Goal: Task Accomplishment & Management: Use online tool/utility

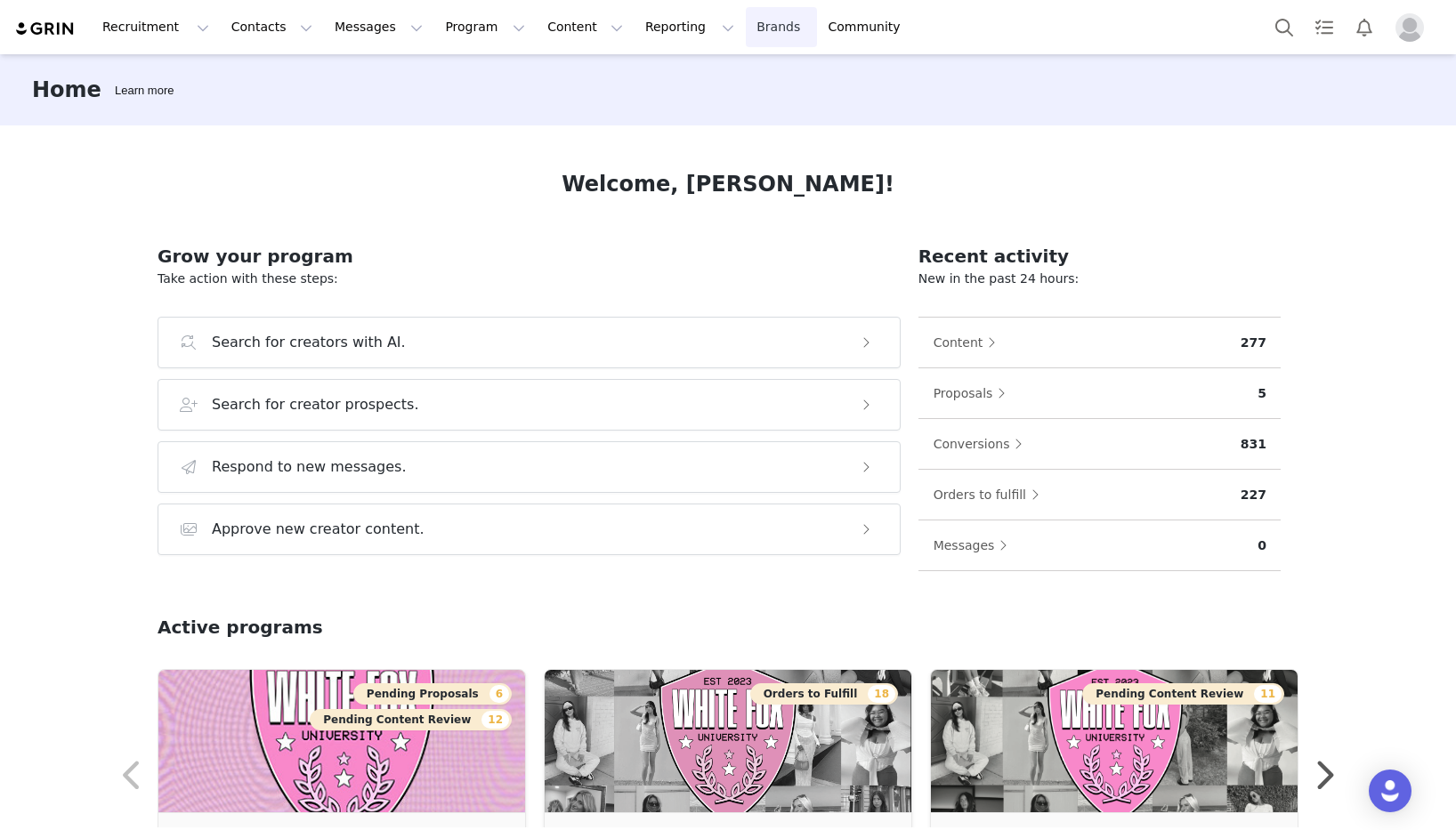
click at [746, 30] on link "Brands Brands" at bounding box center [781, 28] width 70 height 40
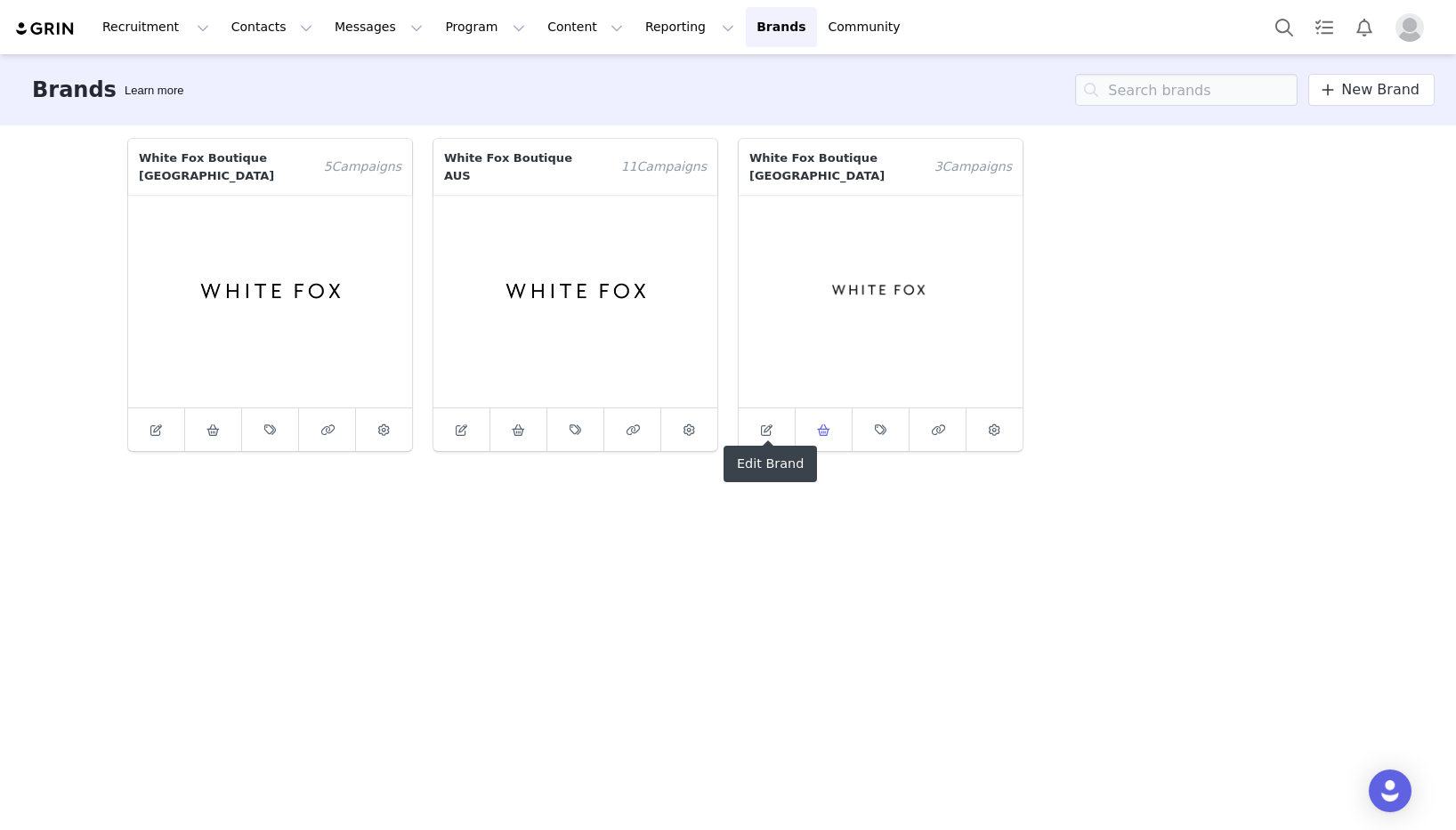
click at [802, 415] on link at bounding box center [824, 430] width 57 height 43
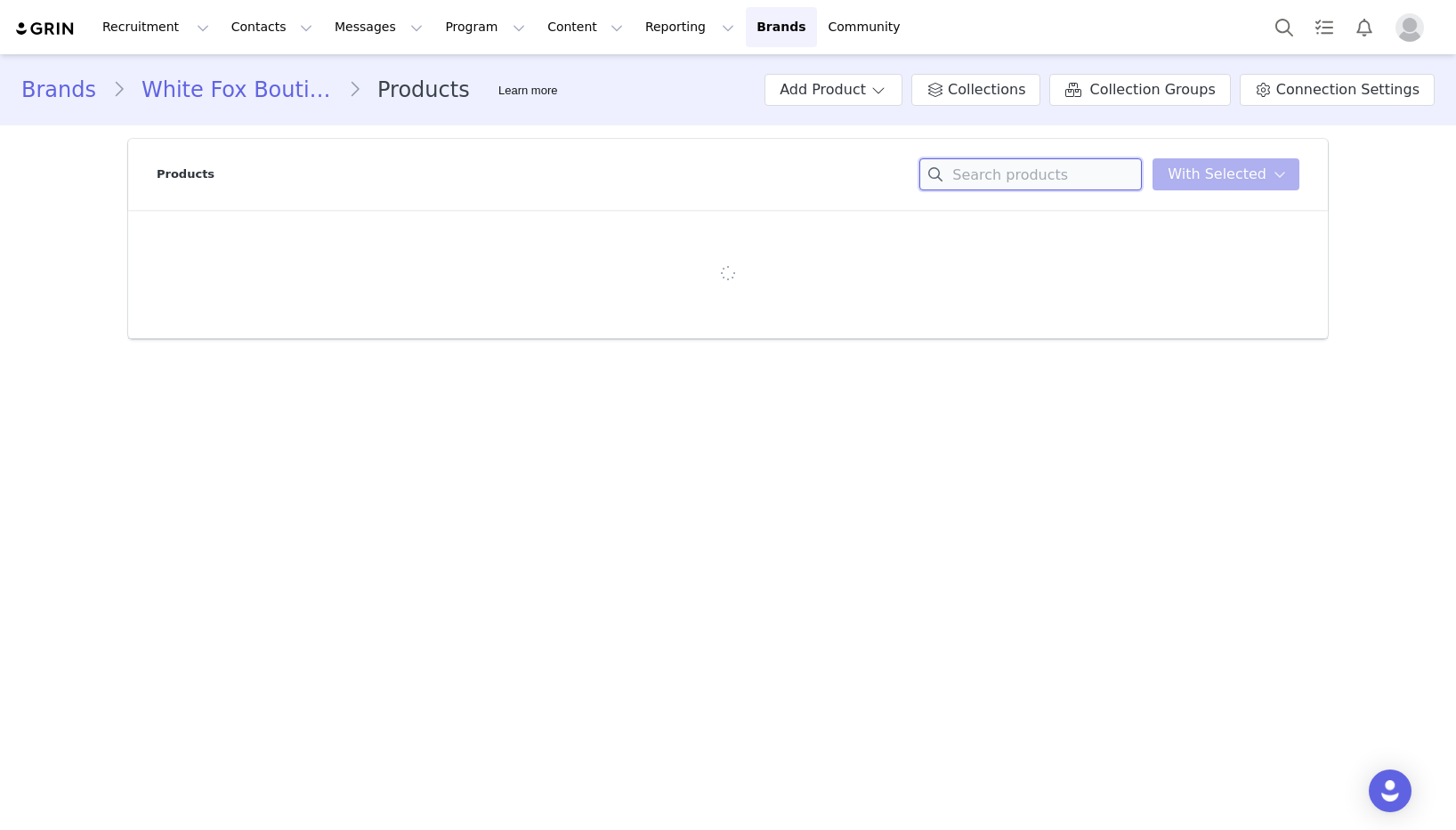
click at [1043, 179] on input at bounding box center [1030, 175] width 223 height 32
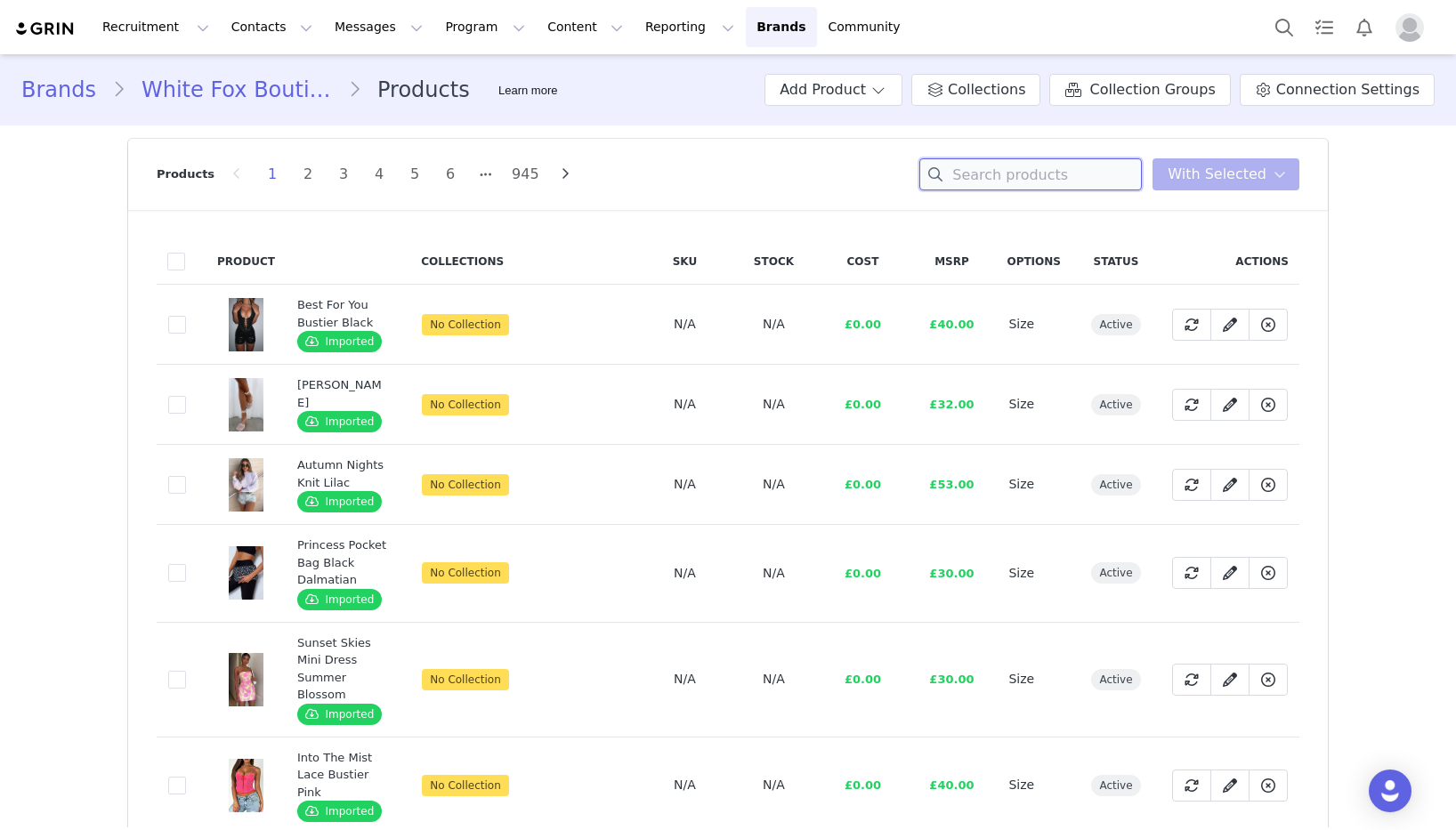
click at [1092, 174] on input at bounding box center [1030, 175] width 223 height 32
paste input "Bring The Style Low Rise Wide Leg Jeans Off White"
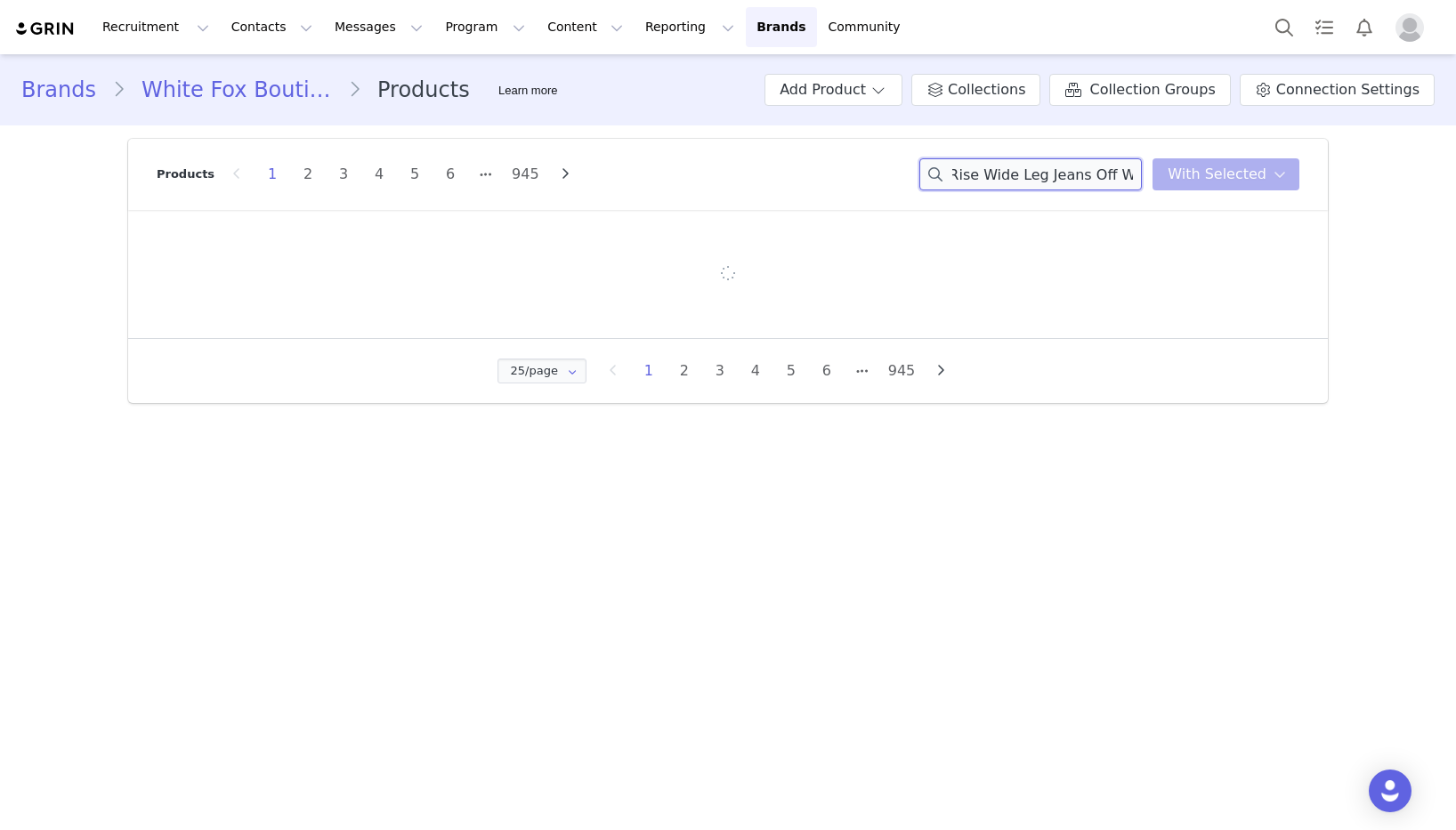
type input "Bring The Style Low Rise Wide Leg Jeans Off White"
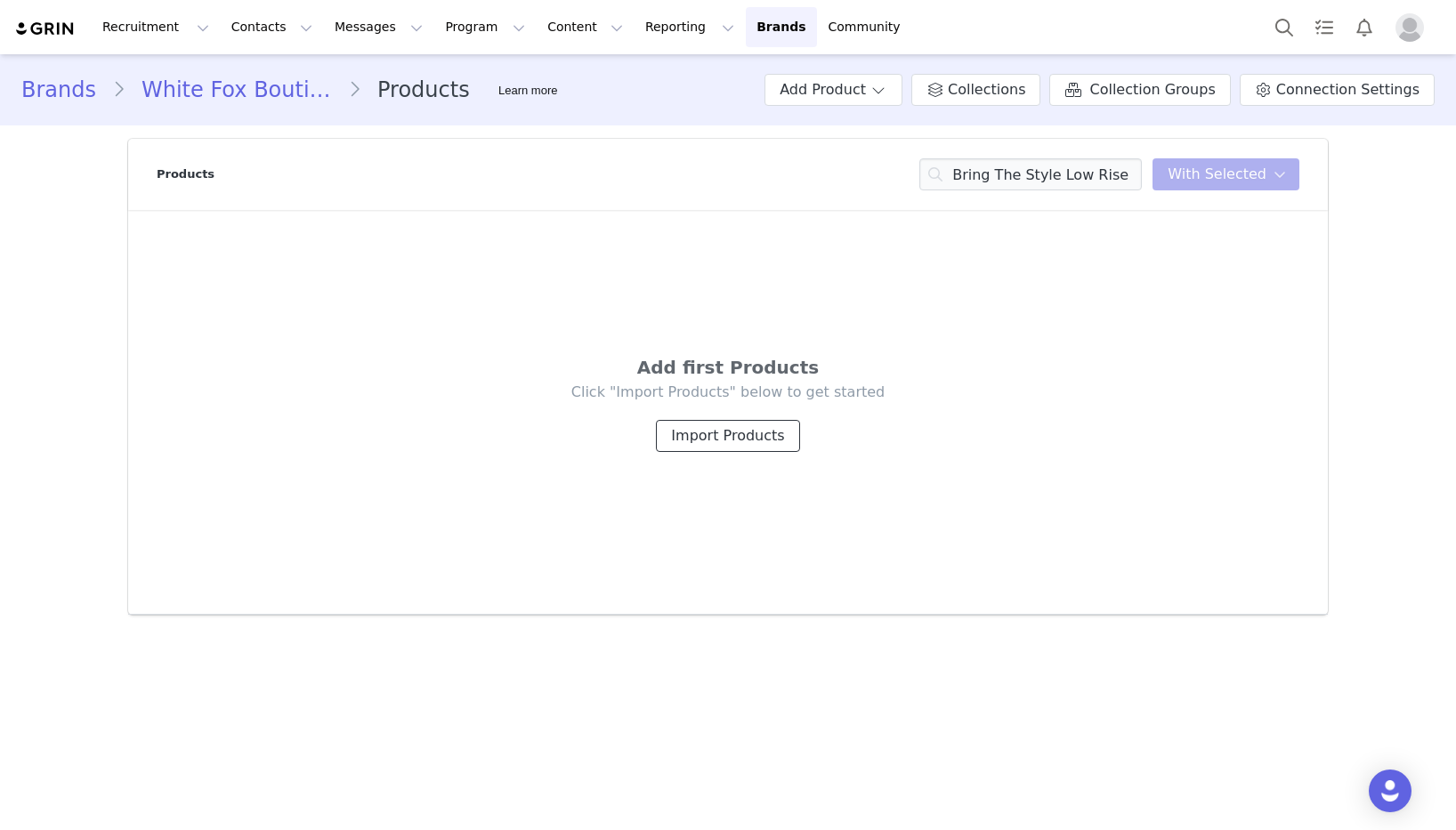
click at [733, 435] on button "Import Products" at bounding box center [727, 436] width 143 height 32
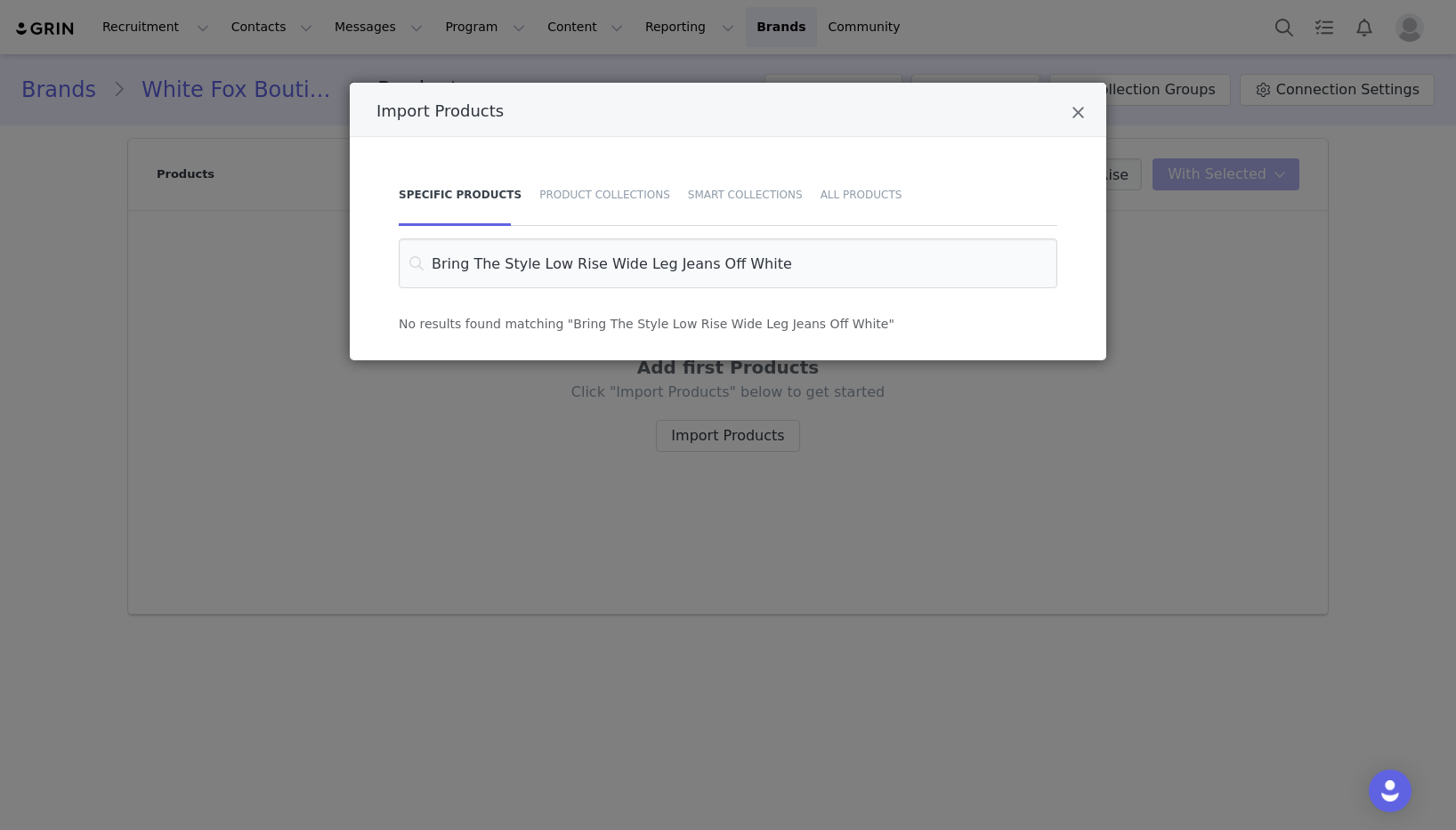
type input "Bring The Style Low Rise Wide Leg Jeans Off White"
drag, startPoint x: 1190, startPoint y: 166, endPoint x: 1141, endPoint y: 247, distance: 94.7
click at [1190, 166] on div "Import Products Specific Products Product Collections Smart Collections All Pro…" at bounding box center [728, 415] width 1456 height 830
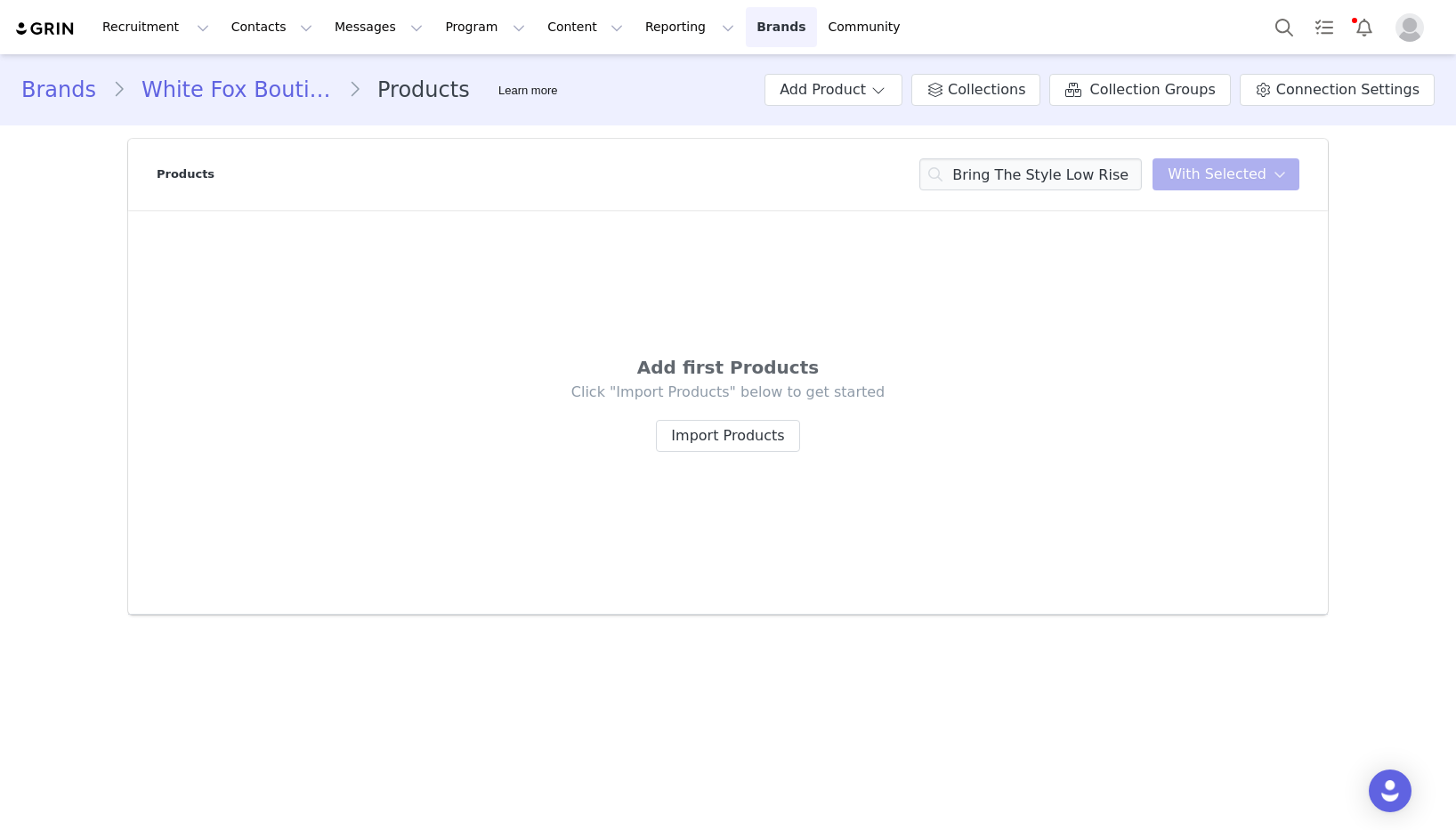
click at [746, 30] on link "Brands Brands" at bounding box center [781, 28] width 70 height 40
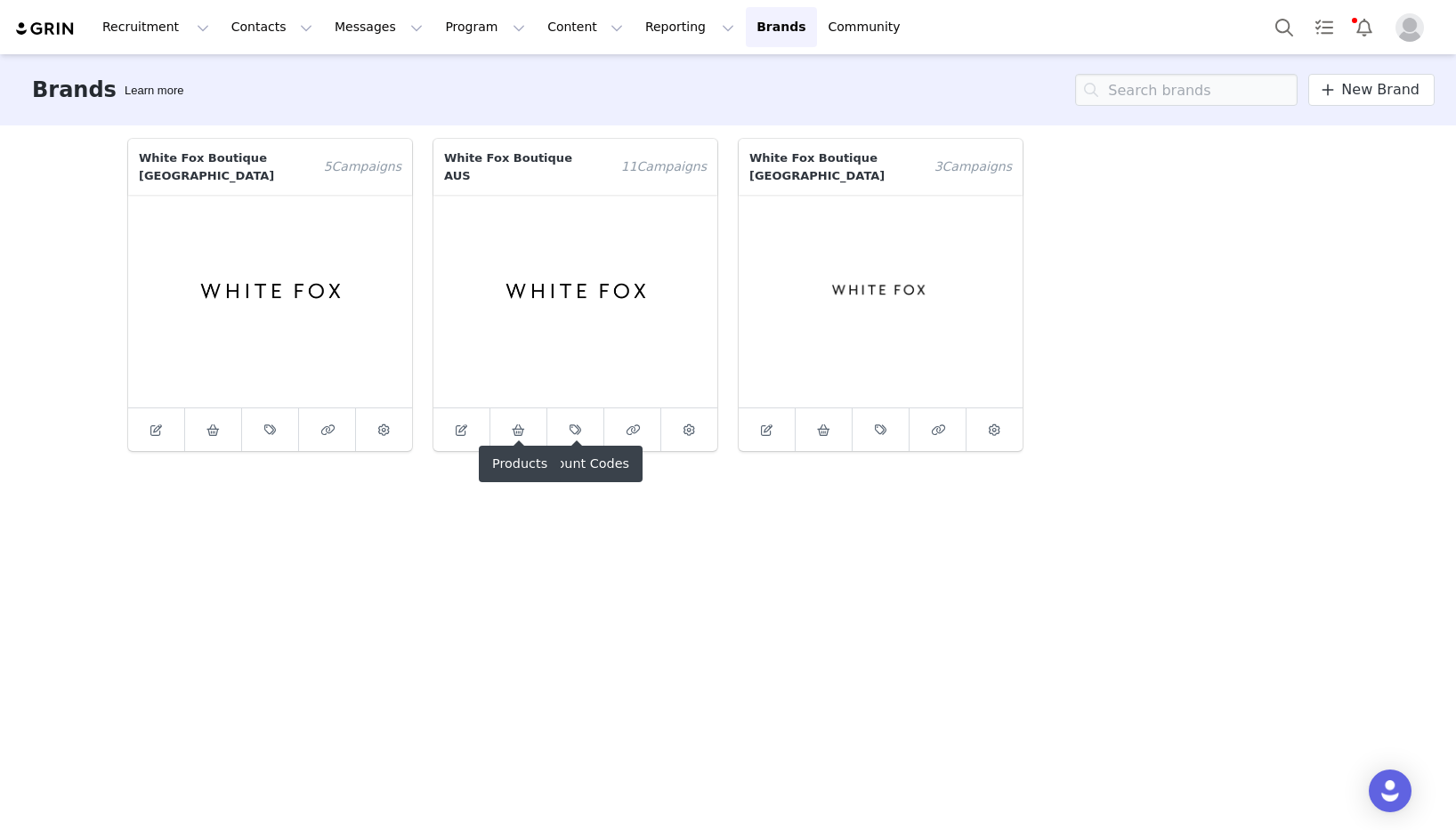
click at [524, 425] on icon at bounding box center [518, 431] width 13 height 11
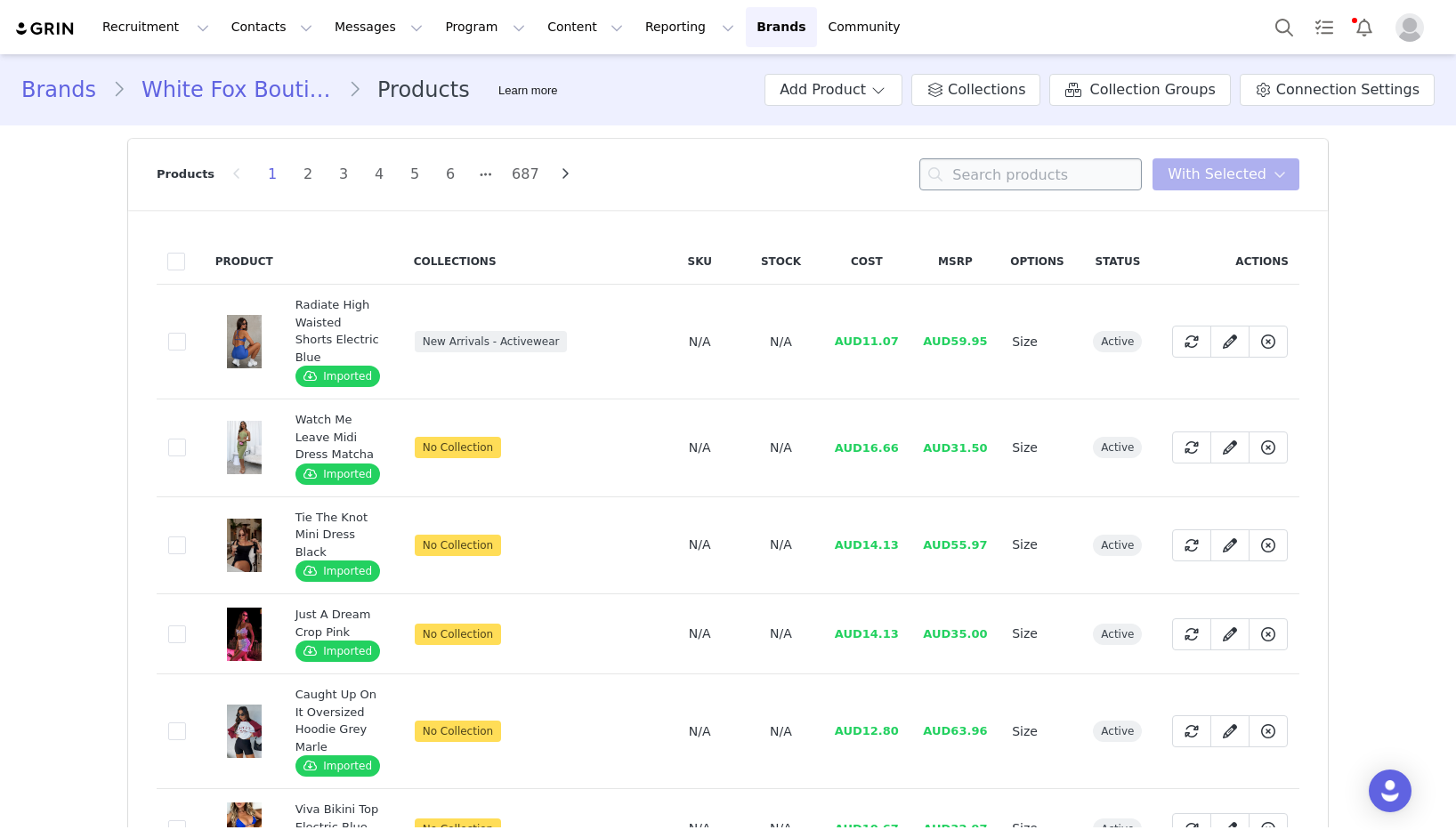
drag, startPoint x: 1119, startPoint y: 152, endPoint x: 1113, endPoint y: 167, distance: 16.2
click at [1119, 153] on div "Products 1 2 3 4 5 6 687 You have 0 product s selected Add to Collections Remov…" at bounding box center [728, 174] width 1143 height 71
click at [1113, 167] on input at bounding box center [1030, 175] width 223 height 32
paste input "Offstage Zip Front Hoodie Glacier Grey"
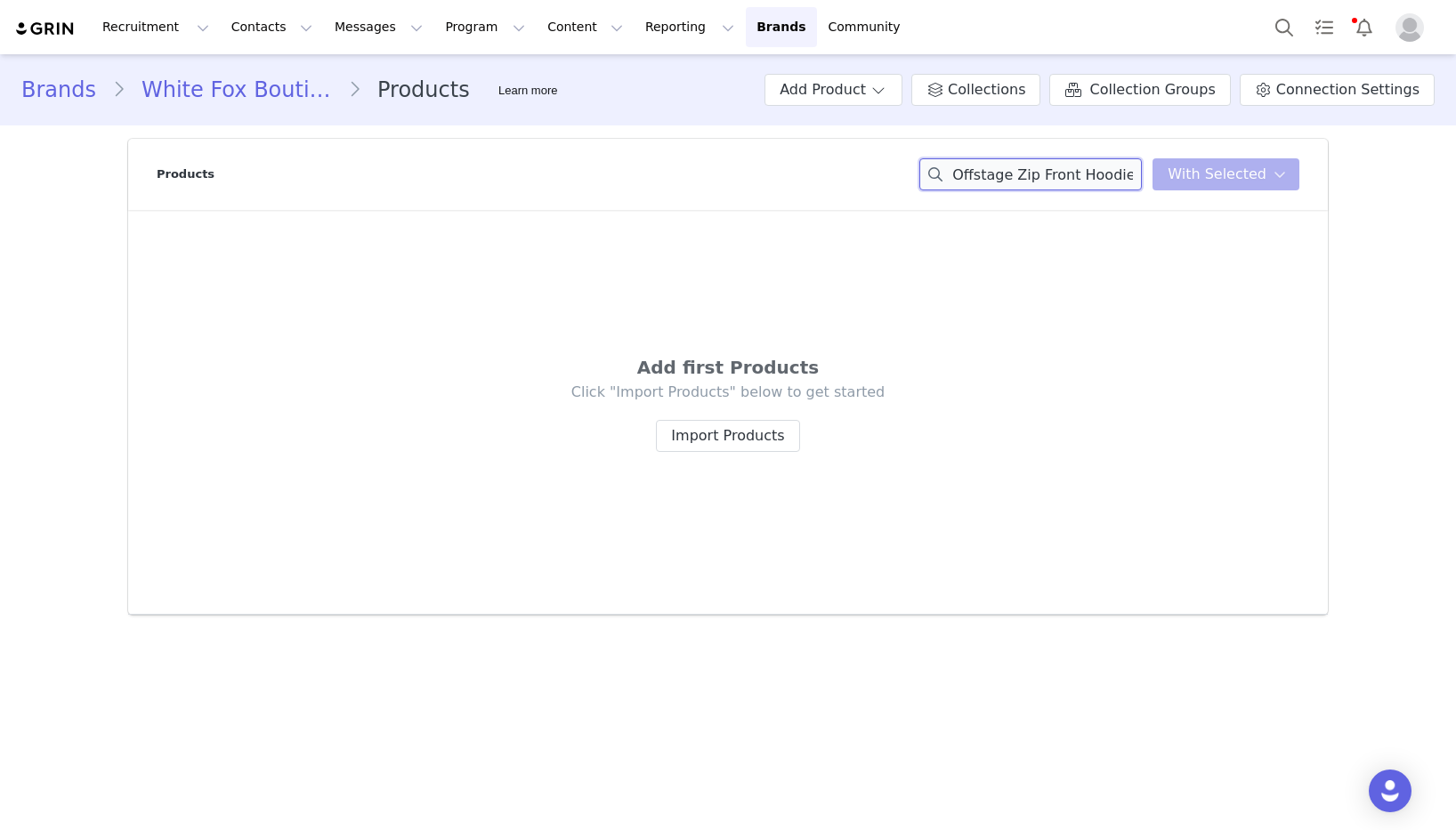
click at [1118, 171] on input "Offstage Zip Front Hoodie Glacier Grey" at bounding box center [1030, 175] width 223 height 32
click at [1114, 177] on input "Offstage Zip Front Hoodie Glacier Grey" at bounding box center [1030, 175] width 223 height 32
drag, startPoint x: 1104, startPoint y: 178, endPoint x: 1140, endPoint y: 178, distance: 36.0
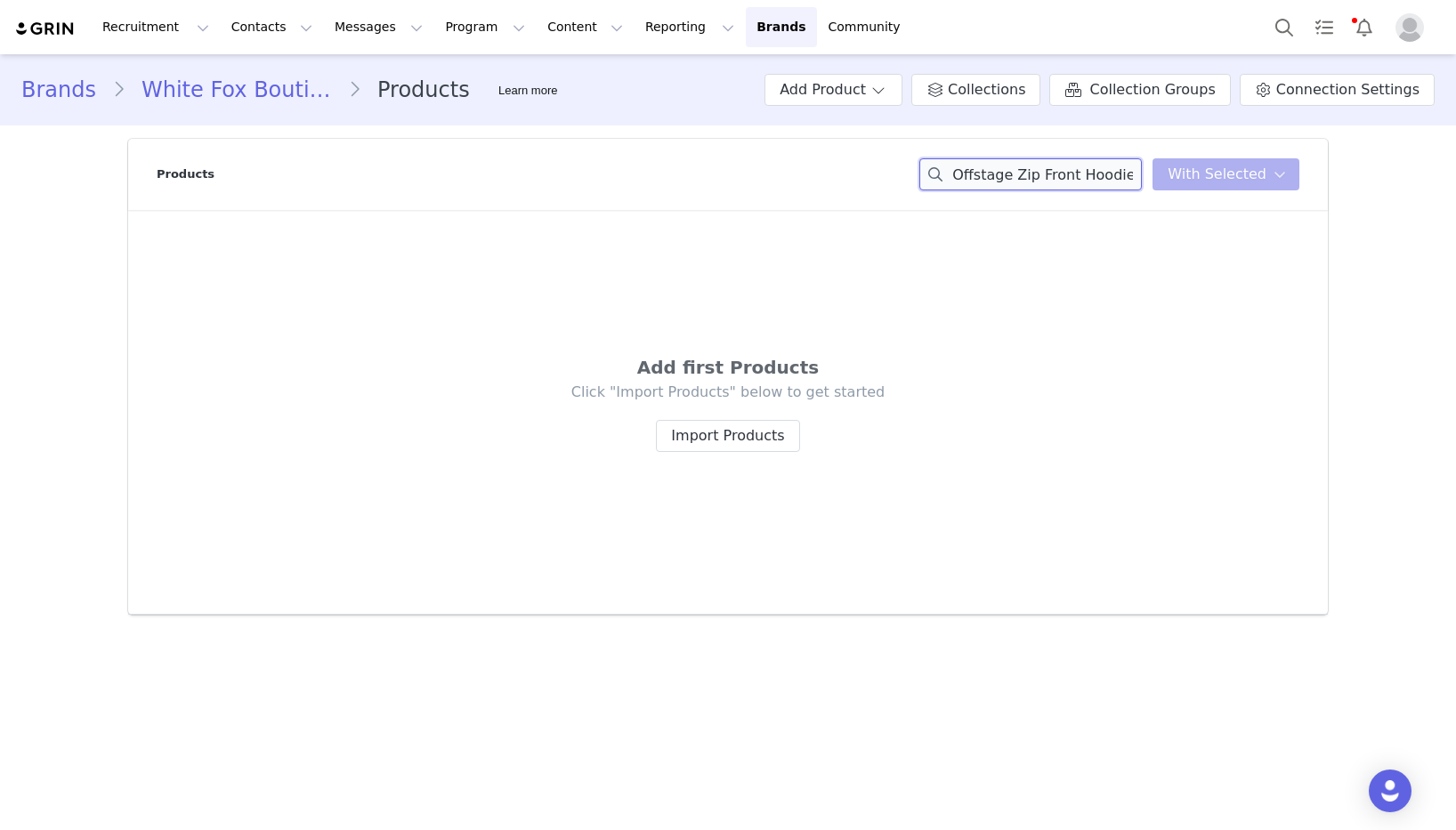
click at [1142, 178] on input "Offstage Zip Front Hoodie Glacier Grey" at bounding box center [1030, 175] width 223 height 32
click at [1134, 175] on input "Offstage Zip Front Hoodie Glacier Grey" at bounding box center [1030, 175] width 223 height 32
click at [1162, 178] on div "Offstage Zip Front Hoodie Grey You have 0 product s selected Add to Collections…" at bounding box center [1109, 175] width 380 height 32
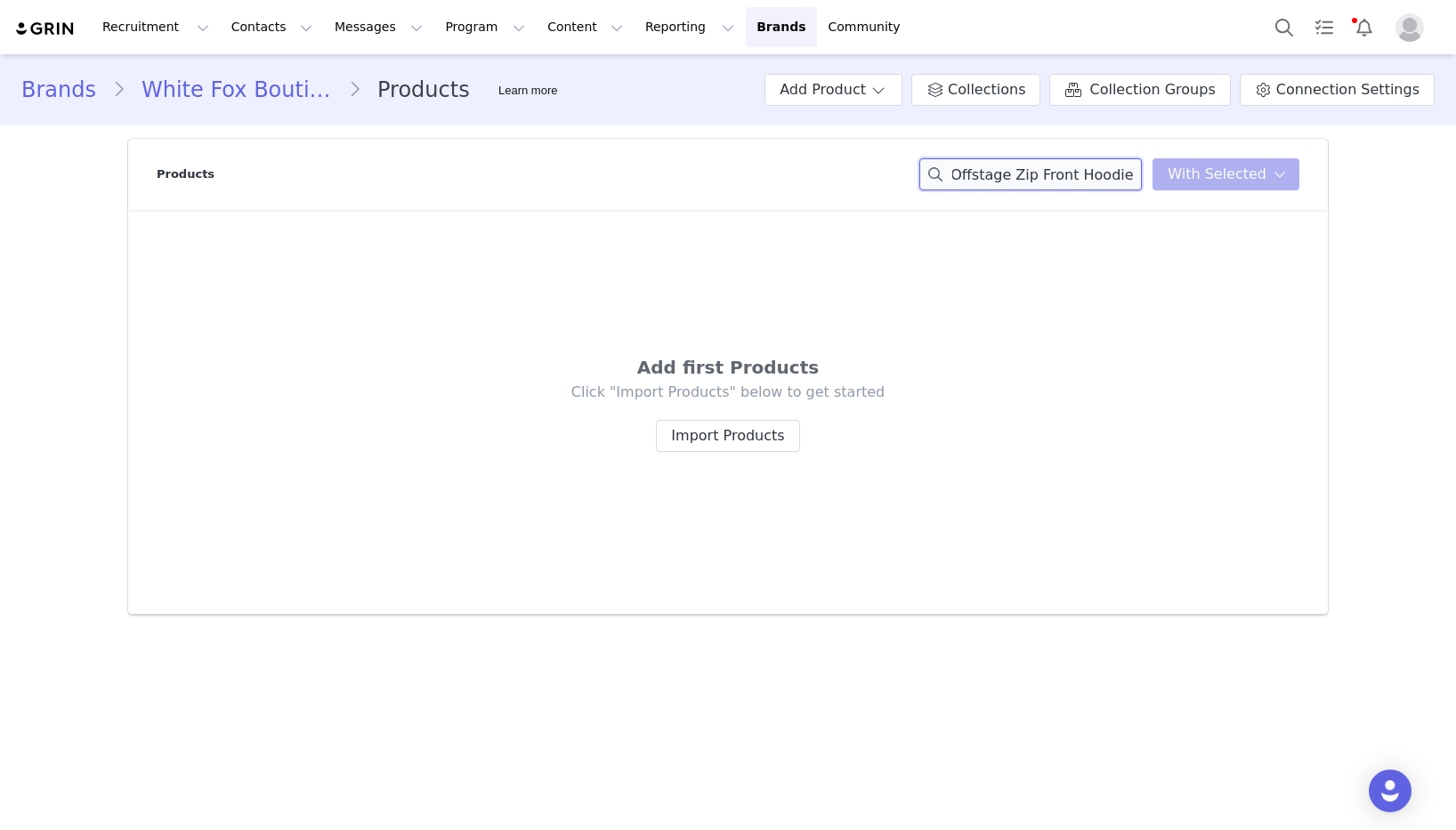
scroll to position [0, 0]
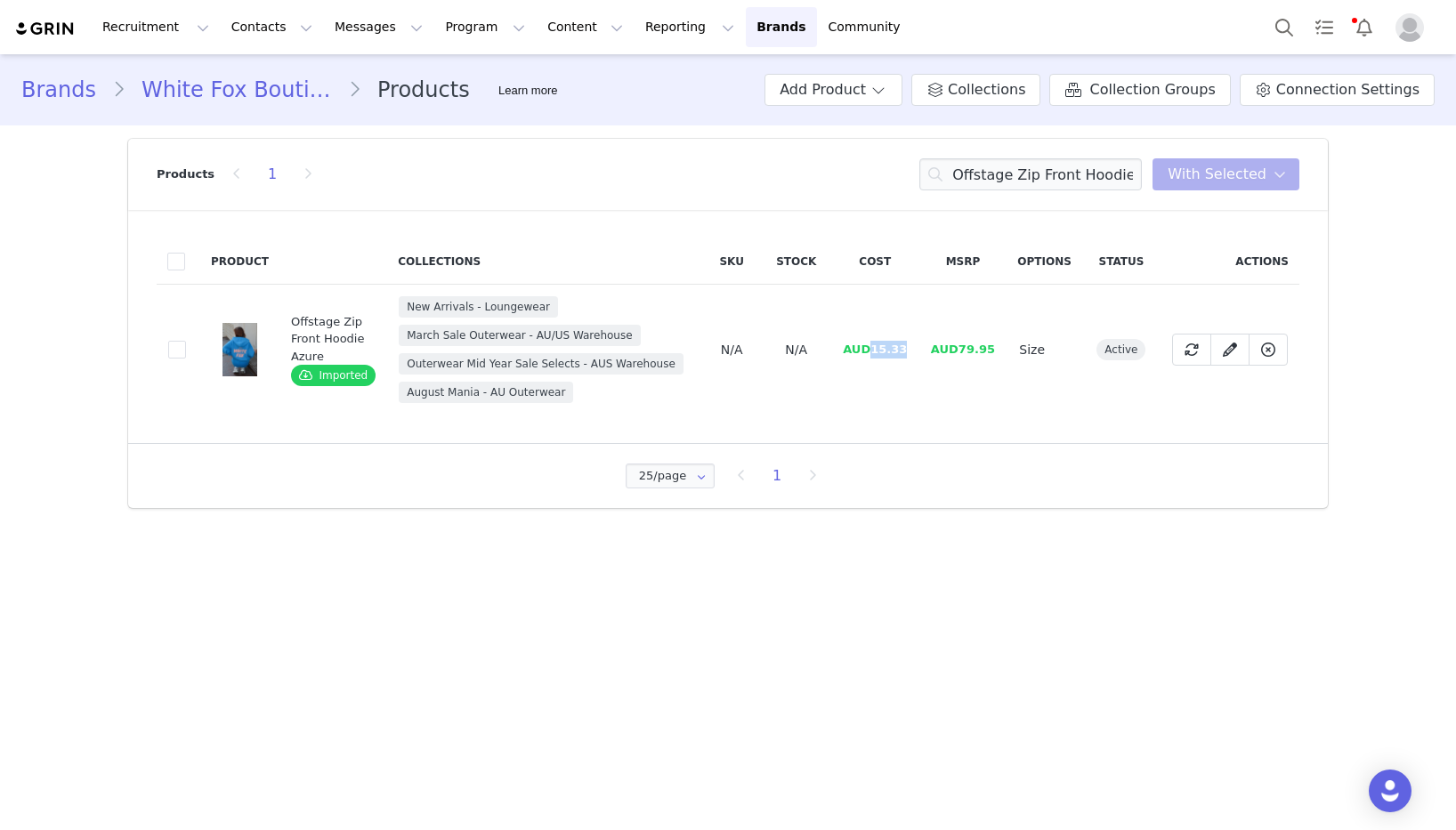
drag, startPoint x: 909, startPoint y: 352, endPoint x: 879, endPoint y: 353, distance: 30.0
click at [873, 353] on td "AUD15.33" at bounding box center [875, 350] width 88 height 131
copy span "15.33"
click at [1098, 172] on input "Offstage Zip Front Hoodie" at bounding box center [1030, 175] width 223 height 32
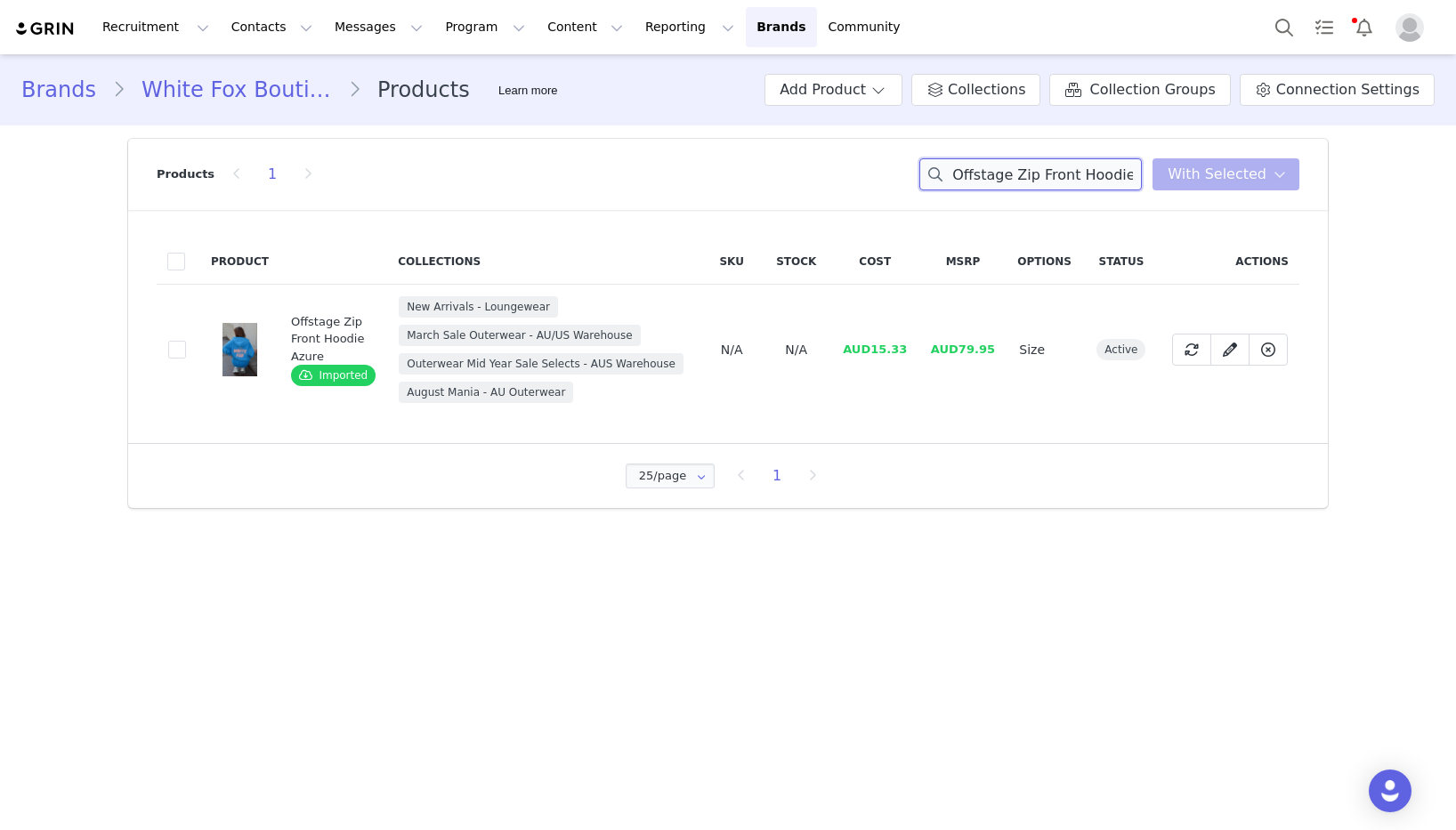
click at [1098, 172] on input "Offstage Zip Front Hoodie" at bounding box center [1030, 175] width 223 height 32
paste input "Sweatpants Glacier Grey"
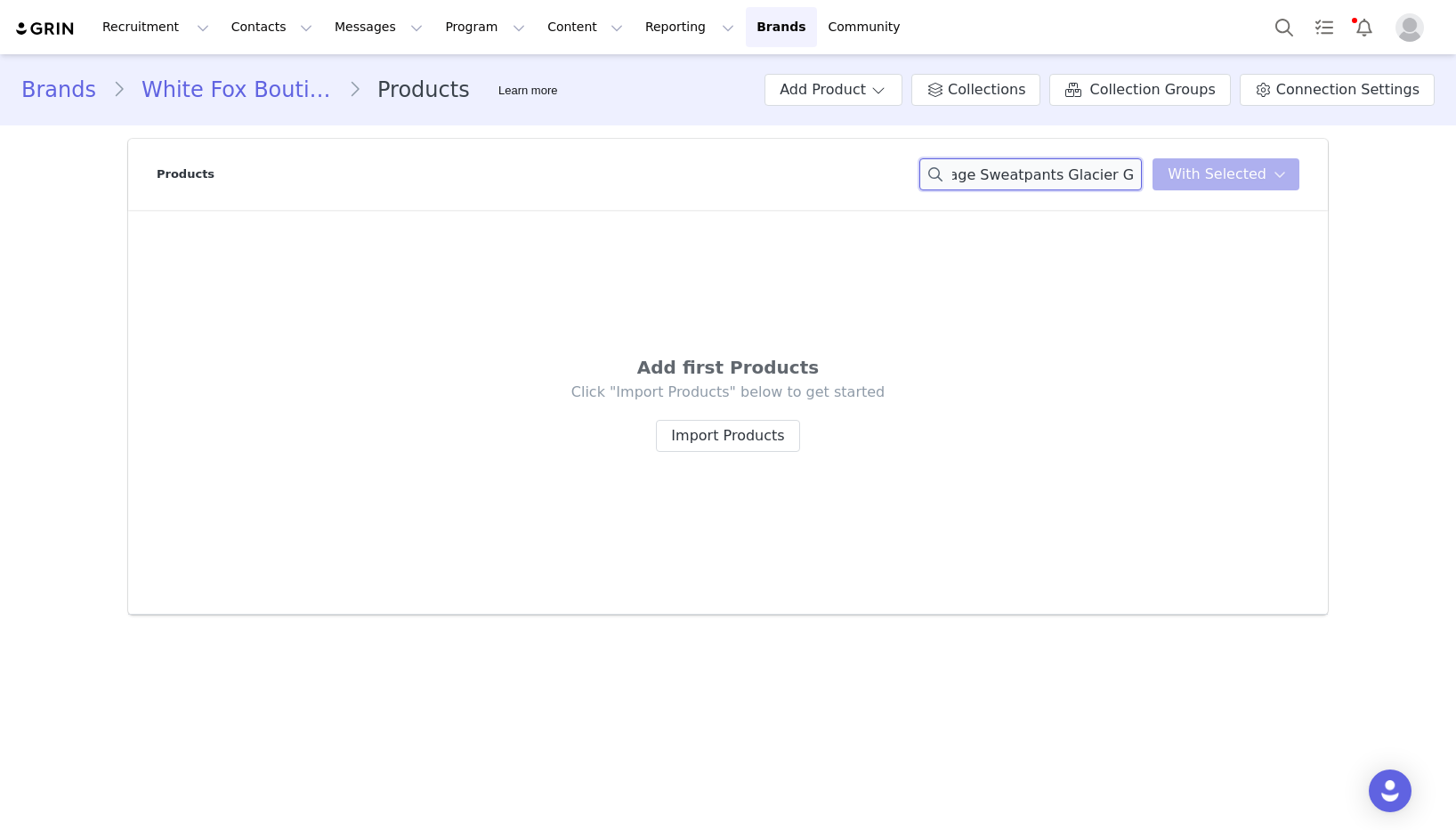
drag, startPoint x: 1060, startPoint y: 176, endPoint x: 1137, endPoint y: 180, distance: 77.1
click at [1137, 180] on input "Offstage Sweatpants Glacier Grey" at bounding box center [1030, 175] width 223 height 32
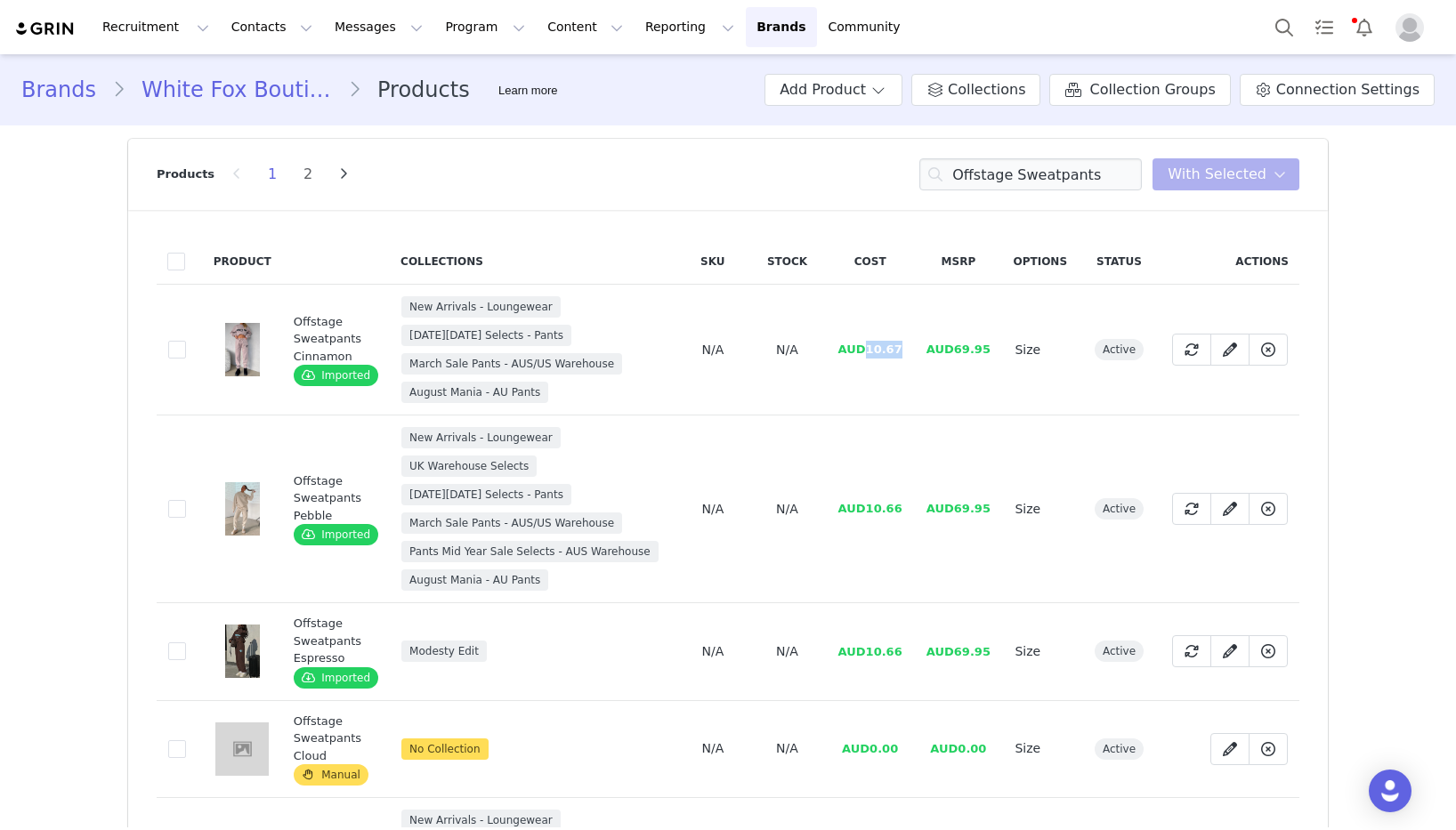
drag, startPoint x: 905, startPoint y: 348, endPoint x: 838, endPoint y: 417, distance: 96.2
click at [866, 348] on td "AUD10.67" at bounding box center [870, 350] width 88 height 131
copy span "10.67"
click at [1037, 175] on input "Offstage Sweatpants" at bounding box center [1030, 175] width 223 height 32
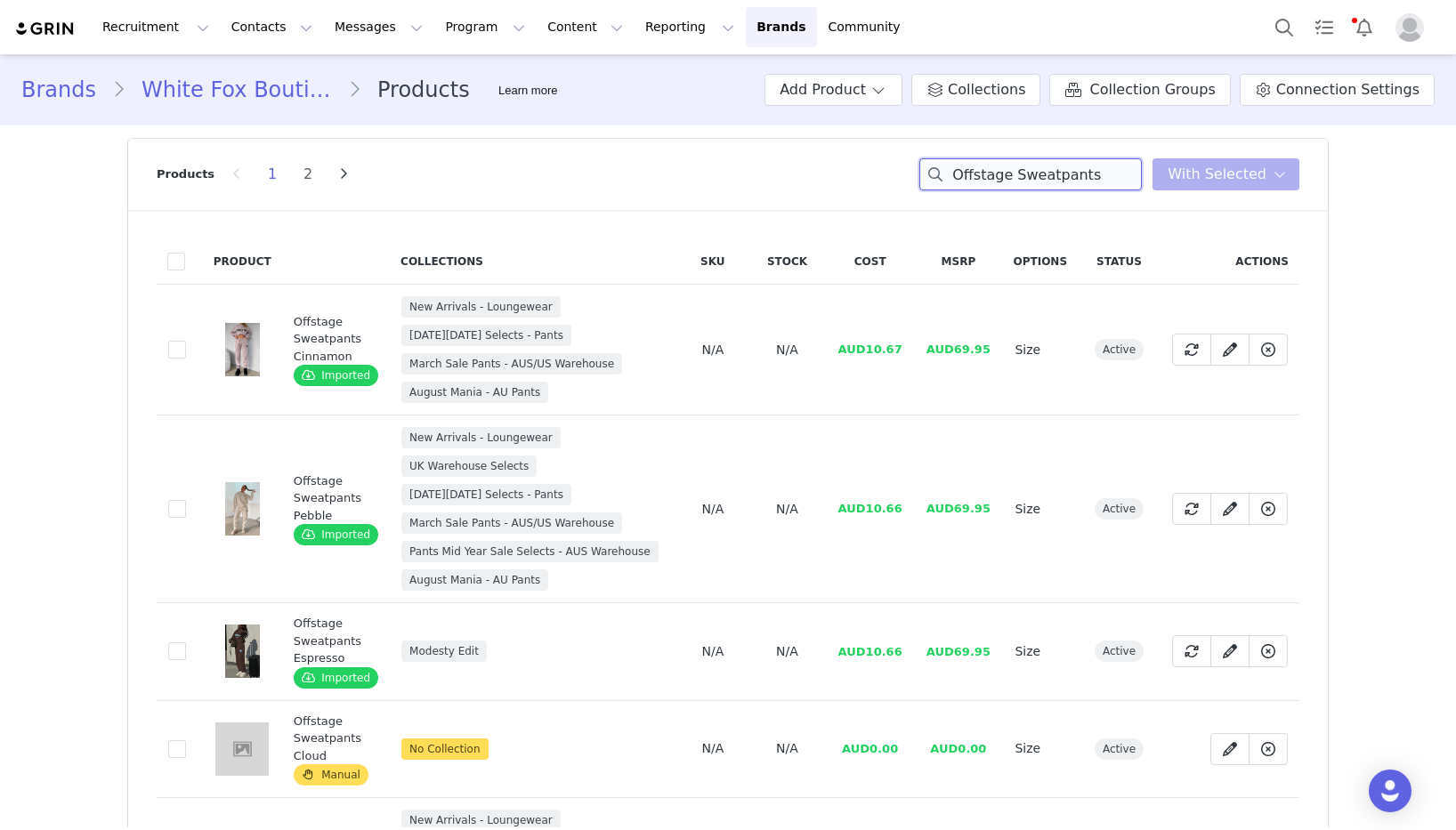
click at [1037, 175] on input "Offstage Sweatpants" at bounding box center [1030, 175] width 223 height 32
paste input "From The Archives Charli Oversized Hoodie Chocolate"
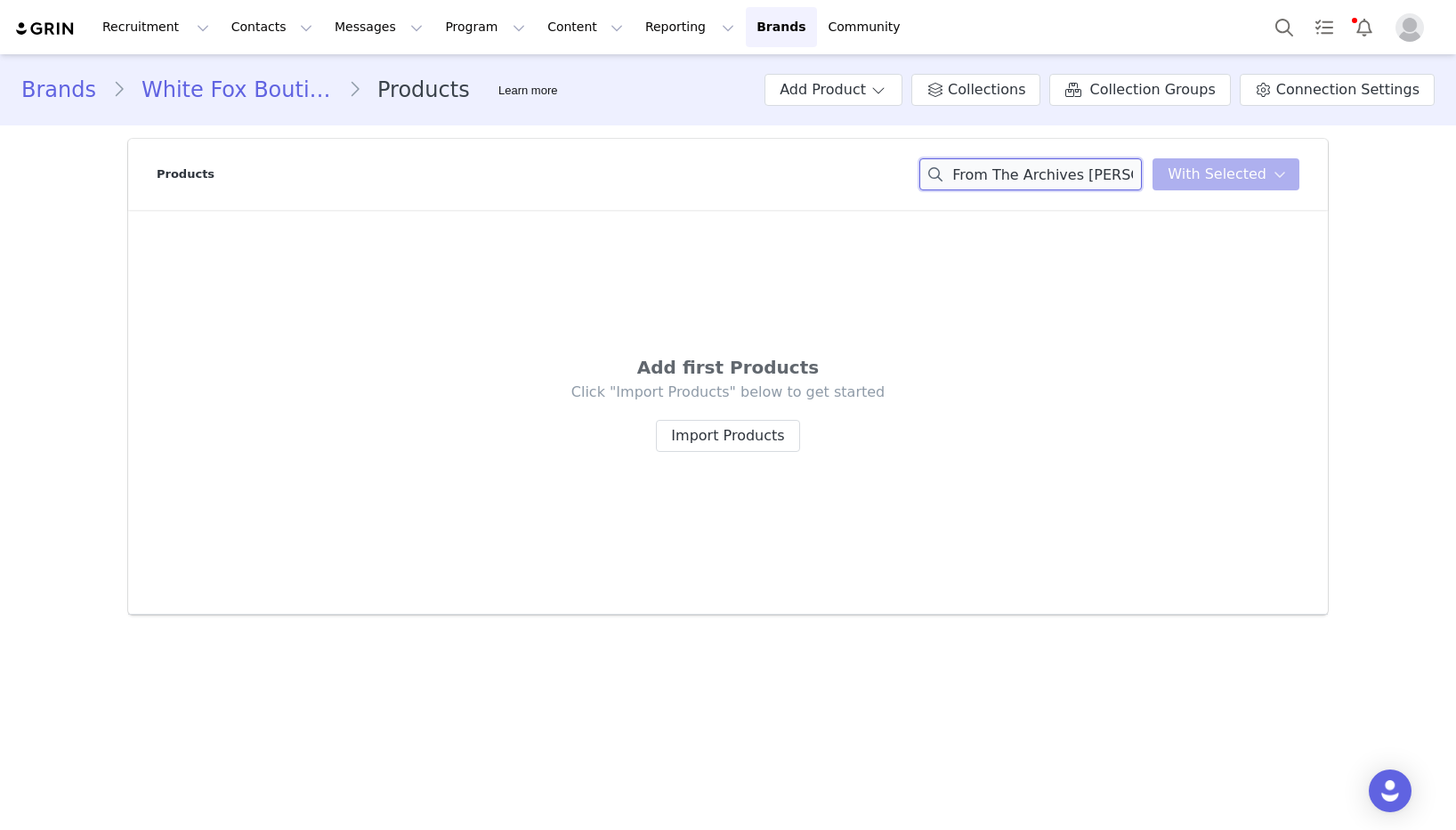
drag, startPoint x: 1061, startPoint y: 182, endPoint x: 1118, endPoint y: 182, distance: 57.0
click at [1118, 182] on input "From The Archives Charli Oversized Hoodie Chocolate" at bounding box center [1030, 175] width 223 height 32
click at [1117, 178] on input "From The Archives Charli Oversized Hoodie Chocolate" at bounding box center [1030, 175] width 223 height 32
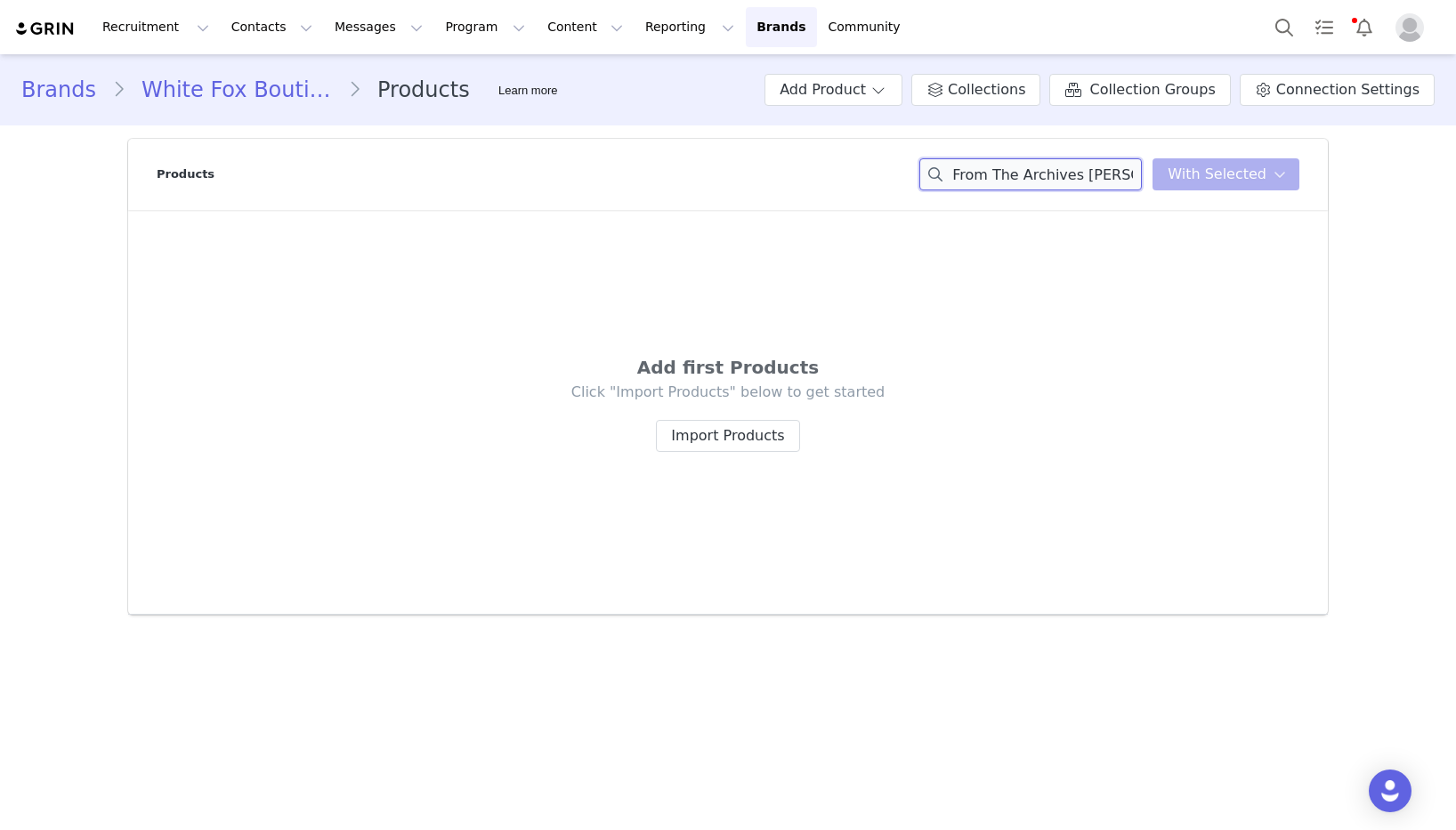
scroll to position [0, 168]
drag, startPoint x: 1100, startPoint y: 159, endPoint x: 1101, endPoint y: 171, distance: 12.0
click at [1100, 161] on input "From The Archives Charli Oversized Hoodie Chocolate" at bounding box center [1030, 175] width 223 height 32
click at [1101, 171] on input "From The Archives Charli Oversized Hoodie Chocolate" at bounding box center [1030, 175] width 223 height 32
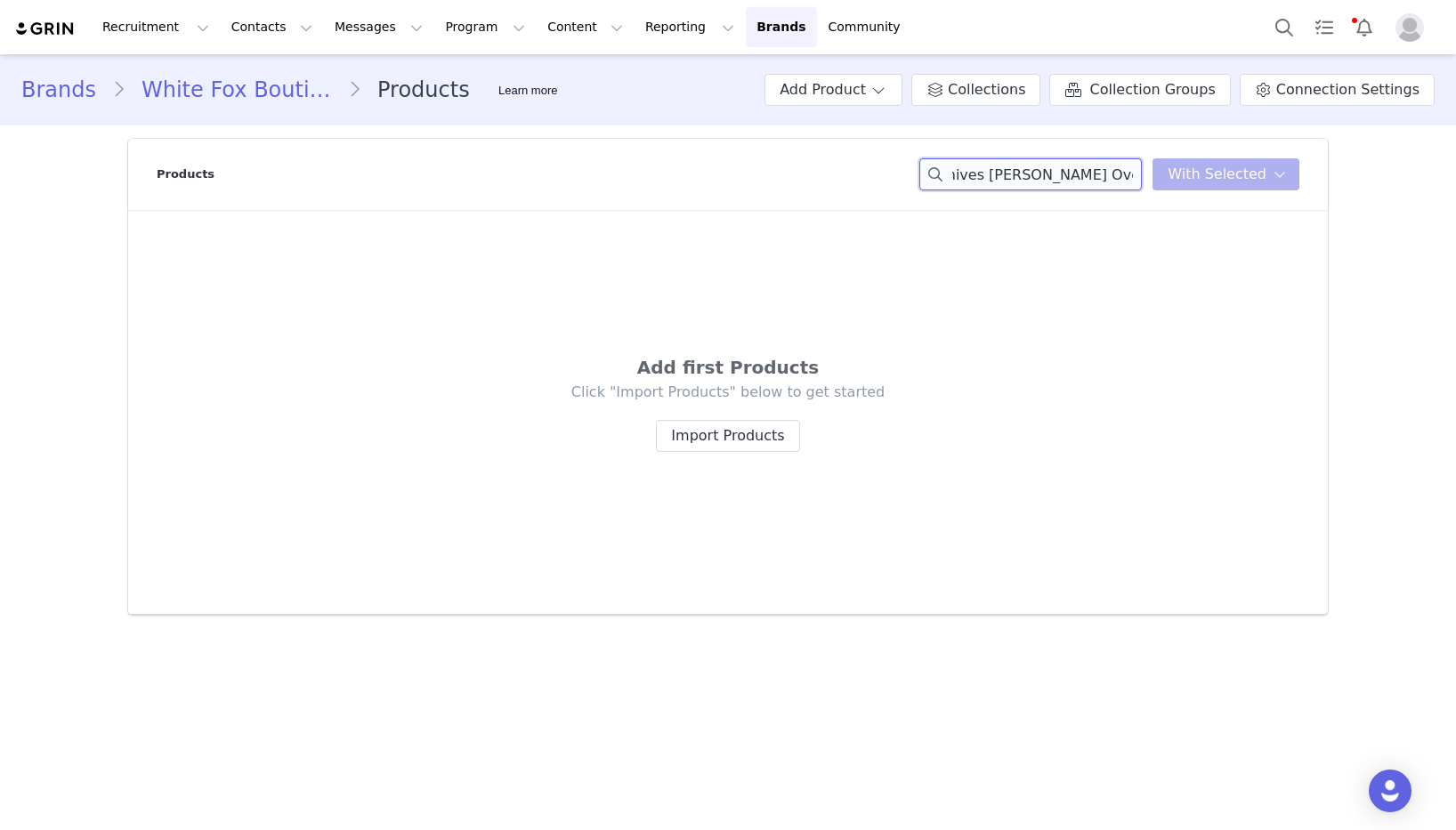
scroll to position [0, 0]
drag, startPoint x: 1069, startPoint y: 169, endPoint x: 930, endPoint y: 171, distance: 139.0
click at [930, 171] on input "From The Archives Charli Oversized Hoodie" at bounding box center [1030, 175] width 223 height 32
click at [1068, 175] on input "From The Archives Charli Oversized Hoodie" at bounding box center [1030, 175] width 223 height 32
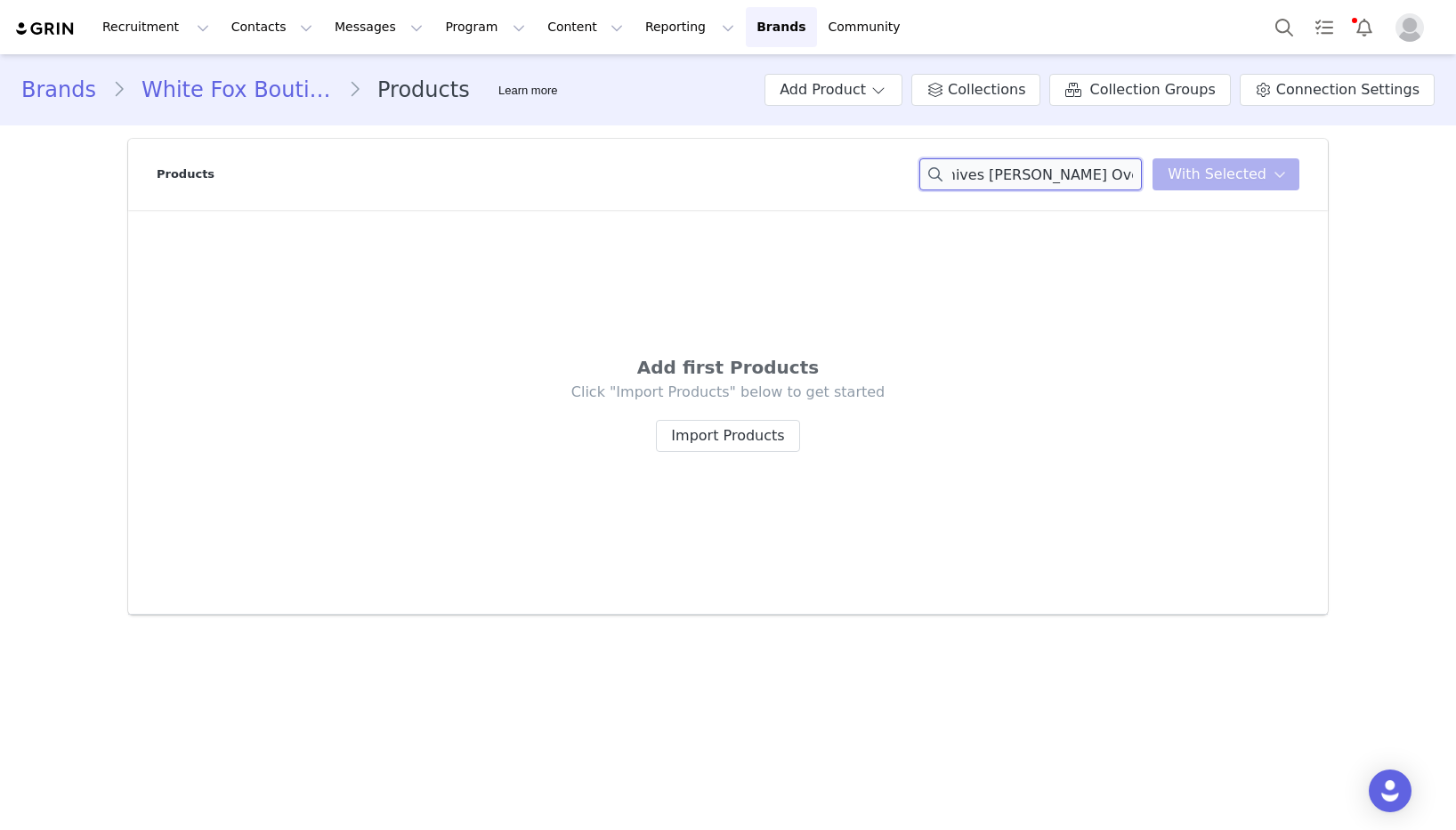
drag, startPoint x: 1068, startPoint y: 175, endPoint x: 1098, endPoint y: 176, distance: 30.0
click at [1132, 176] on input "From The Archives Charli Oversized Hoodie" at bounding box center [1030, 175] width 223 height 32
click at [1097, 176] on input "From The Archives Charli Oversized Hoodie" at bounding box center [1030, 175] width 223 height 32
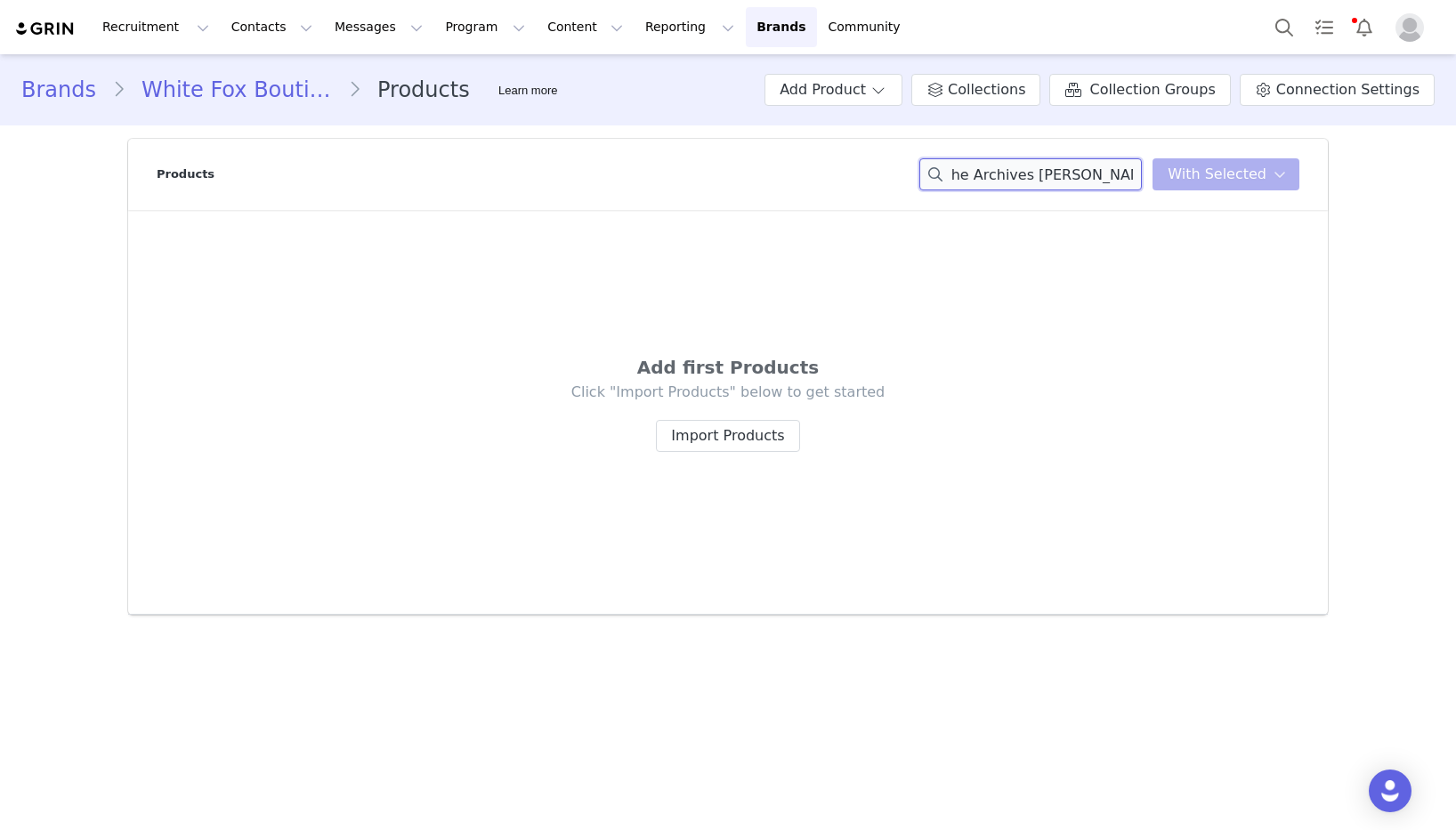
drag, startPoint x: 1075, startPoint y: 175, endPoint x: 1150, endPoint y: 173, distance: 75.0
click at [1142, 173] on input "From The Archives Charli Oversized" at bounding box center [1030, 175] width 223 height 32
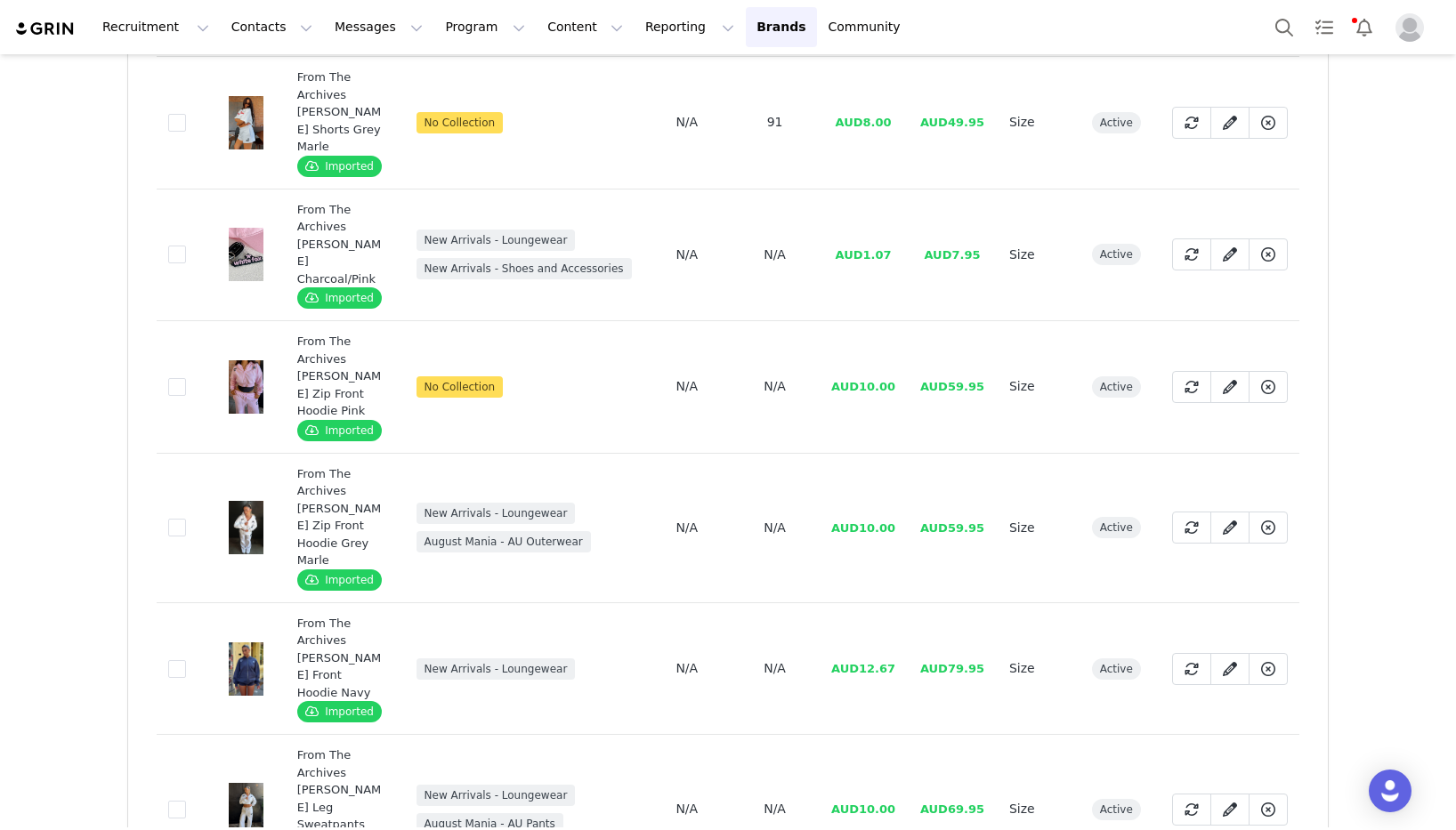
scroll to position [249, 0]
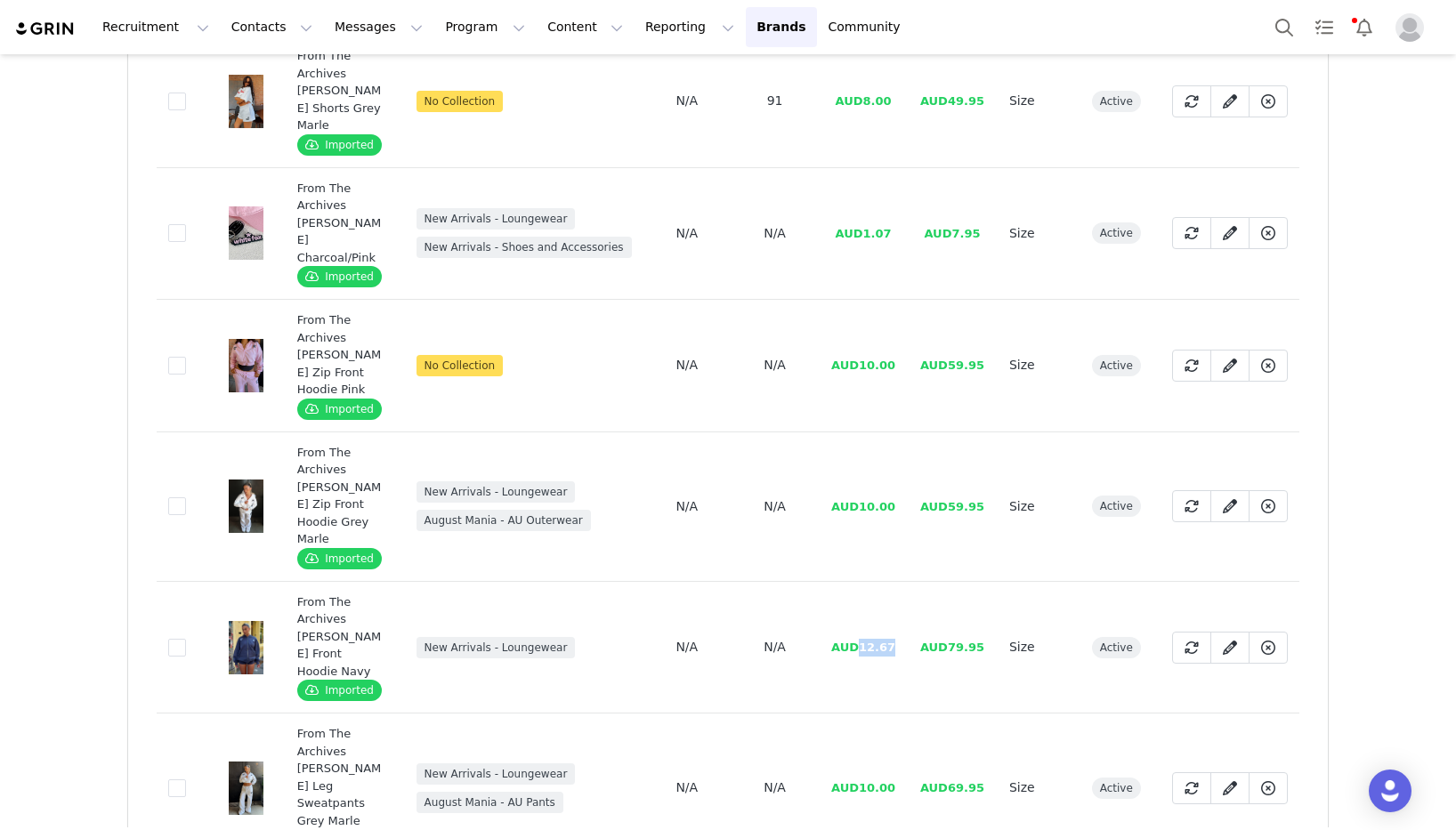
drag, startPoint x: 899, startPoint y: 586, endPoint x: 864, endPoint y: 589, distance: 35.1
click at [864, 589] on td "AUD12.67" at bounding box center [863, 648] width 89 height 133
copy span "12.67"
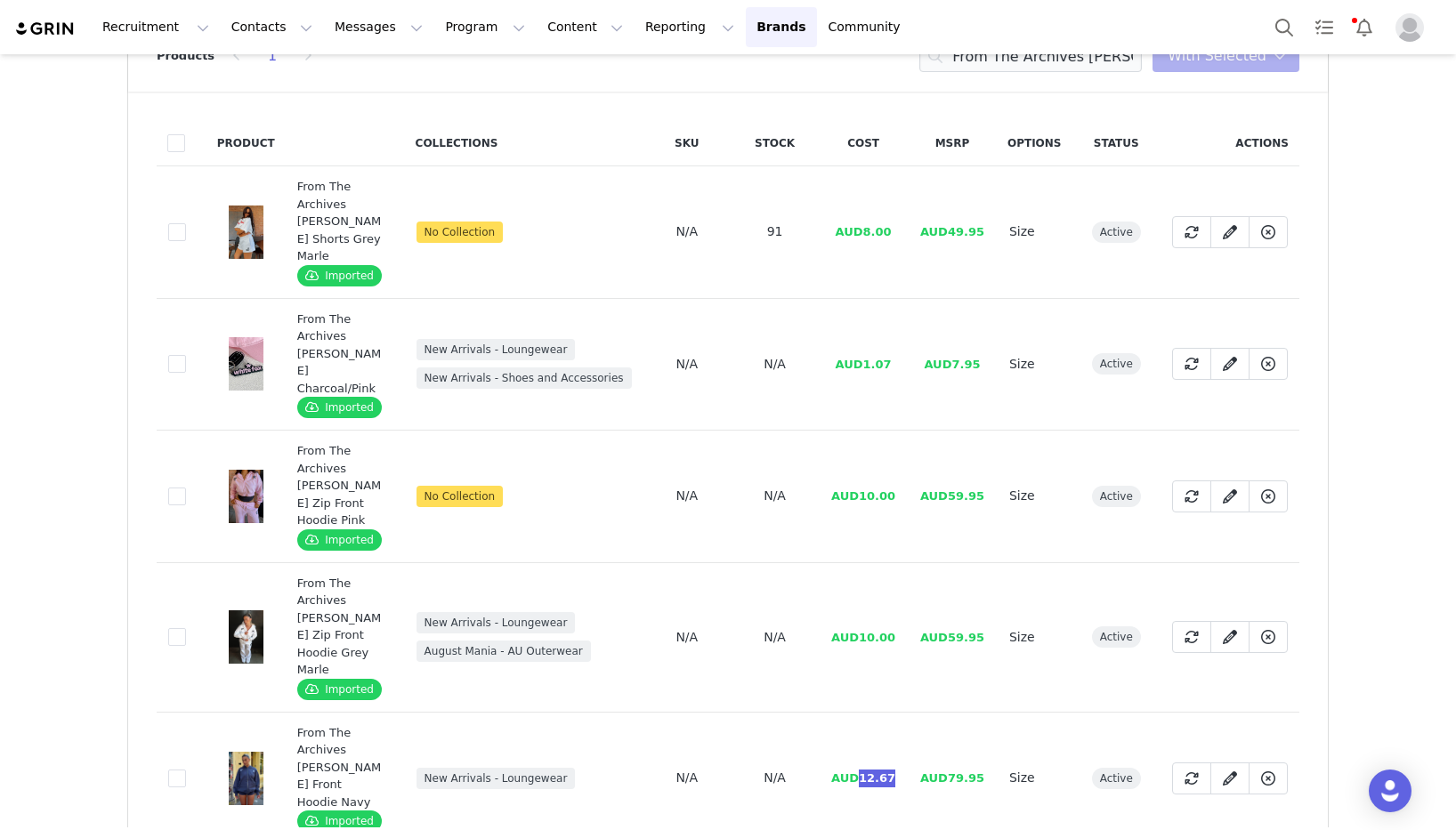
scroll to position [0, 0]
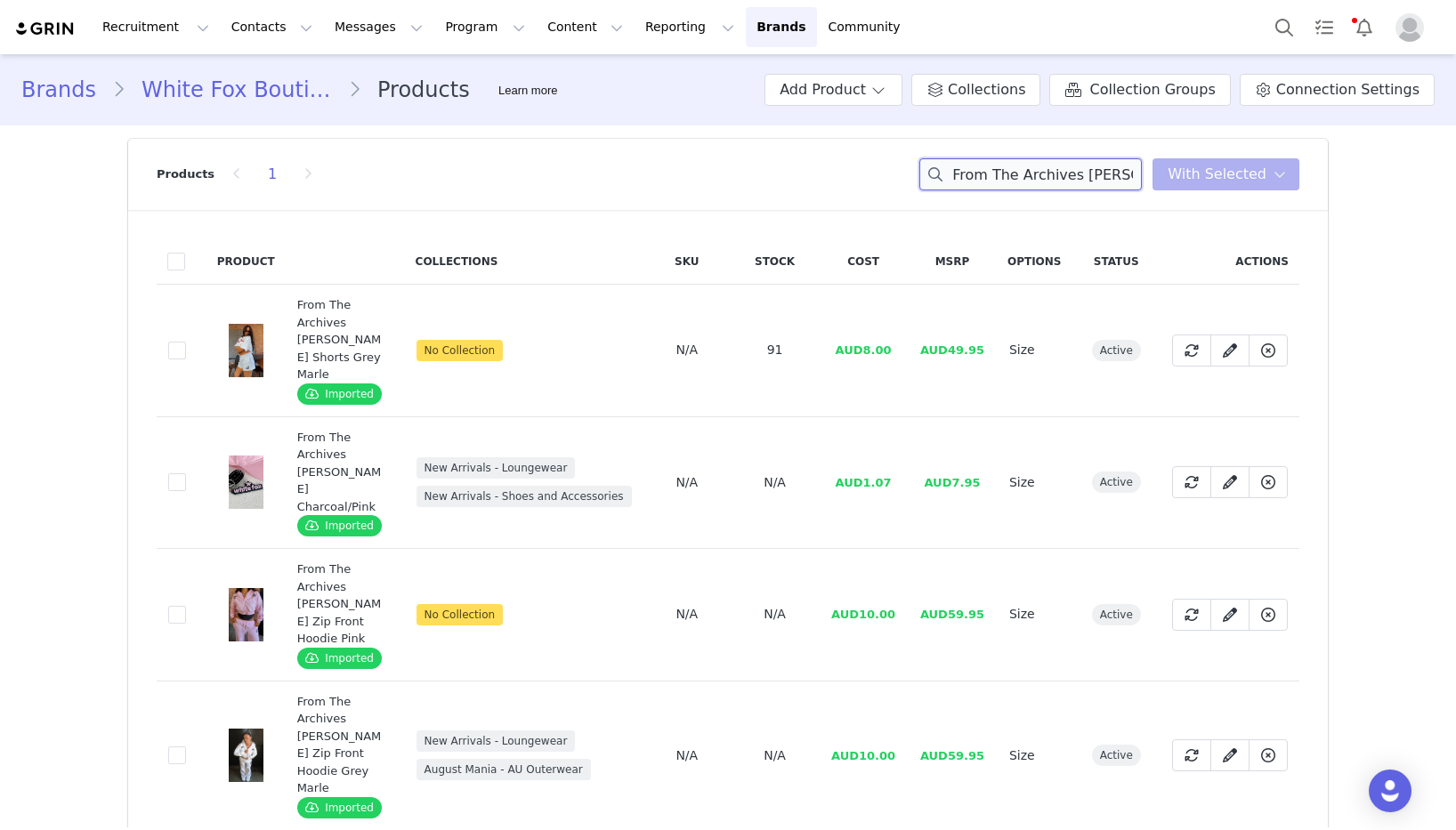
click at [1039, 170] on input "From The Archives Charli" at bounding box center [1030, 175] width 223 height 32
paste input "ell So Hard Zip Front Hoodie Grey Marle"
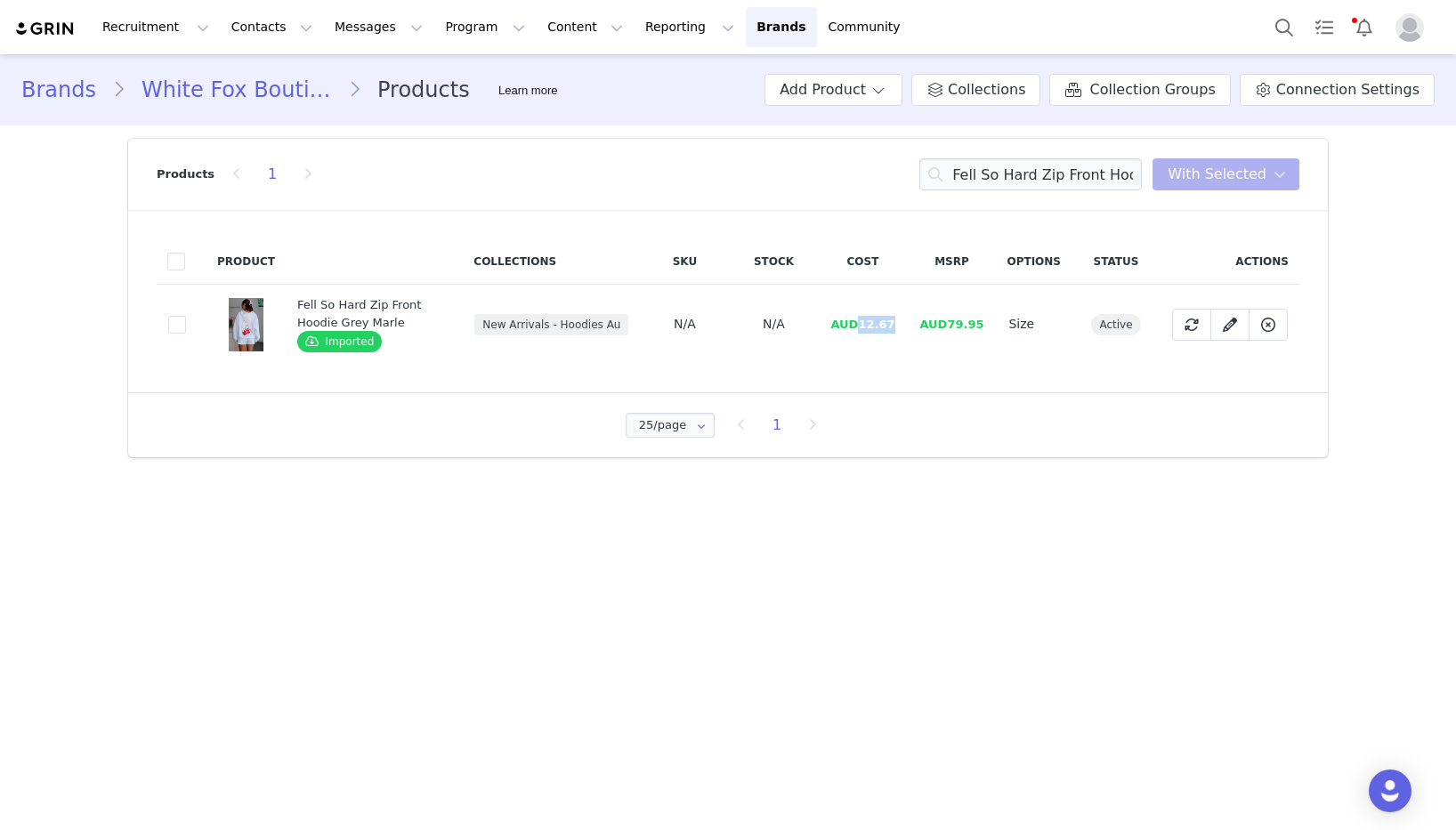
drag, startPoint x: 901, startPoint y: 323, endPoint x: 857, endPoint y: 325, distance: 44.0
click at [857, 325] on td "AUD12.67" at bounding box center [862, 324] width 89 height 80
copy span "12.67"
click at [1024, 182] on input "Fell So Hard Zip Front Hoodie Grey Marle" at bounding box center [1030, 175] width 223 height 32
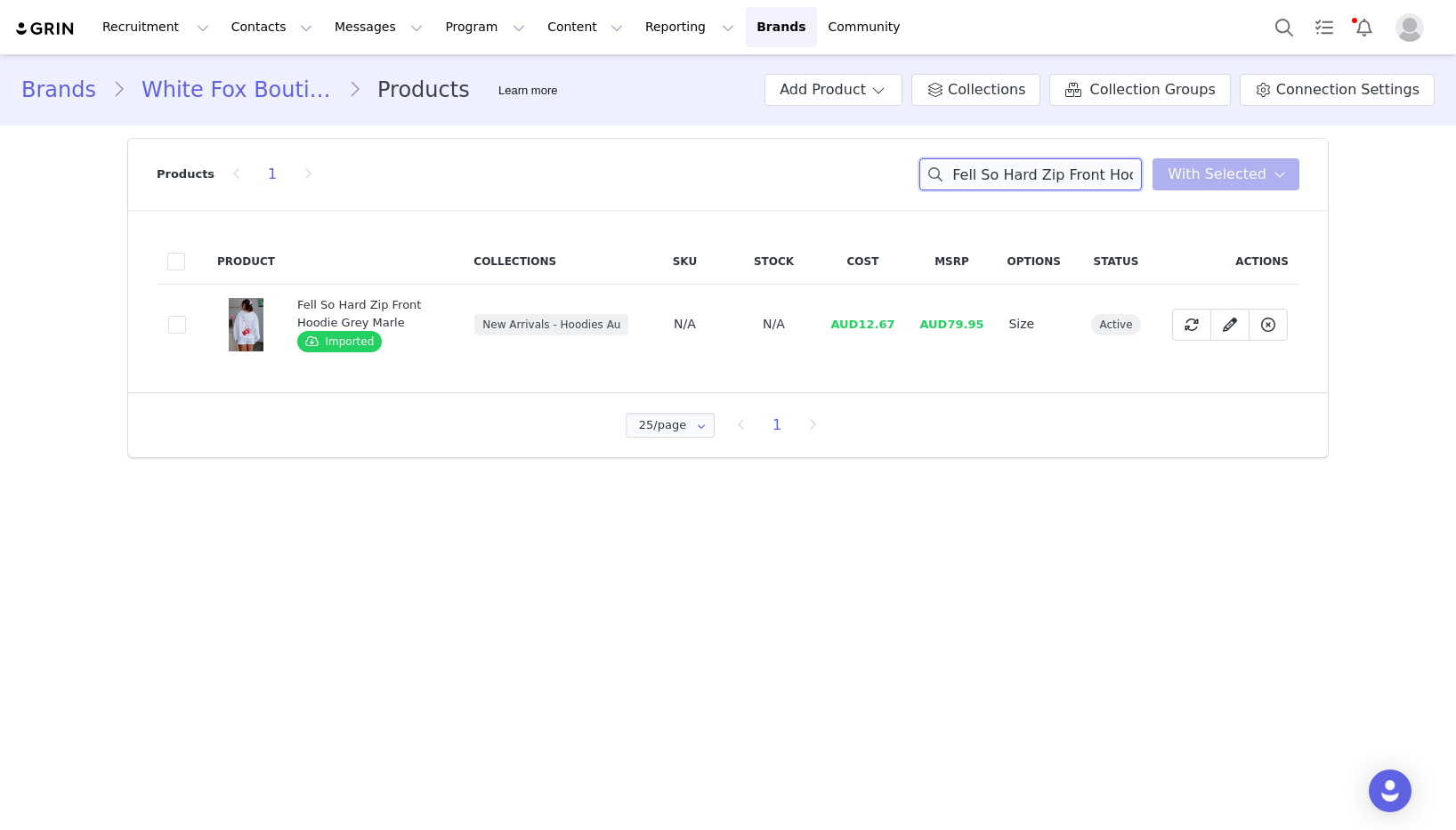
click at [1024, 182] on input "Fell So Hard Zip Front Hoodie Grey Marle" at bounding box center [1030, 175] width 223 height 32
paste input "With Love In The Moment Sweatpants"
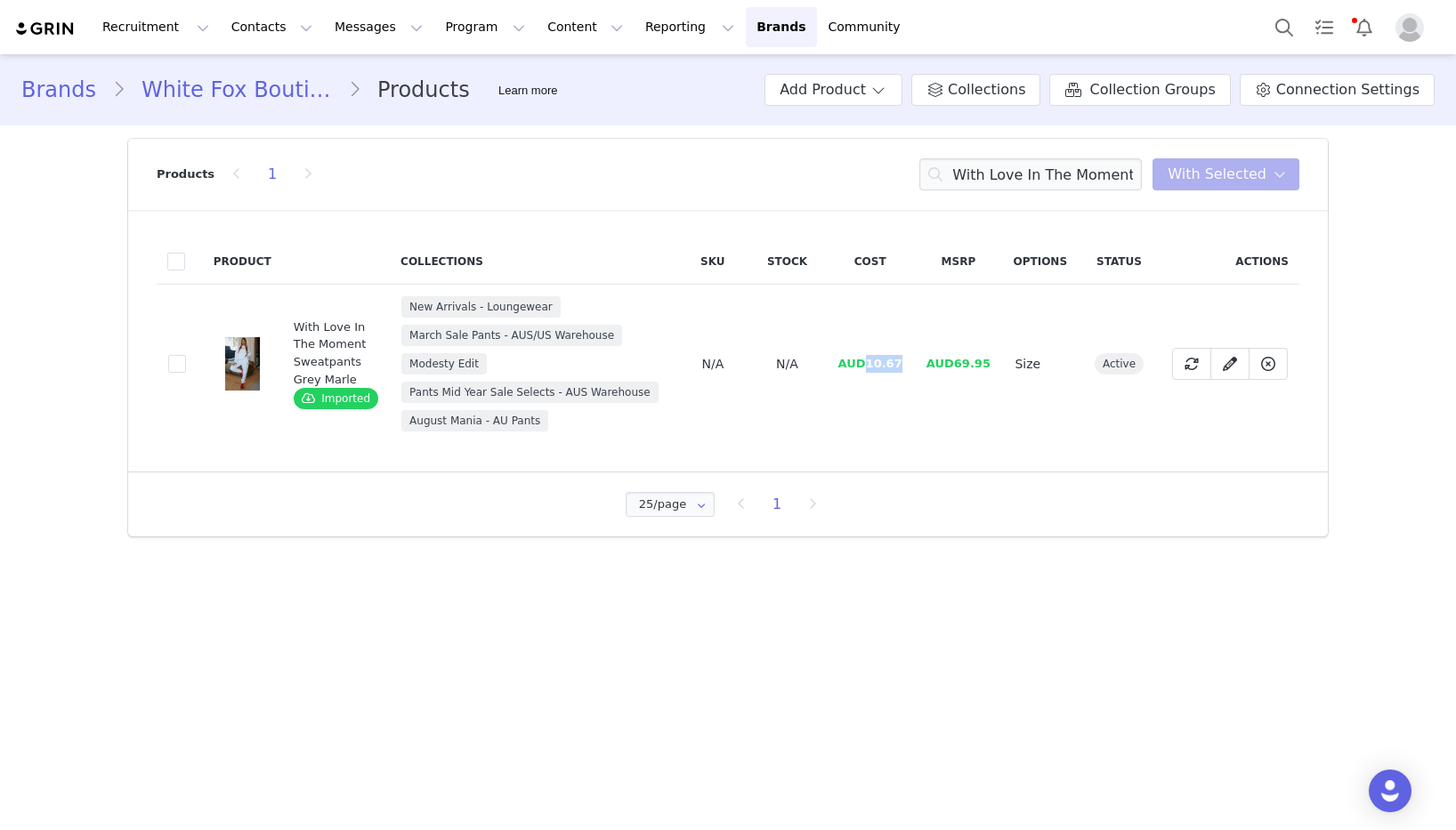
drag, startPoint x: 910, startPoint y: 368, endPoint x: 866, endPoint y: 368, distance: 44.0
click at [866, 368] on td "AUD10.67" at bounding box center [870, 364] width 88 height 159
copy span "10.67"
click at [1019, 166] on input "With Love In The Moment Sweatpants Grey Marle" at bounding box center [1030, 175] width 223 height 32
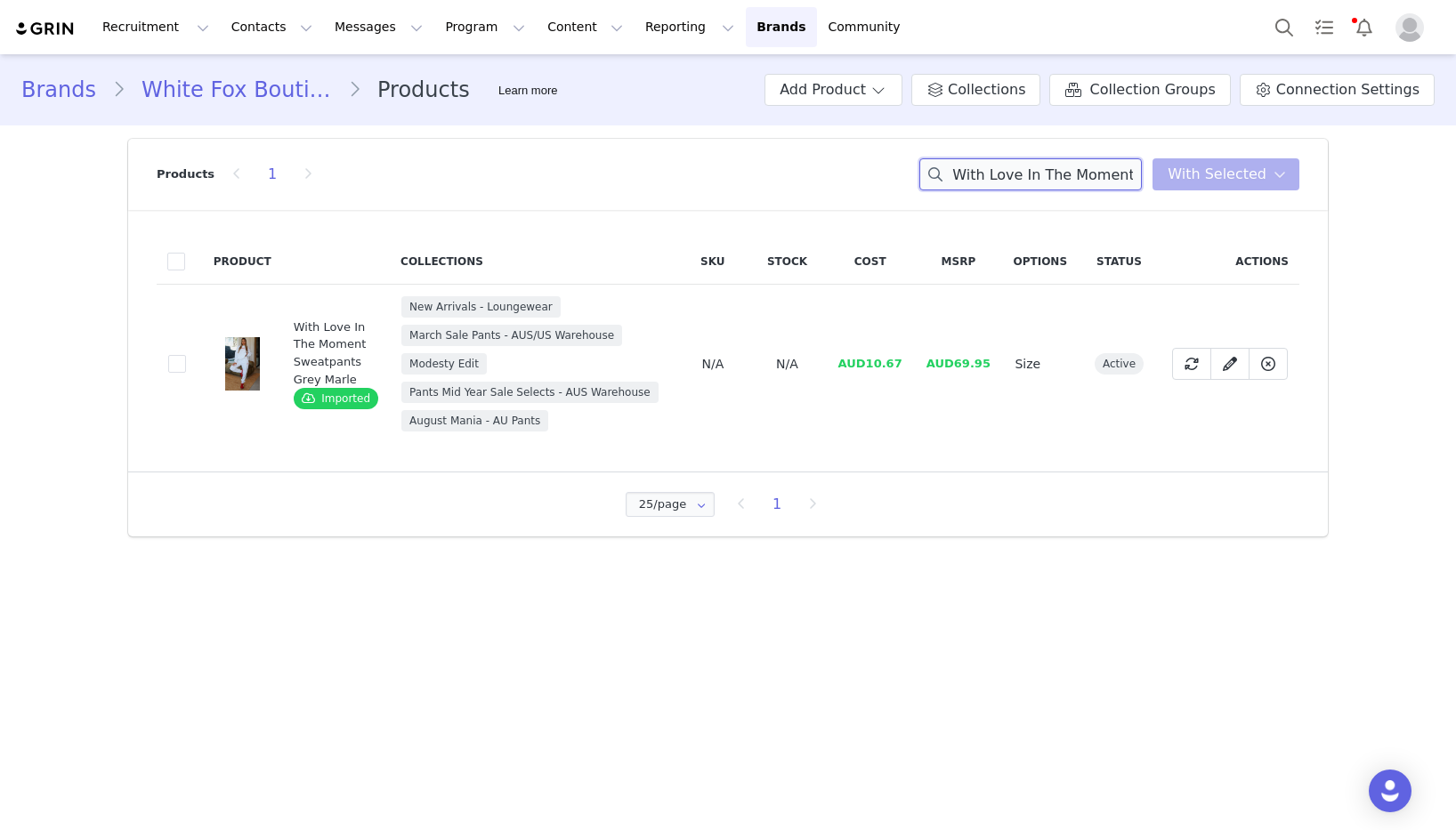
click at [1019, 166] on input "With Love In The Moment Sweatpants Grey Marle" at bounding box center [1030, 175] width 223 height 32
paste input "Offstage Sweatpants Pebb"
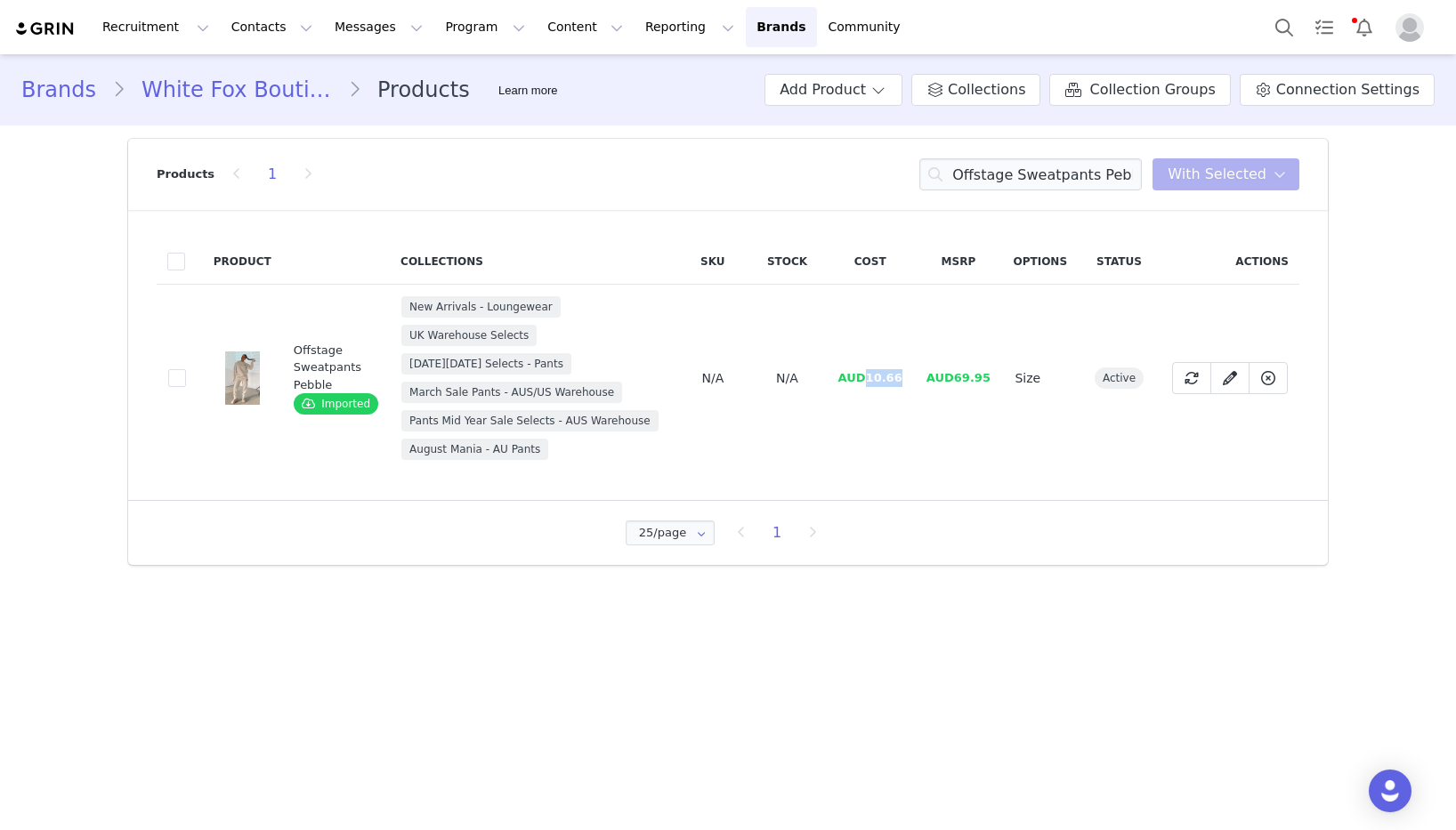
drag, startPoint x: 908, startPoint y: 381, endPoint x: 868, endPoint y: 382, distance: 40.0
click at [868, 382] on td "AUD10.66" at bounding box center [870, 378] width 88 height 188
copy span "10.66"
click at [1061, 174] on input "Offstage Sweatpants Pebble" at bounding box center [1030, 175] width 223 height 32
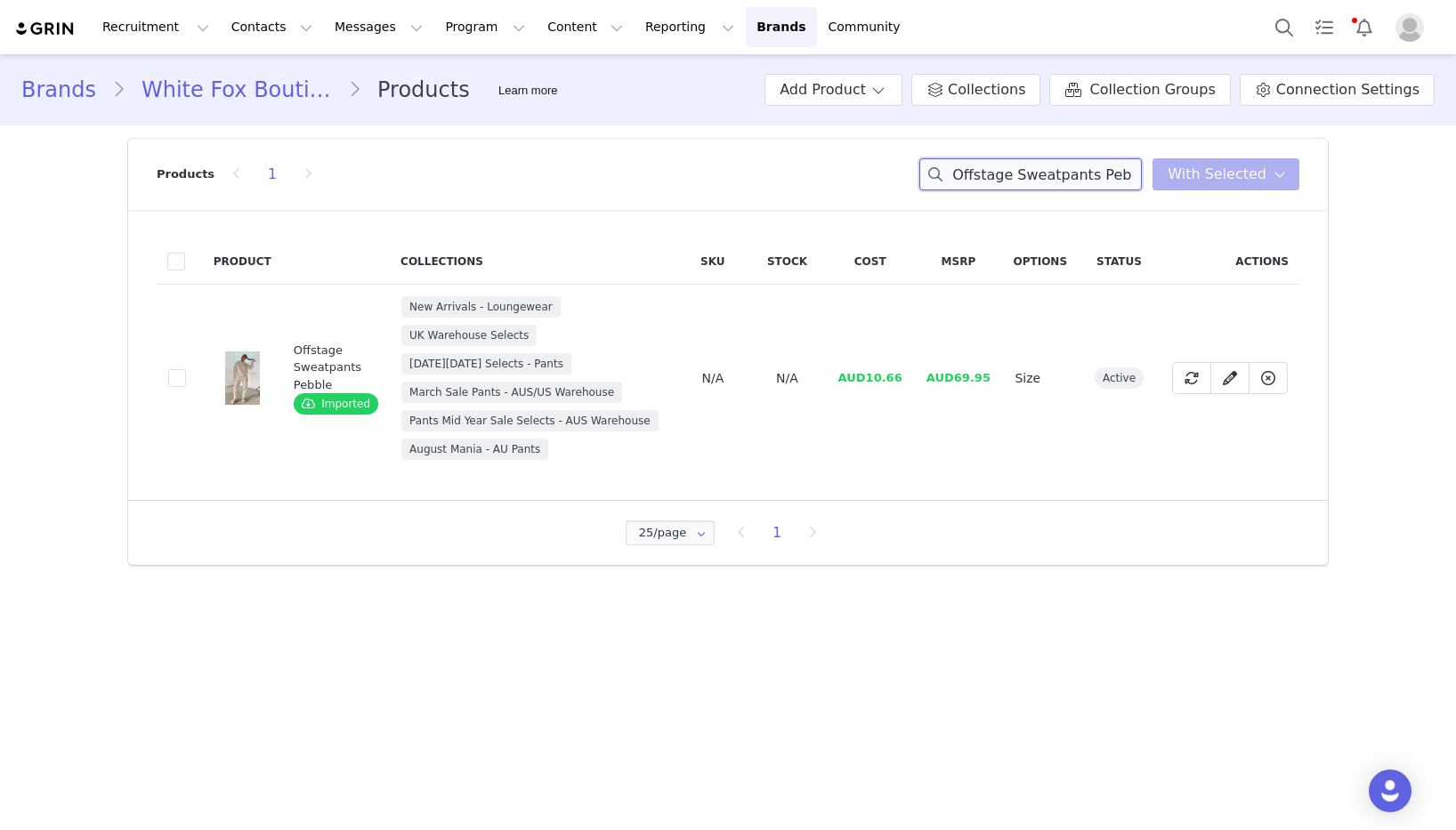
click at [1061, 174] on input "Offstage Sweatpants Pebble" at bounding box center [1030, 175] width 223 height 32
paste input "Hoodie"
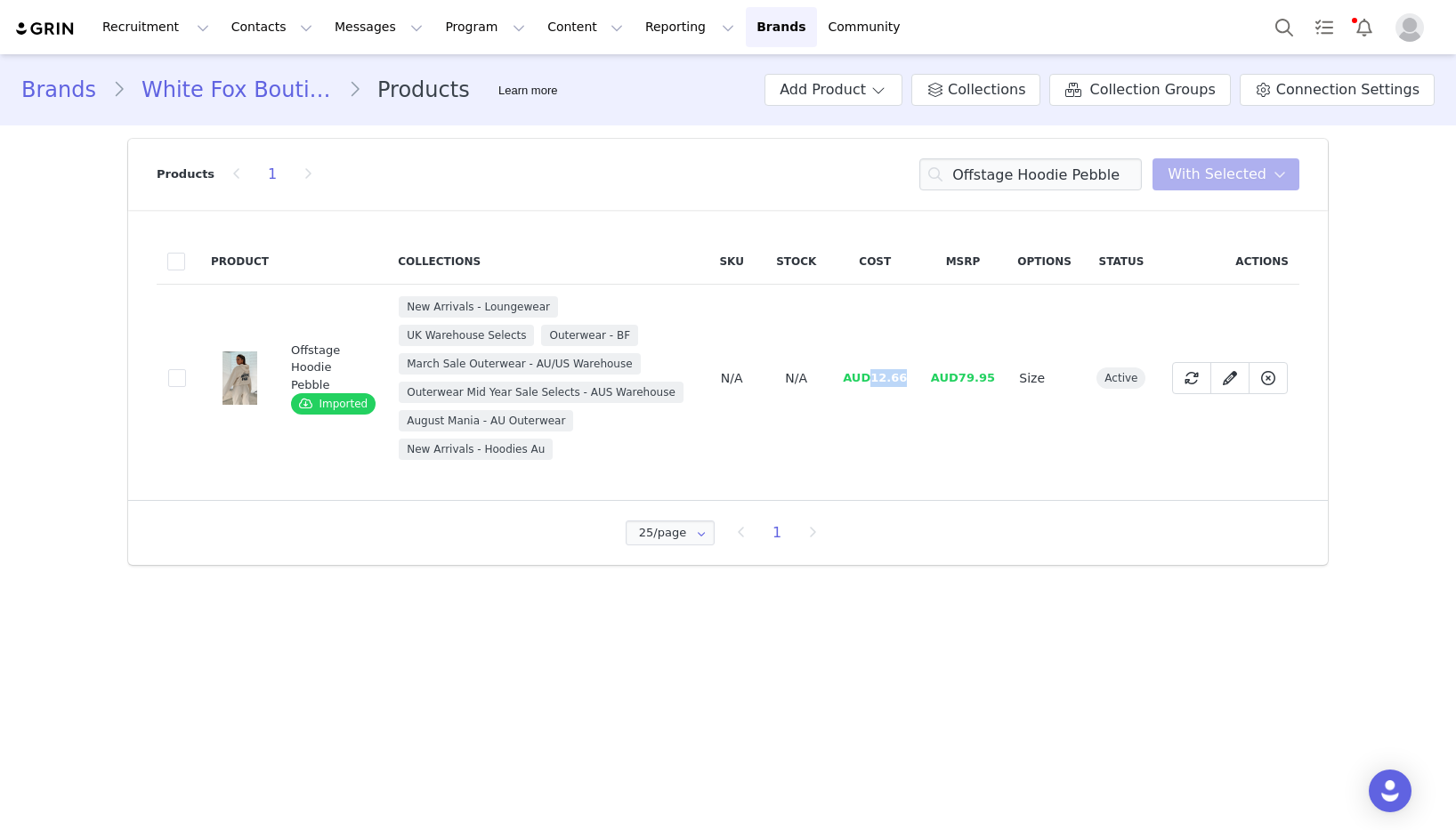
drag, startPoint x: 911, startPoint y: 378, endPoint x: 873, endPoint y: 380, distance: 38.1
click at [873, 380] on td "AUD12.66" at bounding box center [875, 378] width 88 height 188
copy span "12.66"
click at [986, 179] on input "Offstage Hoodie Pebble" at bounding box center [1030, 175] width 223 height 32
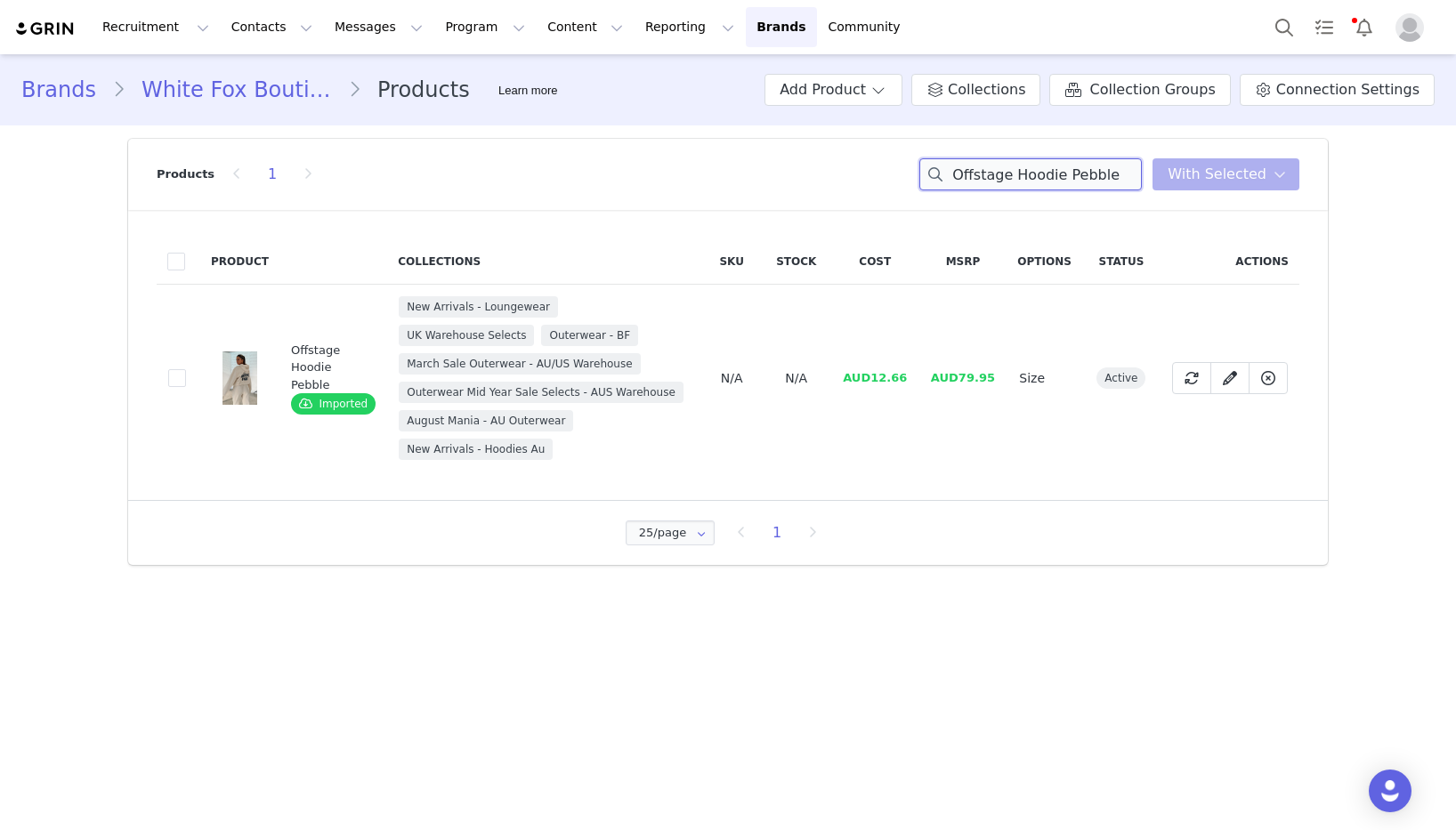
click at [986, 179] on input "Offstage Hoodie Pebble" at bounding box center [1030, 175] width 223 height 32
paste input "Sweatpants Frosted"
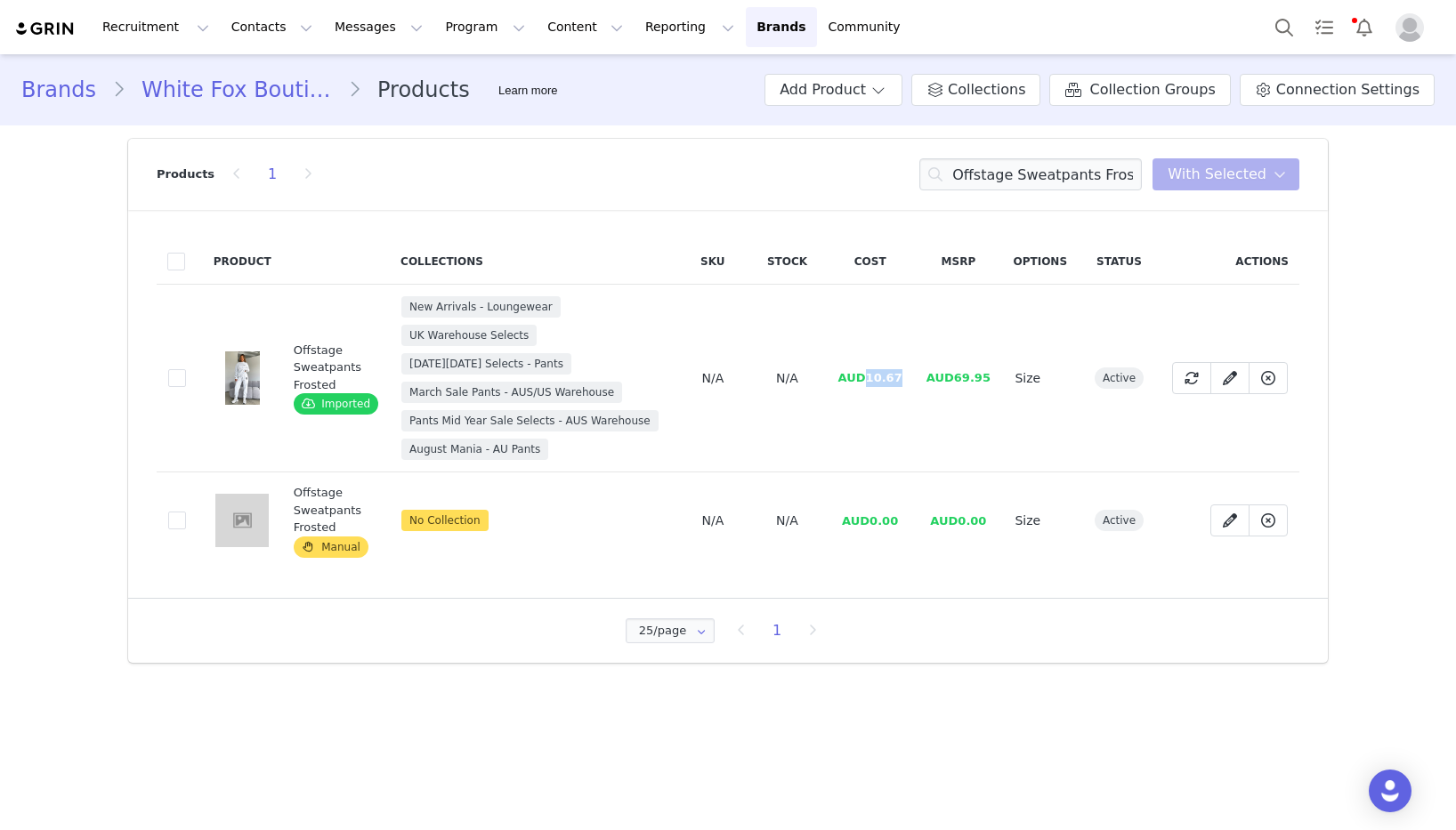
drag, startPoint x: 904, startPoint y: 376, endPoint x: 868, endPoint y: 379, distance: 36.1
click at [868, 379] on td "AUD10.67" at bounding box center [870, 378] width 88 height 188
copy span "10.67"
click at [1060, 178] on input "Offstage Sweatpants Frosted" at bounding box center [1030, 175] width 223 height 32
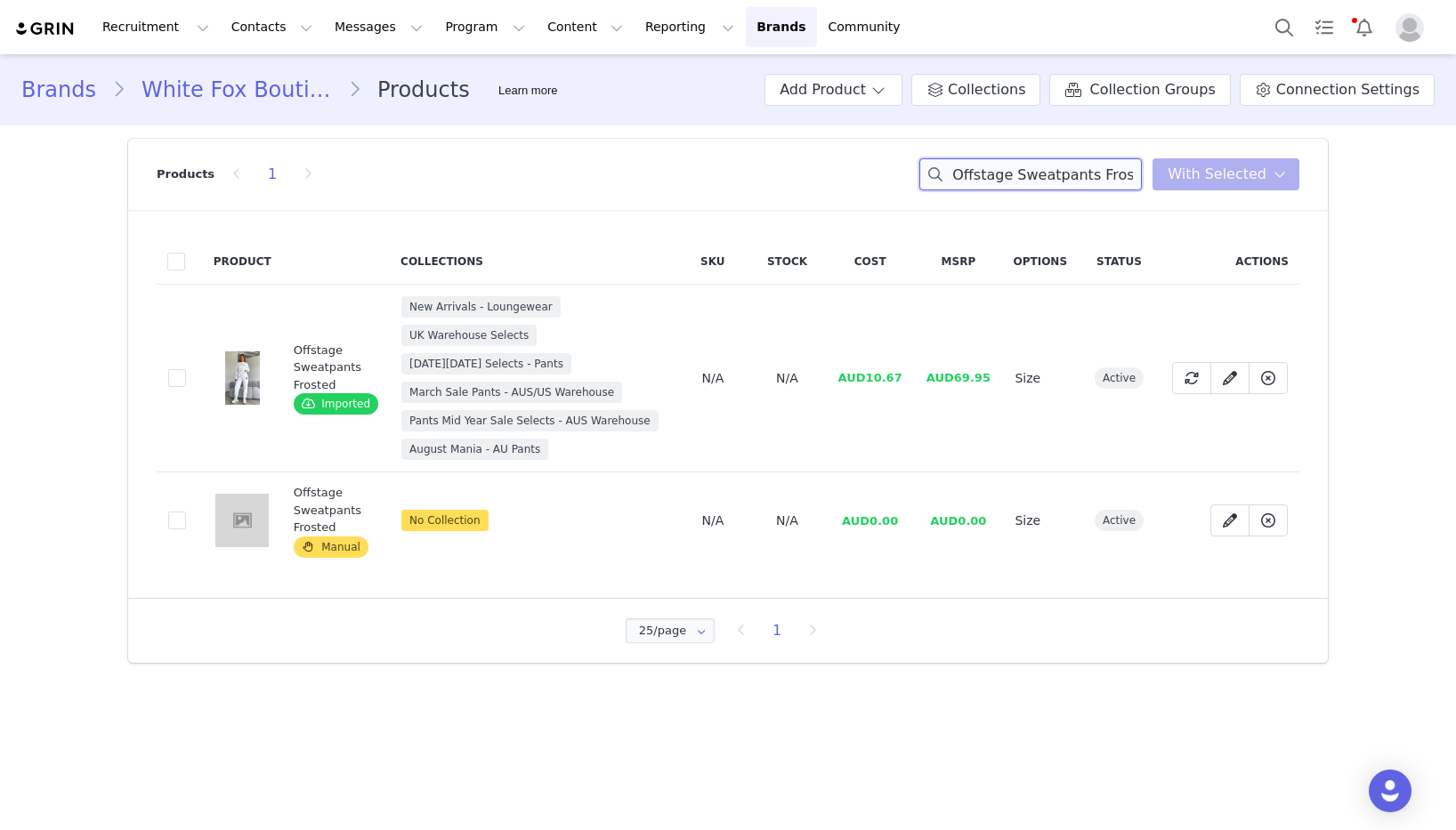
paste input "Hoodie"
click at [1060, 178] on input "Offstage Sweatpants Frosted" at bounding box center [1030, 175] width 223 height 32
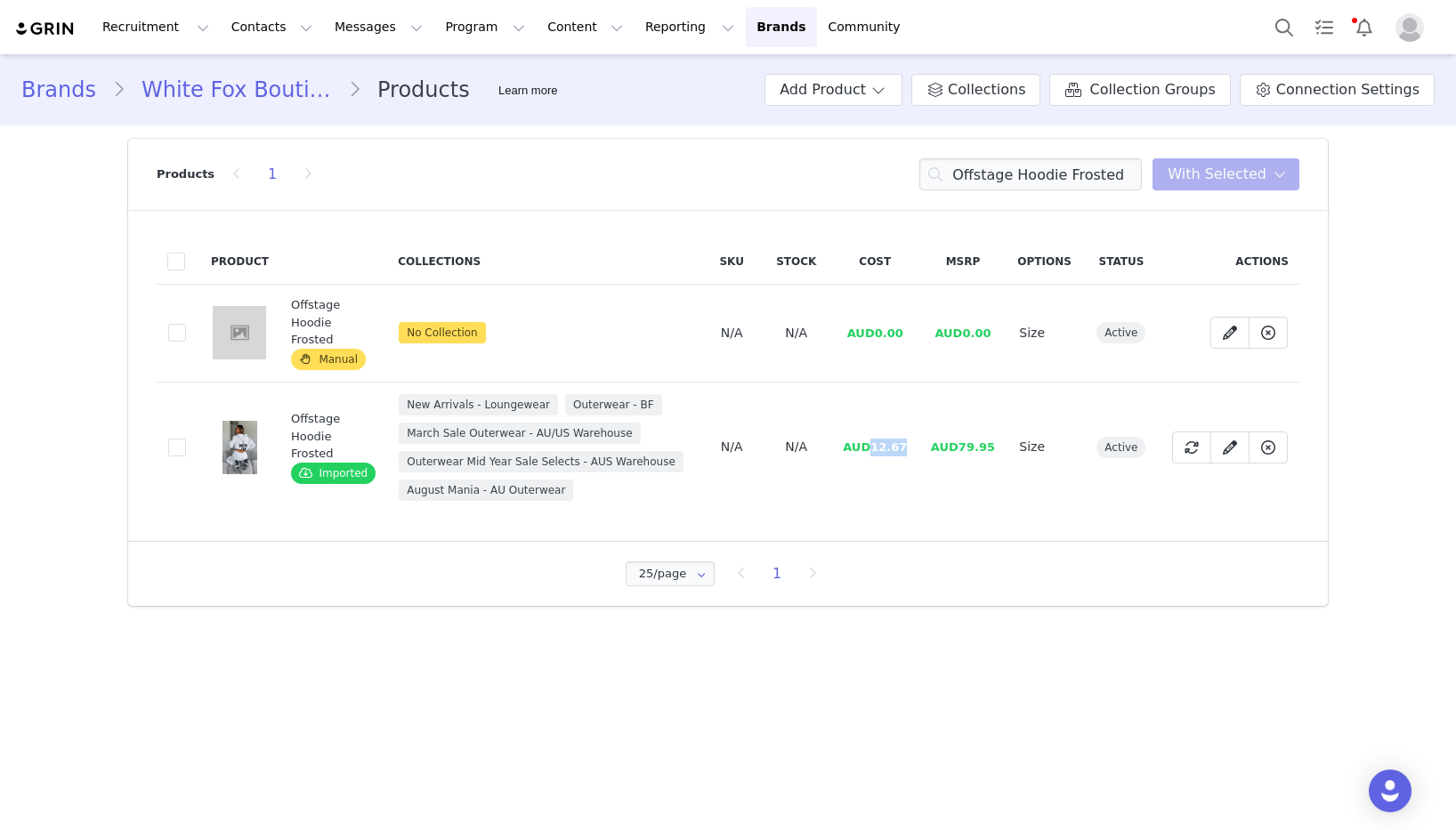
drag, startPoint x: 905, startPoint y: 445, endPoint x: 872, endPoint y: 447, distance: 33.1
click at [872, 447] on span "AUD12.67" at bounding box center [875, 447] width 65 height 13
copy span "12.67"
click at [1076, 181] on input "Offstage Hoodie Frosted" at bounding box center [1030, 175] width 223 height 32
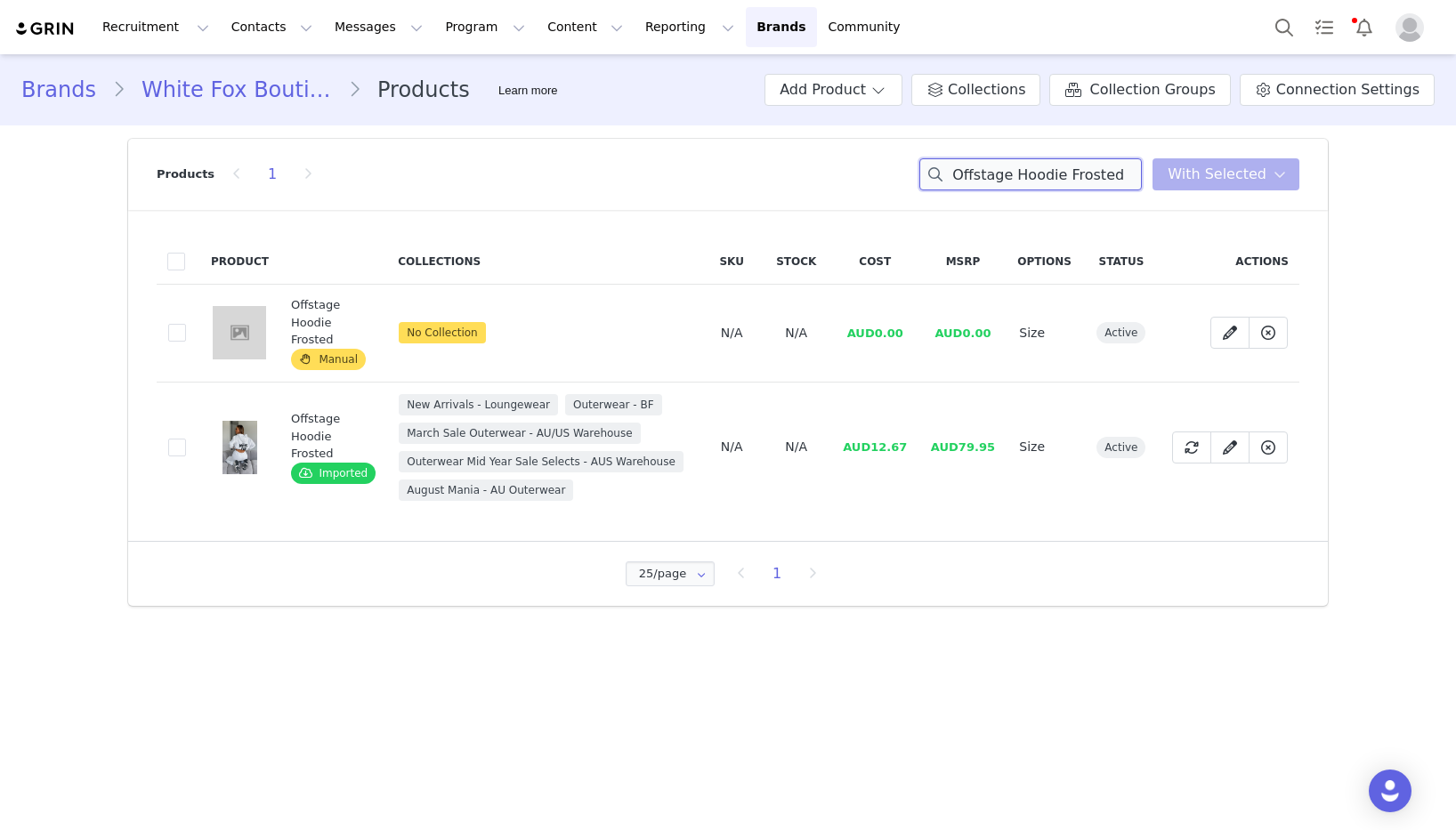
click at [1076, 181] on input "Offstage Hoodie Frosted" at bounding box center [1030, 175] width 223 height 32
paste input "Ice Pop"
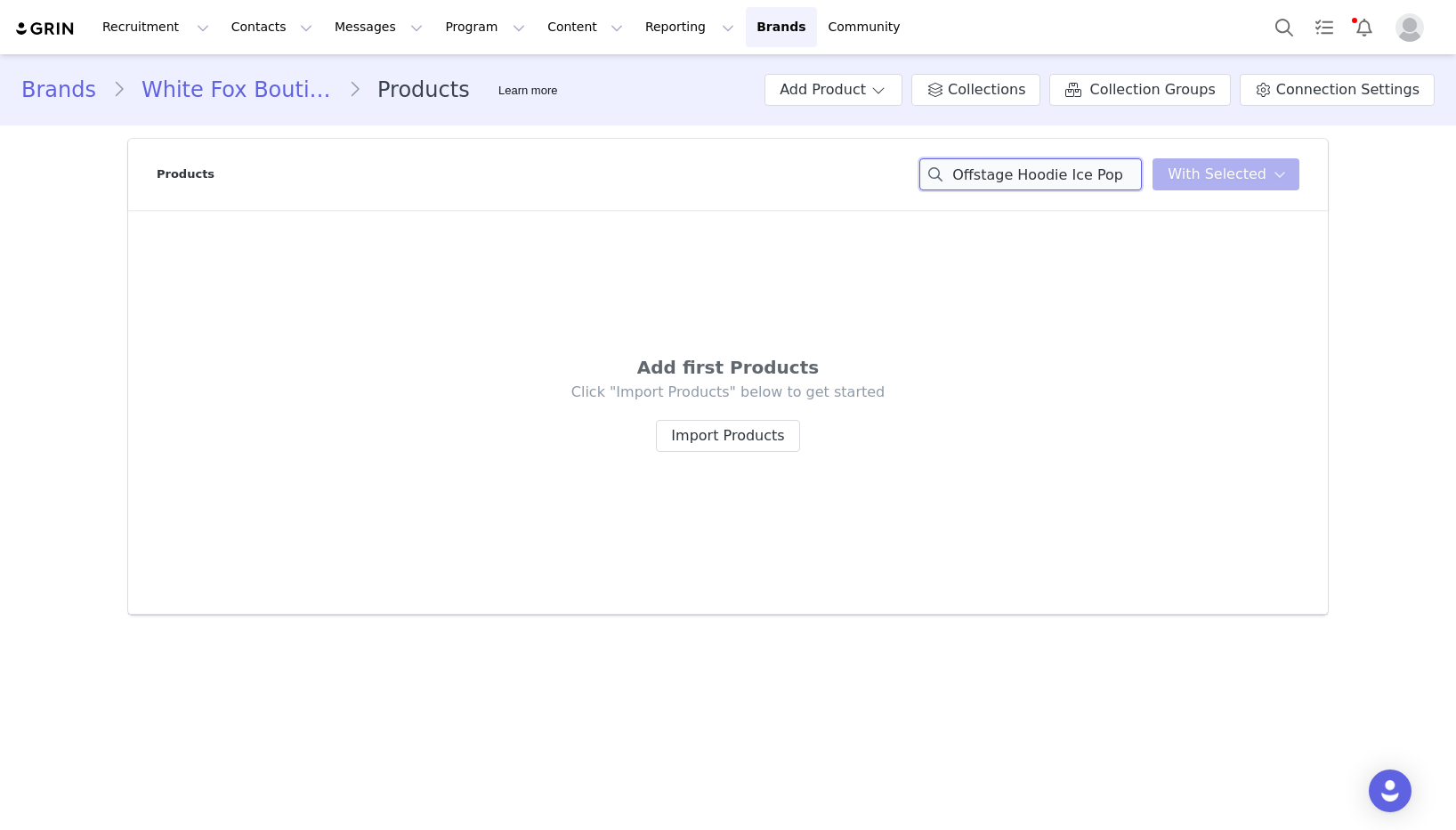
drag, startPoint x: 1128, startPoint y: 178, endPoint x: 1064, endPoint y: 181, distance: 64.1
click at [1064, 181] on input "Offstage Hoodie Ice Pop" at bounding box center [1030, 175] width 223 height 32
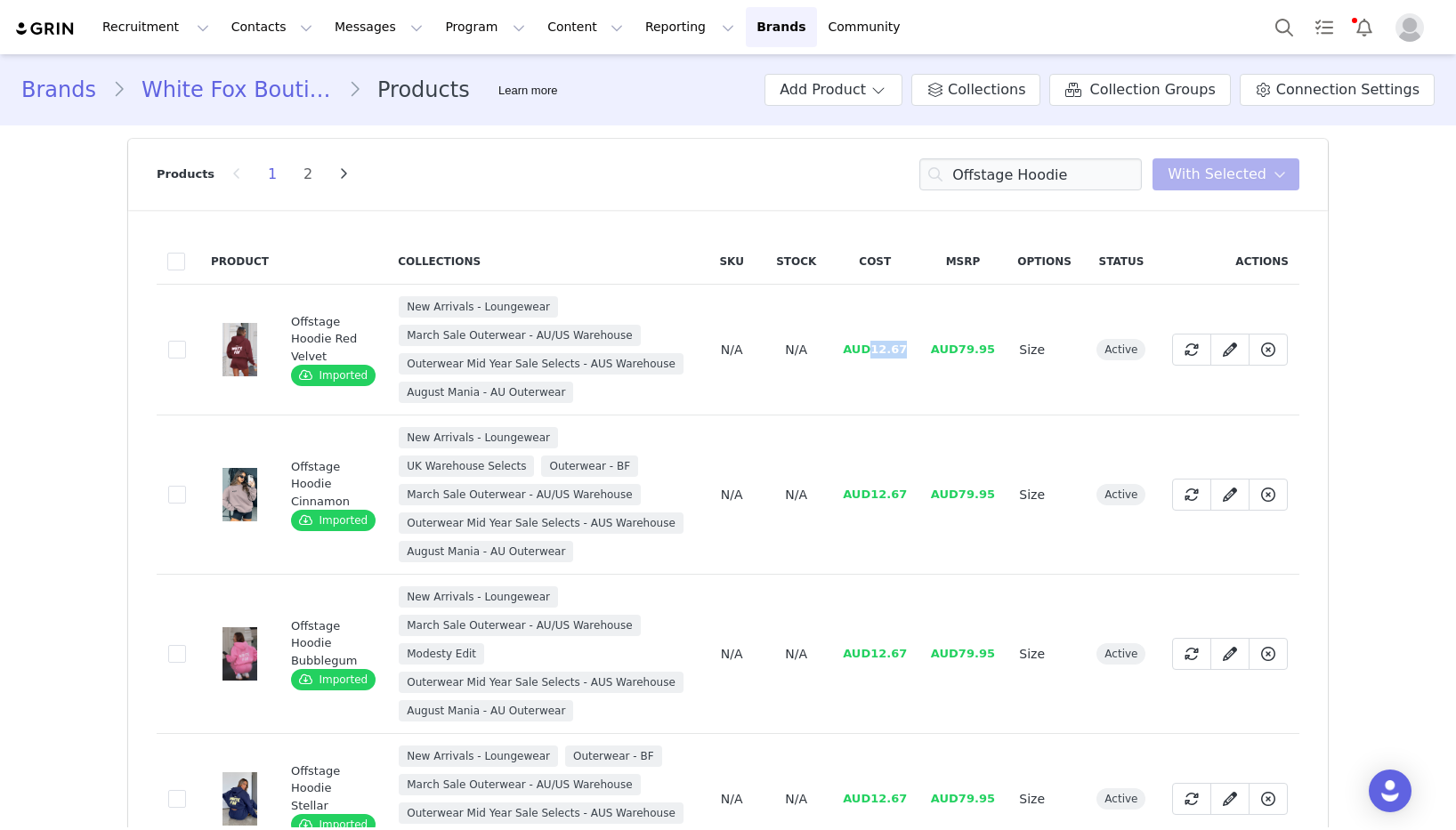
drag, startPoint x: 913, startPoint y: 360, endPoint x: 875, endPoint y: 356, distance: 38.2
click at [875, 356] on td "AUD12.67" at bounding box center [875, 350] width 88 height 131
copy span "12.67"
click at [1046, 179] on input "Offstage Hoodie" at bounding box center [1030, 175] width 223 height 32
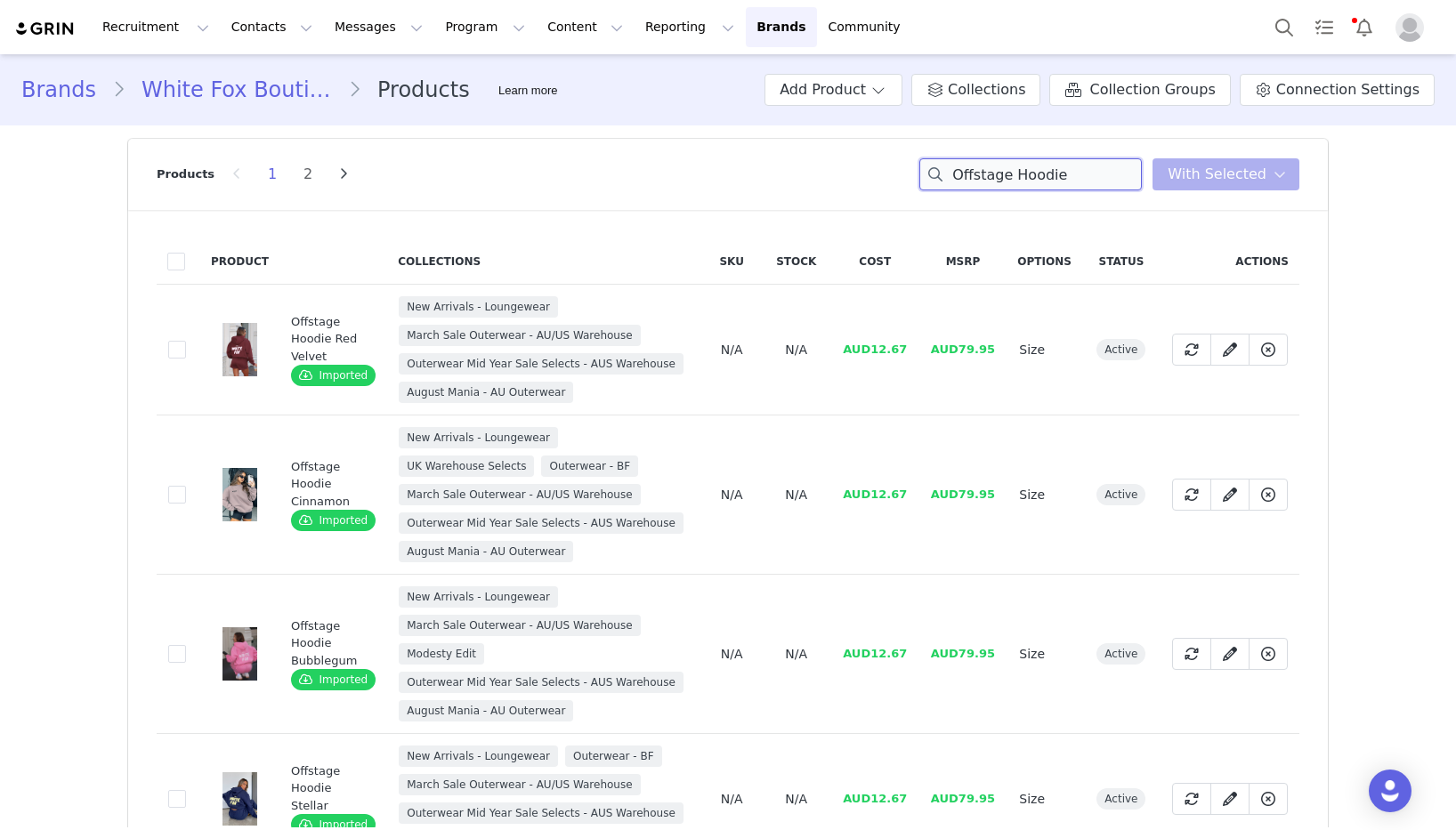
paste input "Sweatpants Ice Pop"
click at [1046, 179] on input "Offstage Hoodie" at bounding box center [1030, 175] width 223 height 32
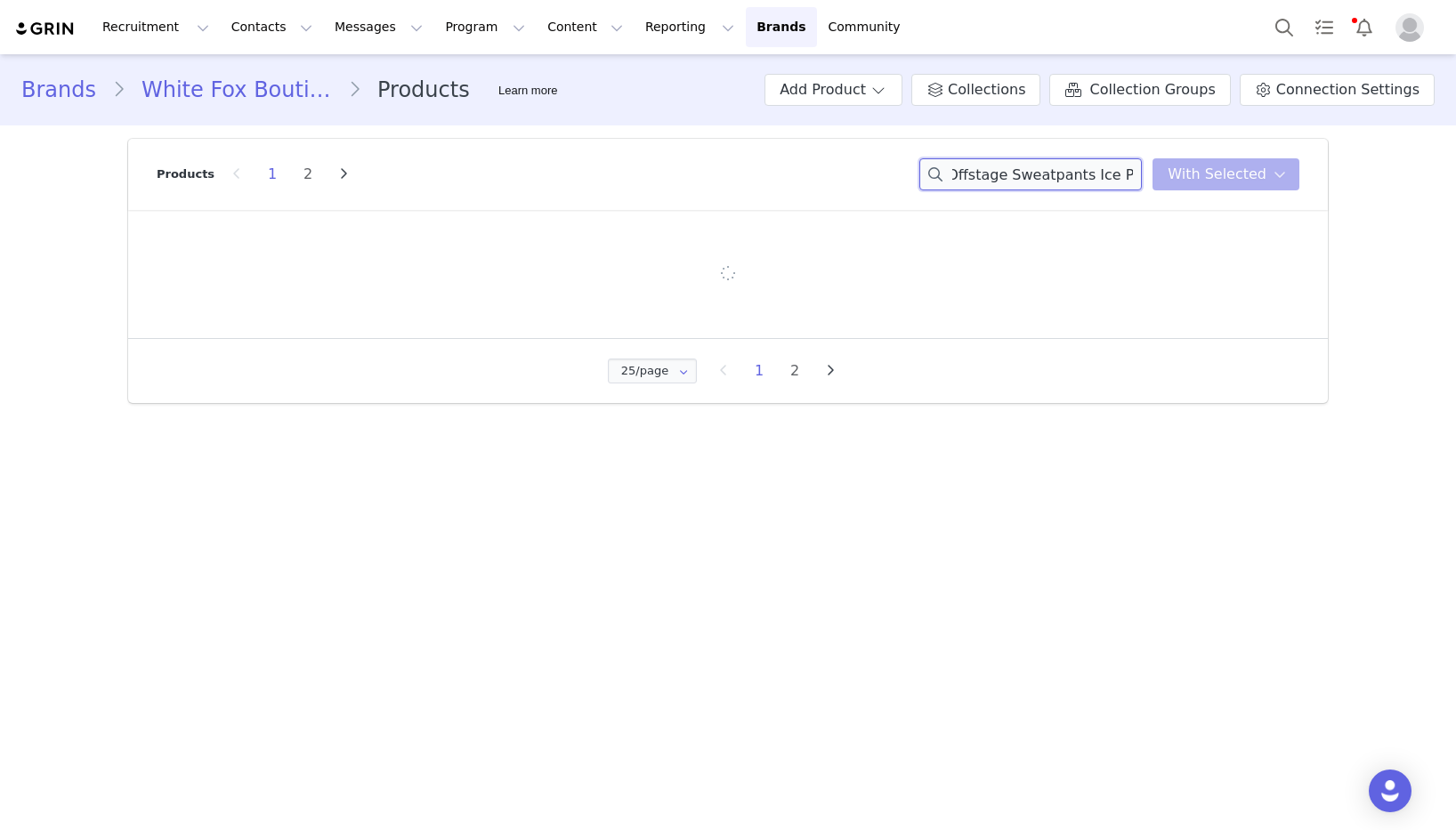
scroll to position [0, 7]
click at [1176, 175] on div "Offstage Sweatpants Ice Pop You have 0 product s selected Add to Collections Re…" at bounding box center [1109, 175] width 380 height 32
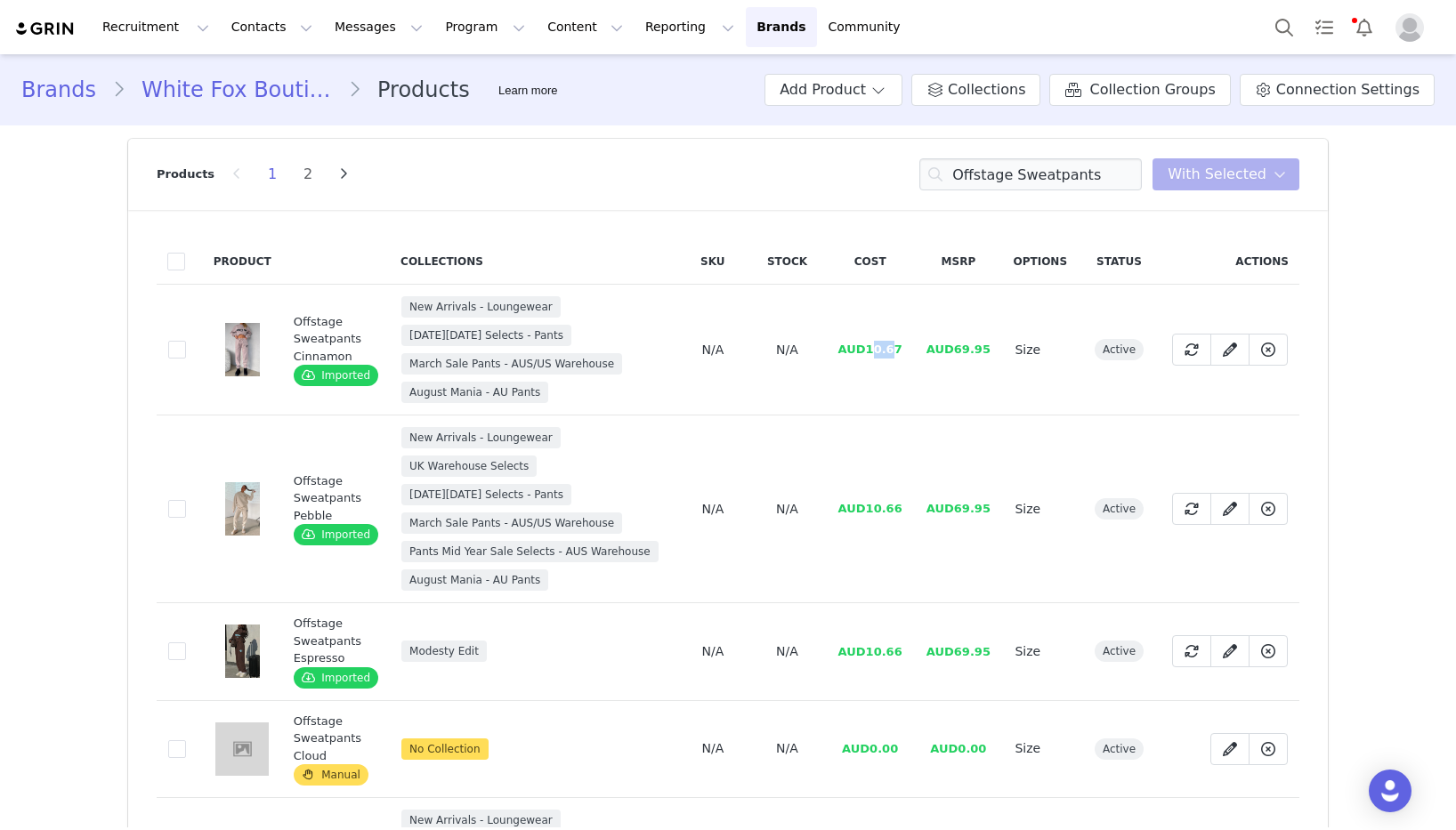
click at [872, 353] on span "AUD10.67" at bounding box center [871, 349] width 65 height 13
drag, startPoint x: 900, startPoint y: 345, endPoint x: 867, endPoint y: 348, distance: 33.1
click at [867, 348] on span "AUD10.67" at bounding box center [871, 349] width 65 height 13
click at [1031, 168] on input "Offstage Sweatpants" at bounding box center [1030, 175] width 223 height 32
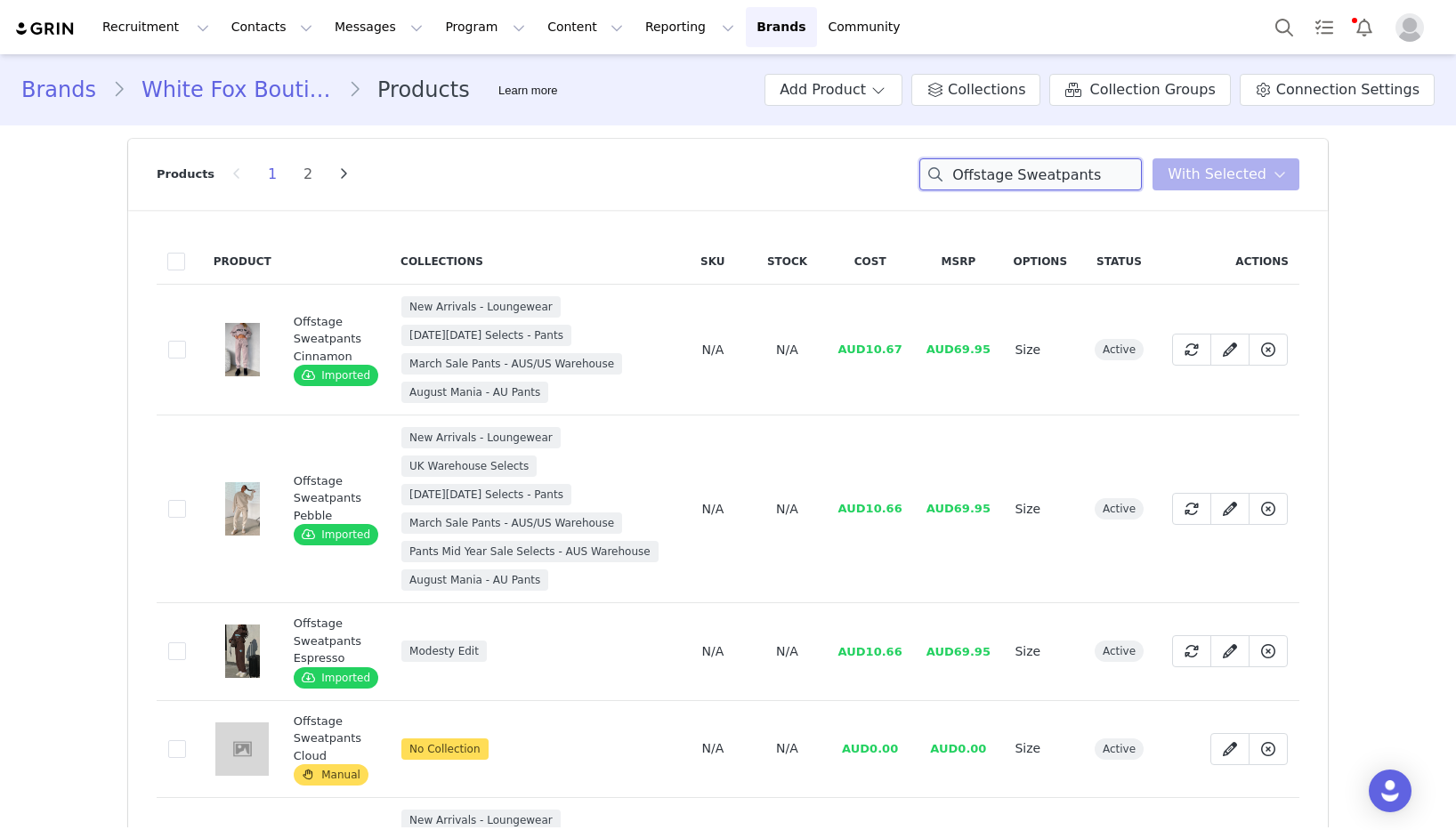
click at [1031, 168] on input "Offstage Sweatpants" at bounding box center [1030, 175] width 223 height 32
paste input "Red Velvet"
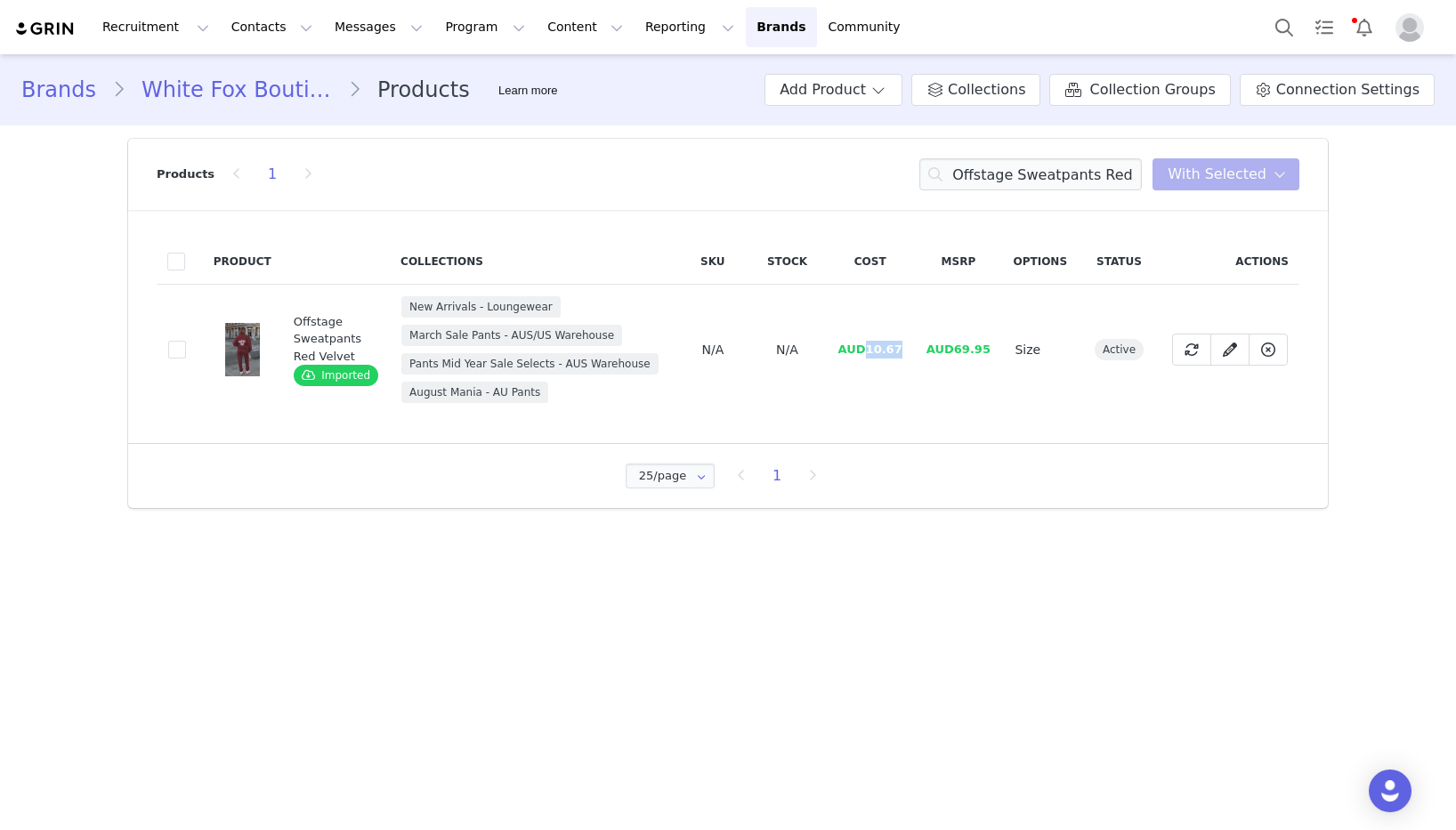
drag, startPoint x: 904, startPoint y: 352, endPoint x: 867, endPoint y: 353, distance: 37.0
click at [867, 353] on td "AUD10.67" at bounding box center [870, 350] width 88 height 131
click at [992, 170] on input "Offstage Sweatpants Red Velvet" at bounding box center [1030, 175] width 223 height 32
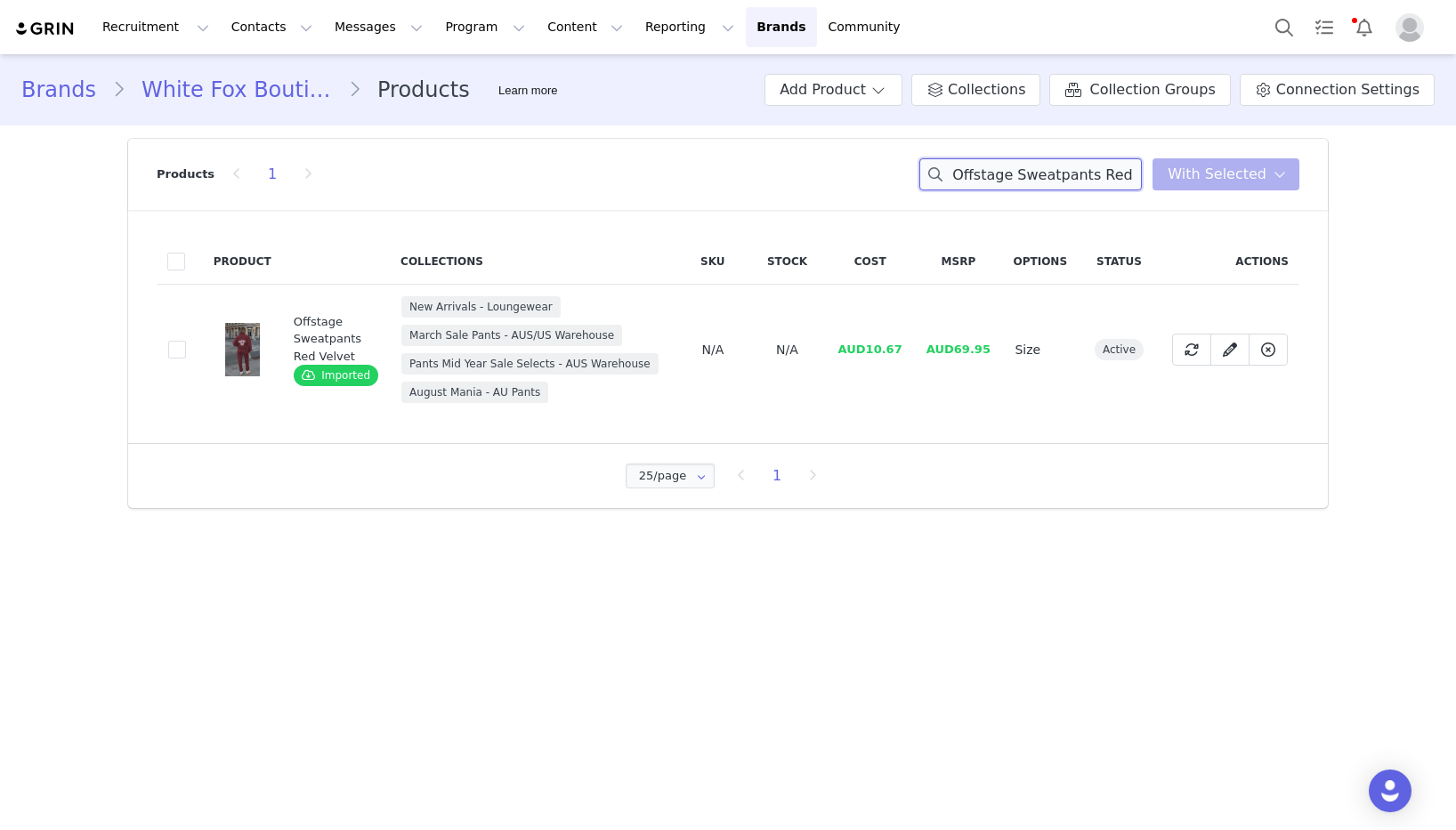
paste input "Hoodie"
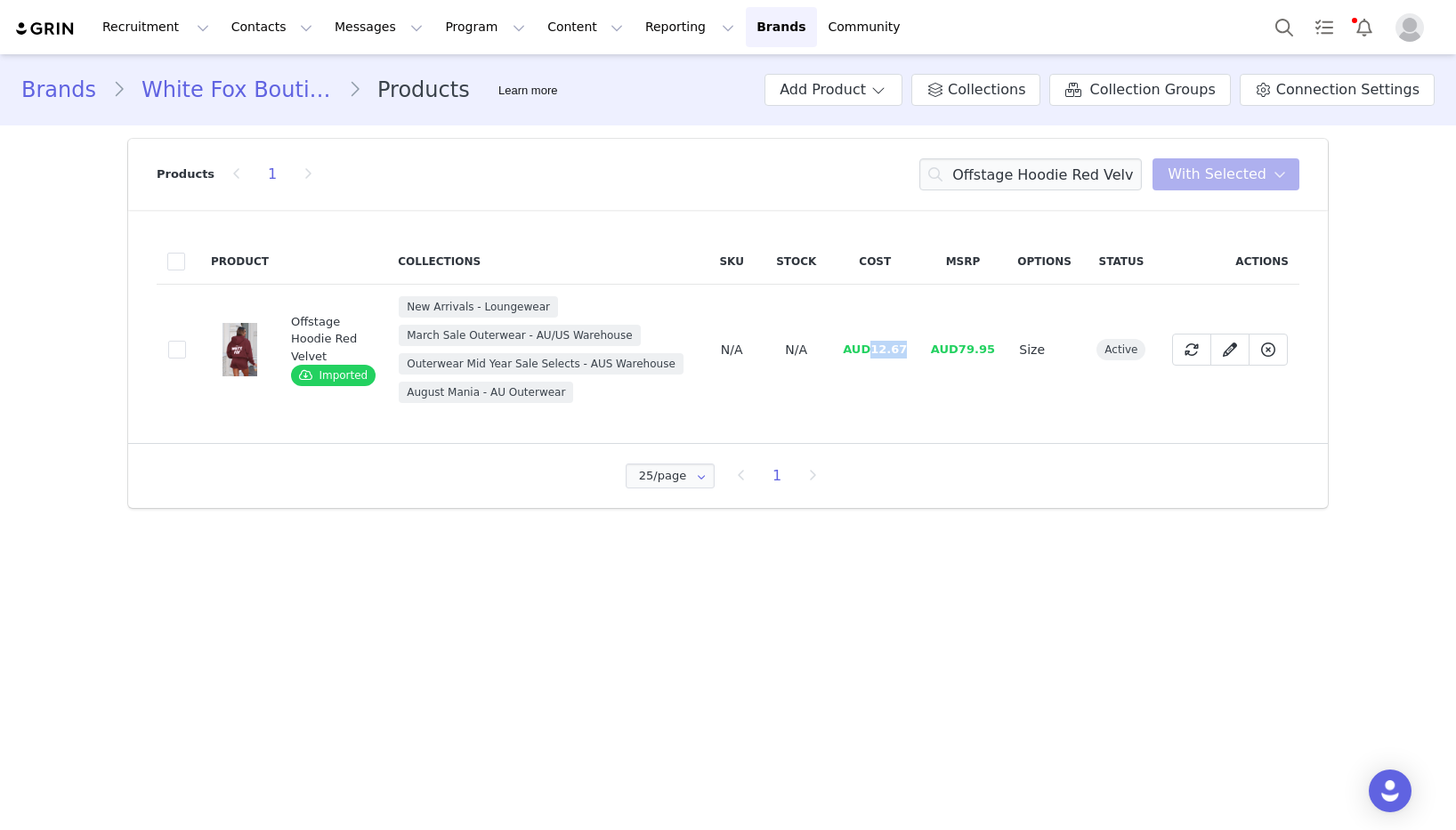
drag, startPoint x: 898, startPoint y: 349, endPoint x: 875, endPoint y: 350, distance: 23.0
click at [875, 350] on td "AUD12.67" at bounding box center [875, 350] width 88 height 131
click at [1043, 179] on input "Offstage Hoodie Red Velvet" at bounding box center [1030, 175] width 223 height 32
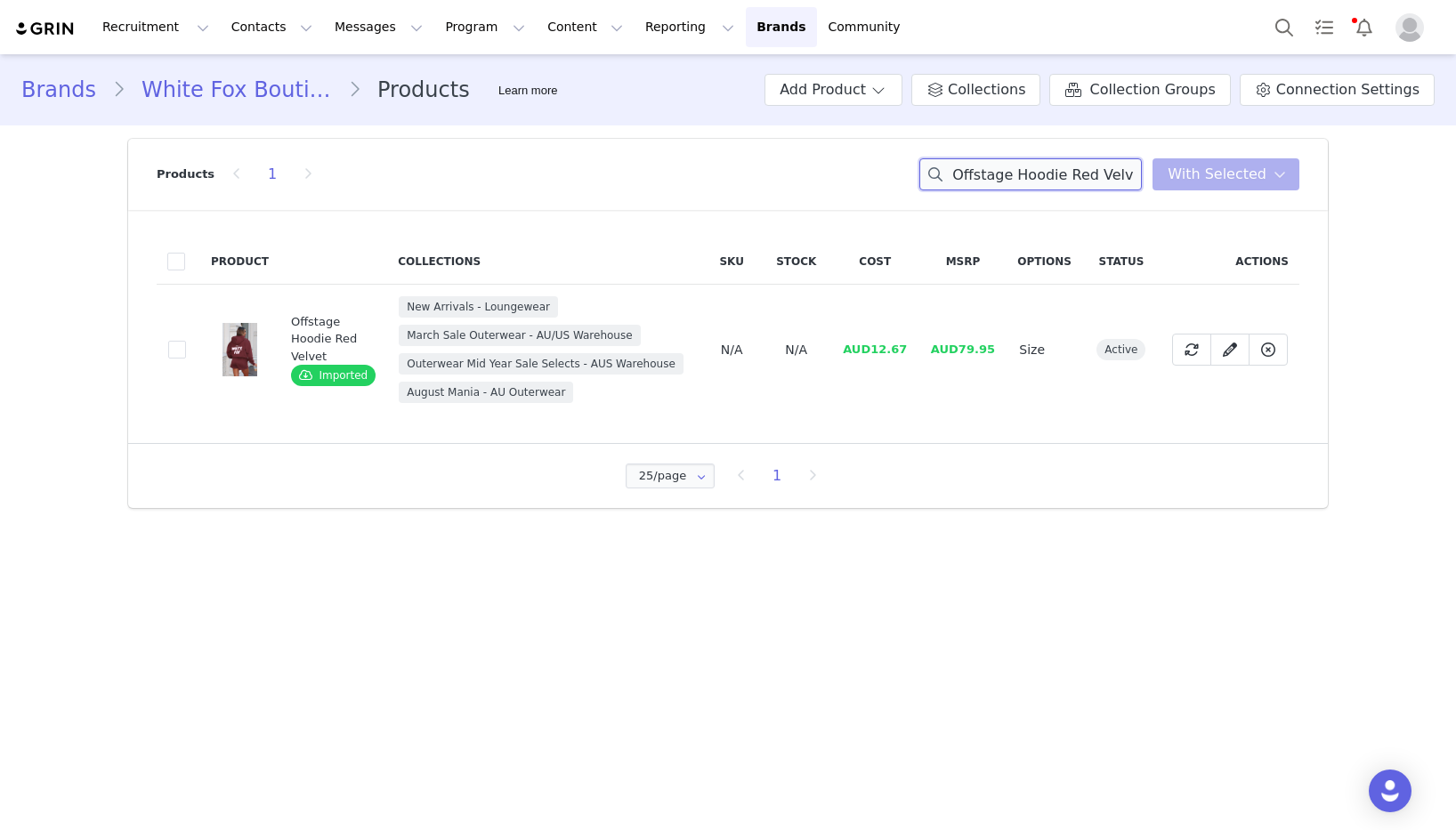
paste input "From The Archives Lexi Oversized Hoodie Pink"
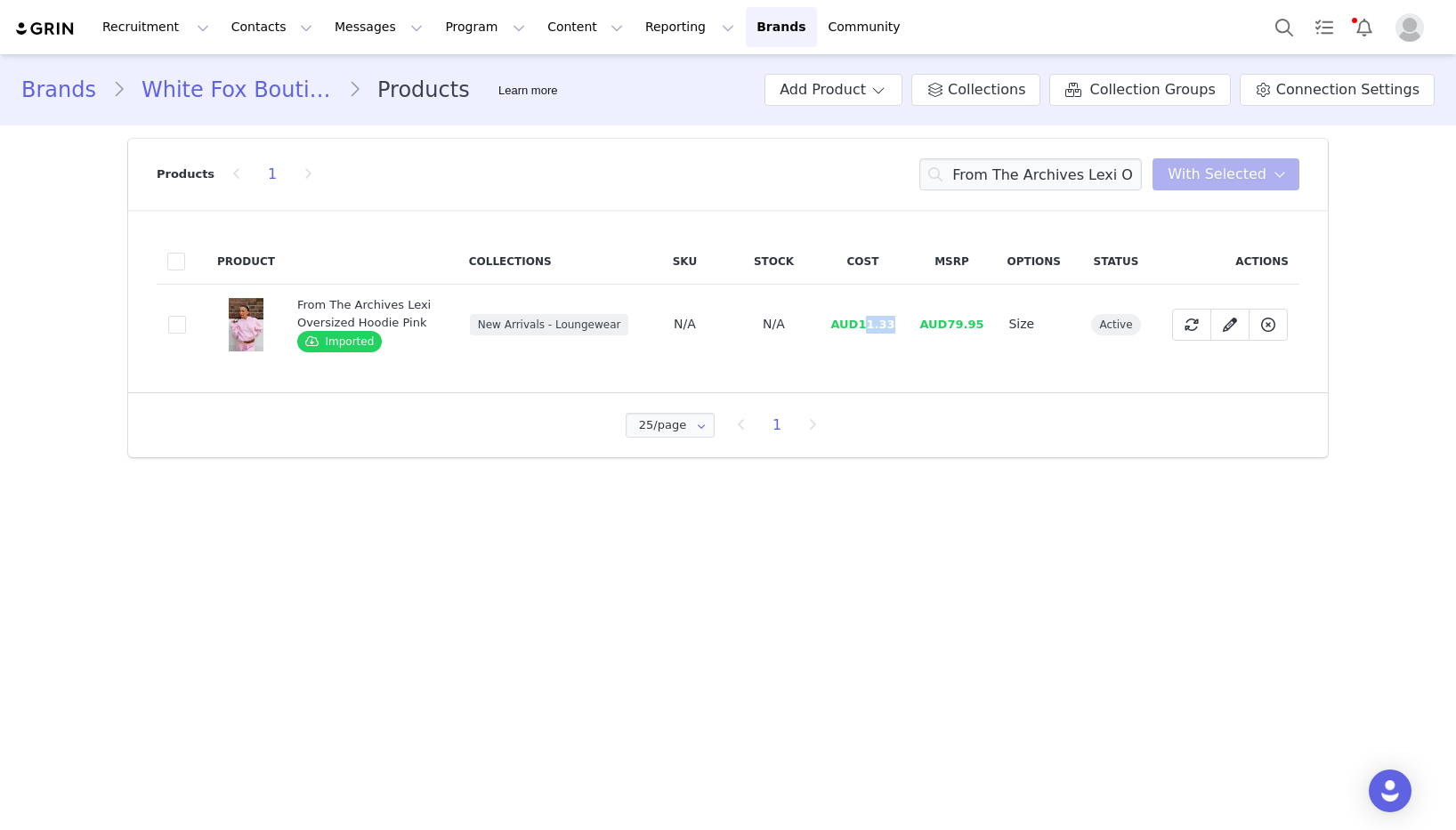
drag, startPoint x: 899, startPoint y: 323, endPoint x: 866, endPoint y: 327, distance: 33.2
click at [866, 327] on td "AUD11.33" at bounding box center [862, 324] width 89 height 80
drag, startPoint x: 864, startPoint y: 324, endPoint x: 900, endPoint y: 322, distance: 36.1
click at [900, 322] on td "AUD11.33" at bounding box center [862, 324] width 89 height 80
click at [1012, 163] on input "From The Archives Lexi Oversized Hoodie Pink" at bounding box center [1030, 175] width 223 height 32
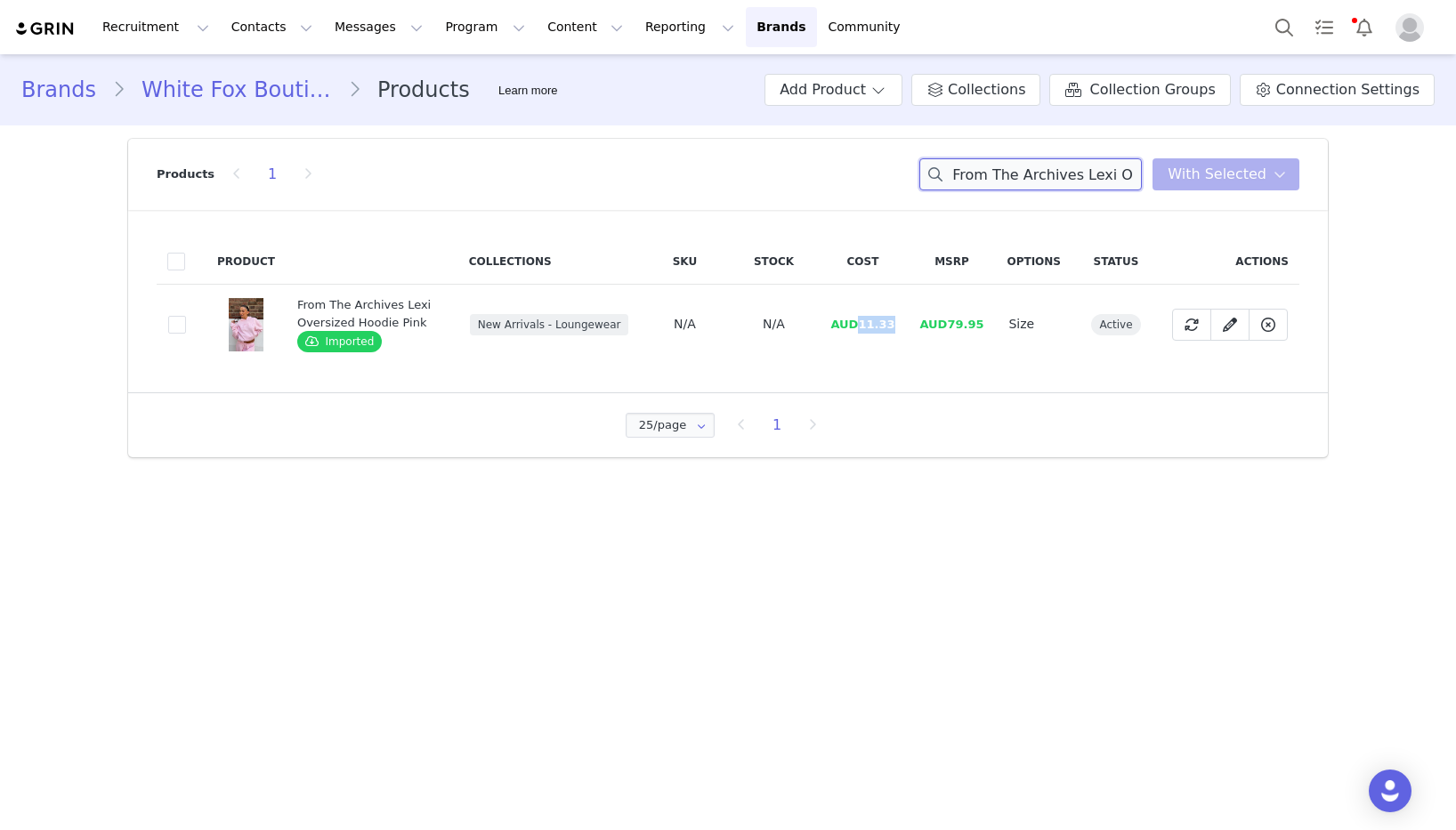
click at [1012, 163] on input "From The Archives Lexi Oversized Hoodie Pink" at bounding box center [1030, 175] width 223 height 32
paste input "Sweatpants"
drag, startPoint x: 898, startPoint y: 324, endPoint x: 439, endPoint y: 364, distance: 460.7
click at [863, 326] on td "AUD10.00" at bounding box center [862, 324] width 89 height 80
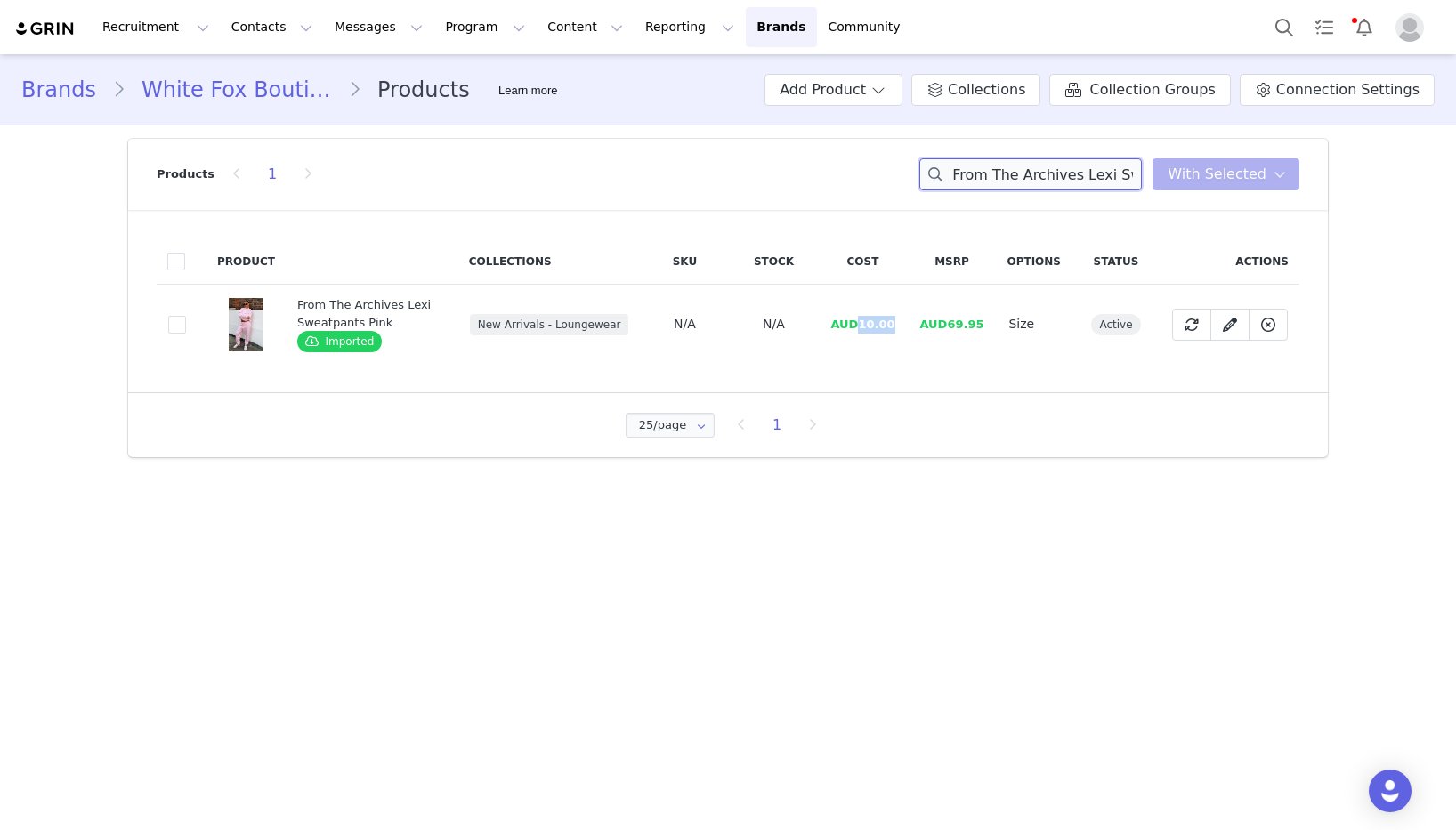
click at [1073, 179] on input "From The Archives Lexi Sweatpants Pink" at bounding box center [1030, 175] width 223 height 32
paste input "Charcoal"
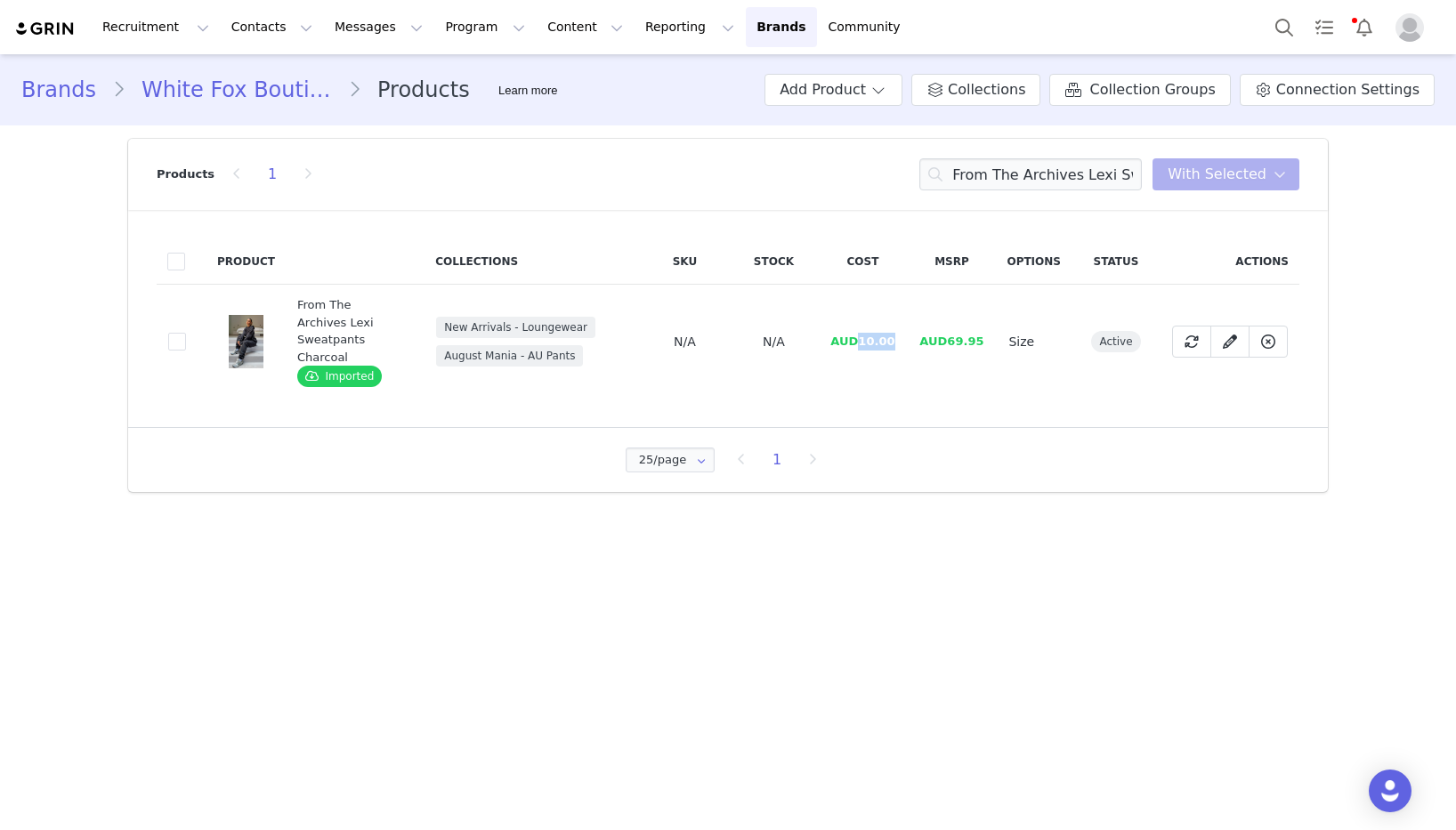
drag, startPoint x: 906, startPoint y: 329, endPoint x: 860, endPoint y: 334, distance: 46.3
click at [860, 334] on td "AUD10.00" at bounding box center [862, 341] width 89 height 115
click at [1078, 180] on input "From The Archives Lexi Sweatpants Charcoal" at bounding box center [1030, 175] width 223 height 32
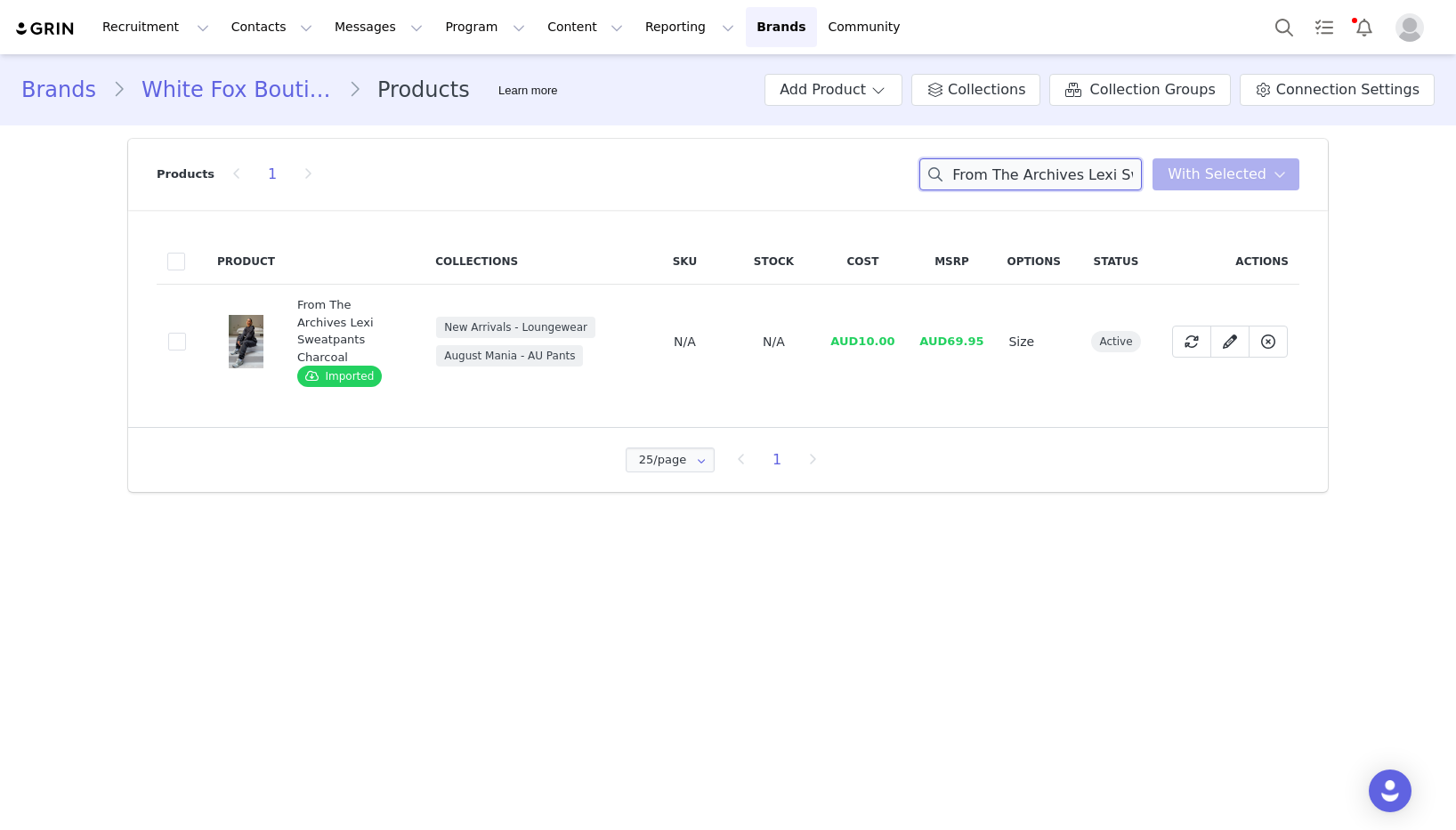
paste input "Oversized Hoodie"
drag, startPoint x: 900, startPoint y: 334, endPoint x: 860, endPoint y: 334, distance: 40.0
click at [860, 334] on td "AUD11.33" at bounding box center [862, 341] width 89 height 115
click at [1068, 167] on input "From The Archives Lexi Oversized Hoodie Charcoal" at bounding box center [1030, 175] width 223 height 32
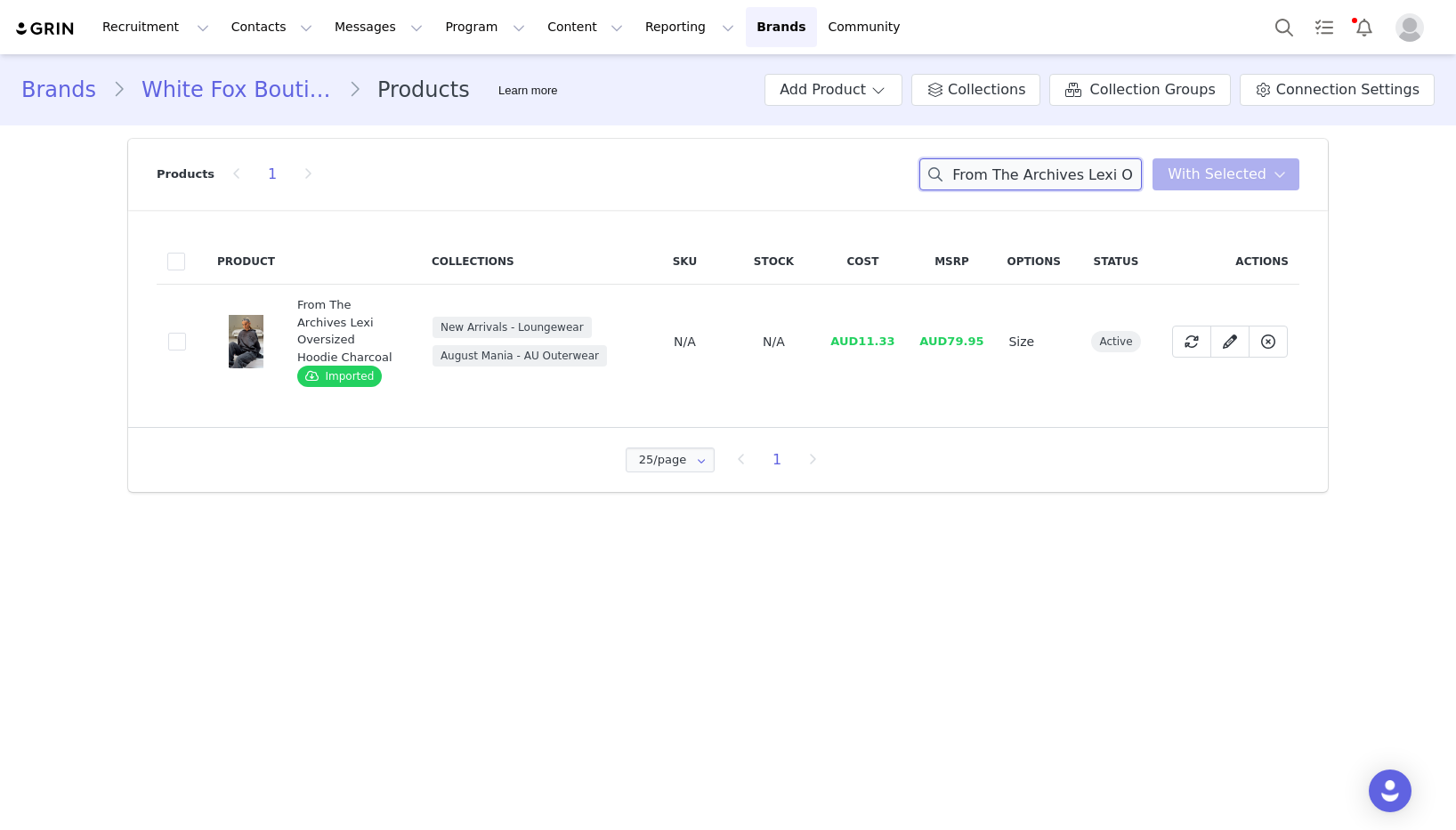
click at [1068, 167] on input "From The Archives Lexi Oversized Hoodie Charcoal" at bounding box center [1030, 175] width 223 height 32
paste input "With Love Always Sweatpants Lemon"
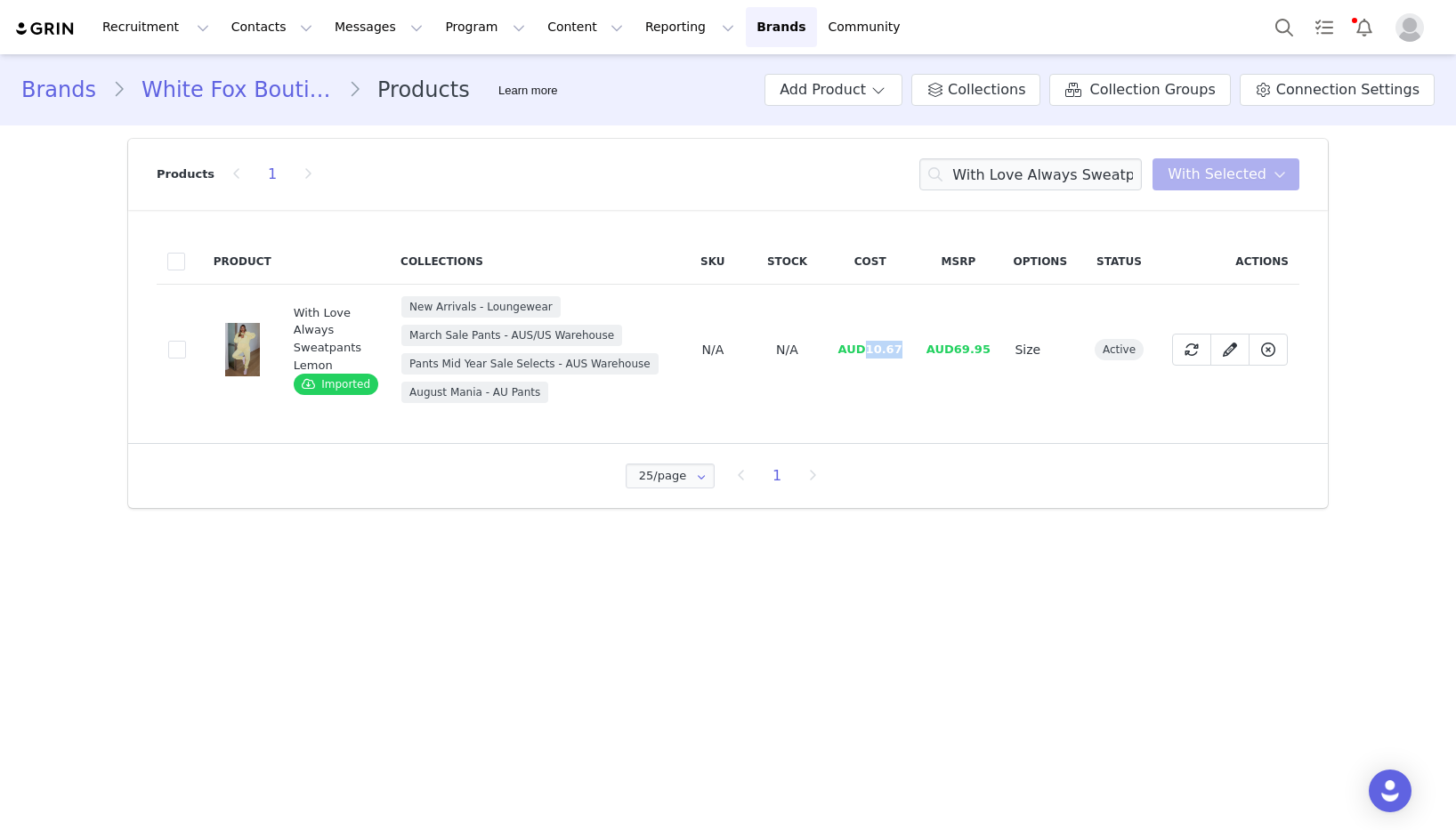
drag, startPoint x: 901, startPoint y: 350, endPoint x: 868, endPoint y: 350, distance: 33.0
click at [868, 350] on td "AUD10.67" at bounding box center [870, 350] width 88 height 131
click at [1049, 165] on input "With Love Always Sweatpants Lemon" at bounding box center [1030, 175] width 223 height 32
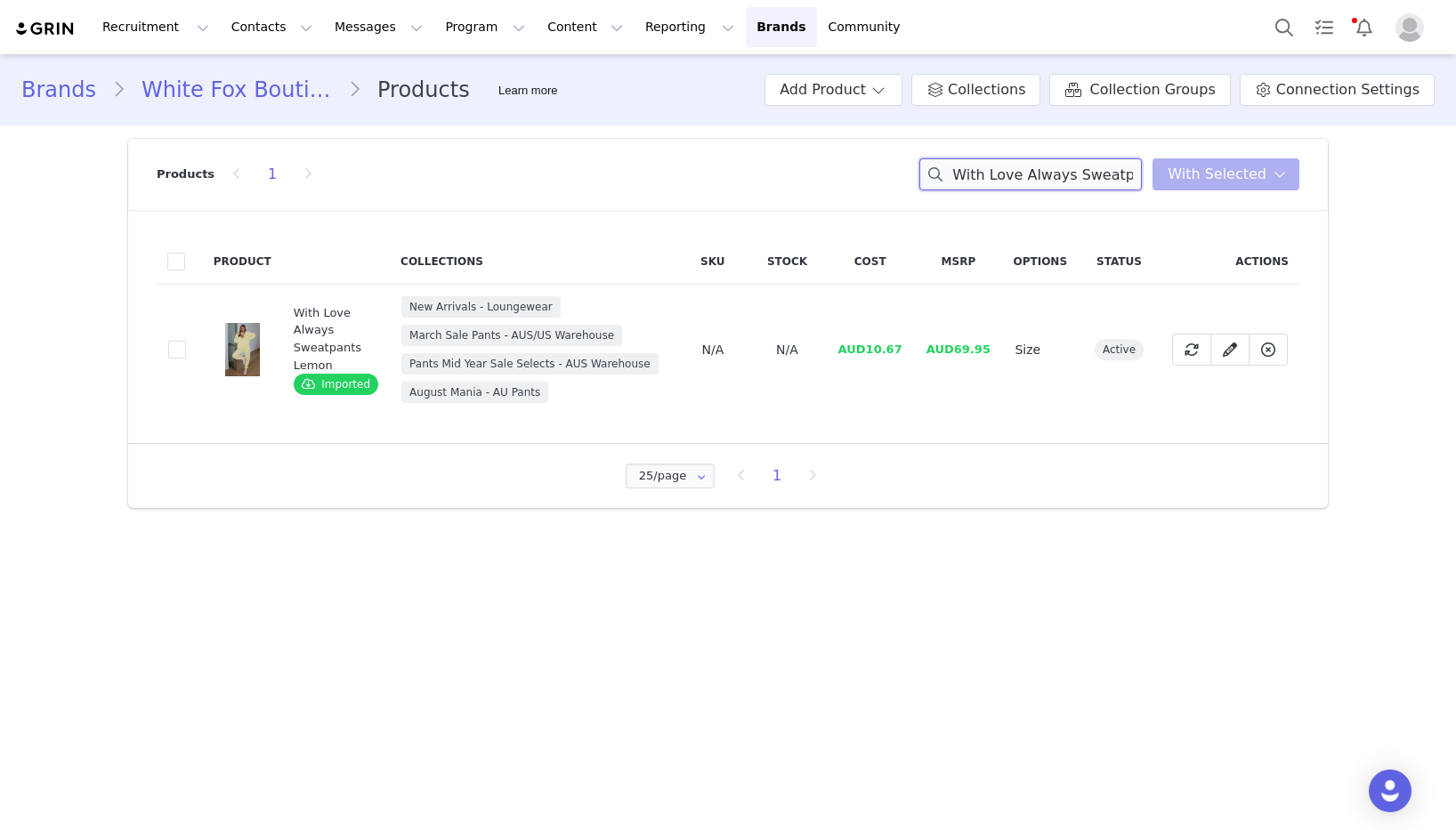
paste input "Oversized Hoodie"
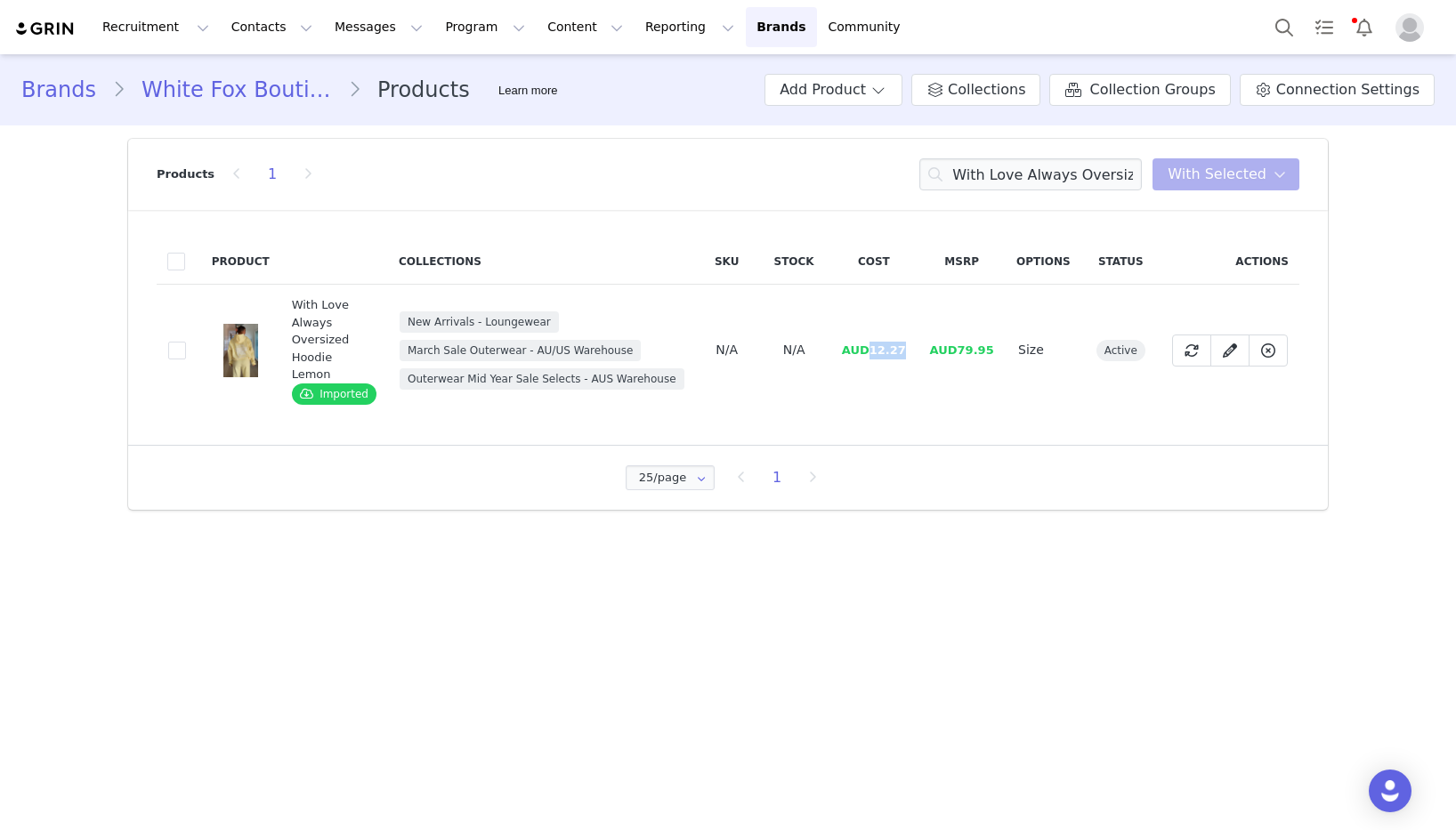
drag, startPoint x: 903, startPoint y: 352, endPoint x: 873, endPoint y: 353, distance: 30.0
click at [873, 353] on span "AUD12.27" at bounding box center [875, 350] width 65 height 13
click at [1075, 161] on input "With Love Always Oversized Hoodie Lemon" at bounding box center [1030, 175] width 223 height 32
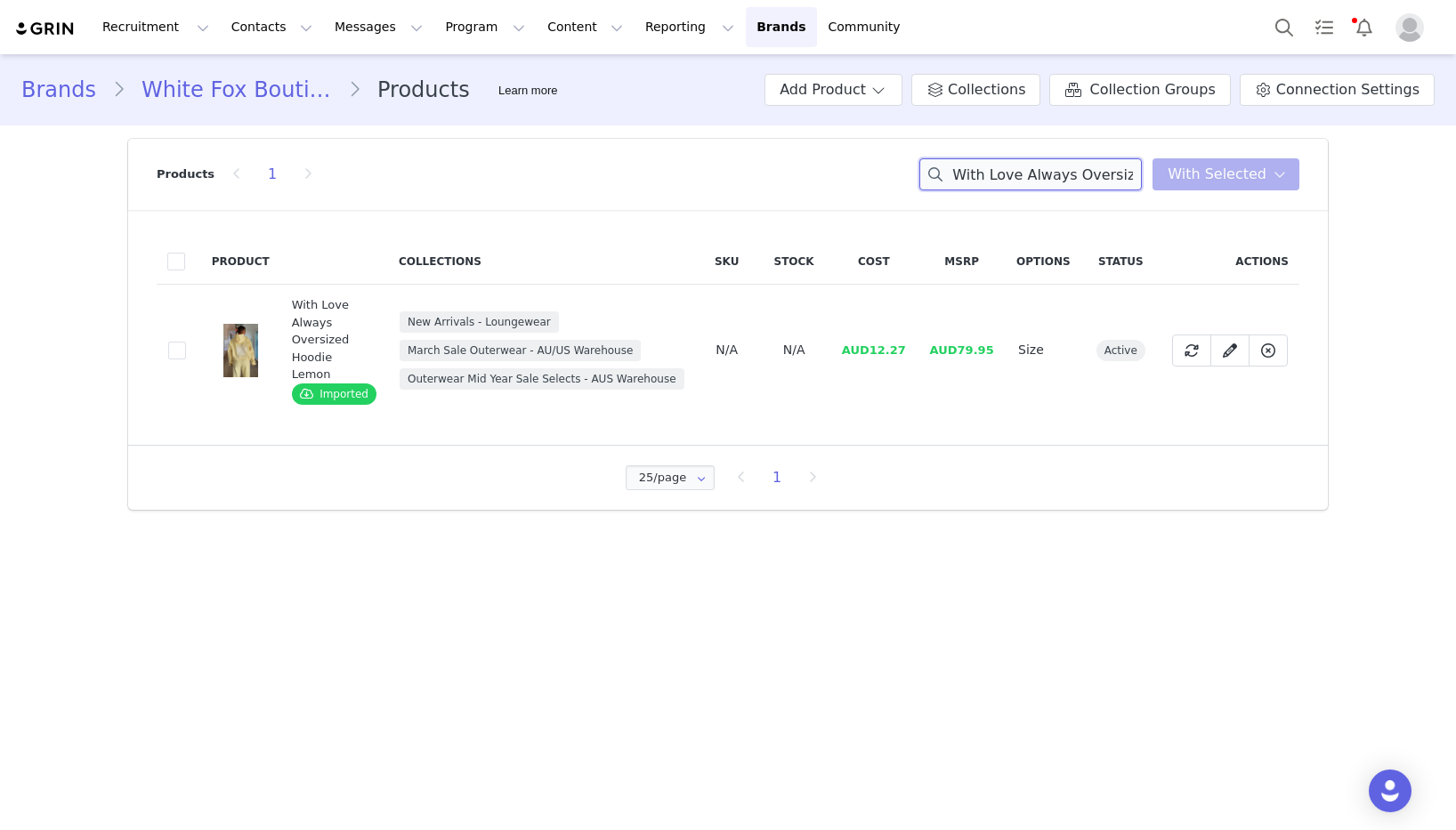
paste input "Match Maker Bustier Off White"
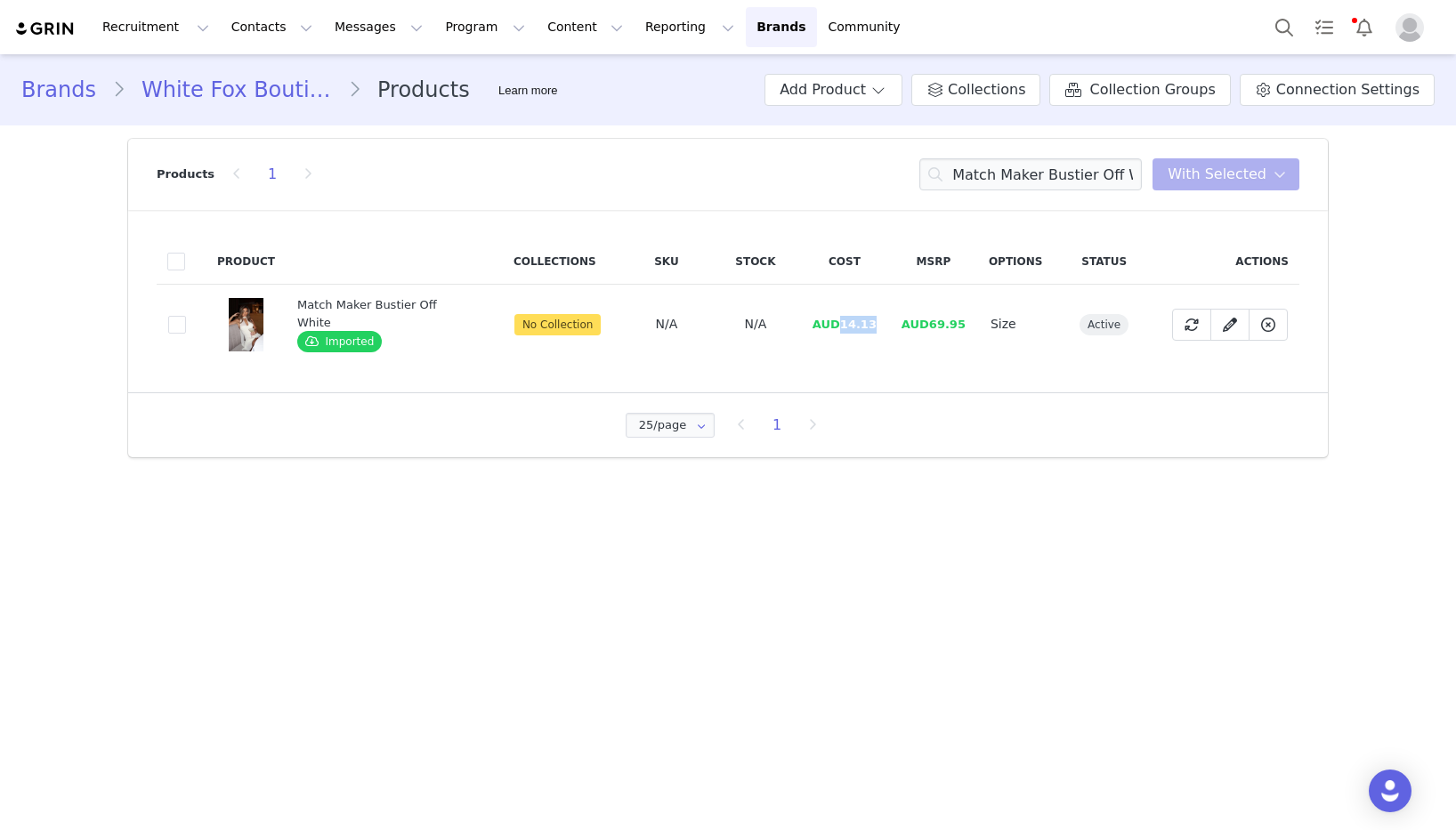
drag, startPoint x: 872, startPoint y: 323, endPoint x: 836, endPoint y: 325, distance: 36.1
click at [836, 325] on td "AUD14.13" at bounding box center [844, 324] width 89 height 80
click at [997, 176] on input "Match Maker Bustier Off White" at bounding box center [1030, 175] width 223 height 32
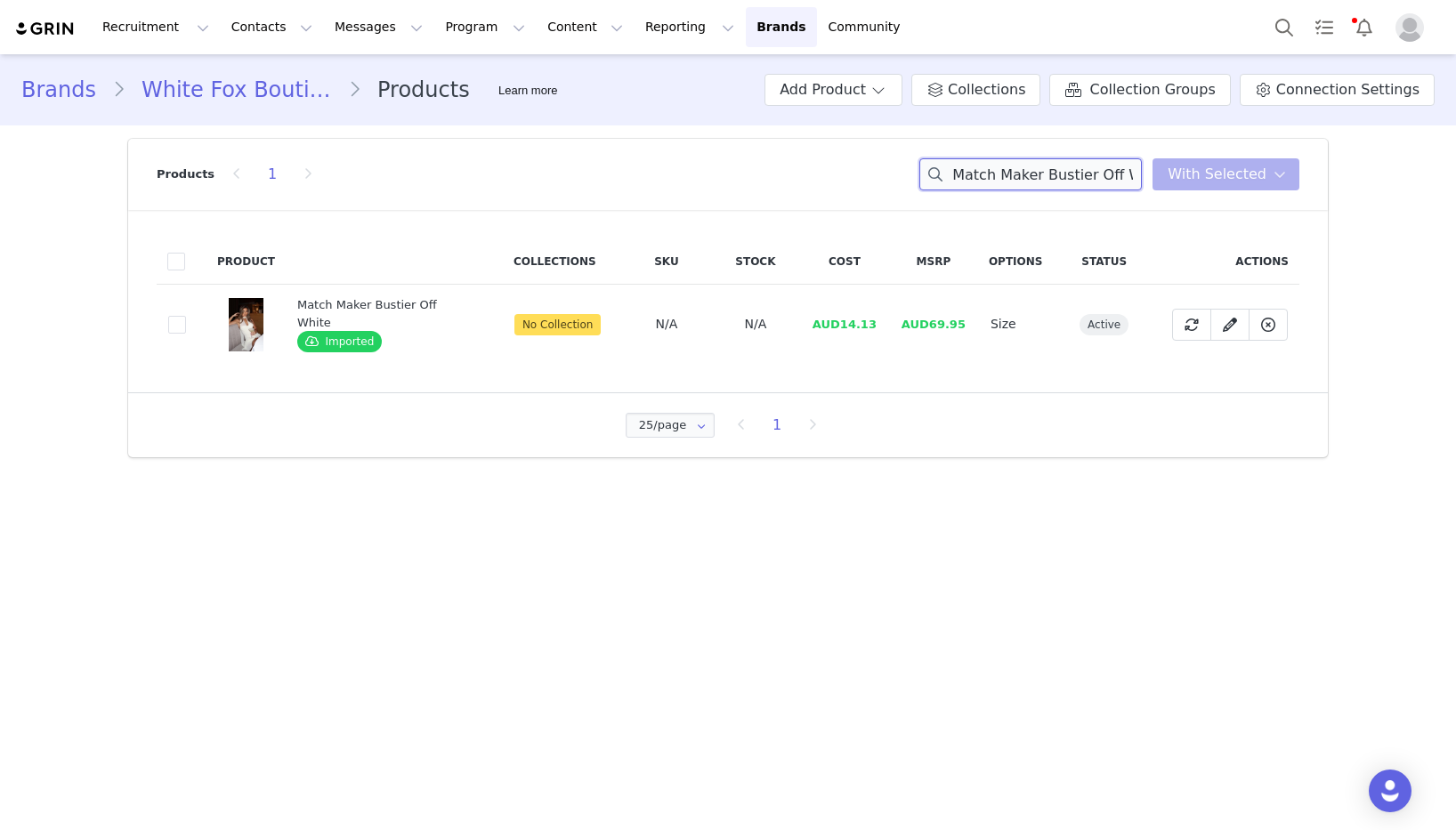
paste input "Ignoring Me Mini Skort Black"
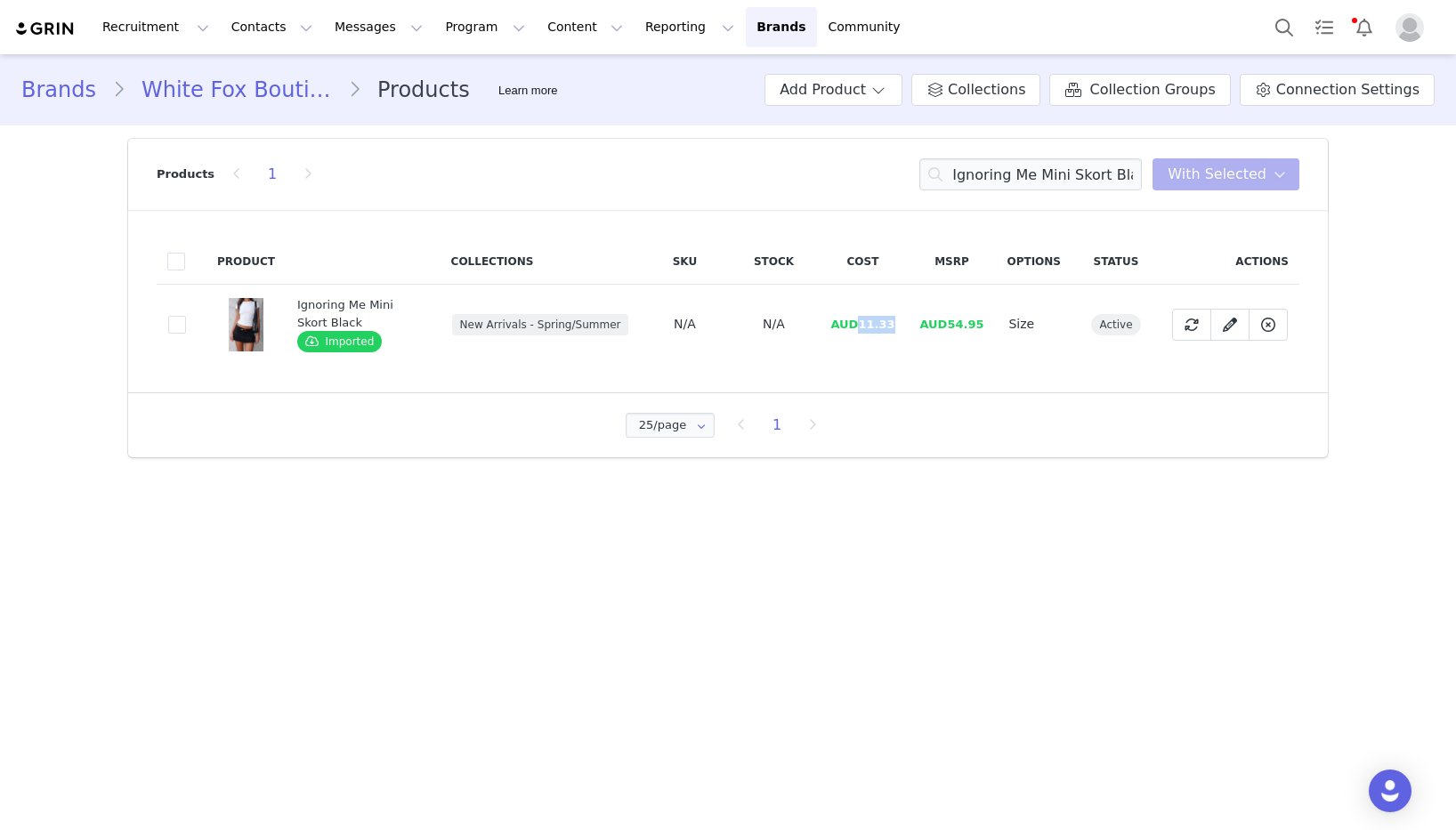
drag, startPoint x: 886, startPoint y: 325, endPoint x: 859, endPoint y: 326, distance: 27.0
click at [859, 326] on td "AUD11.33" at bounding box center [862, 324] width 89 height 80
click at [999, 168] on input "Ignoring Me Mini Skort Black" at bounding box center [1030, 175] width 223 height 32
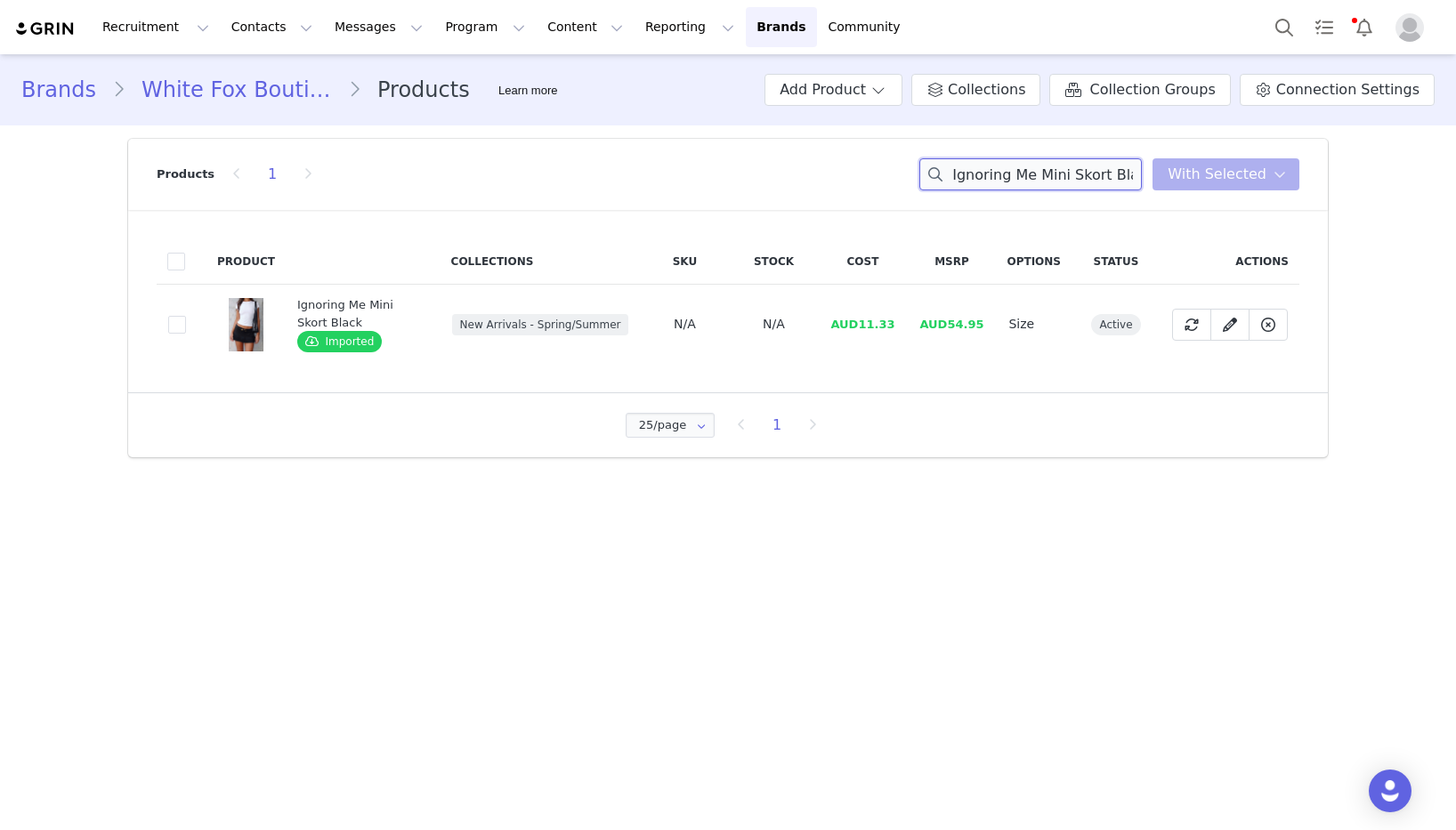
paste input "Off White"
drag, startPoint x: 899, startPoint y: 324, endPoint x: 864, endPoint y: 325, distance: 35.0
click at [864, 325] on td "AUD11.33" at bounding box center [862, 324] width 89 height 80
click at [1052, 166] on input "Ignoring Me Mini Skort Off White" at bounding box center [1030, 175] width 223 height 32
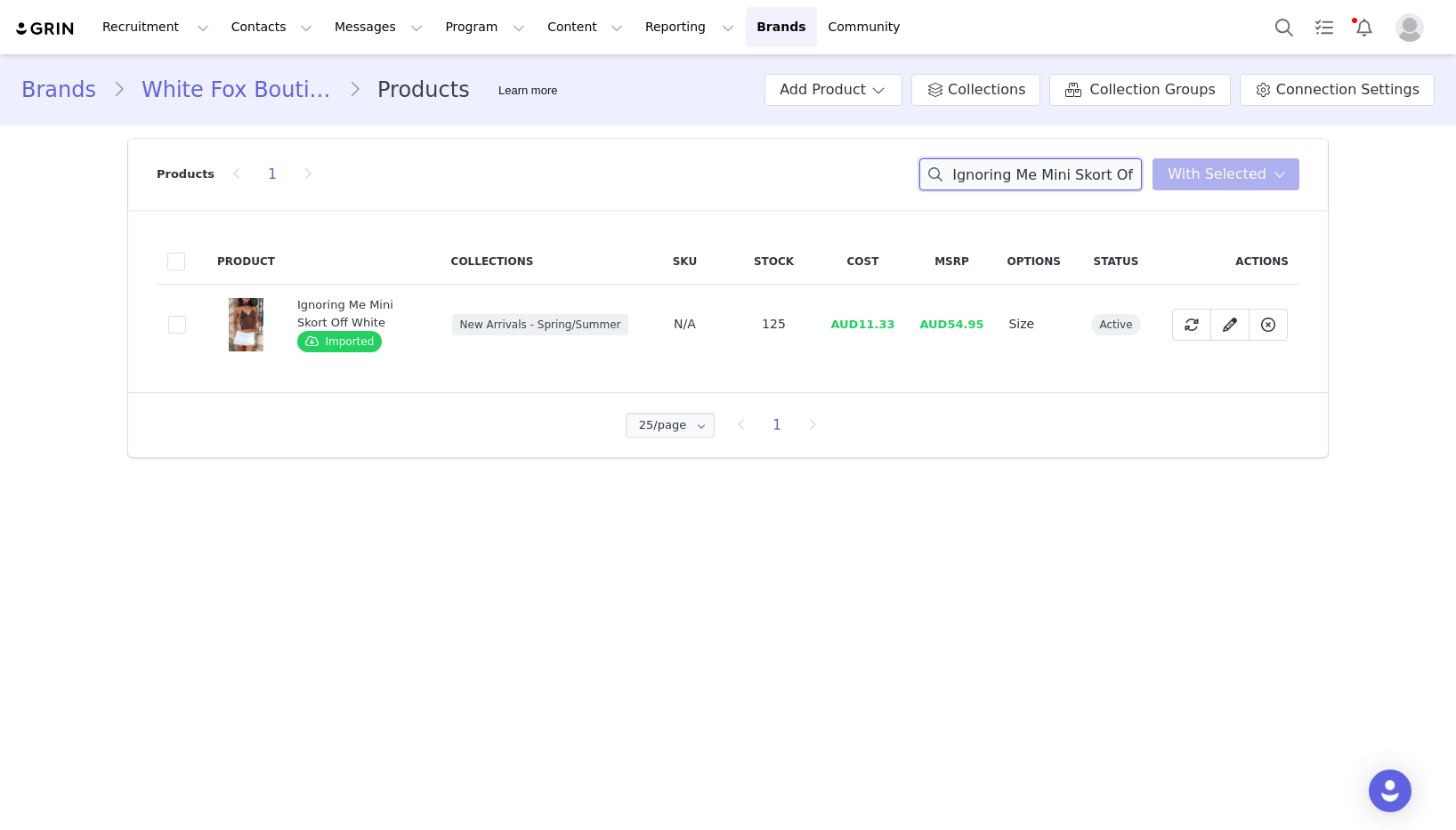
click at [1052, 166] on input "Ignoring Me Mini Skort Off White" at bounding box center [1030, 175] width 223 height 32
paste input "Back To Business Mini Skort Chocolate Pinstrip"
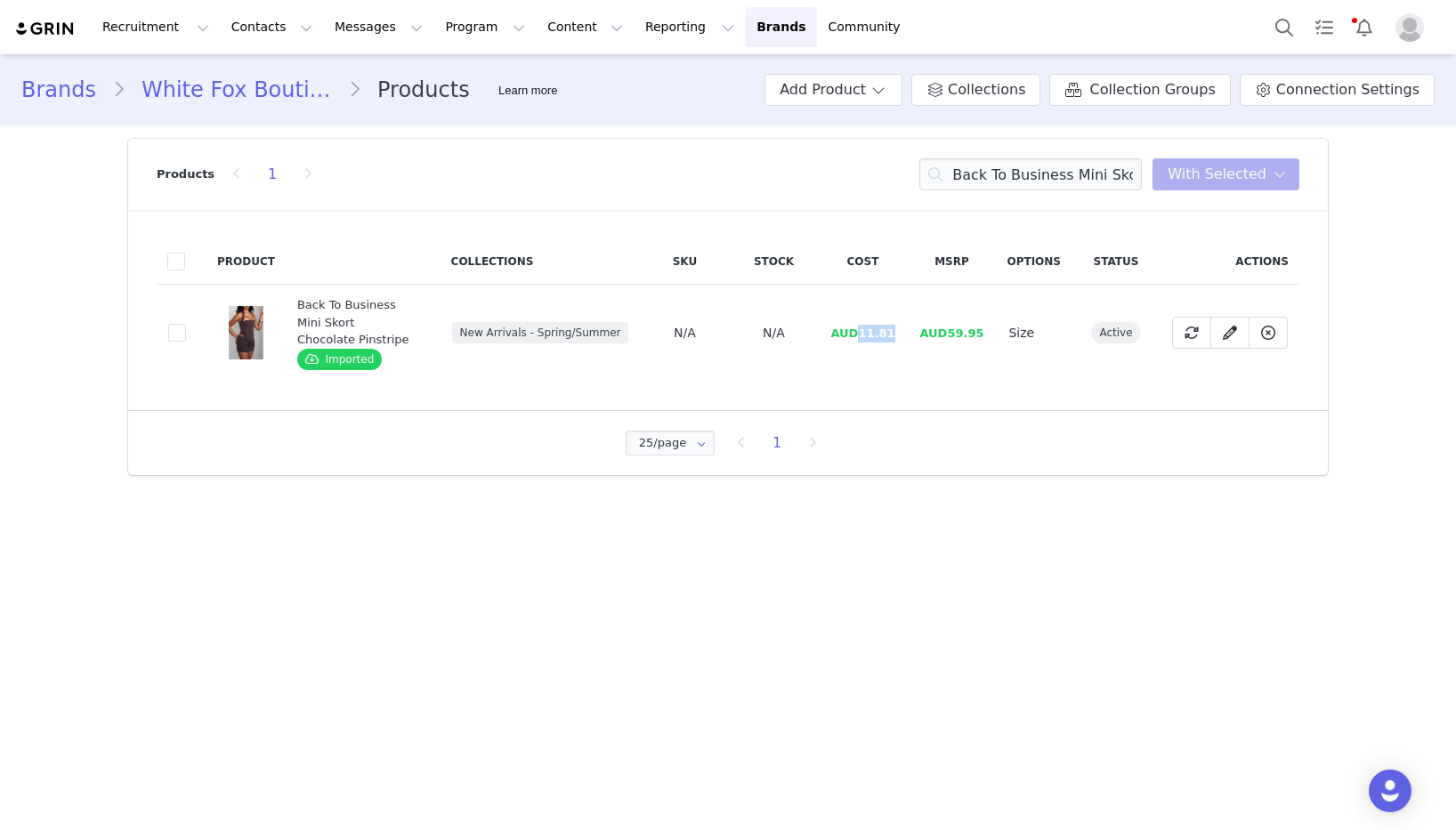
drag, startPoint x: 899, startPoint y: 339, endPoint x: 862, endPoint y: 341, distance: 37.1
click at [862, 341] on td "AUD11.81" at bounding box center [862, 333] width 89 height 97
click at [1106, 167] on input "Back To Business Mini Skort Chocolate Pinstripe" at bounding box center [1030, 175] width 223 height 32
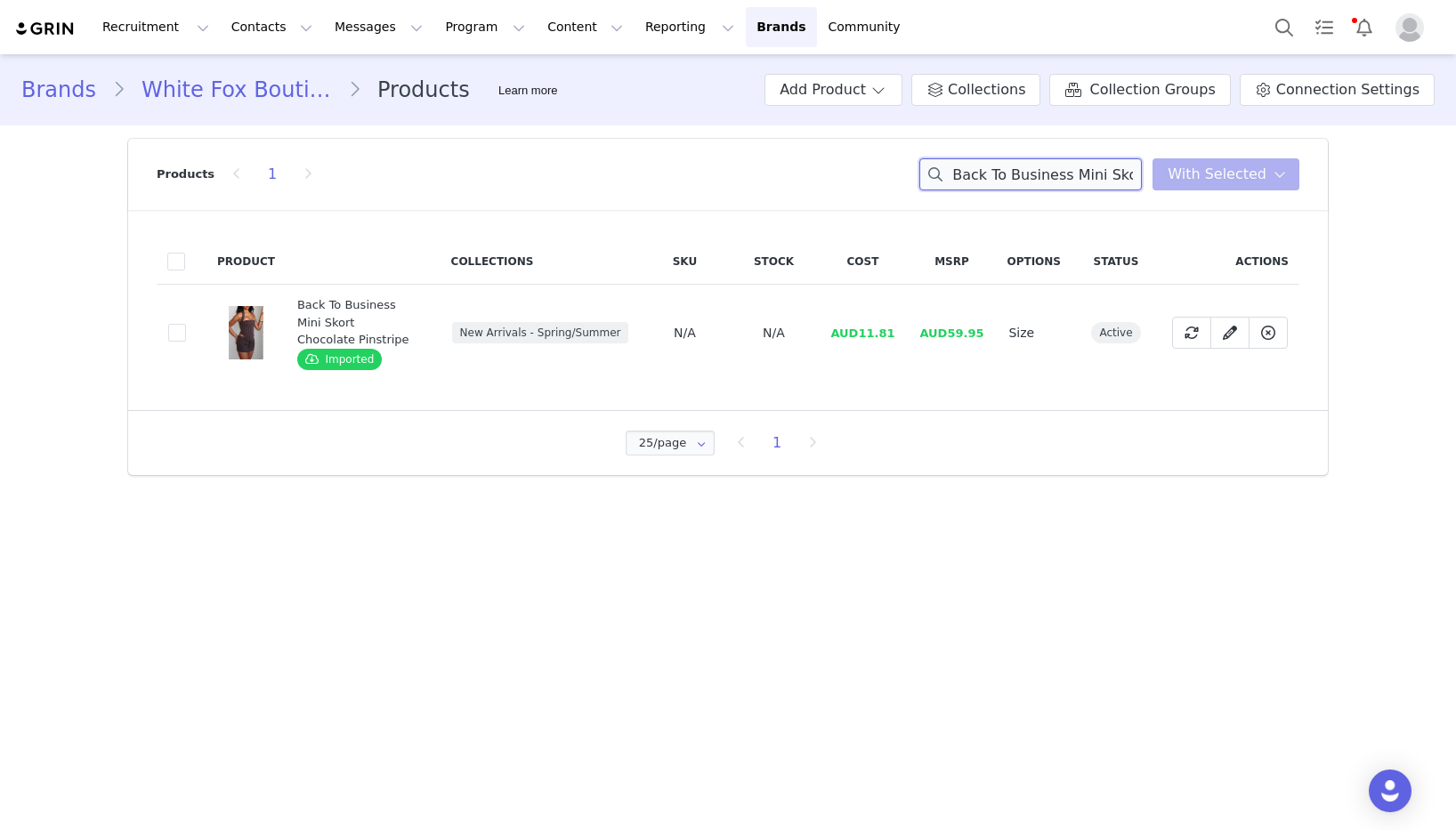
paste input "Halter Bustier"
drag, startPoint x: 901, startPoint y: 332, endPoint x: 864, endPoint y: 334, distance: 37.1
click at [864, 334] on td "AUD12.00" at bounding box center [862, 333] width 89 height 97
click at [1033, 181] on input "Back To Business Halter Bustier Chocolate Pinstripe" at bounding box center [1030, 175] width 223 height 32
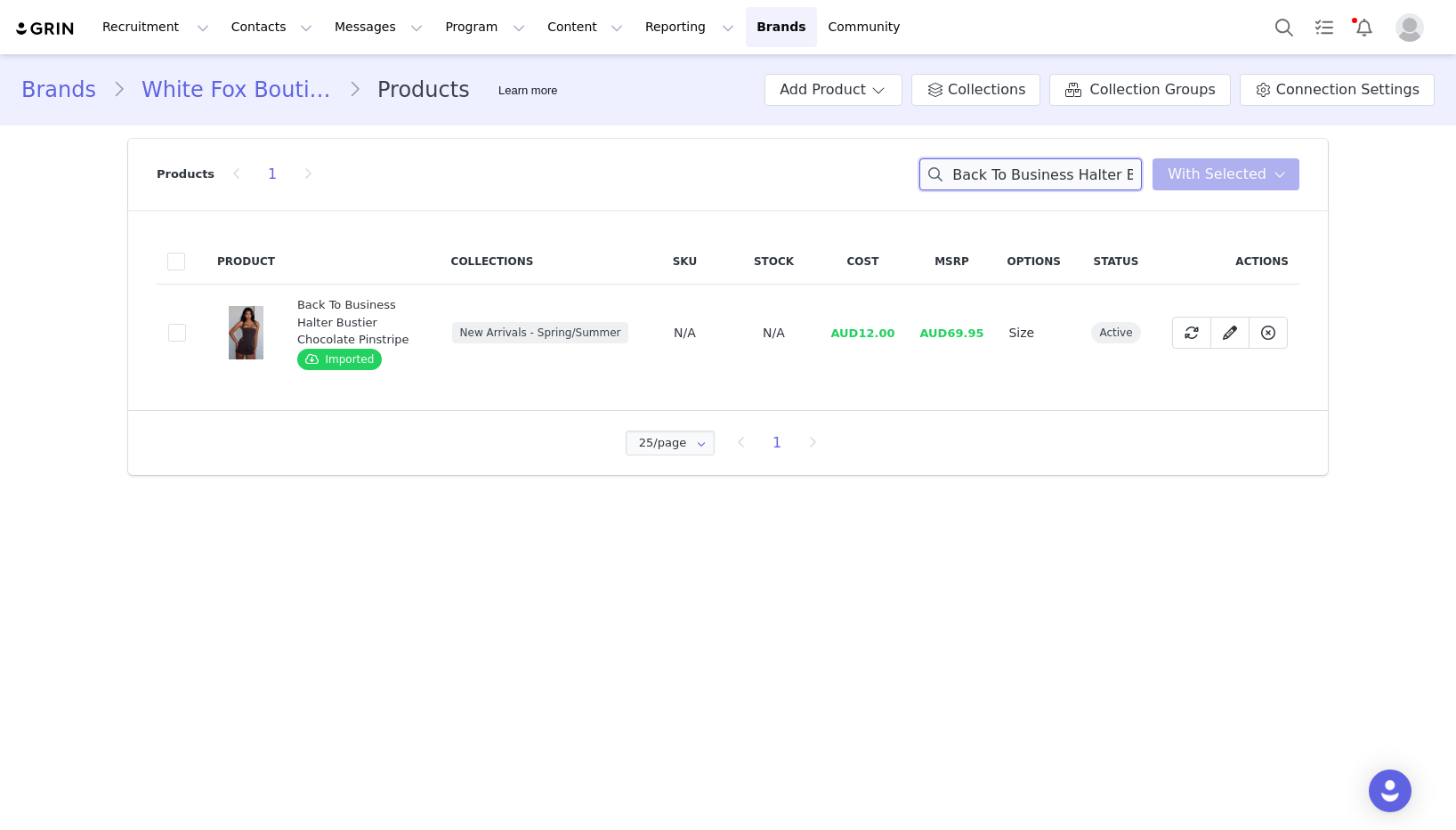
click at [1033, 181] on input "Back To Business Halter Bustier Chocolate Pinstripe" at bounding box center [1030, 175] width 223 height 32
paste input "Modern Edge Oversized Coat Caramel"
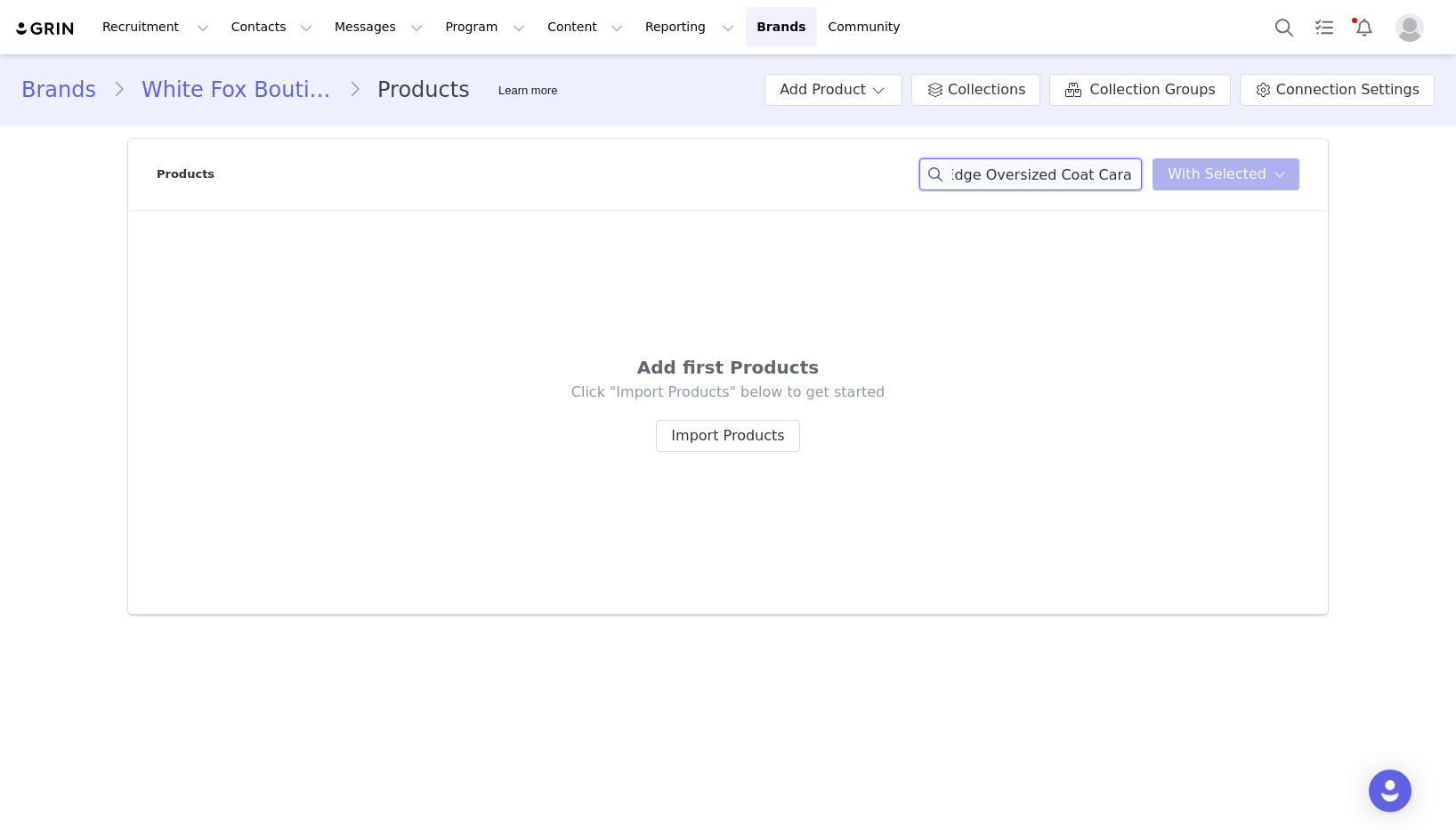
click at [1116, 175] on input "Modern Edge Oversized Coat Caramel" at bounding box center [1030, 175] width 223 height 32
drag, startPoint x: 1096, startPoint y: 167, endPoint x: 895, endPoint y: 172, distance: 201.1
click at [895, 172] on div "Products Modern Edge Oversized Coat You have 0 product s selected Add to Collec…" at bounding box center [728, 174] width 1143 height 71
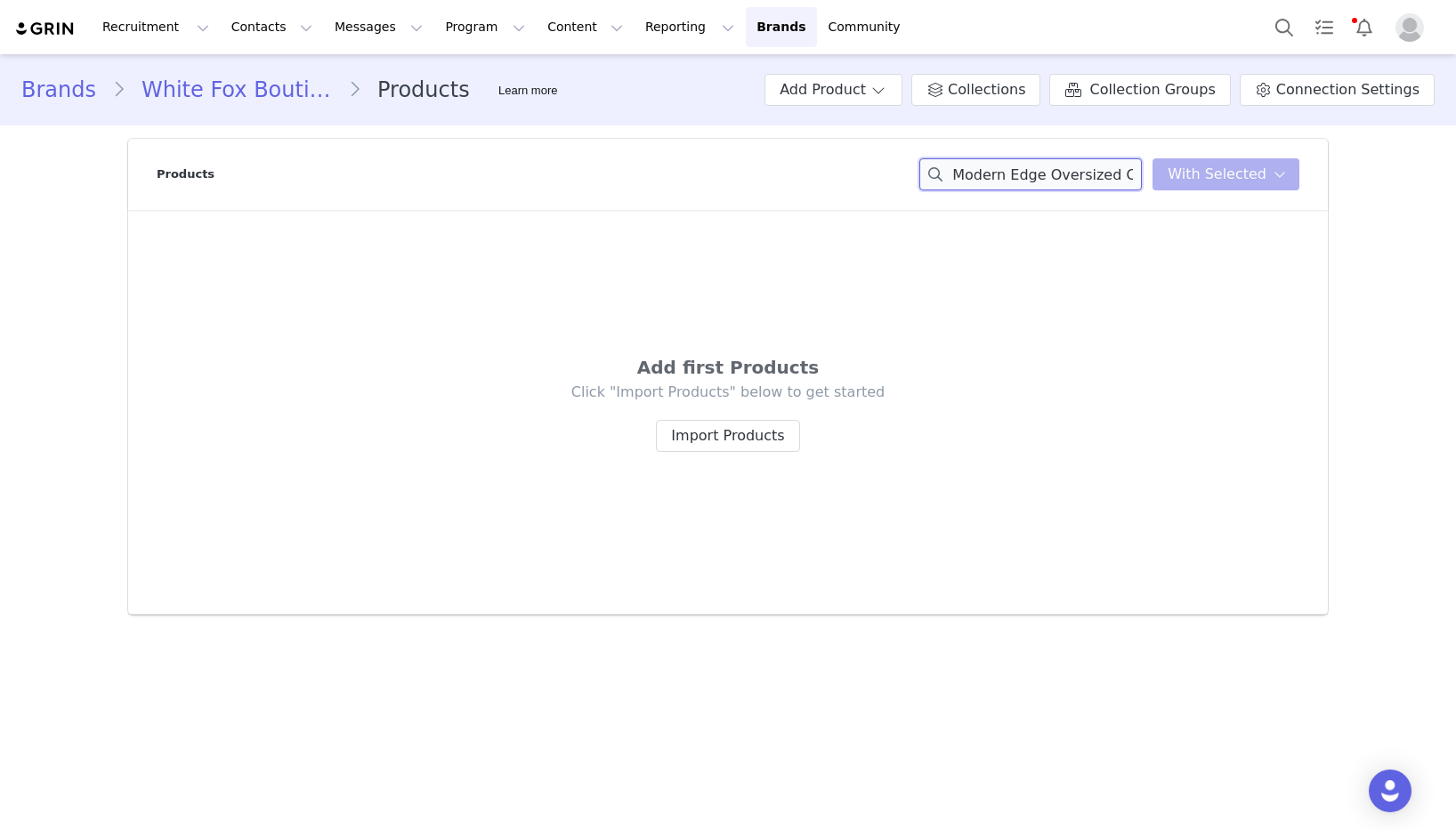
paste input "Previous Next 1 2 3 4 5 6 Modern Edge Oversized"
click at [1102, 178] on input "Previous Next 1 2 3 4 5 6 Modern Edge Oversizedd Coat" at bounding box center [1030, 175] width 223 height 32
paste input
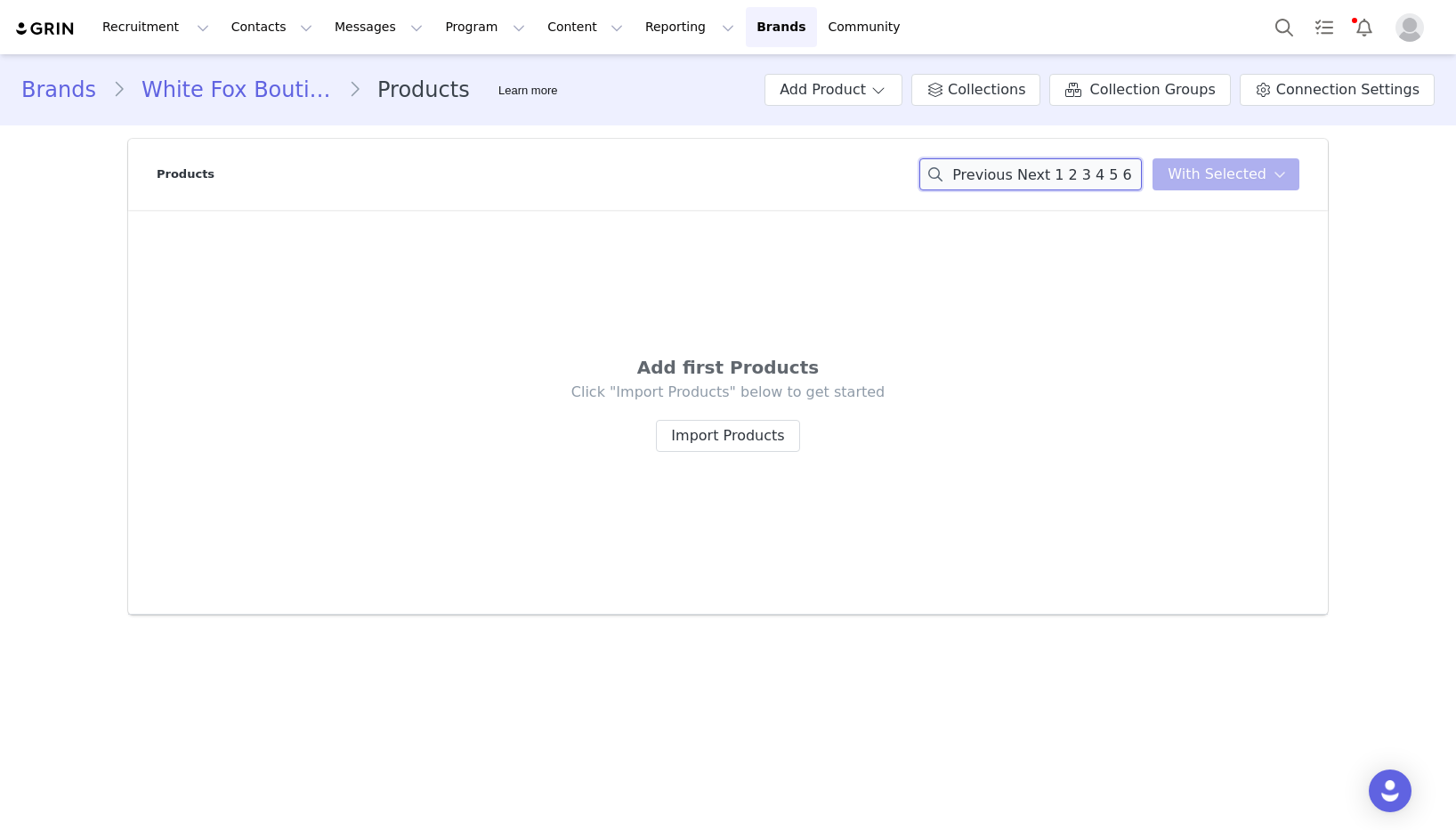
drag, startPoint x: 986, startPoint y: 178, endPoint x: 718, endPoint y: 166, distance: 268.3
click at [718, 166] on div "Products Previous Next 1 2 3 4 5 6 Modern Edge Oversized You have 0 product s s…" at bounding box center [728, 174] width 1143 height 71
click at [1122, 168] on input "Modern Edge Oversized" at bounding box center [1030, 175] width 223 height 32
drag, startPoint x: 1052, startPoint y: 175, endPoint x: 778, endPoint y: 175, distance: 274.0
click at [778, 175] on div "Products Modern Edge Oversized You have 0 product s selected Add to Collections…" at bounding box center [728, 174] width 1143 height 71
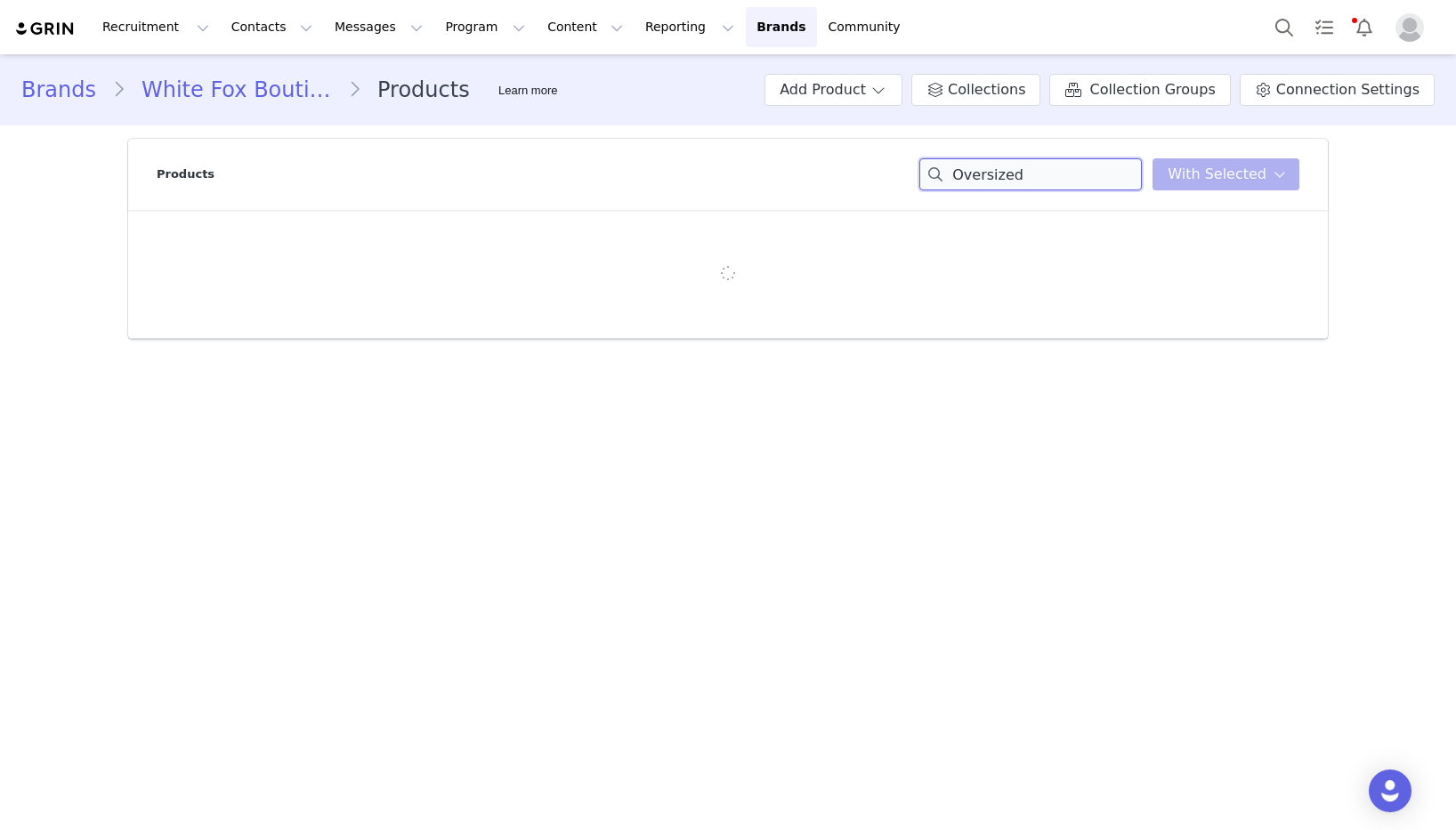
click at [1055, 170] on input "Oversized" at bounding box center [1030, 175] width 223 height 32
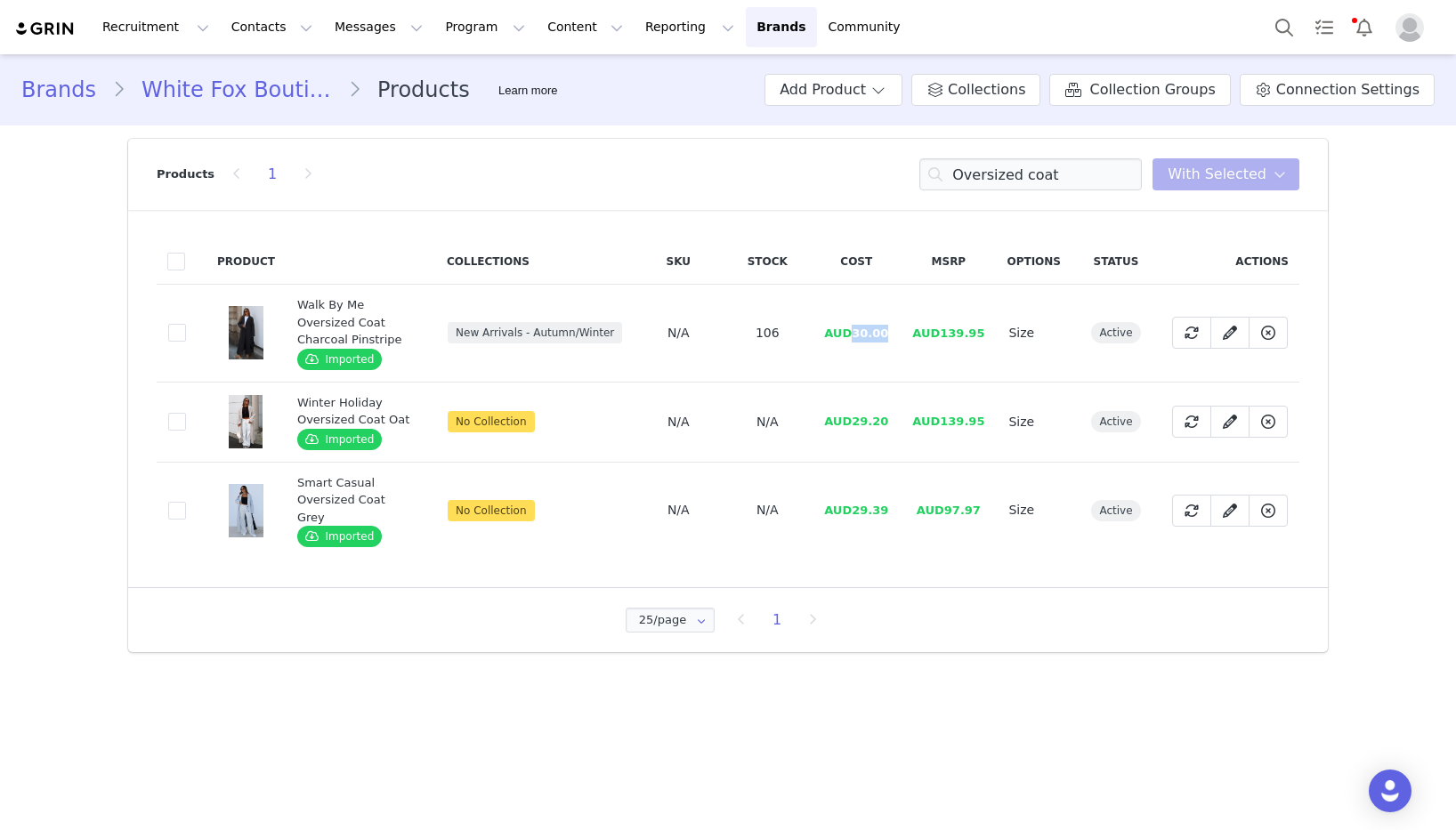
drag, startPoint x: 894, startPoint y: 327, endPoint x: 860, endPoint y: 328, distance: 34.0
click at [860, 328] on td "AUD30.00" at bounding box center [857, 333] width 89 height 98
click at [1002, 172] on input "Oversized coat" at bounding box center [1030, 175] width 223 height 32
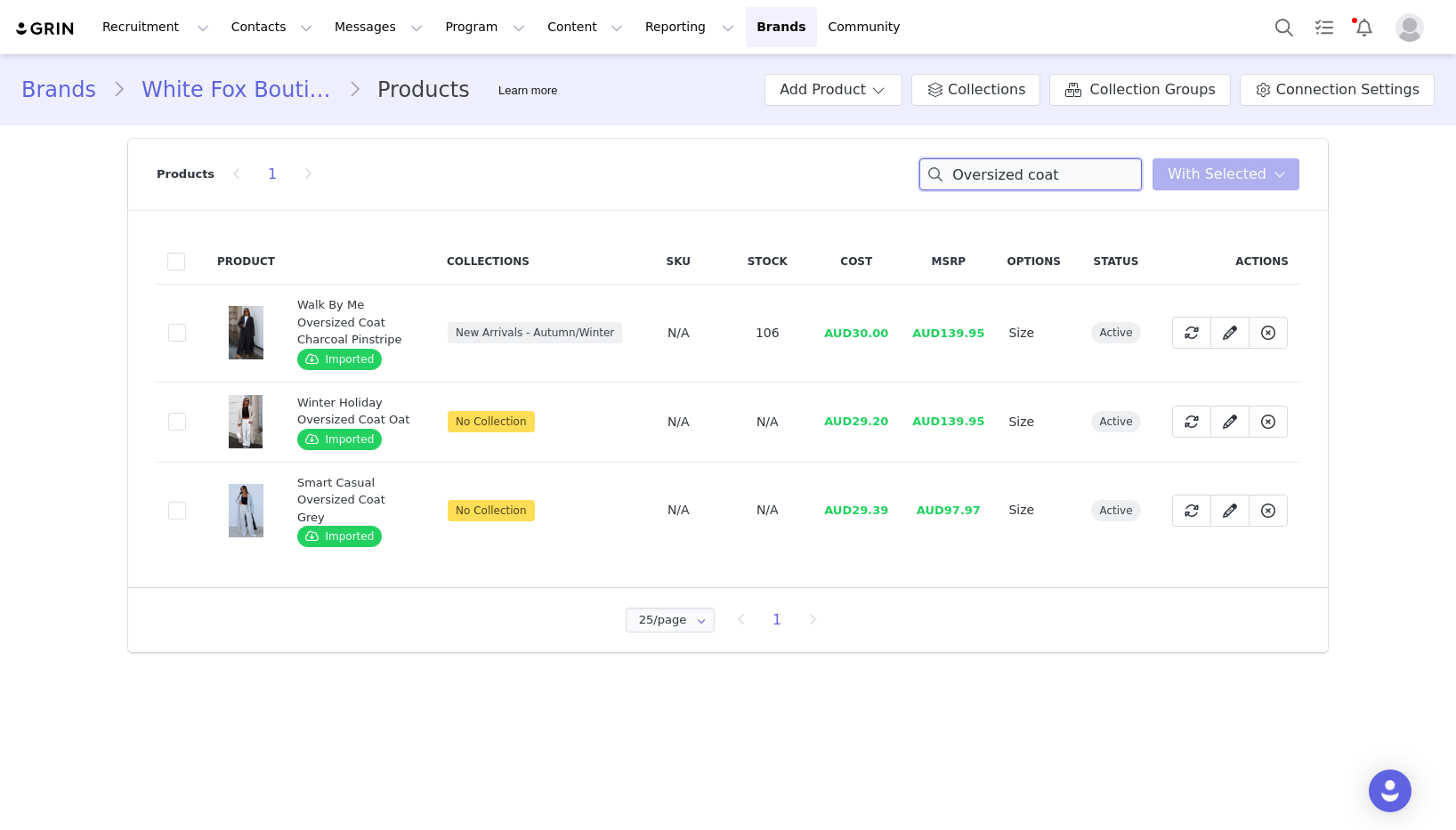
paste input "Weekend Away Fur Jacket Chocolate"
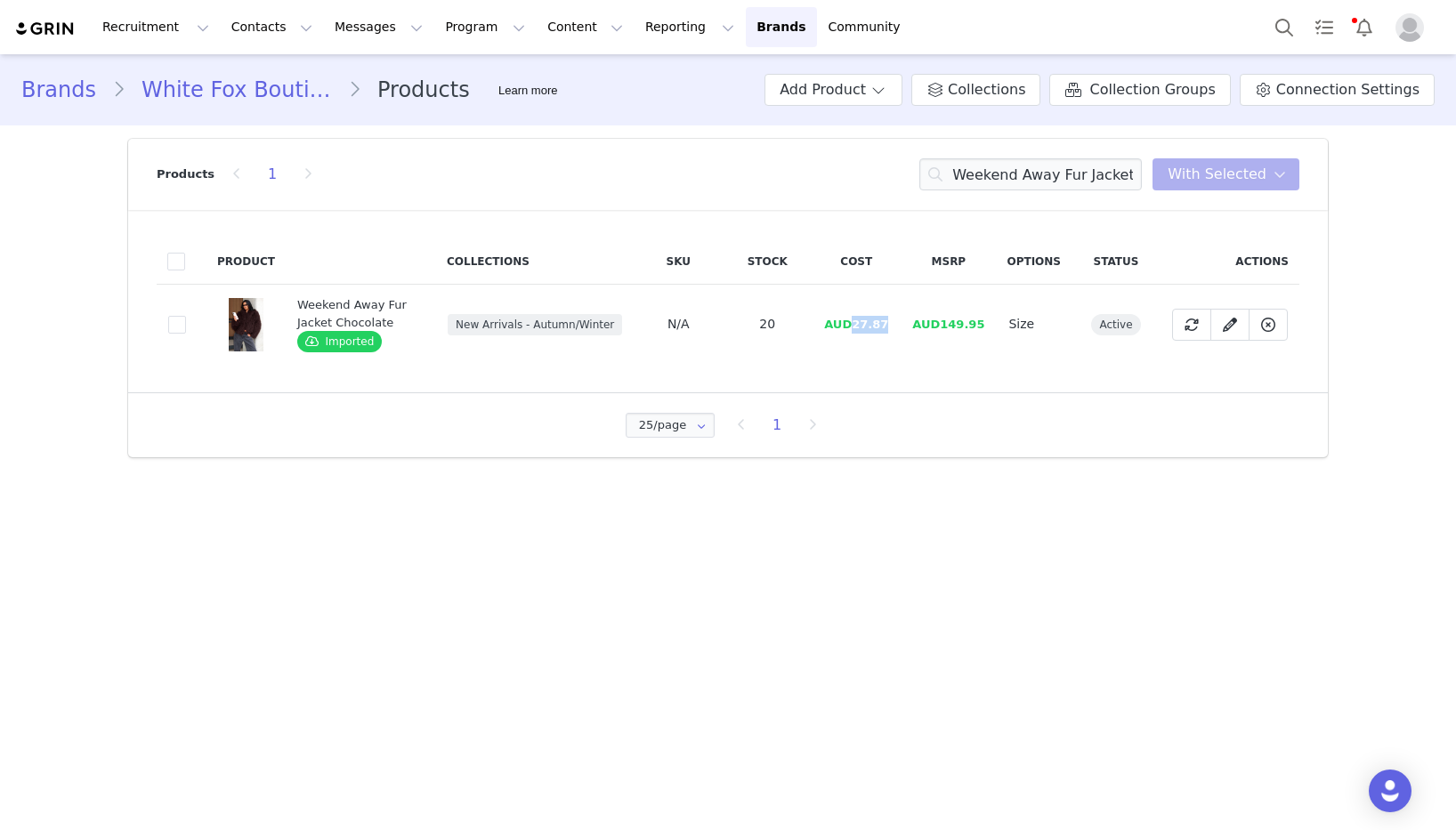
drag, startPoint x: 895, startPoint y: 324, endPoint x: 861, endPoint y: 326, distance: 34.1
click at [861, 326] on td "AUD27.87" at bounding box center [857, 324] width 89 height 80
click at [1045, 167] on input "Weekend Away Fur Jacket Chocolate" at bounding box center [1030, 175] width 223 height 32
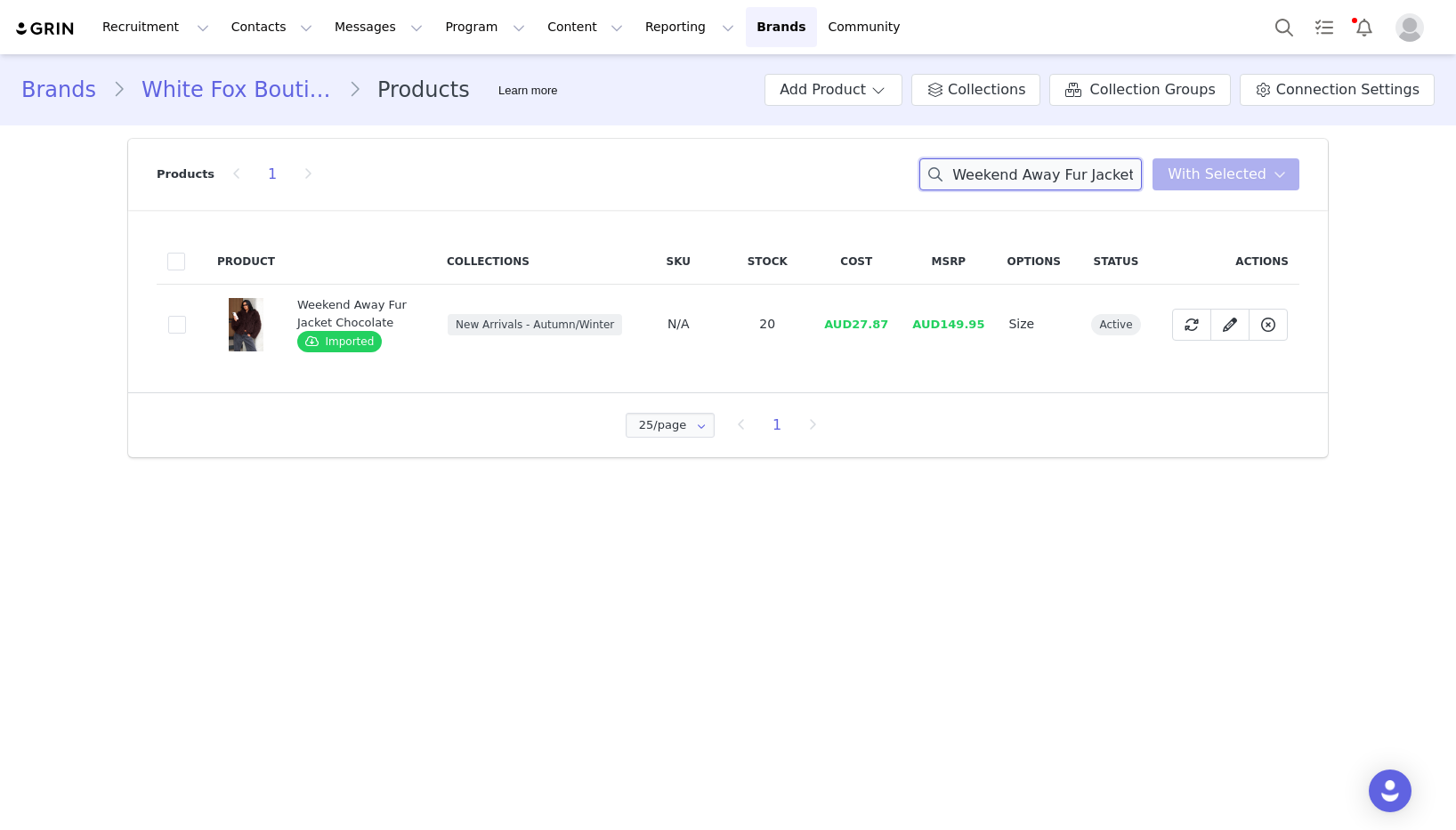
paste input "Run Away With Me Knee High Boots Burgundy"
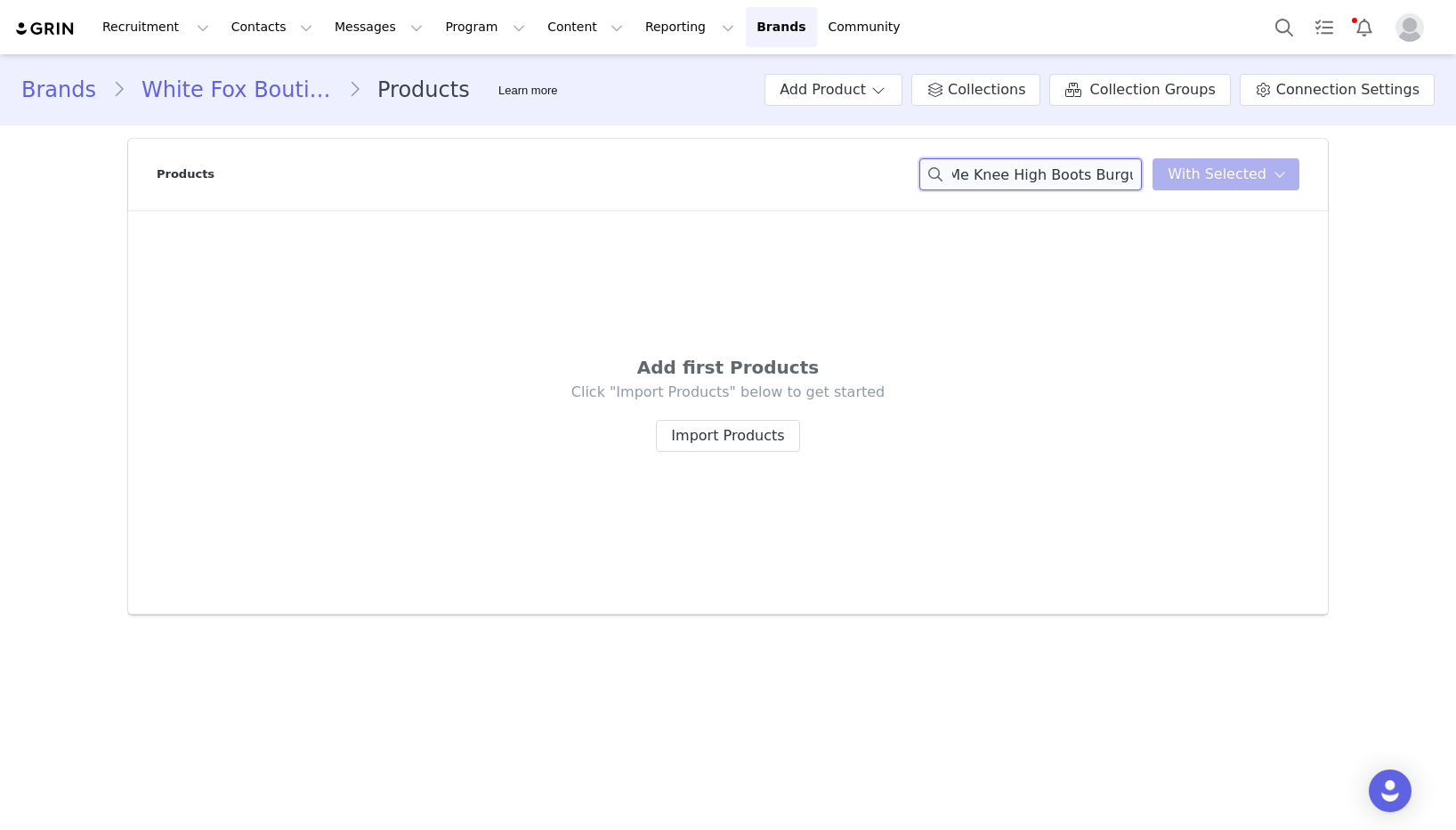
click at [1097, 186] on input "Run Away With Me Knee High Boots Burgundy" at bounding box center [1030, 175] width 223 height 32
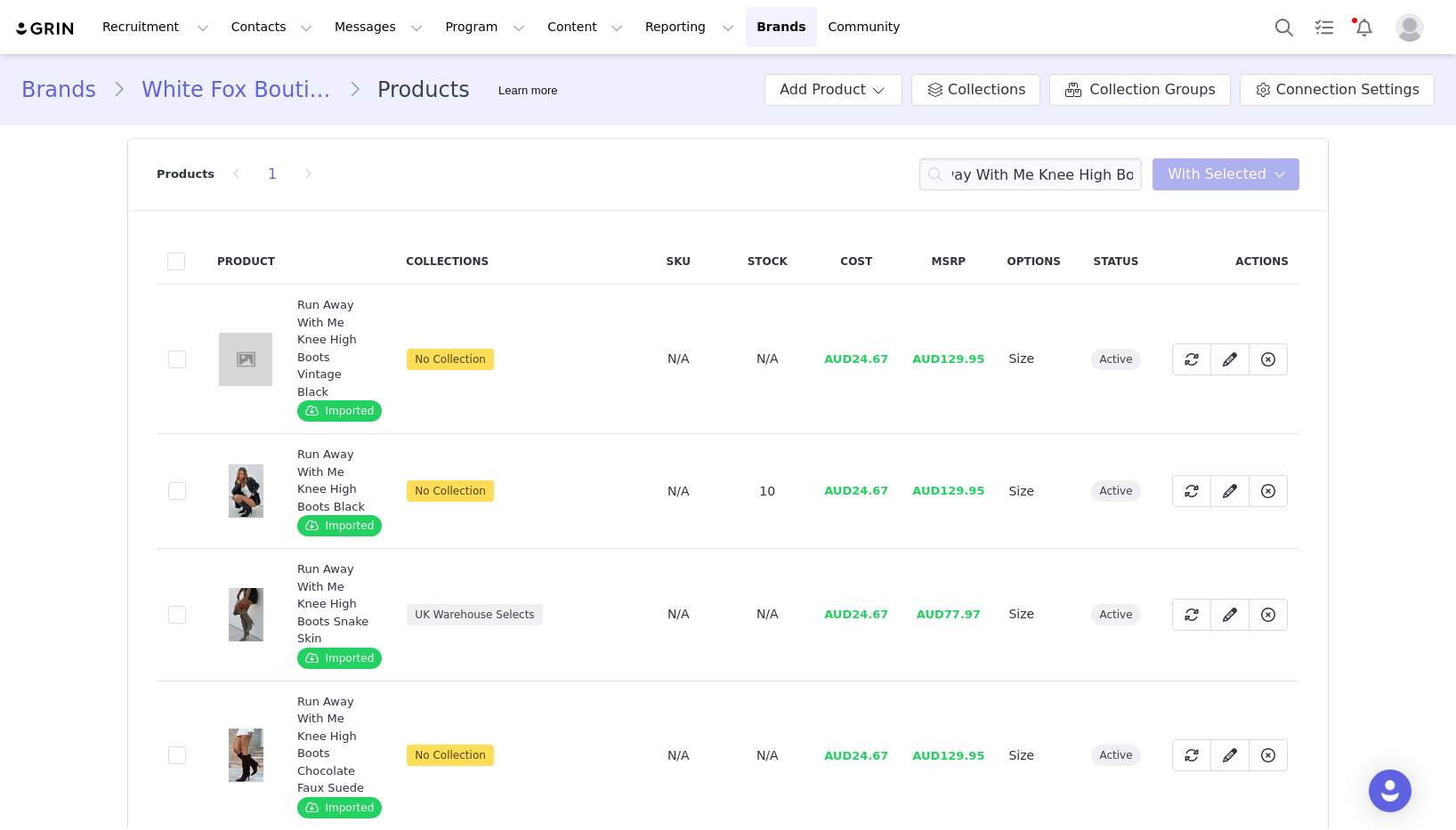
scroll to position [0, 0]
drag, startPoint x: 894, startPoint y: 341, endPoint x: 859, endPoint y: 344, distance: 35.1
click at [859, 344] on td "AUD24.67" at bounding box center [857, 360] width 89 height 150
click at [984, 179] on input "Run Away With Me Knee High Boots" at bounding box center [1030, 175] width 223 height 32
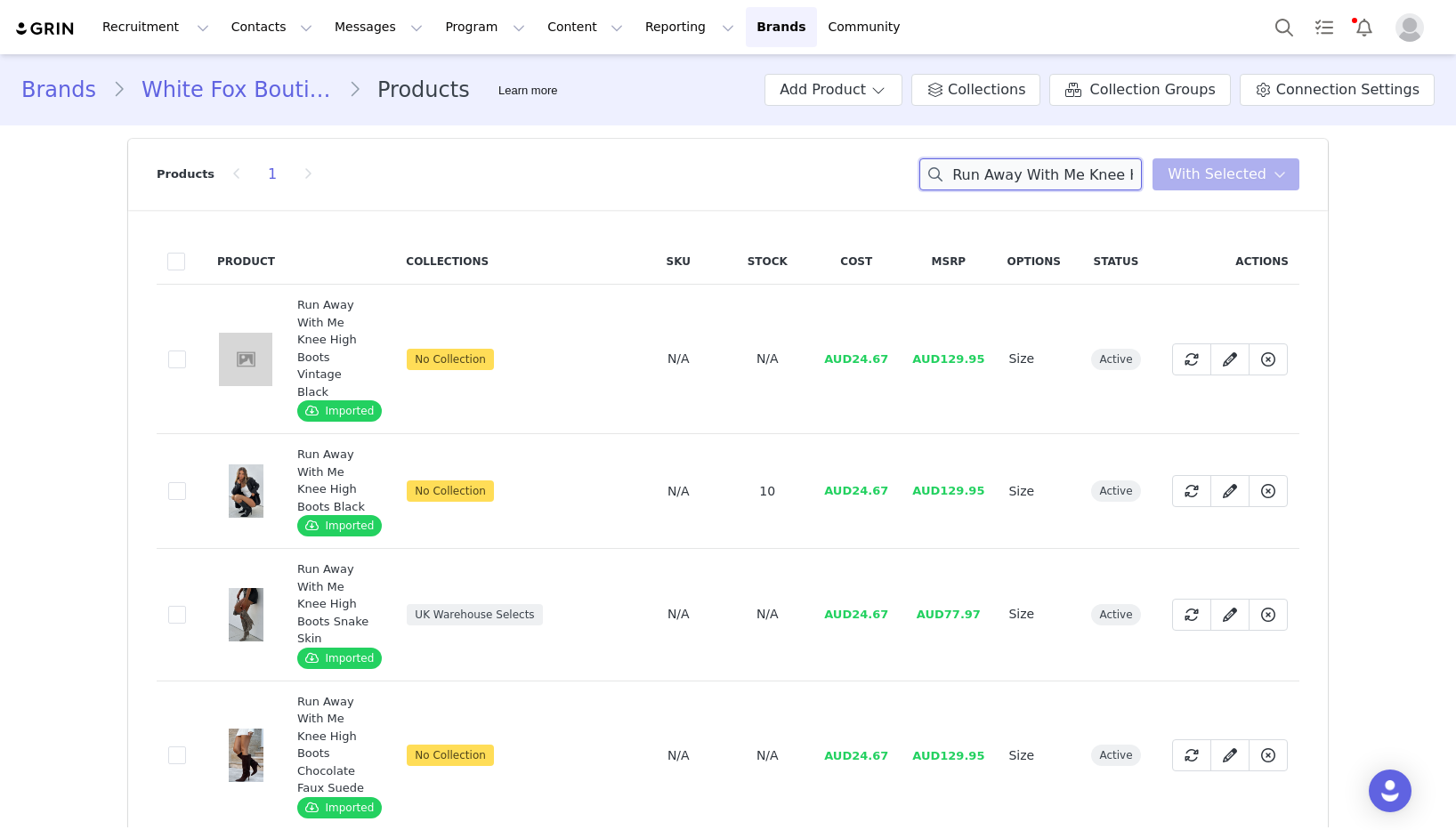
click at [984, 179] on input "Run Away With Me Knee High Boots" at bounding box center [1030, 175] width 223 height 32
paste input "Ziggy Knee High Boots Chocolate Croc"
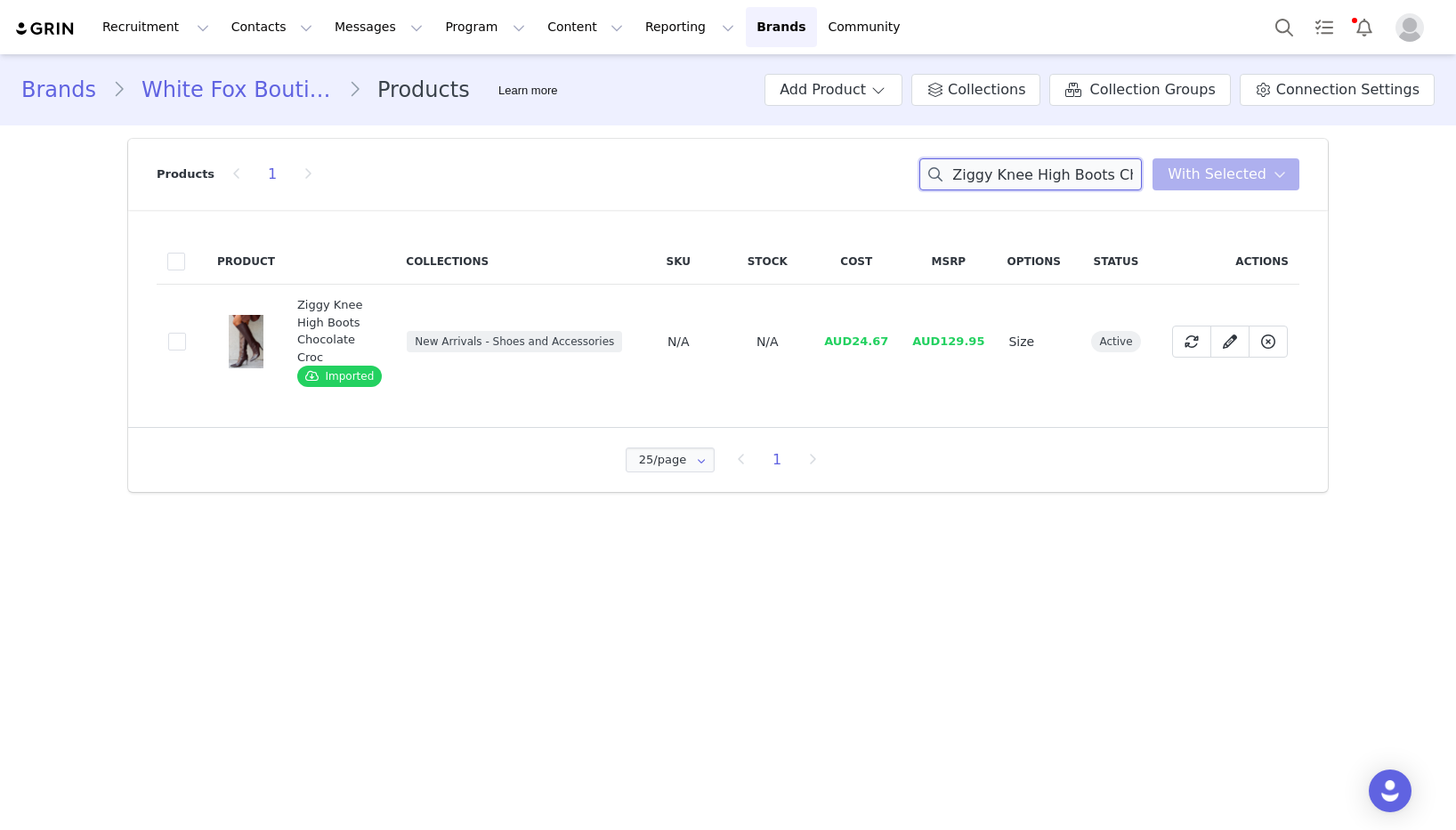
click at [1030, 179] on input "Ziggy Knee High Boots Chocolate Croc" at bounding box center [1030, 175] width 223 height 32
paste input "Stunner Edition Halter Top Black/White Polka Dot"
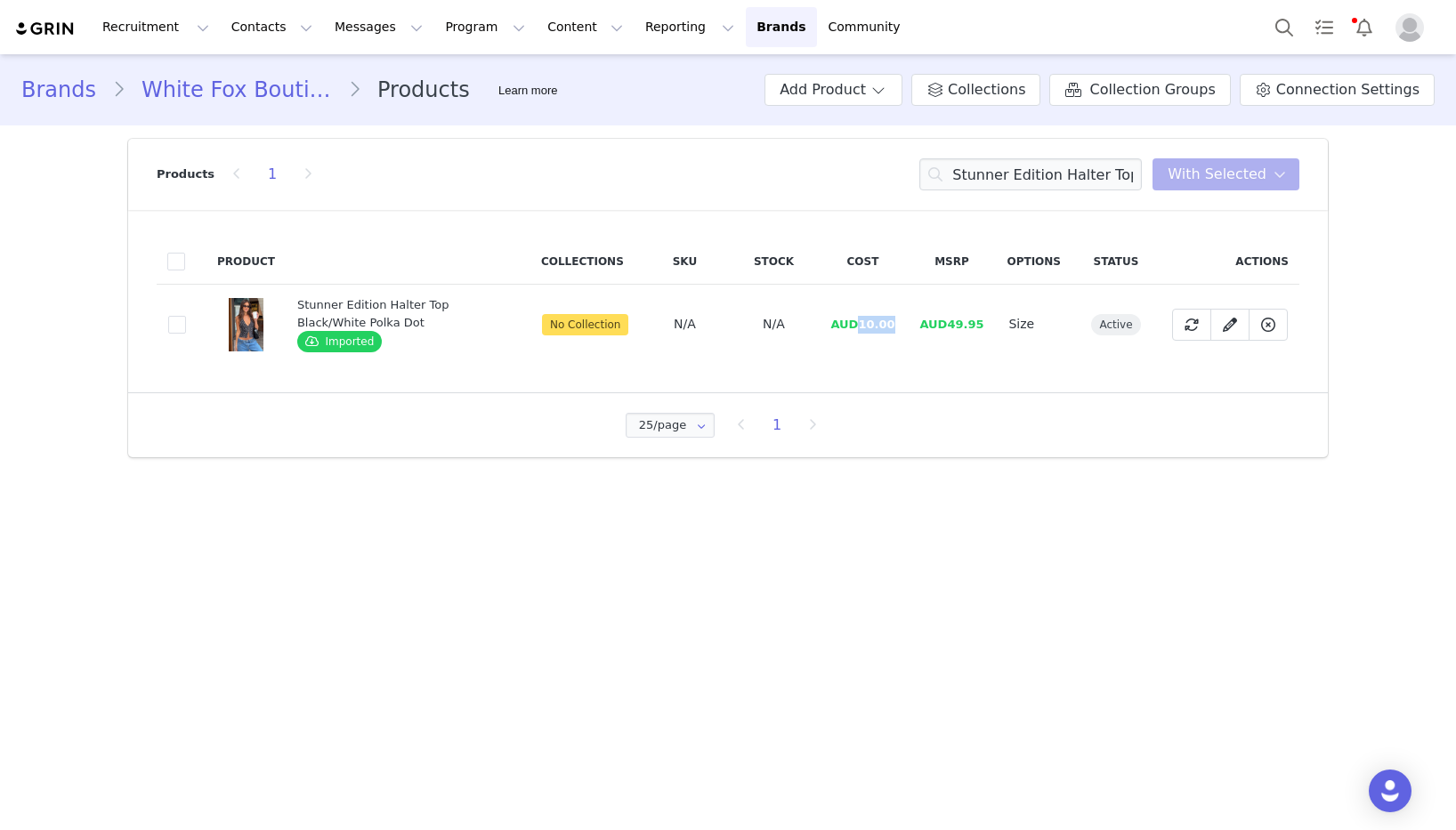
drag, startPoint x: 895, startPoint y: 327, endPoint x: 863, endPoint y: 328, distance: 32.0
click at [863, 328] on td "AUD10.00" at bounding box center [862, 324] width 89 height 80
click at [1010, 173] on input "Stunner Edition Halter Top Black/White Polka Dot" at bounding box center [1030, 175] width 223 height 32
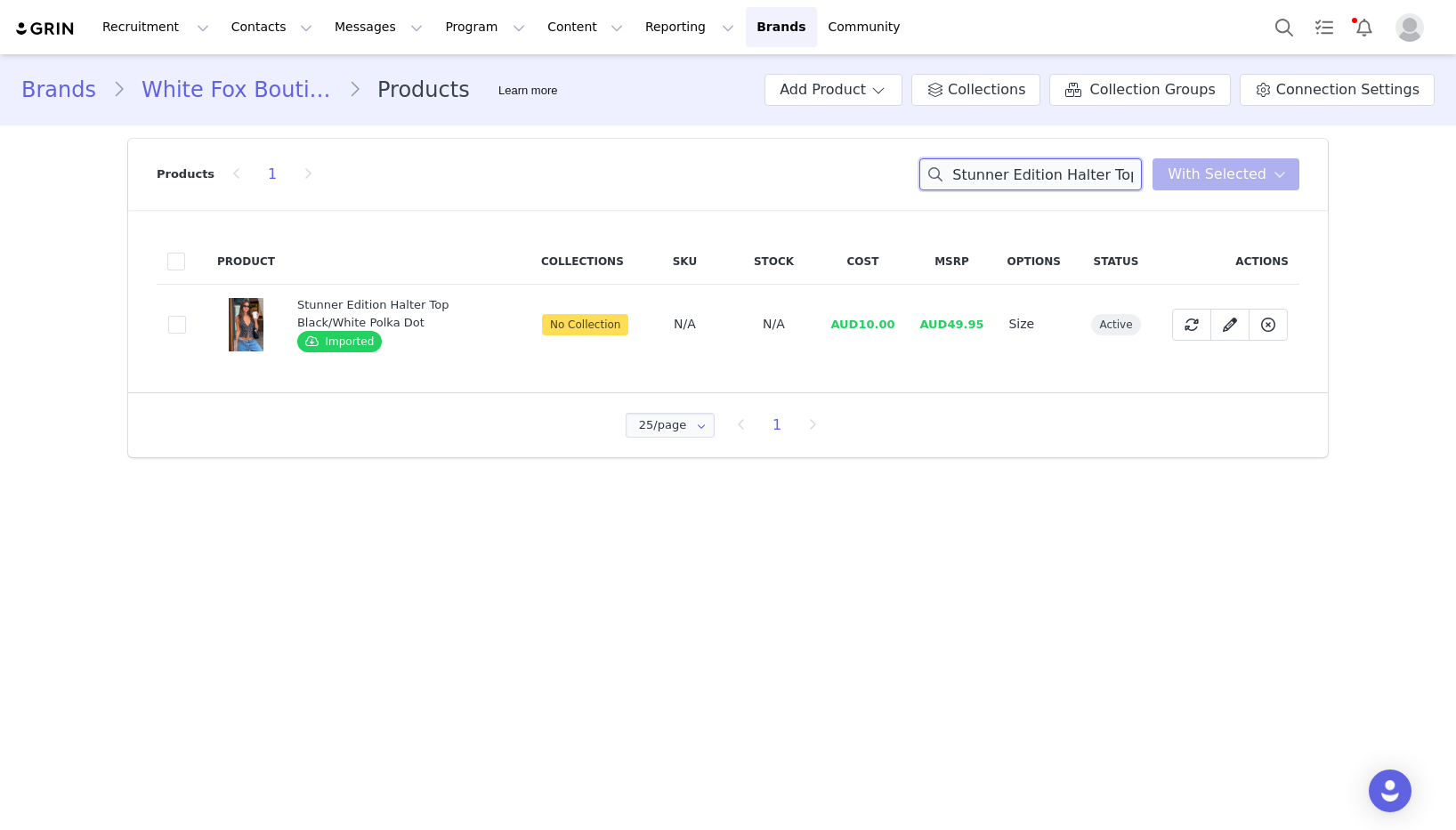
paste input "Time Passes Halter Top Merl"
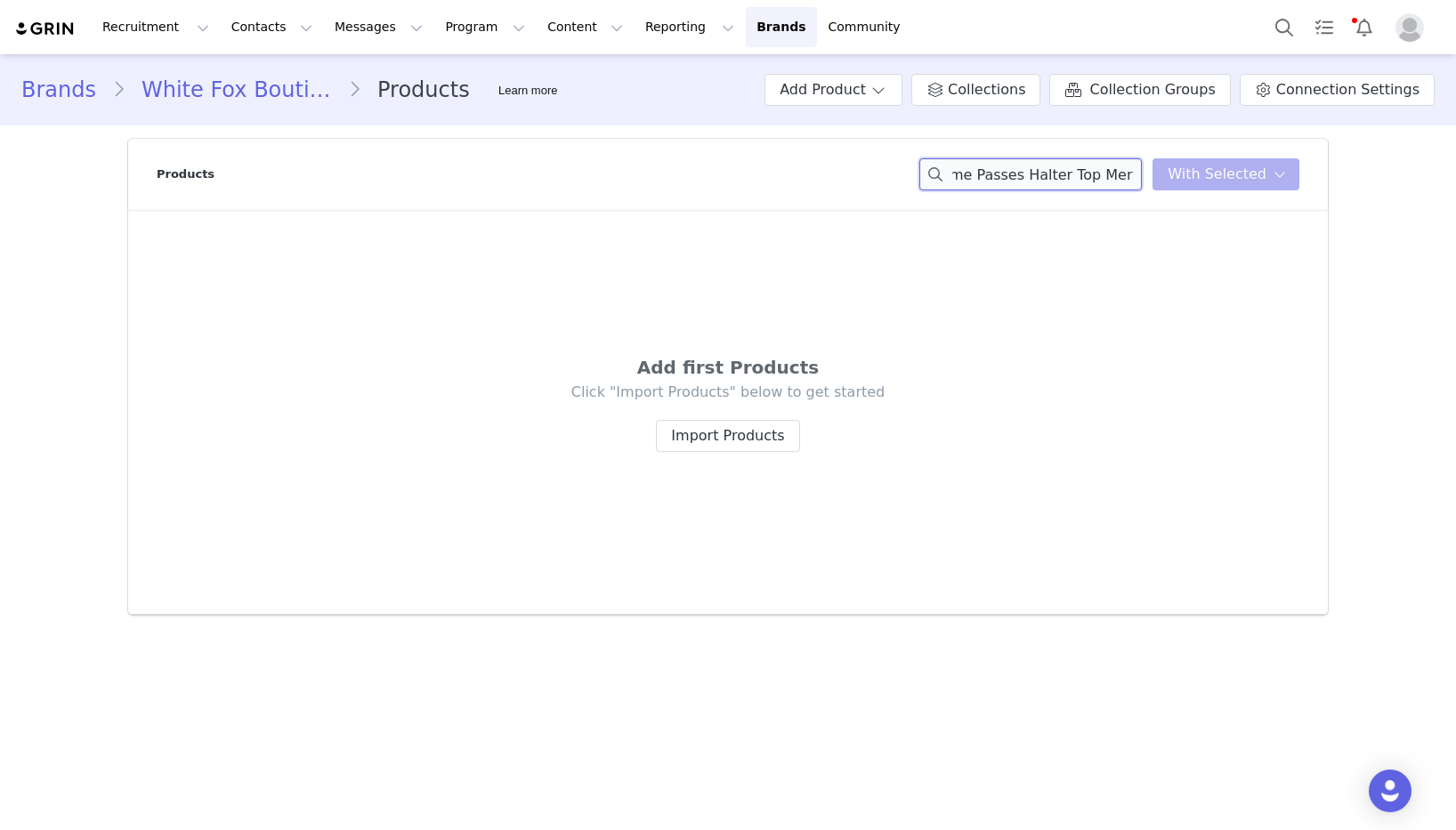
click at [1113, 174] on input "Time Passes Halter Top Merlot" at bounding box center [1030, 175] width 223 height 32
click at [1113, 175] on input "Time Passes Halter Top Merlot" at bounding box center [1030, 175] width 223 height 32
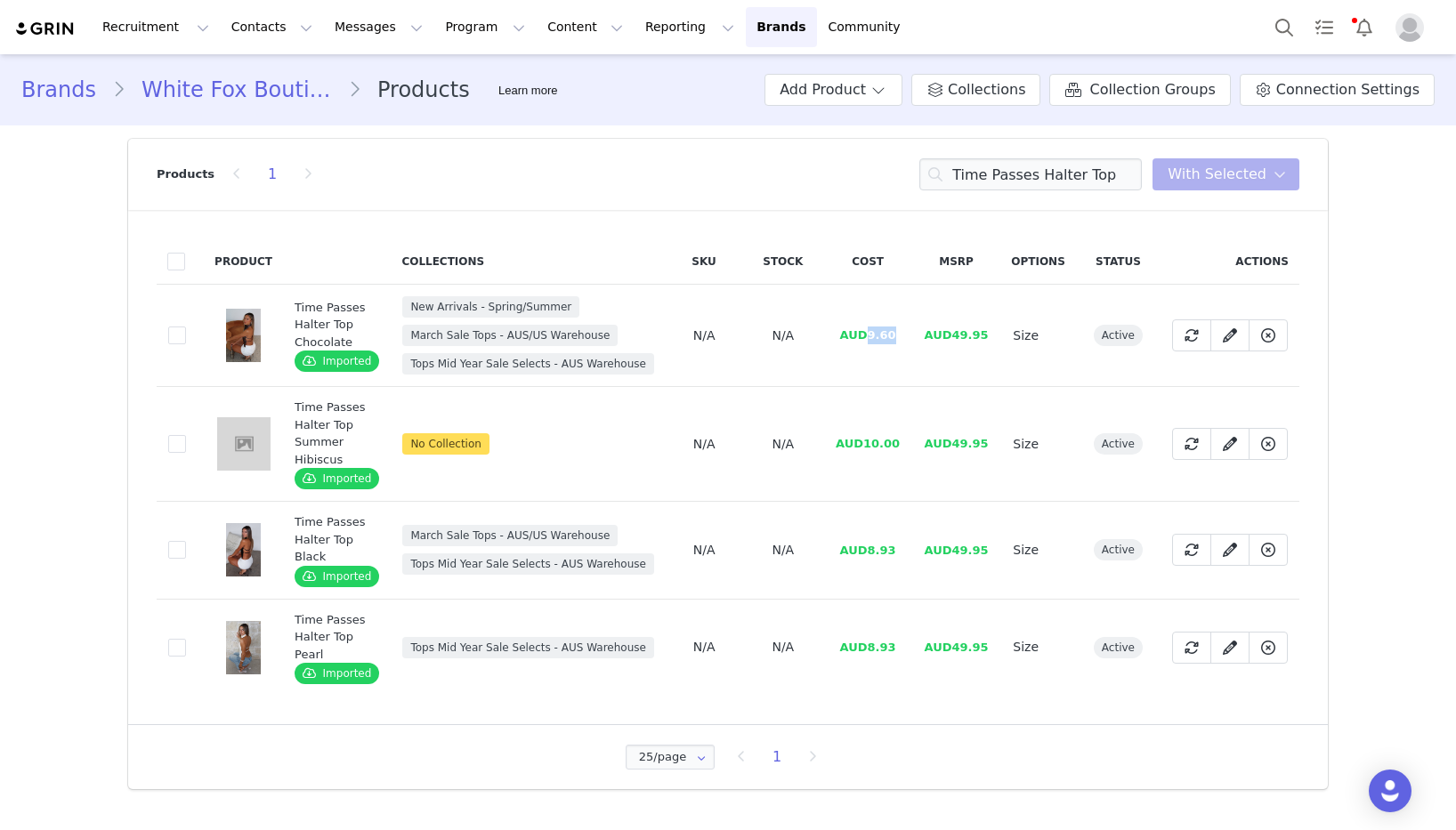
drag, startPoint x: 892, startPoint y: 339, endPoint x: 58, endPoint y: 382, distance: 835.1
click at [867, 341] on span "AUD9.60" at bounding box center [868, 335] width 56 height 13
click at [1064, 172] on input "Time Passes Halter Top" at bounding box center [1030, 175] width 223 height 32
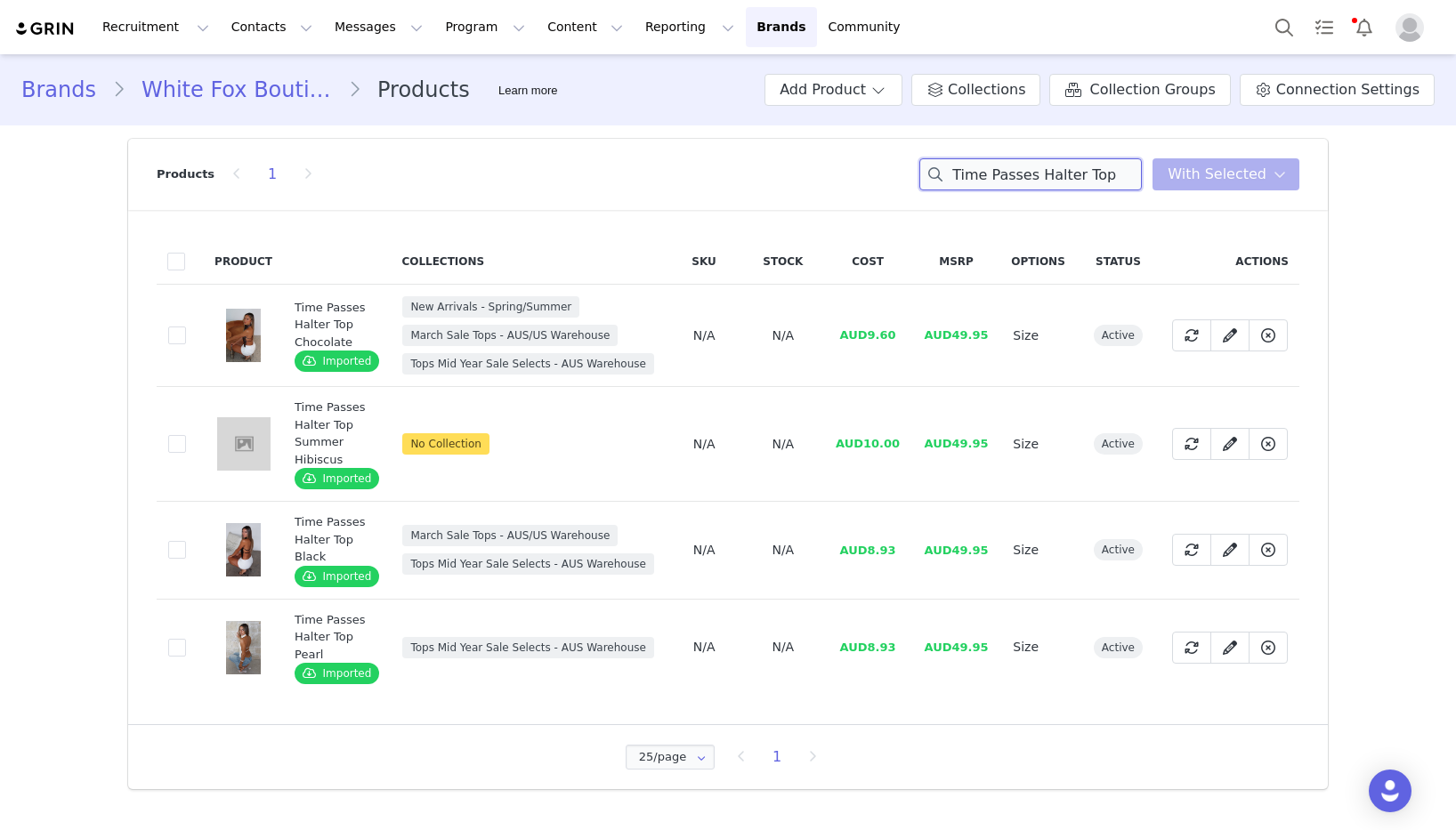
paste input "Catch The Drift Long Sleeve Tee Blue/Choc Stripe"
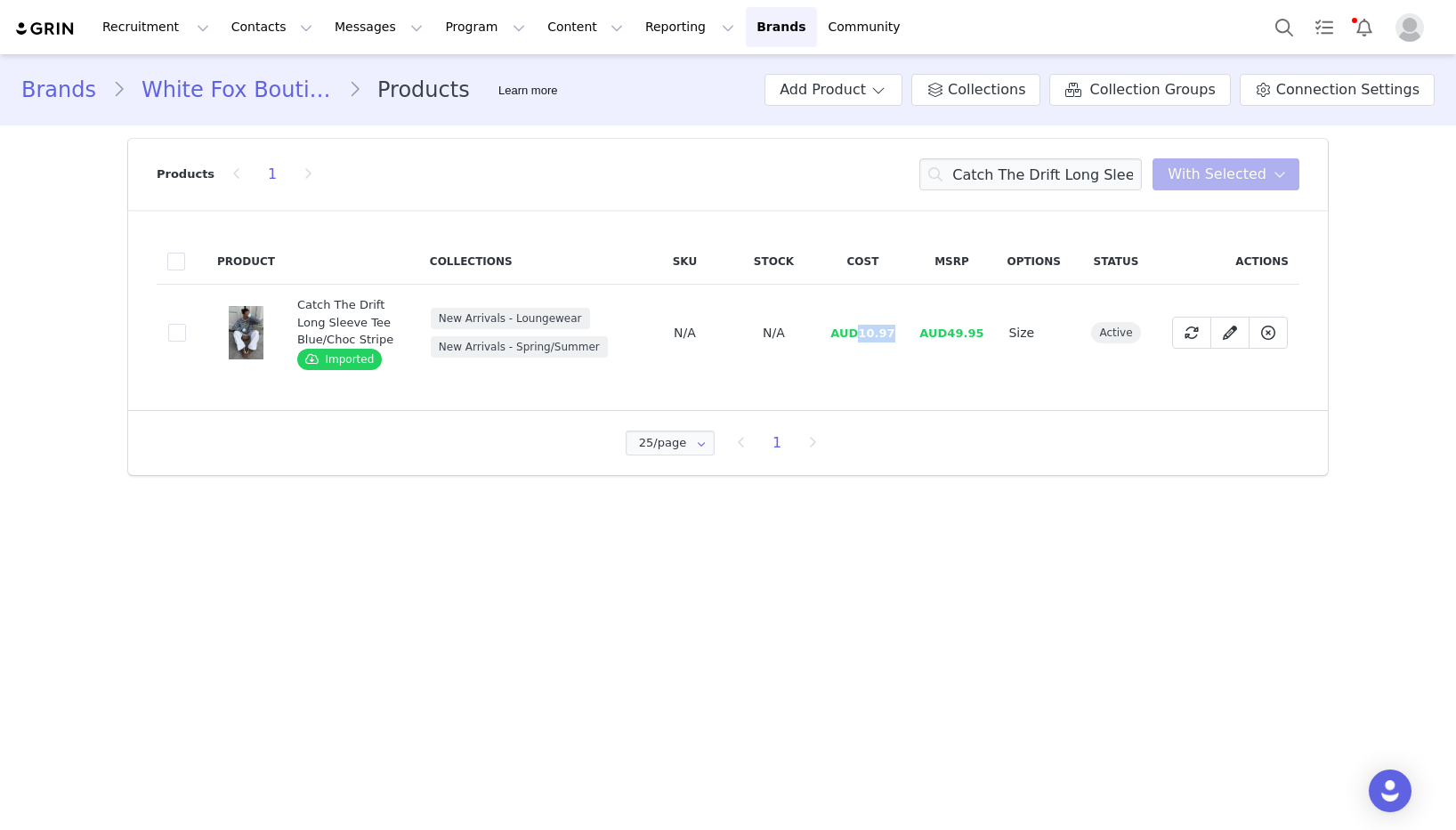
drag, startPoint x: 899, startPoint y: 335, endPoint x: 861, endPoint y: 335, distance: 38.0
click at [861, 335] on td "AUD10.97" at bounding box center [862, 333] width 89 height 97
click at [1073, 170] on input "Catch The Drift Long Sleeve Tee Blue/Choc Stripe" at bounding box center [1030, 175] width 223 height 32
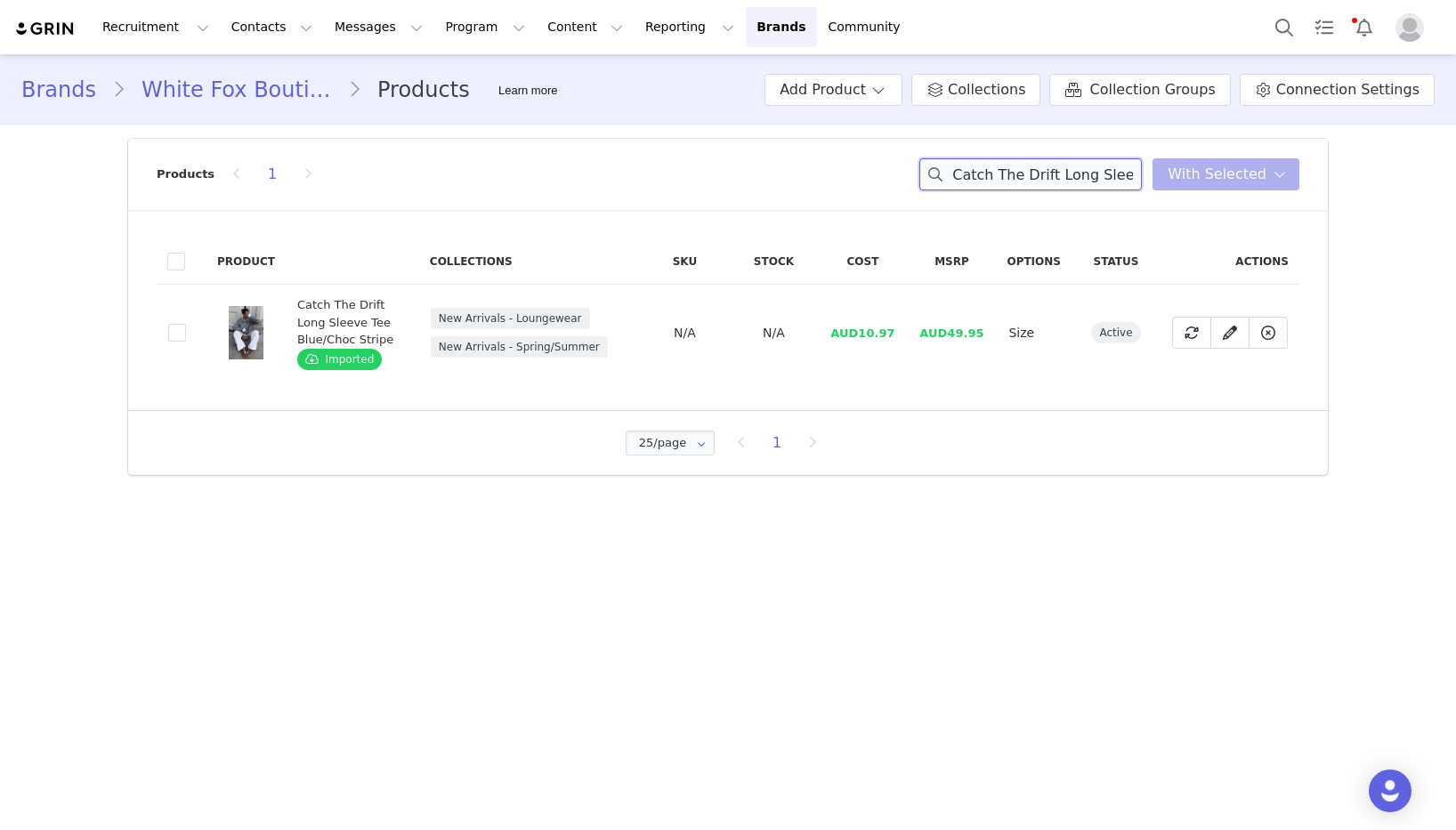
paste input "harlotte Denim Jacket Chocolate Wash"
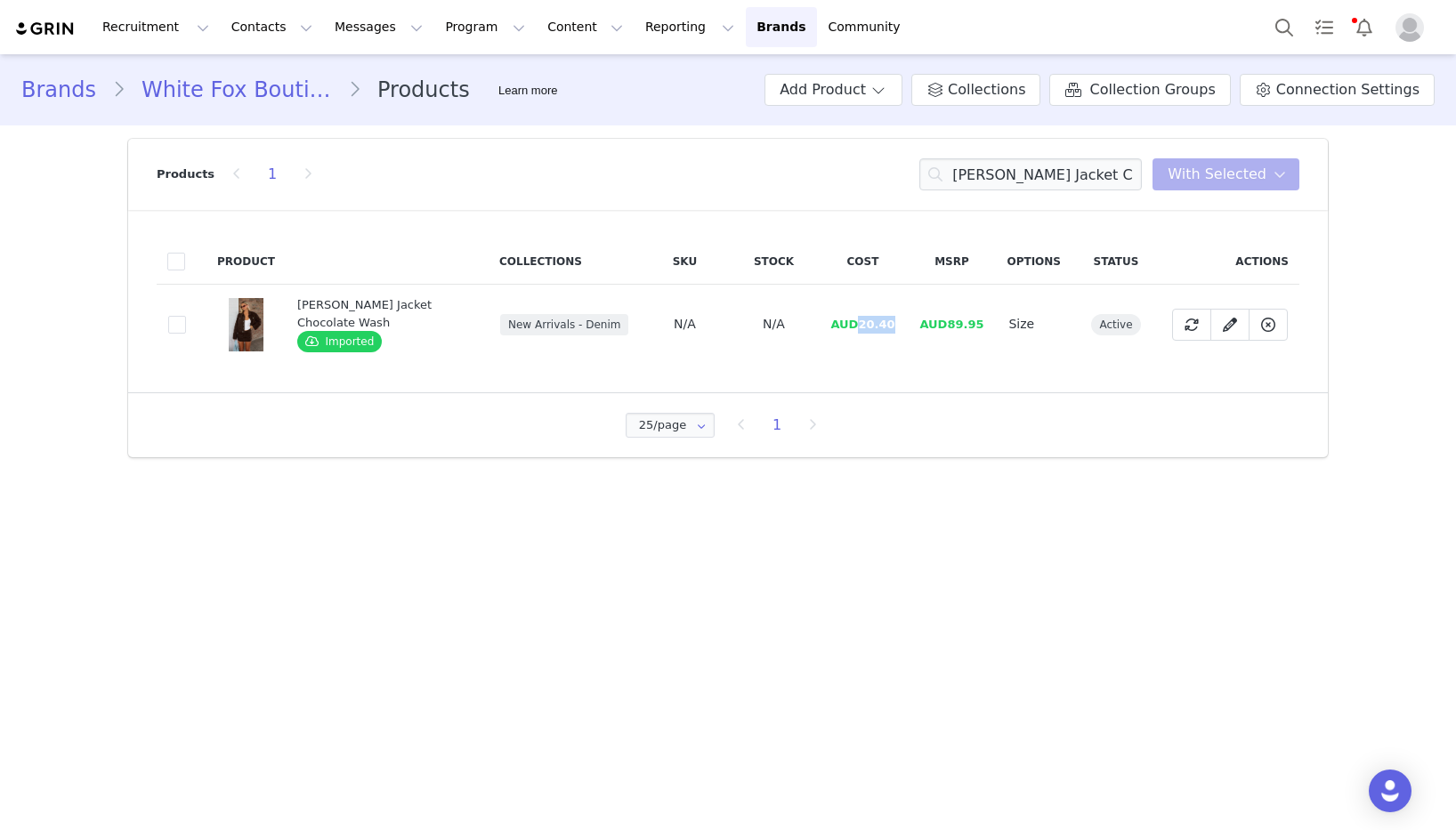
drag, startPoint x: 896, startPoint y: 324, endPoint x: 862, endPoint y: 325, distance: 34.0
click at [862, 325] on span "AUD20.40" at bounding box center [862, 324] width 65 height 13
click at [1094, 171] on input "Charlotte Denim Jacket Chocolate Wash" at bounding box center [1030, 175] width 223 height 32
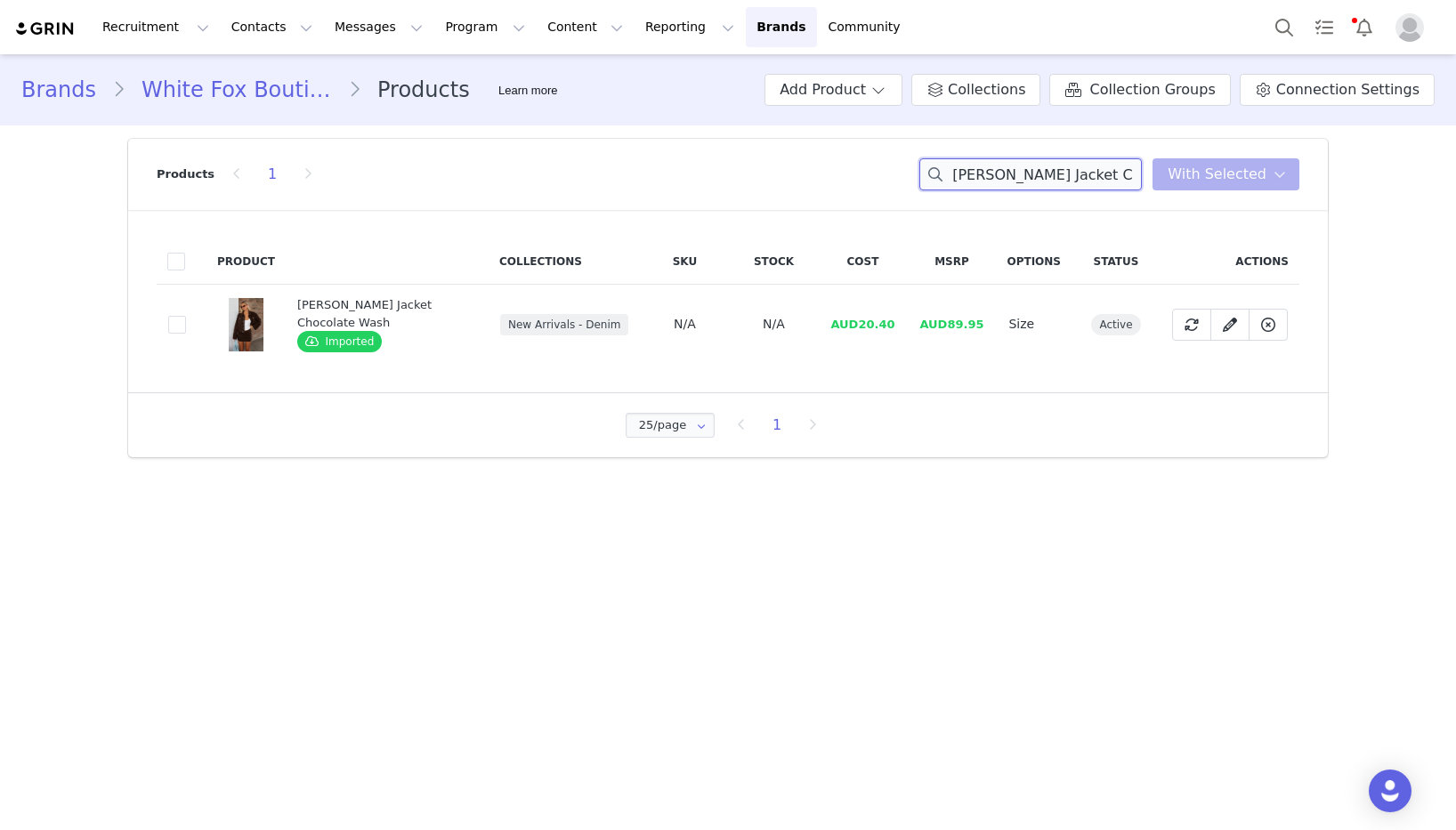
paste input "Tell Me A Secret Strapless Bustier Black"
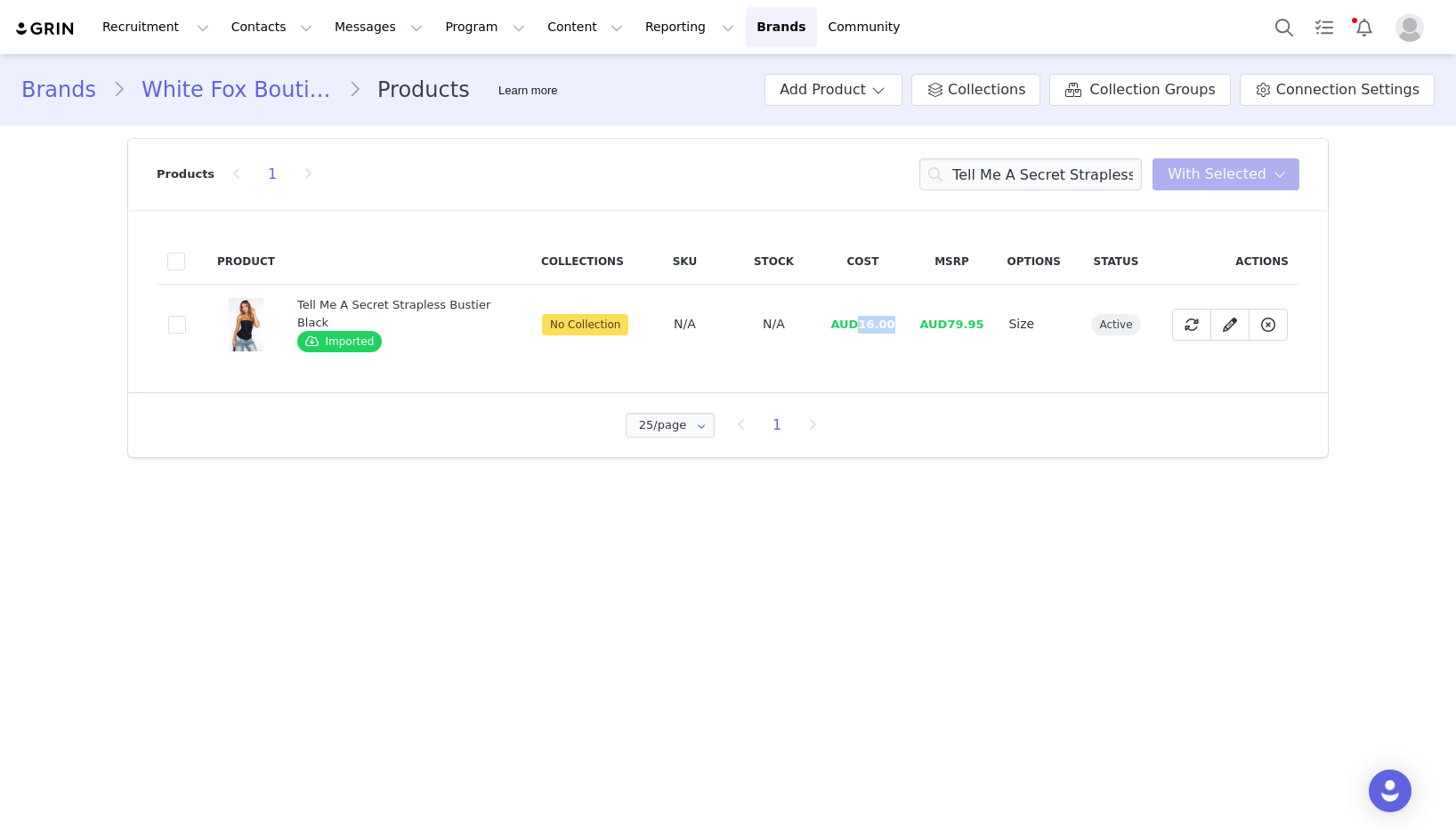
click at [856, 328] on td "AUD16.00" at bounding box center [862, 324] width 89 height 80
click at [1049, 175] on input "Tell Me A Secret Strapless Bustier Black" at bounding box center [1030, 175] width 223 height 32
paste input "Confidence Level Suede Jacket Chocolate"
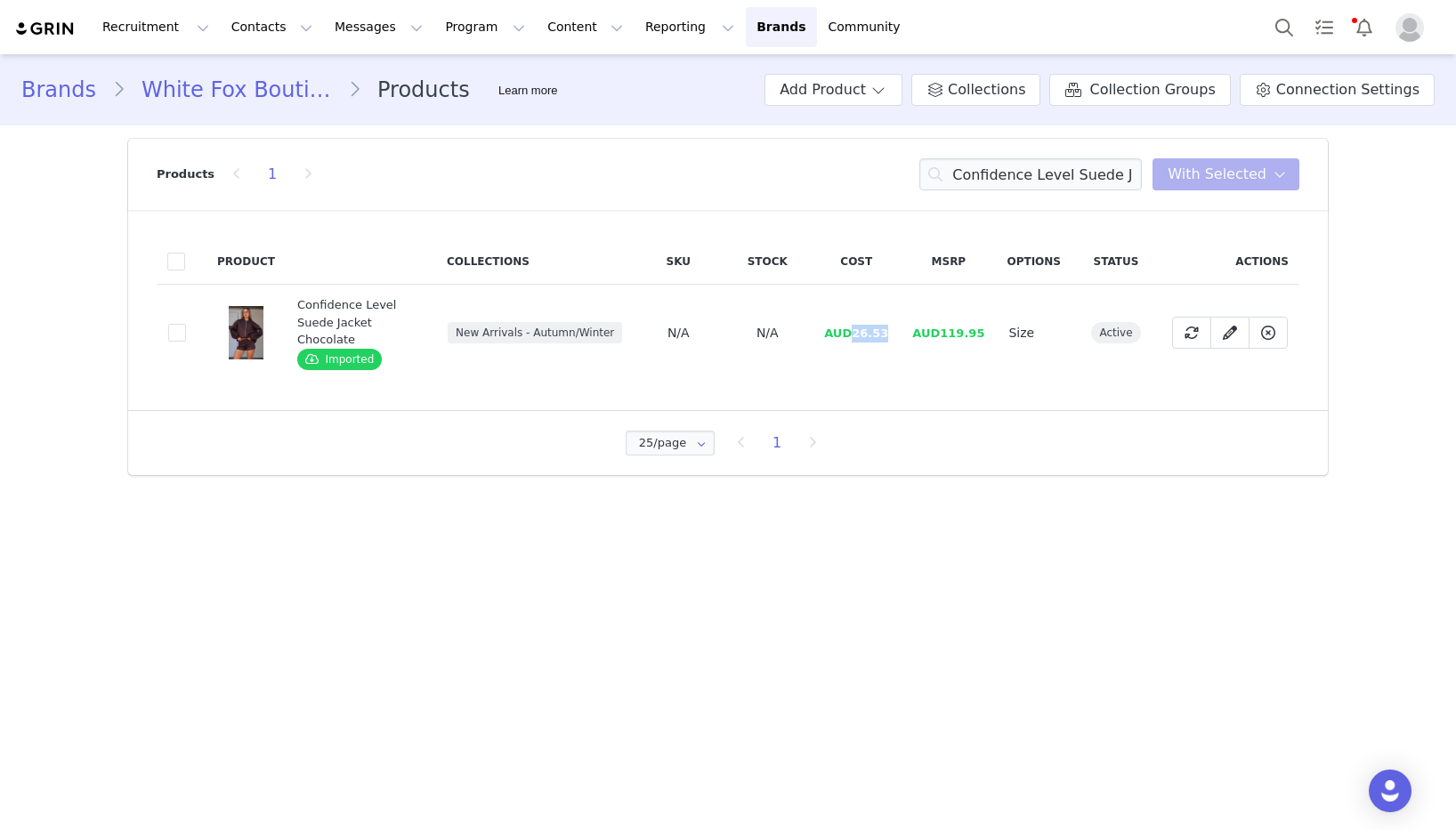
drag, startPoint x: 893, startPoint y: 324, endPoint x: 863, endPoint y: 324, distance: 30.0
click at [863, 326] on span "AUD26.53" at bounding box center [857, 333] width 65 height 13
click at [1016, 166] on input "Confidence Level Suede Jacket Chocolate" at bounding box center [1030, 175] width 223 height 32
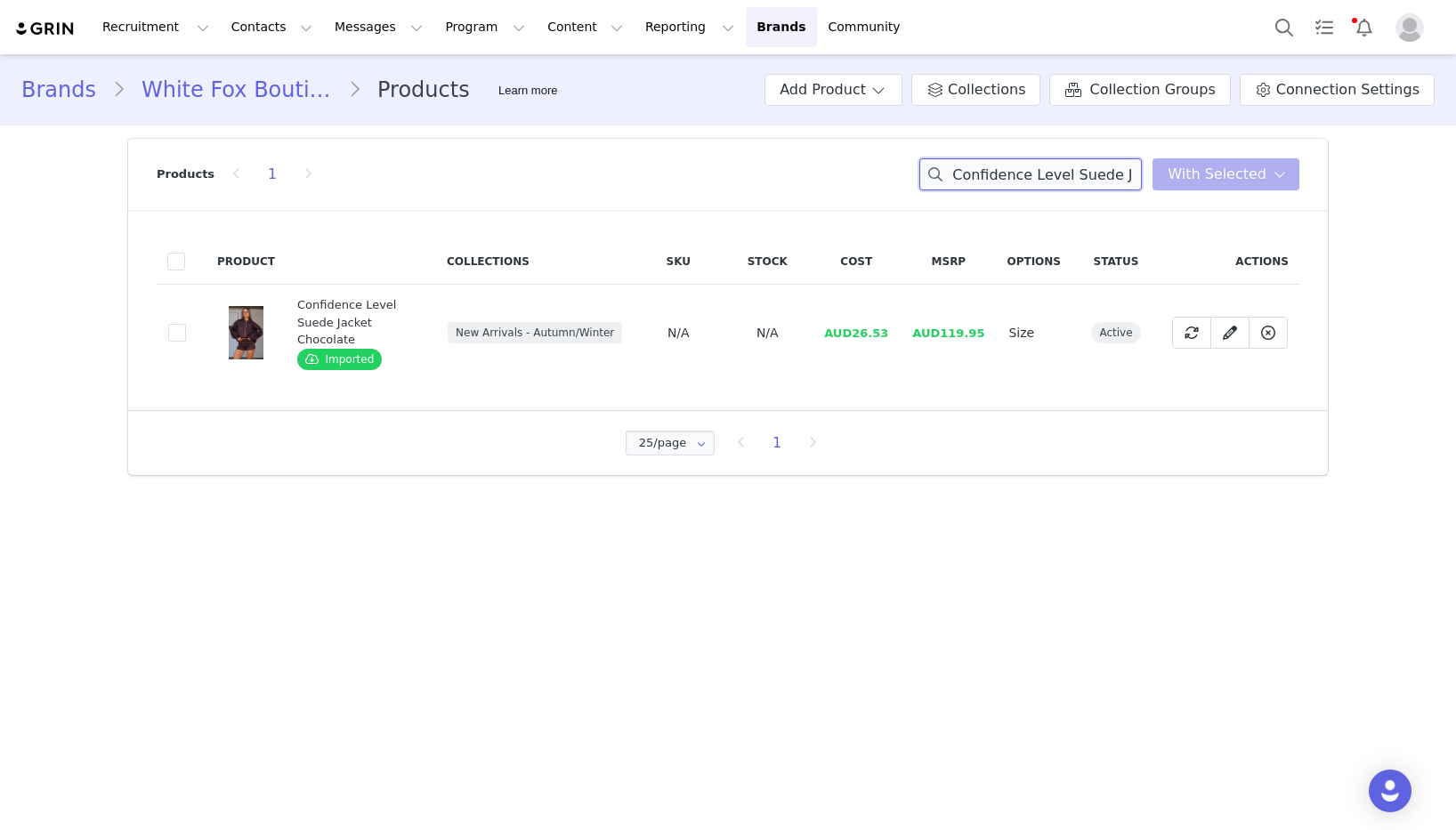
paste input "Time Passes Mini Shorts"
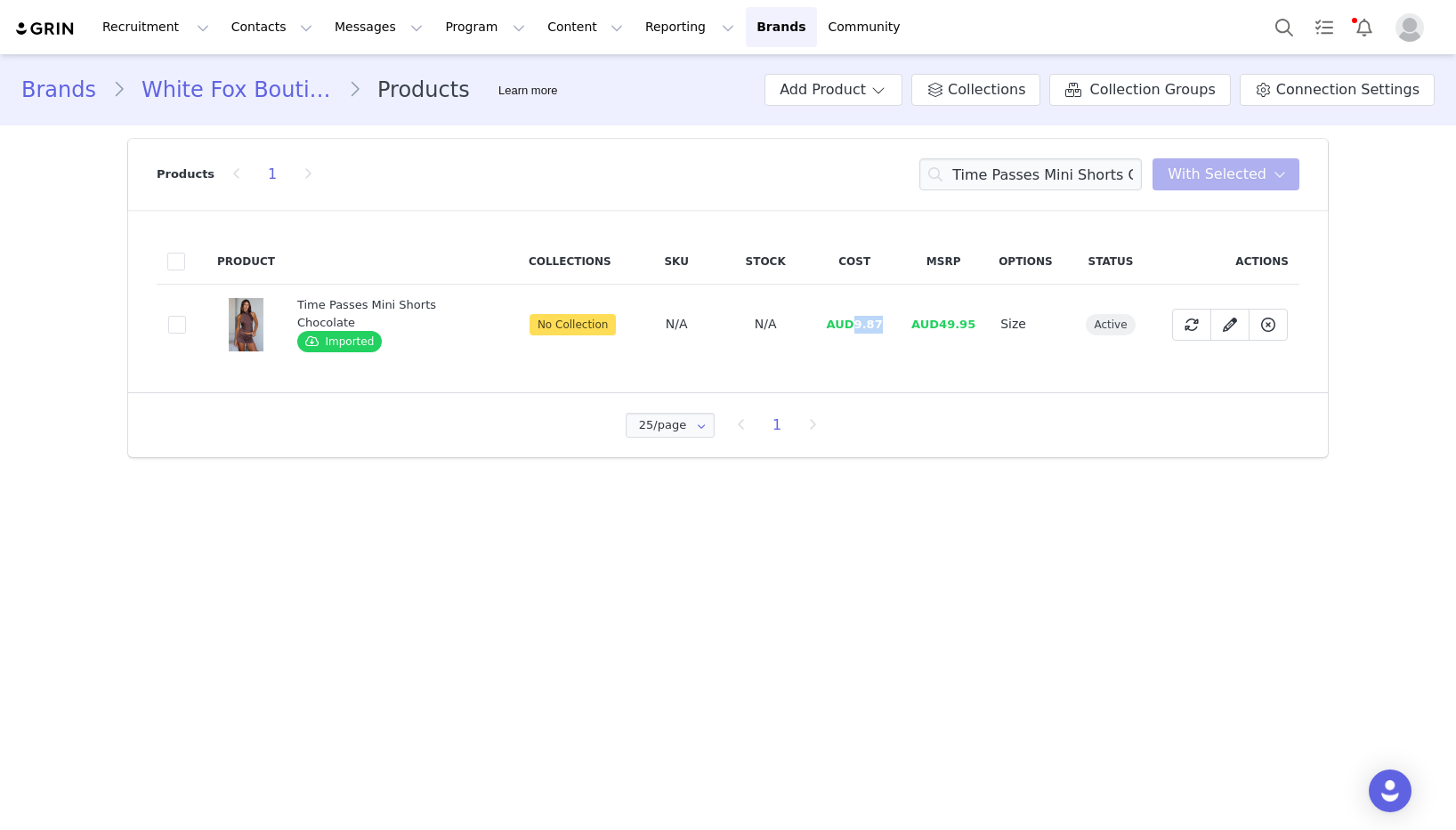
drag, startPoint x: 879, startPoint y: 324, endPoint x: 850, endPoint y: 324, distance: 29.0
click at [850, 324] on td "AUD9.87" at bounding box center [855, 324] width 89 height 80
click at [1041, 170] on input "Time Passes Mini Shorts Chocolate" at bounding box center [1030, 175] width 223 height 32
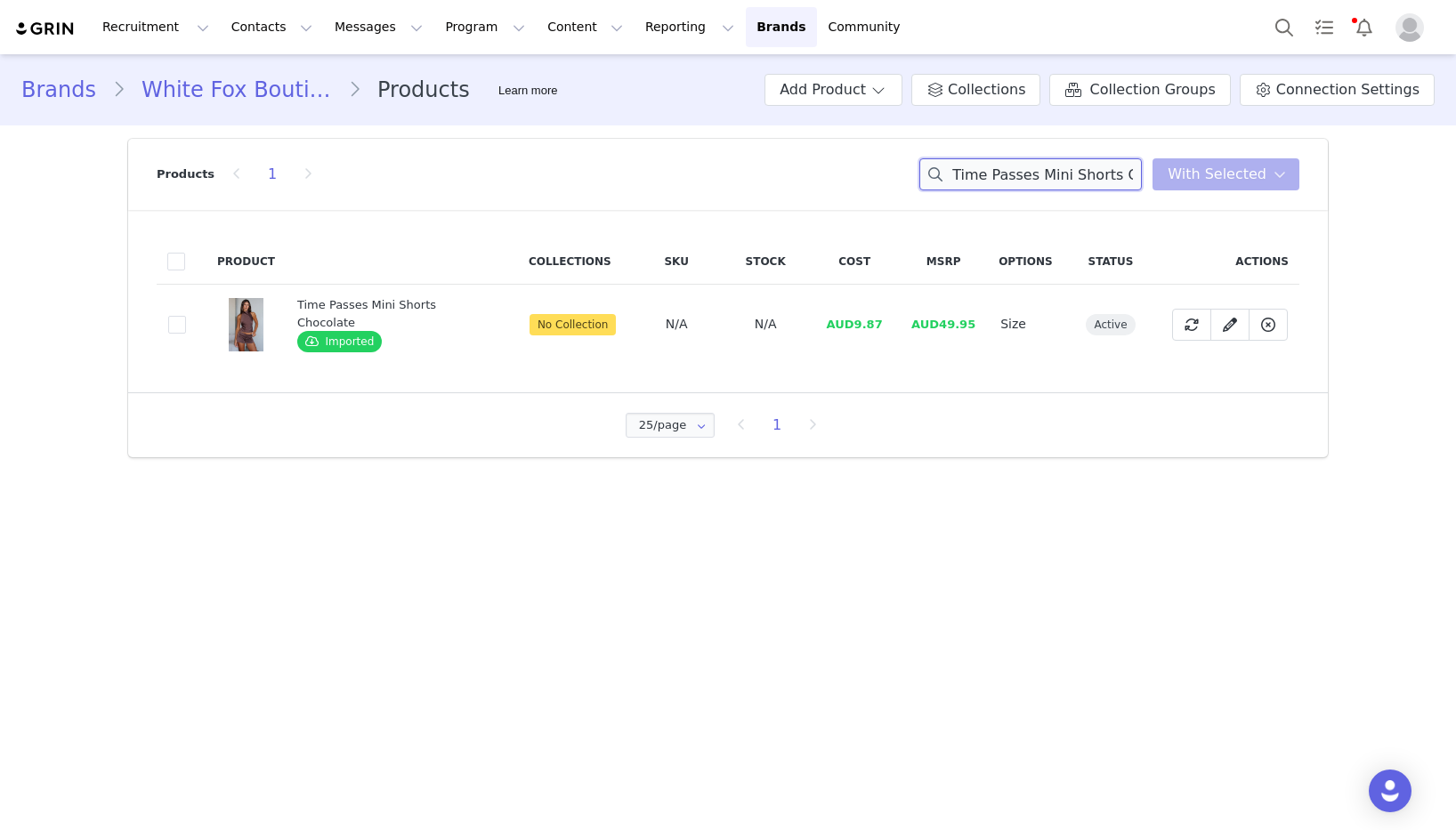
paste input "Halter Top"
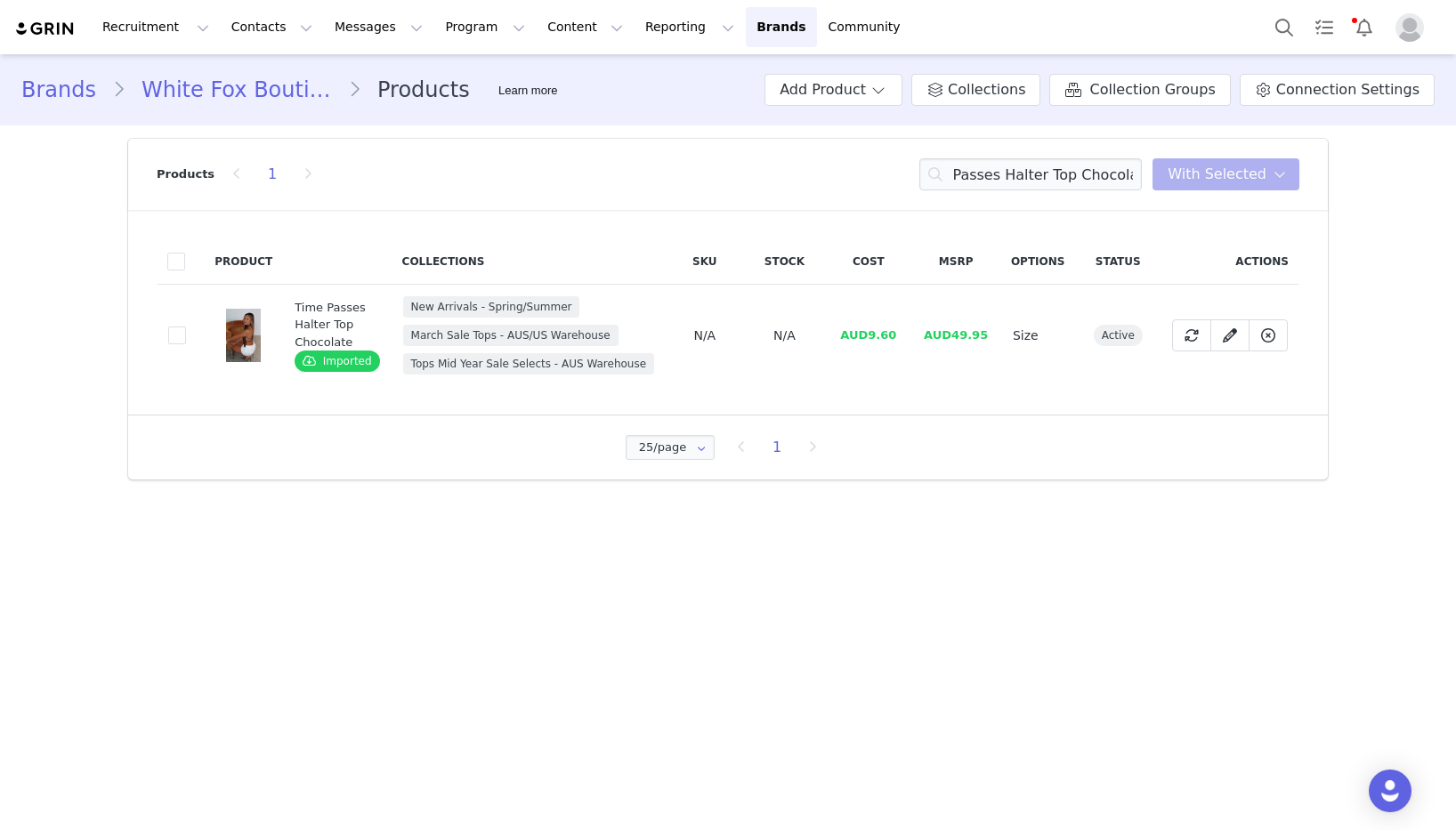
drag, startPoint x: 990, startPoint y: 367, endPoint x: 952, endPoint y: 345, distance: 43.9
click at [988, 365] on td "AUD49.95" at bounding box center [956, 336] width 89 height 102
drag, startPoint x: 901, startPoint y: 335, endPoint x: 907, endPoint y: 350, distance: 16.2
click at [867, 338] on td "AUD9.60" at bounding box center [868, 336] width 86 height 102
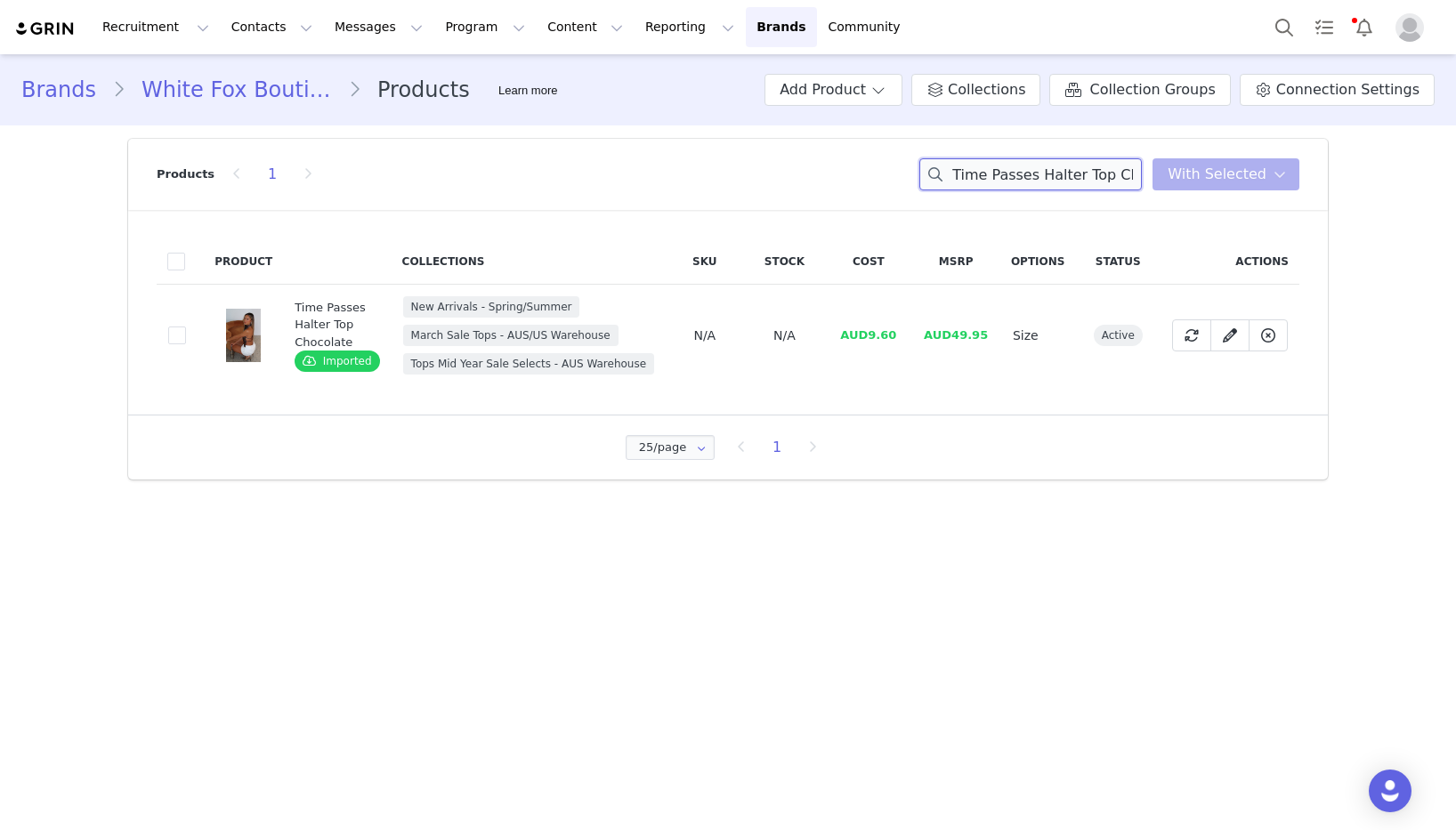
click at [1039, 171] on input "Time Passes Halter Top Chocolate" at bounding box center [1030, 175] width 223 height 32
paste input "Hiding Away Lounge Shorts Dark Camo"
click at [1039, 171] on input "Time Passes Halter Top Chocolate" at bounding box center [1030, 175] width 223 height 32
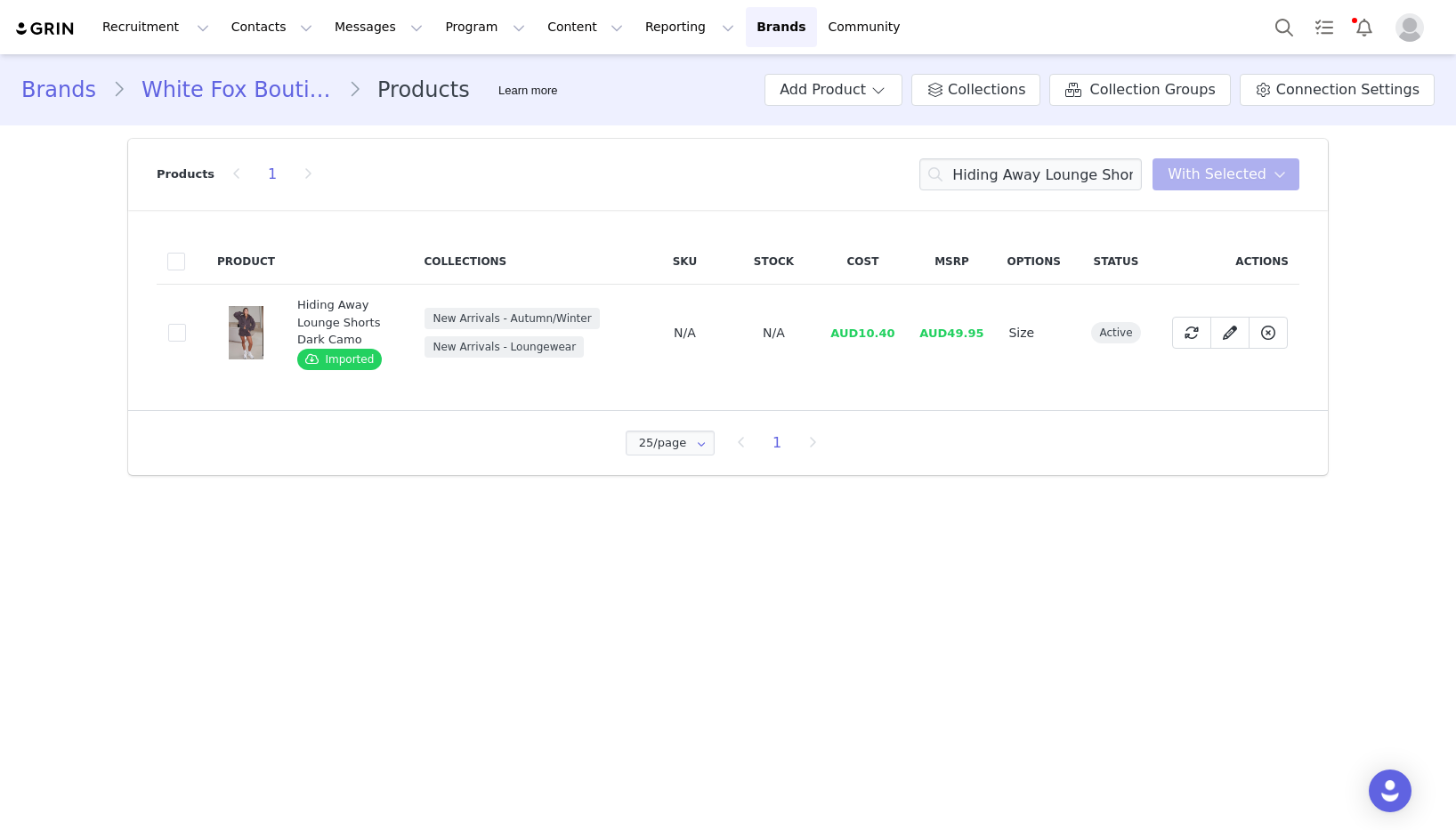
drag, startPoint x: 866, startPoint y: 332, endPoint x: 893, endPoint y: 334, distance: 27.1
click at [893, 334] on span "AUD10.40" at bounding box center [862, 333] width 65 height 13
click at [894, 334] on span "AUD10.40" at bounding box center [862, 333] width 65 height 13
drag, startPoint x: 894, startPoint y: 334, endPoint x: 861, endPoint y: 333, distance: 33.0
click at [861, 333] on span "AUD10.40" at bounding box center [862, 333] width 65 height 13
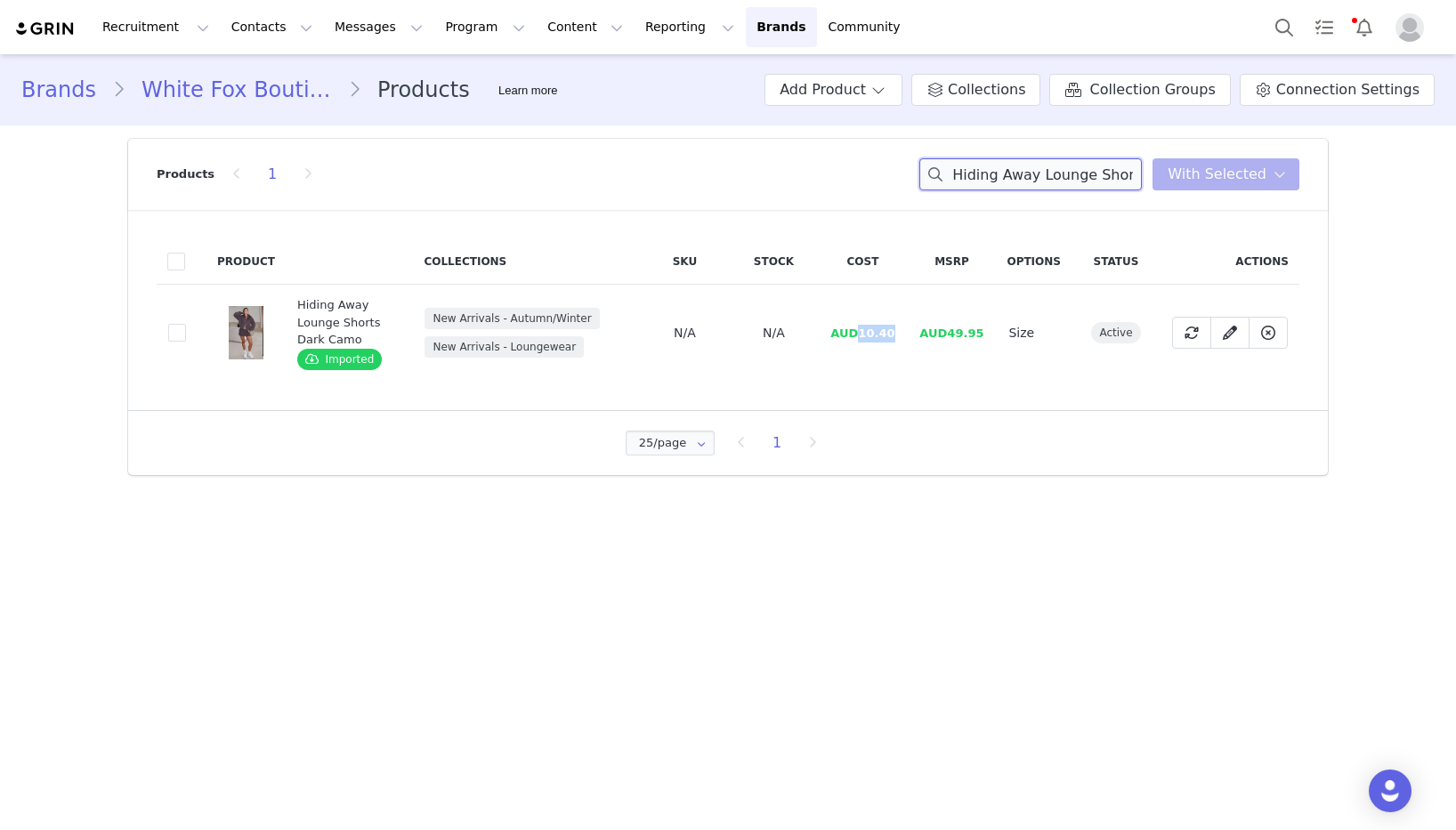
click at [987, 174] on input "Hiding Away Lounge Shorts Dark Camo" at bounding box center [1030, 175] width 223 height 32
paste input "Boxy Zip Front Hoodie"
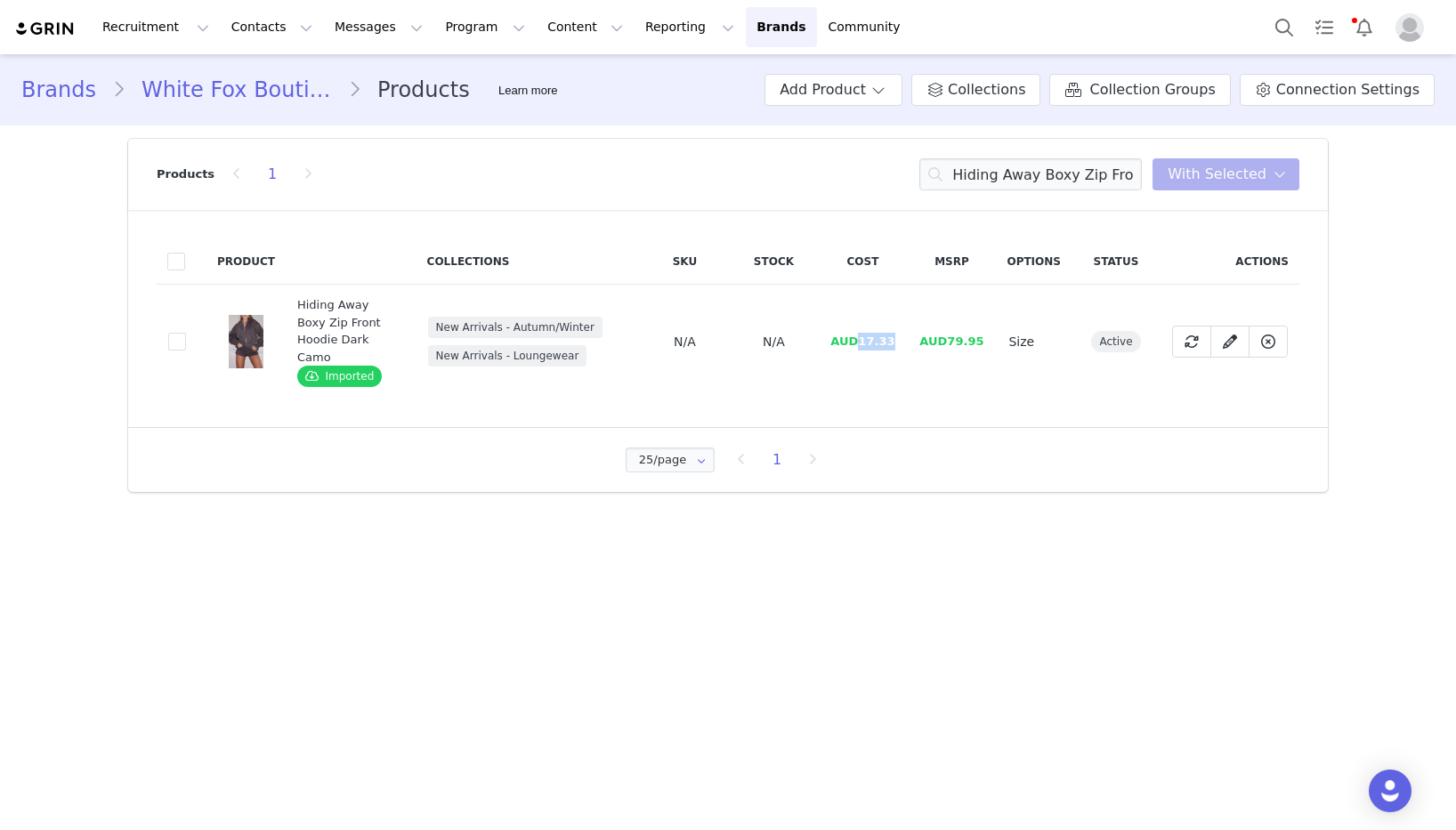
drag, startPoint x: 900, startPoint y: 338, endPoint x: 483, endPoint y: 411, distance: 423.3
click at [857, 337] on td "AUD17.33" at bounding box center [862, 341] width 89 height 115
click at [1003, 177] on input "Hiding Away Boxy Zip Front Hoodie Dark Camo" at bounding box center [1030, 175] width 223 height 32
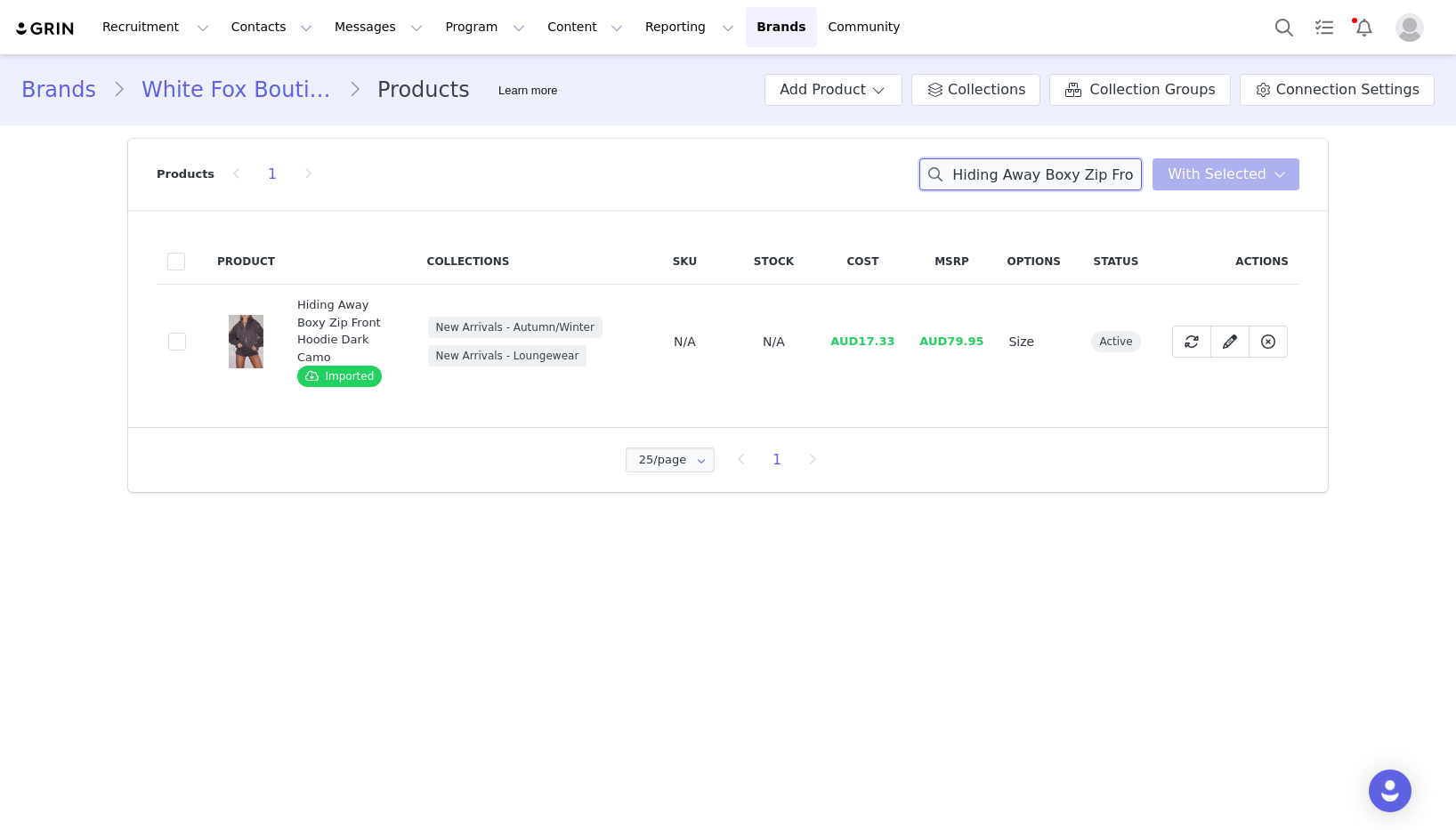
paste input "Wide Leg Sweatpants Pin"
drag, startPoint x: 894, startPoint y: 334, endPoint x: 862, endPoint y: 336, distance: 32.1
click at [862, 336] on td "AUD16.00" at bounding box center [862, 341] width 89 height 115
click at [1004, 177] on input "Hiding Away Wide Leg Sweatpants Pink Camo" at bounding box center [1030, 175] width 223 height 32
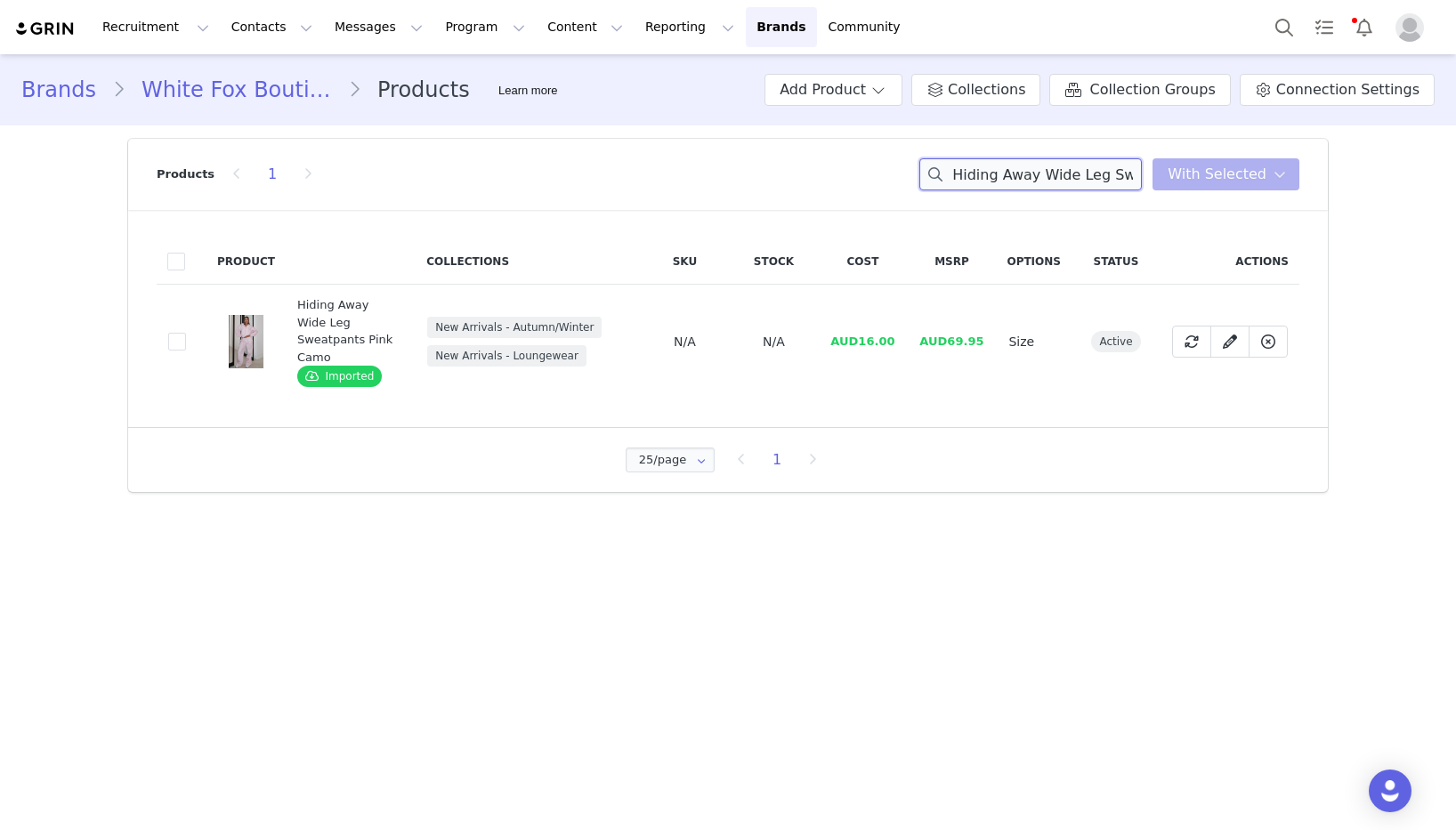
click at [1004, 177] on input "Hiding Away Wide Leg Sweatpants Pink Camo" at bounding box center [1030, 175] width 223 height 32
paste input "Boxy Zip Front Hoodie"
drag, startPoint x: 902, startPoint y: 336, endPoint x: 864, endPoint y: 337, distance: 38.0
click at [864, 337] on td "AUD17.33" at bounding box center [862, 341] width 89 height 115
click at [1044, 183] on input "Hiding Away Boxy Zip Front Hoodie Pink Camo" at bounding box center [1030, 175] width 223 height 32
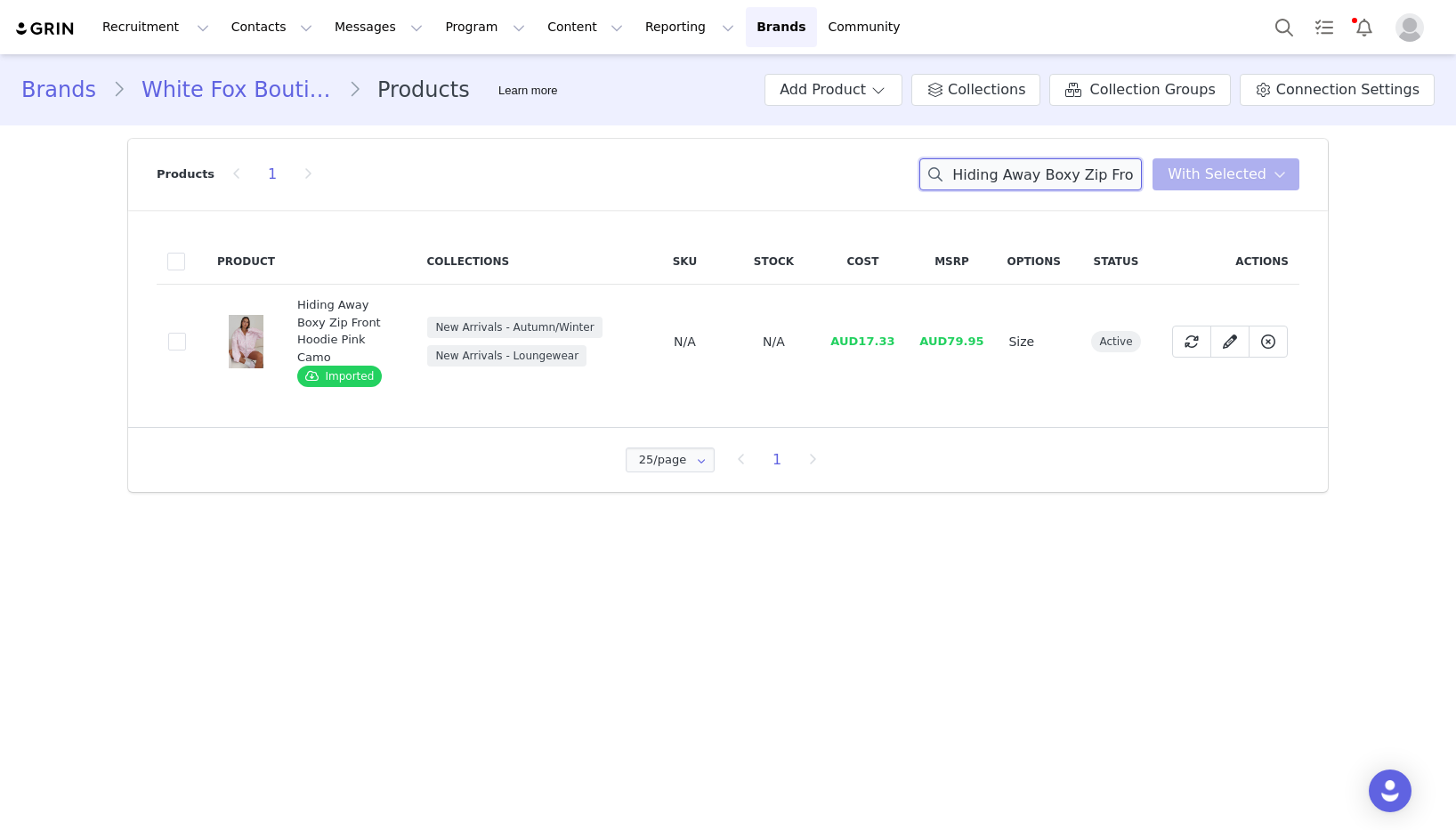
click at [1044, 183] on input "Hiding Away Boxy Zip Front Hoodie Pink Camo" at bounding box center [1030, 175] width 223 height 32
paste input "Need A Miracle Long Sleeve Glitter Mini Dress Champagne"
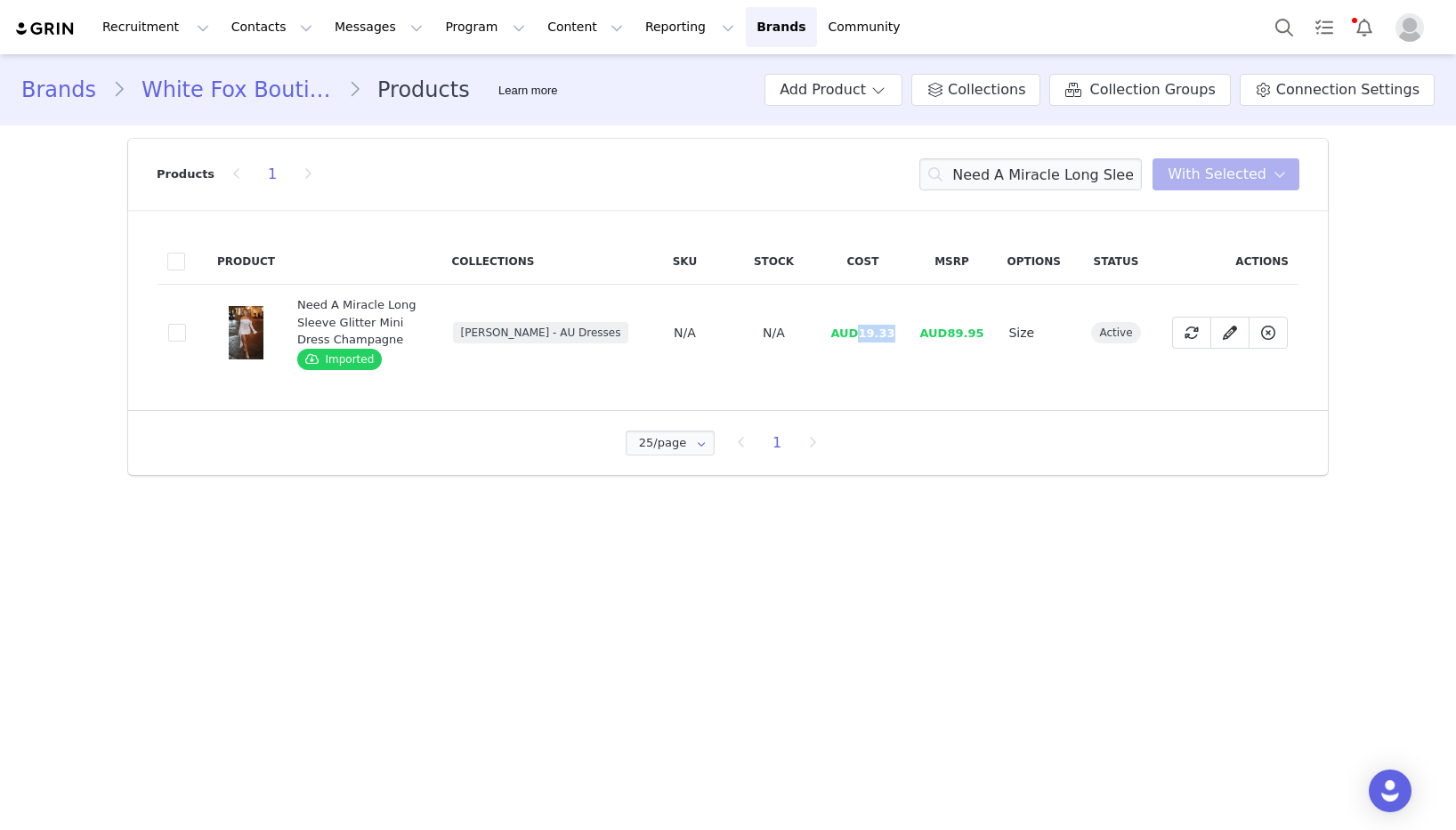
drag, startPoint x: 904, startPoint y: 339, endPoint x: 865, endPoint y: 340, distance: 39.0
click at [865, 340] on td "AUD19.33" at bounding box center [862, 333] width 89 height 97
click at [1062, 172] on input "Need A Miracle Long Sleeve Glitter Mini Dress Champagne" at bounding box center [1030, 175] width 223 height 32
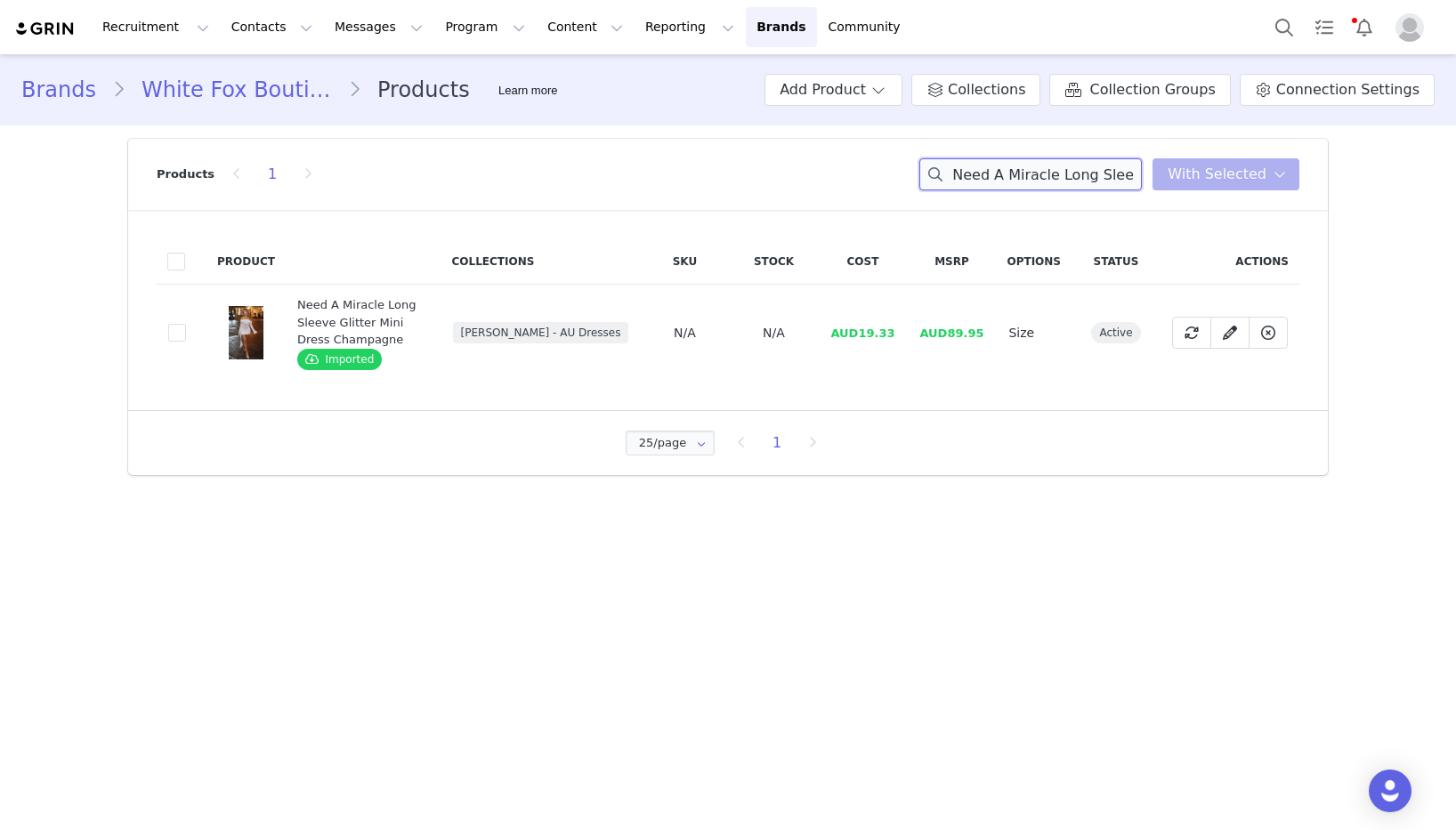
paste input "Time Passes Mini Shorts Chocolat"
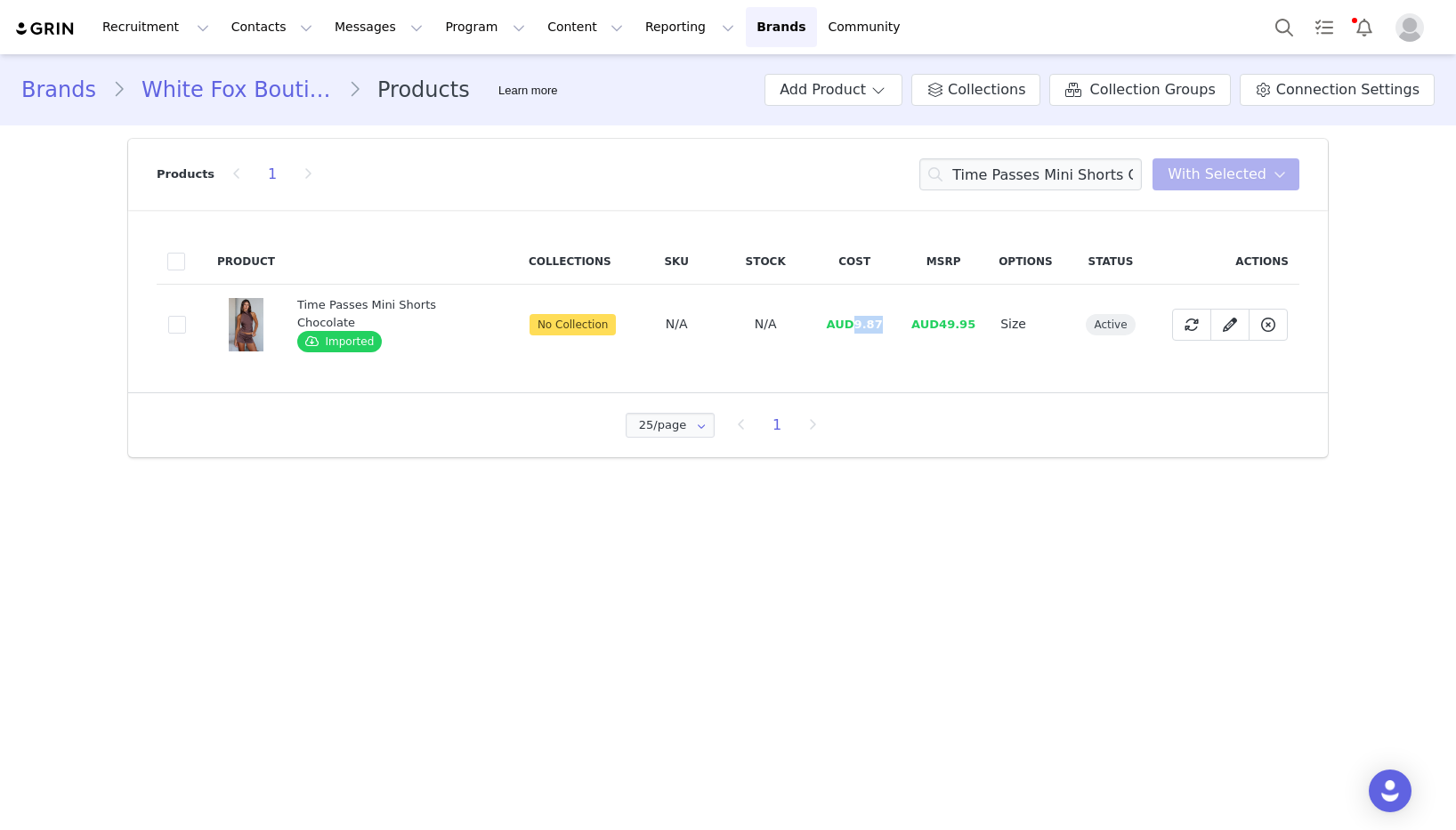
drag, startPoint x: 880, startPoint y: 331, endPoint x: 853, endPoint y: 331, distance: 27.0
click at [853, 331] on td "AUD9.87" at bounding box center [855, 324] width 89 height 80
click at [1022, 170] on input "Time Passes Mini Shorts Chocolate" at bounding box center [1030, 175] width 223 height 32
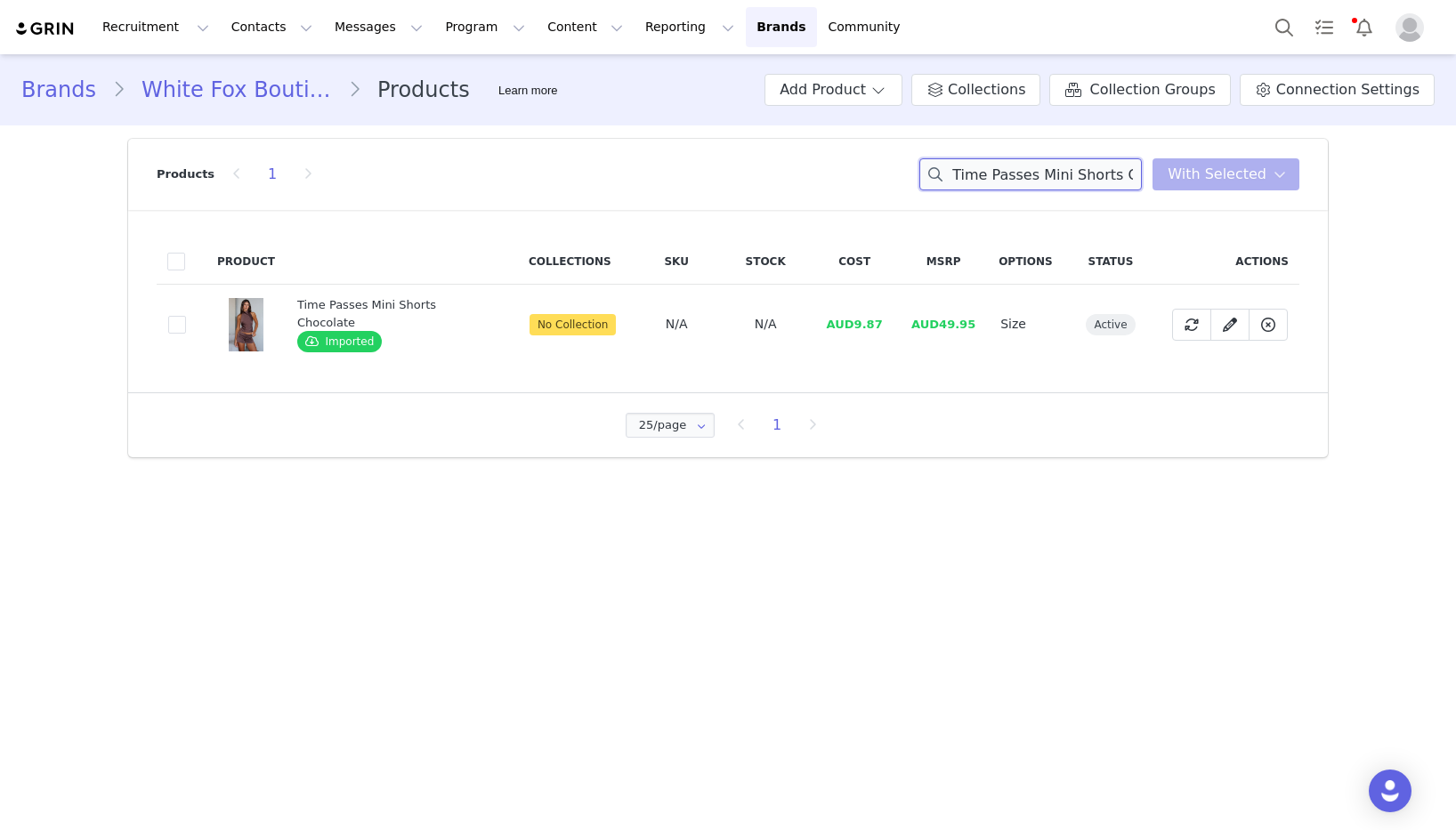
paste input "Halter Top"
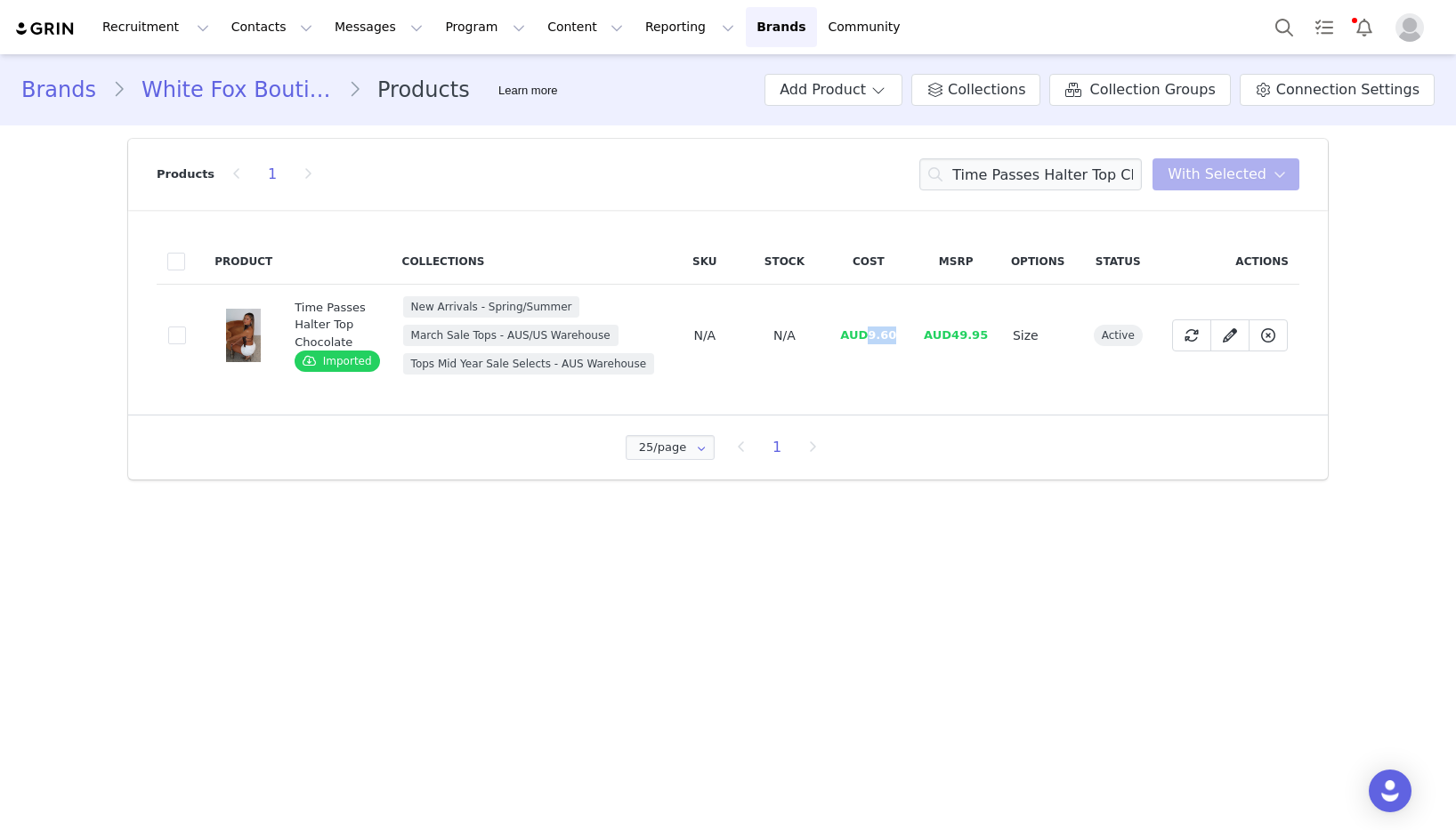
drag, startPoint x: 905, startPoint y: 341, endPoint x: 1284, endPoint y: 694, distance: 517.9
click at [871, 342] on td "AUD9.60" at bounding box center [868, 336] width 86 height 102
click at [1006, 162] on input "Time Passes Halter Top Chocolate" at bounding box center [1030, 175] width 223 height 32
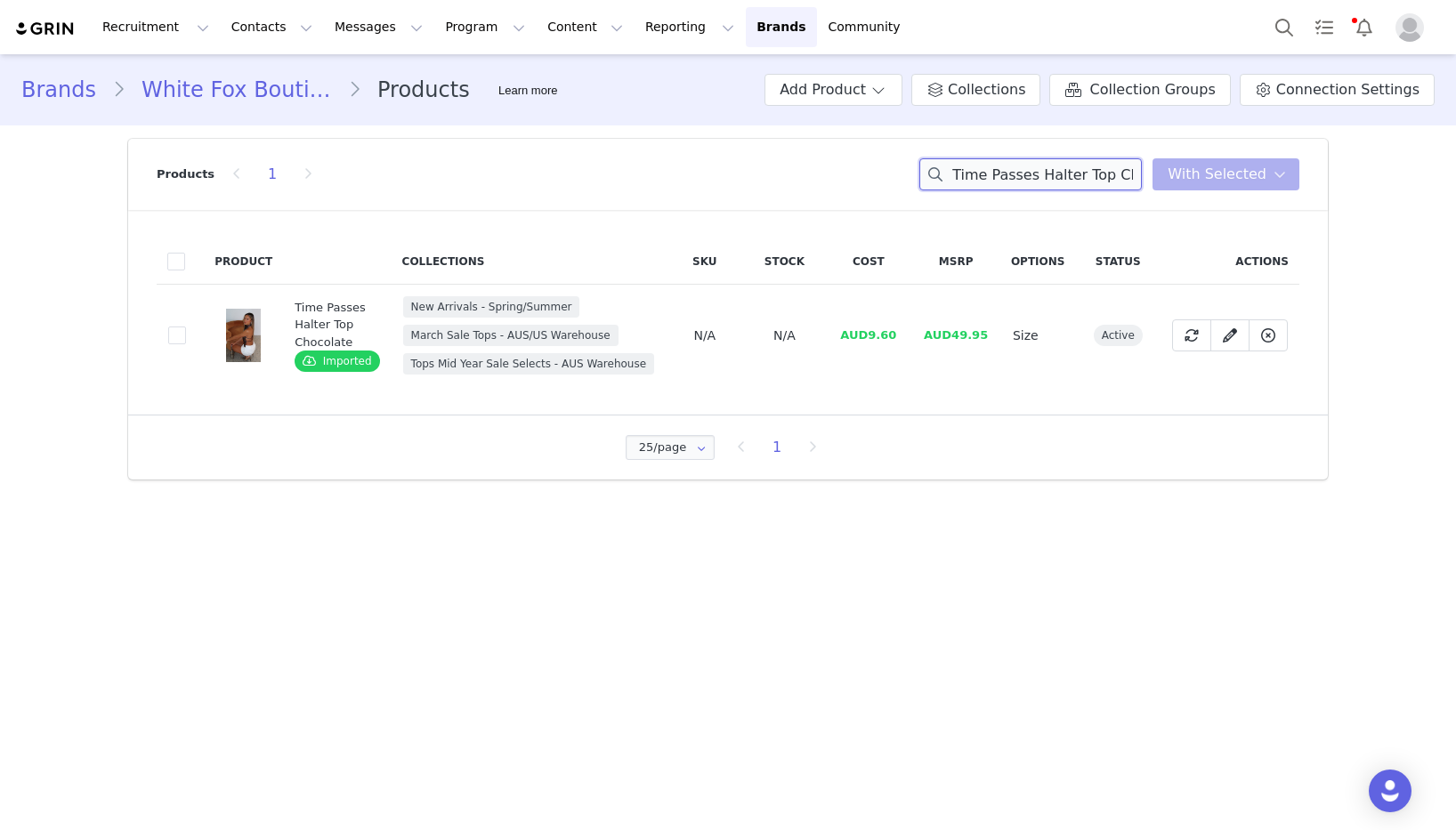
paste input "Filled With Life Ribbed Tank"
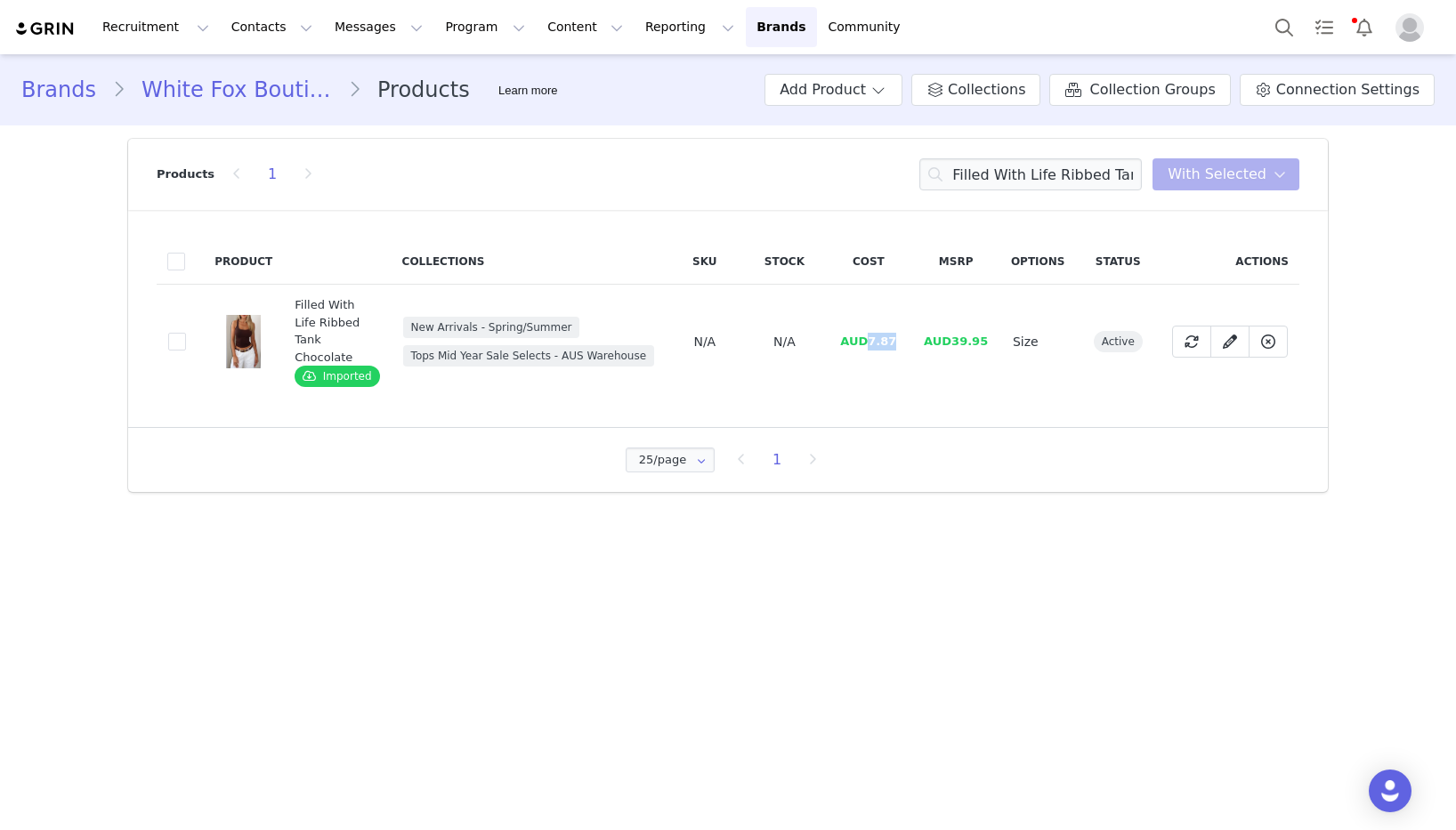
drag, startPoint x: 902, startPoint y: 344, endPoint x: 871, endPoint y: 344, distance: 31.0
click at [871, 344] on td "AUD7.87" at bounding box center [868, 341] width 86 height 115
click at [1072, 186] on input "Filled With Life Ribbed Tank Chocolate" at bounding box center [1030, 175] width 223 height 32
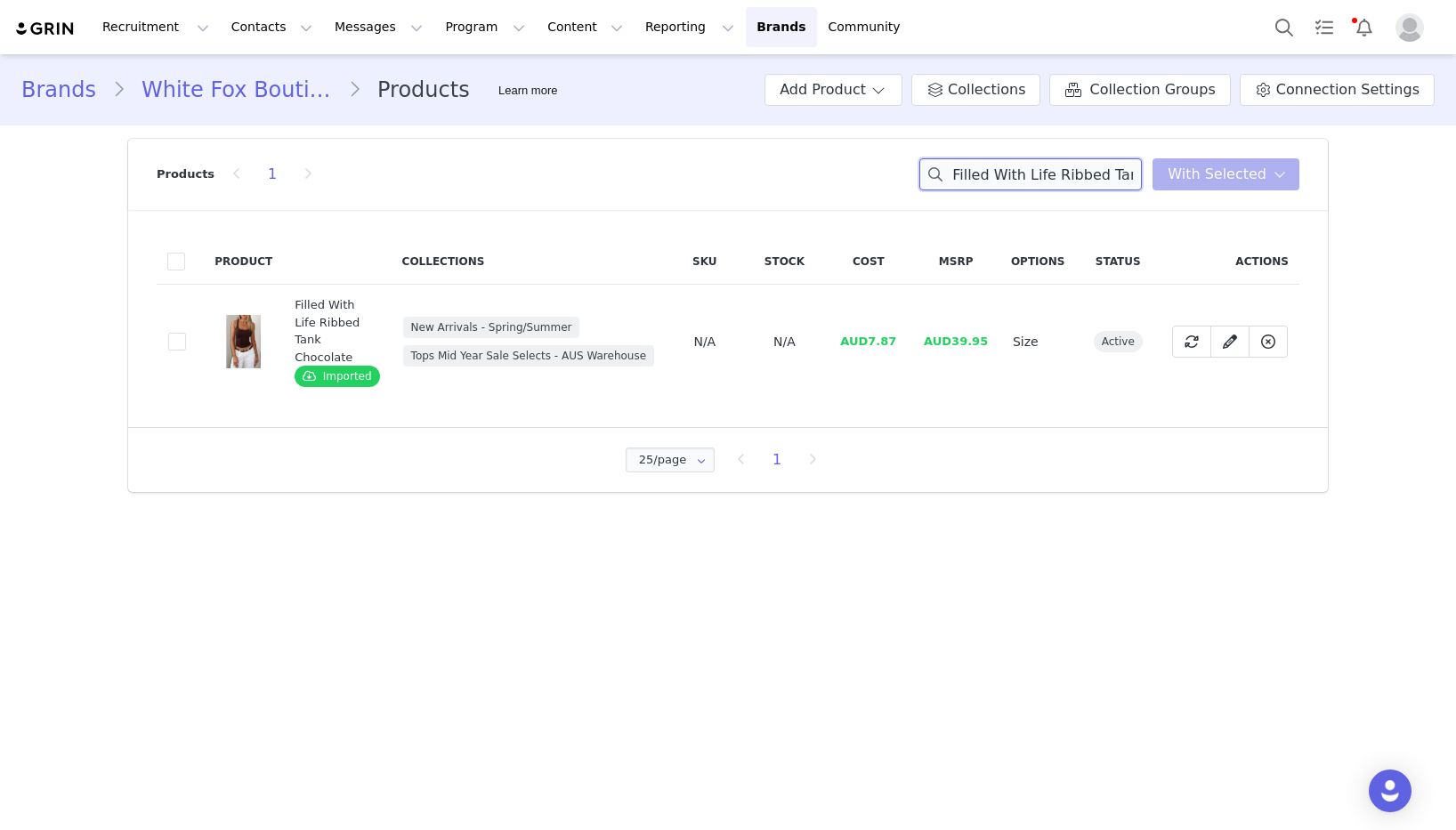
paste input "Well Behaved Strapless PU Bustier Win"
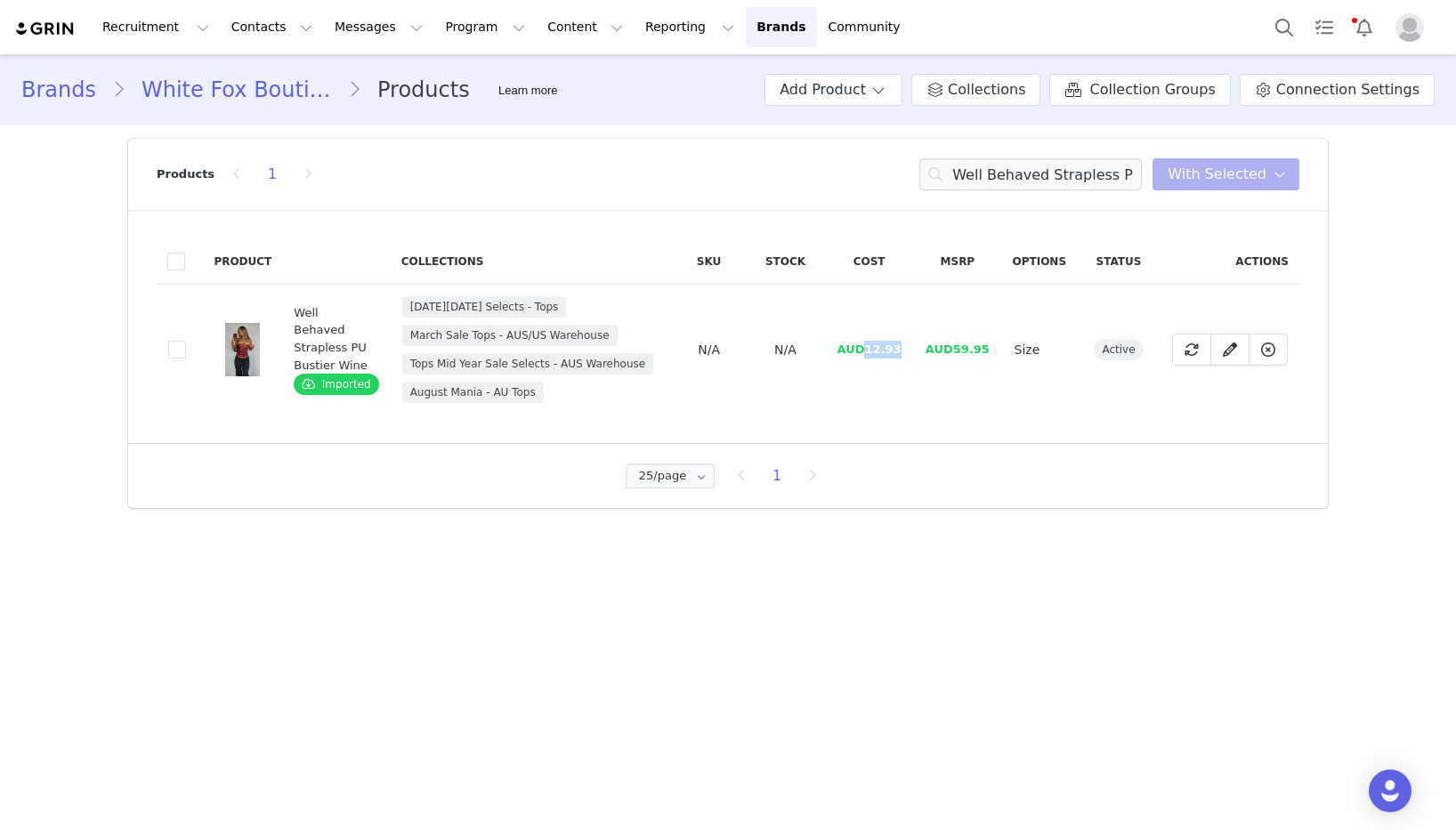
drag, startPoint x: 904, startPoint y: 353, endPoint x: 866, endPoint y: 353, distance: 38.0
click at [866, 353] on td "AUD12.93" at bounding box center [869, 350] width 88 height 131
click at [1010, 172] on input "Well Behaved Strapless PU Bustier Wine" at bounding box center [1030, 175] width 223 height 32
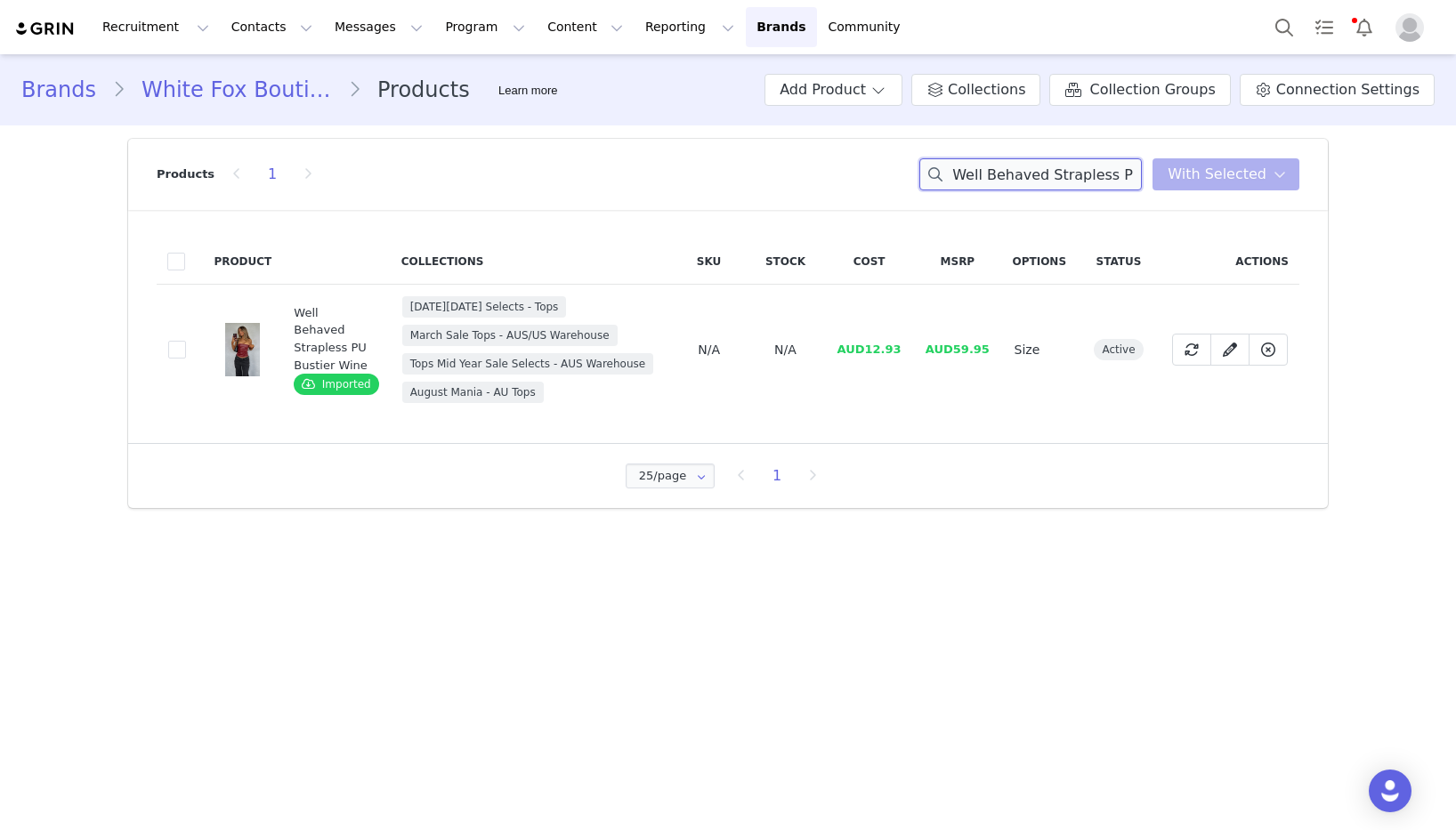
paste input "He Said She Said Pants Oliv"
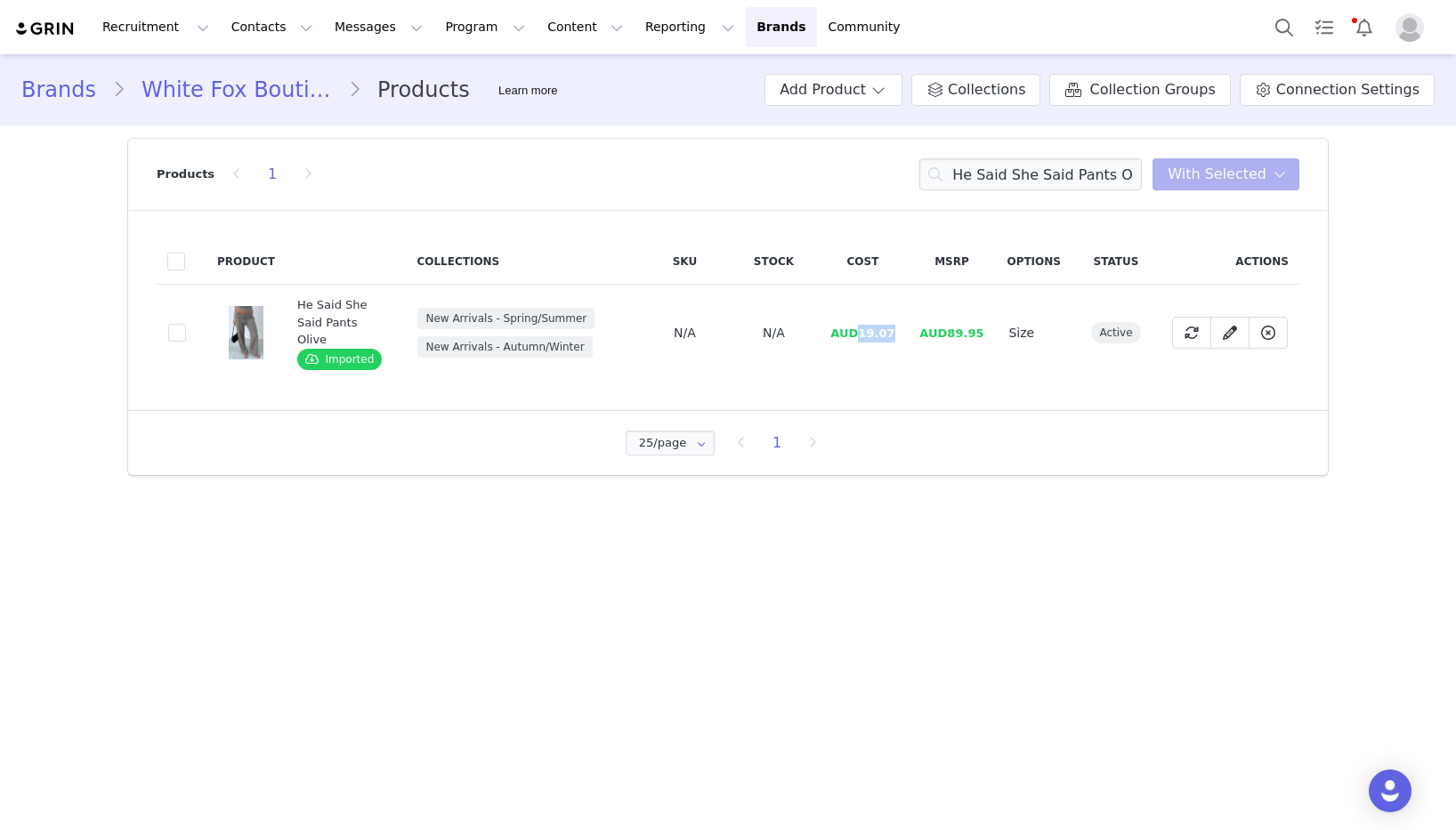
drag, startPoint x: 895, startPoint y: 324, endPoint x: 865, endPoint y: 326, distance: 30.1
click at [865, 326] on span "AUD19.07" at bounding box center [862, 333] width 65 height 13
click at [978, 166] on input "He Said She Said Pants Olive" at bounding box center [1030, 175] width 223 height 32
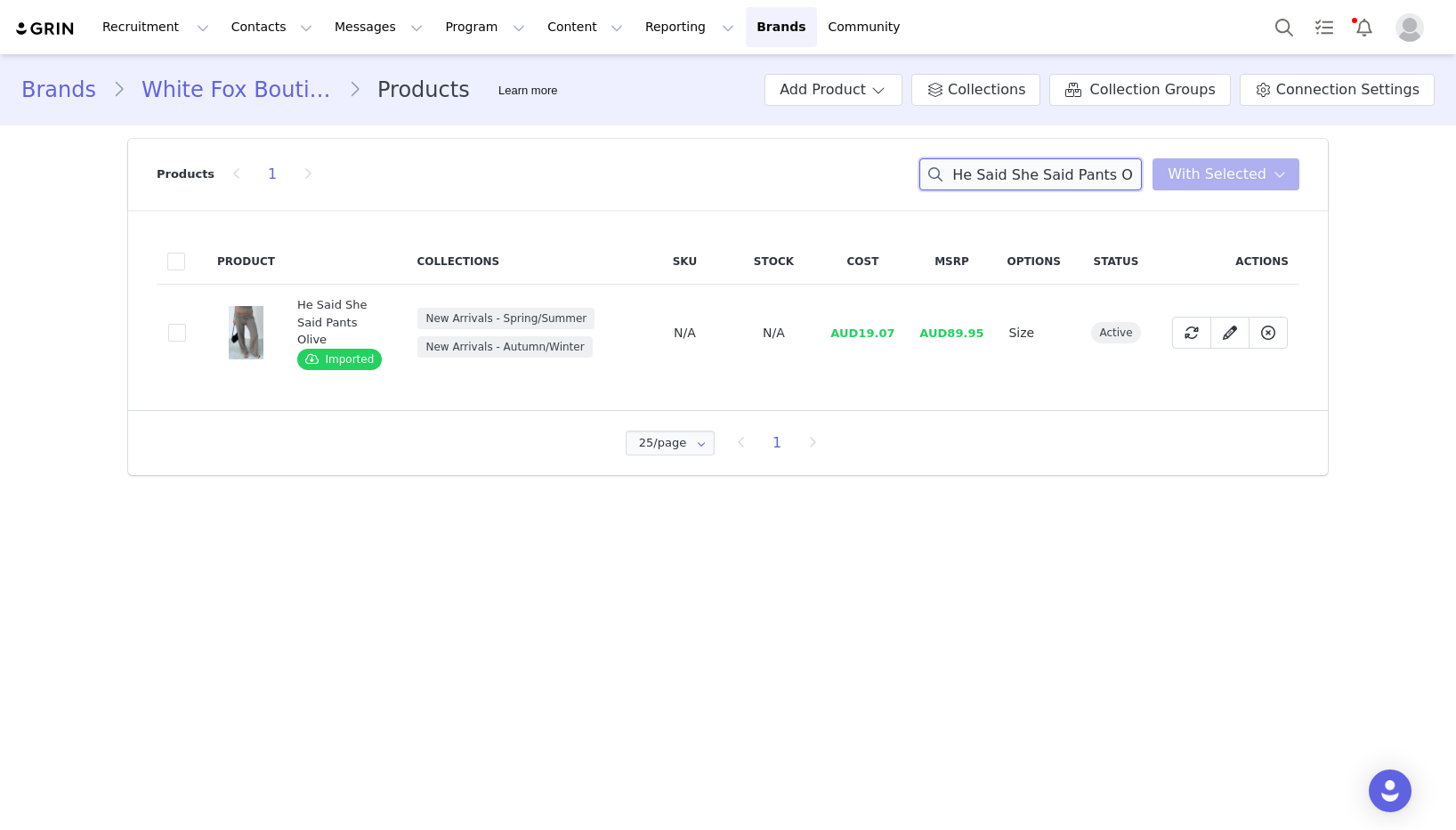
paste input "Bustier"
drag, startPoint x: 908, startPoint y: 332, endPoint x: 868, endPoint y: 336, distance: 40.2
click at [864, 336] on td "AUD15.07" at bounding box center [862, 333] width 89 height 97
click at [992, 173] on input "He Said She Said Bustier Olive" at bounding box center [1030, 175] width 223 height 32
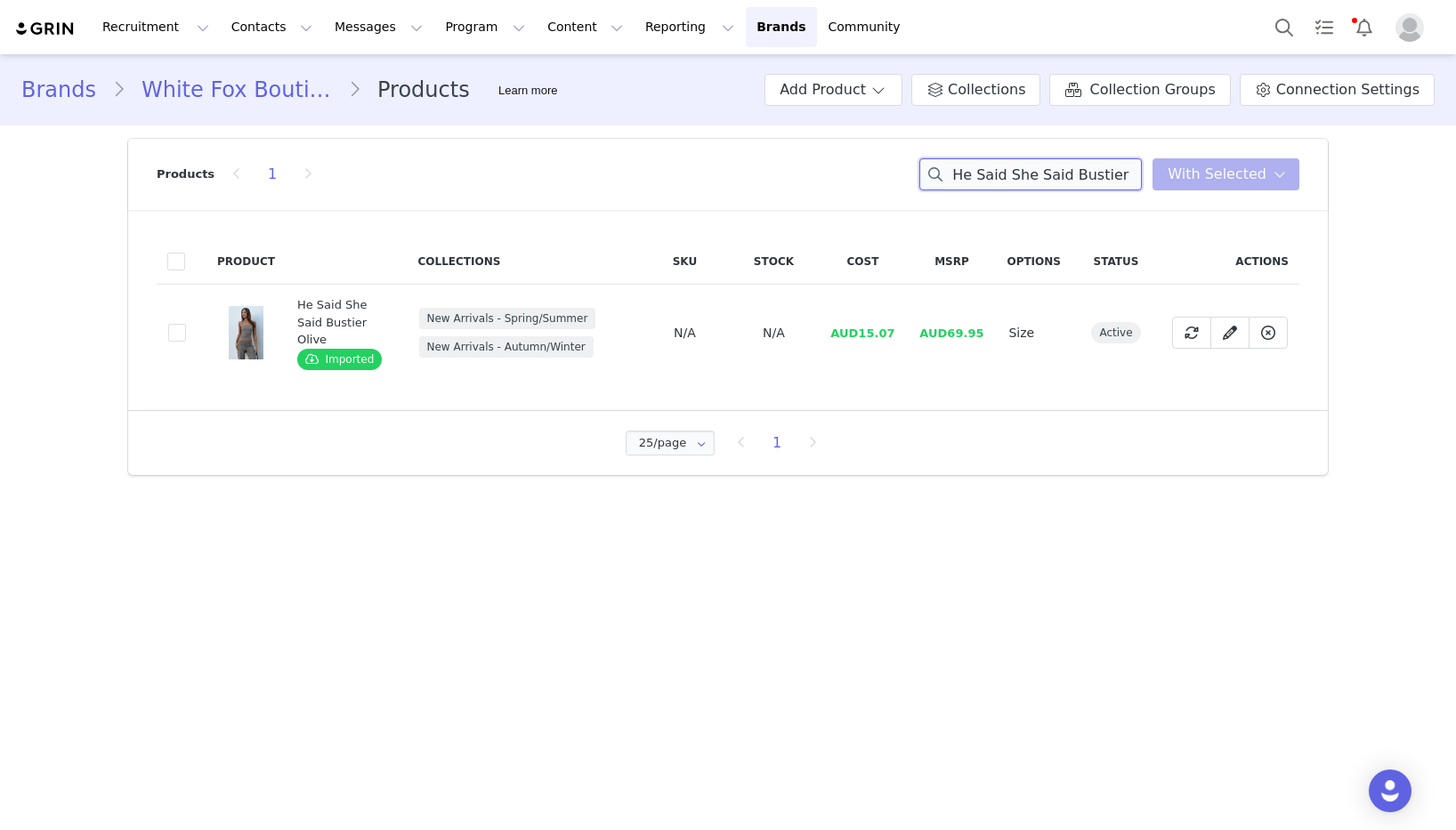
click at [992, 173] on input "He Said She Said Bustier Olive" at bounding box center [1030, 175] width 223 height 32
paste input "You'll Remember Me Mini Dress Whit"
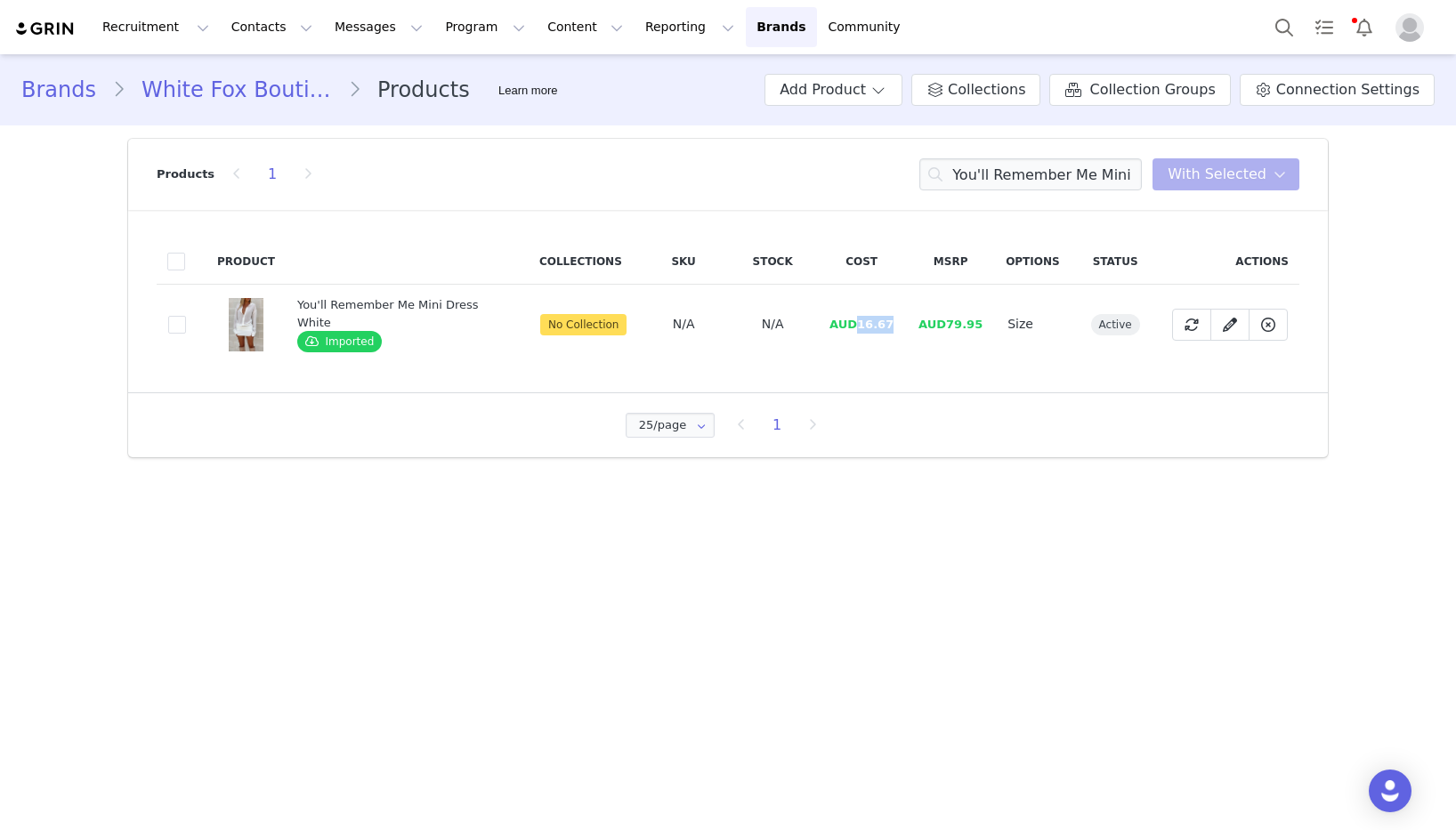
drag, startPoint x: 886, startPoint y: 323, endPoint x: 854, endPoint y: 327, distance: 32.2
click at [854, 327] on td "AUD16.67" at bounding box center [861, 324] width 89 height 80
click at [1060, 175] on input "You'll Remember Me Mini Dress White" at bounding box center [1030, 175] width 223 height 32
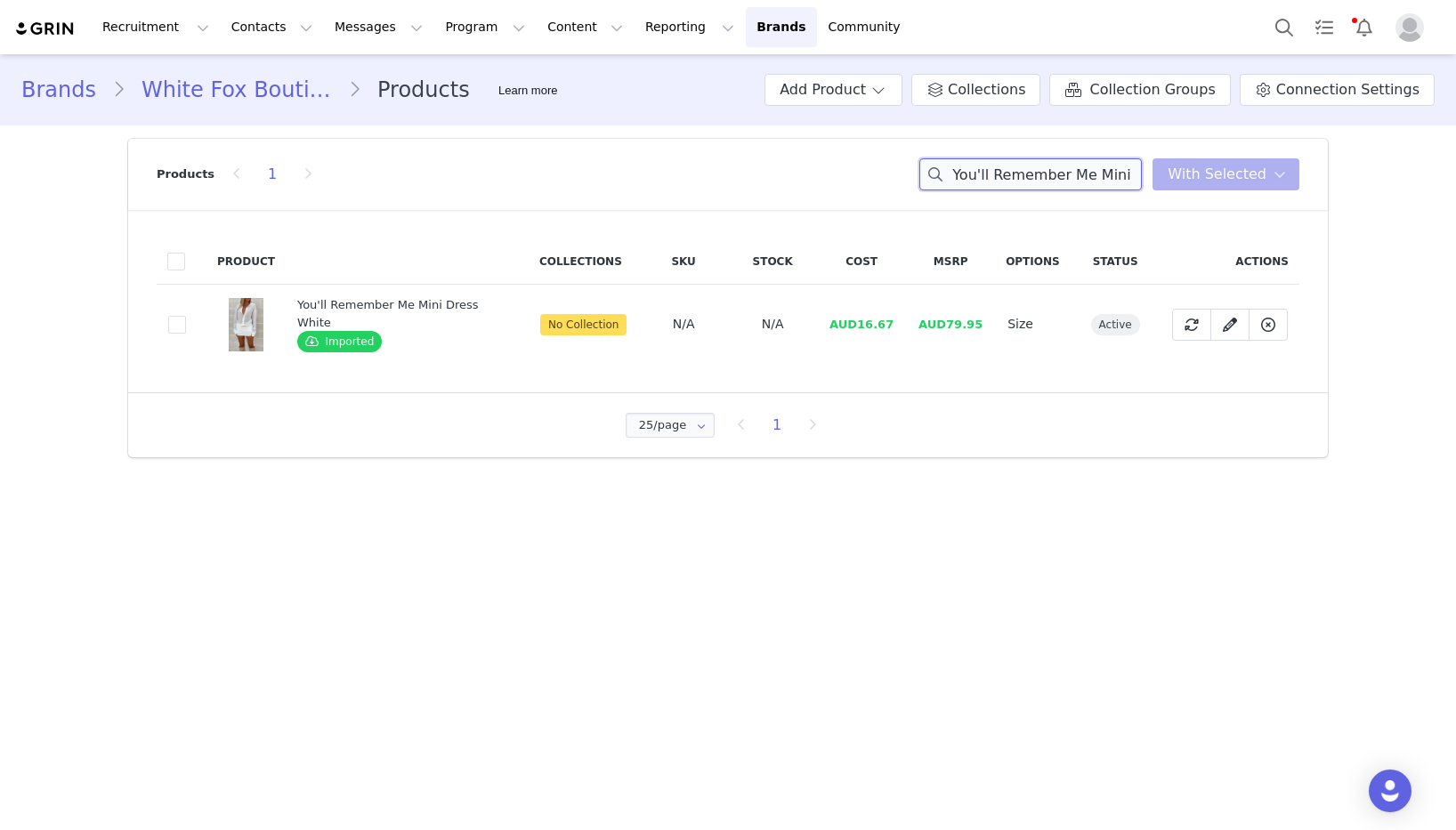
paste input "Sunset Soiree Halter Top Lemon"
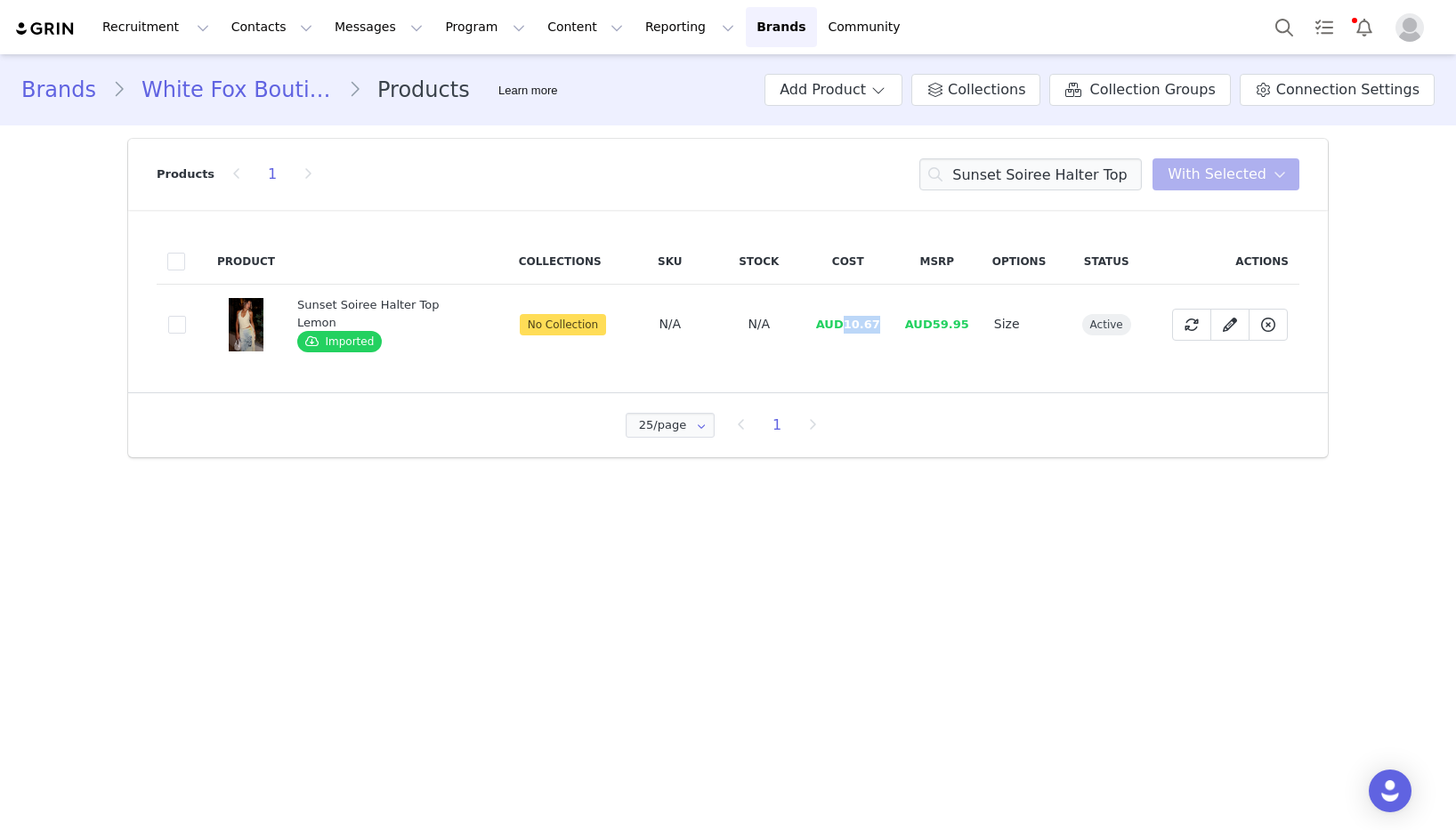
drag, startPoint x: 879, startPoint y: 323, endPoint x: 841, endPoint y: 325, distance: 38.1
click at [841, 325] on td "AUD10.67" at bounding box center [848, 324] width 89 height 80
click at [1011, 175] on input "Sunset Soiree Halter Top Lemon" at bounding box center [1030, 175] width 223 height 32
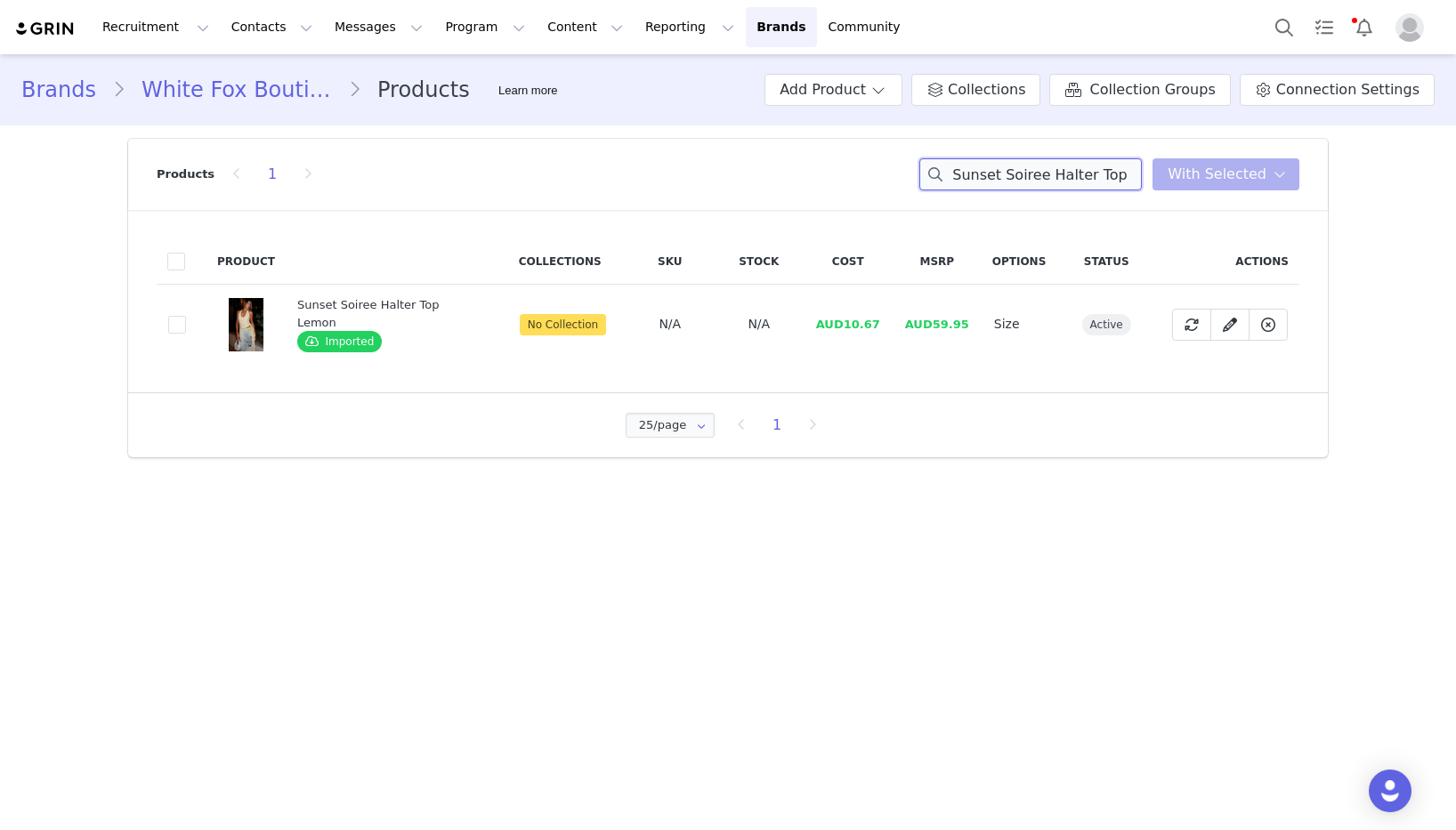
paste input "Our Love Maxi Skirt Lemon Blossom"
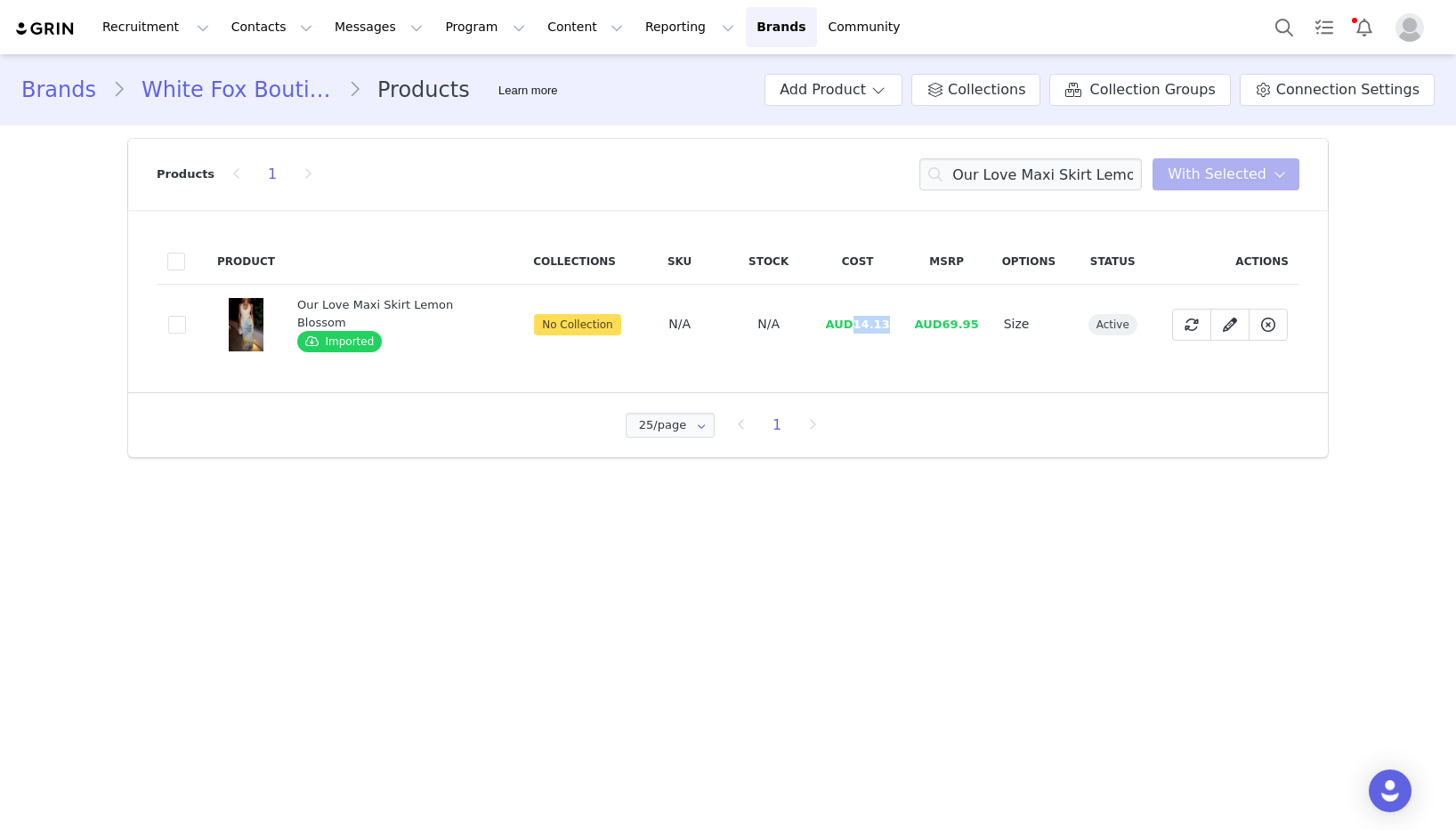
drag, startPoint x: 883, startPoint y: 327, endPoint x: 968, endPoint y: 364, distance: 92.7
click at [848, 328] on td "AUD14.13" at bounding box center [858, 324] width 89 height 80
click at [1011, 169] on input "Our Love Maxi Skirt Lemon Blossom" at bounding box center [1030, 175] width 223 height 32
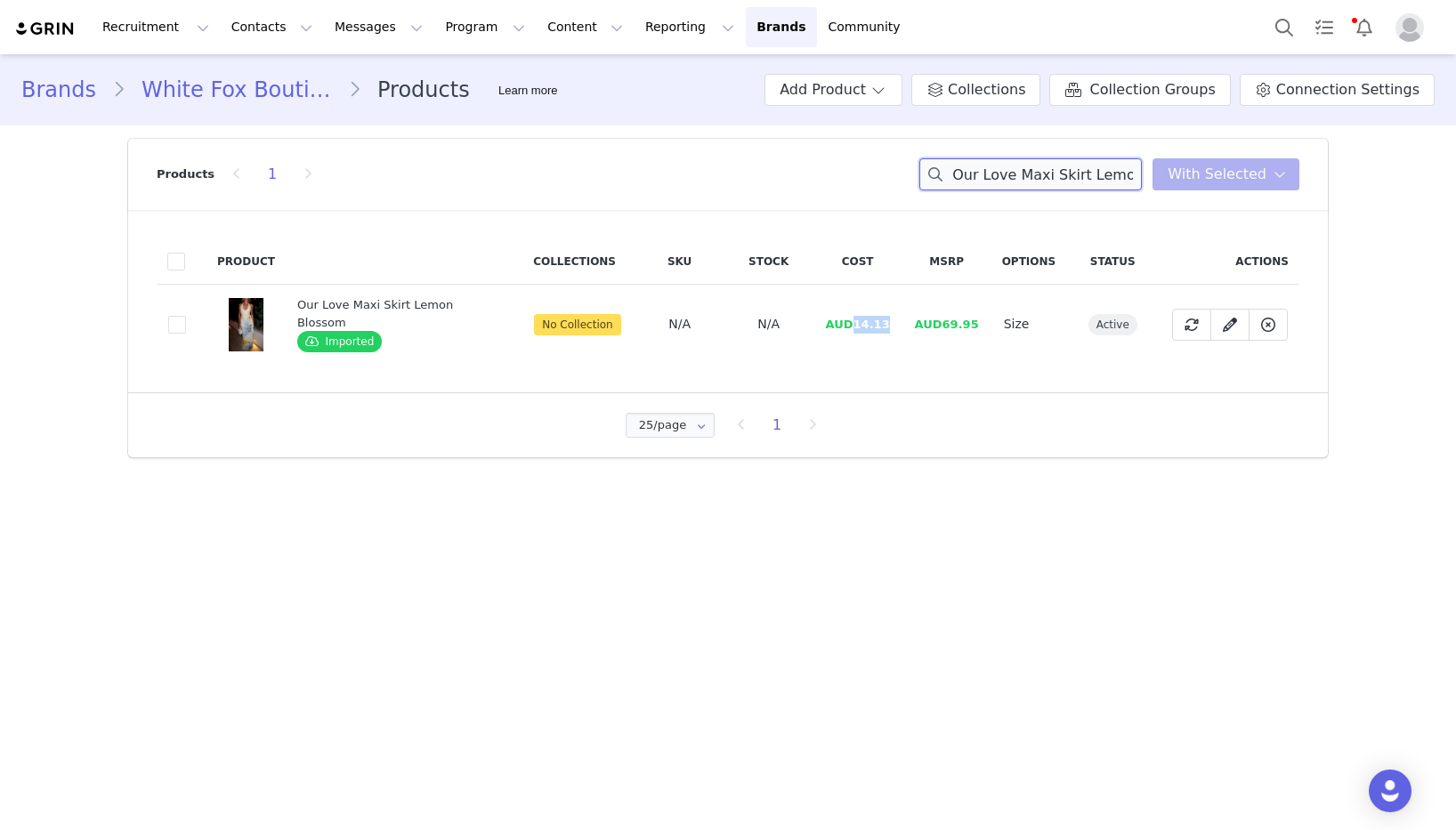
paste input "Marrakech Moments Top White"
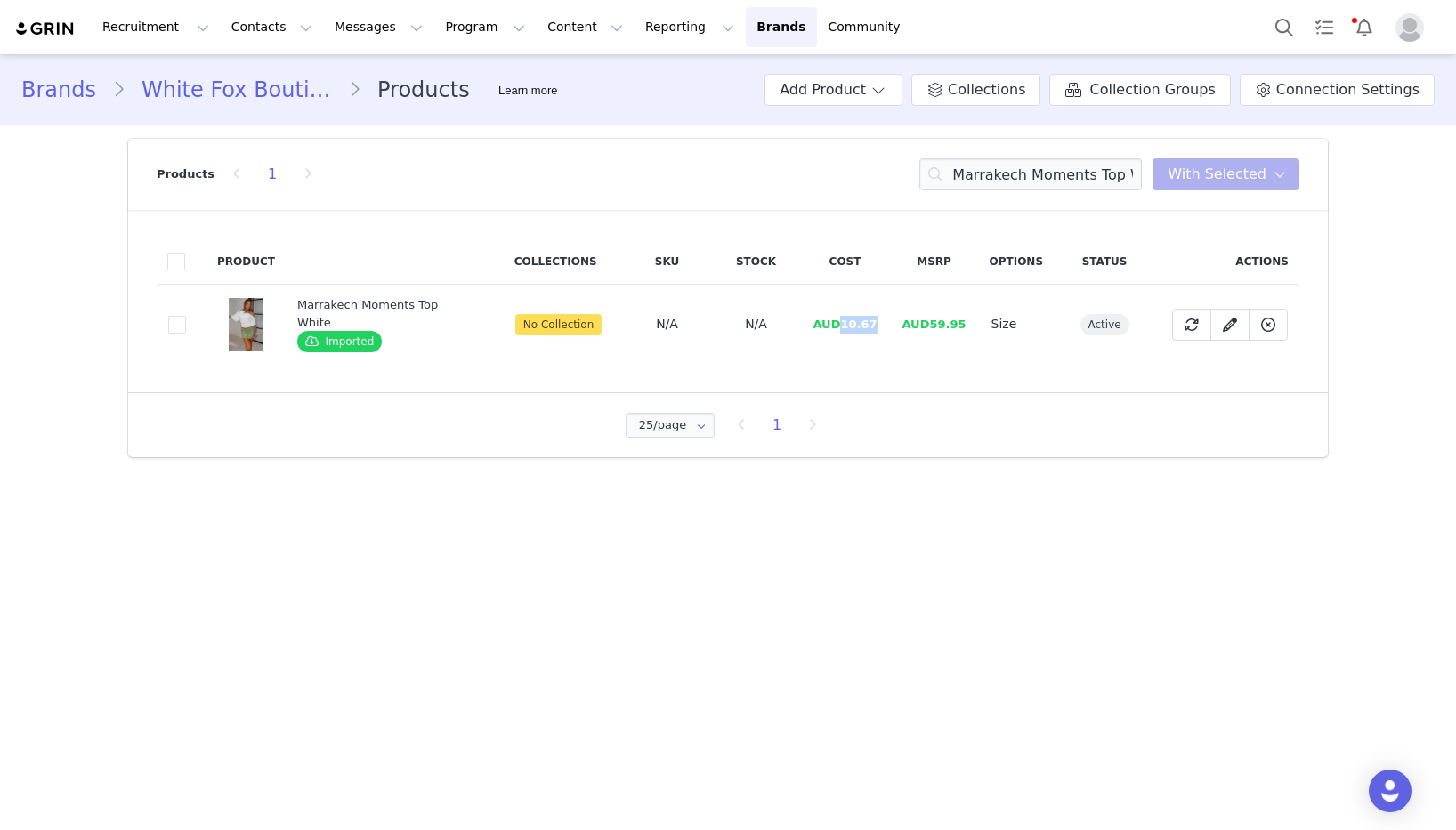
drag, startPoint x: 869, startPoint y: 319, endPoint x: 838, endPoint y: 323, distance: 31.3
click at [838, 323] on span "AUD10.67" at bounding box center [845, 324] width 65 height 13
click at [985, 172] on input "Marrakech Moments Top White" at bounding box center [1030, 175] width 223 height 32
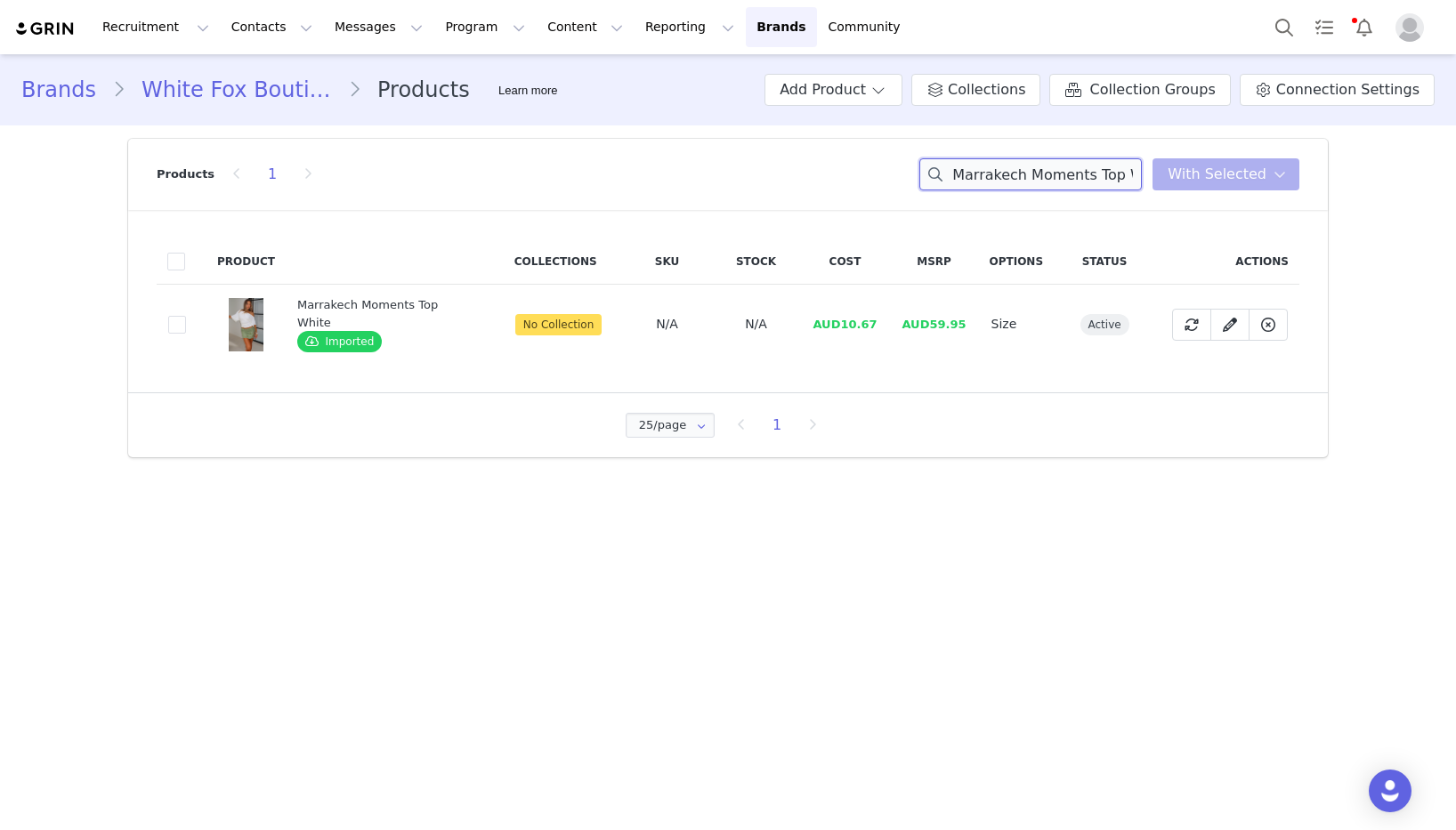
paste input "Show Stopping Halter Top Black"
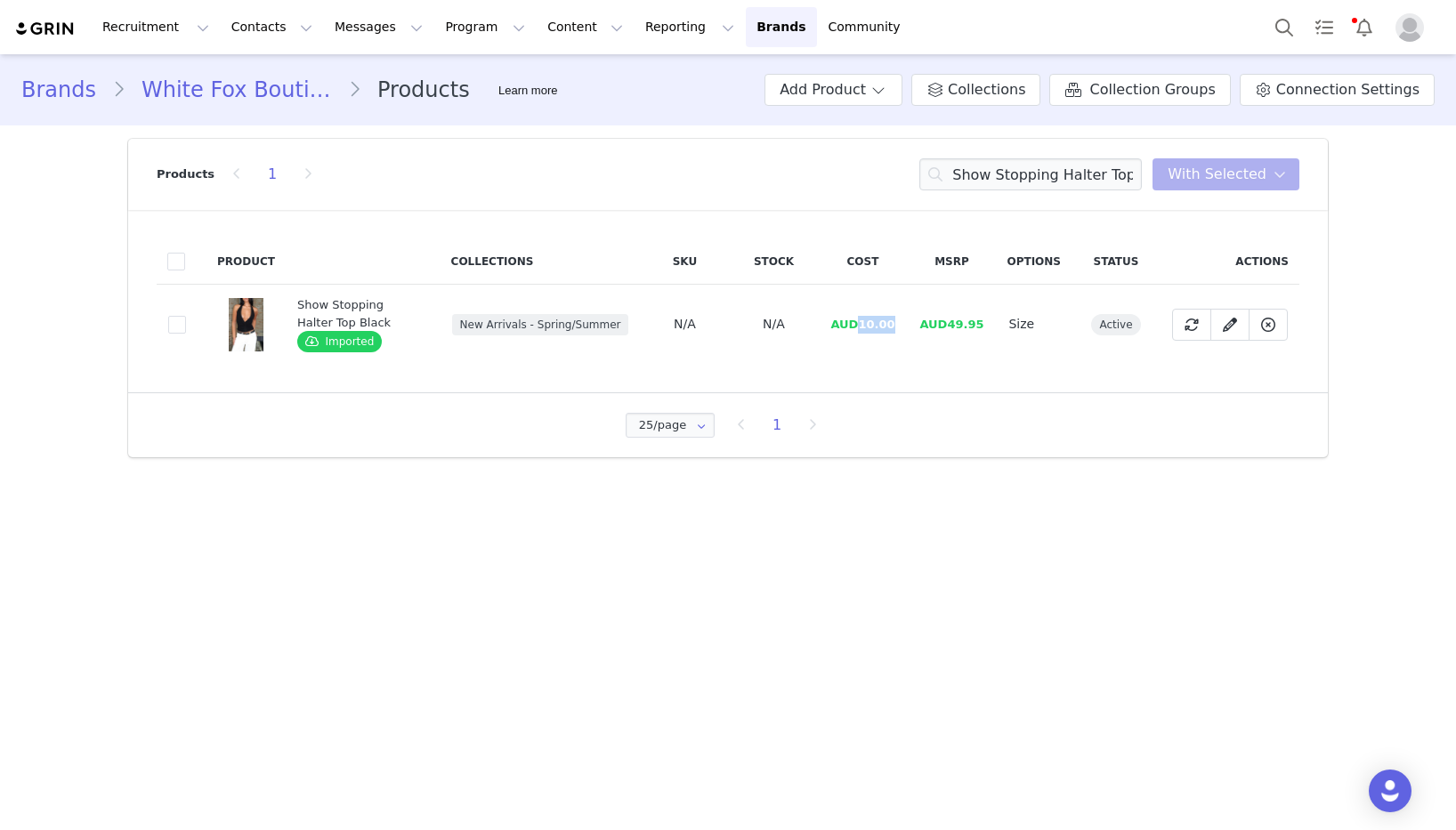
drag, startPoint x: 897, startPoint y: 326, endPoint x: 863, endPoint y: 326, distance: 34.0
click at [863, 326] on td "AUD10.00" at bounding box center [862, 324] width 89 height 80
click at [1031, 160] on input "Show Stopping Halter Top Black" at bounding box center [1030, 175] width 223 height 32
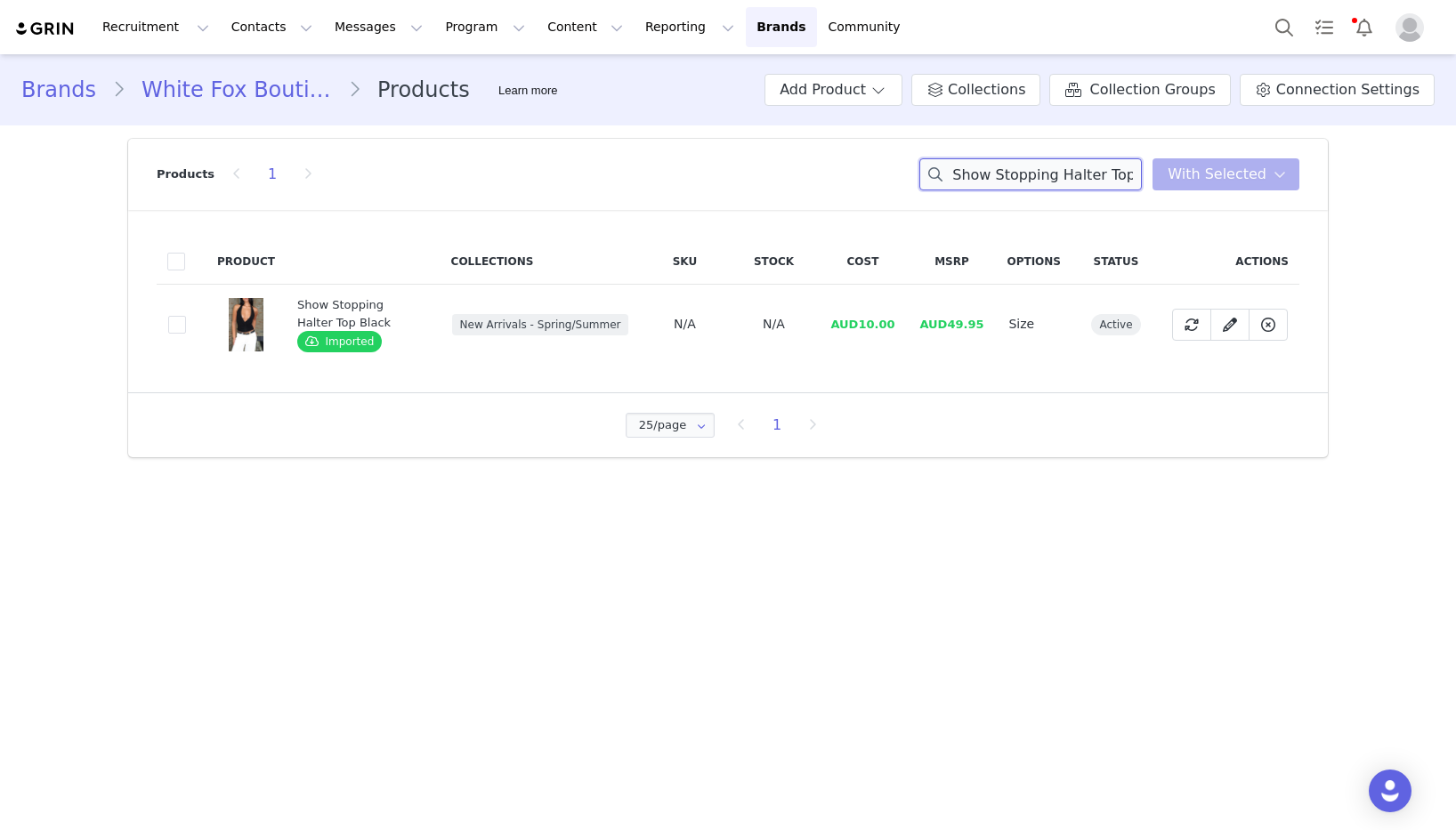
paste input "Maeve Low Rise Wide Leg Jeans Desert Snake"
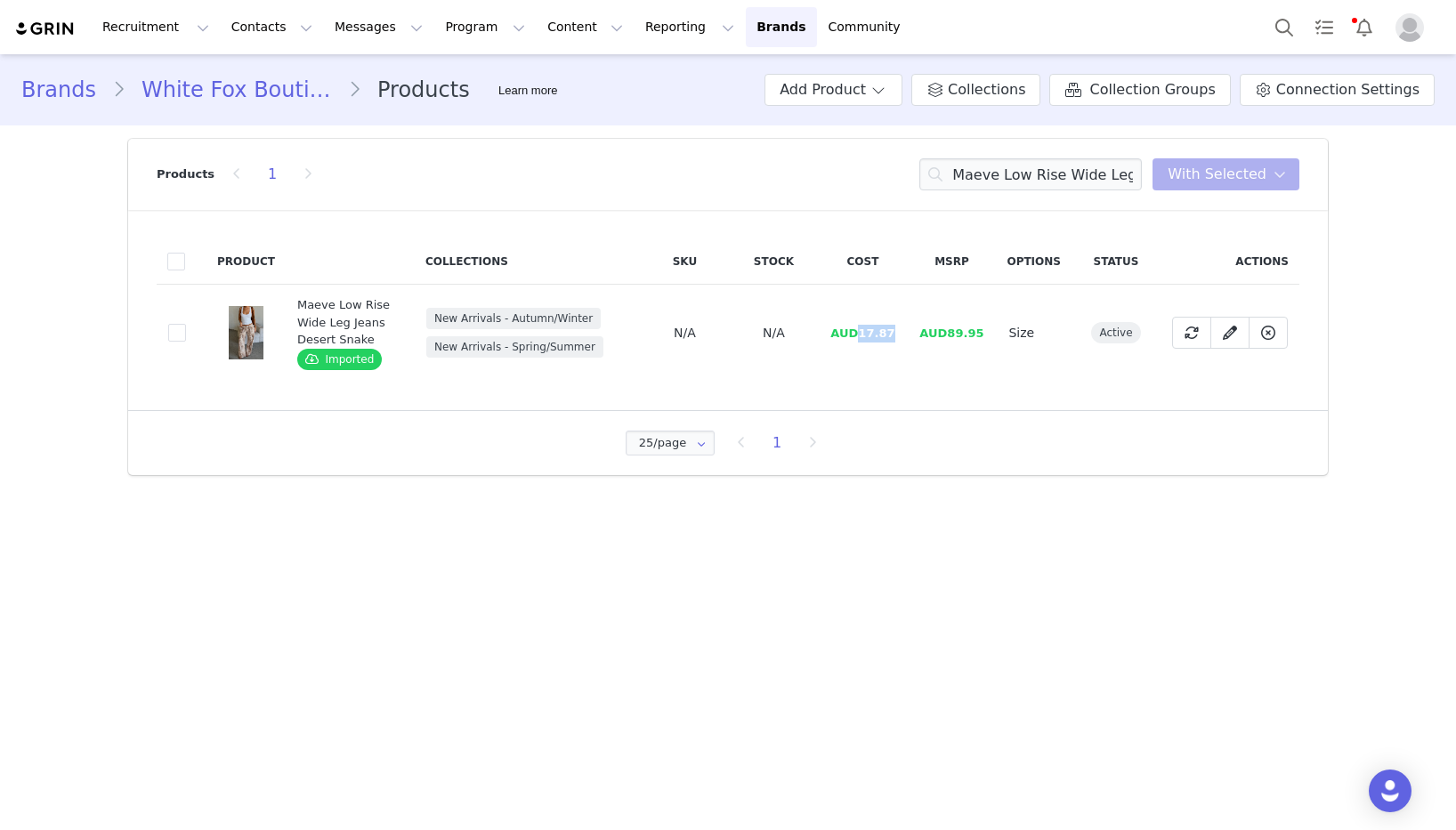
drag, startPoint x: 913, startPoint y: 329, endPoint x: 863, endPoint y: 331, distance: 50.0
click at [863, 331] on tr "77883f26-28ac-4c27-a10b-84b12bce6f59 Maeve Low Rise Wide Leg Jeans Desert Snake…" at bounding box center [728, 333] width 1143 height 97
click at [1033, 182] on input "Maeve Low Rise Wide Leg Jeans Desert Snake" at bounding box center [1030, 175] width 223 height 32
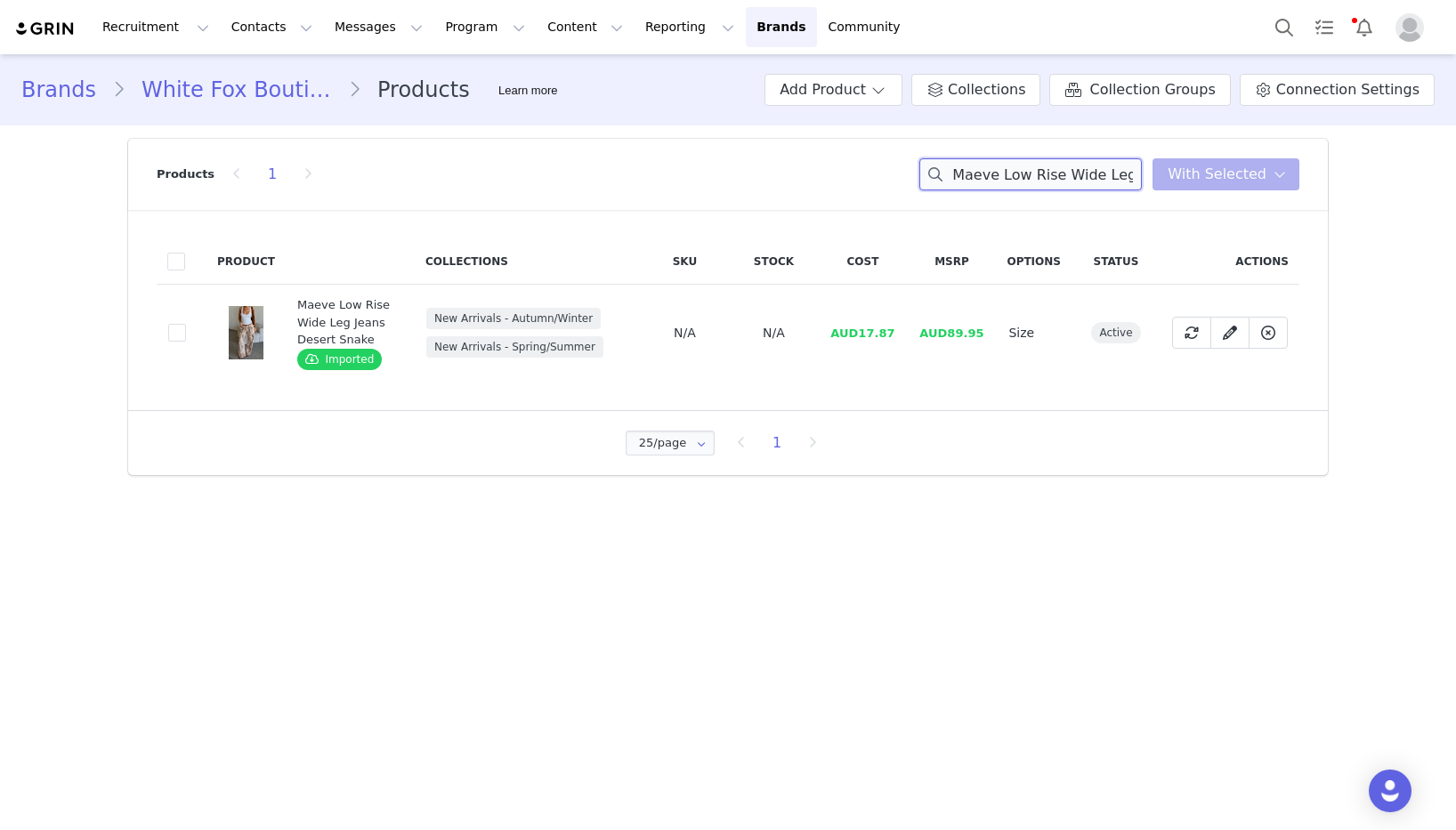
paste input "Finding My Way Shorts Cream"
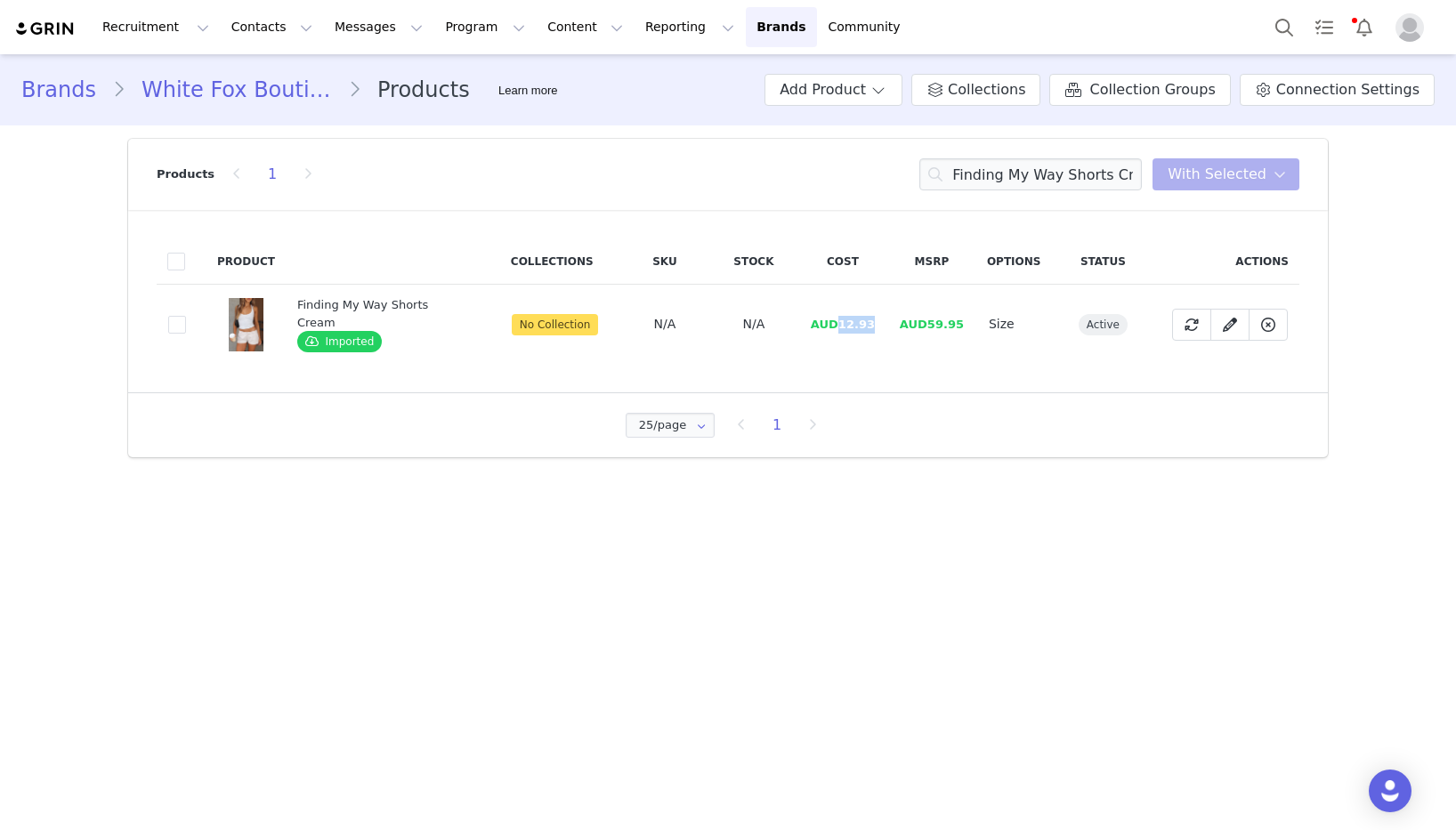
drag, startPoint x: 871, startPoint y: 324, endPoint x: 835, endPoint y: 325, distance: 36.0
click at [835, 325] on td "AUD12.93" at bounding box center [843, 324] width 89 height 80
click at [1039, 175] on input "Finding My Way Shorts Cream" at bounding box center [1030, 175] width 223 height 32
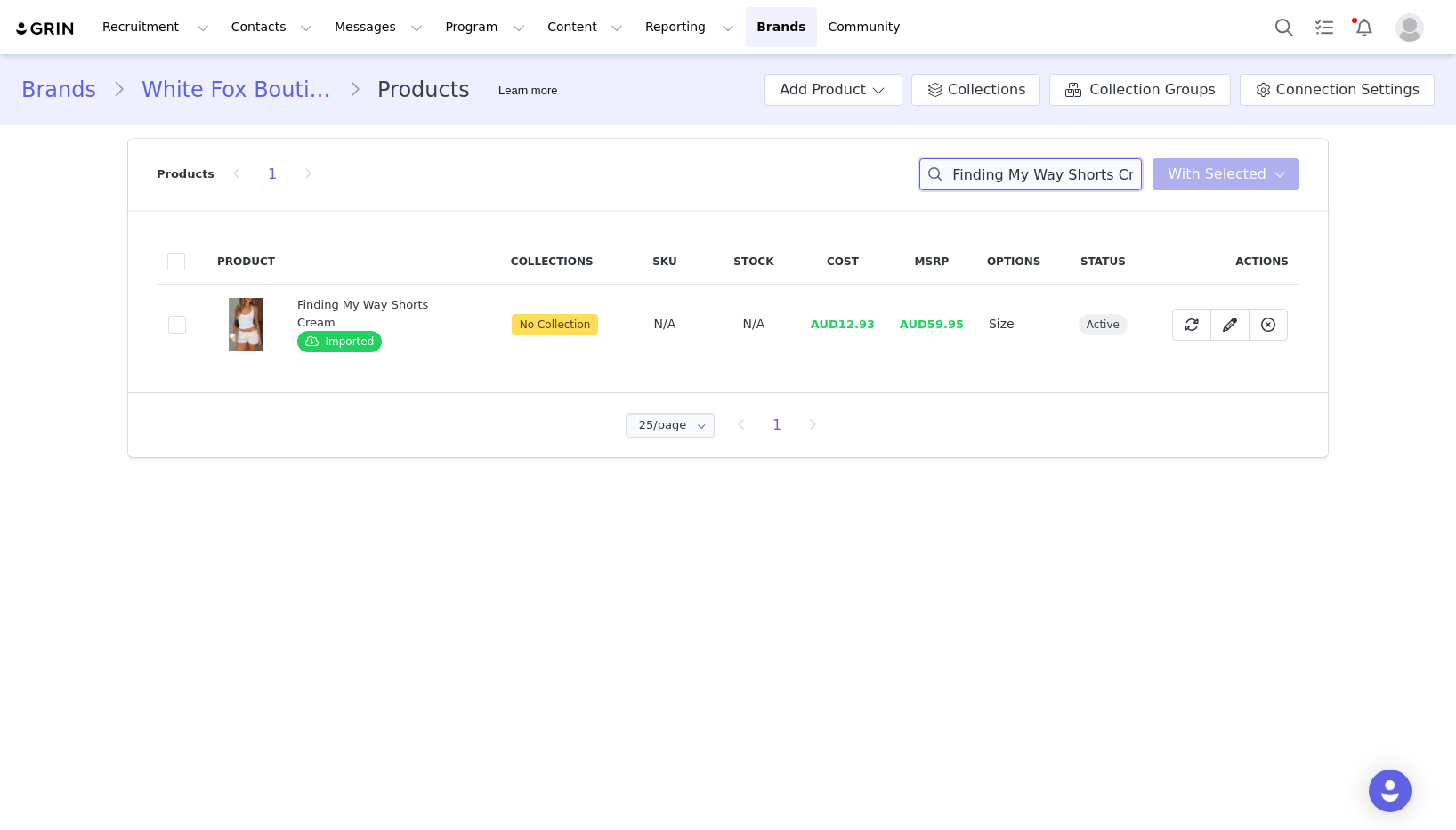
click at [1039, 175] on input "Finding My Way Shorts Cream" at bounding box center [1030, 175] width 223 height 32
paste input "Heat Check PU Pants Tan Snake"
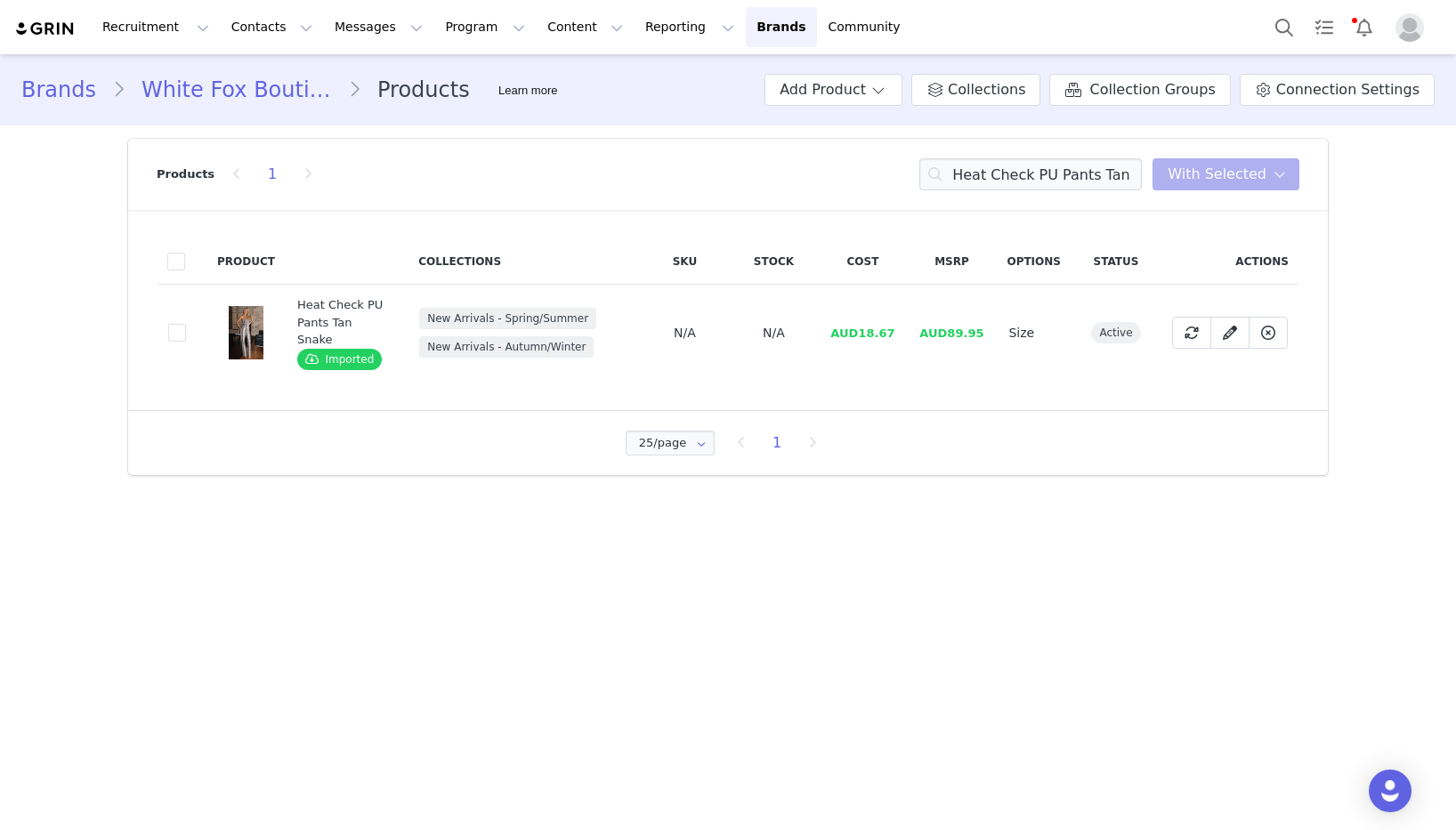
click at [879, 326] on span "AUD18.67" at bounding box center [862, 333] width 65 height 13
drag, startPoint x: 895, startPoint y: 323, endPoint x: 865, endPoint y: 323, distance: 30.0
click at [865, 326] on span "AUD18.67" at bounding box center [862, 333] width 65 height 13
click at [1040, 159] on input "Heat Check PU Pants Tan Snake" at bounding box center [1030, 175] width 223 height 32
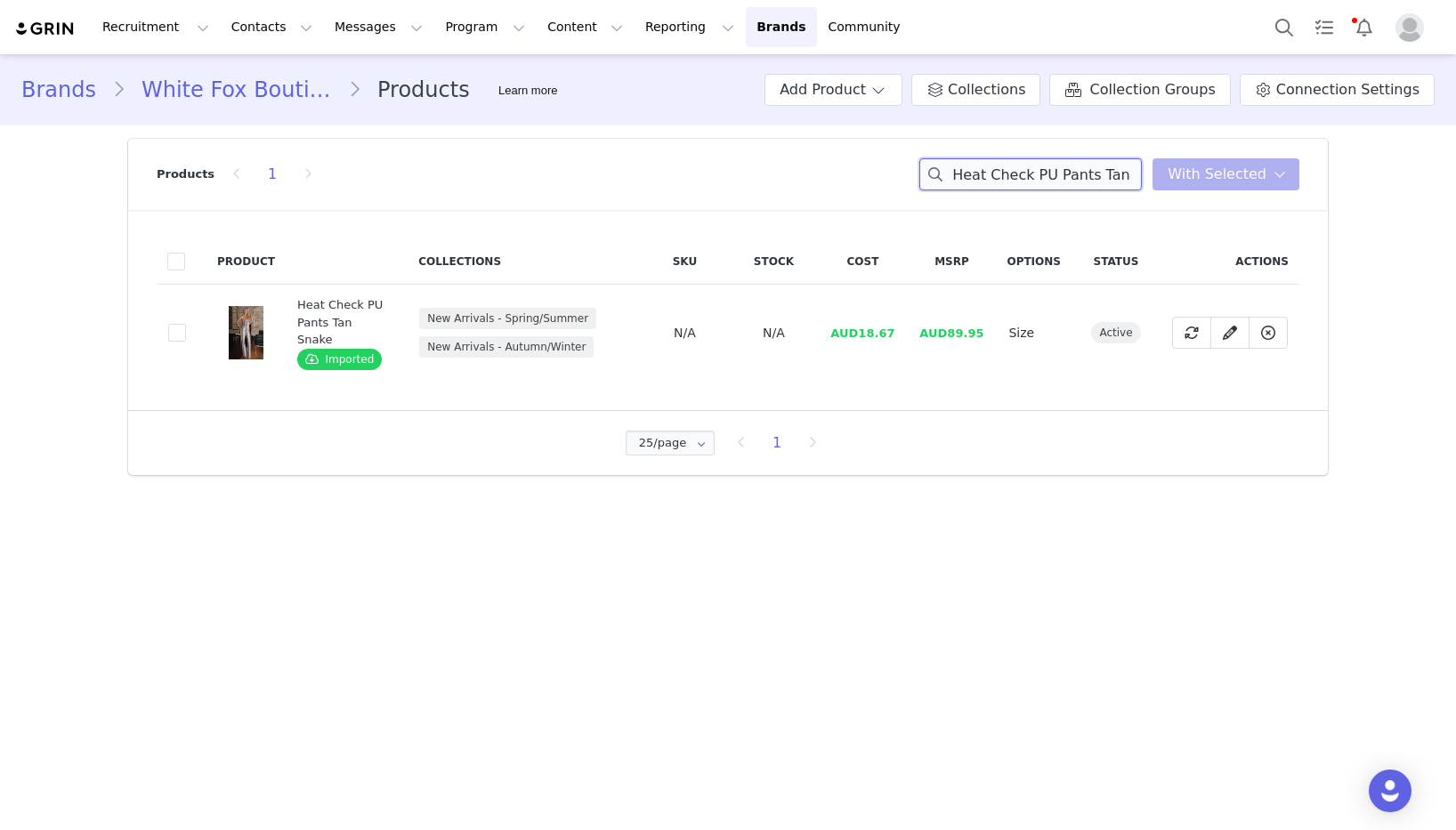
click at [1040, 159] on input "Heat Check PU Pants Tan Snake" at bounding box center [1030, 175] width 223 height 32
paste input "Bustier"
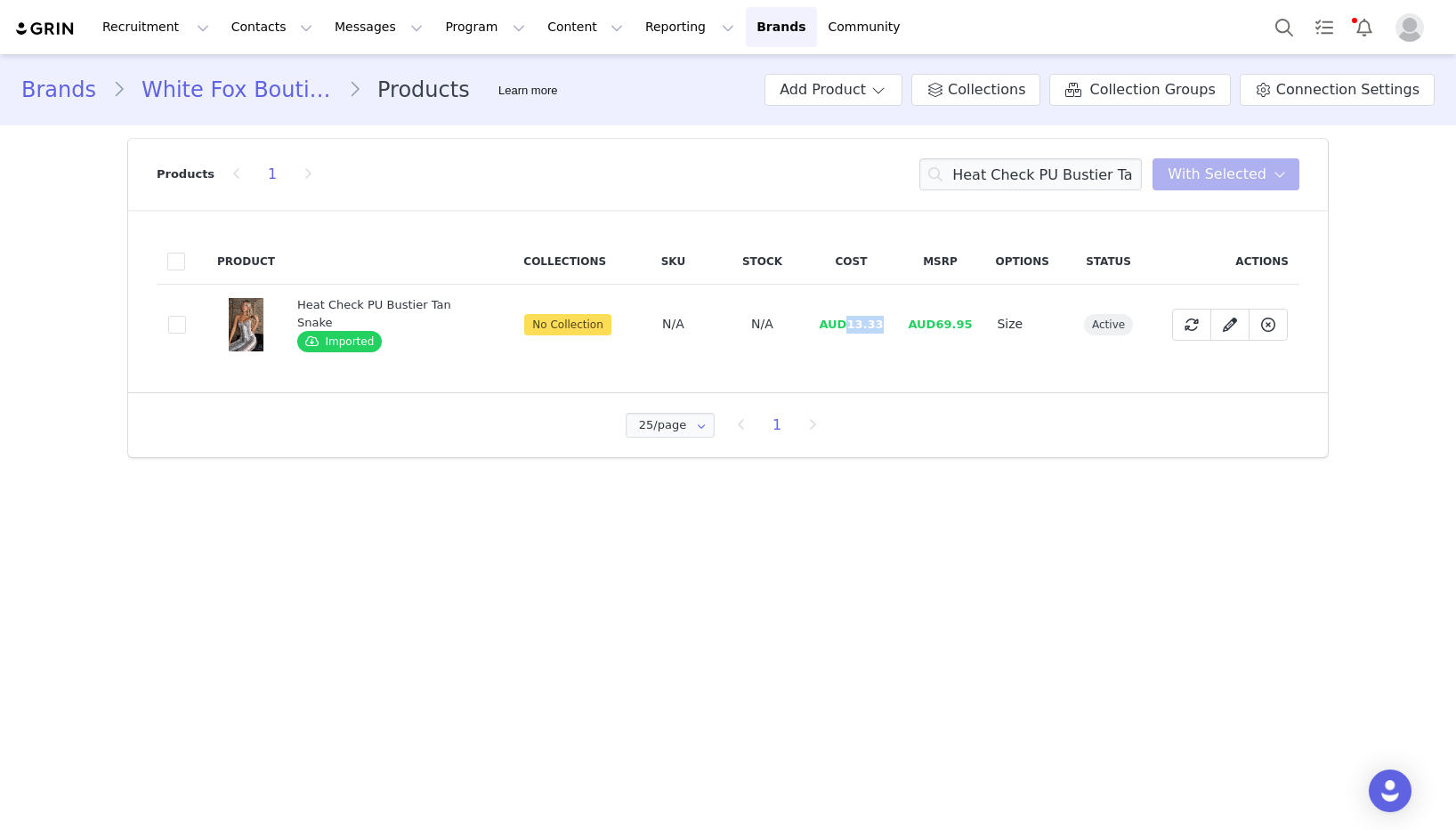
drag, startPoint x: 895, startPoint y: 329, endPoint x: 844, endPoint y: 330, distance: 51.0
click at [844, 330] on tr "18cf4849-2a99-402d-8f70-9648bf28aceb Heat Check PU Bustier Tan Snake Imported N…" at bounding box center [728, 324] width 1143 height 80
click at [1070, 170] on input "Heat Check PU Bustier Tan Snake" at bounding box center [1030, 175] width 223 height 32
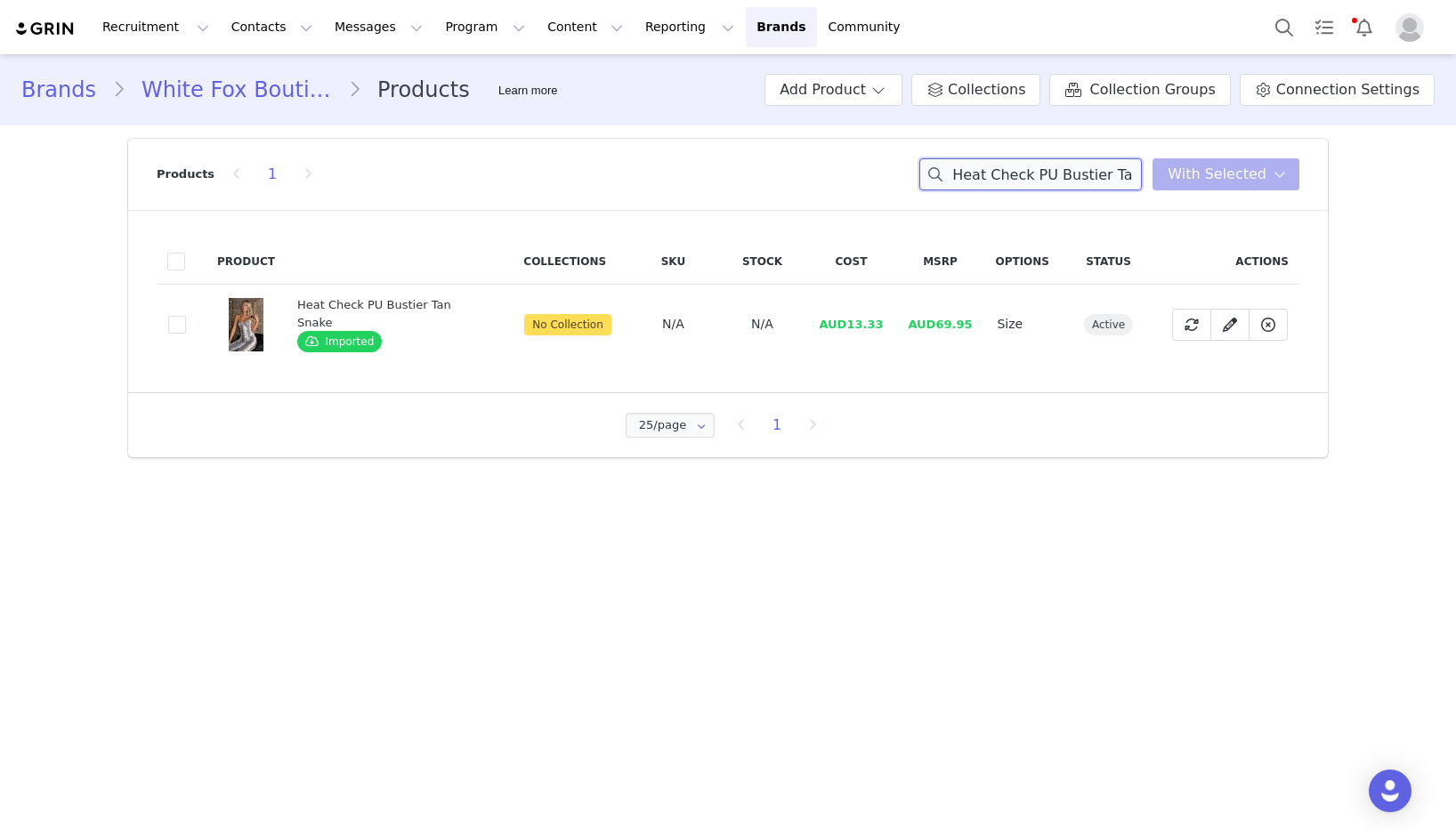
paste input "Brunch Dates Off Shoulder Jumpsuit Black"
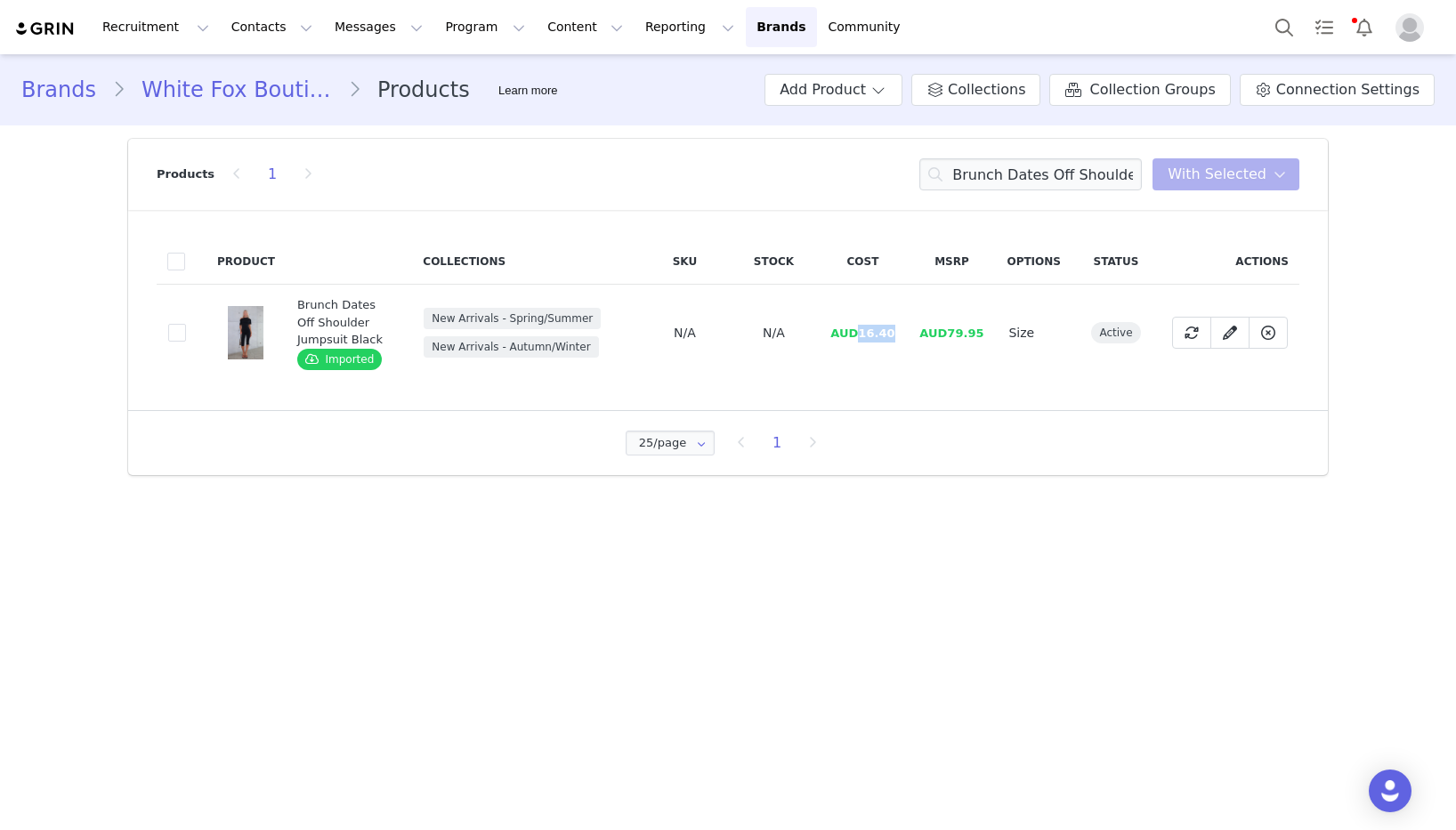
drag, startPoint x: 895, startPoint y: 332, endPoint x: 859, endPoint y: 334, distance: 36.1
click at [859, 334] on span "AUD16.40" at bounding box center [862, 333] width 65 height 13
click at [1034, 168] on input "Brunch Dates Off Shoulder Jumpsuit Black" at bounding box center [1030, 175] width 223 height 32
paste input "Cute Without Apology Halter Maxi Dress Chocolate"
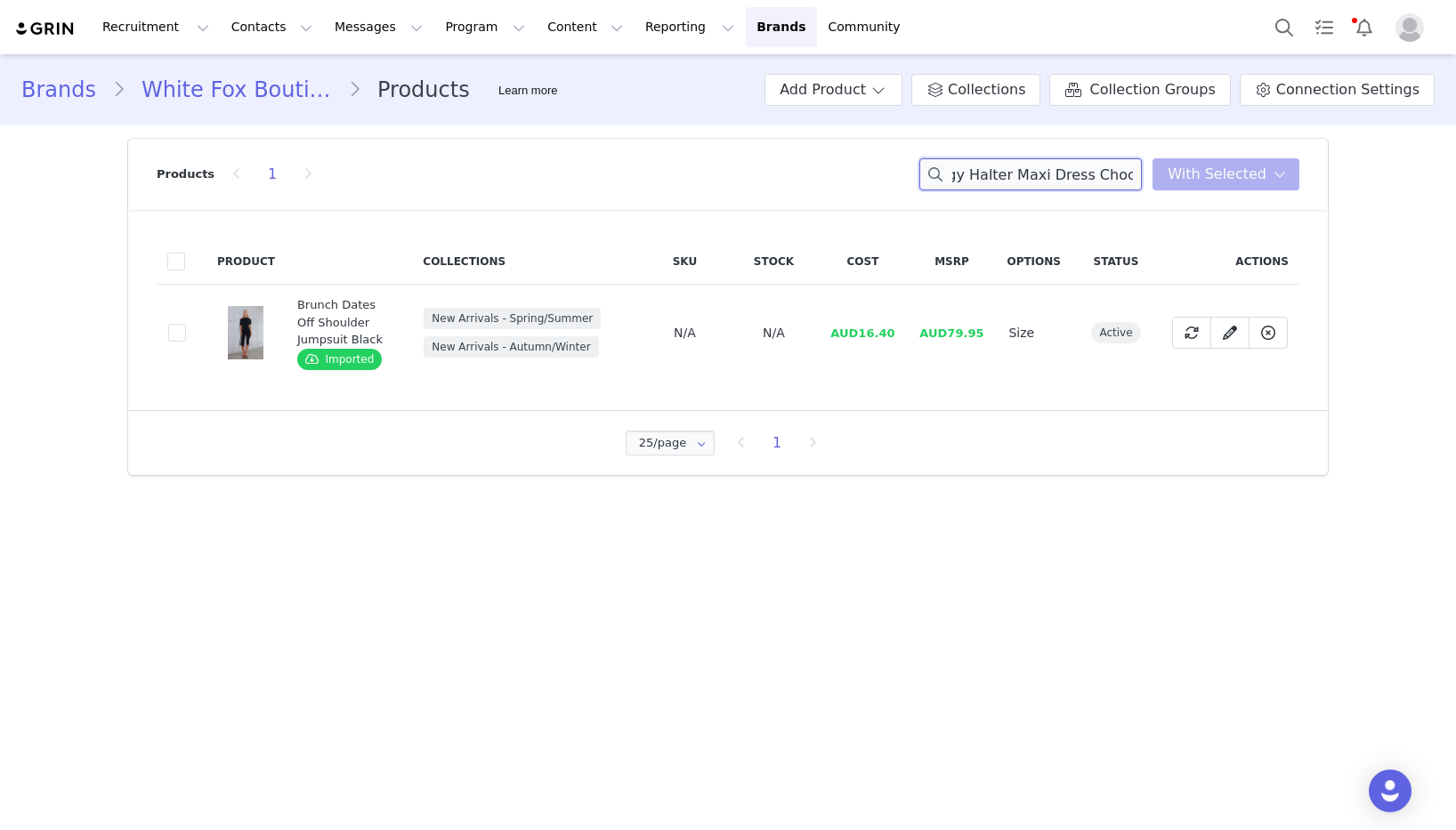
click at [1034, 168] on input "Brunch Cute Without Apology Halter Maxi Dress Chocolate Off Shoulder Jumpsuit B…" at bounding box center [1030, 175] width 223 height 32
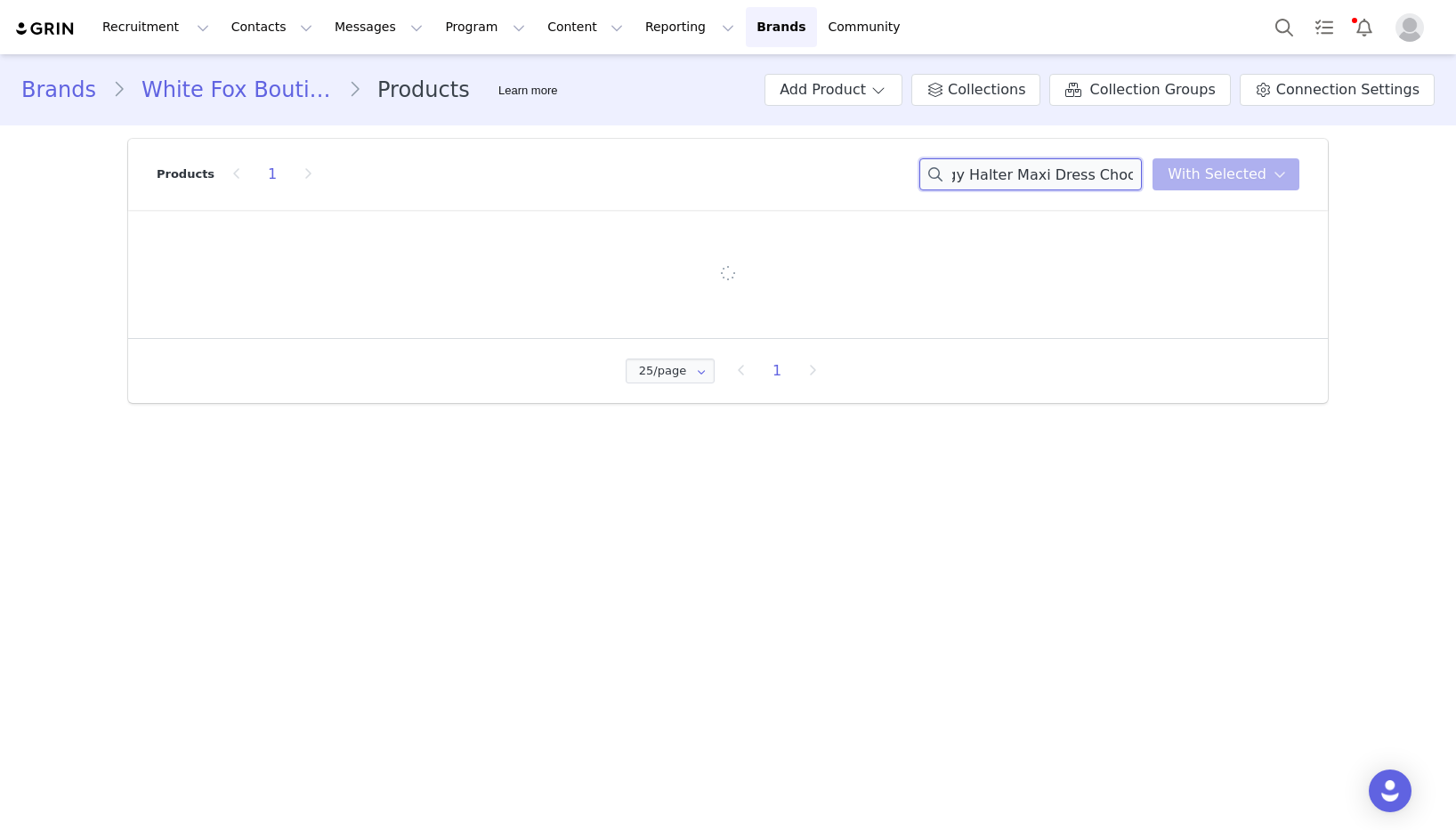
click at [1034, 168] on input "Brunch Cute Without Apology Halter Maxi Dress Chocolate Off Shoulder Jumpsuit B…" at bounding box center [1030, 175] width 223 height 32
paste input "Cute Without Apology Halter Maxi Dress Chocolate"
click at [1001, 177] on input "Cute Without Apology Halter Maxi Dress Chocolate" at bounding box center [1030, 175] width 223 height 32
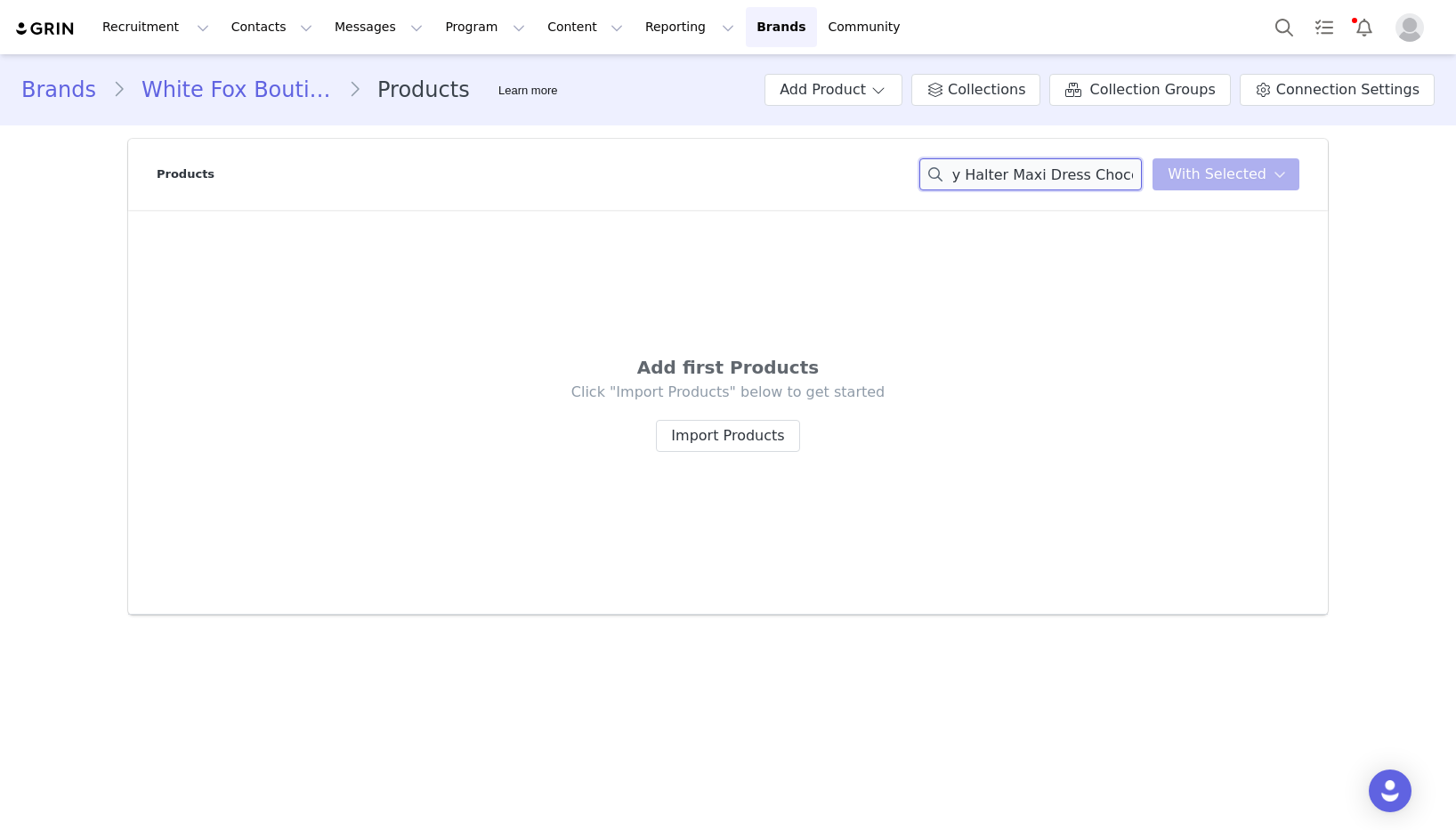
click at [1001, 177] on input "Cute Without Apology Halter Maxi Dress Chocolate" at bounding box center [1030, 175] width 223 height 32
paste input
click at [1082, 169] on input "Cute Without Apology Halter Maxi Dress Chocolate" at bounding box center [1030, 175] width 223 height 32
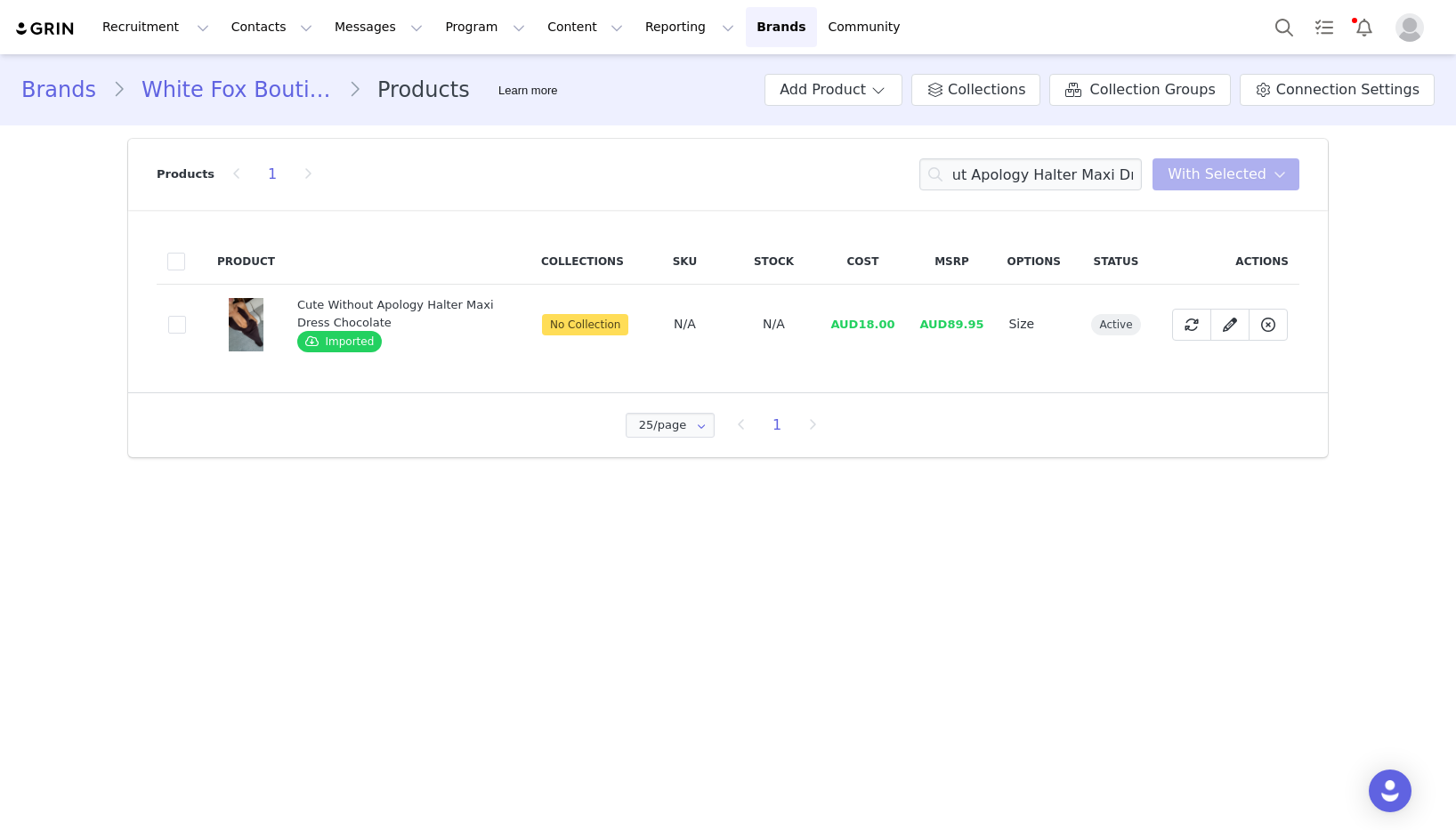
scroll to position [0, 0]
drag, startPoint x: 901, startPoint y: 329, endPoint x: 864, endPoint y: 332, distance: 37.1
click at [864, 332] on td "AUD18.00" at bounding box center [862, 324] width 89 height 80
click at [1004, 179] on input "Cute Without Apology Halter Maxi Dress" at bounding box center [1030, 175] width 223 height 32
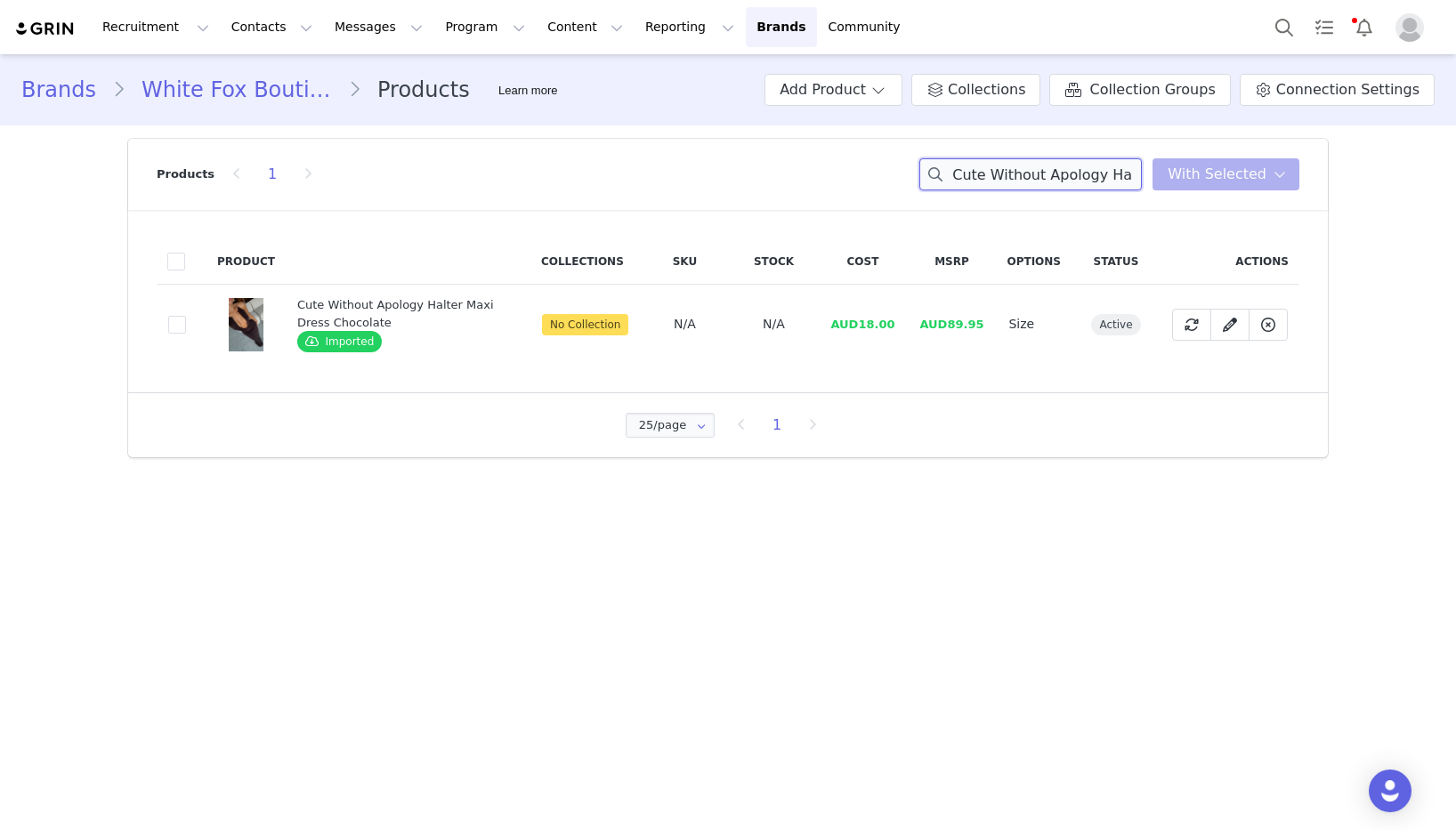
click at [1004, 179] on input "Cute Without Apology Halter Maxi Dress" at bounding box center [1030, 175] width 223 height 32
paste input "Favourite Moment Mini Dress Charcoal"
drag, startPoint x: 892, startPoint y: 321, endPoint x: 855, endPoint y: 323, distance: 37.1
click at [855, 323] on td "AUD17.33" at bounding box center [862, 324] width 89 height 80
click at [0, 237] on div "Brands White Fox Boutique AUS Products Learn more Add Product Collections Colle…" at bounding box center [728, 262] width 1456 height 416
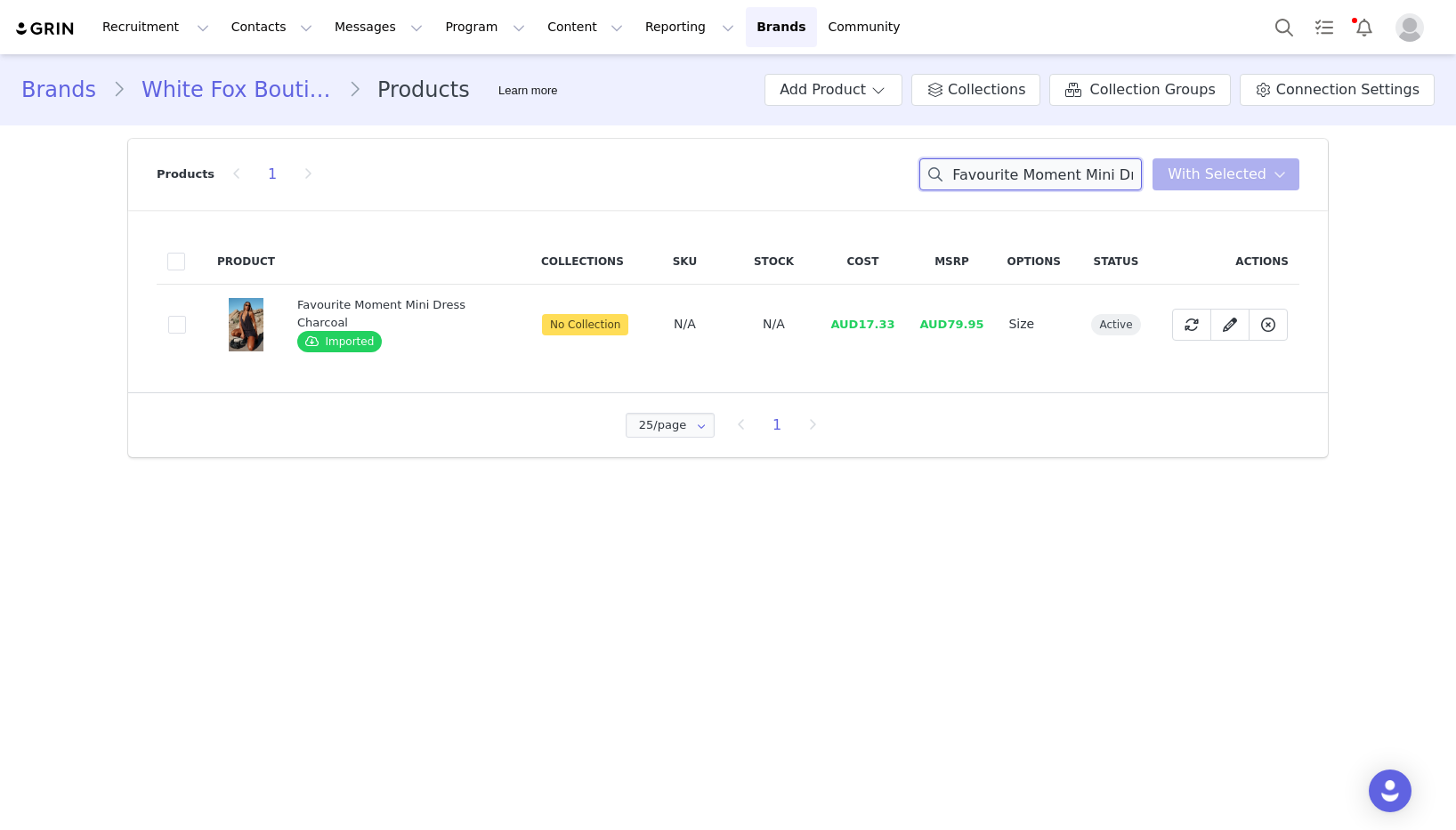
click at [1103, 169] on input "Favourite Moment Mini Dress Charcoal" at bounding box center [1030, 175] width 223 height 32
paste input "Call Me Up Maxi Dress Black"
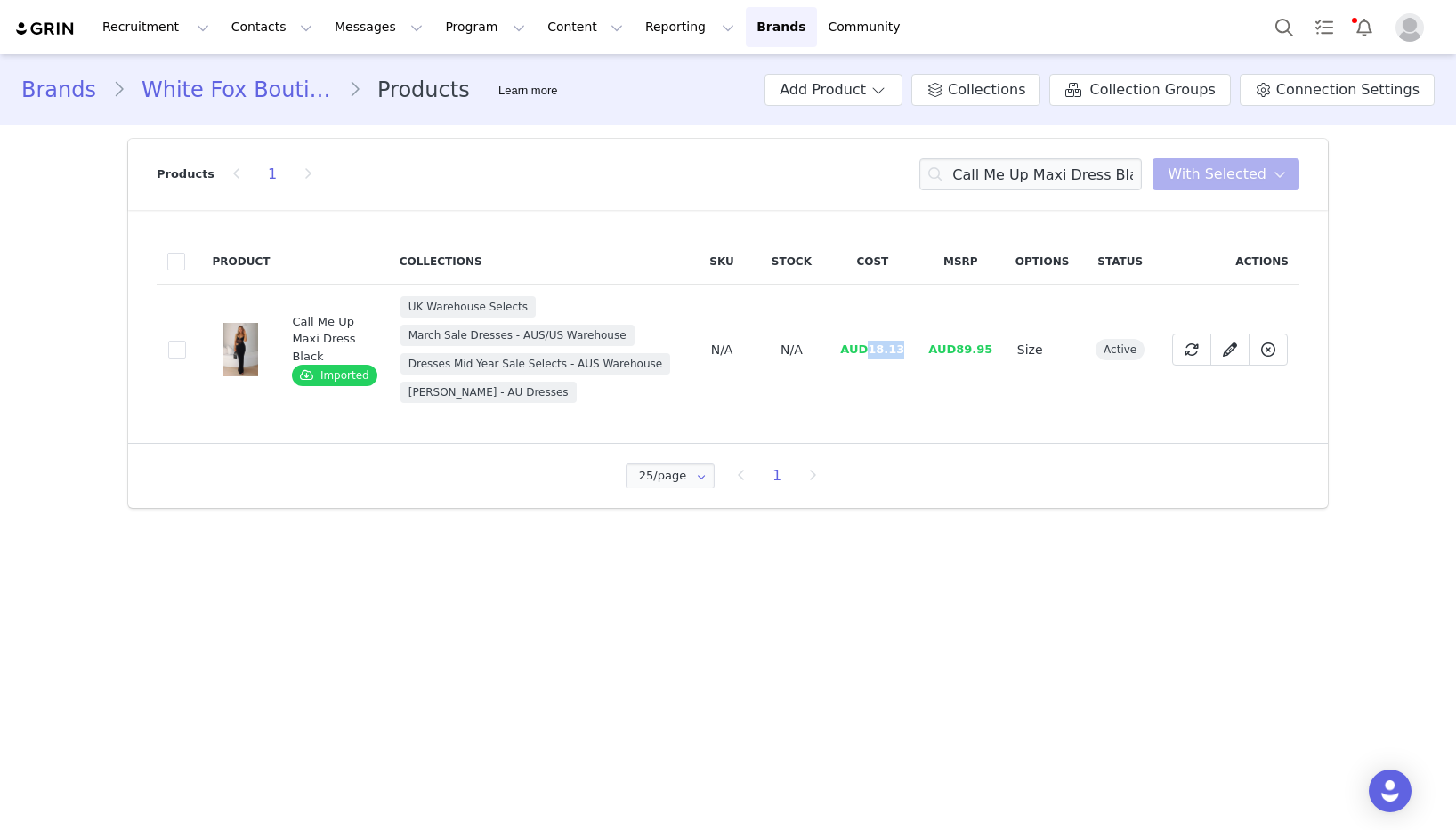
drag, startPoint x: 908, startPoint y: 349, endPoint x: 871, endPoint y: 350, distance: 37.0
click at [871, 350] on td "AUD18.13" at bounding box center [872, 350] width 88 height 131
click at [993, 176] on input "Call Me Up Maxi Dress Black" at bounding box center [1030, 175] width 223 height 32
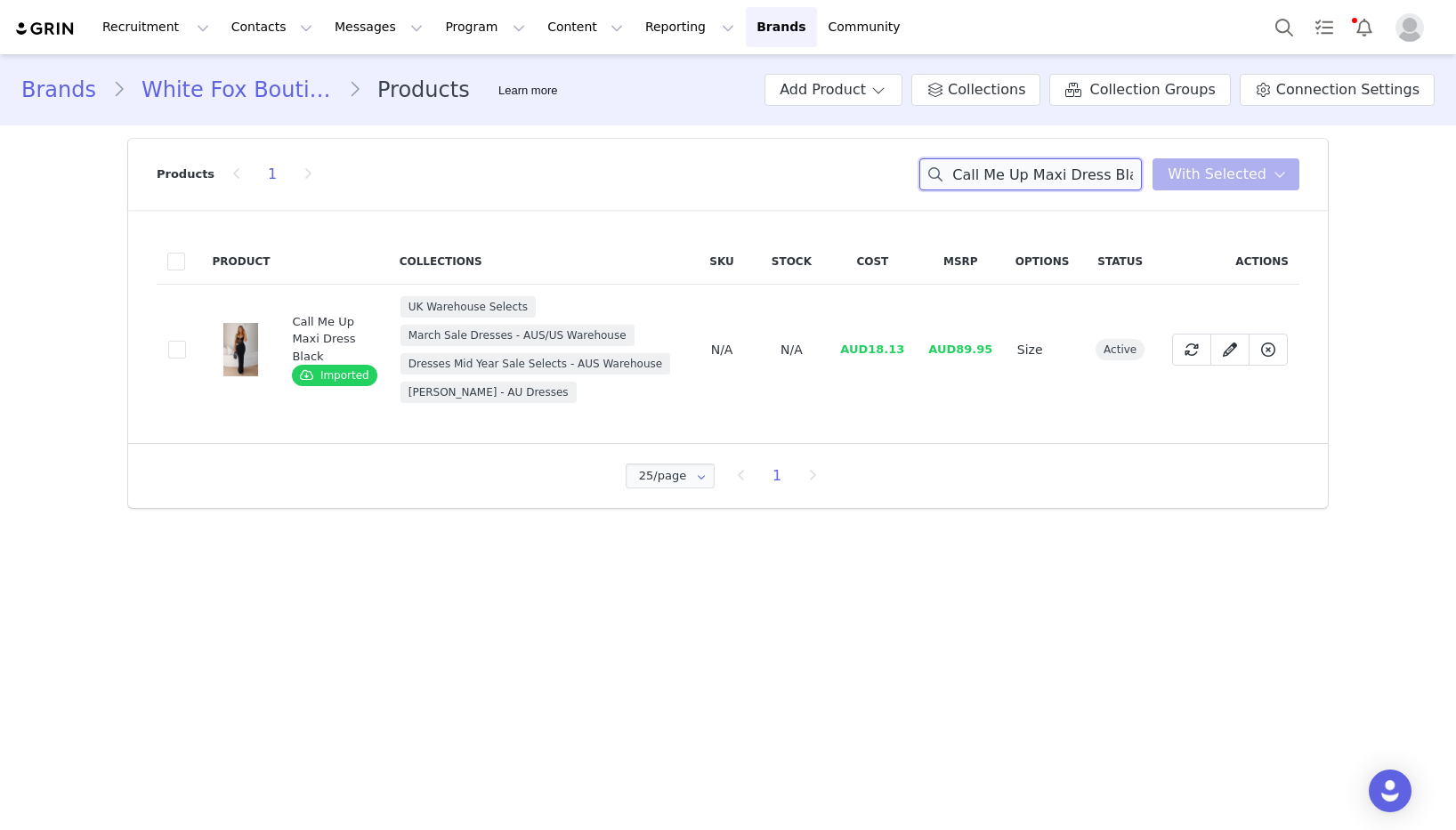
paste input "No Notes Needed Halter"
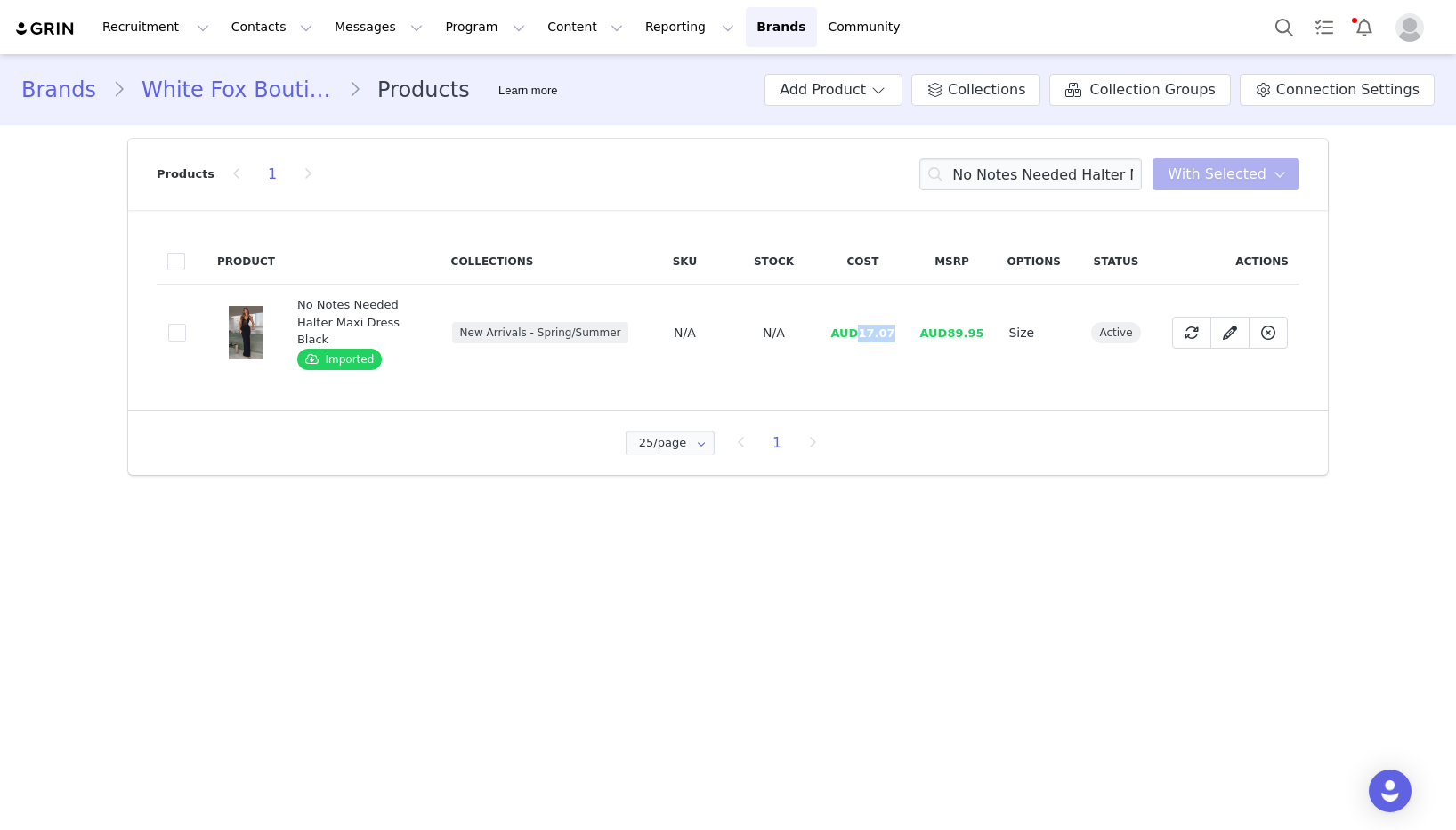
drag, startPoint x: 903, startPoint y: 323, endPoint x: 866, endPoint y: 325, distance: 37.1
click at [866, 325] on td "AUD17.07" at bounding box center [862, 333] width 89 height 97
click at [1096, 176] on input "No Notes Needed Halter Maxi Dress Black" at bounding box center [1030, 175] width 223 height 32
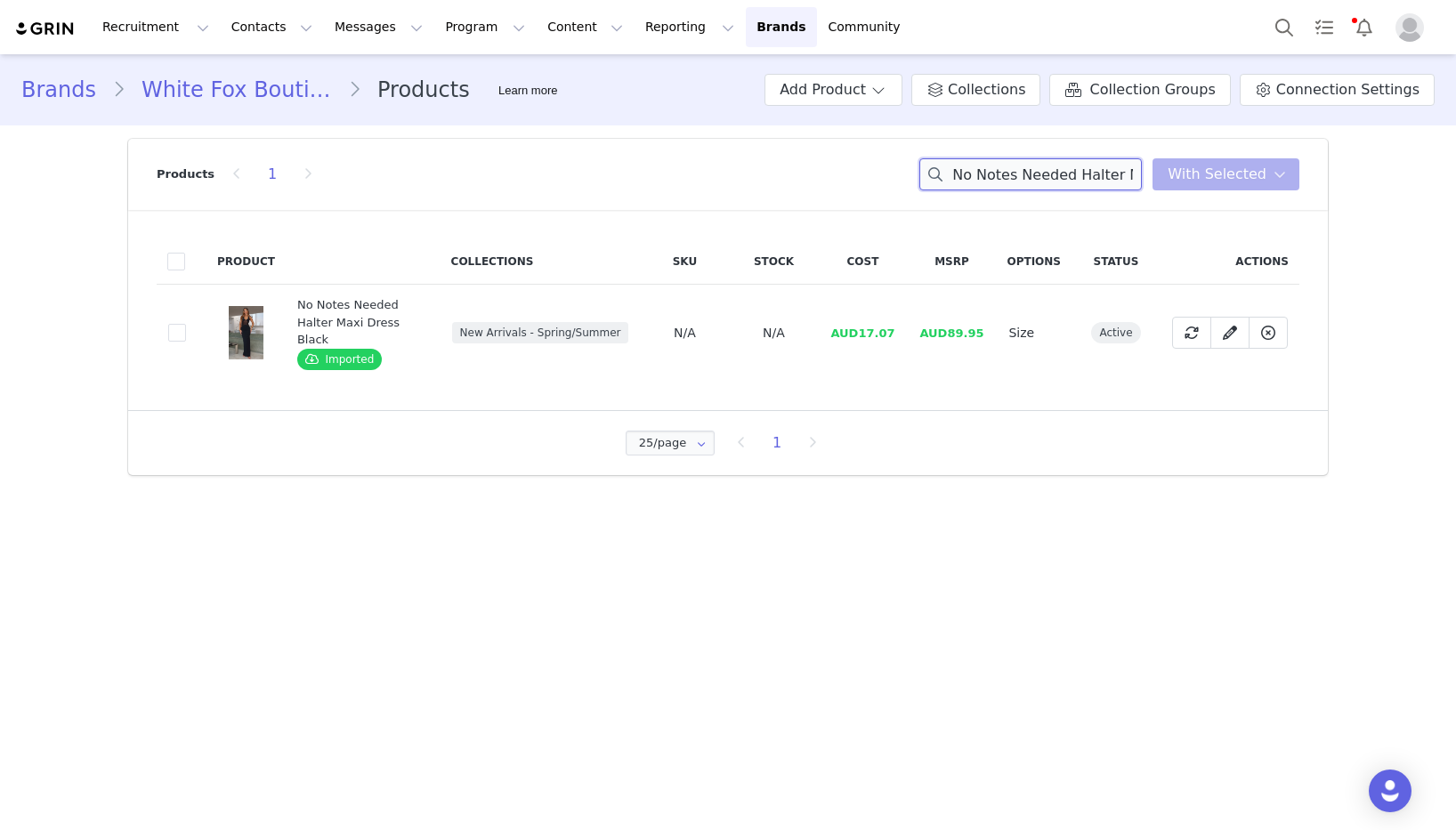
paste input "Happy Girl Halter Neck Mini Dress Mocha"
drag, startPoint x: 894, startPoint y: 323, endPoint x: 862, endPoint y: 324, distance: 32.0
click at [862, 324] on td "AUD17.87" at bounding box center [862, 333] width 89 height 97
click at [1002, 178] on input "Happy Girl Halter Neck Mini Dress Mocha" at bounding box center [1030, 175] width 223 height 32
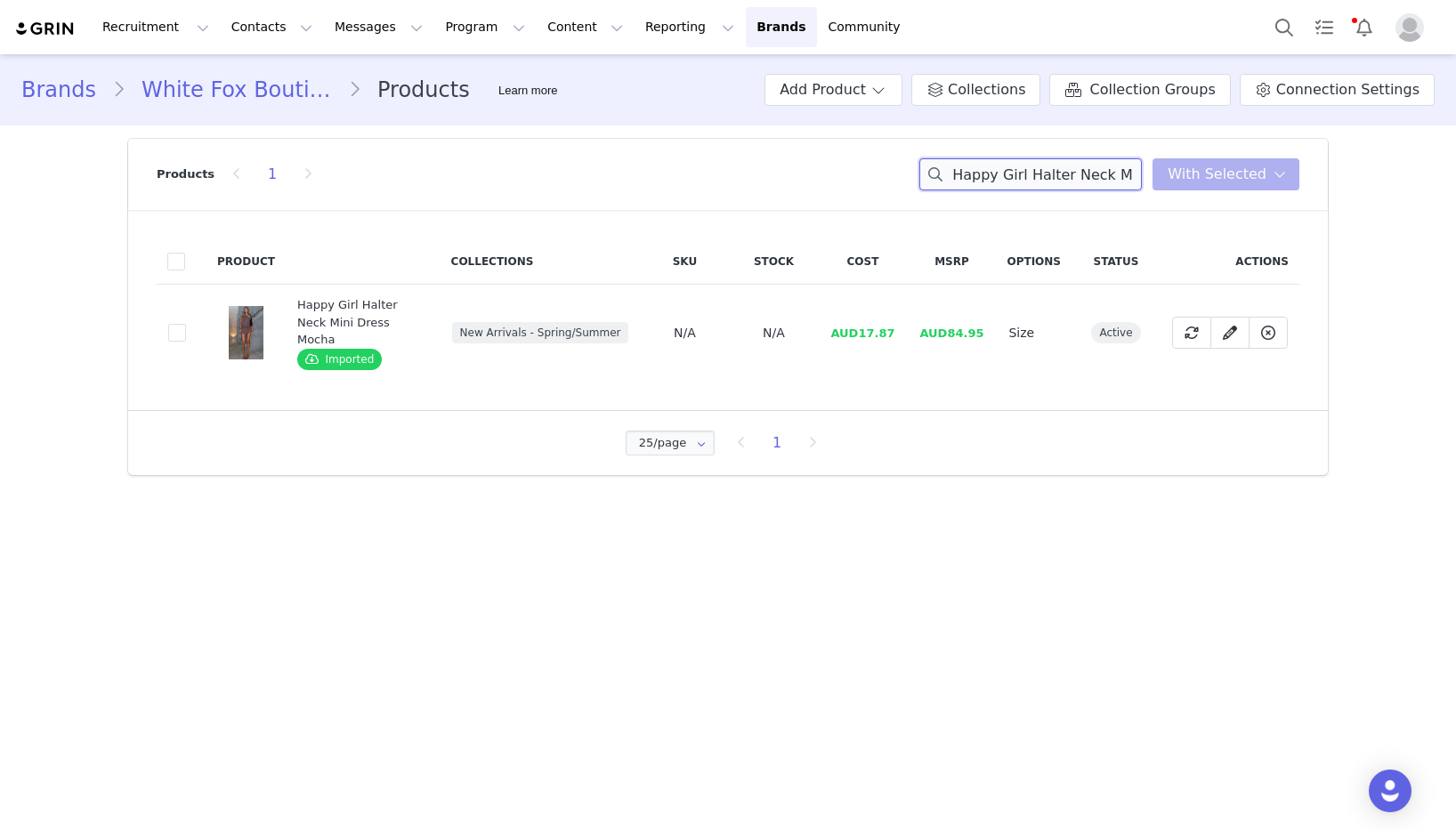
click at [1002, 178] on input "Happy Girl Halter Neck Mini Dress Mocha" at bounding box center [1030, 175] width 223 height 32
paste input "Tell Me A Secret Strapless Bustier Chocolate"
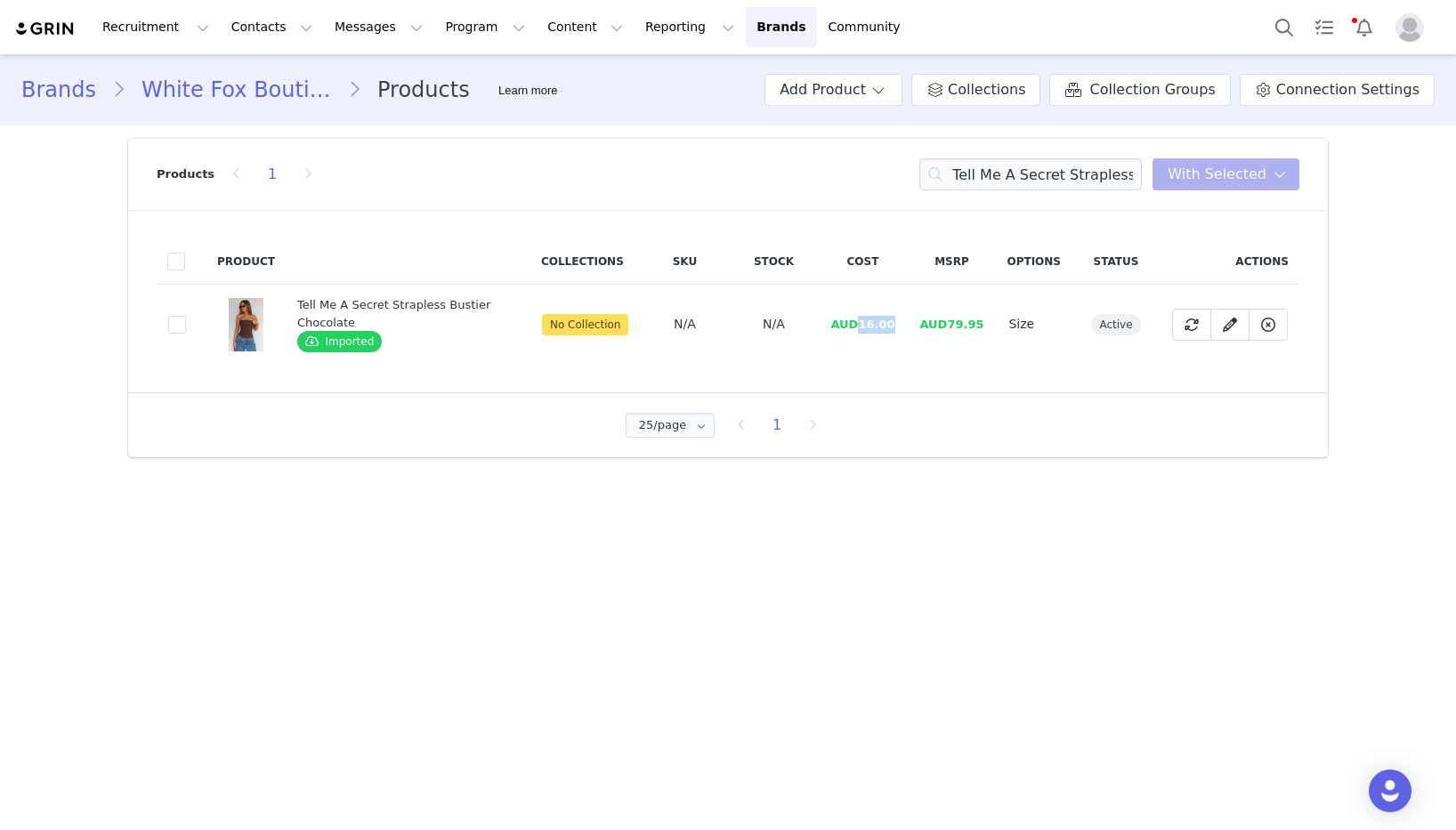
drag, startPoint x: 897, startPoint y: 325, endPoint x: 884, endPoint y: 331, distance: 14.3
click at [863, 325] on td "AUD16.00" at bounding box center [862, 324] width 89 height 80
click at [1002, 178] on input "Tell Me A Secret Strapless Bustier Chocolate" at bounding box center [1030, 175] width 223 height 32
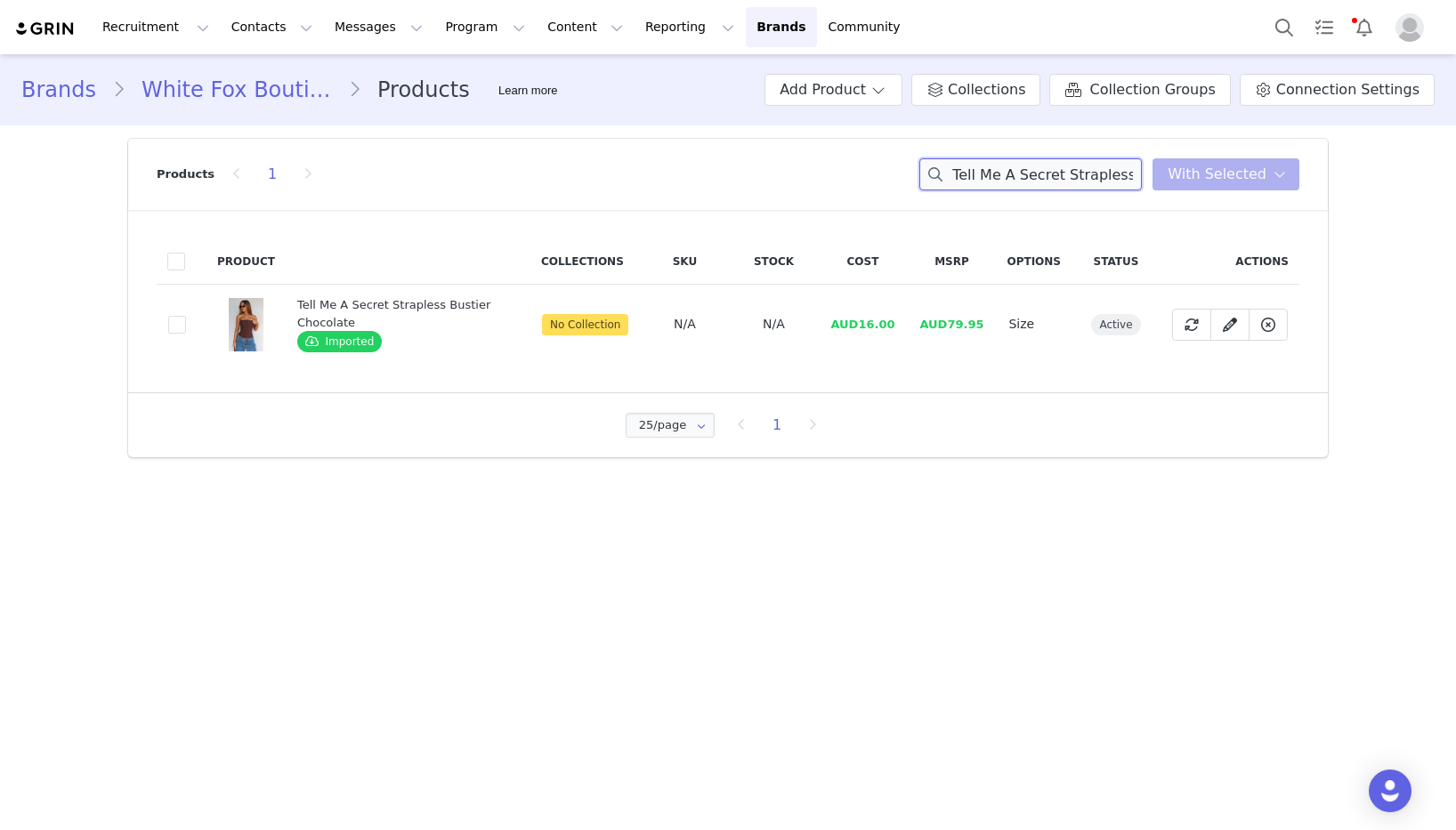
paste input "Sighed And Survived Bustier Black"
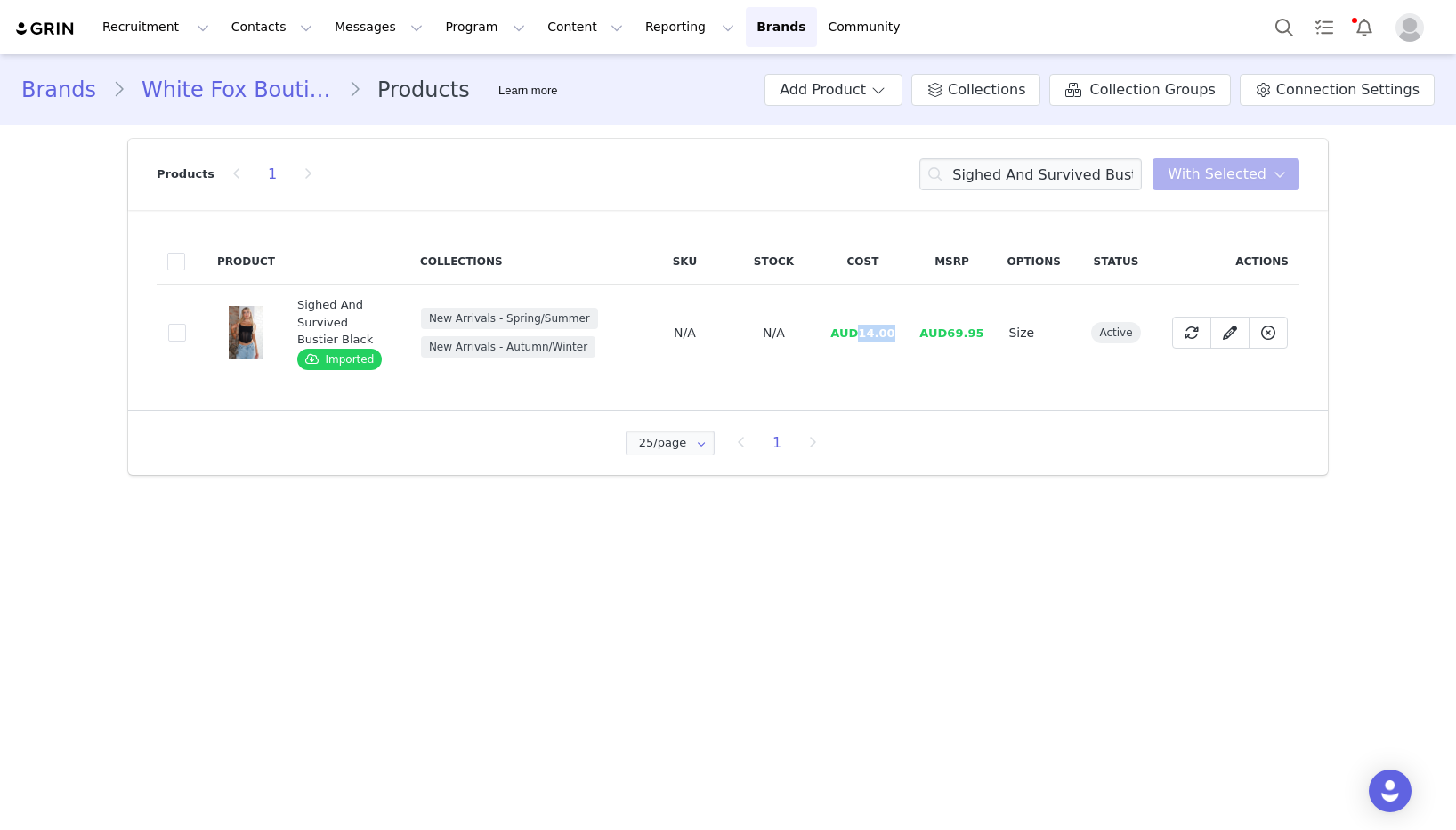
drag, startPoint x: 907, startPoint y: 330, endPoint x: 968, endPoint y: 336, distance: 61.3
click at [862, 331] on td "AUD14.00" at bounding box center [862, 333] width 89 height 97
click at [1009, 172] on input "Sighed And Survived Bustier Black" at bounding box center [1030, 175] width 223 height 32
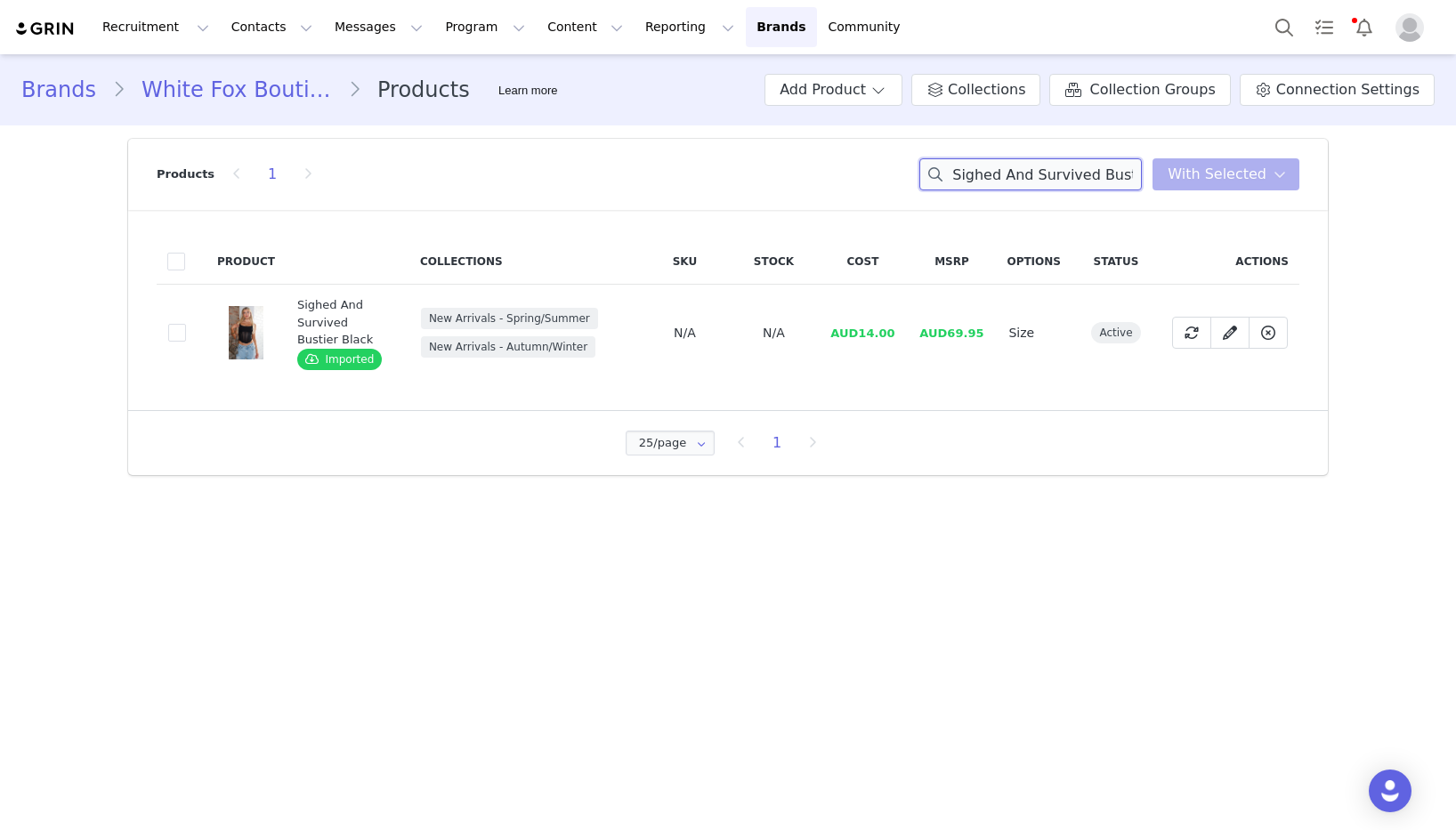
paste input "I Own My Night Lace Top"
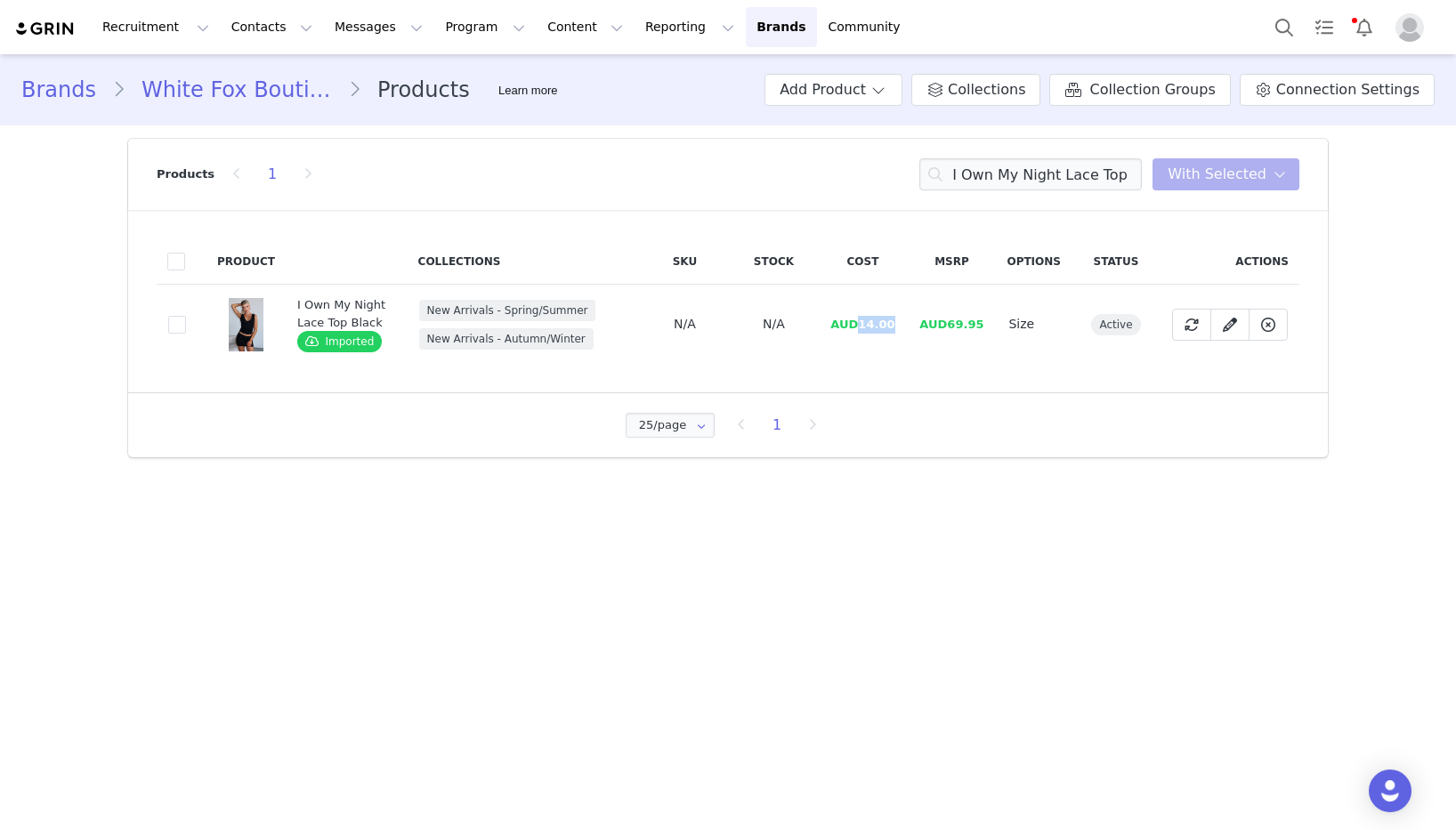
drag, startPoint x: 894, startPoint y: 323, endPoint x: 1004, endPoint y: 381, distance: 124.4
click at [861, 324] on span "AUD14.00" at bounding box center [862, 324] width 65 height 13
click at [1030, 180] on input "I Own My Night Lace Top Black" at bounding box center [1030, 175] width 223 height 32
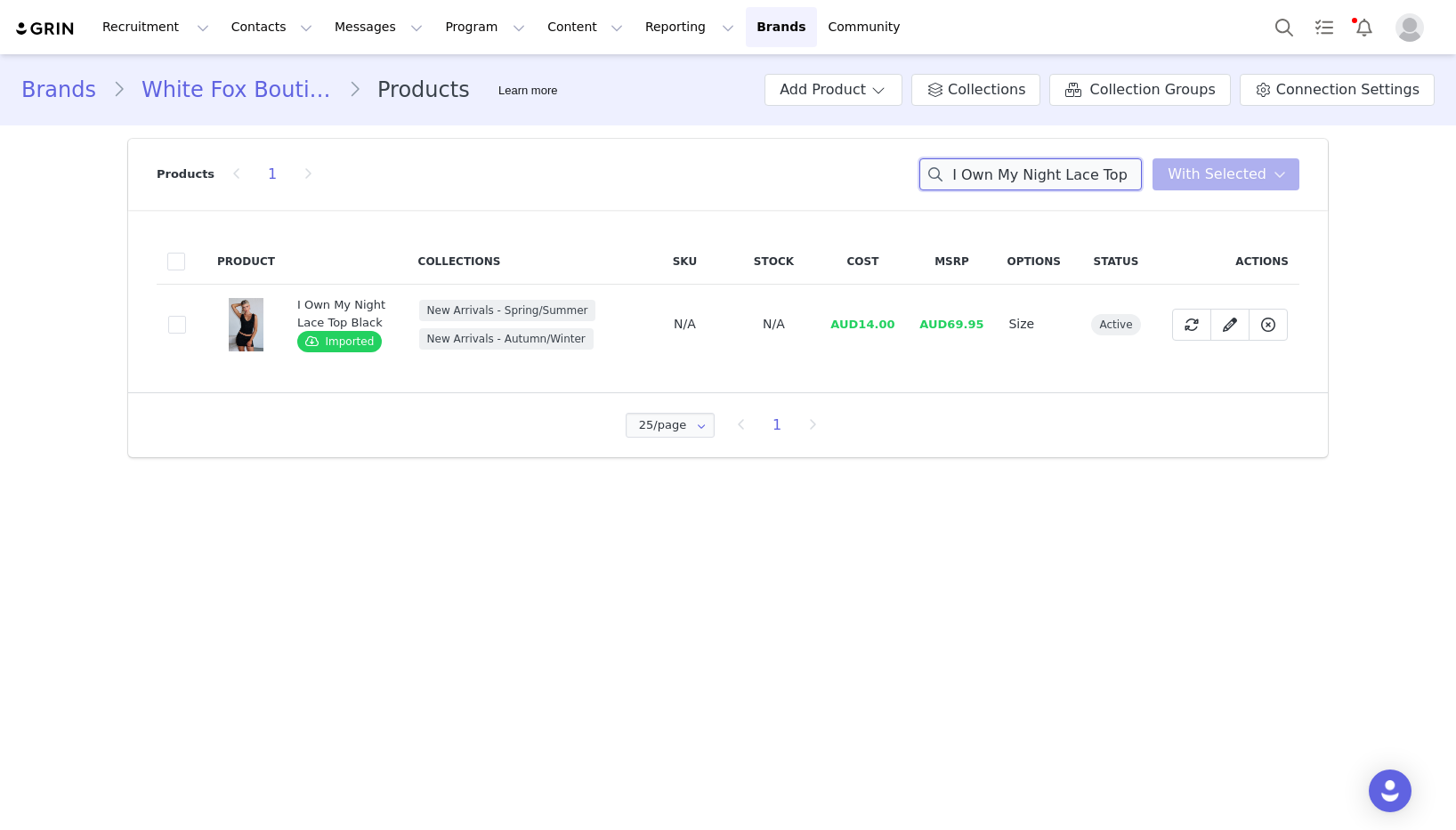
paste input "Mini Skirt"
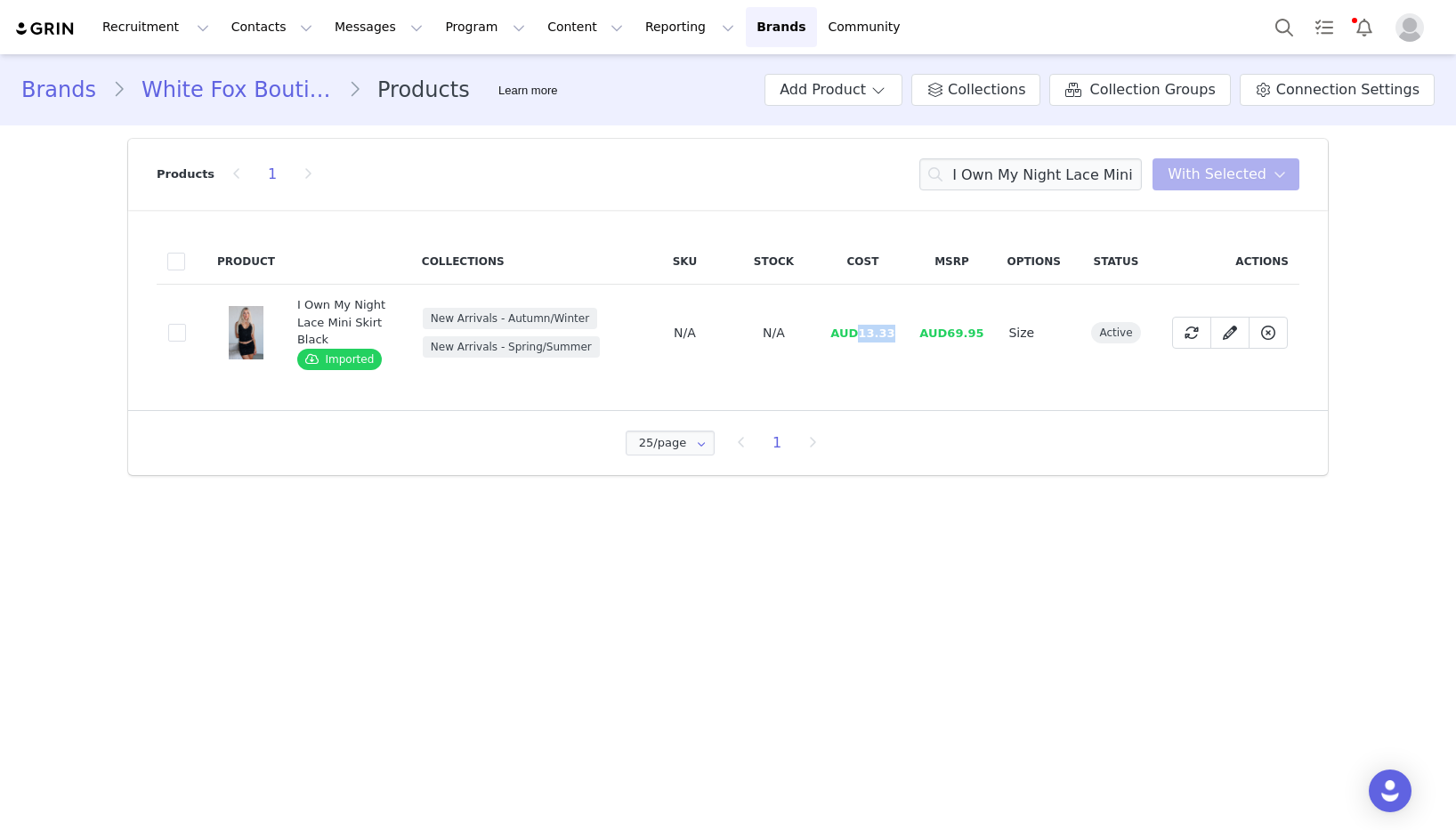
drag, startPoint x: 900, startPoint y: 334, endPoint x: 865, endPoint y: 333, distance: 35.0
click at [863, 333] on td "AUD13.33" at bounding box center [862, 333] width 89 height 97
click at [1036, 166] on input "I Own My Night Lace Mini Skirt Black" at bounding box center [1030, 175] width 223 height 32
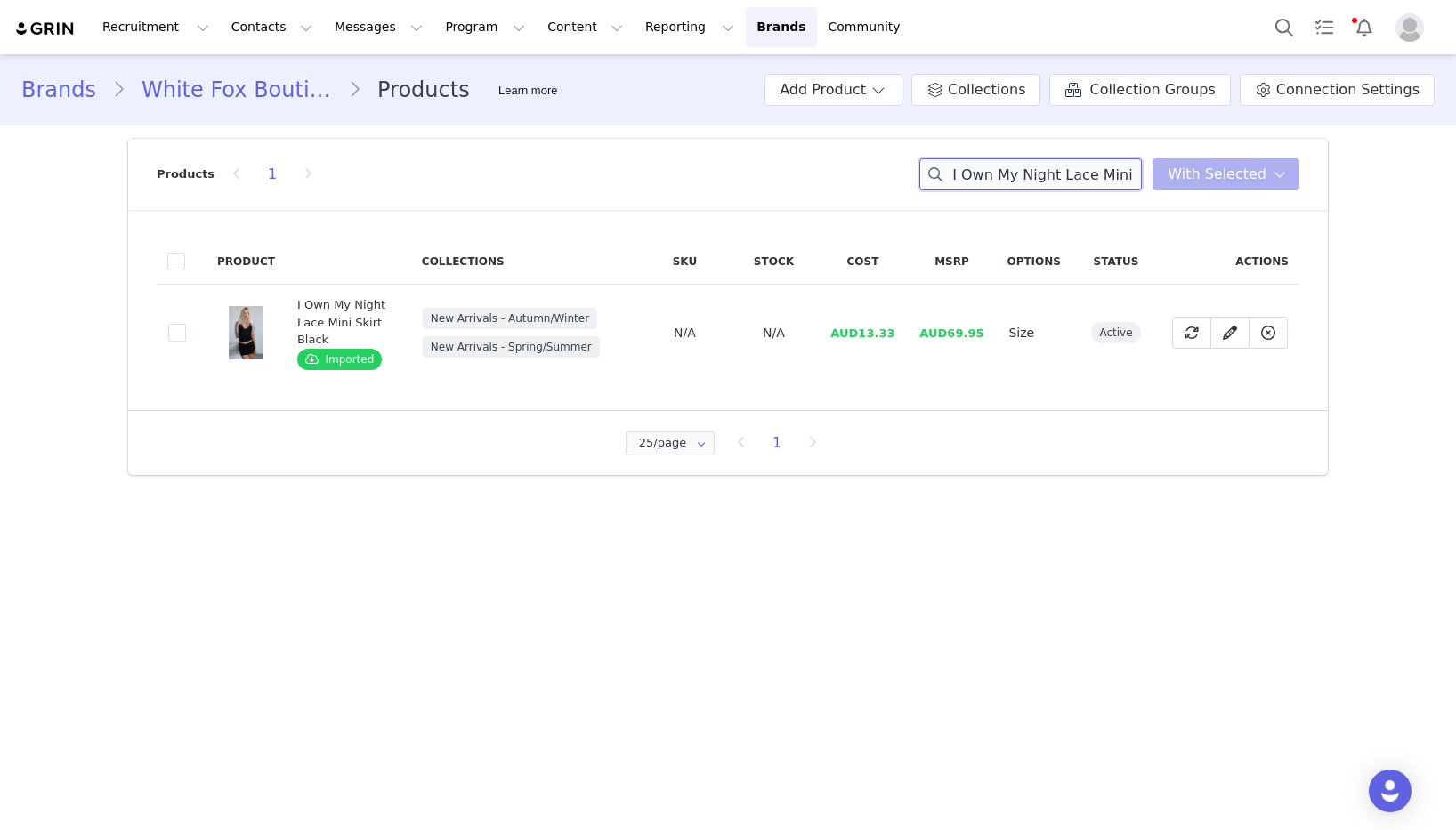
paste input "Listen To The Beat Mini Dress Slate Grey"
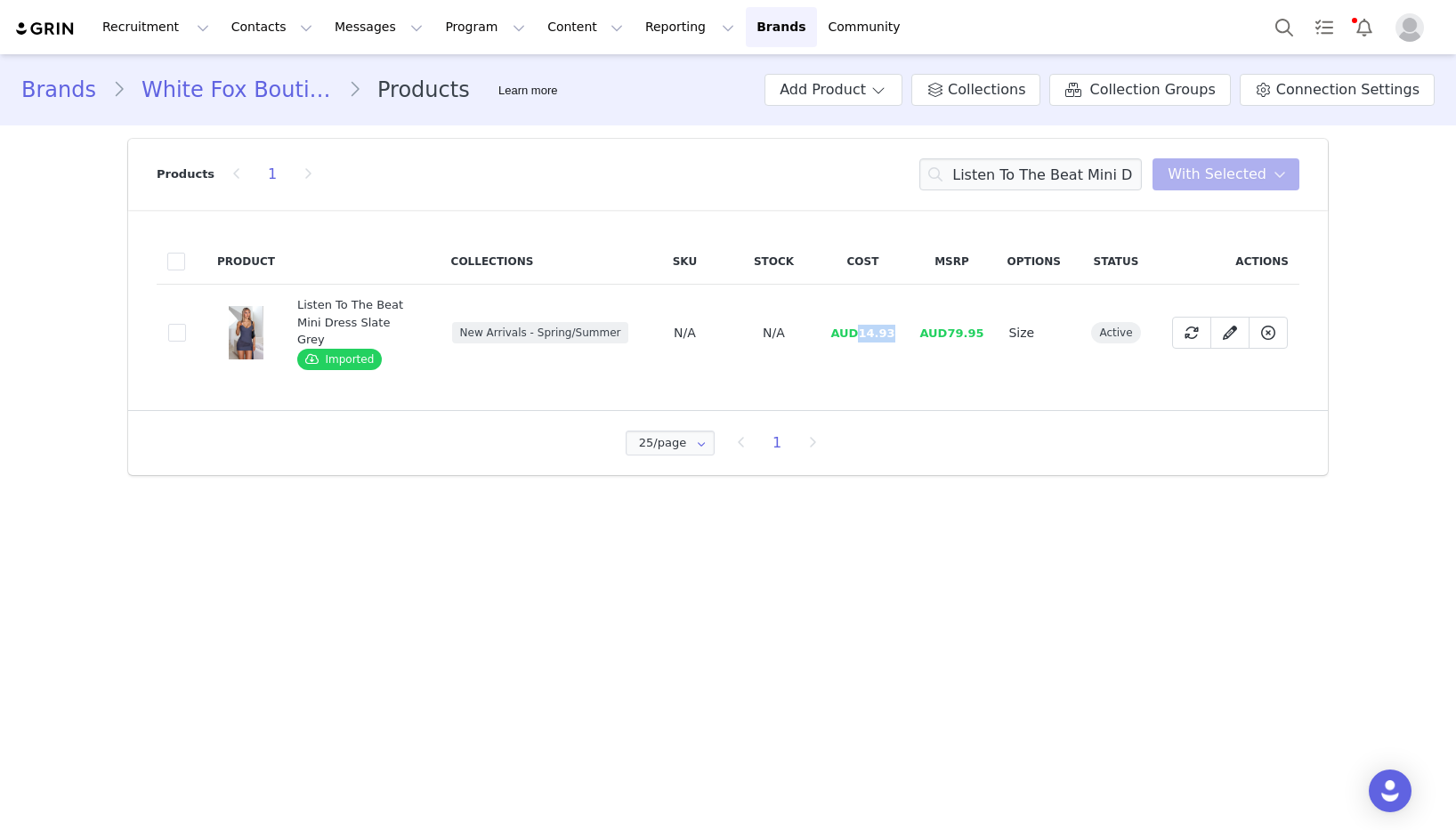
drag, startPoint x: 900, startPoint y: 324, endPoint x: 859, endPoint y: 328, distance: 41.2
click at [859, 328] on td "AUD14.93" at bounding box center [862, 333] width 89 height 97
click at [1010, 175] on input "Listen To The Beat Mini Dress Slate Grey" at bounding box center [1030, 175] width 223 height 32
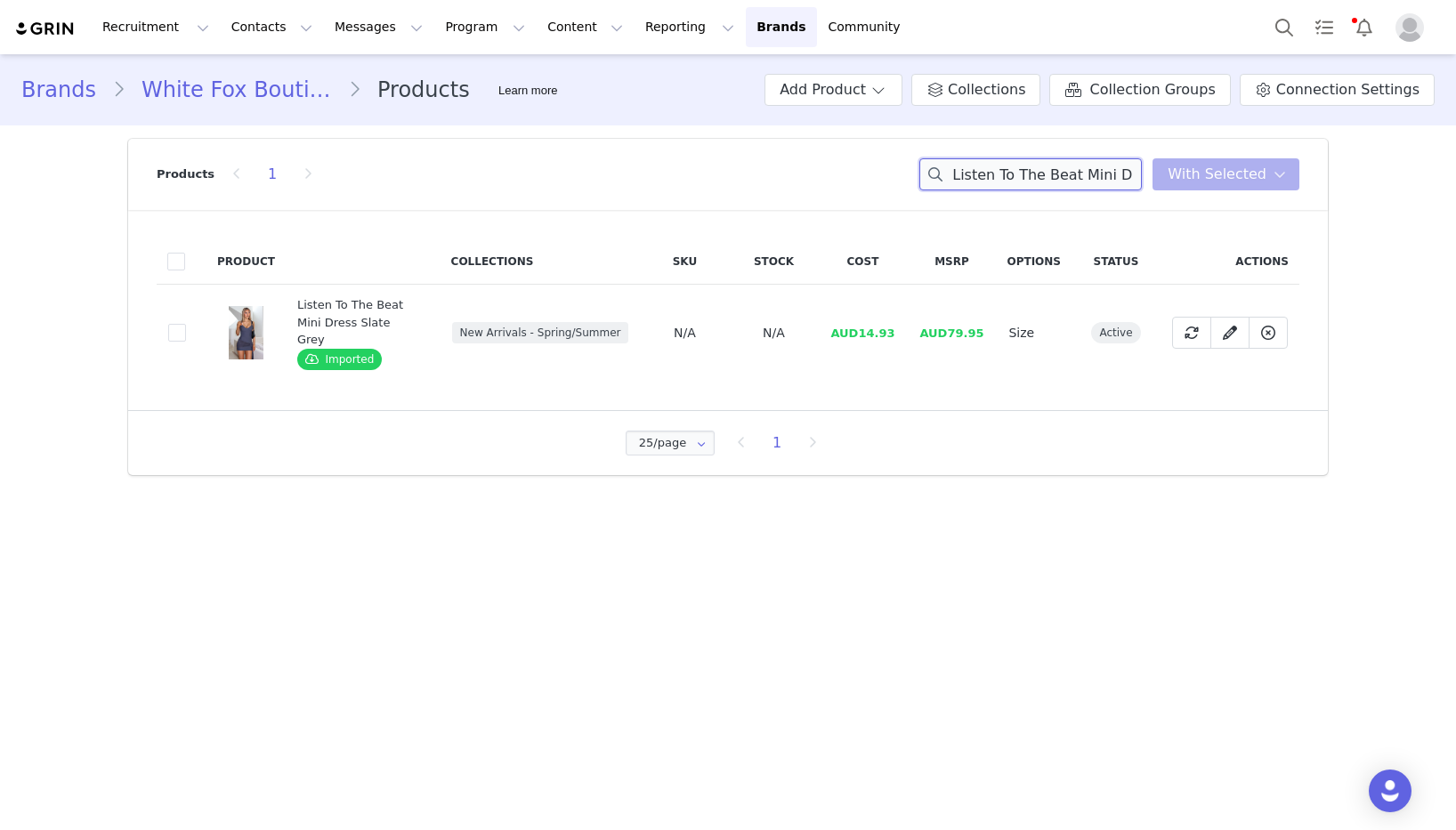
paste input "Wherever You Are Mini Dress White"
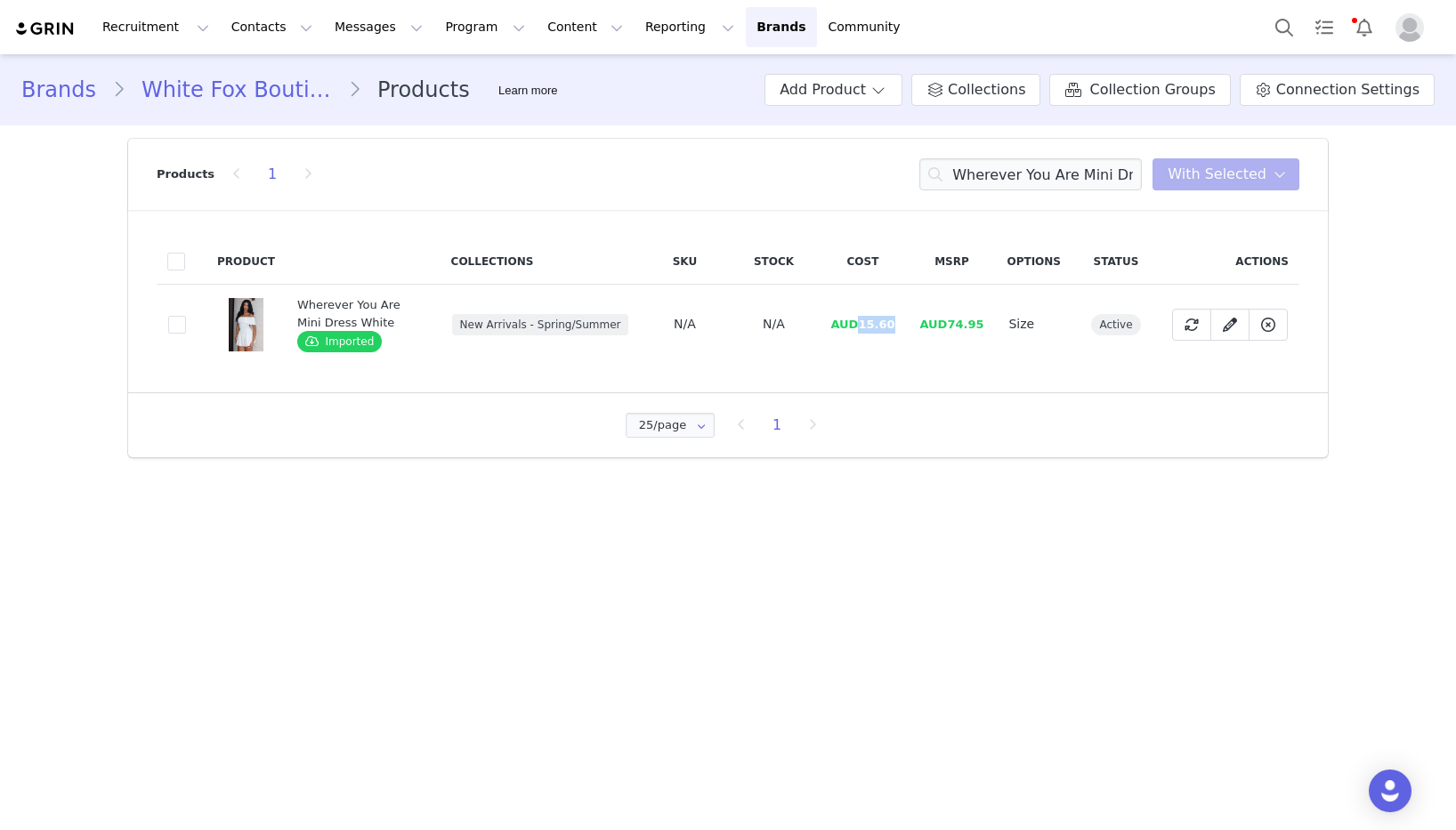
drag, startPoint x: 900, startPoint y: 324, endPoint x: 863, endPoint y: 327, distance: 37.1
click at [863, 327] on td "AUD15.60" at bounding box center [862, 324] width 89 height 80
click at [1057, 180] on input "Wherever You Are Mini Dress White" at bounding box center [1030, 175] width 223 height 32
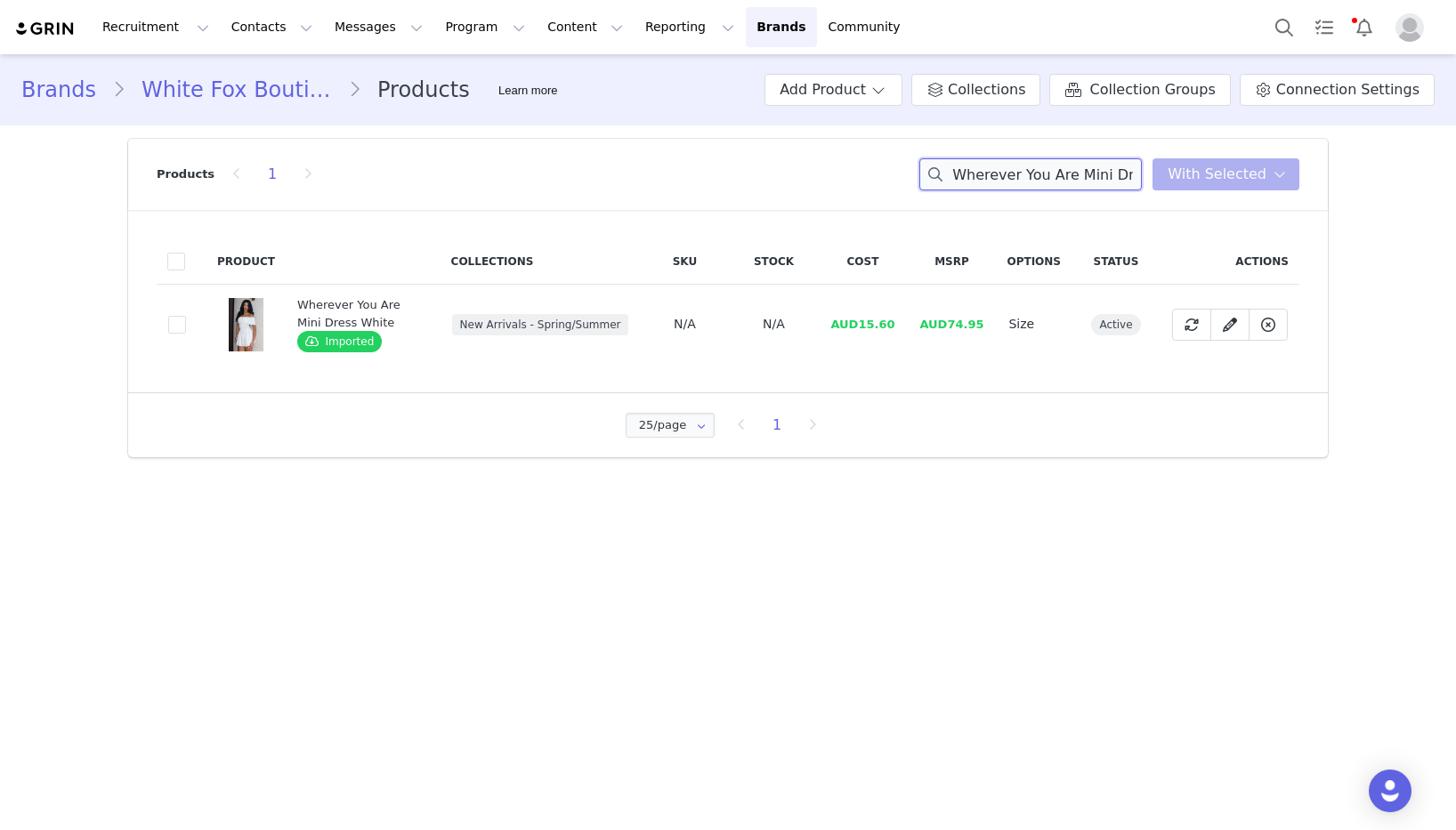
paste input "Through Thick And Thin Wide Leg Sweatpants Grey Marl"
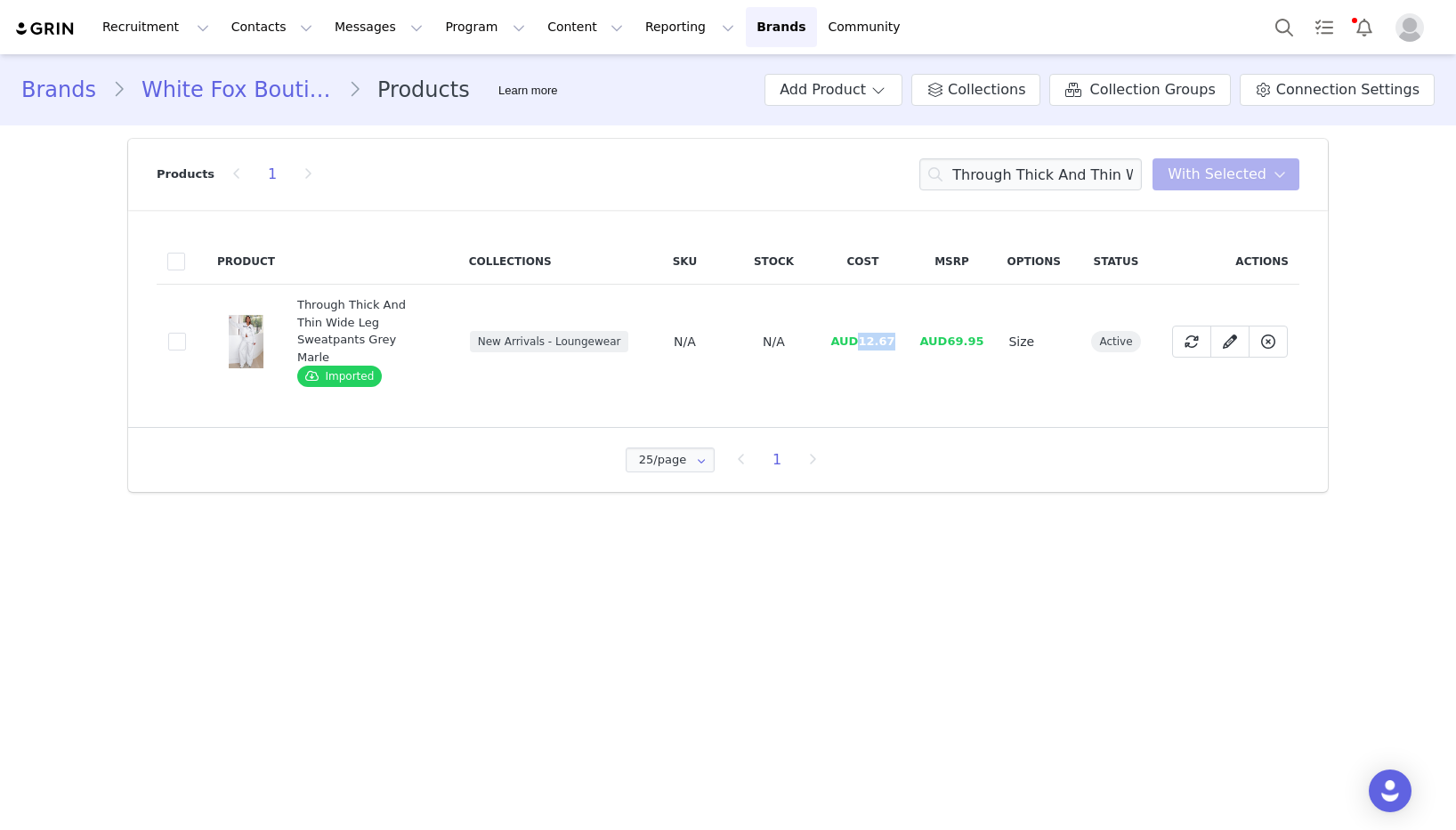
drag, startPoint x: 894, startPoint y: 331, endPoint x: 931, endPoint y: 341, distance: 38.3
click at [863, 335] on span "AUD12.67" at bounding box center [862, 341] width 65 height 13
click at [1023, 175] on input "Through Thick And Thin Wide Leg Sweatpants Grey Marle" at bounding box center [1030, 175] width 223 height 32
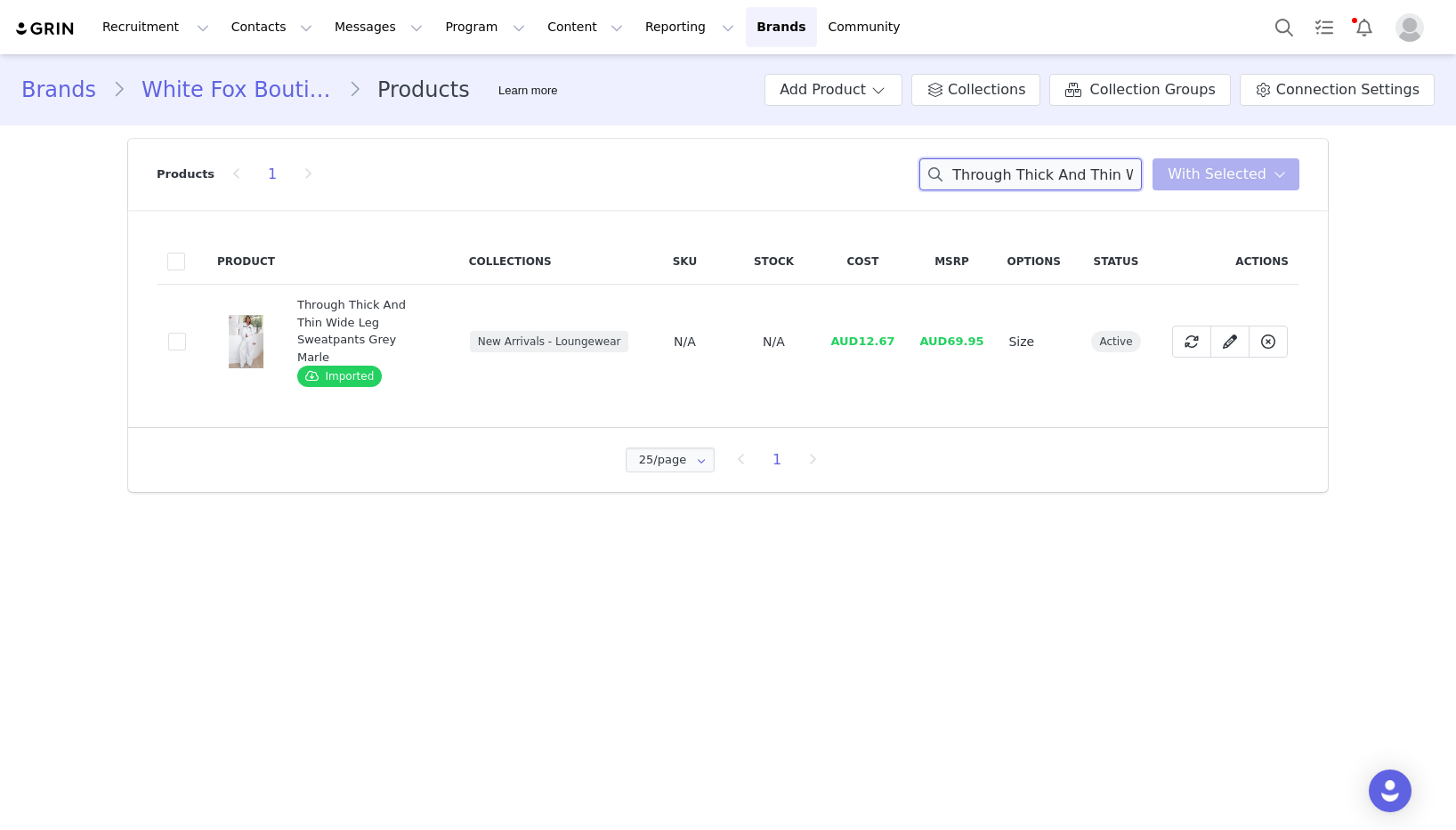
paste input "Boxy Zip Front Hoodie"
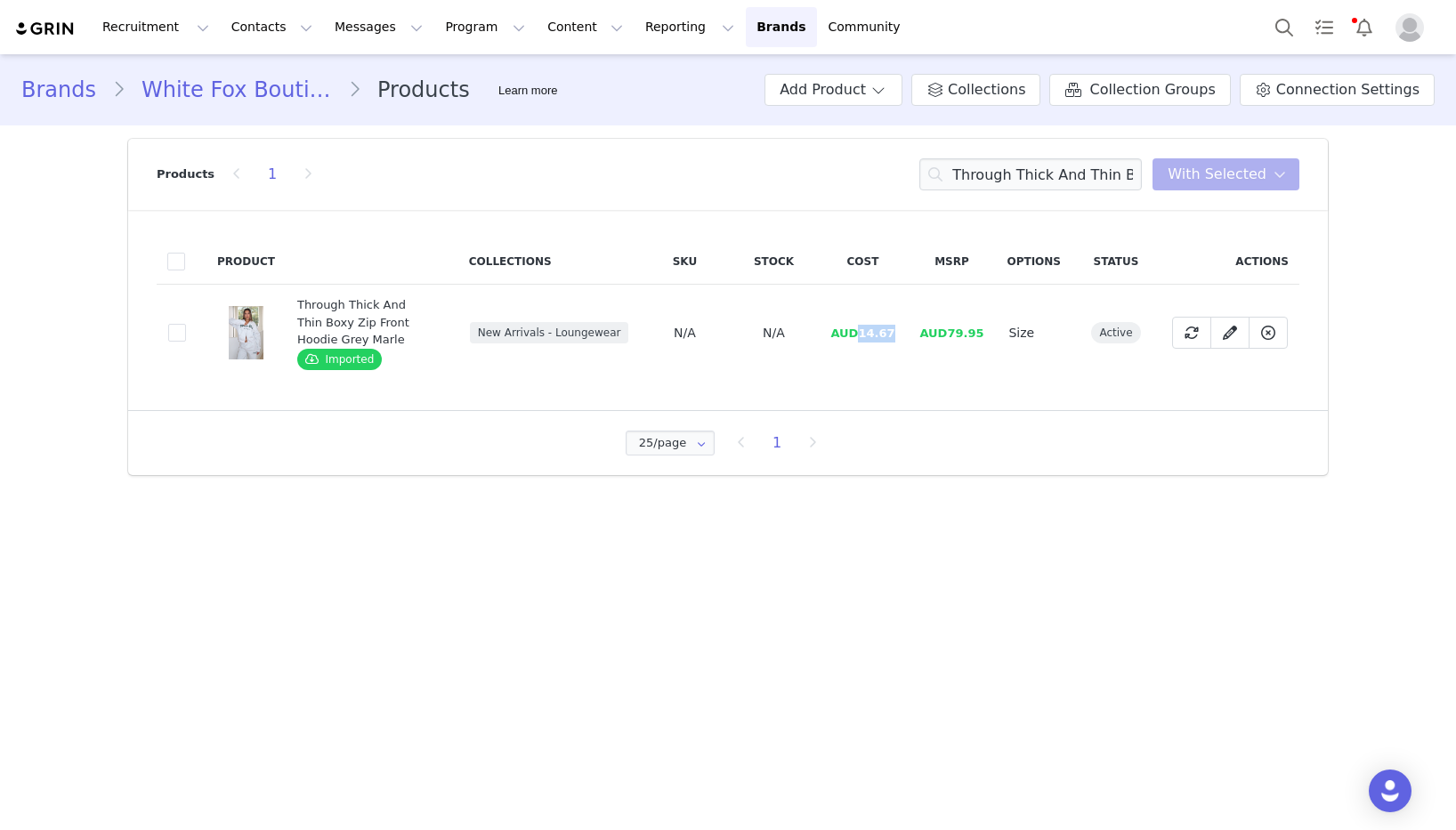
drag, startPoint x: 886, startPoint y: 337, endPoint x: 862, endPoint y: 337, distance: 24.0
click at [862, 337] on td "AUD14.67" at bounding box center [862, 333] width 89 height 97
click at [1030, 173] on input "Through Thick And Thin Boxy Zip Front Hoodie Grey Marle" at bounding box center [1030, 175] width 223 height 32
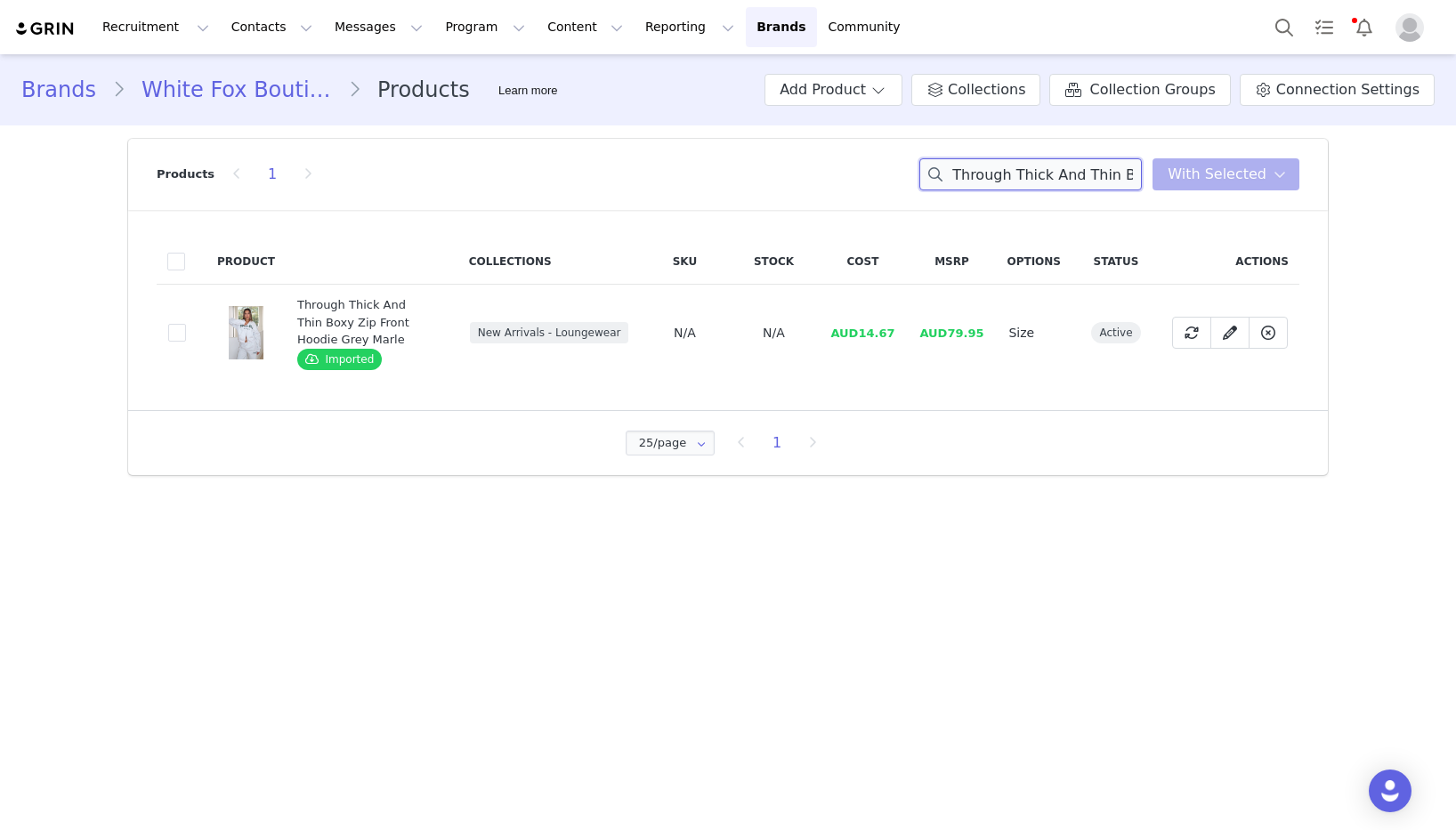
paste input "Good Fortune Strapless Bustier Black"
drag, startPoint x: 899, startPoint y: 328, endPoint x: 864, endPoint y: 330, distance: 35.1
click at [864, 330] on td "AUD19.60" at bounding box center [862, 333] width 89 height 97
click at [1011, 177] on input "Good Fortune Strapless Bustier Black" at bounding box center [1030, 175] width 223 height 32
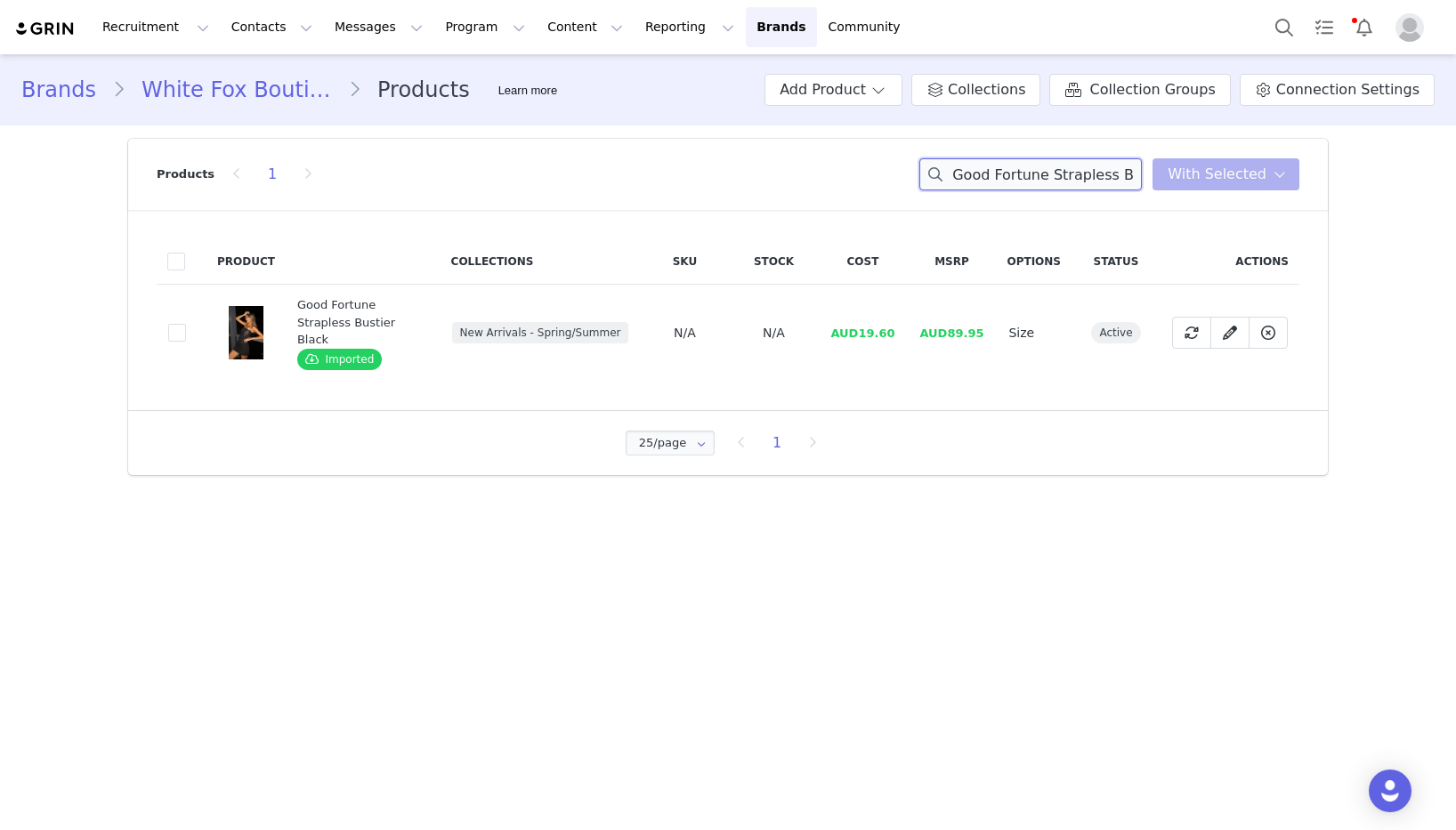
click at [1011, 177] on input "Good Fortune Strapless Bustier Black" at bounding box center [1030, 175] width 223 height 32
paste input "Heat Check PU Bustier Tan Snake"
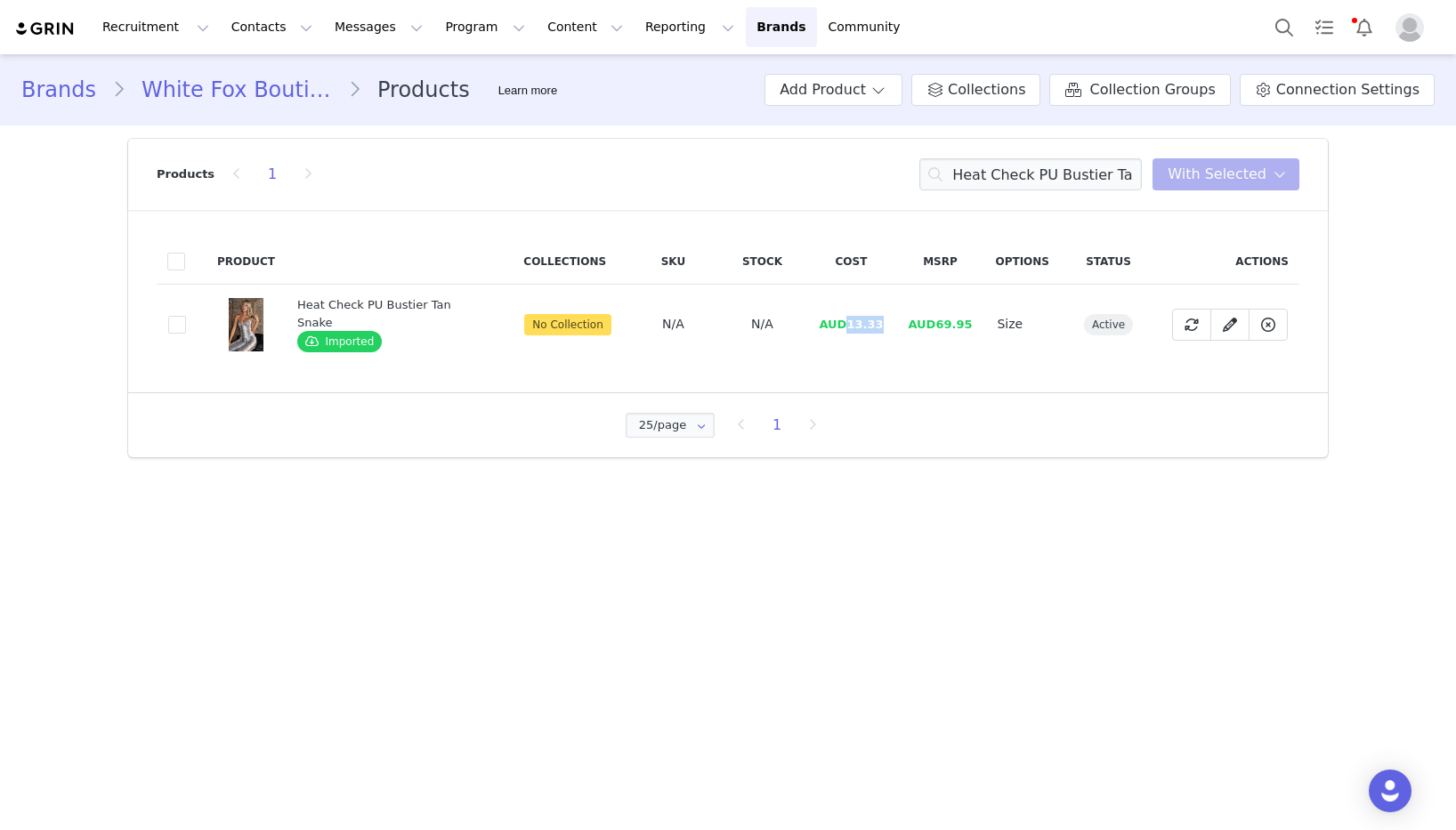
drag, startPoint x: 858, startPoint y: 328, endPoint x: 846, endPoint y: 328, distance: 12.0
click at [846, 328] on td "AUD13.33" at bounding box center [851, 324] width 89 height 80
click at [1027, 180] on input "Heat Check PU Bustier Tan Snake" at bounding box center [1030, 175] width 223 height 32
paste input "So Beautiful PU Mini Dress Deep Plum"
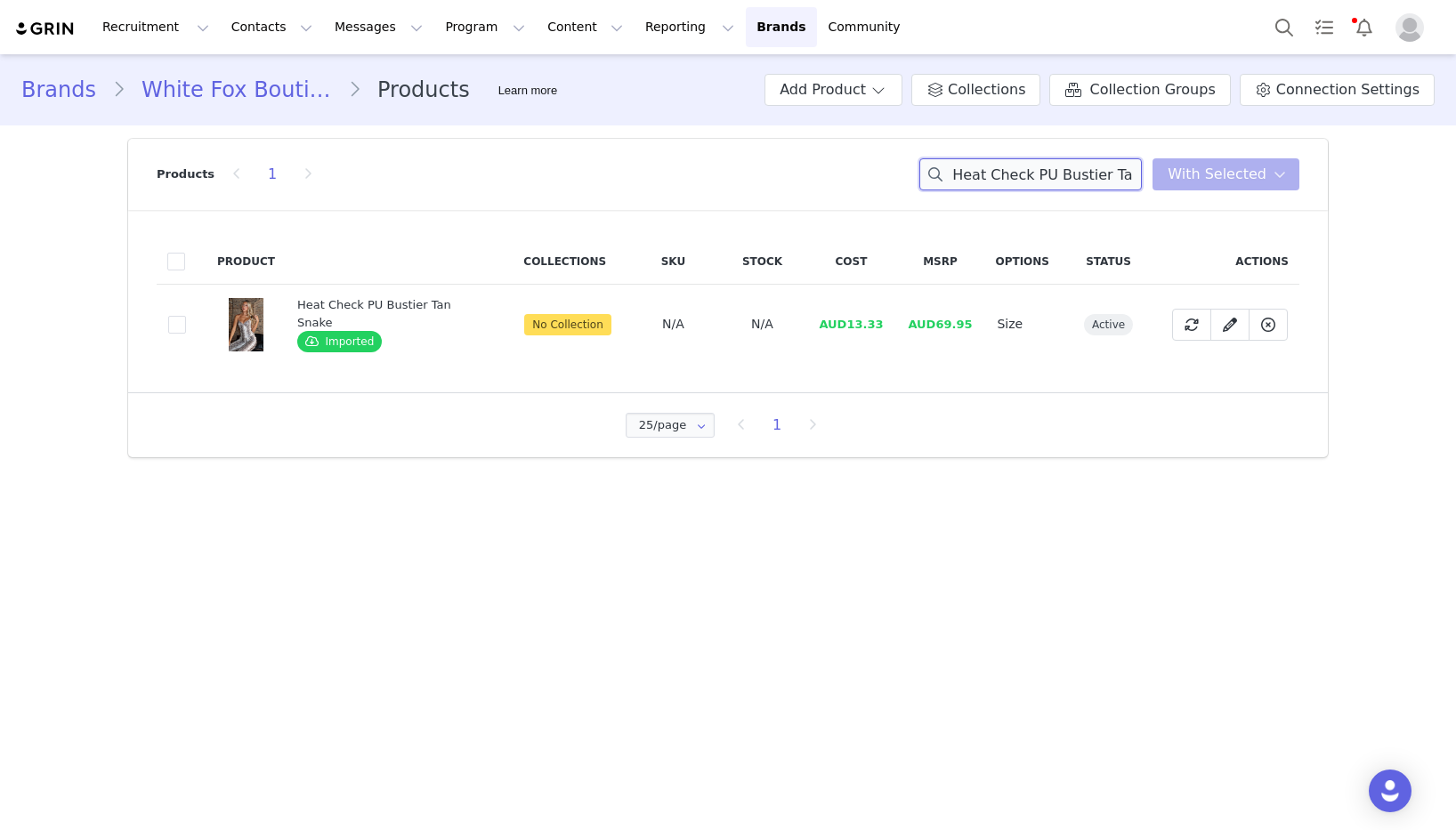
click at [1027, 180] on input "Heat Check PU Bustier Tan Snake" at bounding box center [1030, 175] width 223 height 32
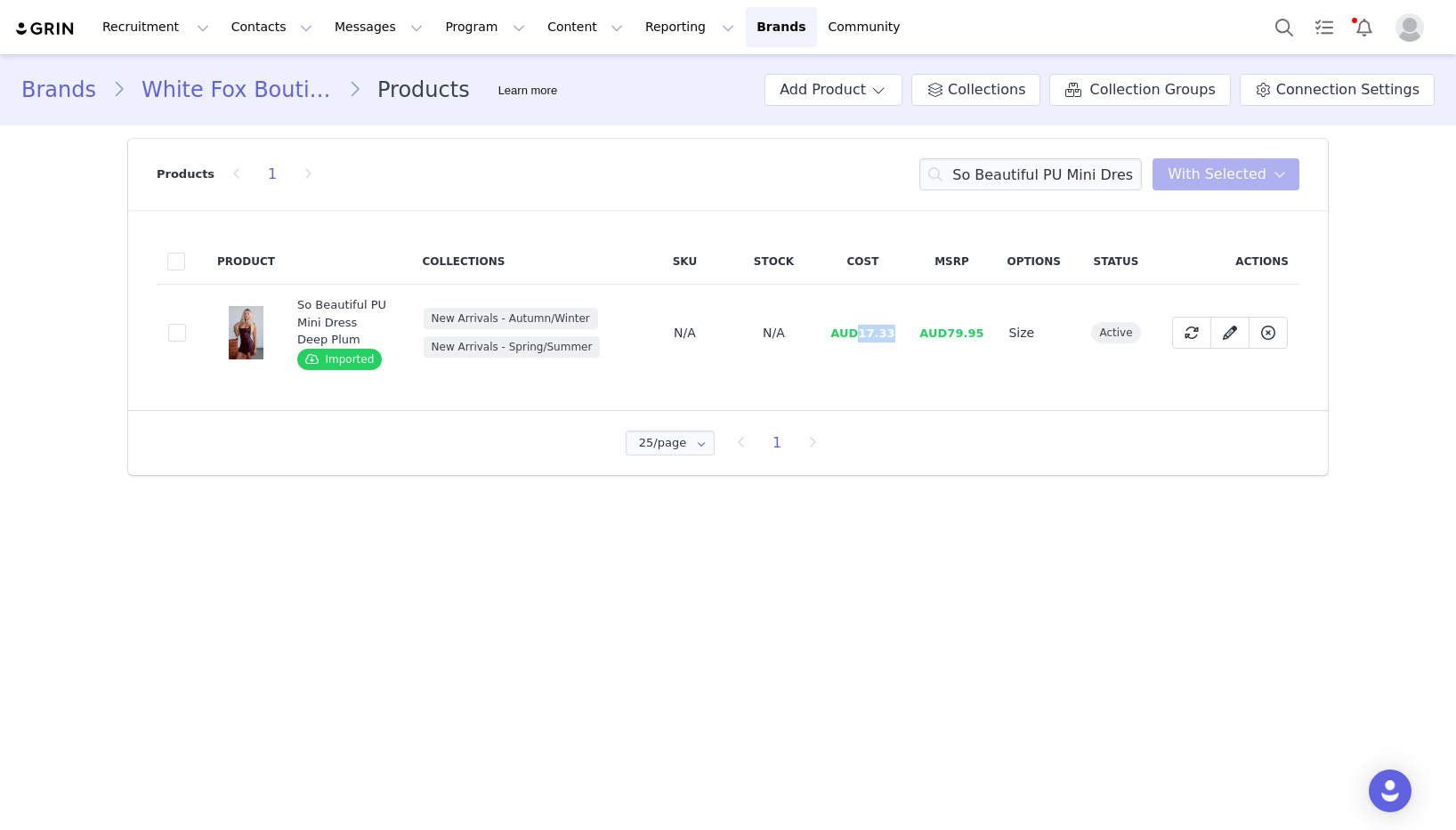
drag, startPoint x: 899, startPoint y: 337, endPoint x: 1440, endPoint y: 548, distance: 580.7
click at [862, 337] on td "AUD17.33" at bounding box center [862, 333] width 89 height 97
click at [1069, 166] on input "So Beautiful PU Mini Dress Deep Plum" at bounding box center [1030, 175] width 223 height 32
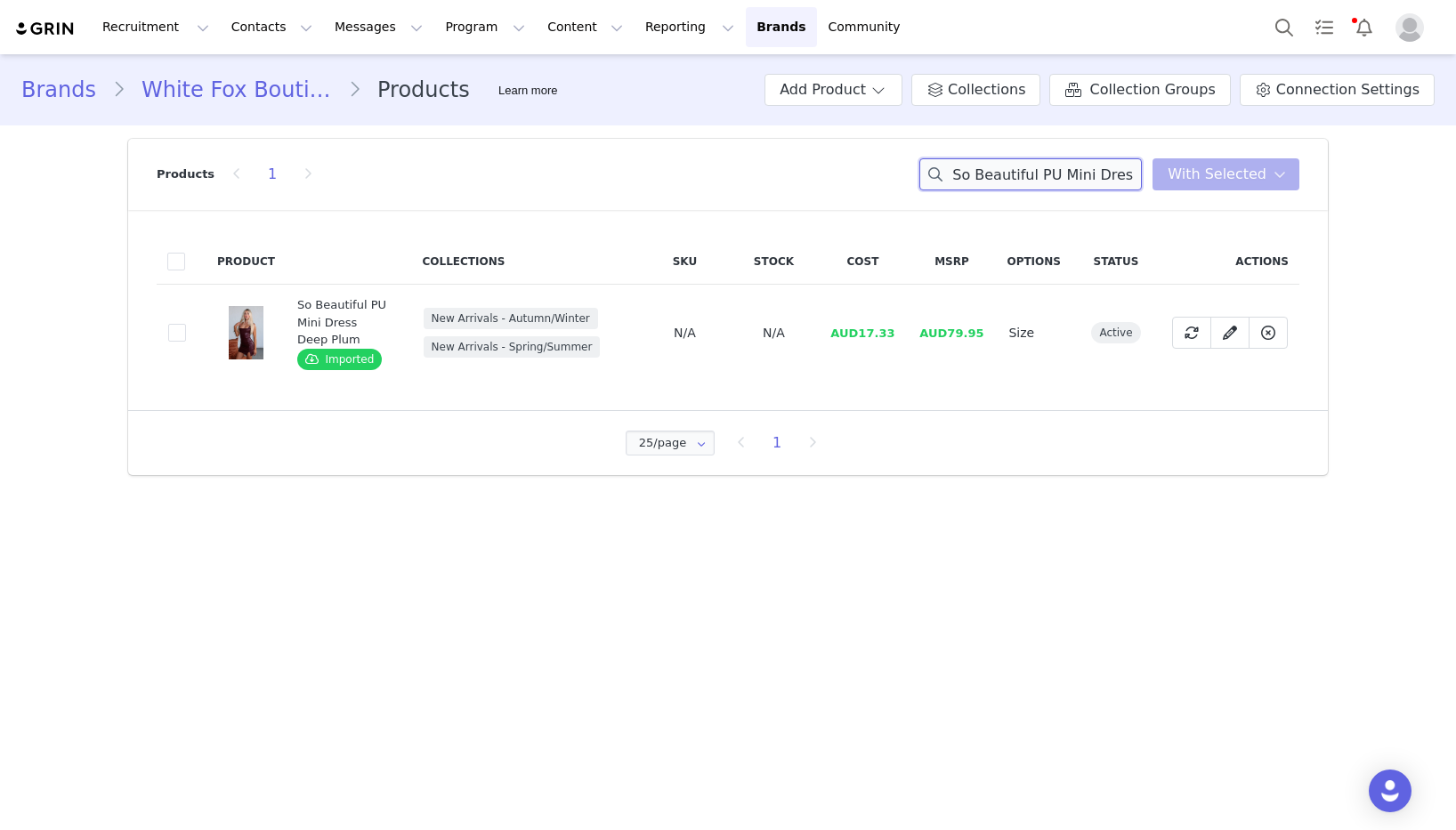
paste input "By Candlelight Beaded Mini Dress Black"
drag, startPoint x: 900, startPoint y: 334, endPoint x: 864, endPoint y: 336, distance: 36.1
click at [864, 336] on td "AUD20.67" at bounding box center [862, 333] width 89 height 97
click at [1068, 172] on input "By Candlelight Beaded Mini Dress Black" at bounding box center [1030, 175] width 223 height 32
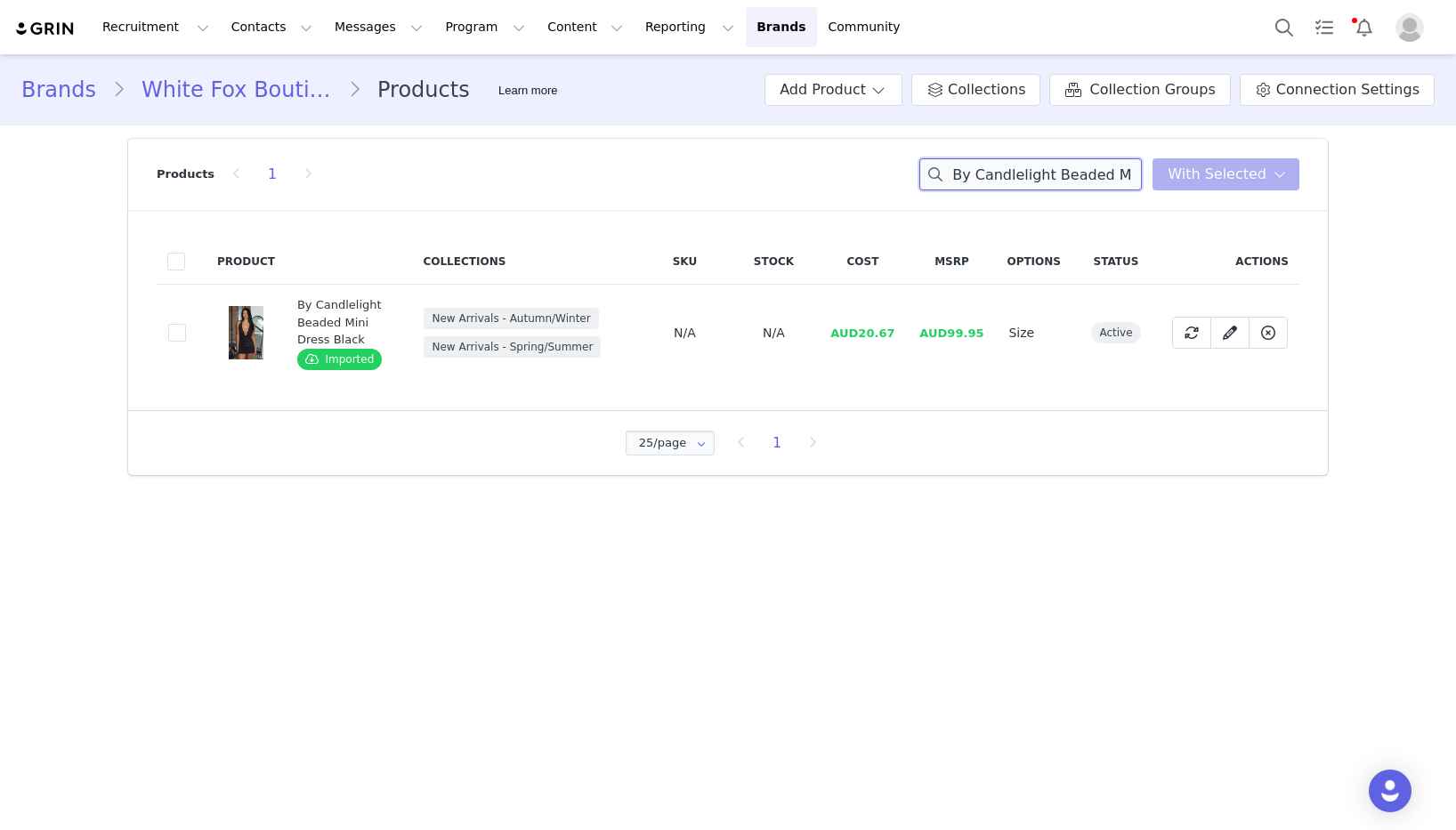
click at [1068, 172] on input "By Candlelight Beaded Mini Dress Black" at bounding box center [1030, 175] width 223 height 32
paste input "Sweetest Love Faux Suede Mini Skirt Slate"
drag, startPoint x: 901, startPoint y: 333, endPoint x: 860, endPoint y: 336, distance: 41.1
click at [860, 336] on td "AUD12.39" at bounding box center [862, 333] width 89 height 97
click at [1065, 175] on input "Sweetest Love Faux Suede Mini Skirt Slate" at bounding box center [1030, 175] width 223 height 32
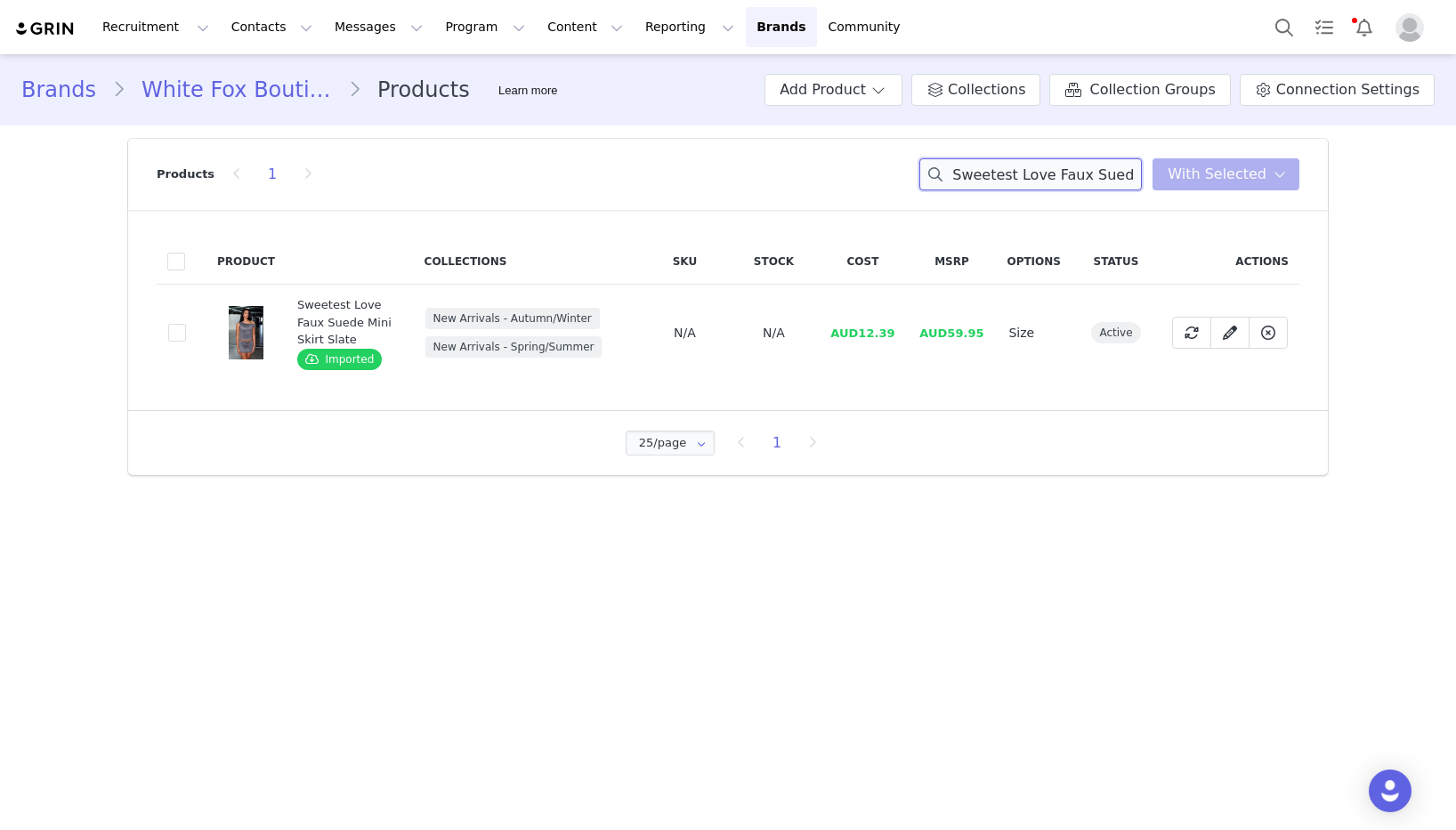
click at [1065, 175] on input "Sweetest Love Faux Suede Mini Skirt Slate" at bounding box center [1030, 175] width 223 height 32
paste input "Off Shoulder Top"
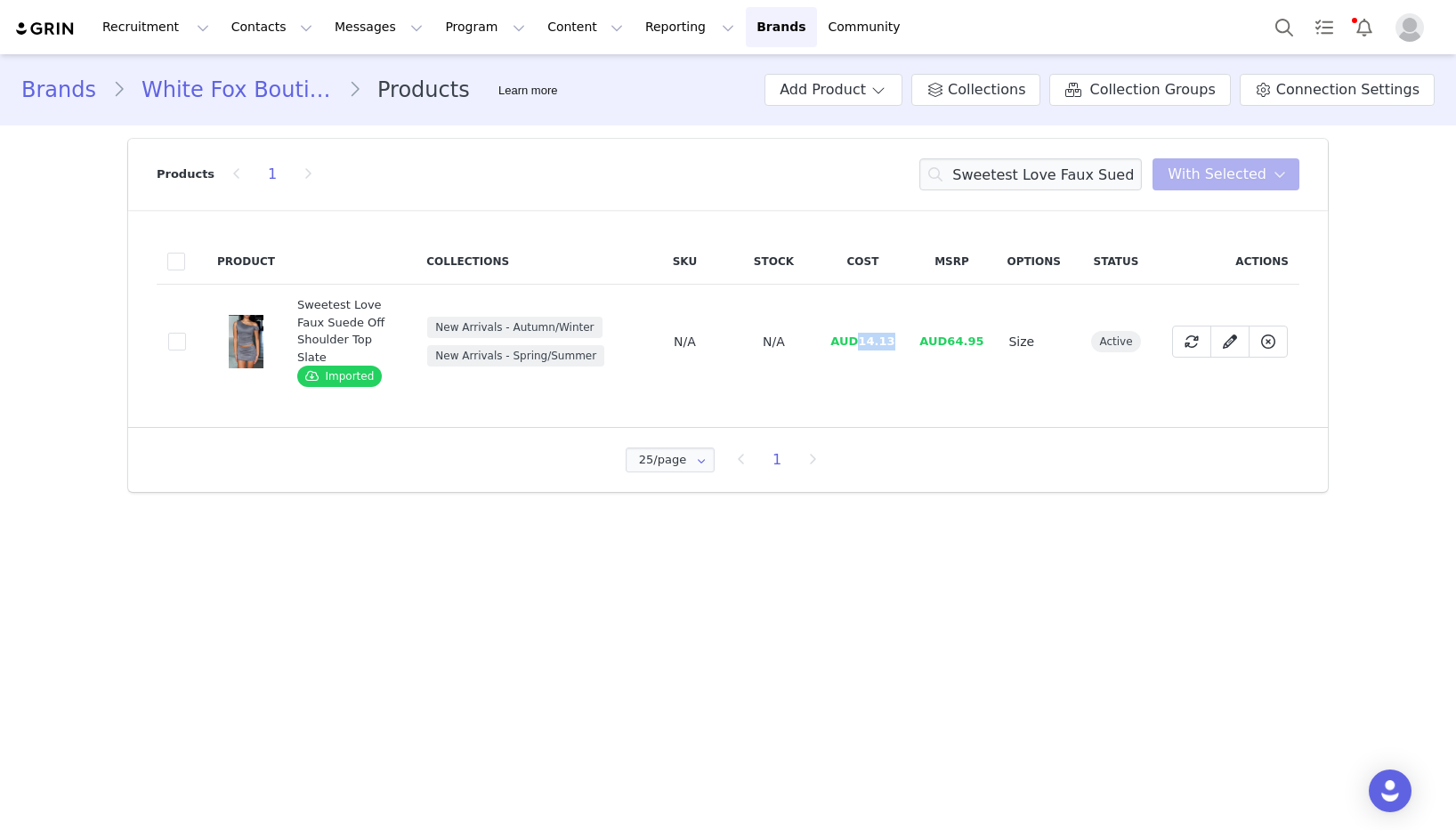
drag, startPoint x: 900, startPoint y: 345, endPoint x: 881, endPoint y: 362, distance: 25.5
click at [863, 346] on td "AUD14.13" at bounding box center [862, 341] width 89 height 115
click at [1039, 166] on input "Sweetest Love Faux Suede Off Shoulder Top Slate" at bounding box center [1030, 175] width 223 height 32
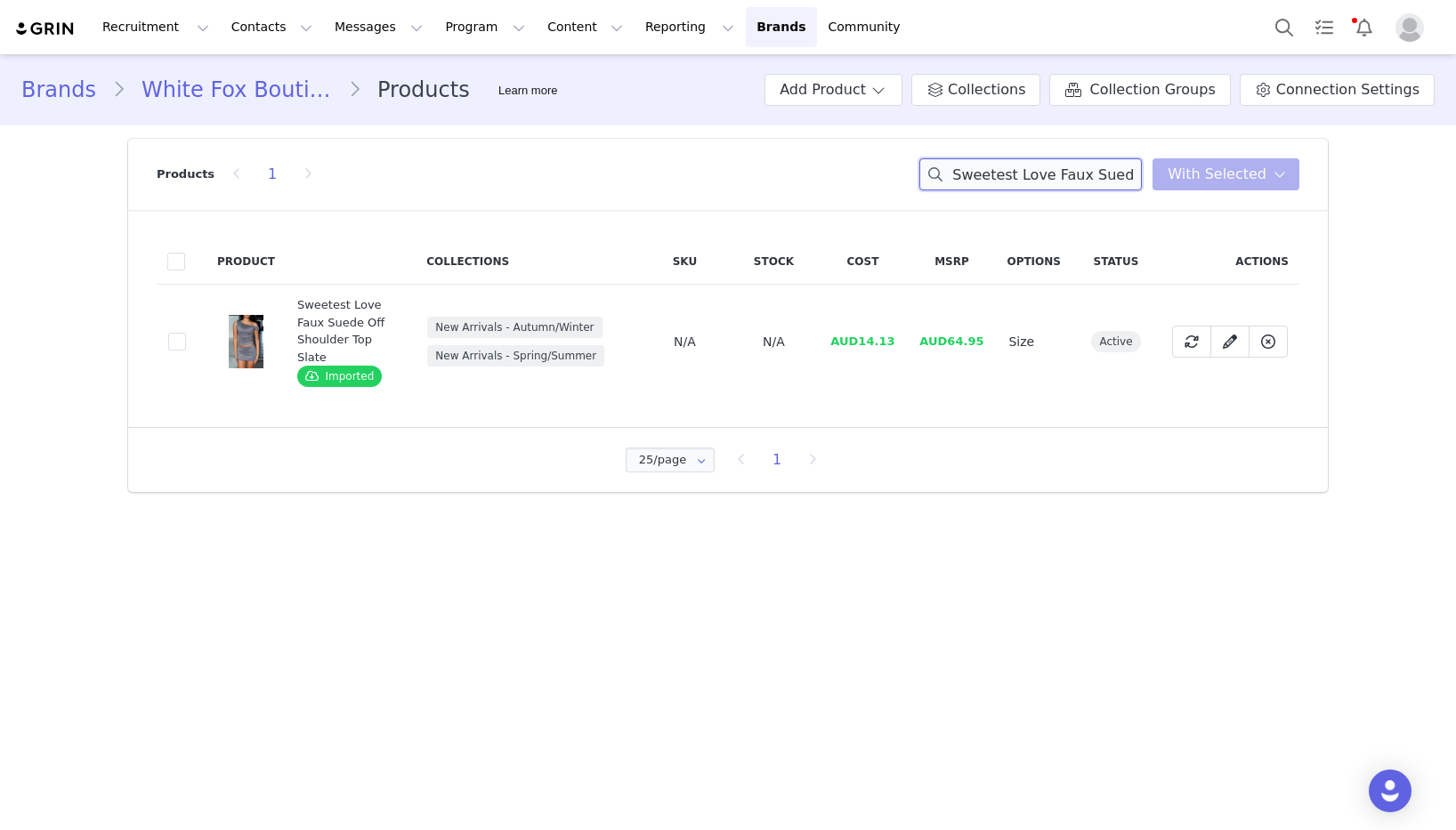
paste input "Through Thick And Thin Wide Leg Sweatpants Black"
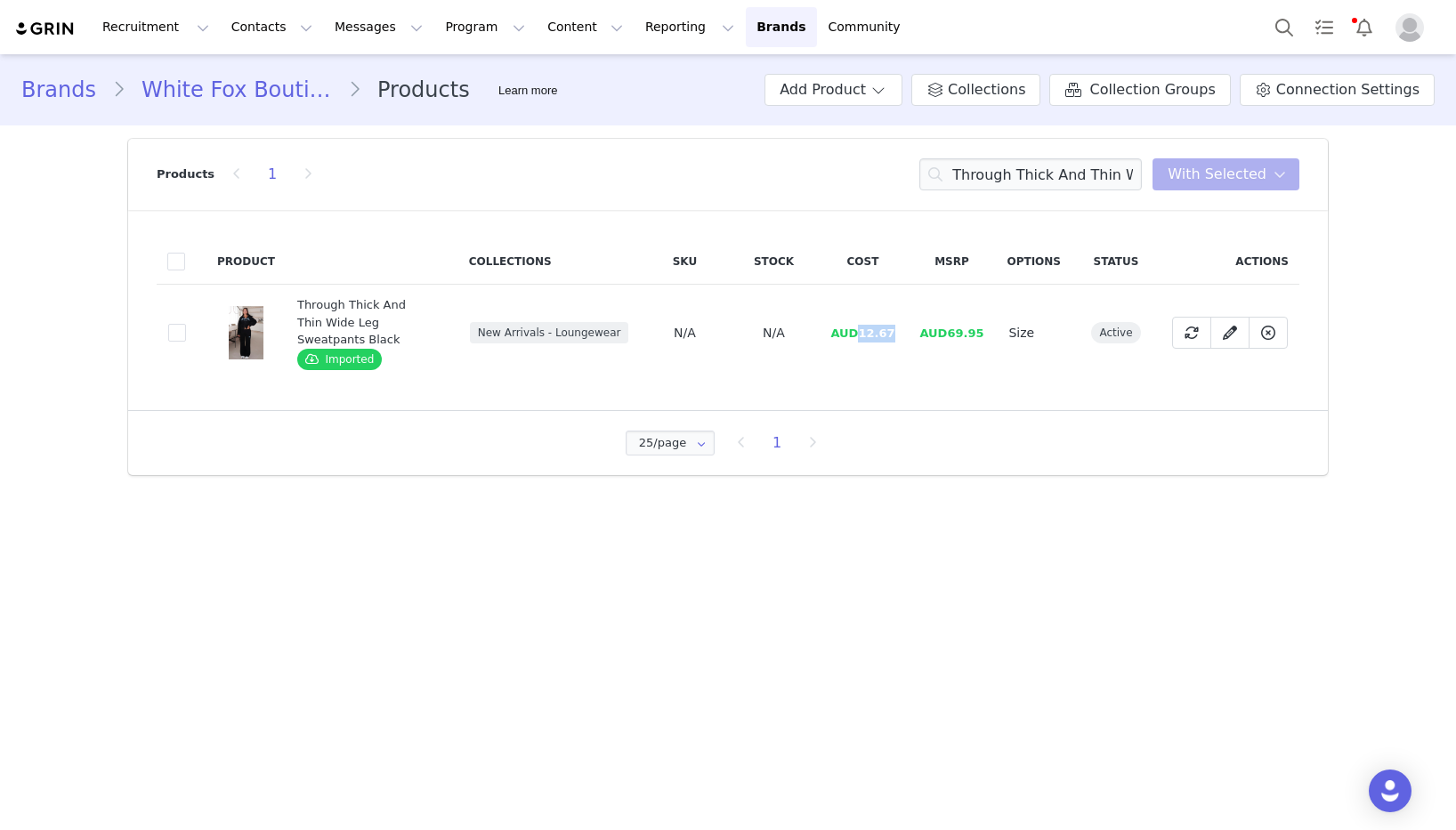
drag, startPoint x: 896, startPoint y: 335, endPoint x: 865, endPoint y: 337, distance: 31.1
click at [865, 337] on span "AUD12.67" at bounding box center [862, 333] width 65 height 13
click at [1021, 172] on input "Through Thick And Thin Wide Leg Sweatpants Black" at bounding box center [1030, 175] width 223 height 32
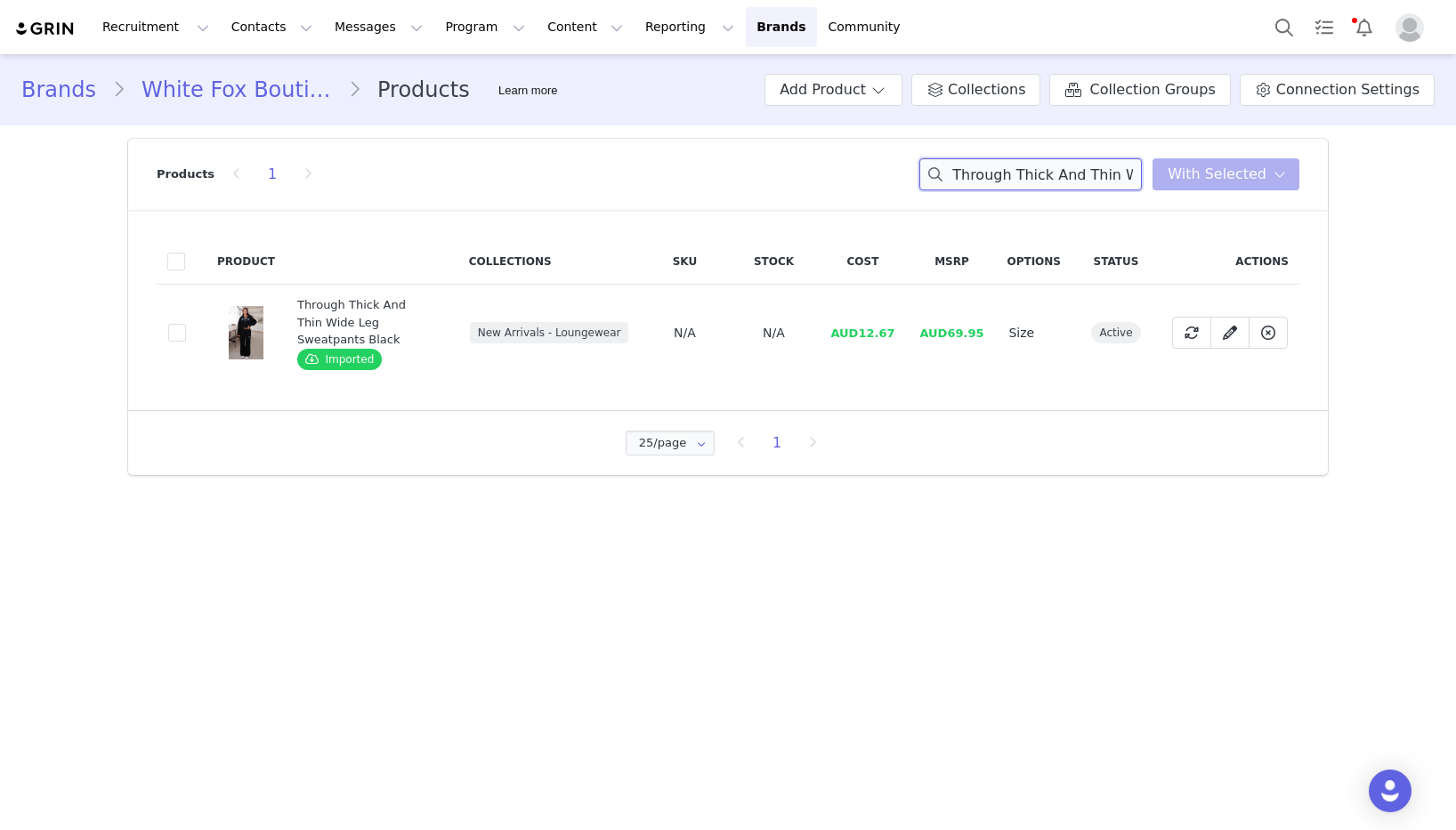
paste input "Boxy Zip Front Hoodie"
drag, startPoint x: 899, startPoint y: 335, endPoint x: 863, endPoint y: 336, distance: 36.0
click at [863, 336] on td "AUD14.67" at bounding box center [862, 333] width 89 height 97
click at [1088, 179] on input "Through Thick And Thin Boxy Zip Front Hoodie Black" at bounding box center [1030, 175] width 223 height 32
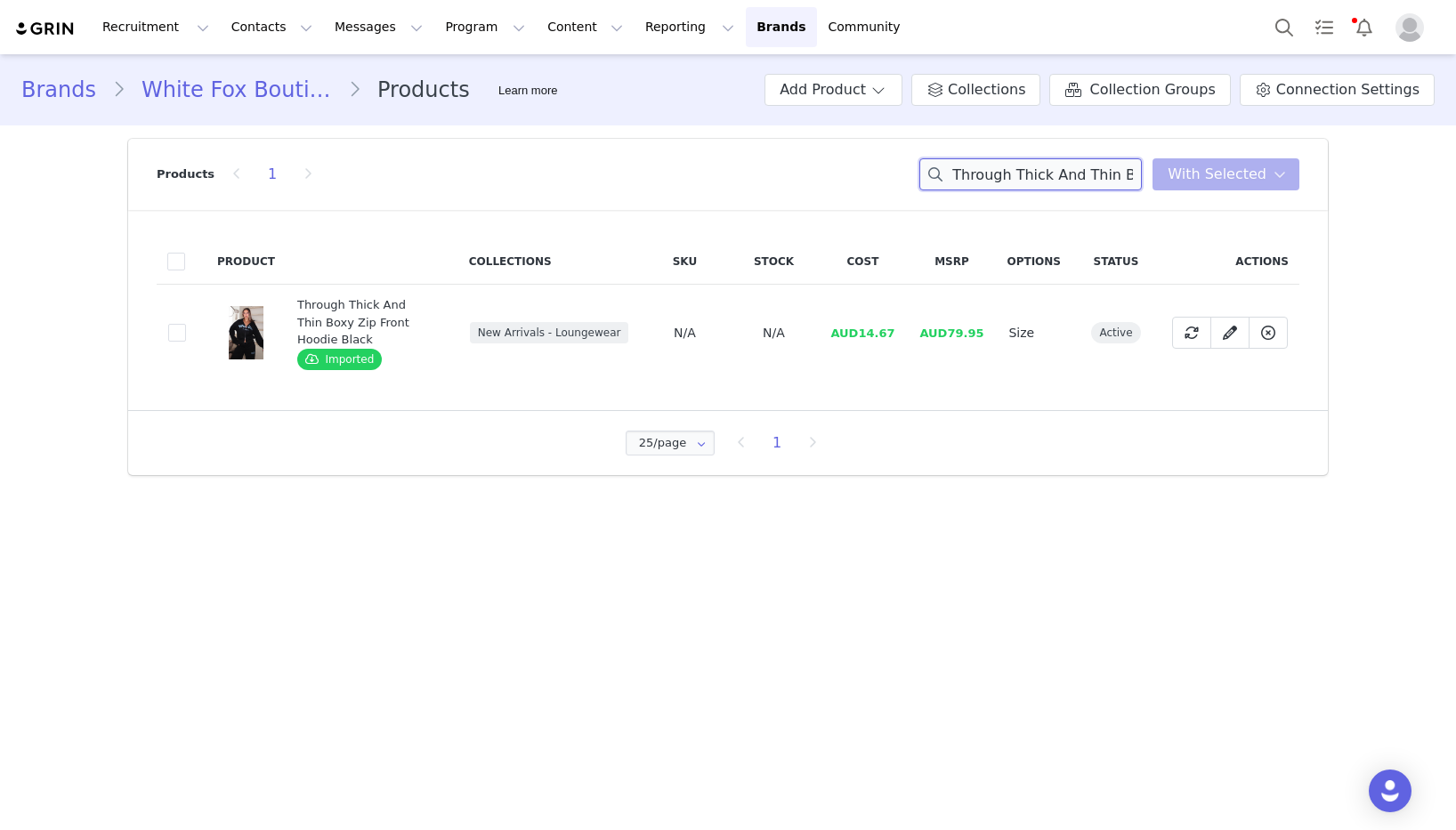
paste input "Make You My Lover Bustier"
click at [1088, 179] on input "Make You My Lover Bustier Black" at bounding box center [1030, 175] width 223 height 32
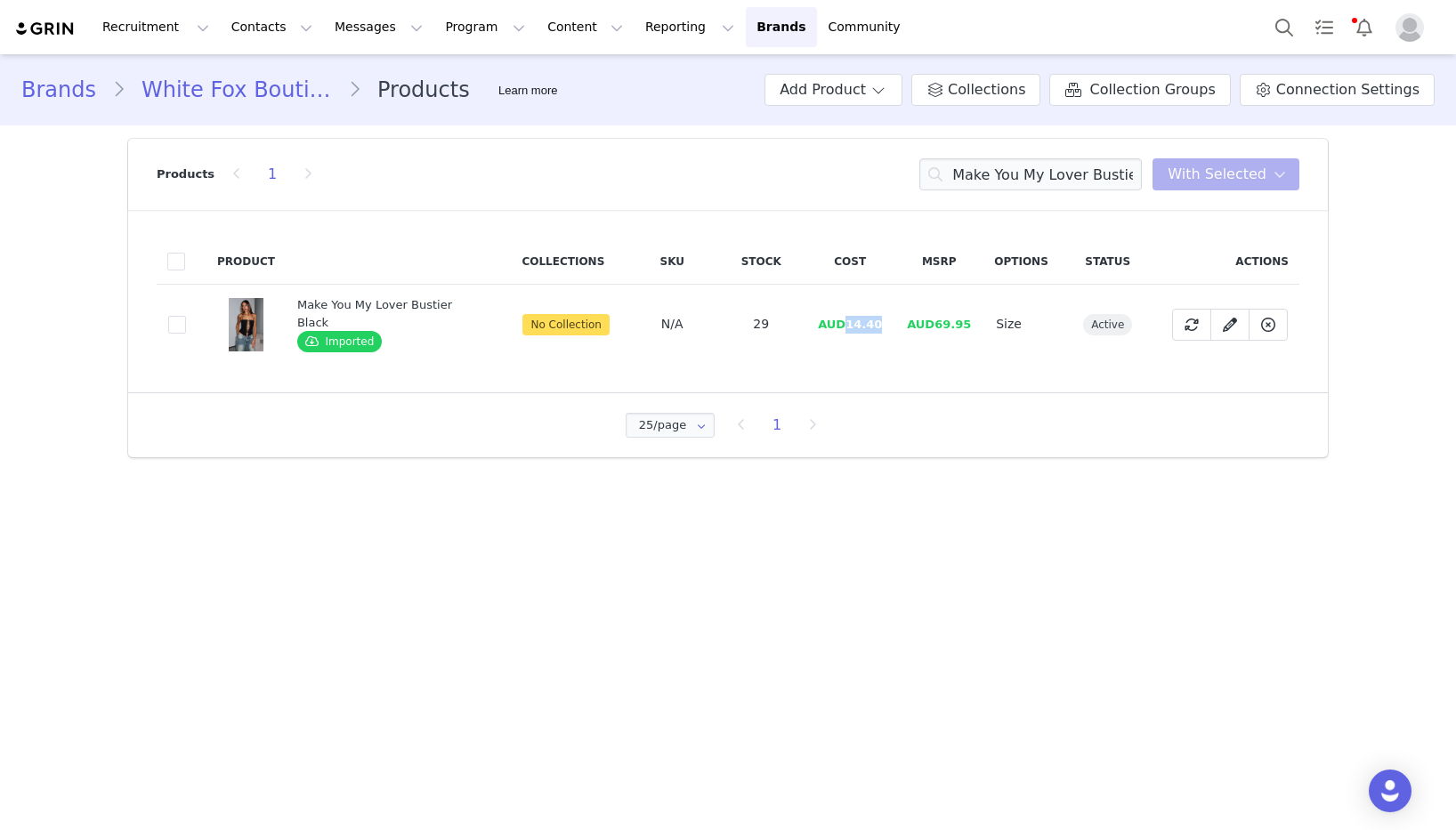
drag, startPoint x: 875, startPoint y: 324, endPoint x: 843, endPoint y: 327, distance: 32.1
click at [843, 327] on td "AUD14.40" at bounding box center [850, 324] width 89 height 80
click at [1044, 180] on input "Make You My Lover Bustier Black" at bounding box center [1030, 175] width 223 height 32
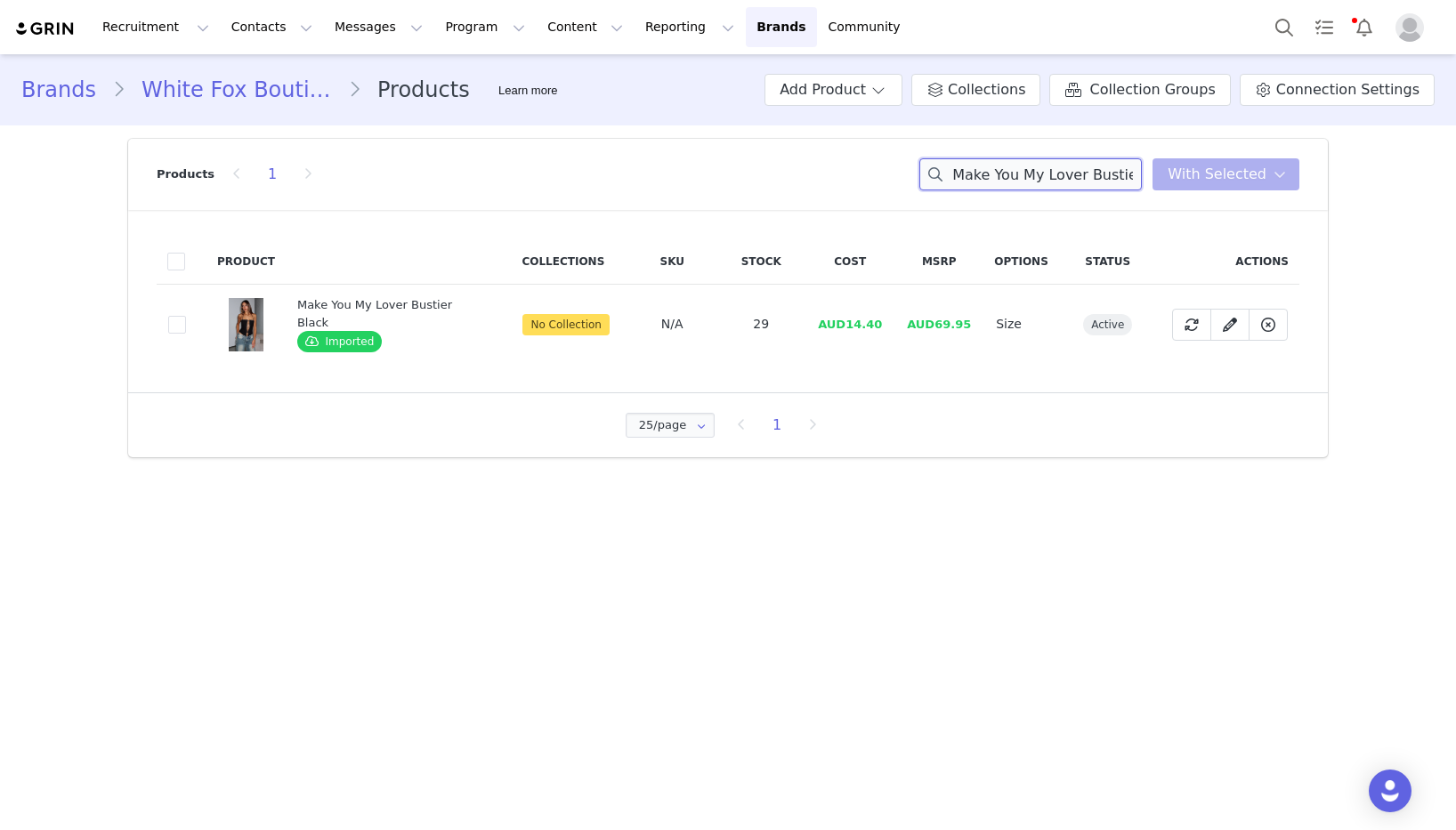
paste input "Crazy Story"
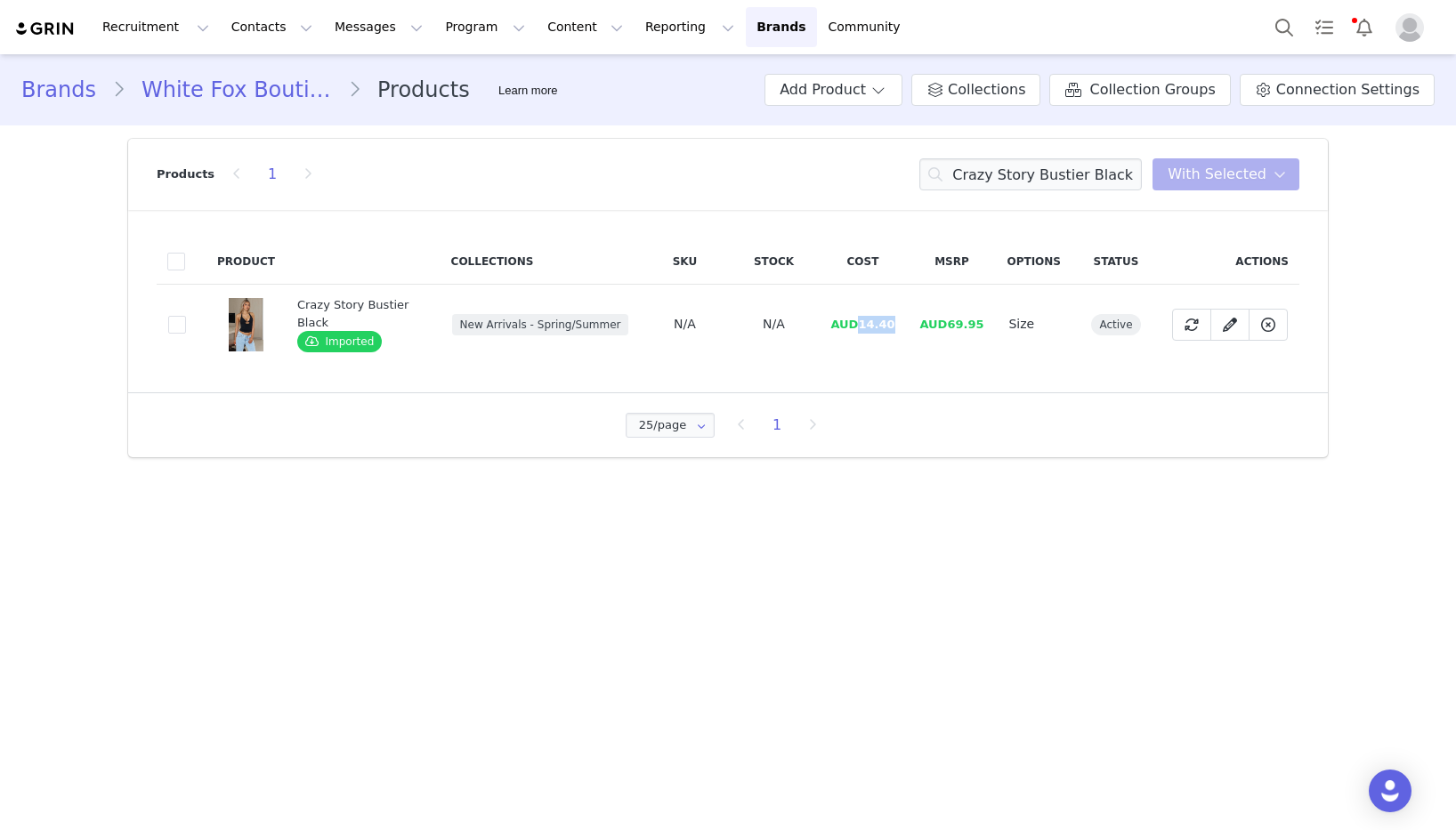
drag, startPoint x: 892, startPoint y: 325, endPoint x: 857, endPoint y: 329, distance: 35.2
click at [857, 329] on span "AUD14.40" at bounding box center [862, 324] width 65 height 13
click at [1071, 176] on input "Crazy Story Bustier Black" at bounding box center [1030, 175] width 223 height 32
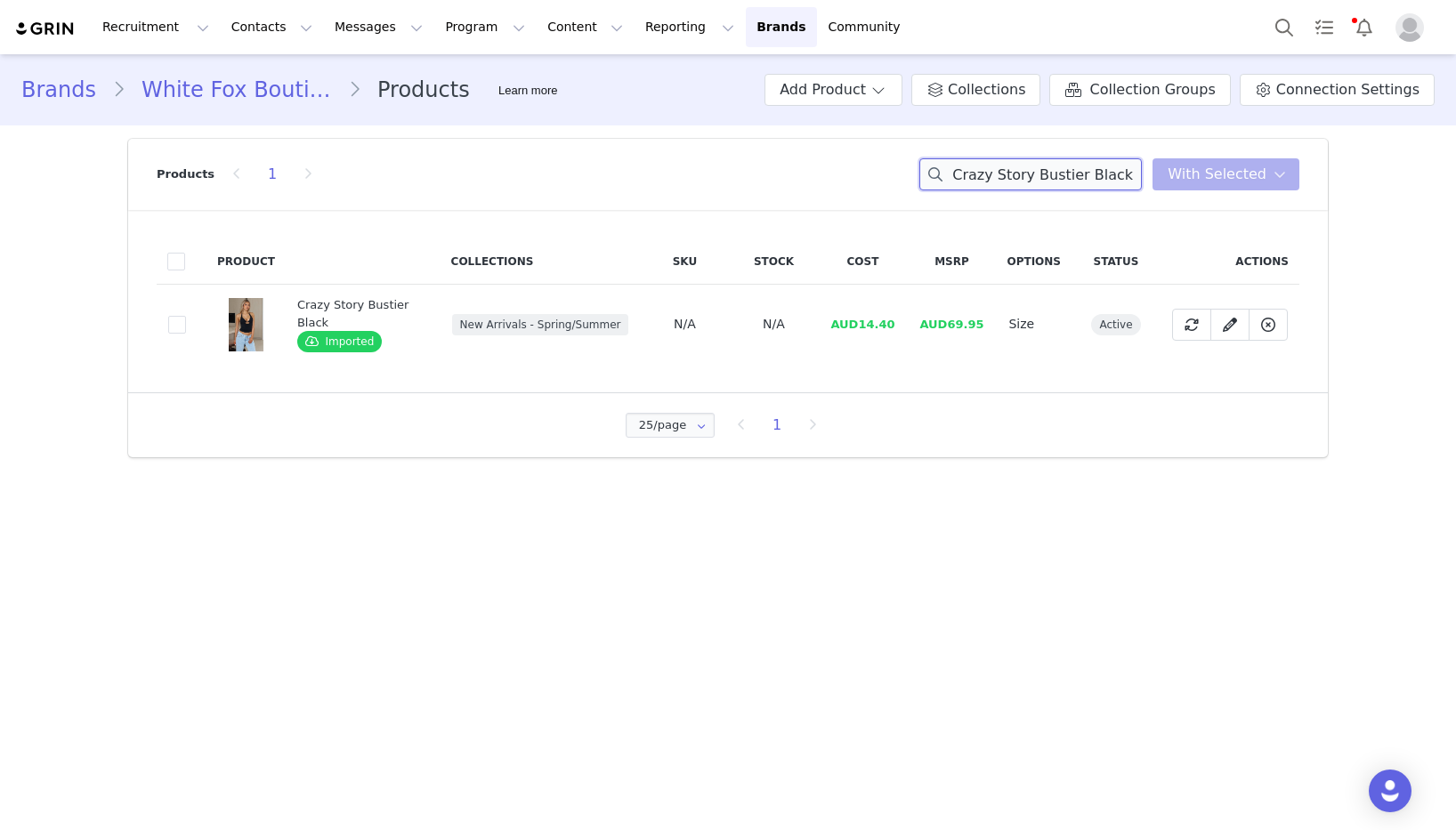
paste input "Back To Business Mini Skort Chocolate Pinstripe"
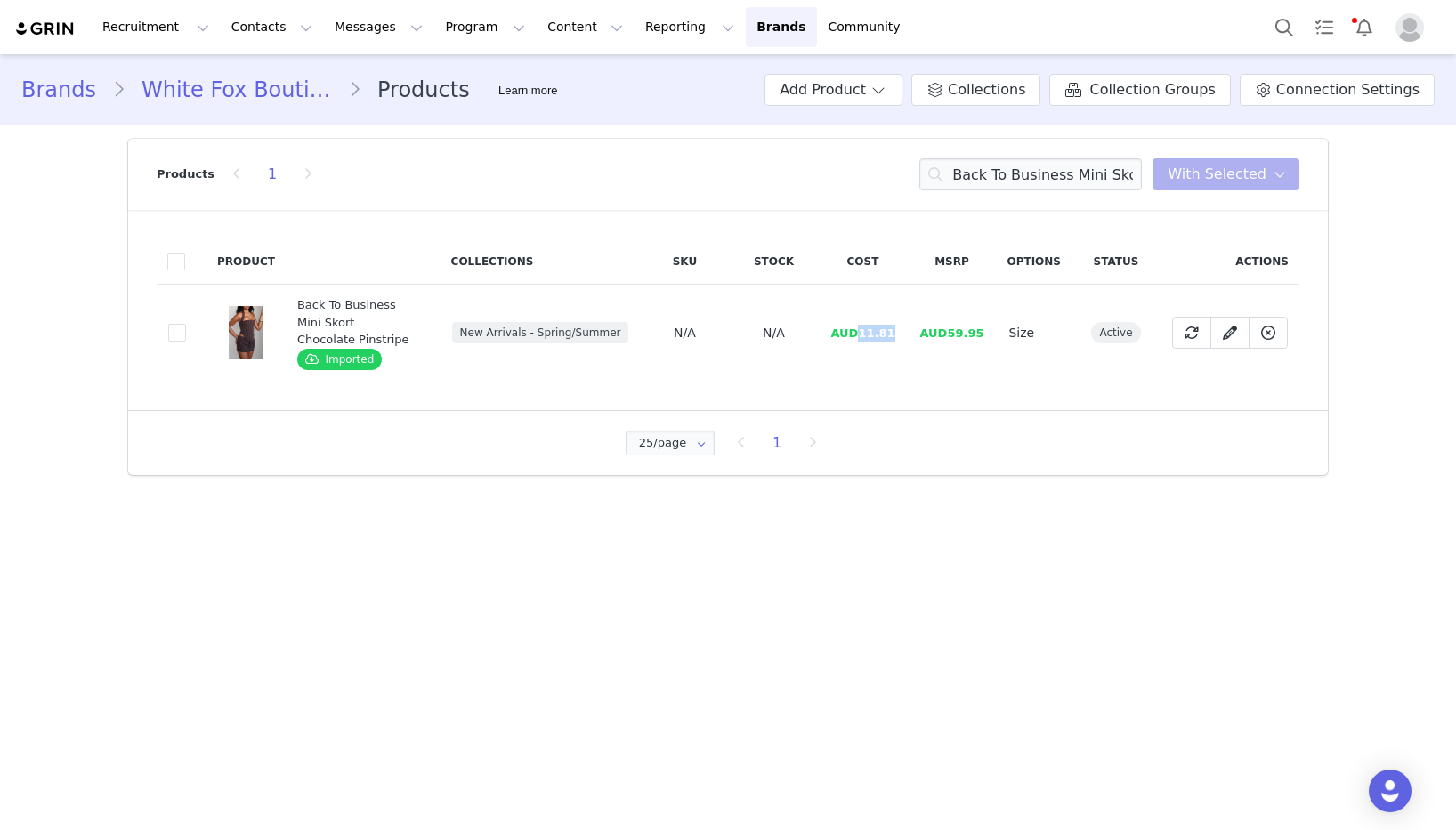
click at [862, 333] on td "AUD11.81" at bounding box center [862, 333] width 89 height 97
click at [1070, 182] on input "Back To Business Mini Skort Chocolate Pinstripe" at bounding box center [1030, 175] width 223 height 32
paste input "Halter Bustier"
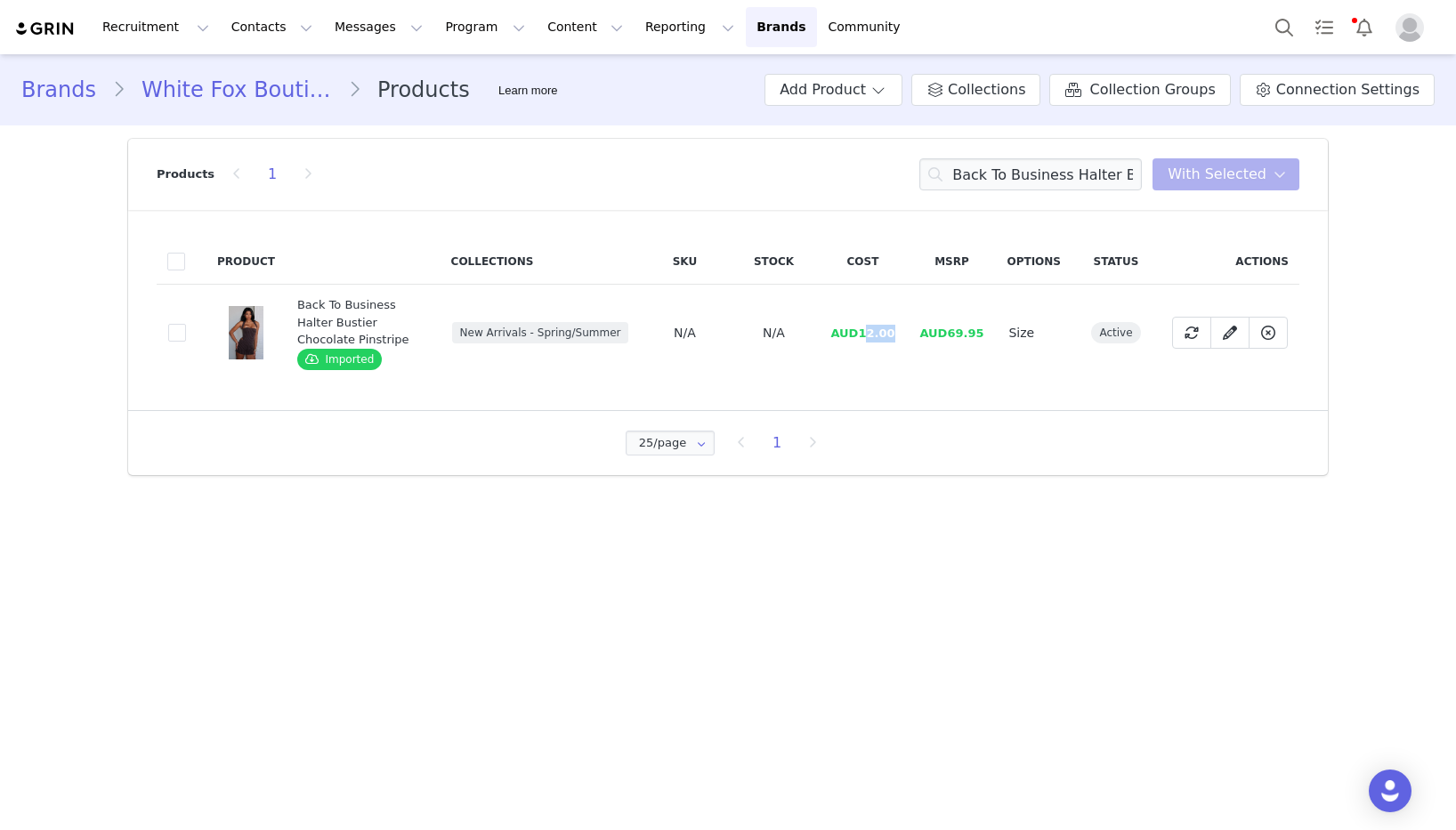
drag, startPoint x: 898, startPoint y: 334, endPoint x: 867, endPoint y: 337, distance: 31.1
click at [867, 337] on td "AUD12.00" at bounding box center [862, 333] width 89 height 97
drag, startPoint x: 866, startPoint y: 336, endPoint x: 900, endPoint y: 334, distance: 34.1
click at [900, 334] on td "AUD12.00" at bounding box center [862, 333] width 89 height 97
drag, startPoint x: 896, startPoint y: 334, endPoint x: 864, endPoint y: 335, distance: 32.0
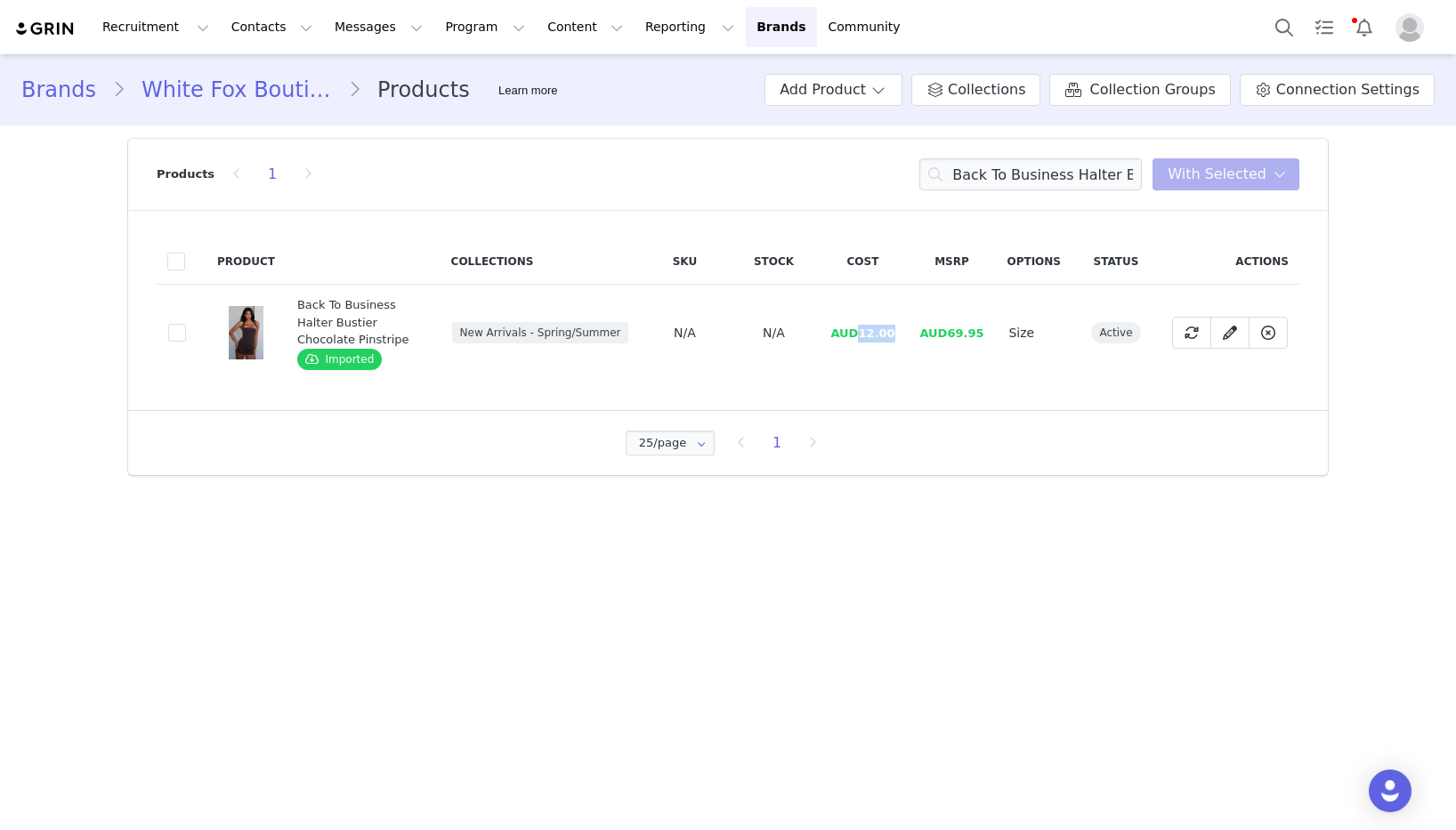
click at [864, 335] on span "AUD12.00" at bounding box center [862, 333] width 65 height 13
click at [1029, 177] on input "Back To Business Halter Bustier Chocolate Pinstripe" at bounding box center [1030, 175] width 223 height 32
paste input "Holdin' Me Back Mini Dress Black"
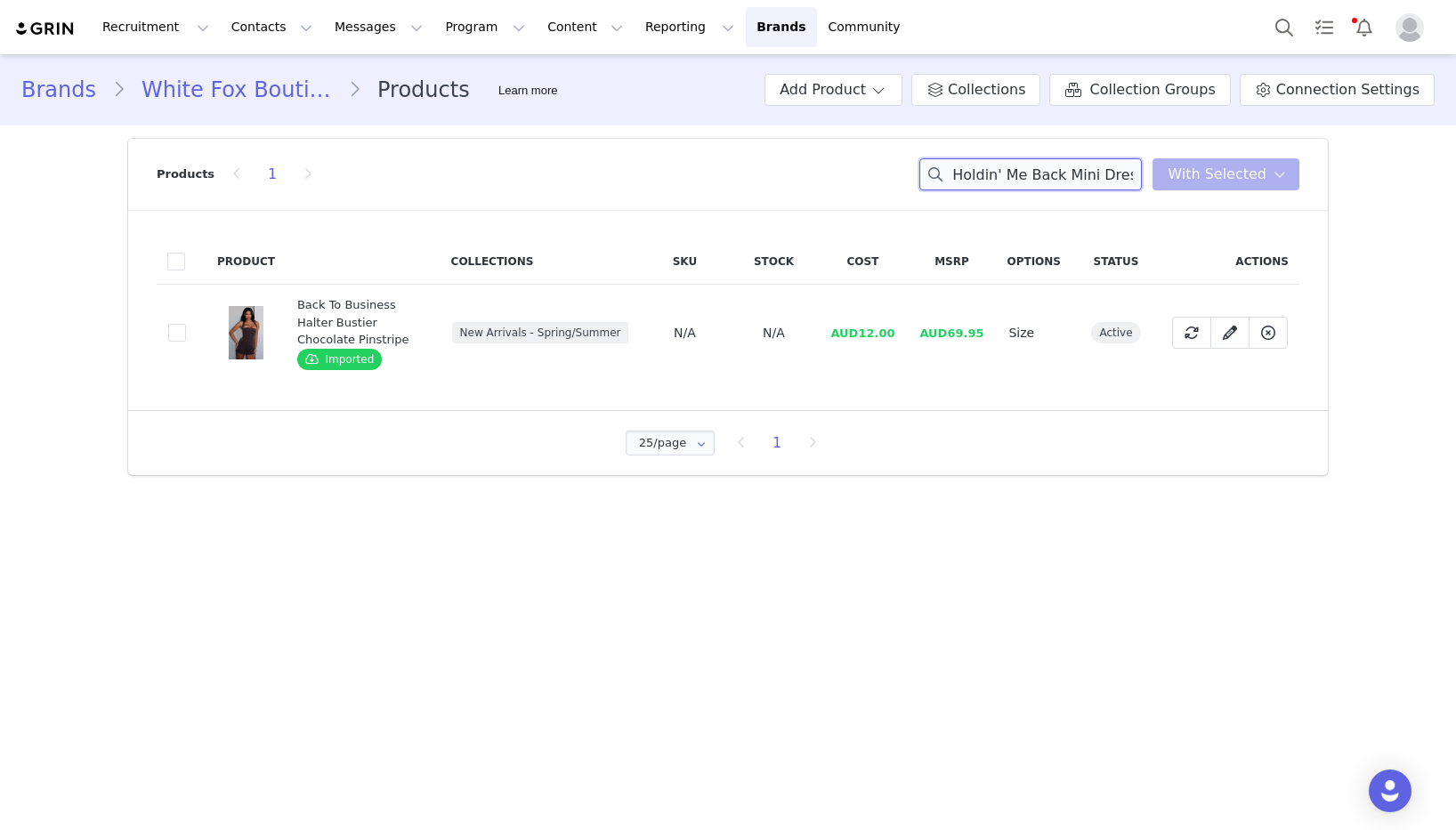
scroll to position [0, 34]
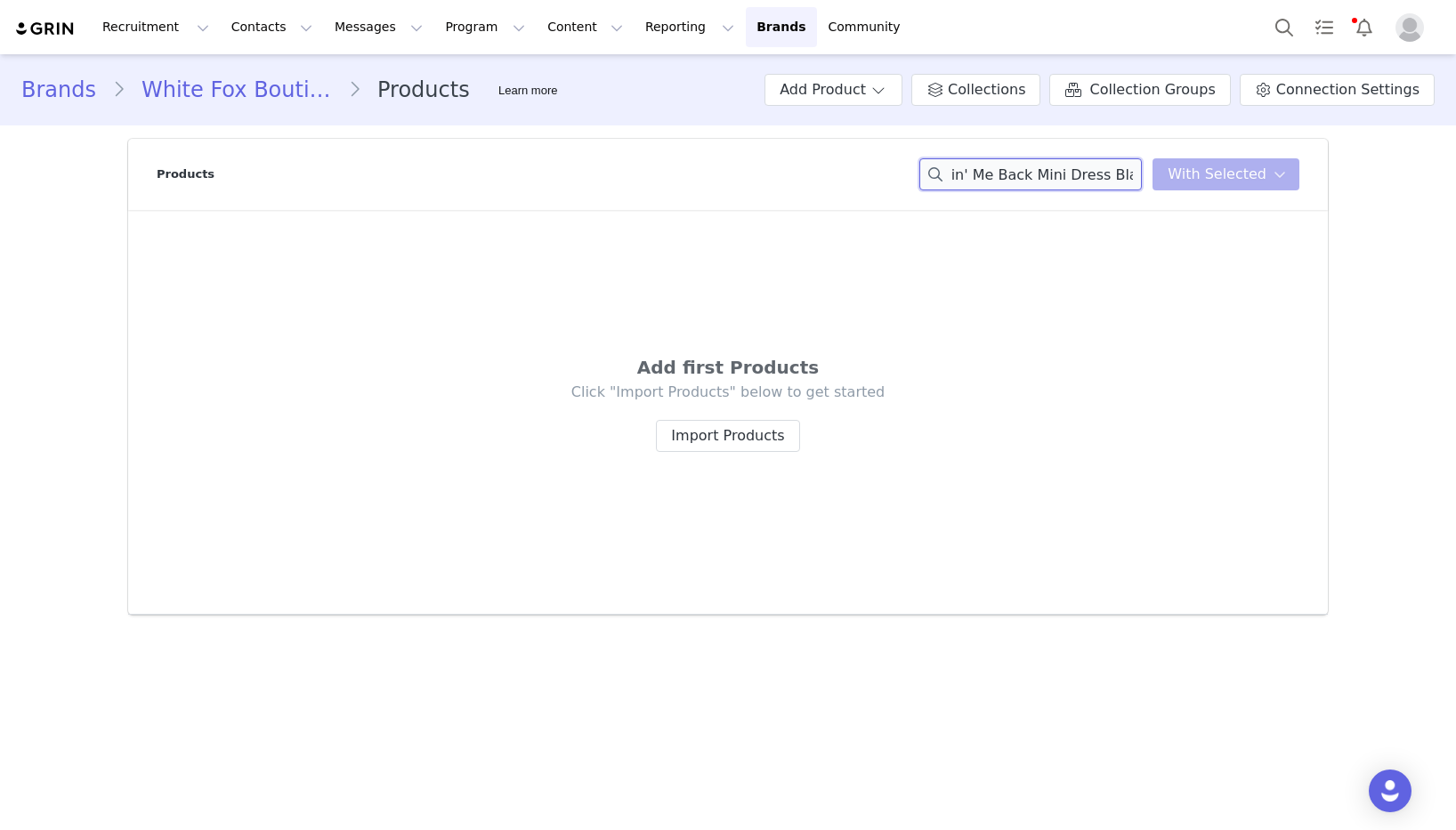
click at [1116, 174] on input "Holdin' Me Back Mini Dress Black" at bounding box center [1030, 175] width 223 height 32
drag, startPoint x: 1004, startPoint y: 174, endPoint x: 1011, endPoint y: 210, distance: 36.7
click at [1004, 175] on input "Holdin' Me Back Mini Dress" at bounding box center [1030, 175] width 223 height 32
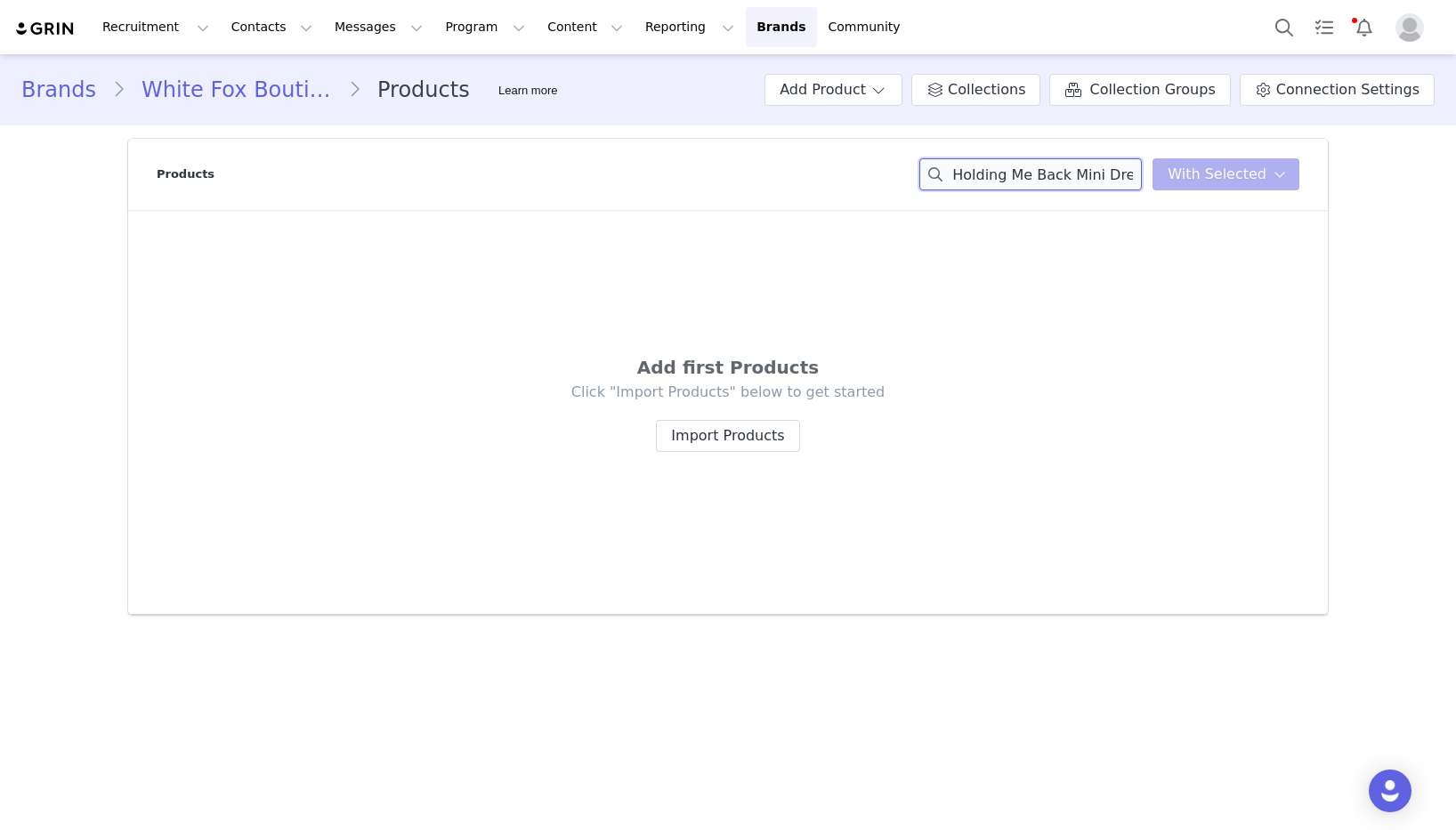
click at [1083, 164] on input "Holding Me Back Mini Dress" at bounding box center [1030, 175] width 223 height 32
paste input "' Me Back Mini Dress Black"
drag, startPoint x: 1037, startPoint y: 175, endPoint x: 711, endPoint y: 168, distance: 326.1
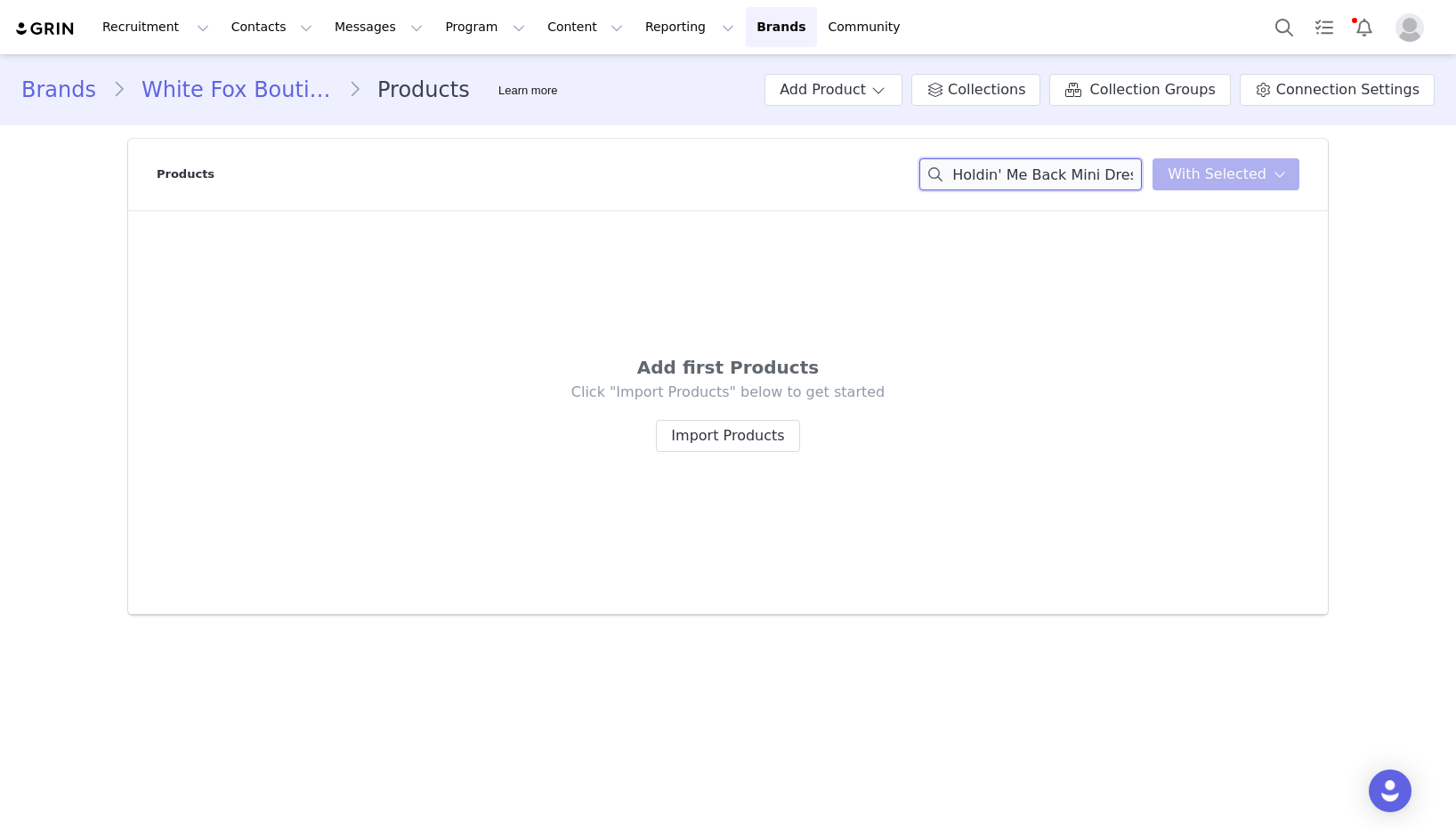
click at [711, 168] on div "Products Holdin' Me Back Mini Dress Black You have 0 product s selected Add to …" at bounding box center [728, 174] width 1143 height 71
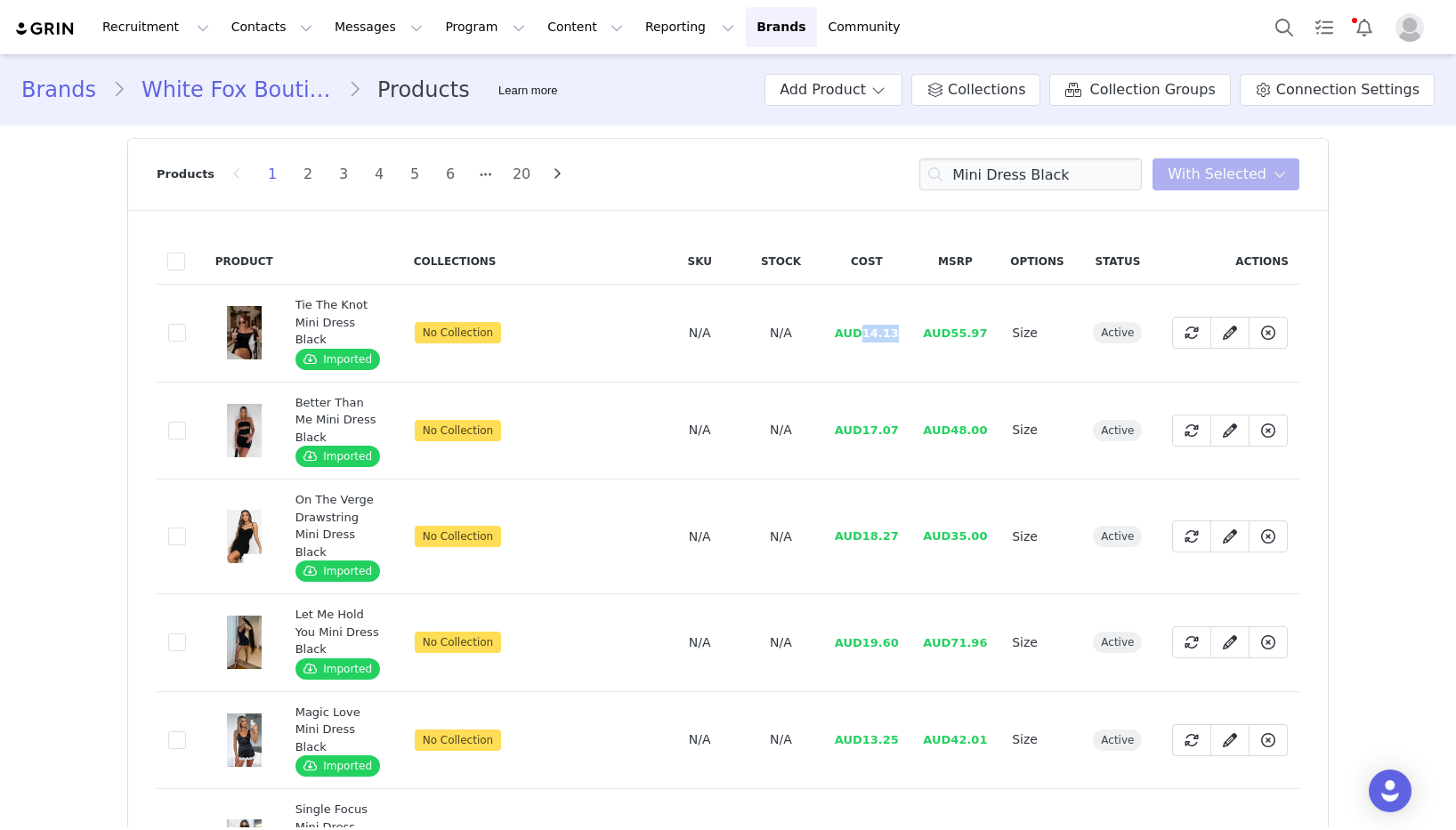
drag, startPoint x: 893, startPoint y: 336, endPoint x: 860, endPoint y: 337, distance: 33.0
click at [860, 337] on td "AUD14.13" at bounding box center [867, 333] width 89 height 98
click at [1024, 184] on input "Mini Dress Black" at bounding box center [1030, 175] width 223 height 32
paste input "Untamed Aura PU"
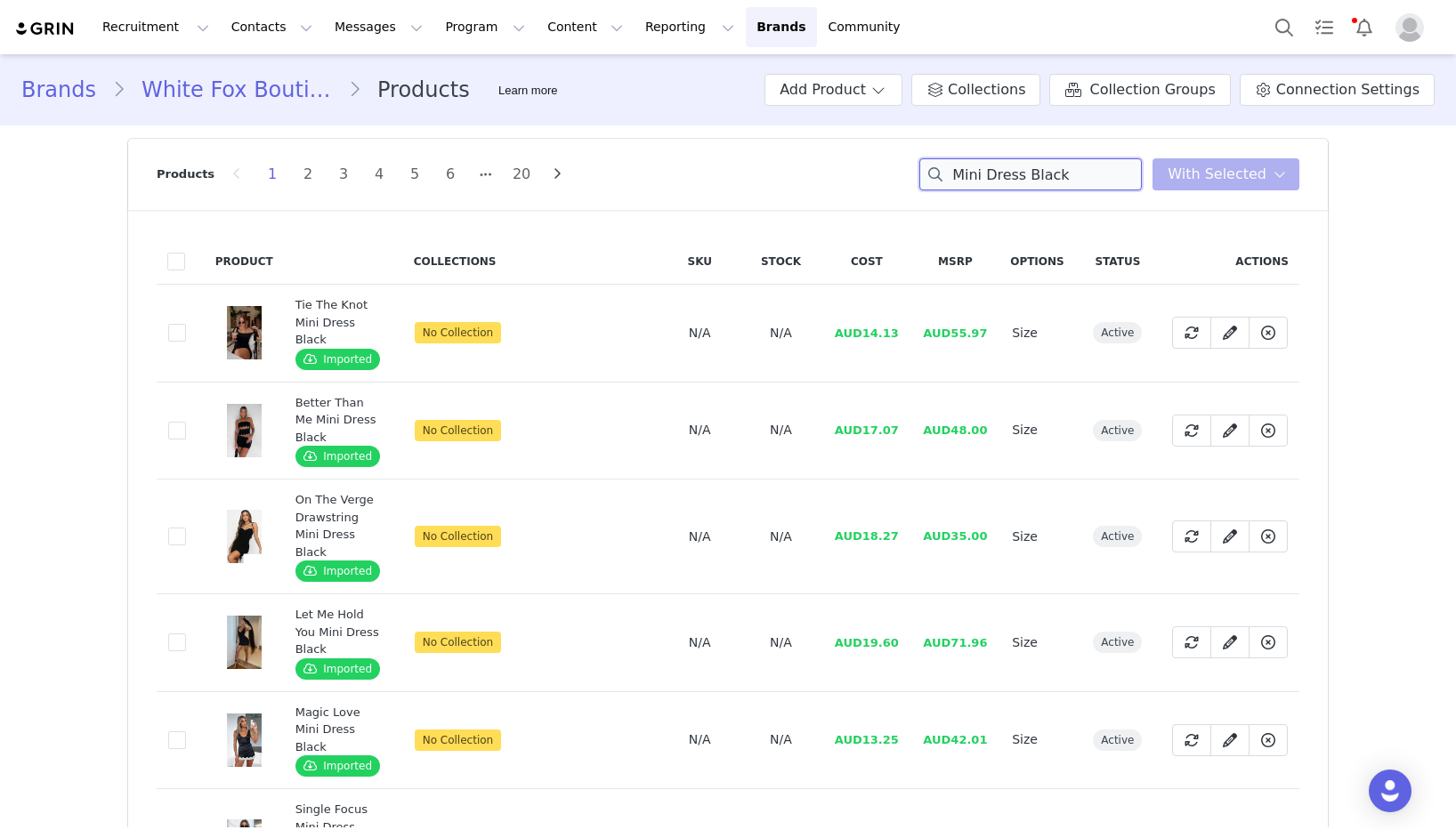
click at [1024, 184] on input "Mini Dress Black" at bounding box center [1030, 175] width 223 height 32
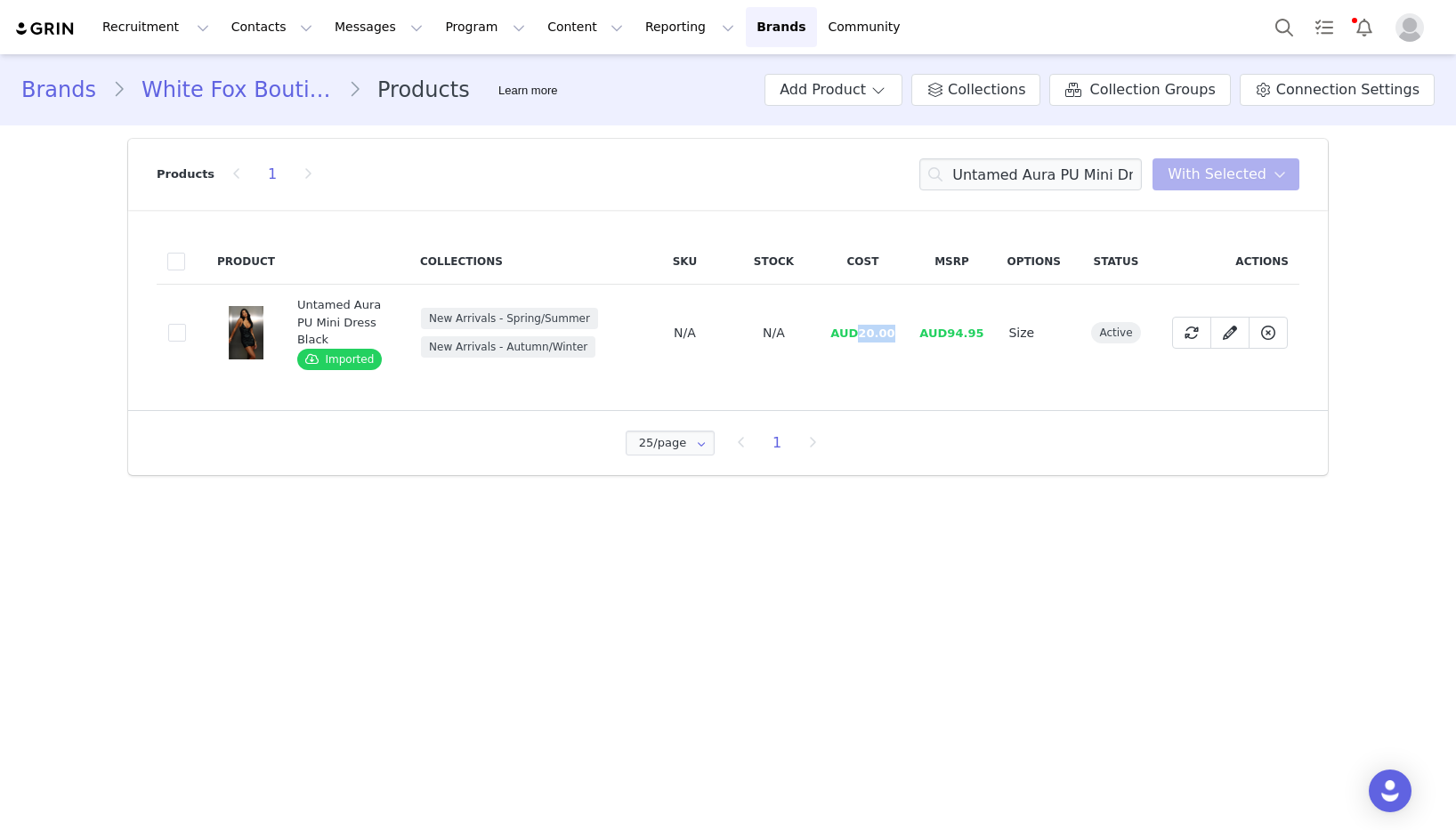
drag, startPoint x: 901, startPoint y: 337, endPoint x: 862, endPoint y: 337, distance: 39.0
click at [862, 337] on td "AUD20.00" at bounding box center [862, 333] width 89 height 97
click at [986, 170] on input "Untamed Aura PU Mini Dress Black" at bounding box center [1030, 175] width 223 height 32
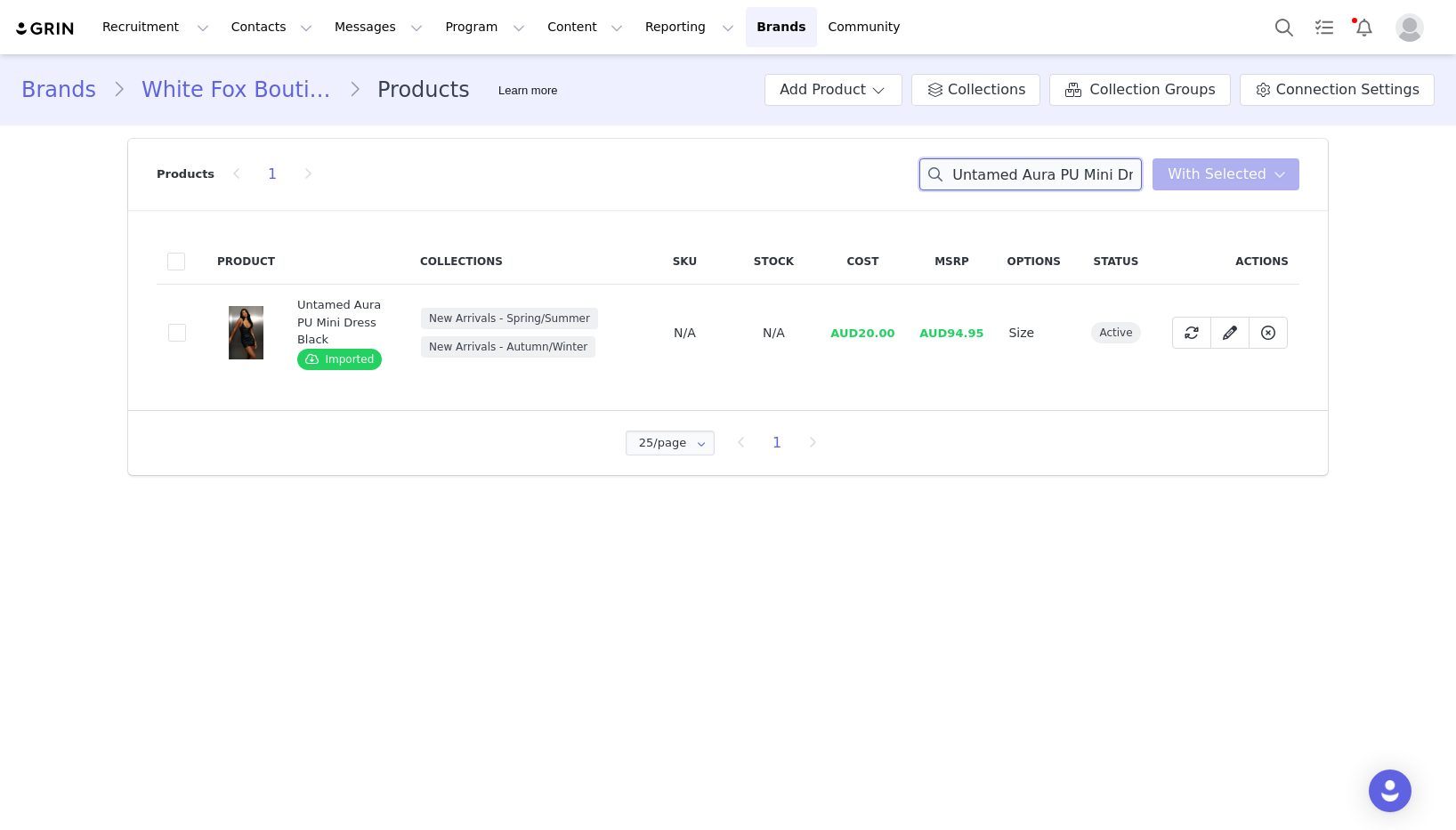
paste input "Through Thick And Thin Boxy Zip Front Hoodie Volcanic"
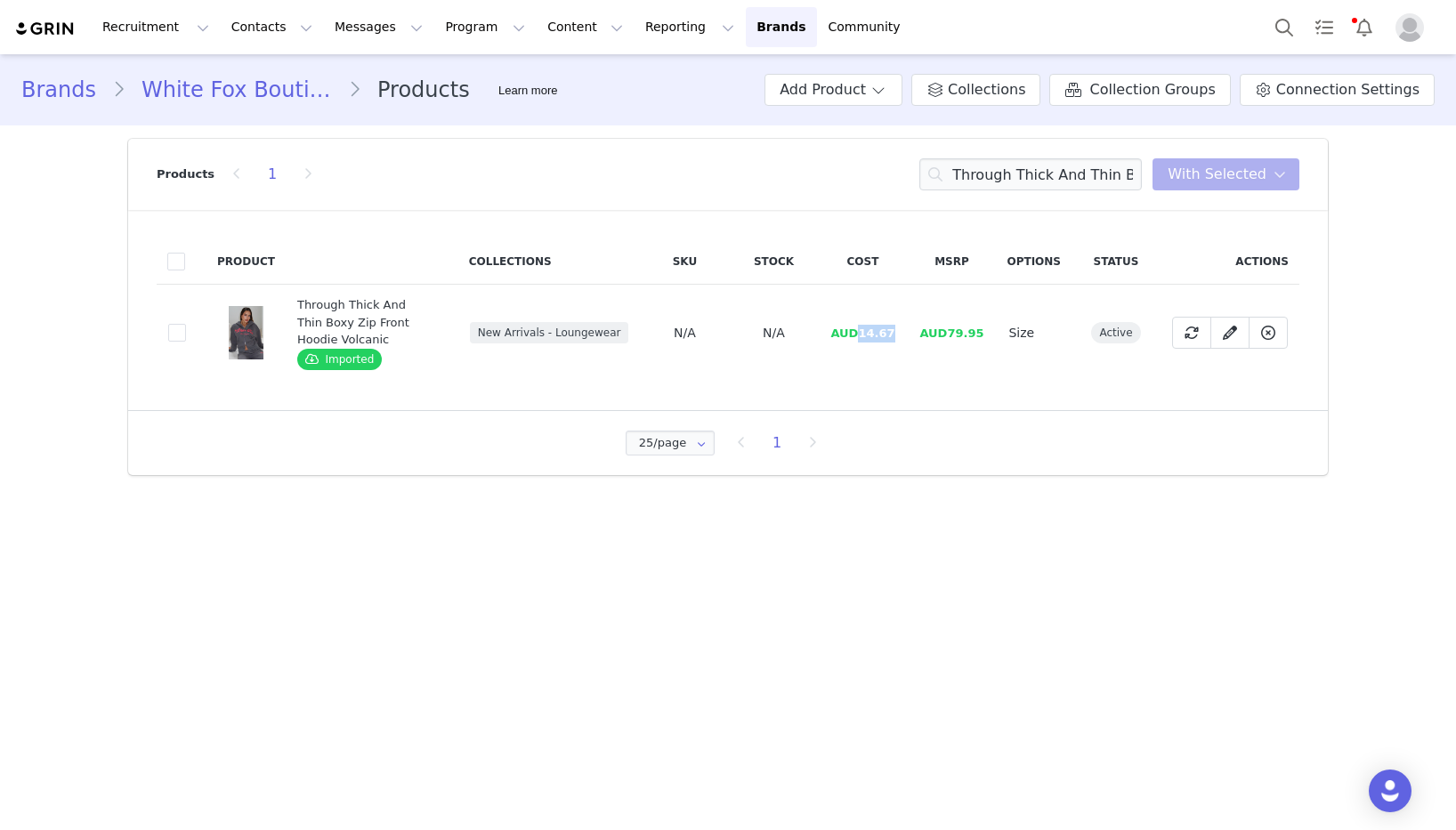
drag, startPoint x: 897, startPoint y: 336, endPoint x: 859, endPoint y: 337, distance: 38.0
click at [859, 337] on td "AUD14.67" at bounding box center [862, 333] width 89 height 97
click at [1011, 172] on input "Through Thick And Thin Boxy Zip Front Hoodie Volcanic" at bounding box center [1030, 175] width 223 height 32
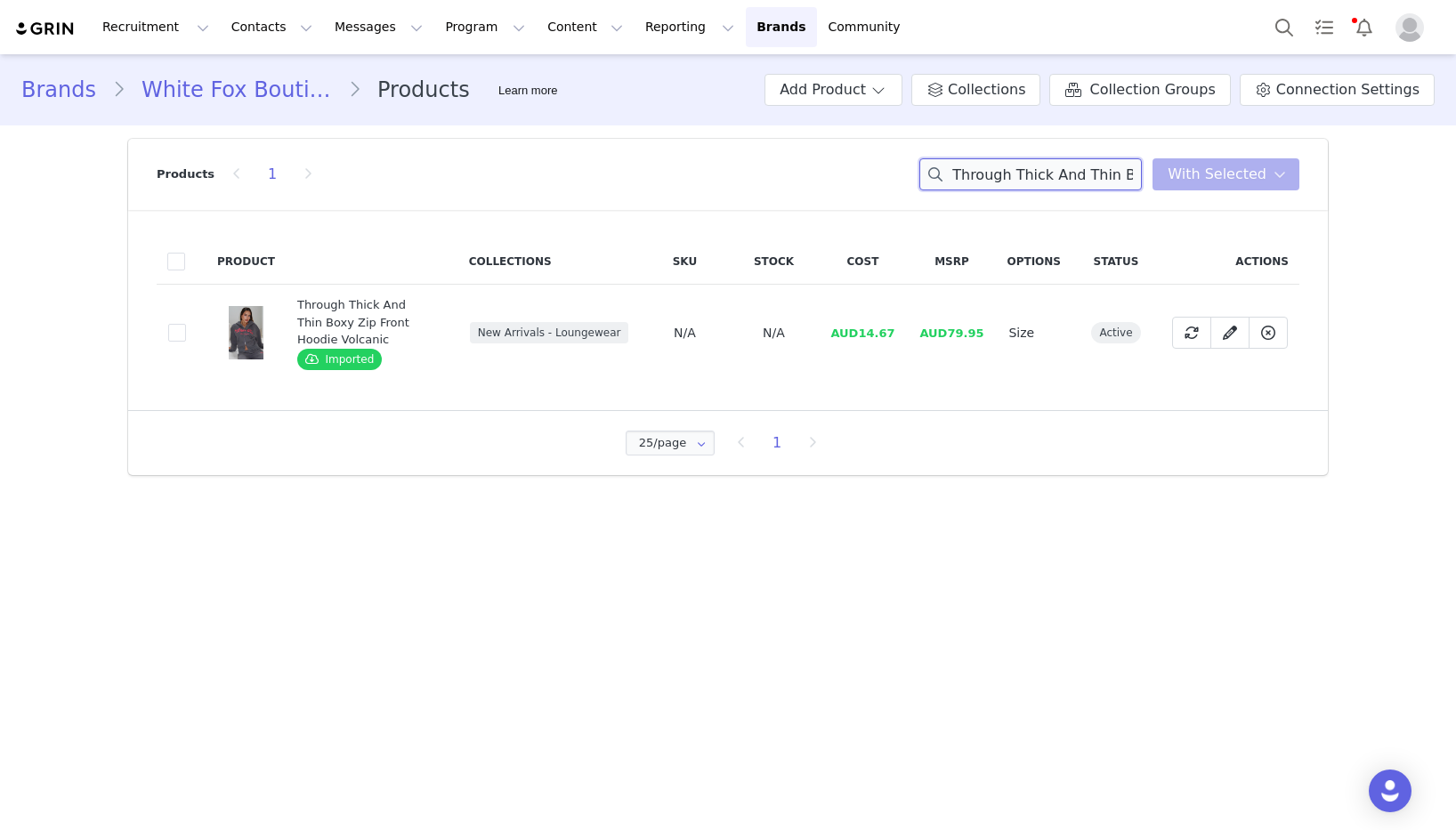
paste input "Wide Leg Sweatpants"
drag, startPoint x: 900, startPoint y: 336, endPoint x: 861, endPoint y: 338, distance: 39.1
click at [861, 338] on td "AUD12.67" at bounding box center [862, 333] width 89 height 97
click at [1023, 161] on input "Through Thick And Thin Wide Leg Sweatpants Volcanic" at bounding box center [1030, 175] width 223 height 32
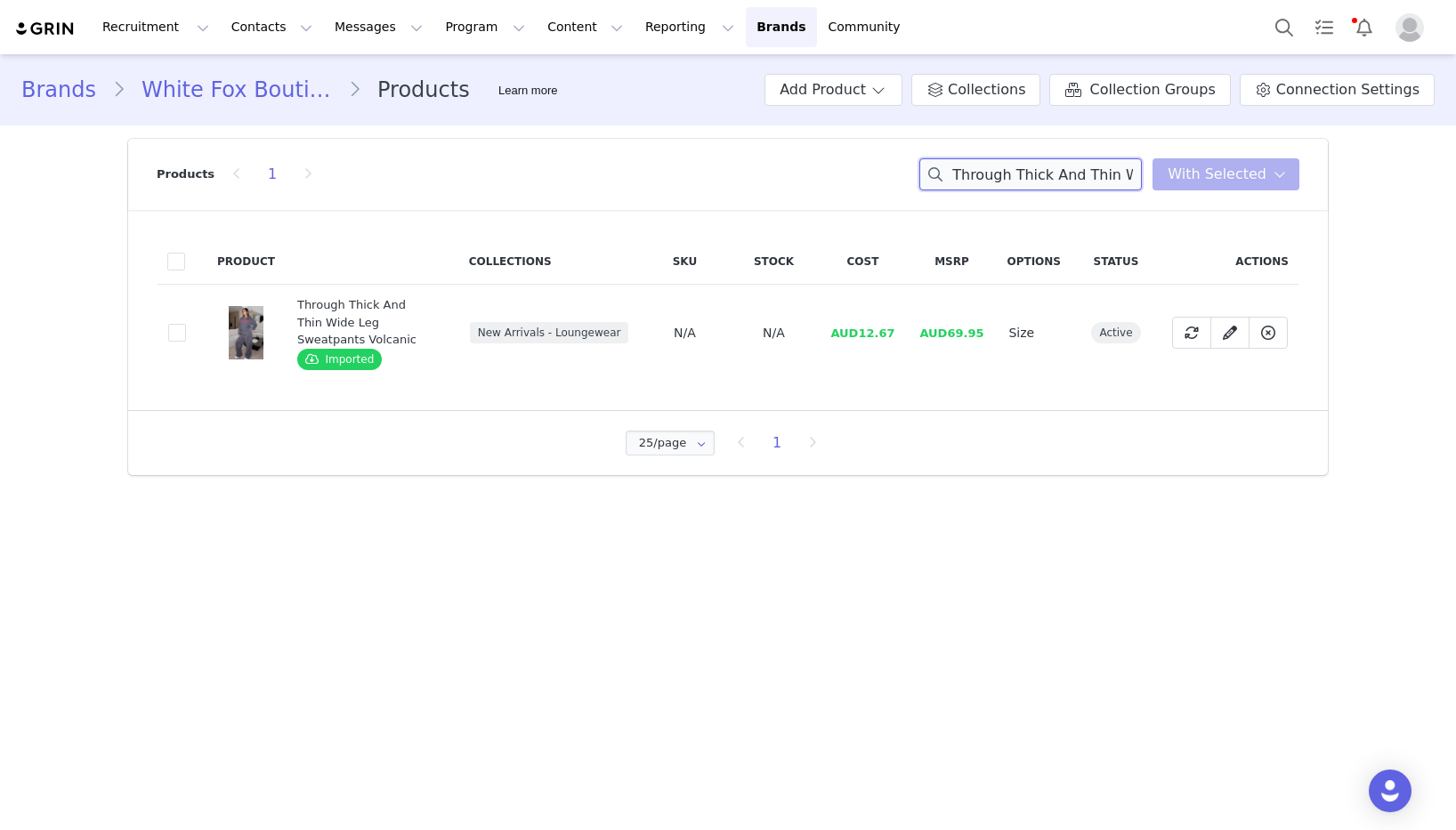
click at [1023, 161] on input "Through Thick And Thin Wide Leg Sweatpants Volcanic" at bounding box center [1030, 175] width 223 height 32
paste input "In A Spiral Off Shoulder Knit Top Cream"
drag, startPoint x: 900, startPoint y: 319, endPoint x: 863, endPoint y: 324, distance: 37.3
click at [863, 324] on td "AUD11.87" at bounding box center [862, 333] width 89 height 97
click at [1102, 180] on input "In A Spiral Off Shoulder Knit Top Cream" at bounding box center [1030, 175] width 223 height 32
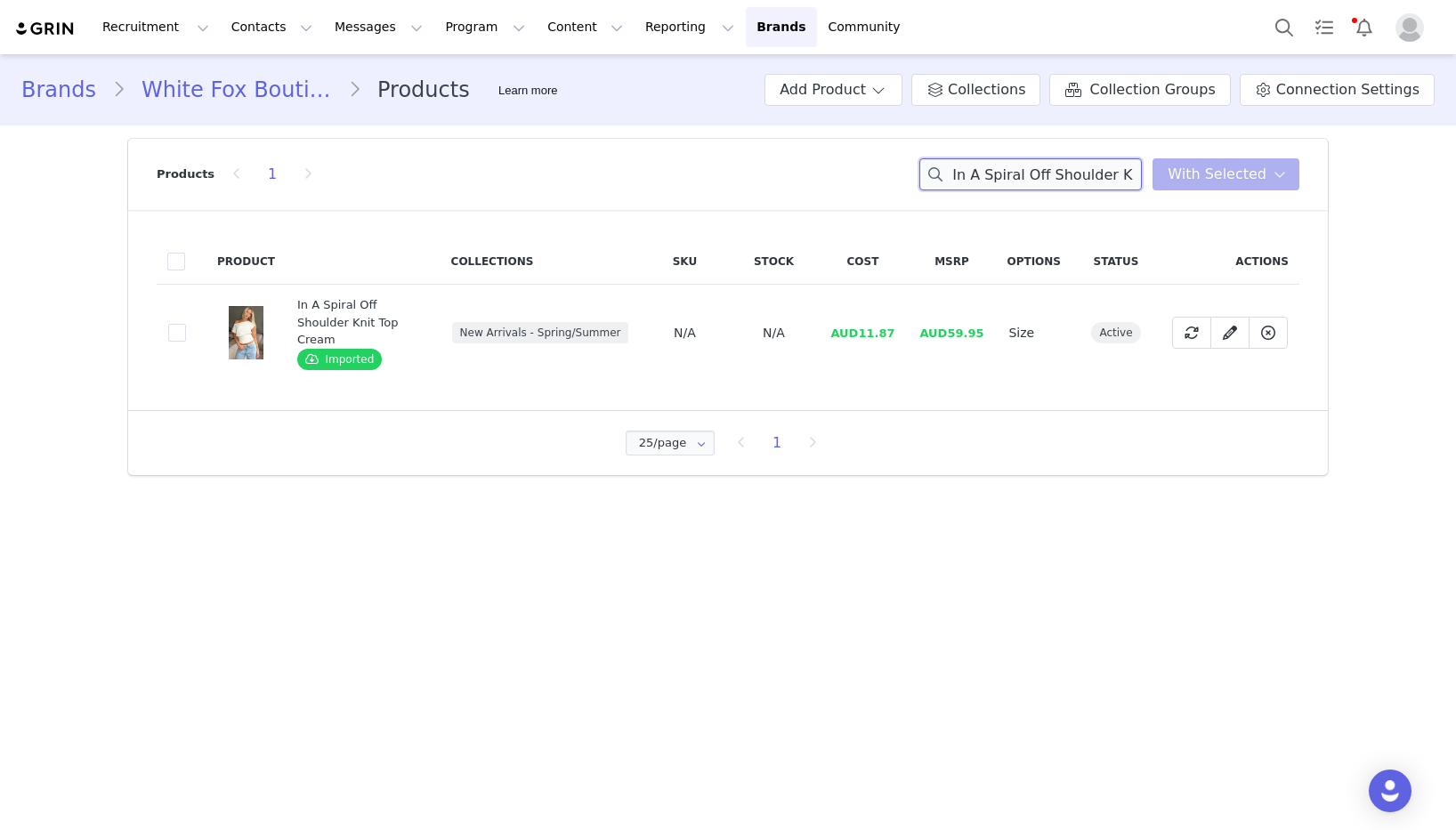
click at [1102, 180] on input "In A Spiral Off Shoulder Knit Top Cream" at bounding box center [1030, 175] width 223 height 32
paste input "Be Mine Forever Denim Bustier Chocolate Wash"
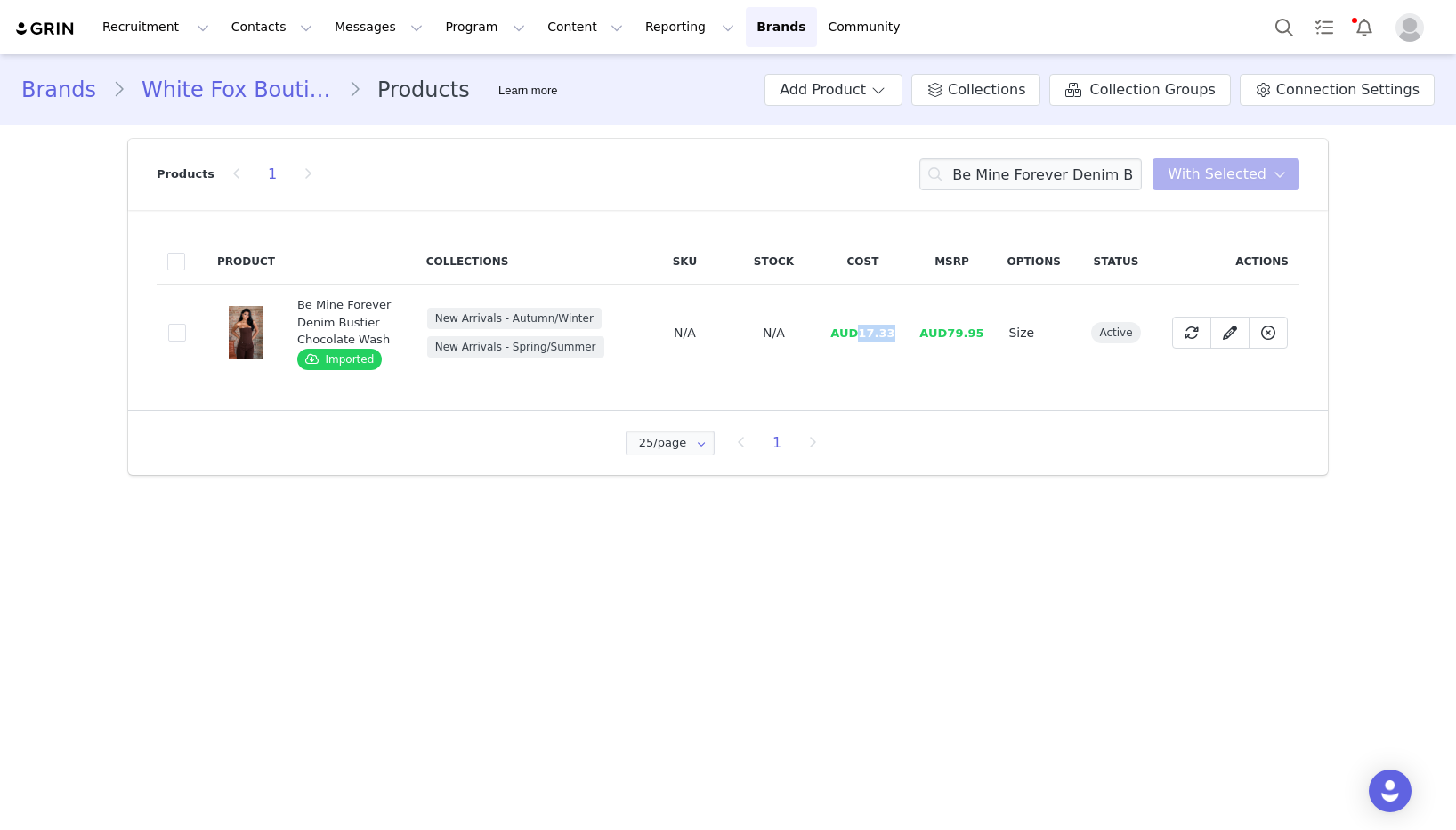
drag, startPoint x: 895, startPoint y: 331, endPoint x: 926, endPoint y: 340, distance: 32.3
click at [864, 335] on span "AUD17.33" at bounding box center [862, 333] width 65 height 13
click at [1078, 164] on input "Be Mine Forever Denim Bustier Chocolate Wash" at bounding box center [1030, 175] width 223 height 32
paste input "Marrakech Moments Top Black"
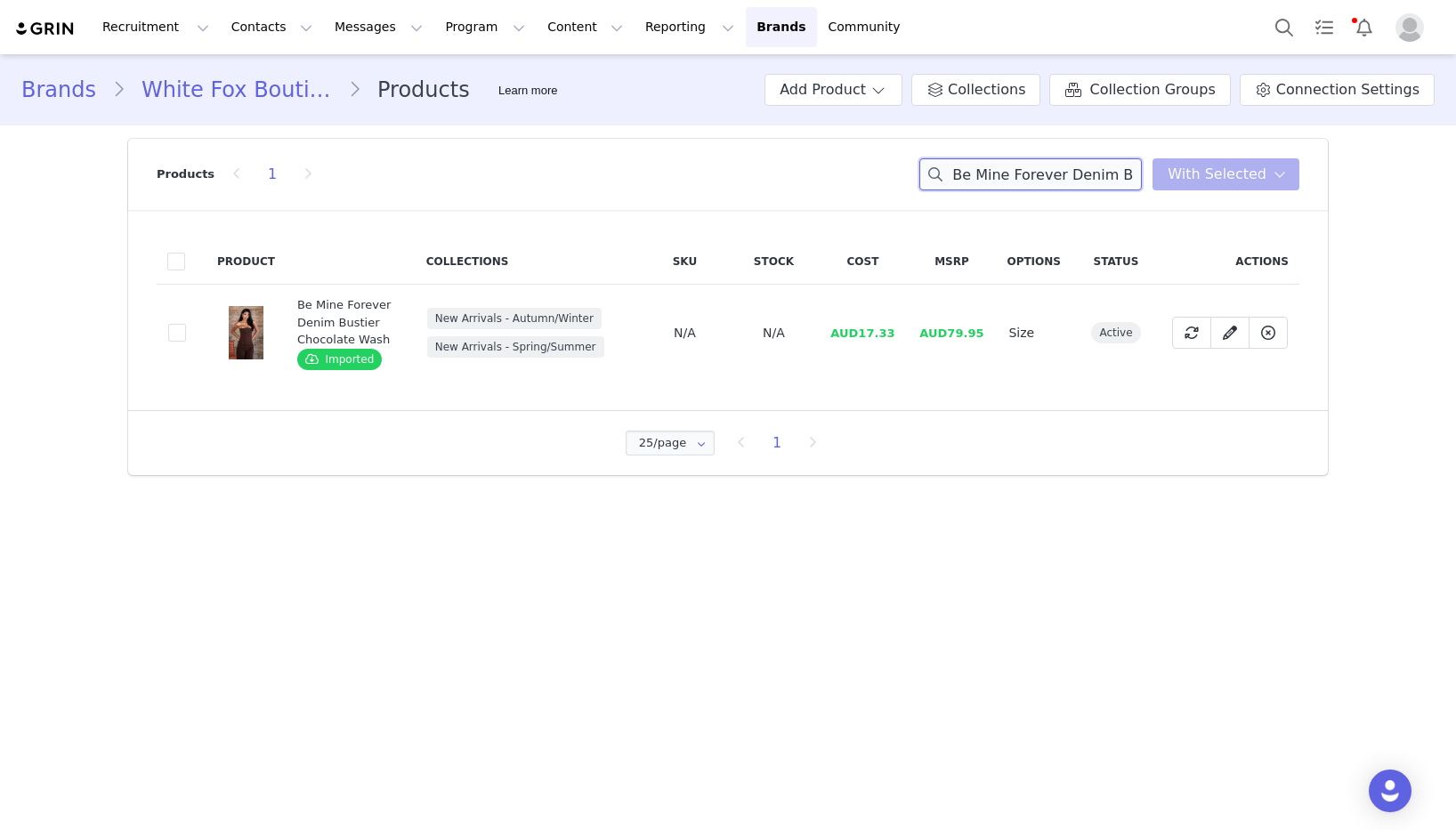
click at [1078, 164] on input "Be Mine Forever Denim Bustier Chocolate Wash" at bounding box center [1030, 175] width 223 height 32
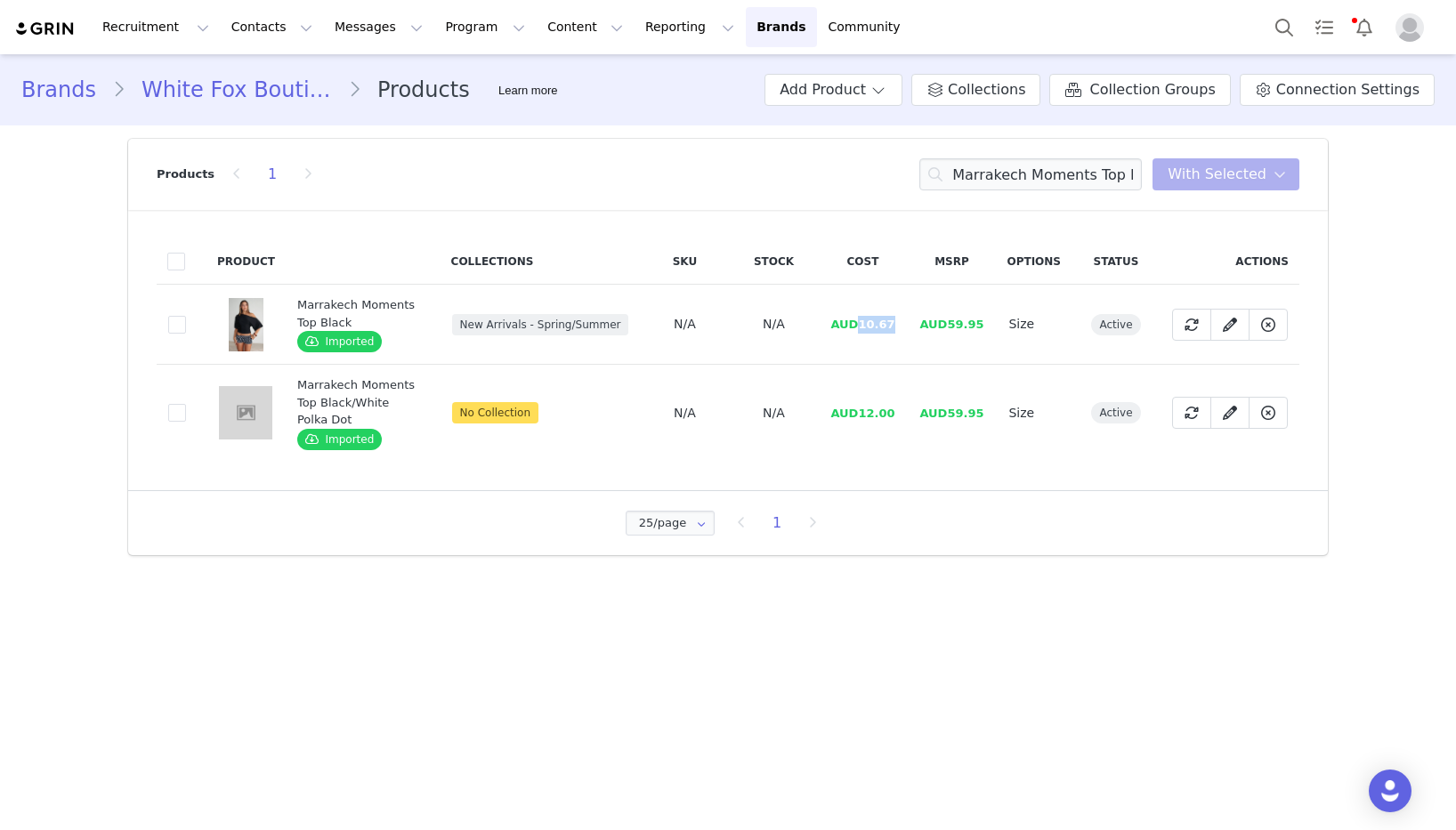
drag, startPoint x: 895, startPoint y: 325, endPoint x: 1055, endPoint y: 367, distance: 165.4
click at [860, 325] on td "AUD10.67" at bounding box center [862, 324] width 89 height 80
click at [992, 168] on input "Marrakech Moments Top Black" at bounding box center [1030, 175] width 223 height 32
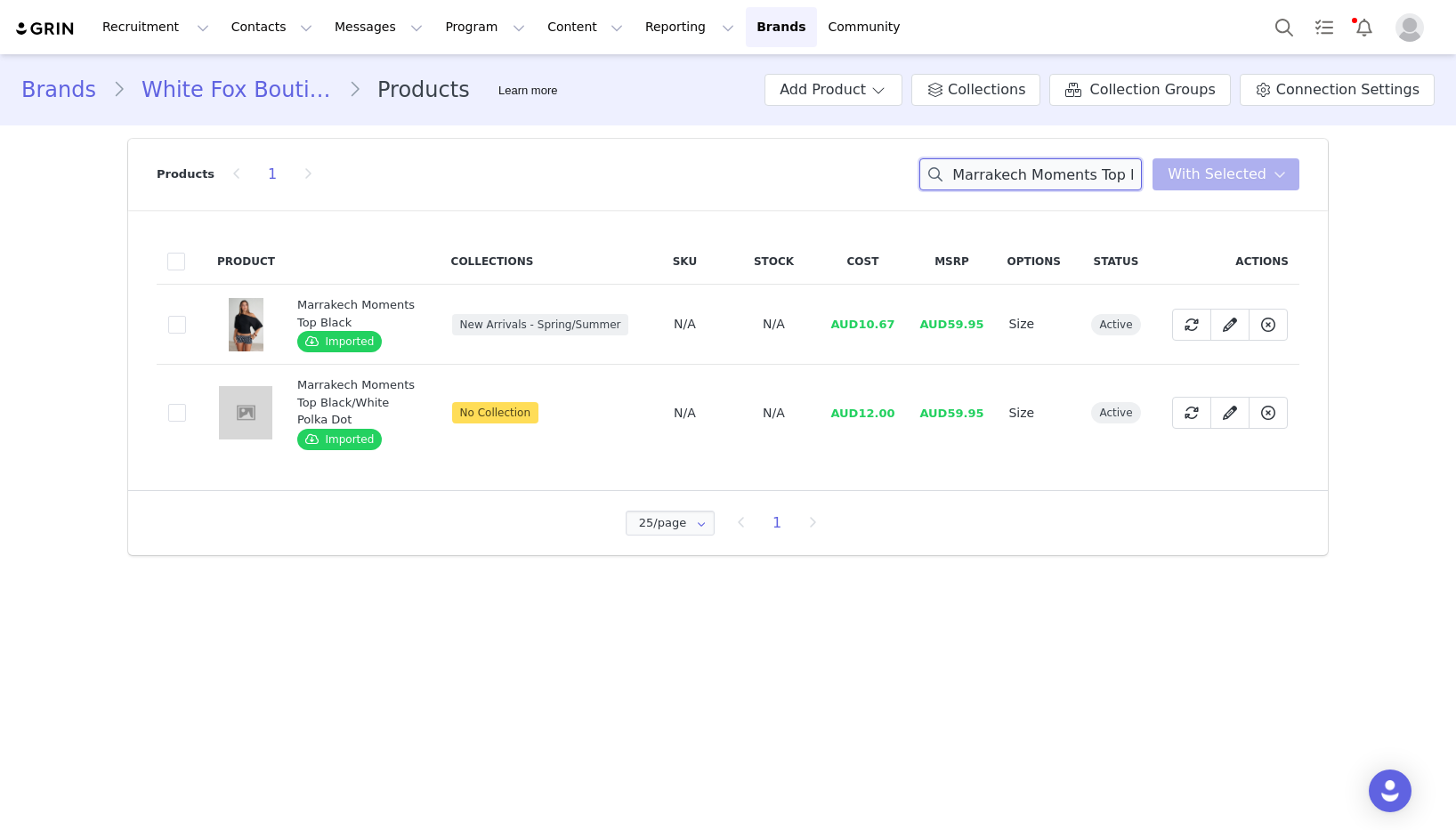
paste input "So Much To Say Strapless Bustier Pin"
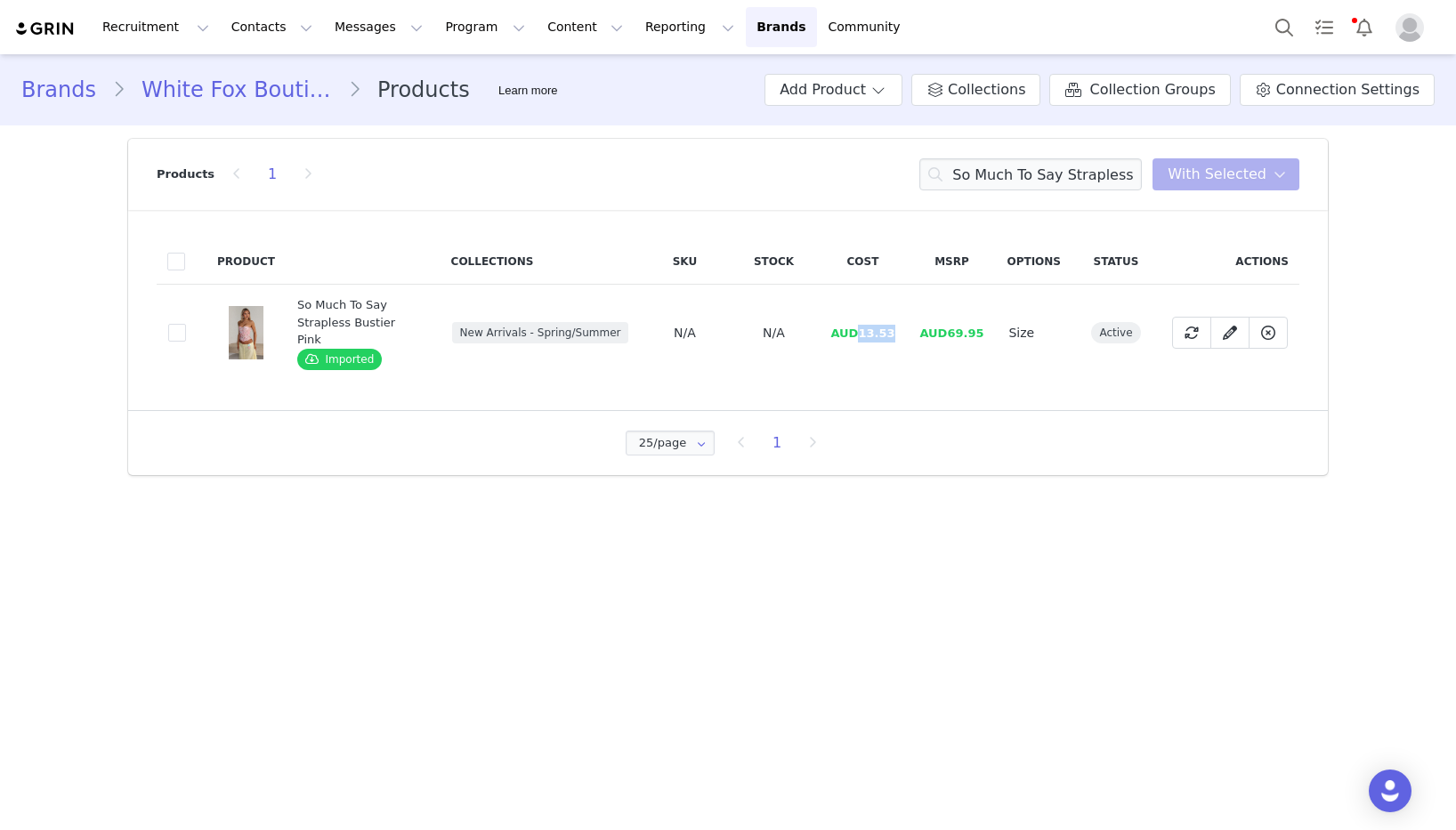
drag, startPoint x: 909, startPoint y: 328, endPoint x: 922, endPoint y: 353, distance: 28.2
click at [866, 329] on td "AUD13.53" at bounding box center [862, 333] width 89 height 97
click at [1009, 175] on input "So Much To Say Strapless Bustier Pink" at bounding box center [1030, 175] width 223 height 32
paste input "how Stopping Halter Top Cream"
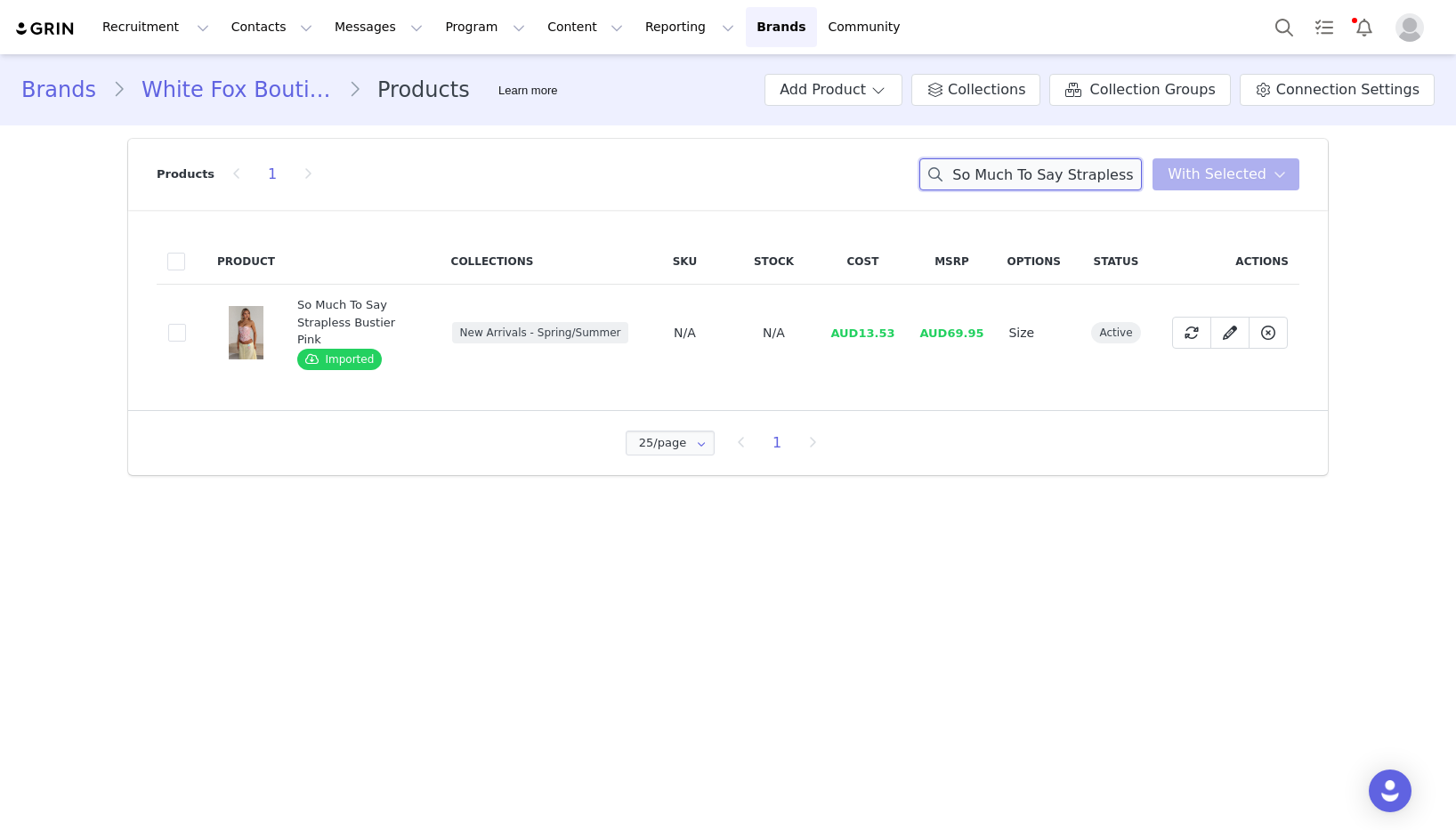
click at [1009, 175] on input "So Much To Say Strapless Bustier Pink" at bounding box center [1030, 175] width 223 height 32
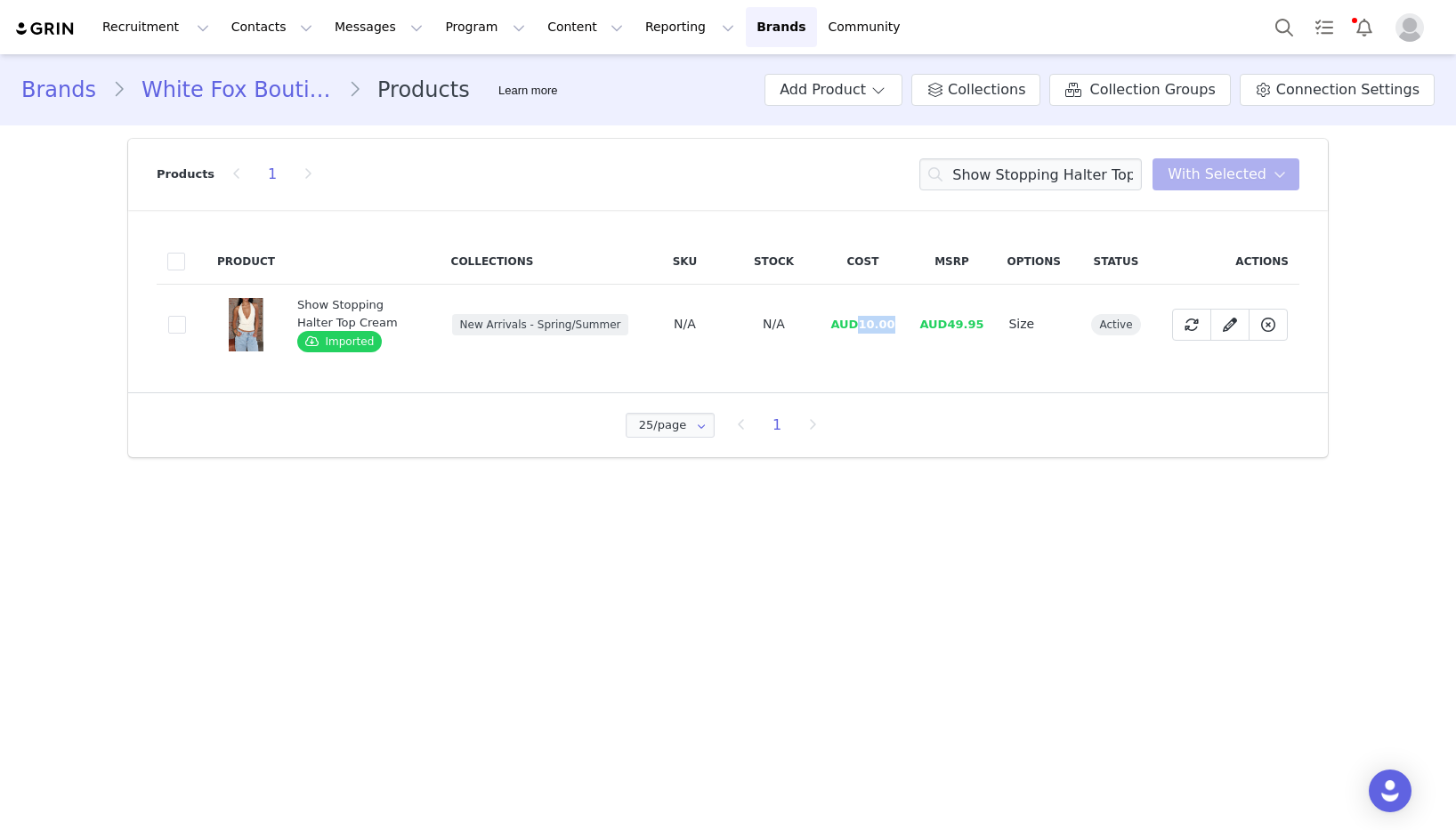
drag, startPoint x: 899, startPoint y: 328, endPoint x: 864, endPoint y: 329, distance: 35.0
click at [864, 329] on td "AUD10.00" at bounding box center [862, 324] width 89 height 80
click at [1080, 163] on input "Show Stopping Halter Top Cream" at bounding box center [1030, 175] width 223 height 32
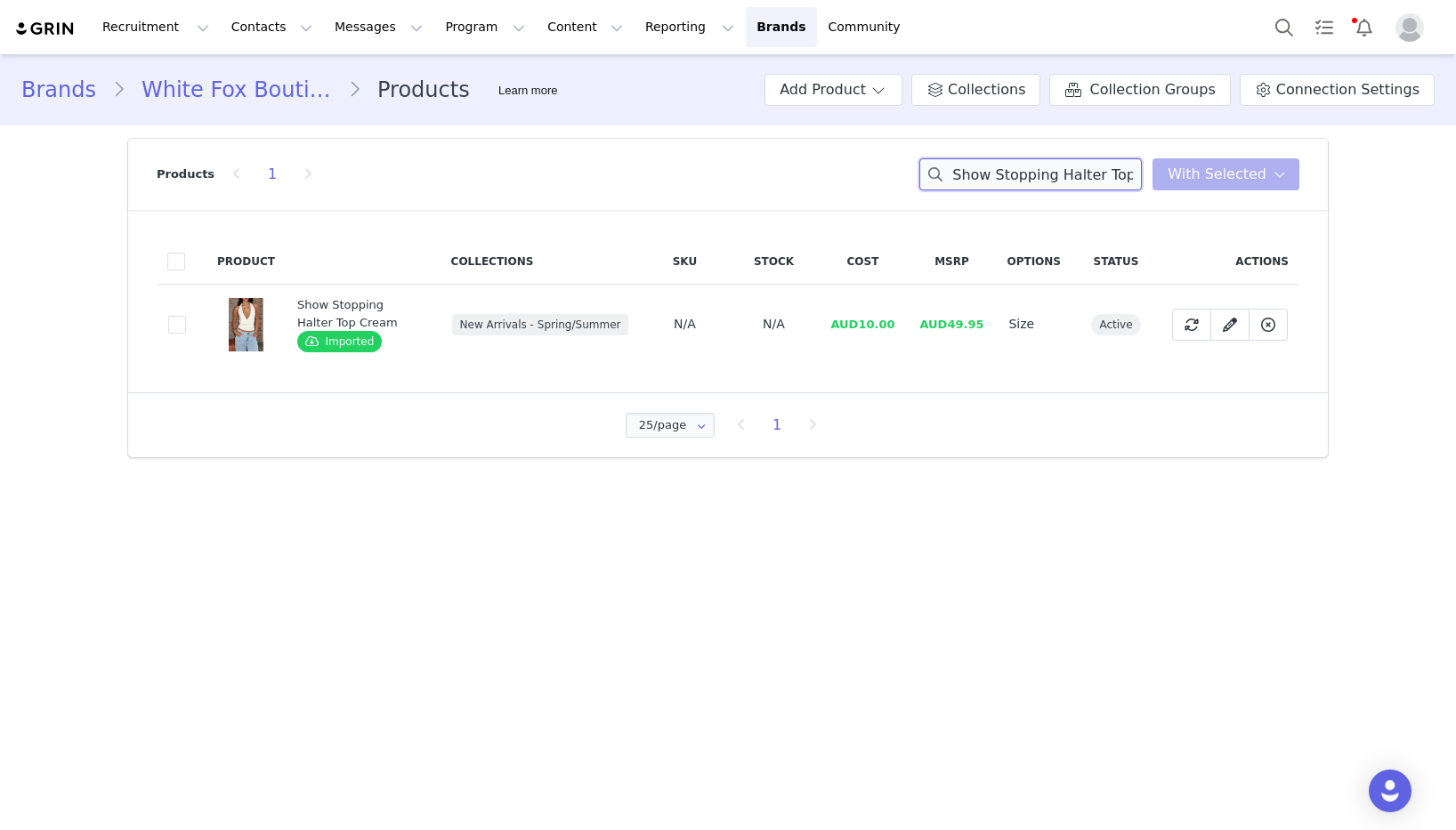
paste input "Travel The World Off Shoulder Oversized Tee Light Camo"
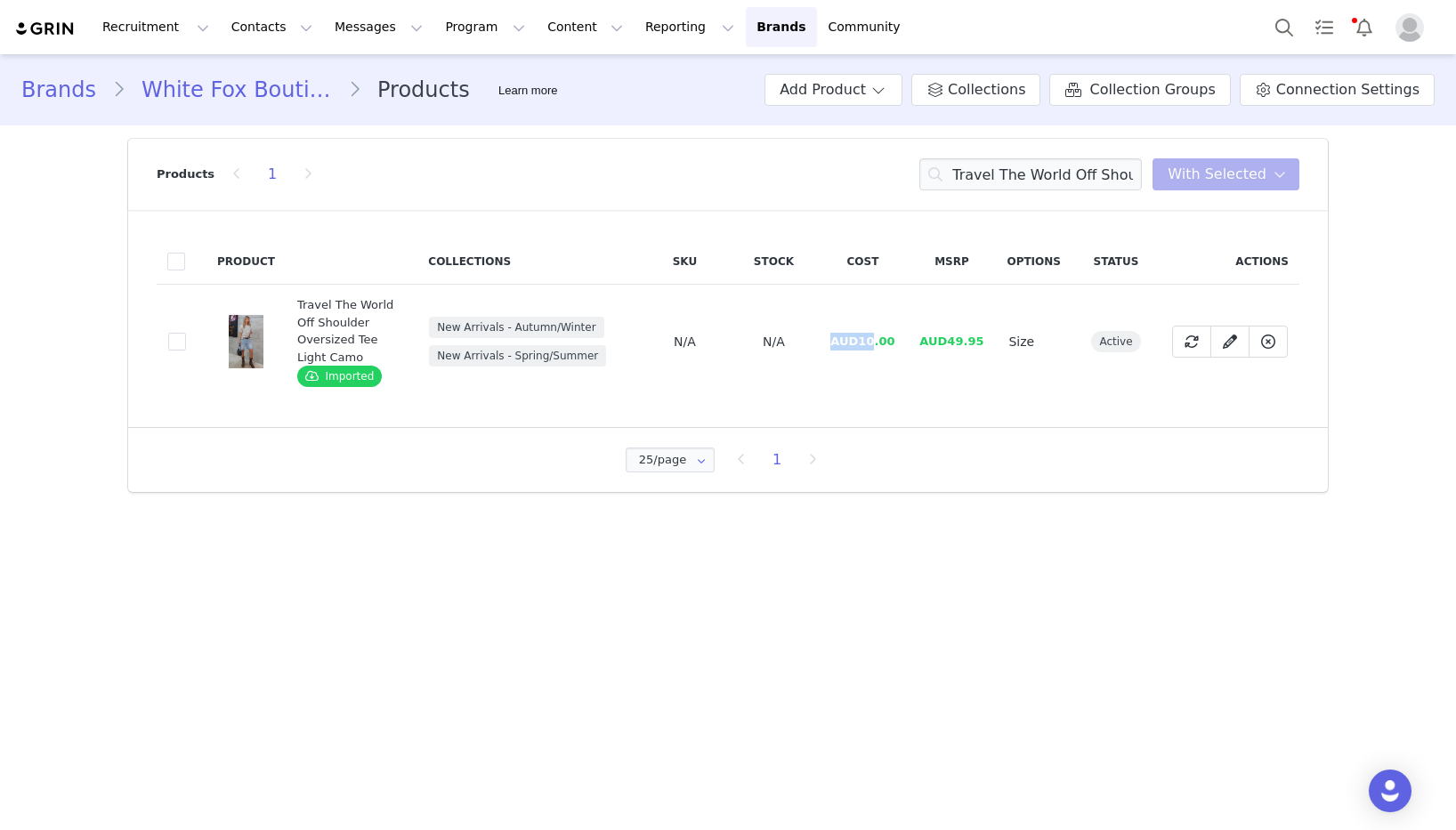
drag, startPoint x: 899, startPoint y: 332, endPoint x: 878, endPoint y: 337, distance: 21.6
click at [878, 337] on td "AUD10.00" at bounding box center [862, 341] width 89 height 115
drag, startPoint x: 895, startPoint y: 339, endPoint x: 862, endPoint y: 340, distance: 33.0
click at [862, 340] on span "AUD10.00" at bounding box center [862, 341] width 65 height 13
click at [1090, 168] on input "Travel The World Off Shoulder Oversized Tee Light Camo" at bounding box center [1030, 175] width 223 height 32
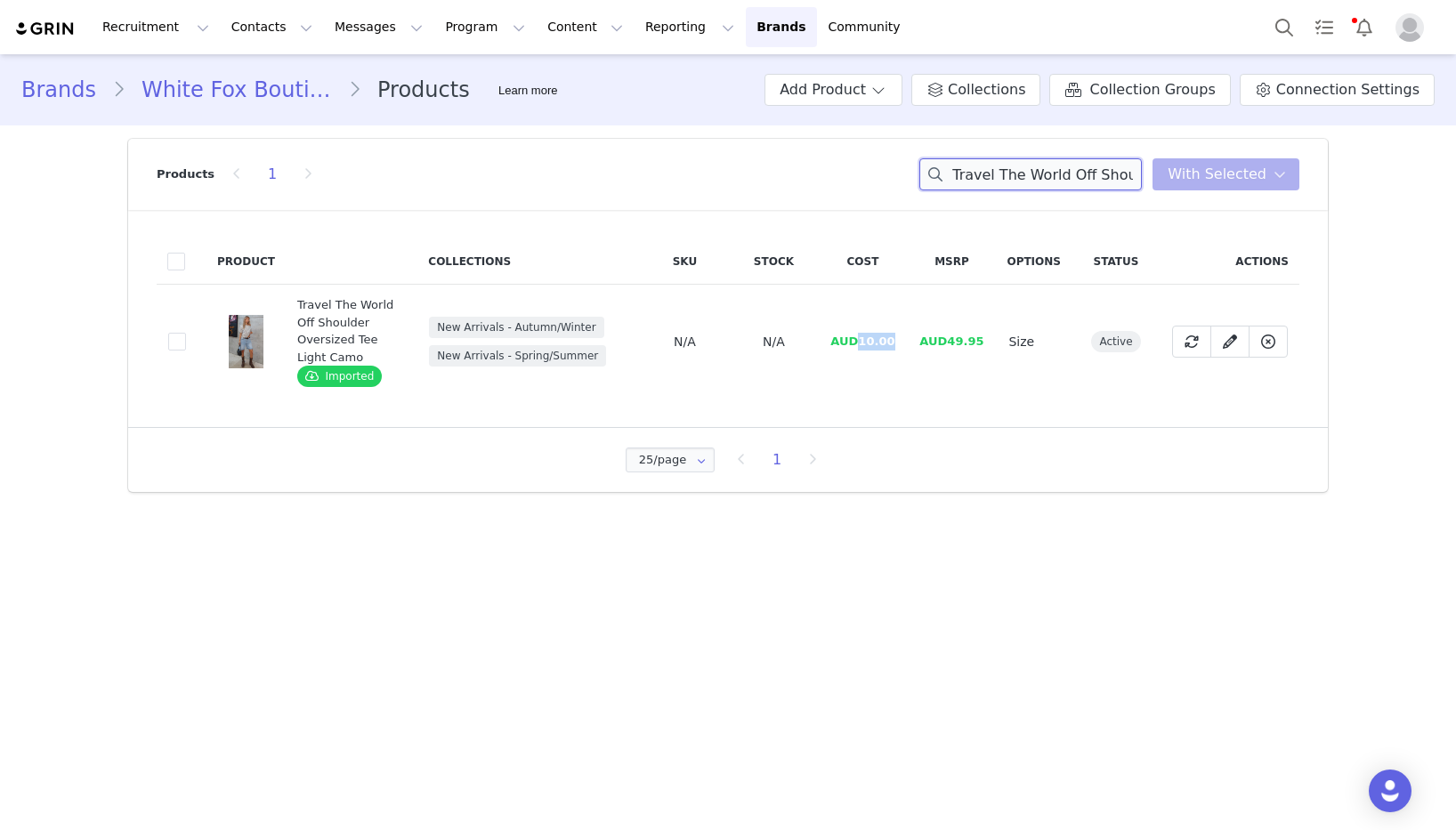
click at [1090, 168] on input "Travel The World Off Shoulder Oversized Tee Light Camo" at bounding box center [1030, 175] width 223 height 32
paste input "Heat Bloom Halter Stud Top Charcoal"
click at [1090, 168] on input "Travel The World Off Shoulder Oversized Tee Light Camo" at bounding box center [1030, 175] width 223 height 32
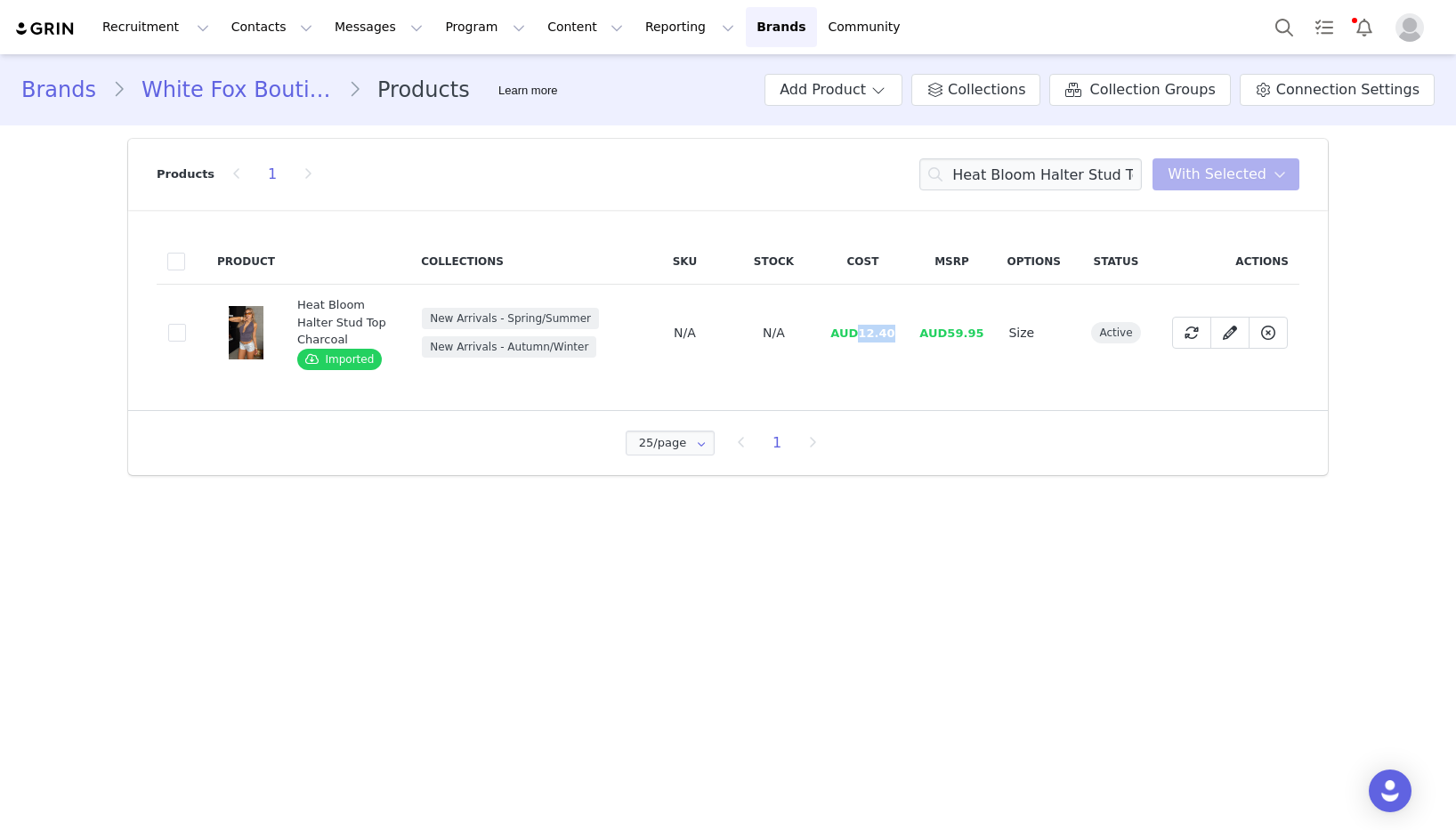
drag, startPoint x: 904, startPoint y: 333, endPoint x: 862, endPoint y: 334, distance: 42.0
click at [863, 335] on td "AUD12.40" at bounding box center [862, 333] width 89 height 97
click at [1076, 174] on input "Heat Bloom Halter Stud Top Charcoal" at bounding box center [1030, 175] width 223 height 32
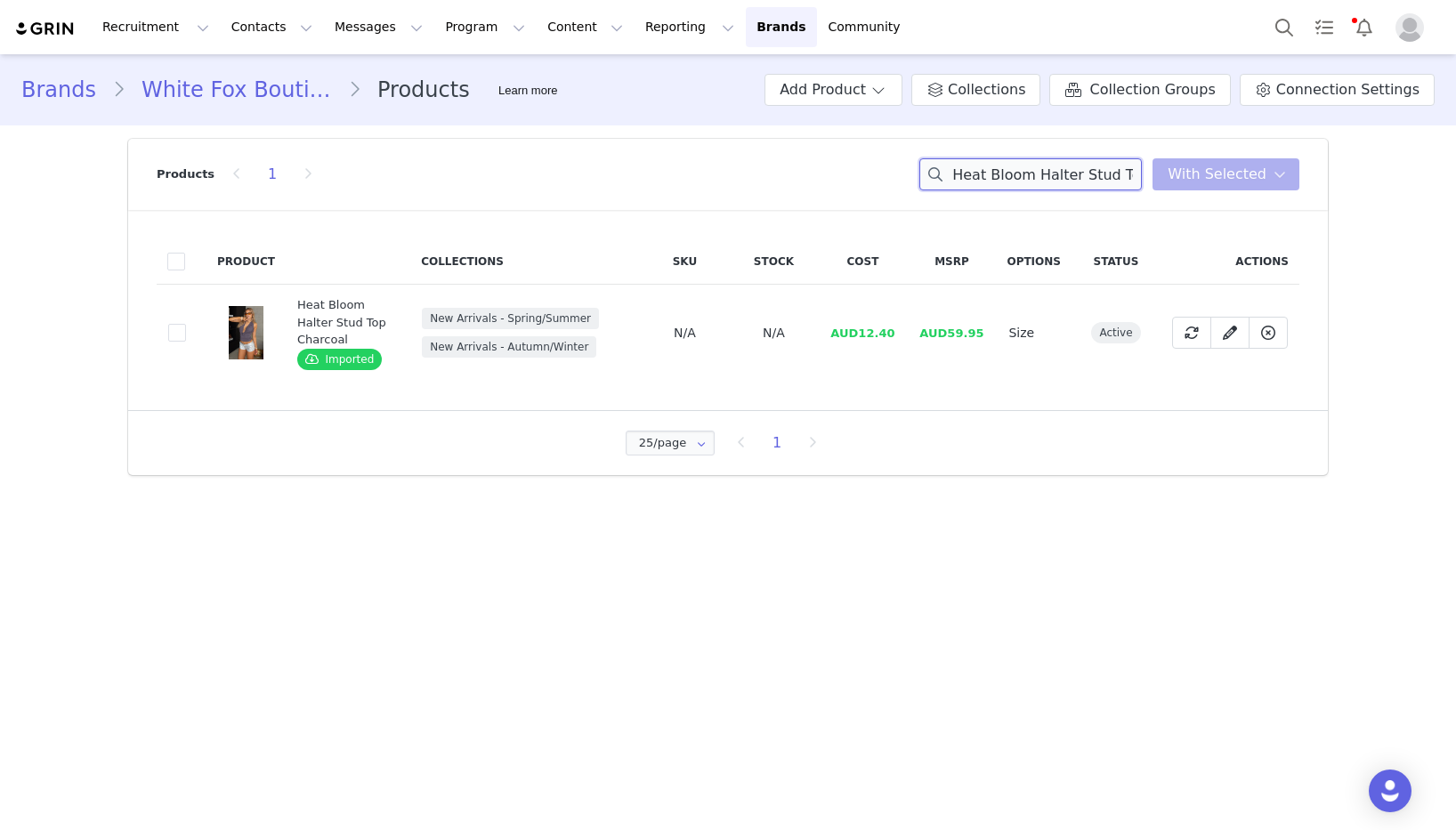
paste input "Let Me Be Loved Halter Top White"
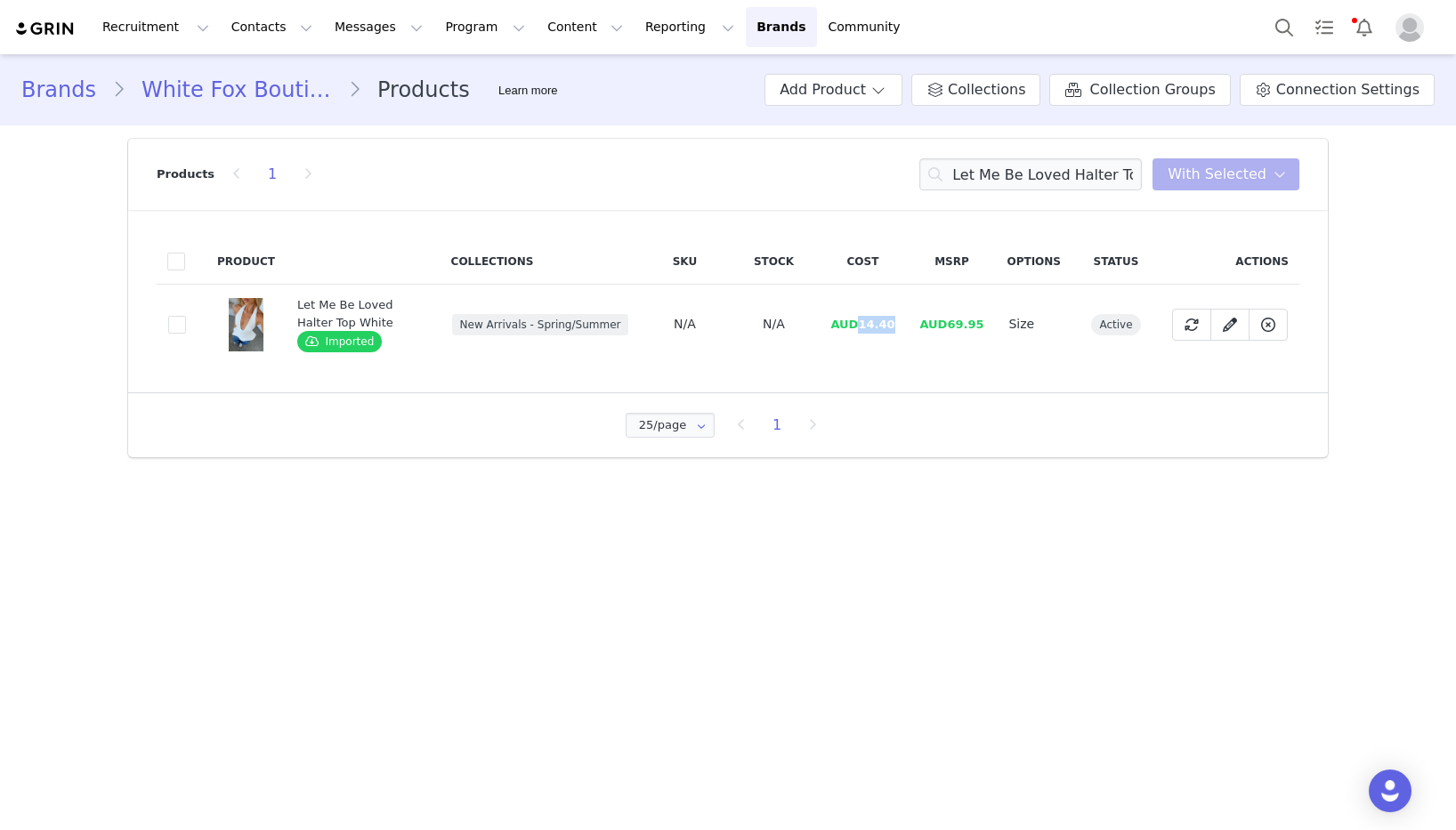
drag, startPoint x: 896, startPoint y: 326, endPoint x: 898, endPoint y: 340, distance: 14.1
click at [865, 329] on td "AUD14.40" at bounding box center [862, 324] width 89 height 80
click at [1014, 169] on input "Let Me Be Loved Halter Top White" at bounding box center [1030, 175] width 223 height 32
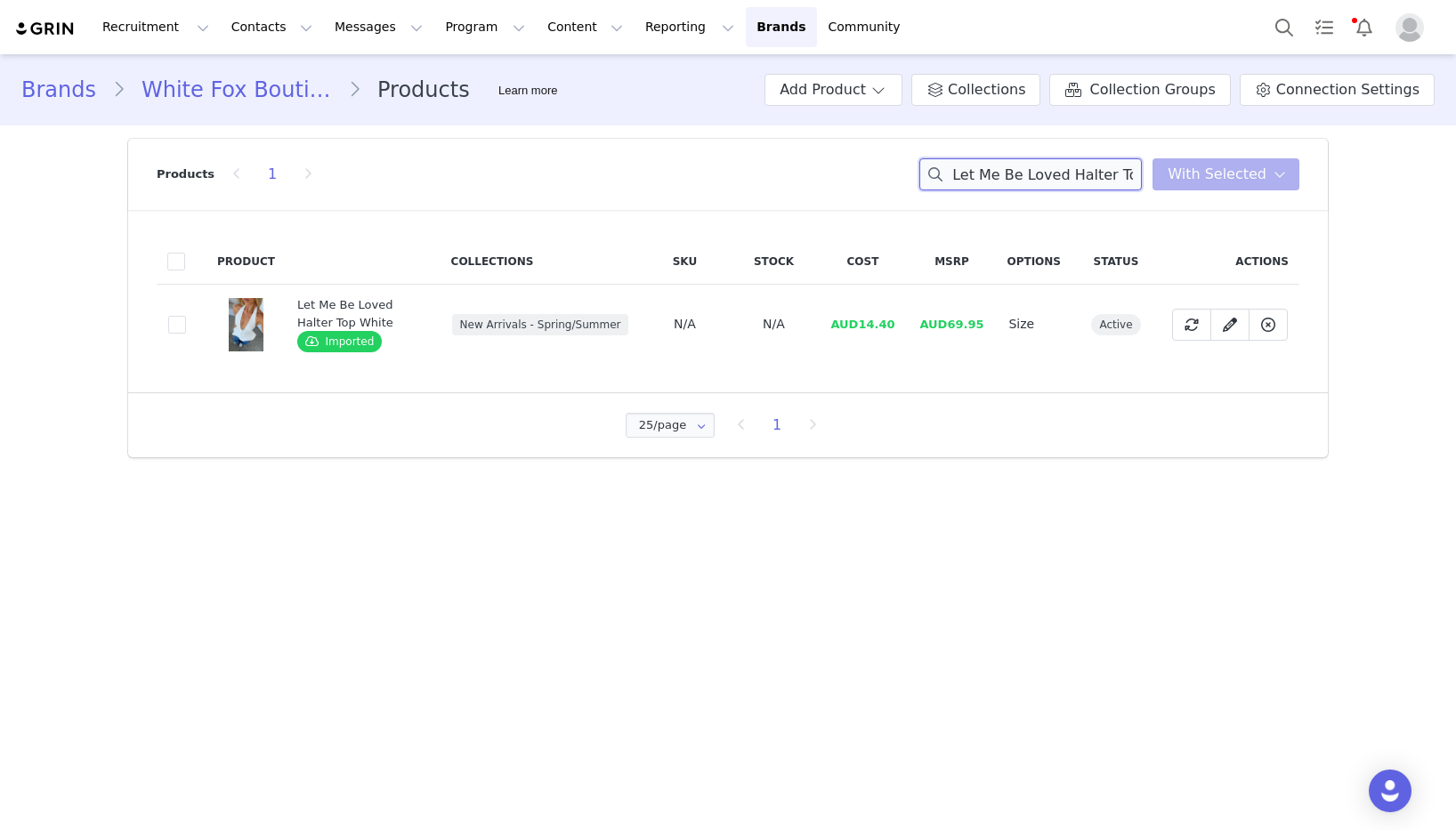
paste
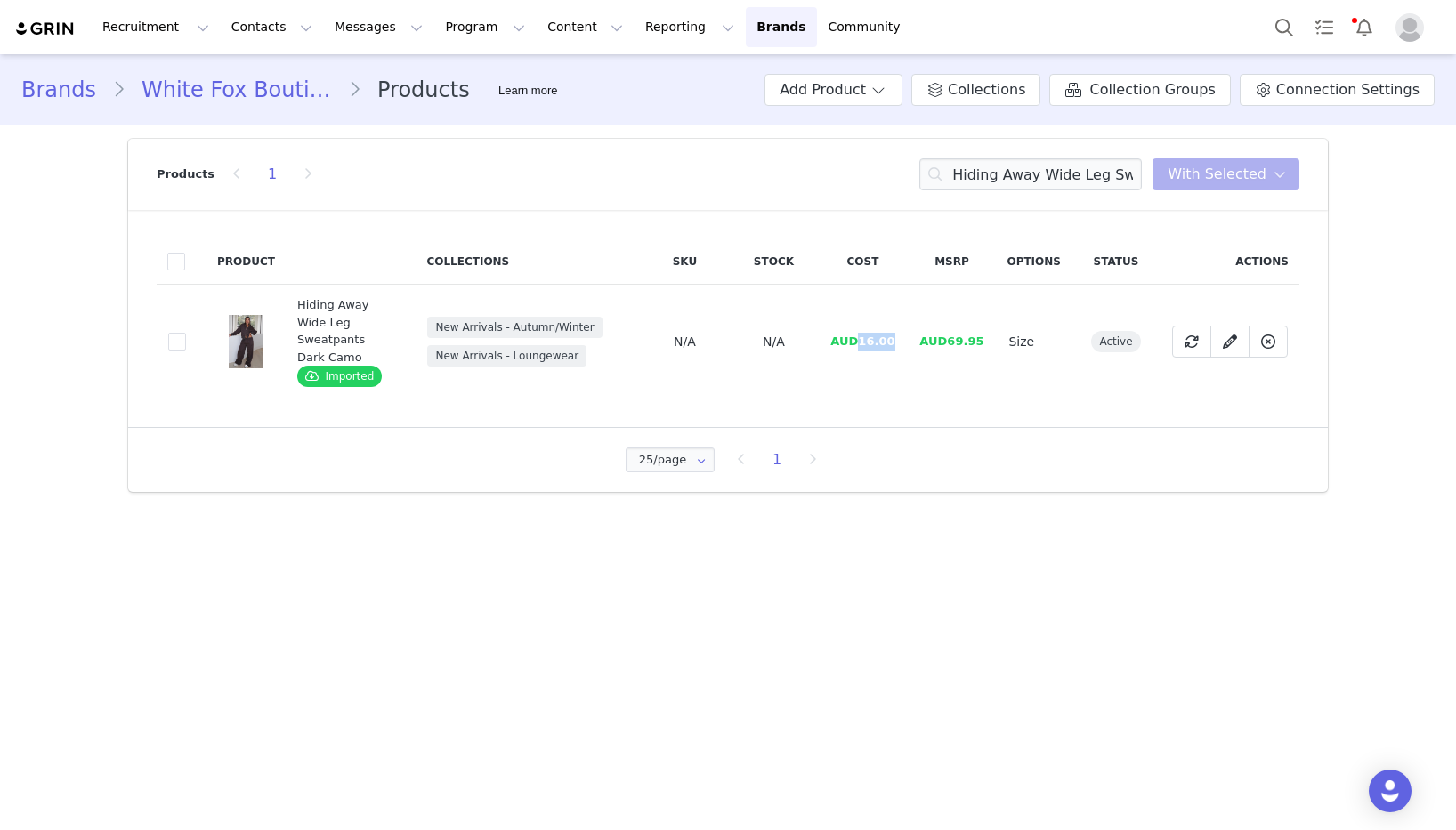
drag, startPoint x: 895, startPoint y: 328, endPoint x: 862, endPoint y: 330, distance: 33.1
click at [862, 335] on span "AUD16.00" at bounding box center [862, 341] width 65 height 13
click at [1131, 174] on input "Hiding Away Wide Leg Sweatpants Dark Camo" at bounding box center [1030, 175] width 223 height 32
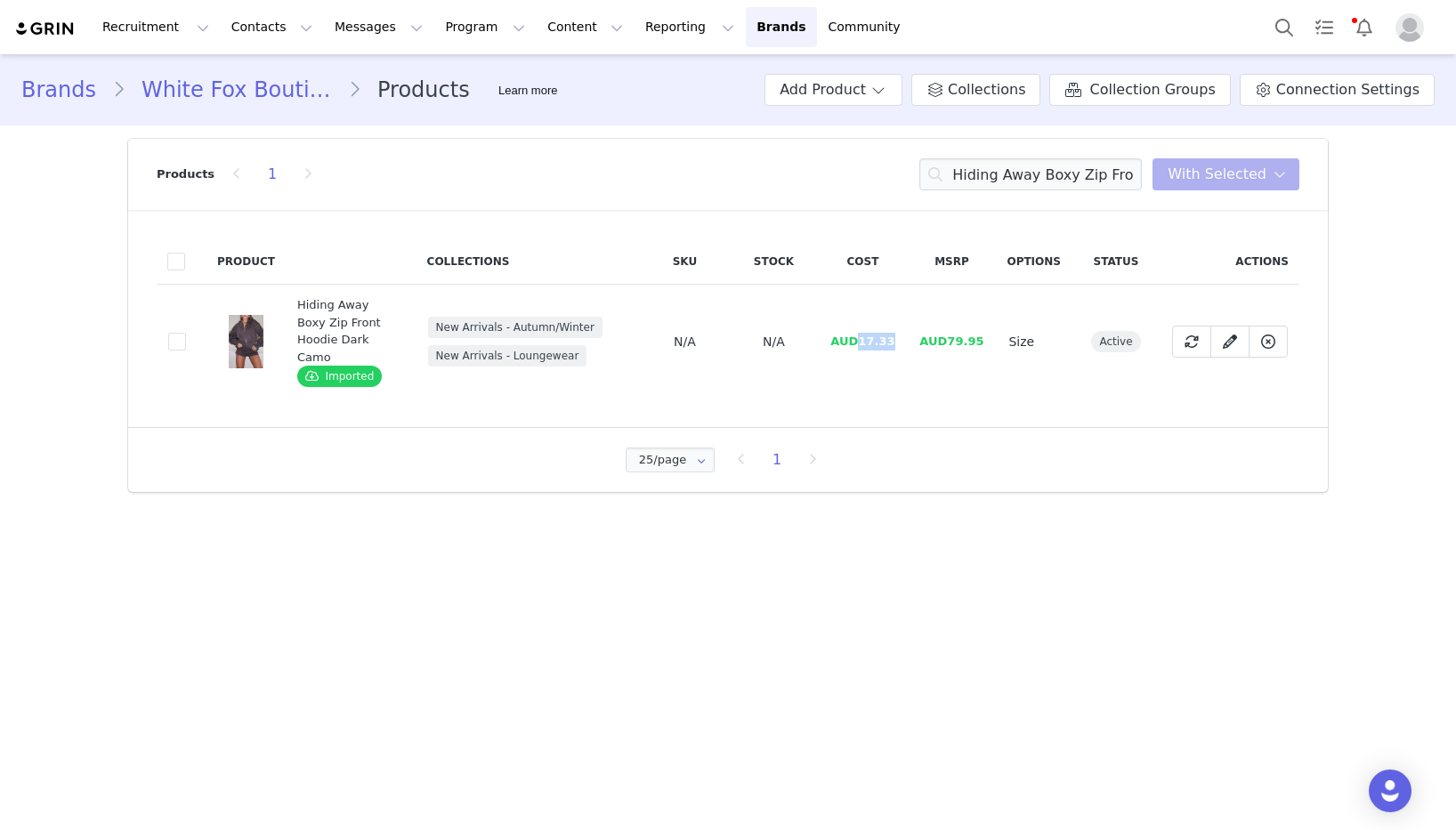
drag, startPoint x: 882, startPoint y: 331, endPoint x: 863, endPoint y: 331, distance: 19.0
click at [863, 331] on td "AUD17.33" at bounding box center [862, 341] width 89 height 115
click at [997, 175] on input "Hiding Away Boxy Zip Front Hoodie Dark Camo" at bounding box center [1030, 175] width 223 height 32
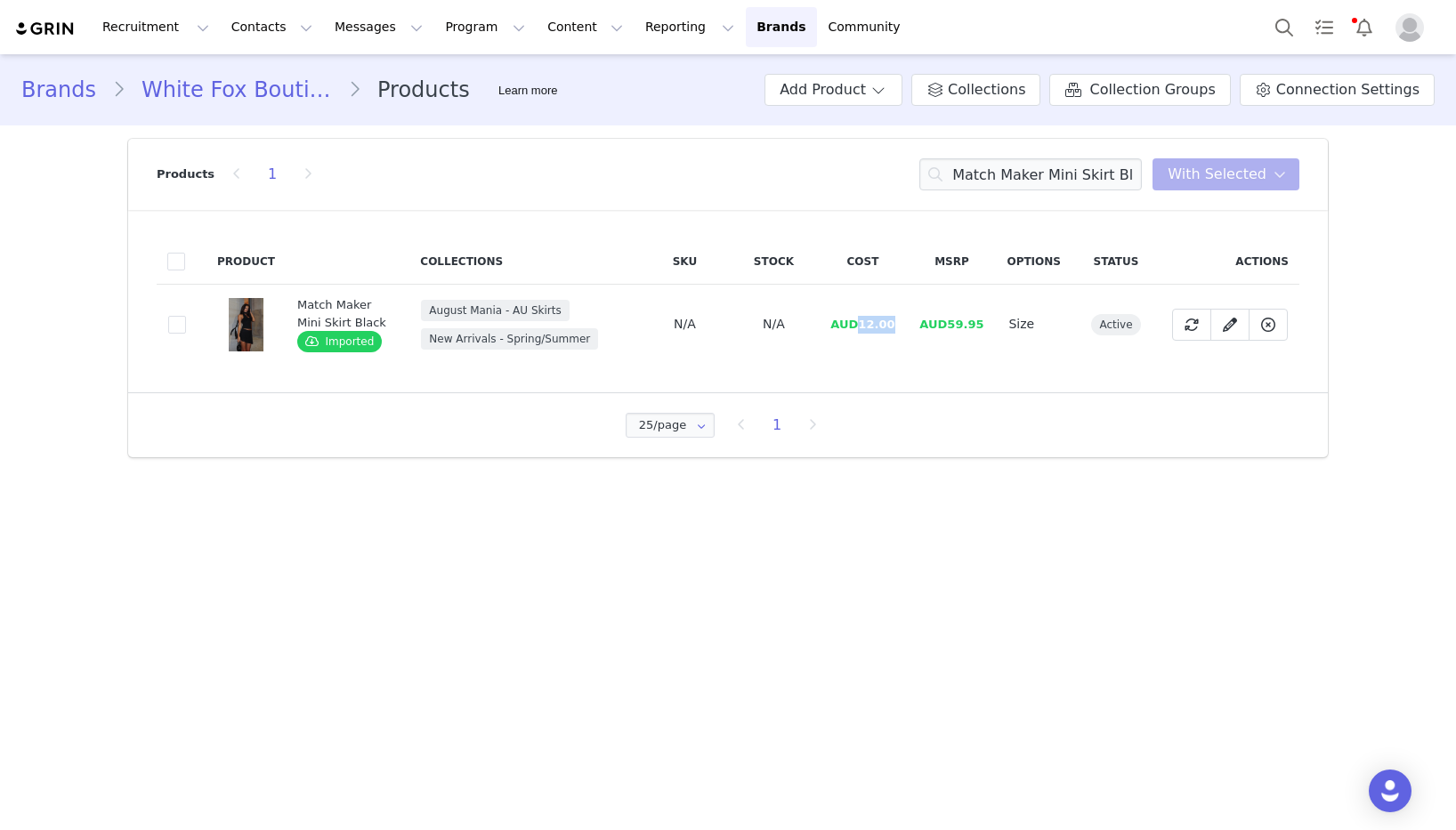
drag, startPoint x: 896, startPoint y: 327, endPoint x: 862, endPoint y: 328, distance: 34.0
click at [862, 328] on span "AUD12.00" at bounding box center [862, 324] width 65 height 13
click at [1074, 175] on input "Match Maker Mini Skirt Black" at bounding box center [1030, 175] width 223 height 32
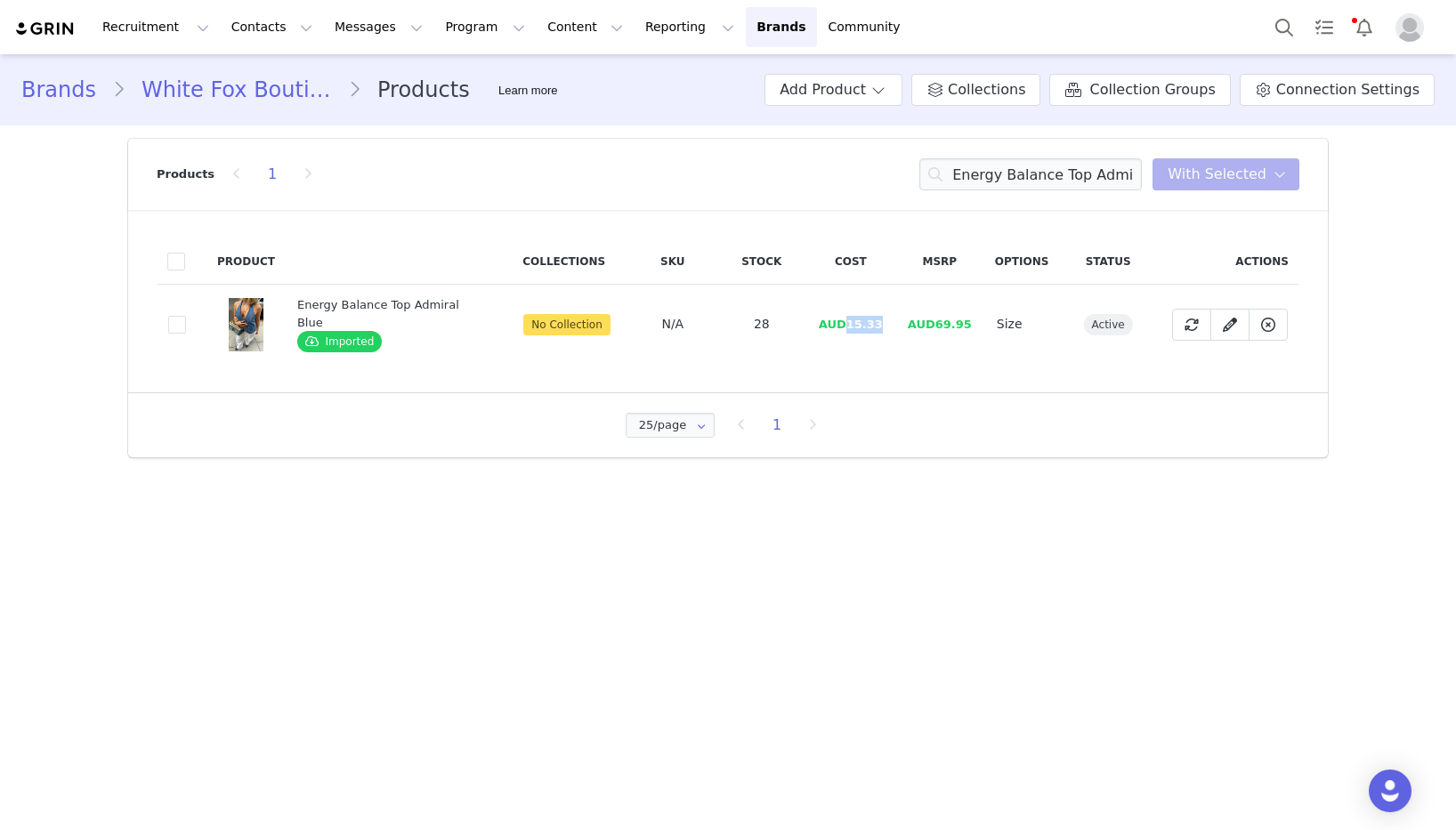
drag, startPoint x: 886, startPoint y: 323, endPoint x: 842, endPoint y: 323, distance: 44.0
click at [842, 323] on td "AUD15.33" at bounding box center [851, 324] width 89 height 80
click at [1032, 166] on input "Energy Balance Top Admiral Blue" at bounding box center [1030, 175] width 223 height 32
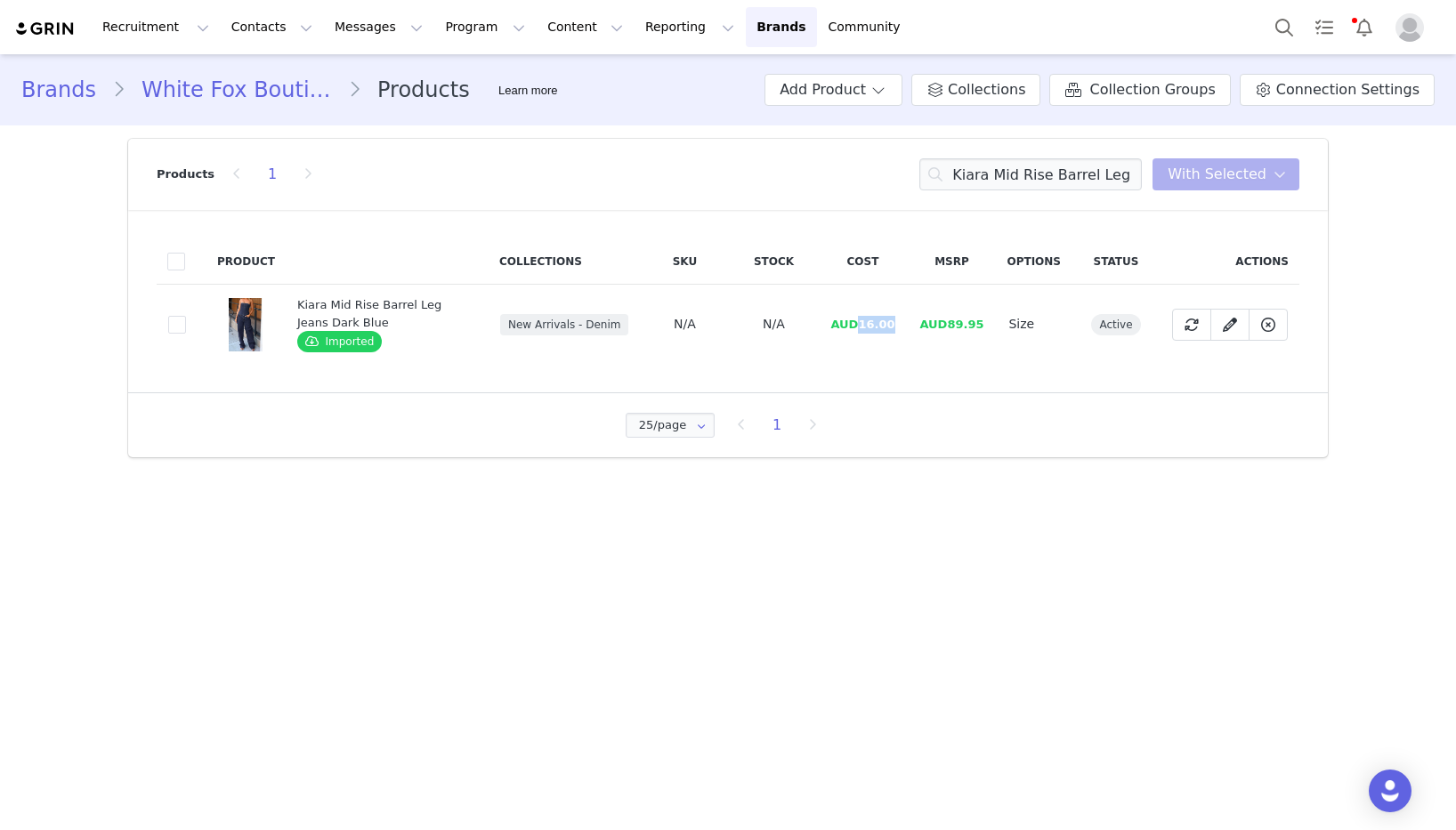
drag, startPoint x: 894, startPoint y: 329, endPoint x: 865, endPoint y: 329, distance: 29.0
click at [865, 329] on td "AUD16.00" at bounding box center [862, 324] width 89 height 80
click at [1020, 172] on input "Kiara Mid Rise Barrel Leg Jeans Dark Blue" at bounding box center [1030, 175] width 223 height 32
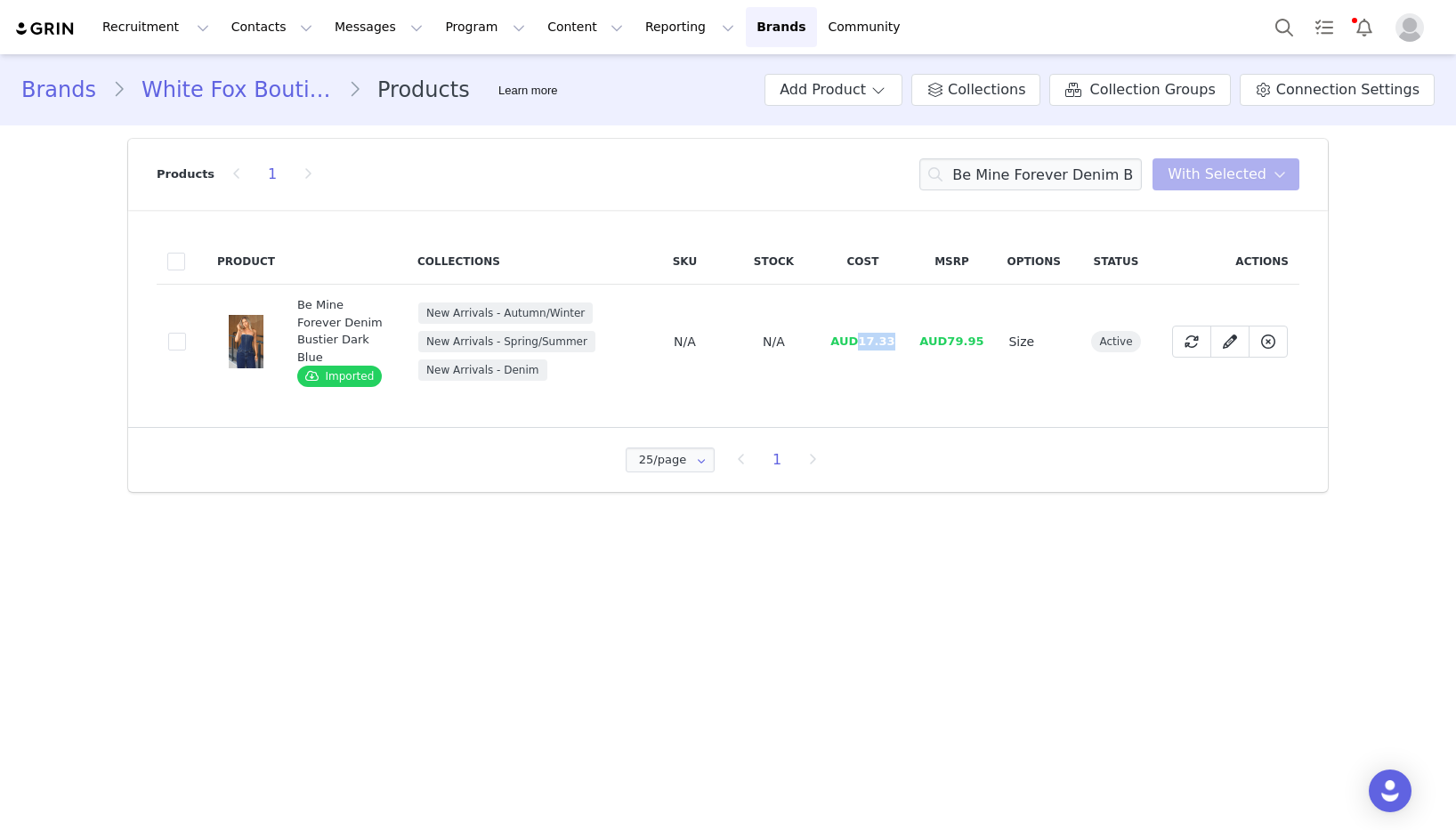
drag, startPoint x: 903, startPoint y: 338, endPoint x: 860, endPoint y: 338, distance: 43.0
click at [860, 338] on td "AUD17.33" at bounding box center [862, 341] width 89 height 115
click at [1003, 168] on input "Be Mine Forever Denim Bustier Dark Blue" at bounding box center [1030, 175] width 223 height 32
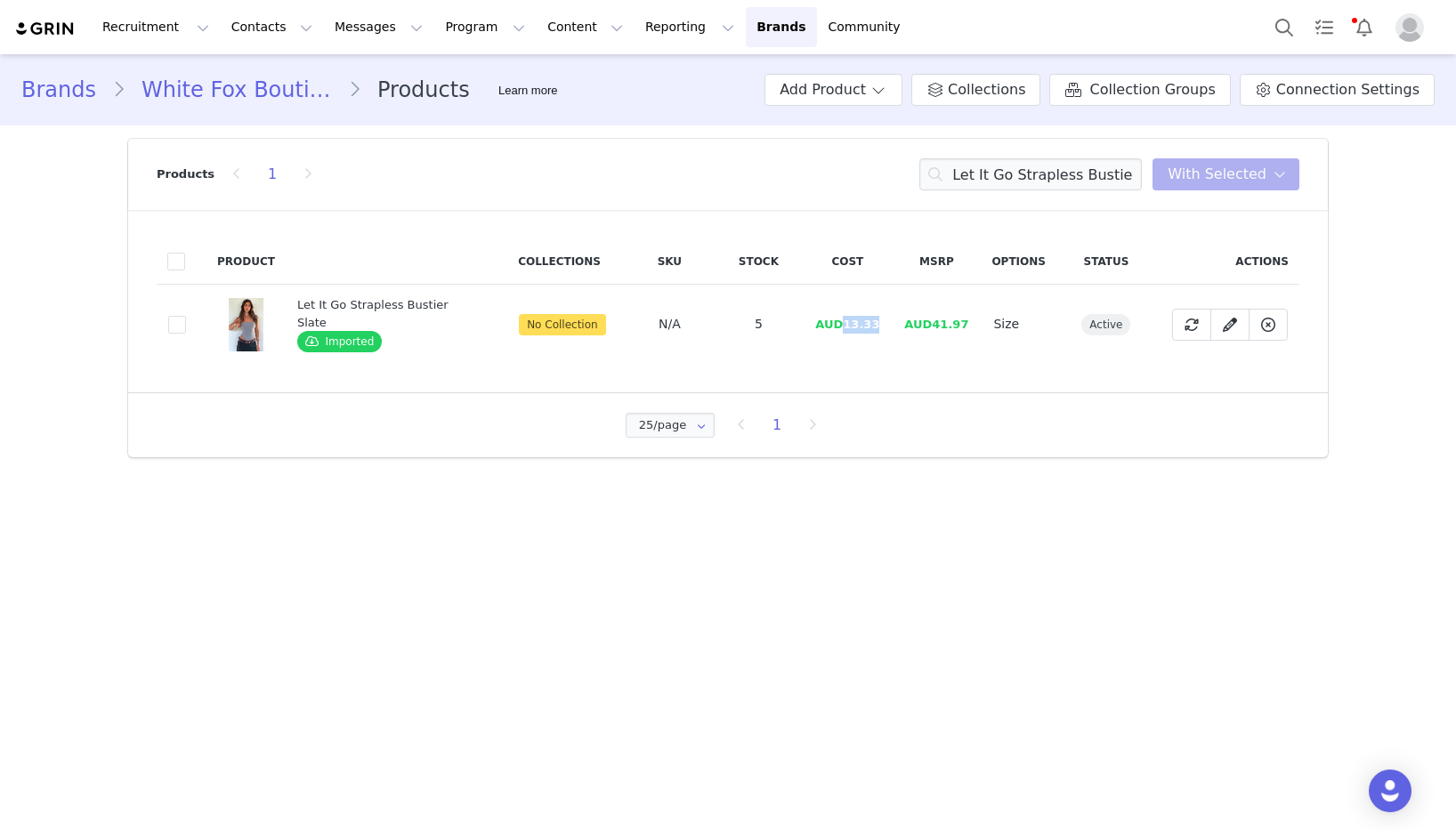
drag, startPoint x: 881, startPoint y: 320, endPoint x: 841, endPoint y: 324, distance: 40.2
click at [841, 324] on td "AUD13.33" at bounding box center [847, 324] width 89 height 80
click at [995, 176] on input "Let It Go Strapless Bustier Slate" at bounding box center [1030, 175] width 223 height 32
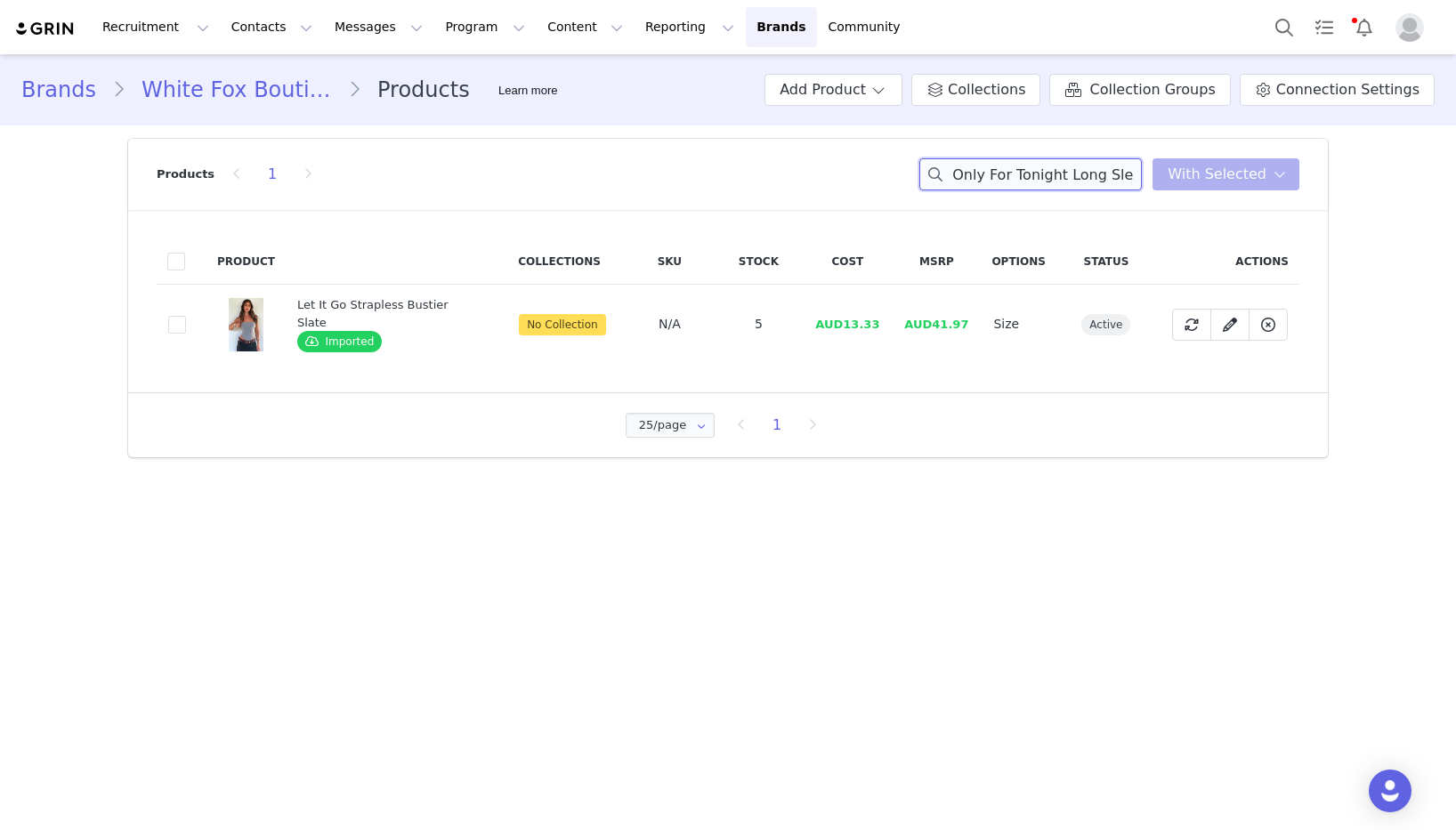
scroll to position [0, 71]
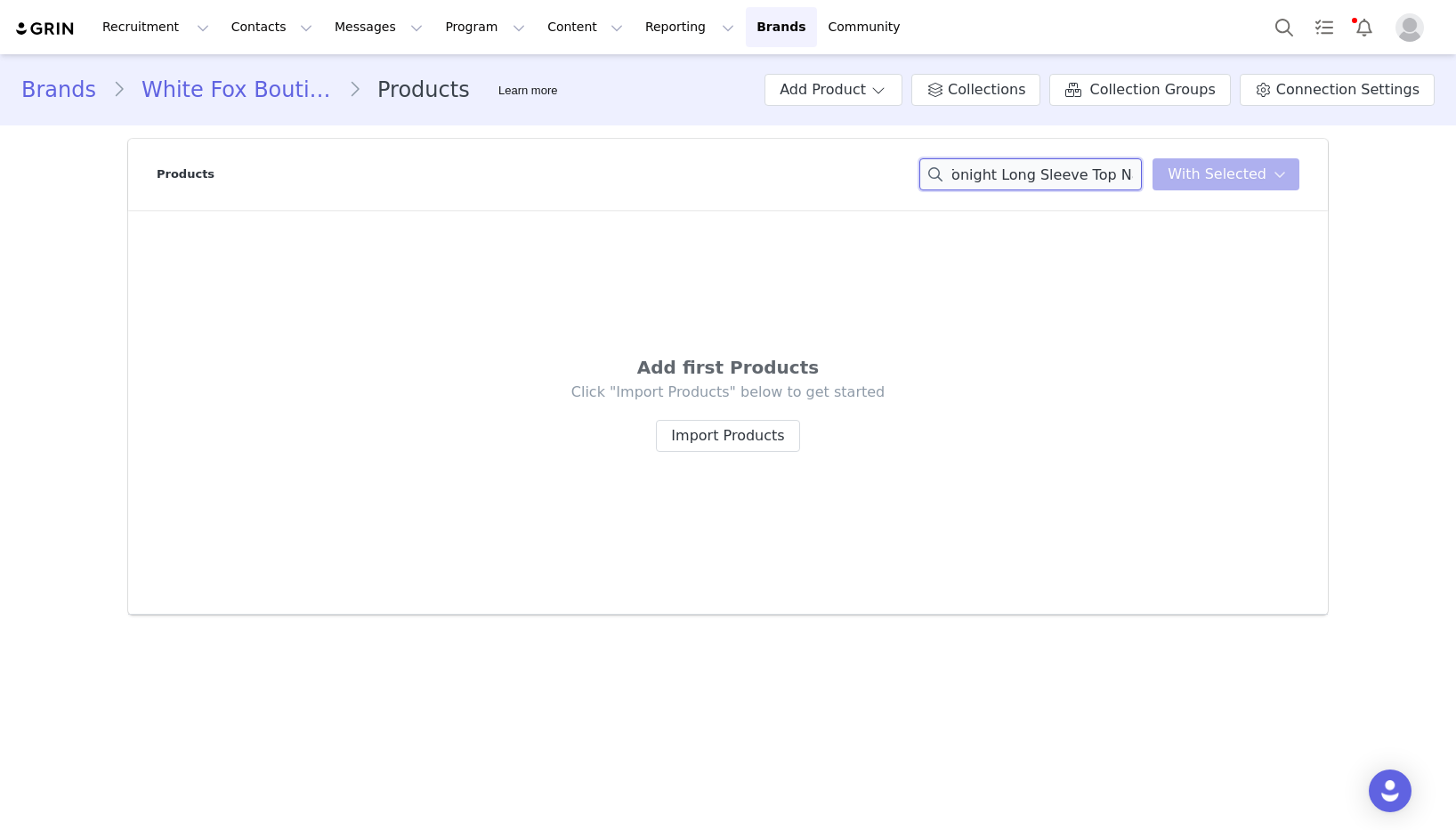
click at [1122, 171] on input "Only For Tonight Long Sleeve Top Navy" at bounding box center [1030, 175] width 223 height 32
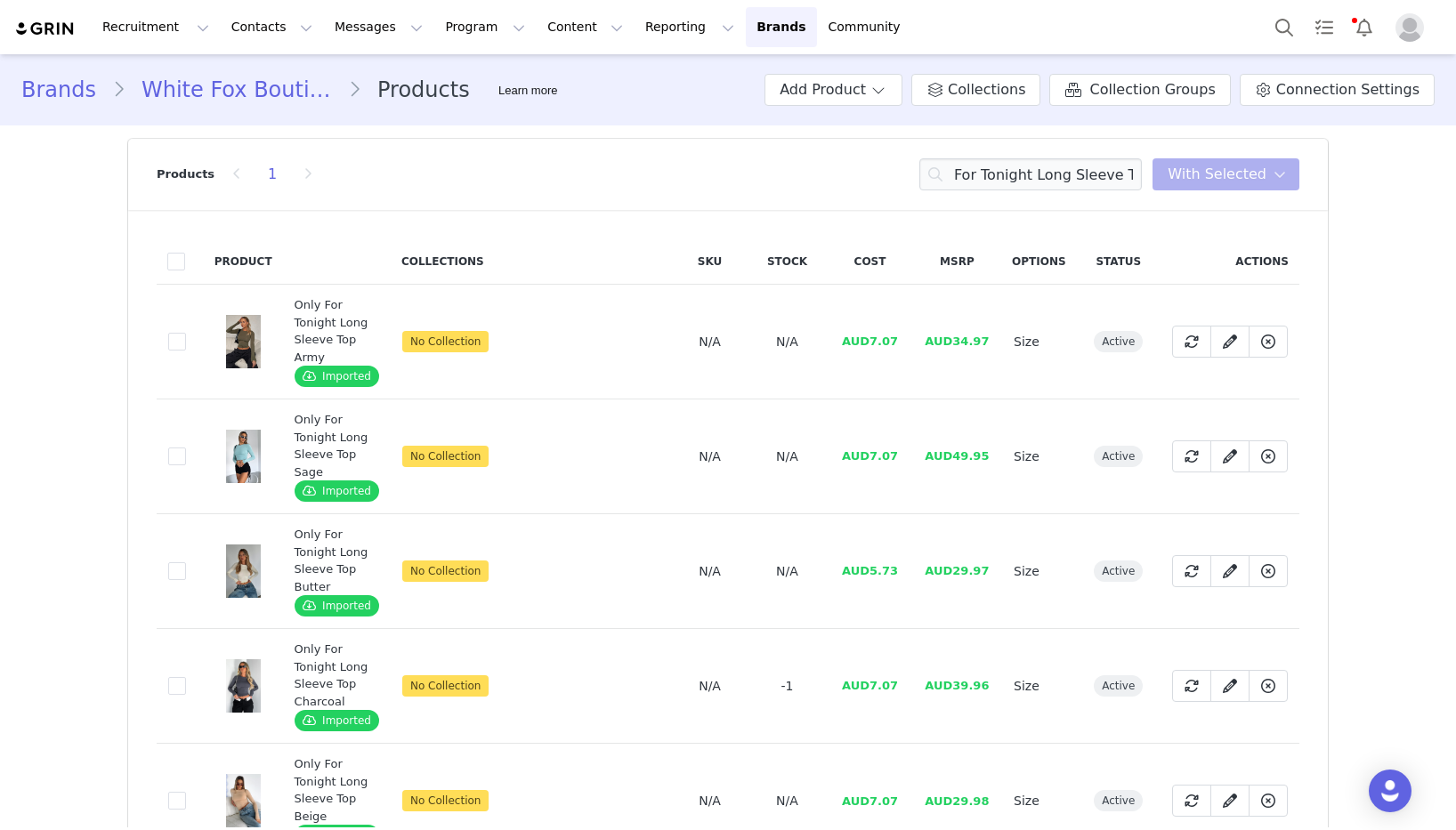
scroll to position [0, 0]
drag, startPoint x: 900, startPoint y: 340, endPoint x: 868, endPoint y: 340, distance: 32.0
click at [868, 340] on td "AUD7.07" at bounding box center [870, 341] width 85 height 115
click at [1113, 180] on input "Only For Tonight Long Sleeve Top" at bounding box center [1030, 175] width 223 height 32
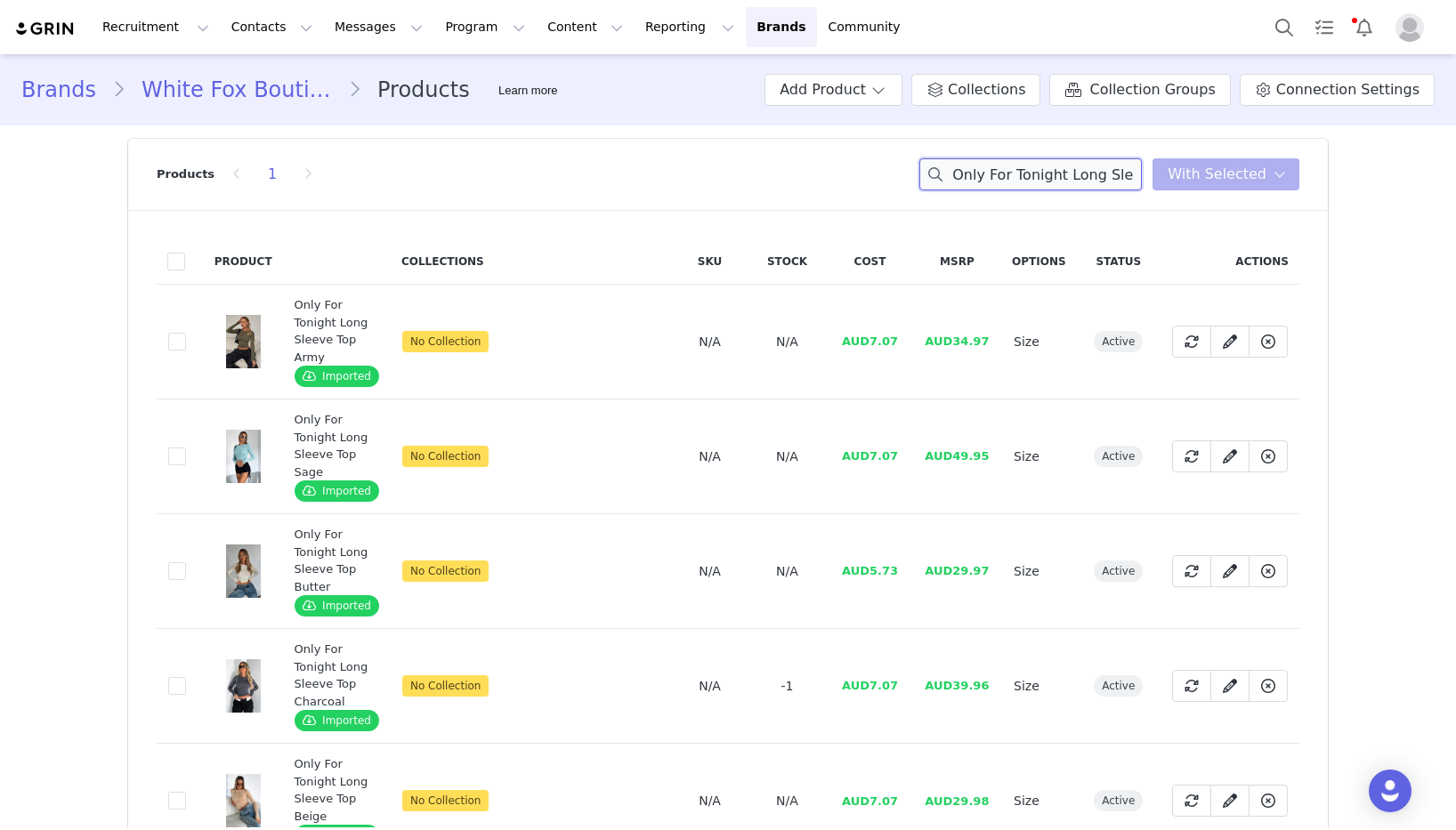
click at [1113, 180] on input "Only For Tonight Long Sleeve Top" at bounding box center [1030, 175] width 223 height 32
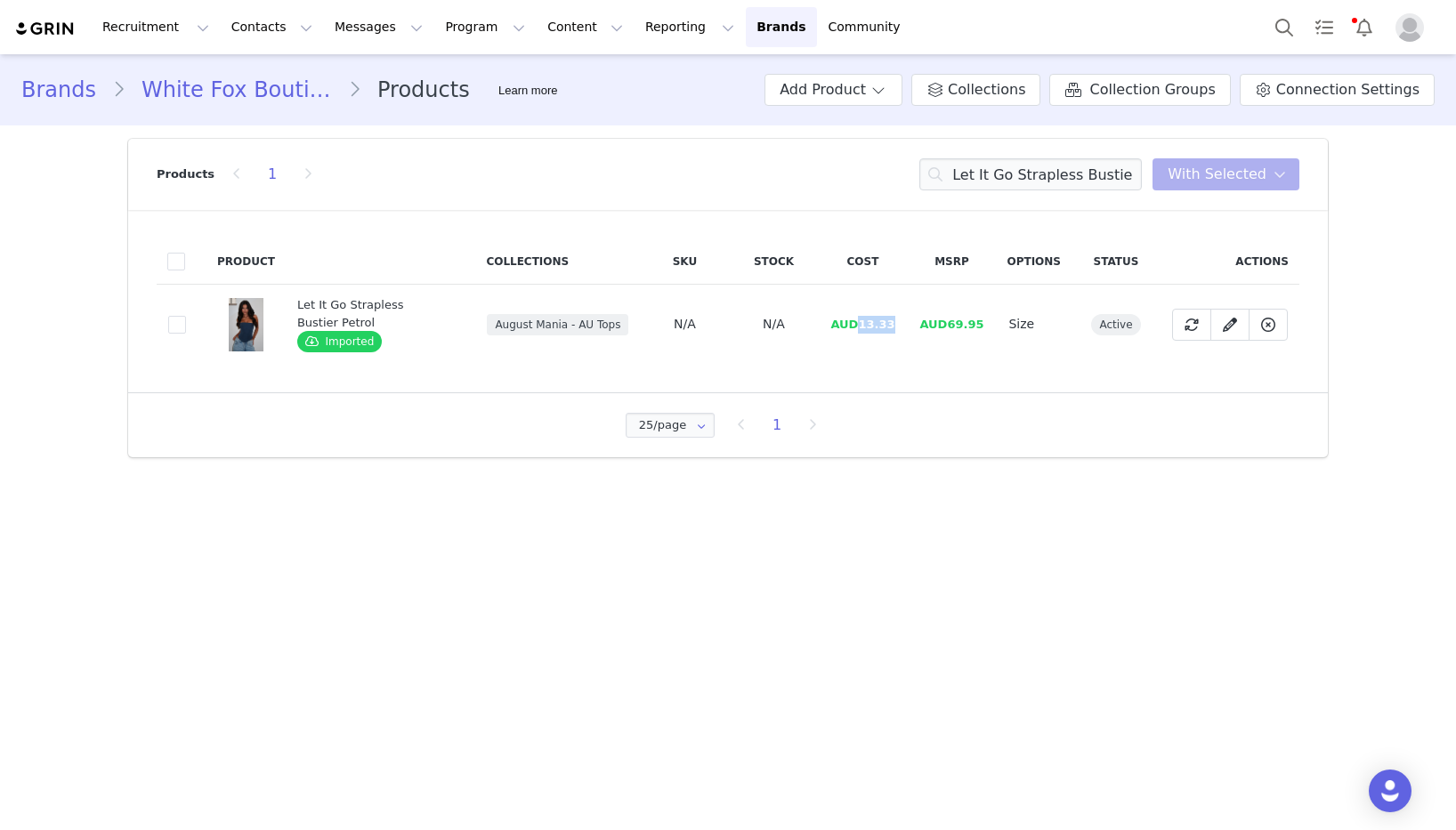
drag, startPoint x: 894, startPoint y: 324, endPoint x: 745, endPoint y: 344, distance: 150.3
click at [860, 325] on span "AUD13.33" at bounding box center [862, 324] width 65 height 13
click at [1016, 175] on input "Let It Go Strapless Bustier Petrol" at bounding box center [1030, 175] width 223 height 32
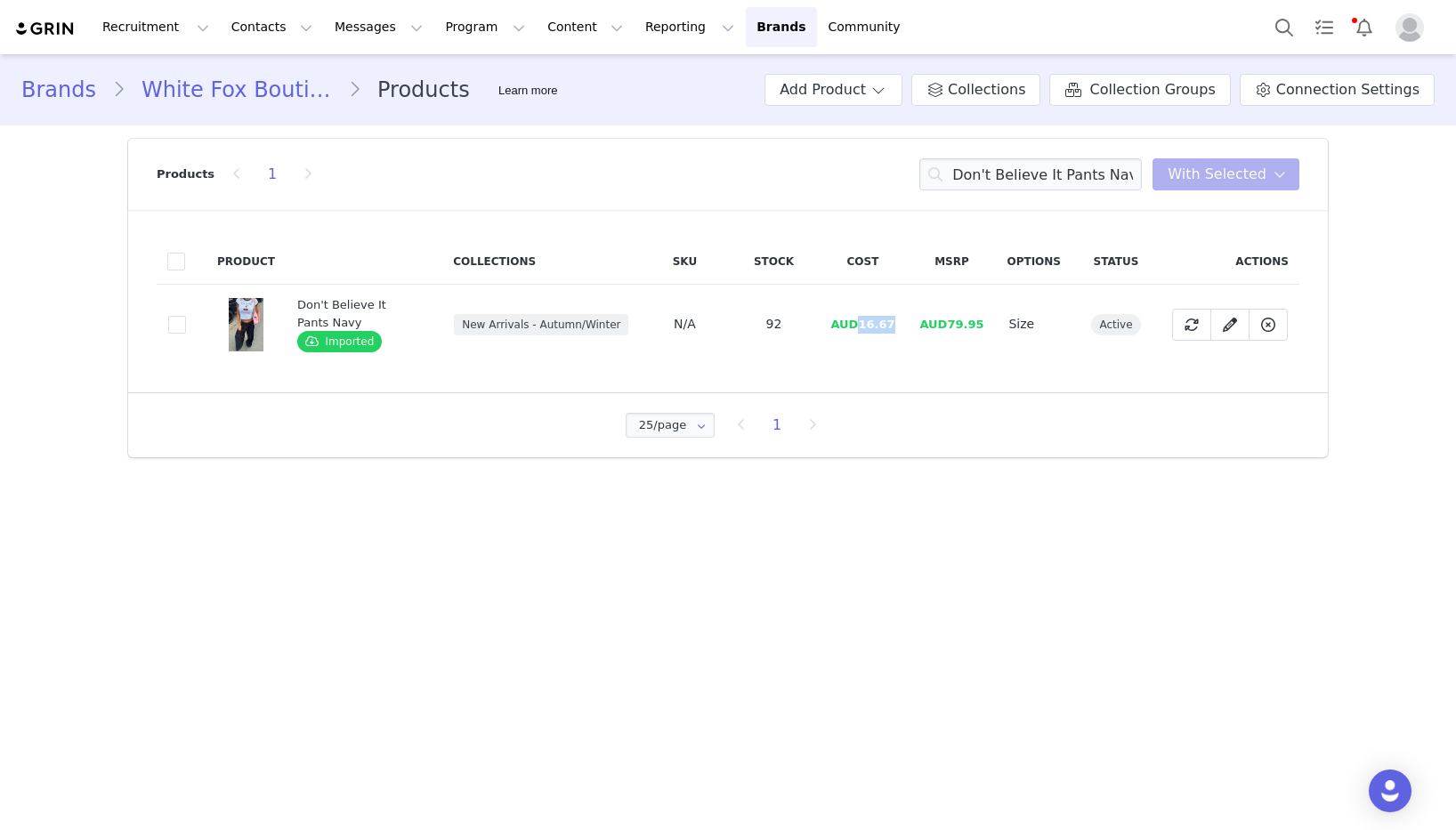
drag, startPoint x: 901, startPoint y: 323, endPoint x: 861, endPoint y: 324, distance: 40.0
click at [861, 324] on td "AUD16.67" at bounding box center [862, 324] width 89 height 80
drag, startPoint x: 35, startPoint y: 381, endPoint x: 1, endPoint y: 354, distance: 43.4
click at [34, 381] on div "Brands White Fox Boutique AUS Products Learn more Add Product Collections Colle…" at bounding box center [728, 262] width 1456 height 416
click at [992, 174] on input "Don't Believe It Pants Navy" at bounding box center [1030, 175] width 223 height 32
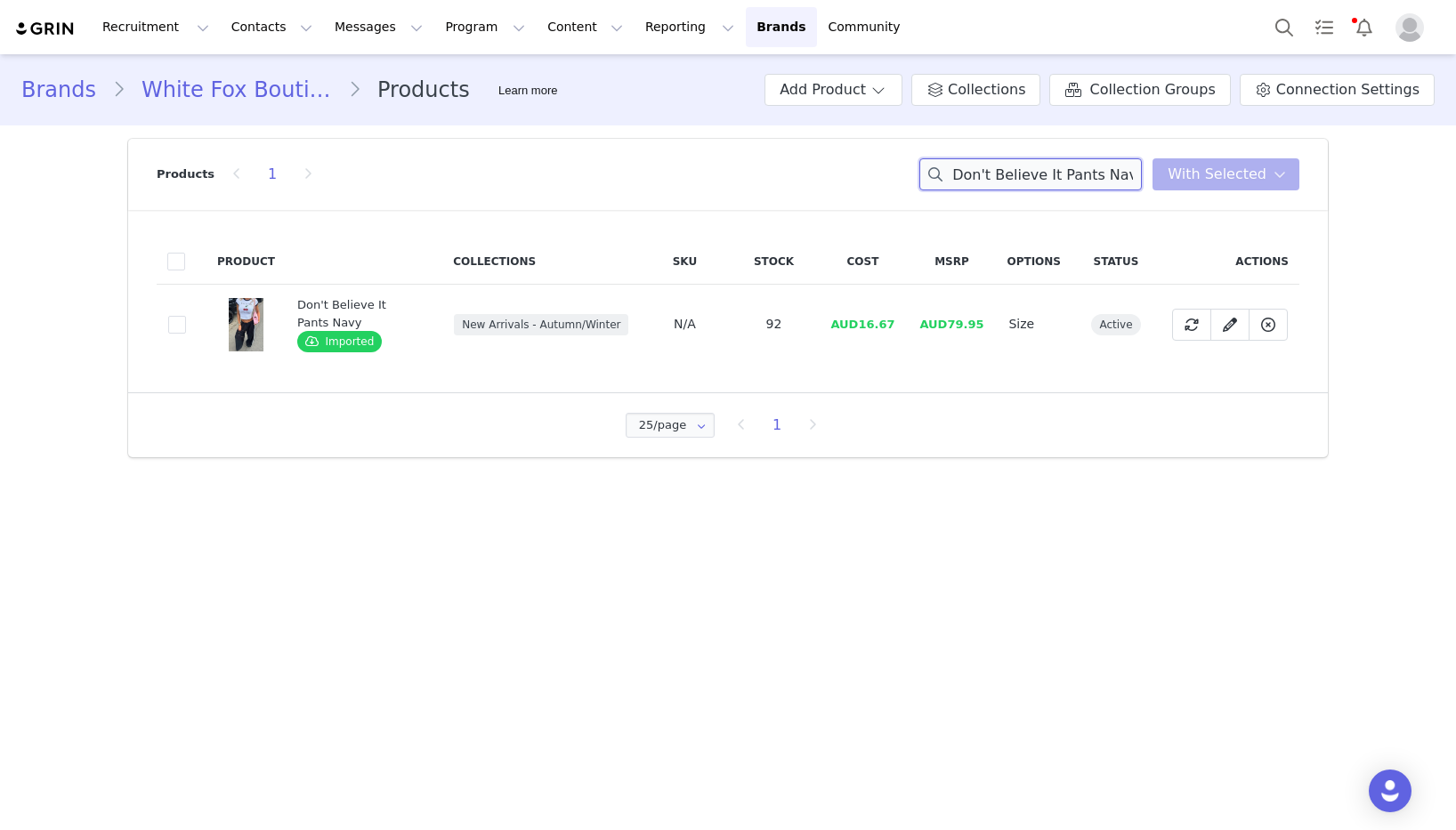
click at [992, 174] on input "Don't Believe It Pants Navy" at bounding box center [1030, 175] width 223 height 32
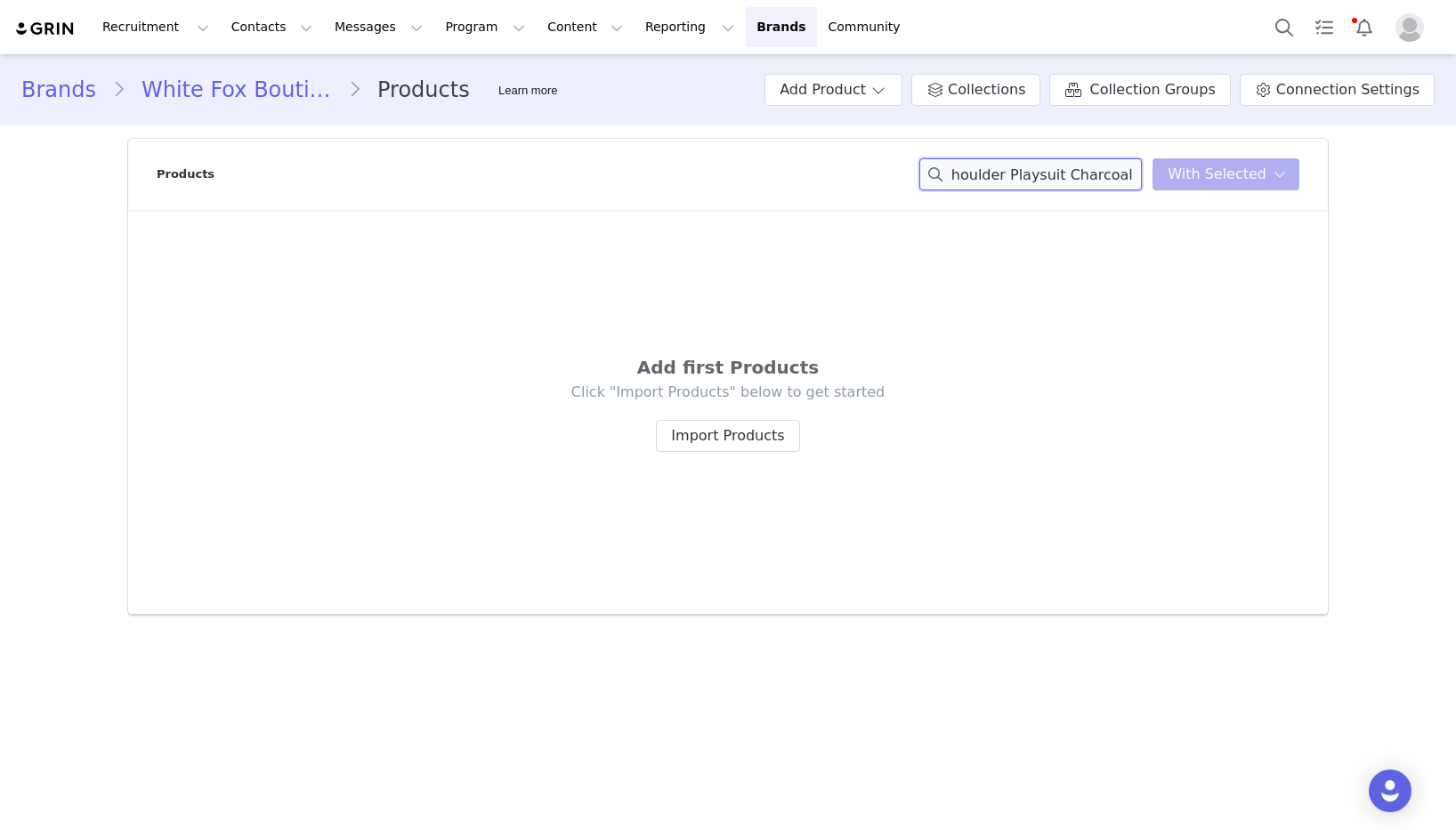
click at [1141, 179] on input "Make Her Move One Shoulder Playsuit Charcoal Blue" at bounding box center [1030, 175] width 223 height 32
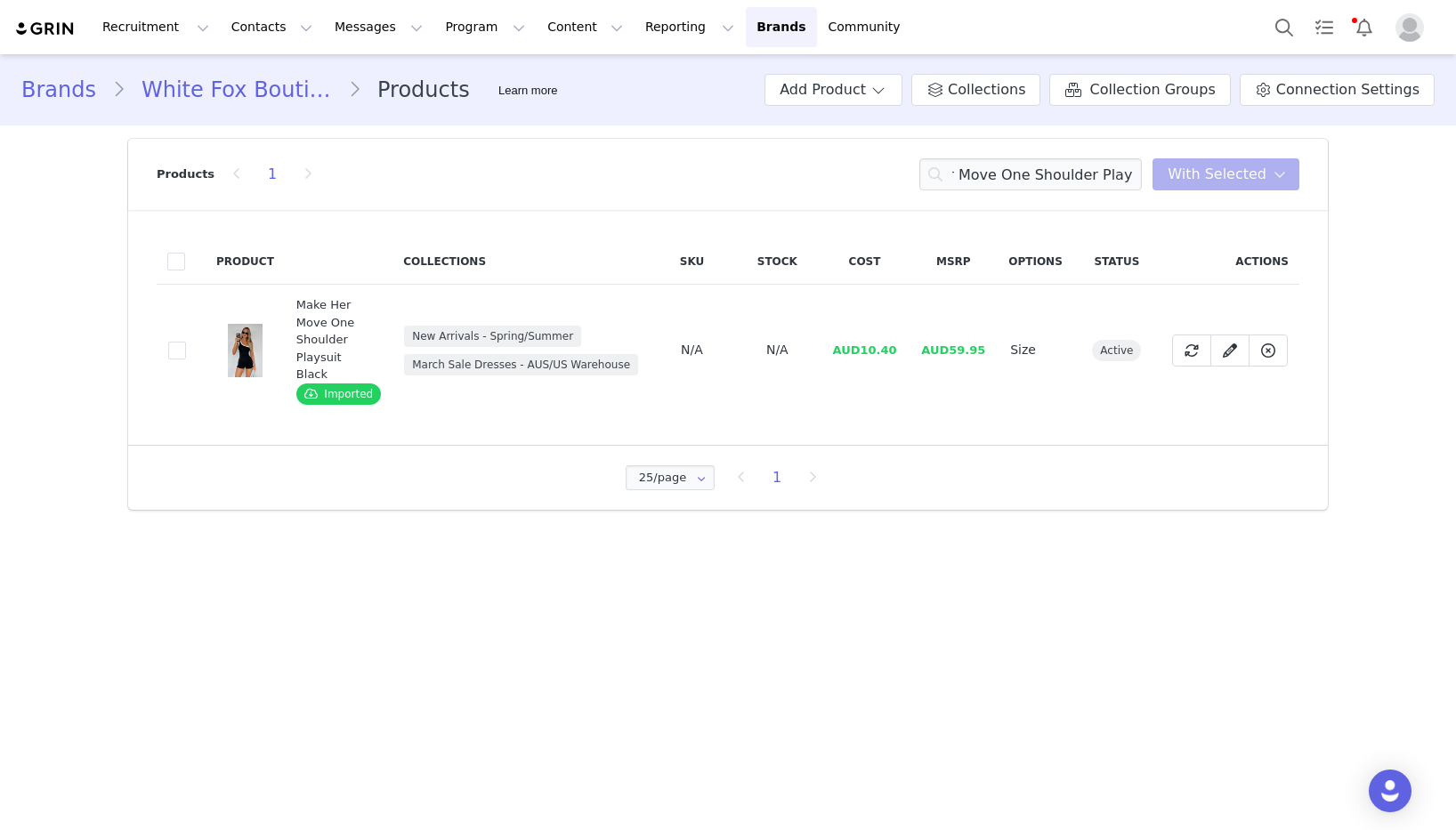
scroll to position [0, 0]
drag, startPoint x: 903, startPoint y: 340, endPoint x: 863, endPoint y: 343, distance: 40.1
click at [863, 343] on td "AUD10.40" at bounding box center [865, 350] width 89 height 132
click at [1020, 173] on input "Make Her Move One Shoulder Playsuit" at bounding box center [1030, 175] width 223 height 32
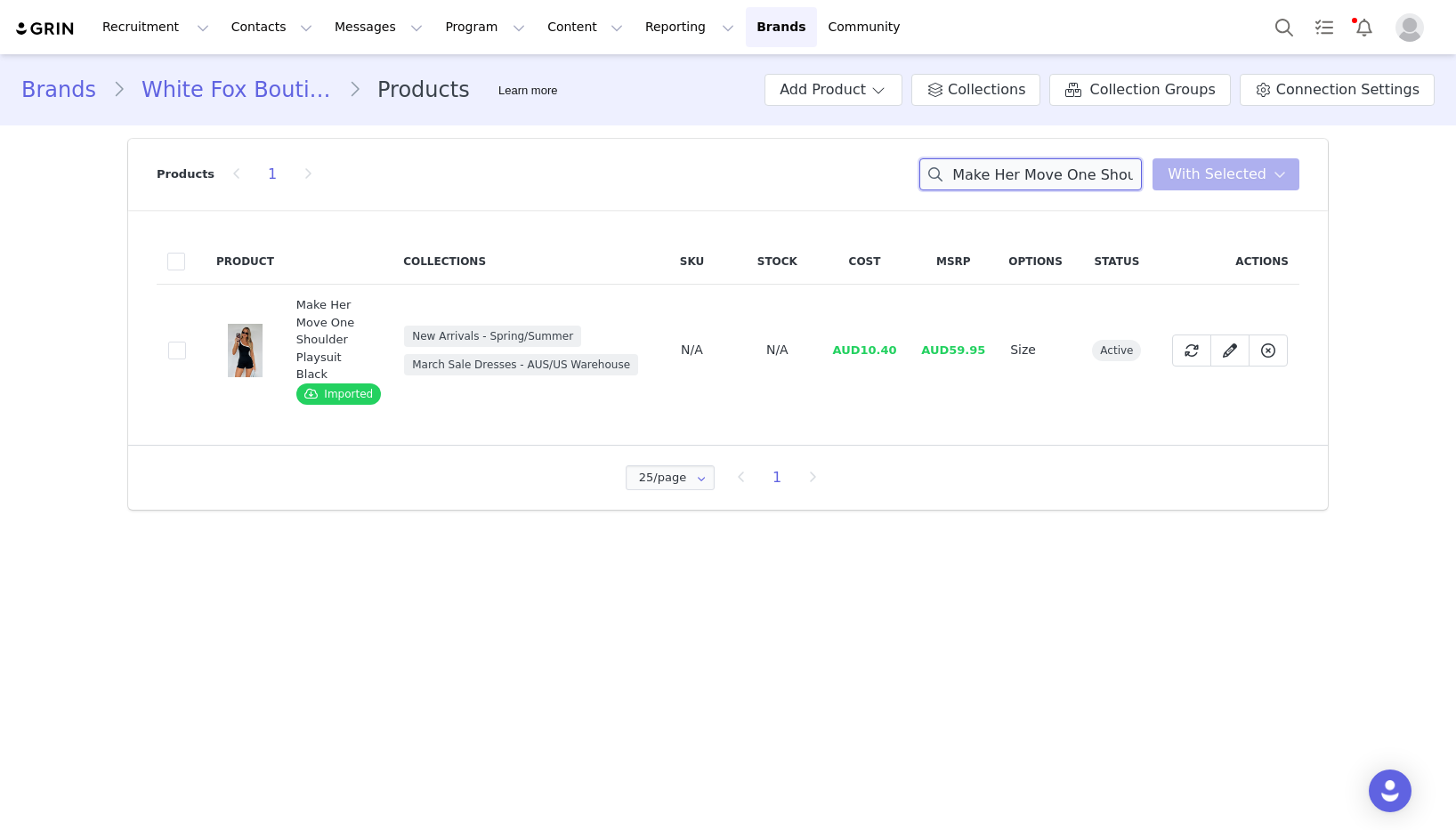
click at [1020, 173] on input "Make Her Move One Shoulder Playsuit" at bounding box center [1030, 175] width 223 height 32
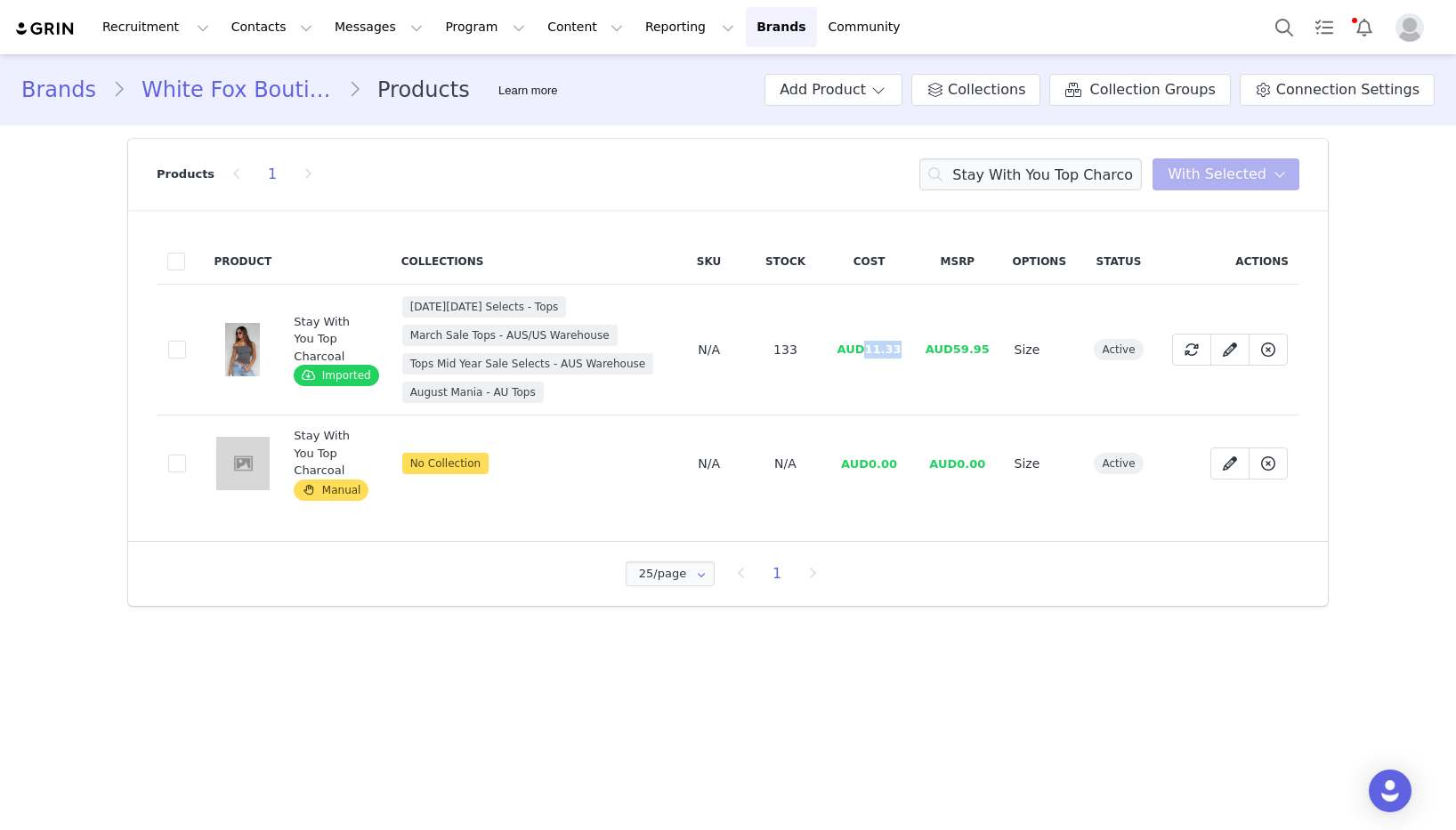
drag, startPoint x: 893, startPoint y: 351, endPoint x: 870, endPoint y: 351, distance: 23.0
click at [870, 351] on td "AUD11.33" at bounding box center [869, 350] width 88 height 131
click at [1073, 169] on input "Stay With You Top Charcoal" at bounding box center [1030, 175] width 223 height 32
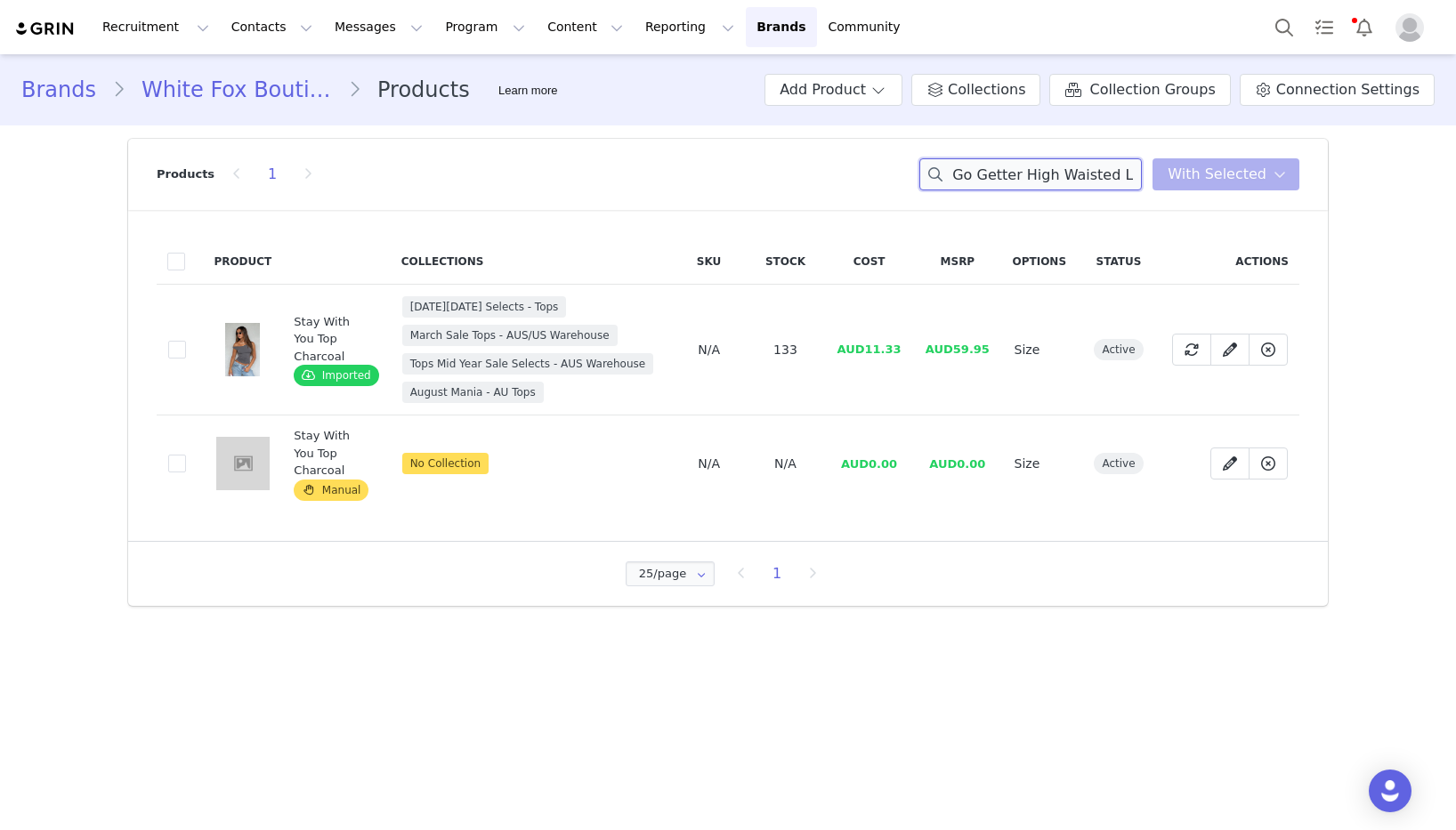
scroll to position [0, 95]
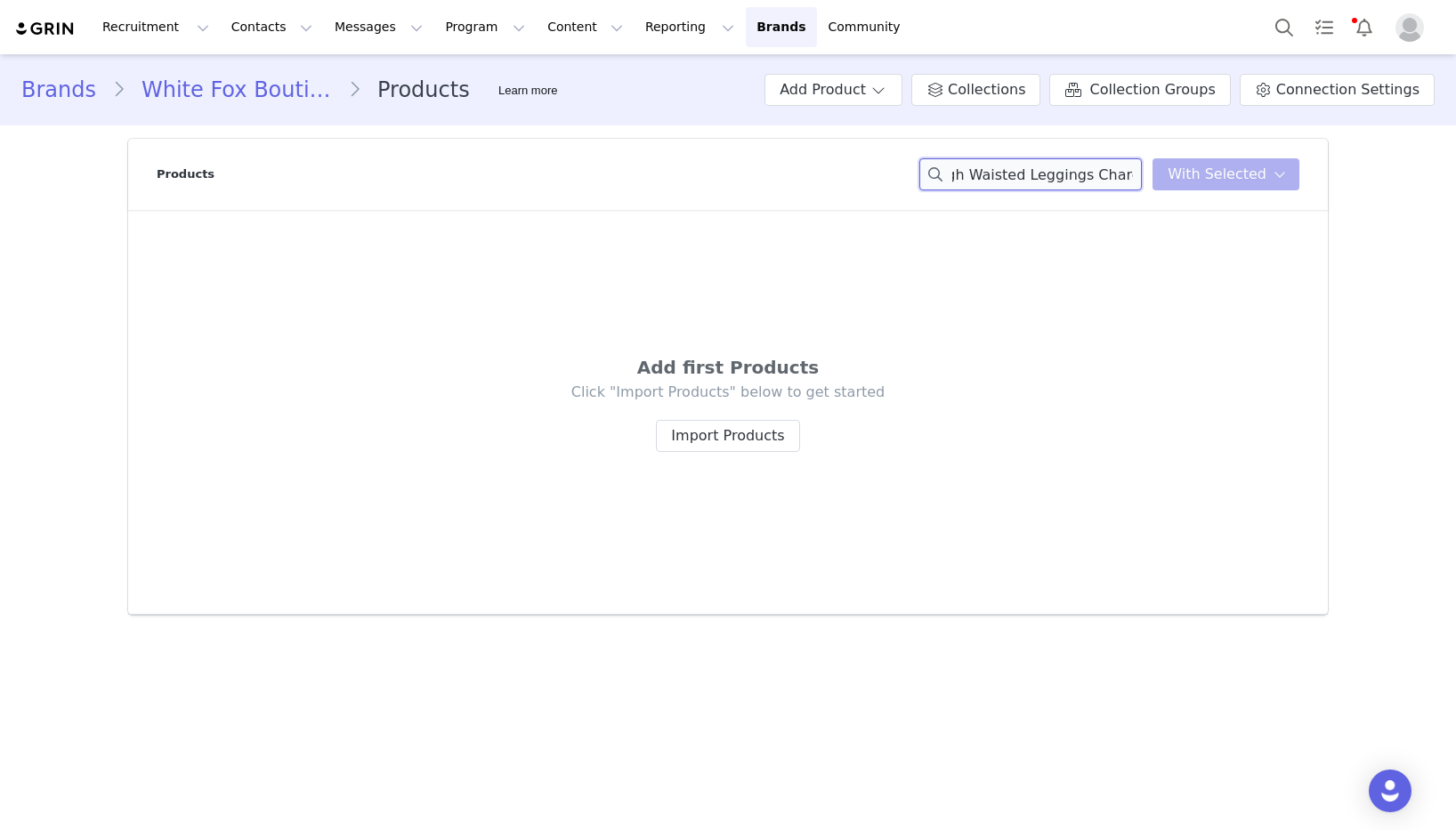
click at [1101, 173] on input "Go Getter High Waisted Leggings Charcoal" at bounding box center [1030, 175] width 223 height 32
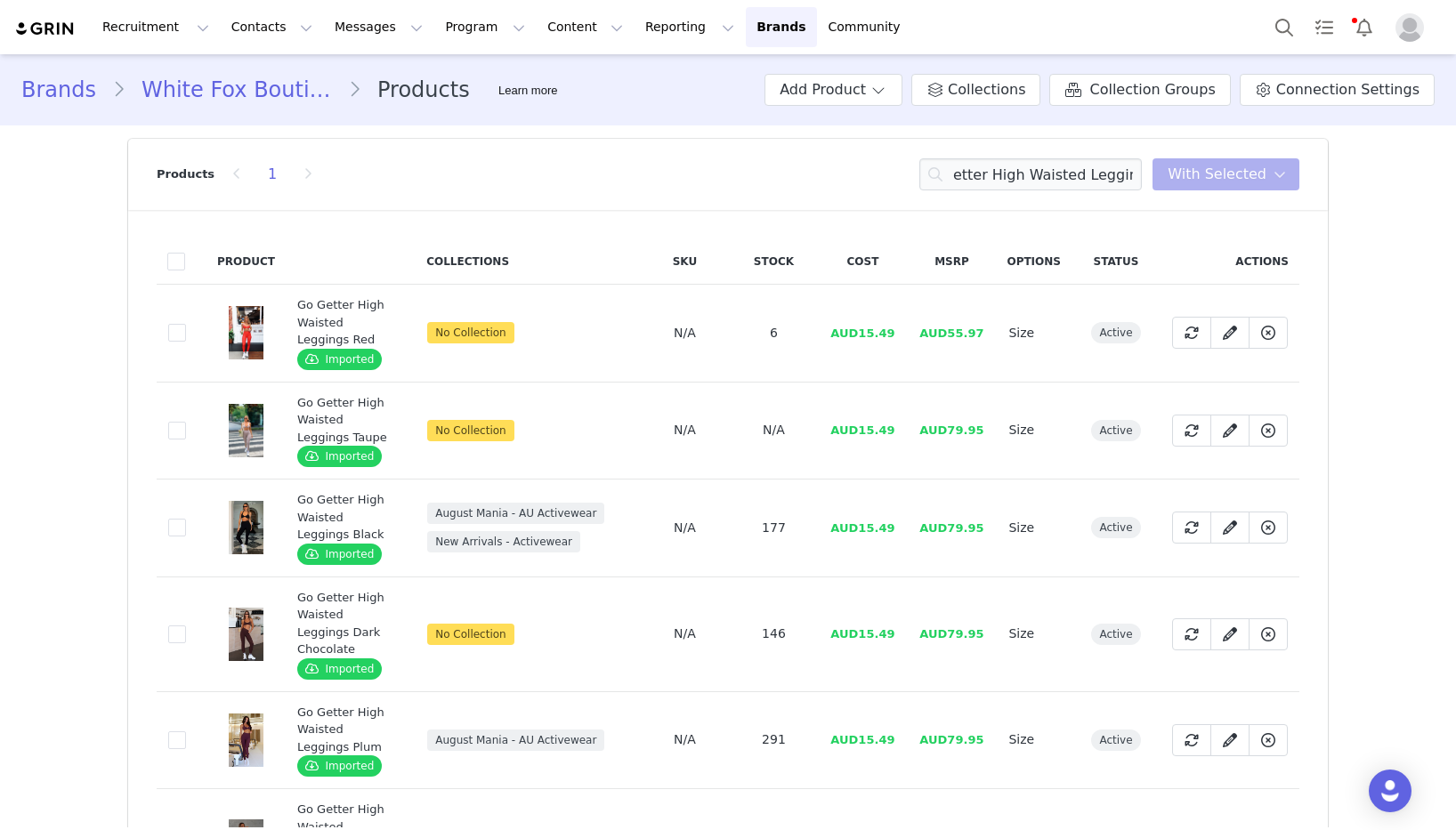
scroll to position [0, 0]
drag, startPoint x: 901, startPoint y: 334, endPoint x: 864, endPoint y: 337, distance: 37.1
click at [864, 337] on td "AUD15.49" at bounding box center [862, 333] width 89 height 98
click at [1015, 177] on input "Go Getter High Waisted Leggings" at bounding box center [1030, 175] width 223 height 32
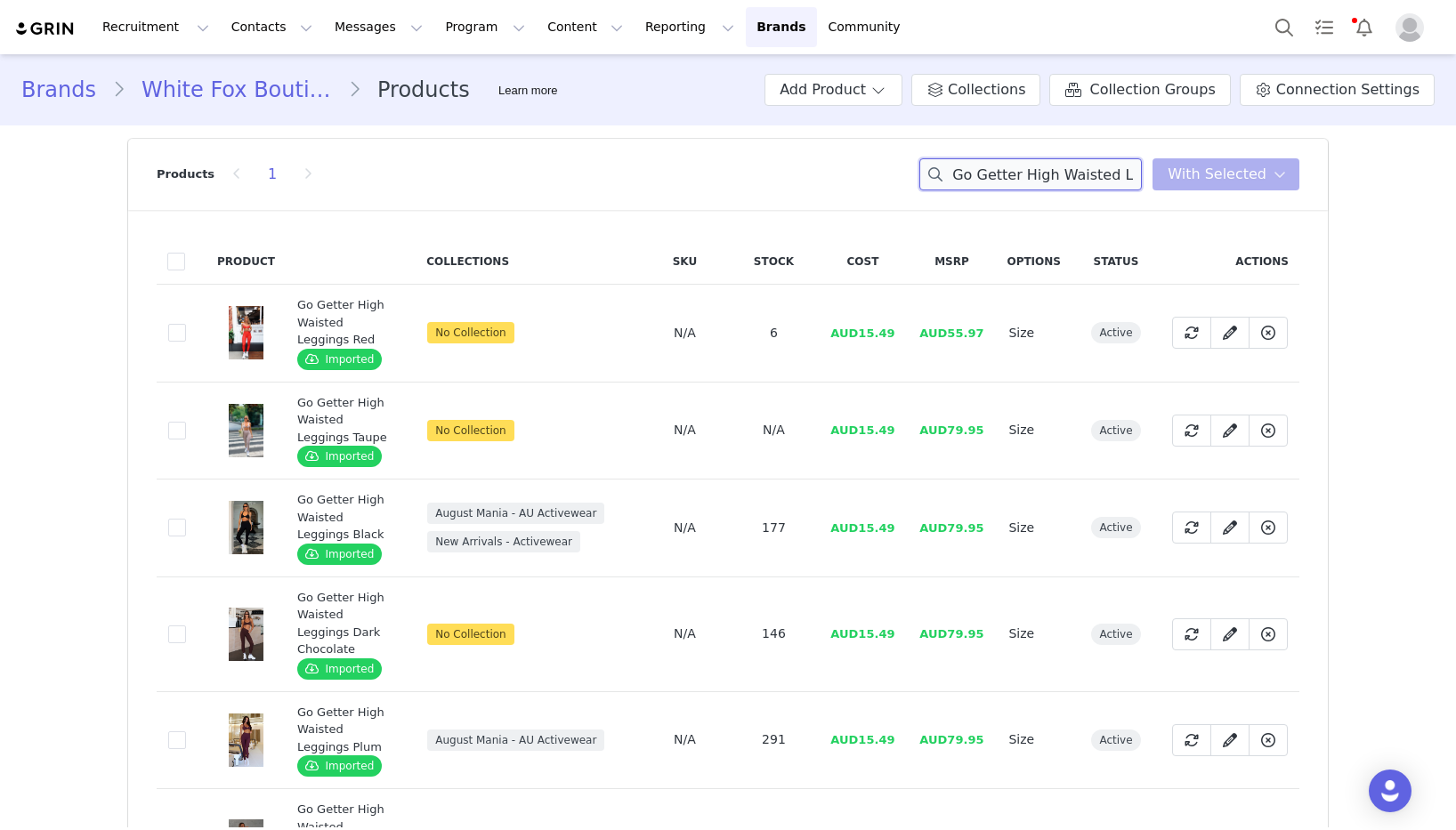
click at [1015, 177] on input "Go Getter High Waisted Leggings" at bounding box center [1030, 175] width 223 height 32
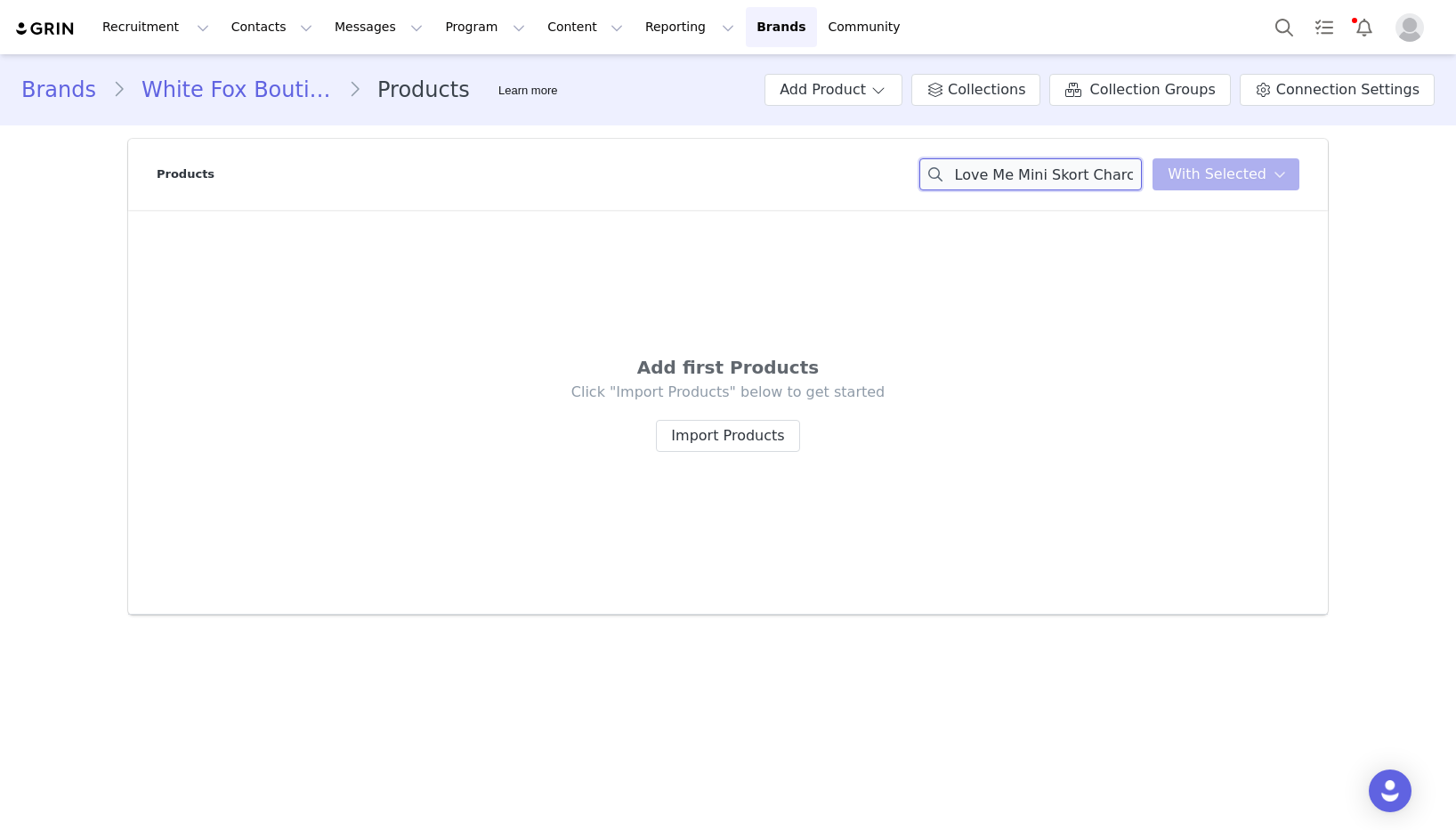
click at [1125, 175] on input "You Must Love Me Mini Skort Charcoal" at bounding box center [1030, 175] width 223 height 32
drag, startPoint x: 1123, startPoint y: 178, endPoint x: 1012, endPoint y: 108, distance: 131.2
click at [925, 167] on div "Products You Must Love Me Mini Skort You have 0 product s selected Add to Colle…" at bounding box center [728, 174] width 1143 height 71
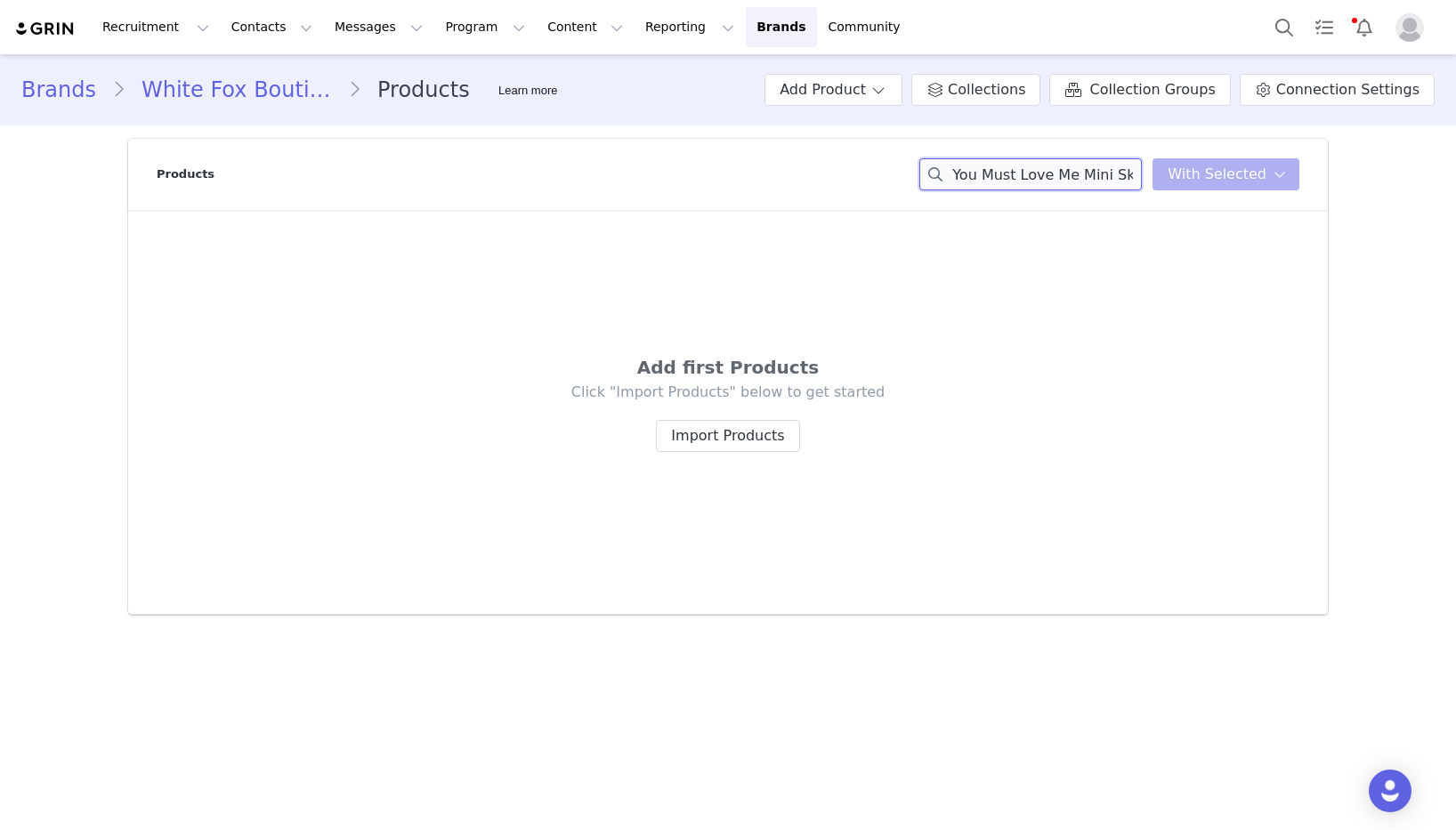
click at [1052, 175] on input "You Must Love Me Mini Skort" at bounding box center [1030, 175] width 223 height 32
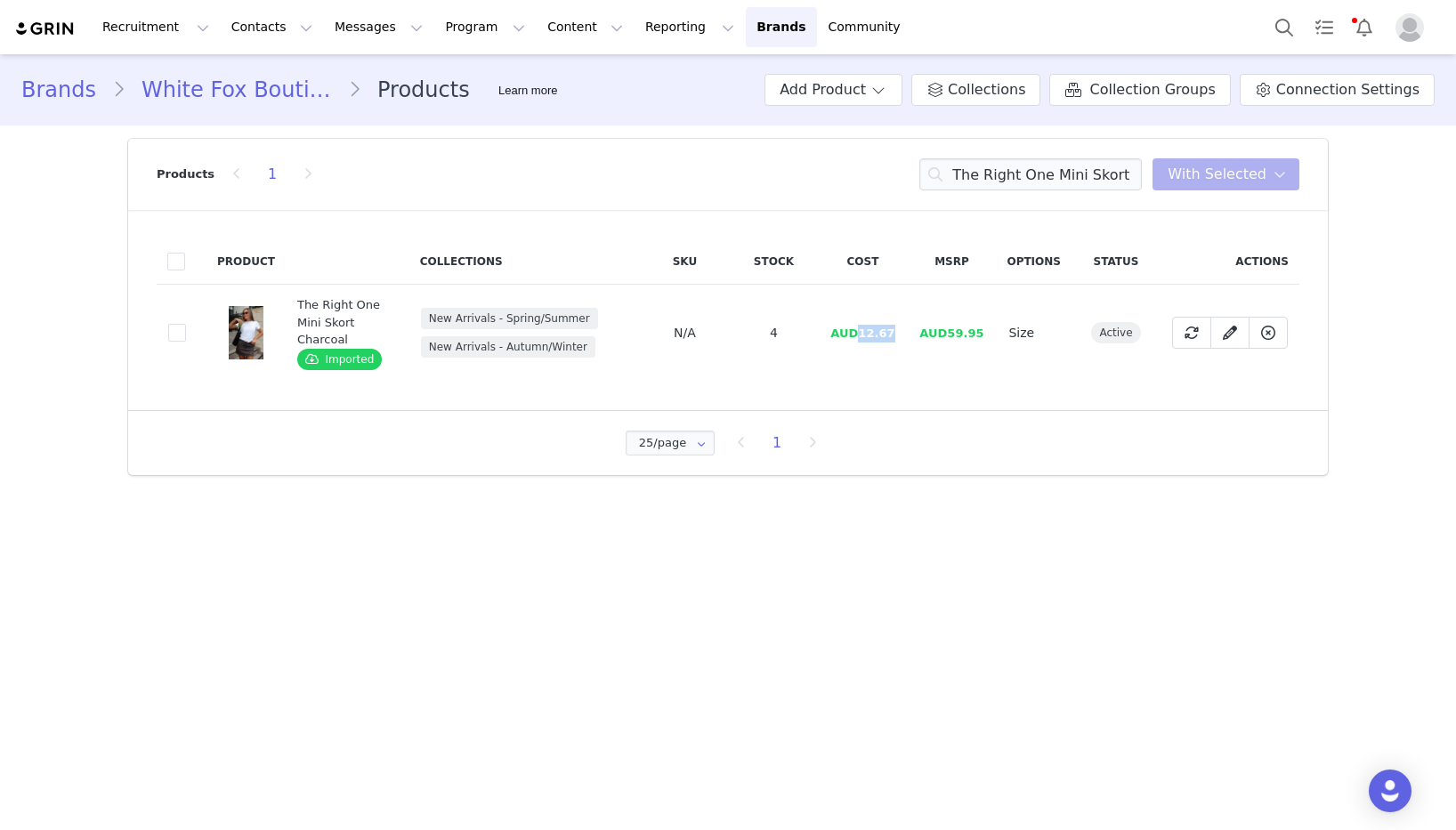
drag, startPoint x: 901, startPoint y: 331, endPoint x: 863, endPoint y: 334, distance: 38.1
click at [863, 334] on td "AUD12.67" at bounding box center [862, 333] width 89 height 97
click at [1041, 169] on input "The Right One Mini Skort Charcoal" at bounding box center [1030, 175] width 223 height 32
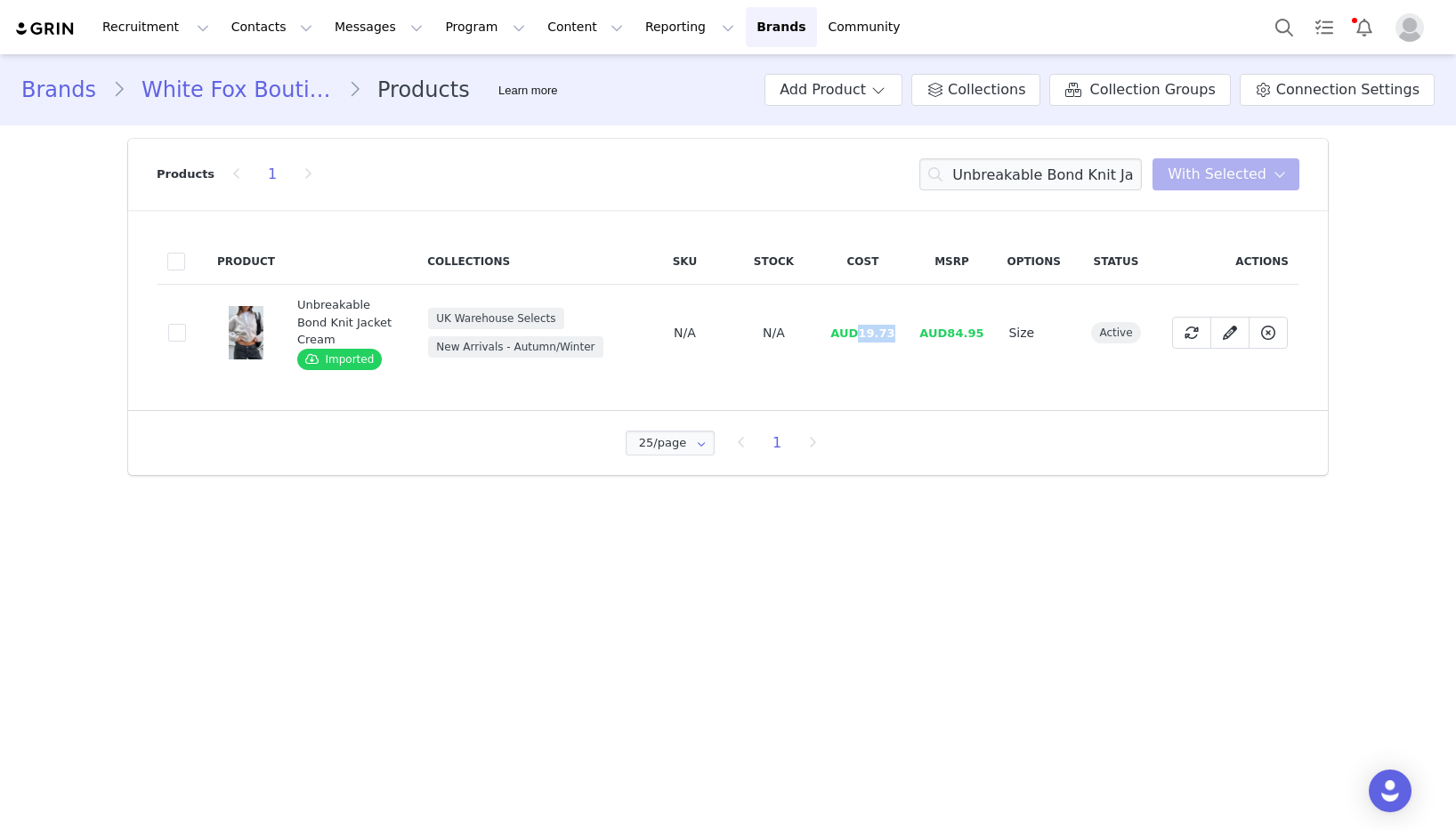
drag, startPoint x: 899, startPoint y: 326, endPoint x: 865, endPoint y: 325, distance: 34.0
click at [865, 325] on td "AUD19.73" at bounding box center [862, 333] width 89 height 97
click at [1129, 175] on input "Unbreakable Bond Knit Jacket Cream" at bounding box center [1030, 175] width 223 height 32
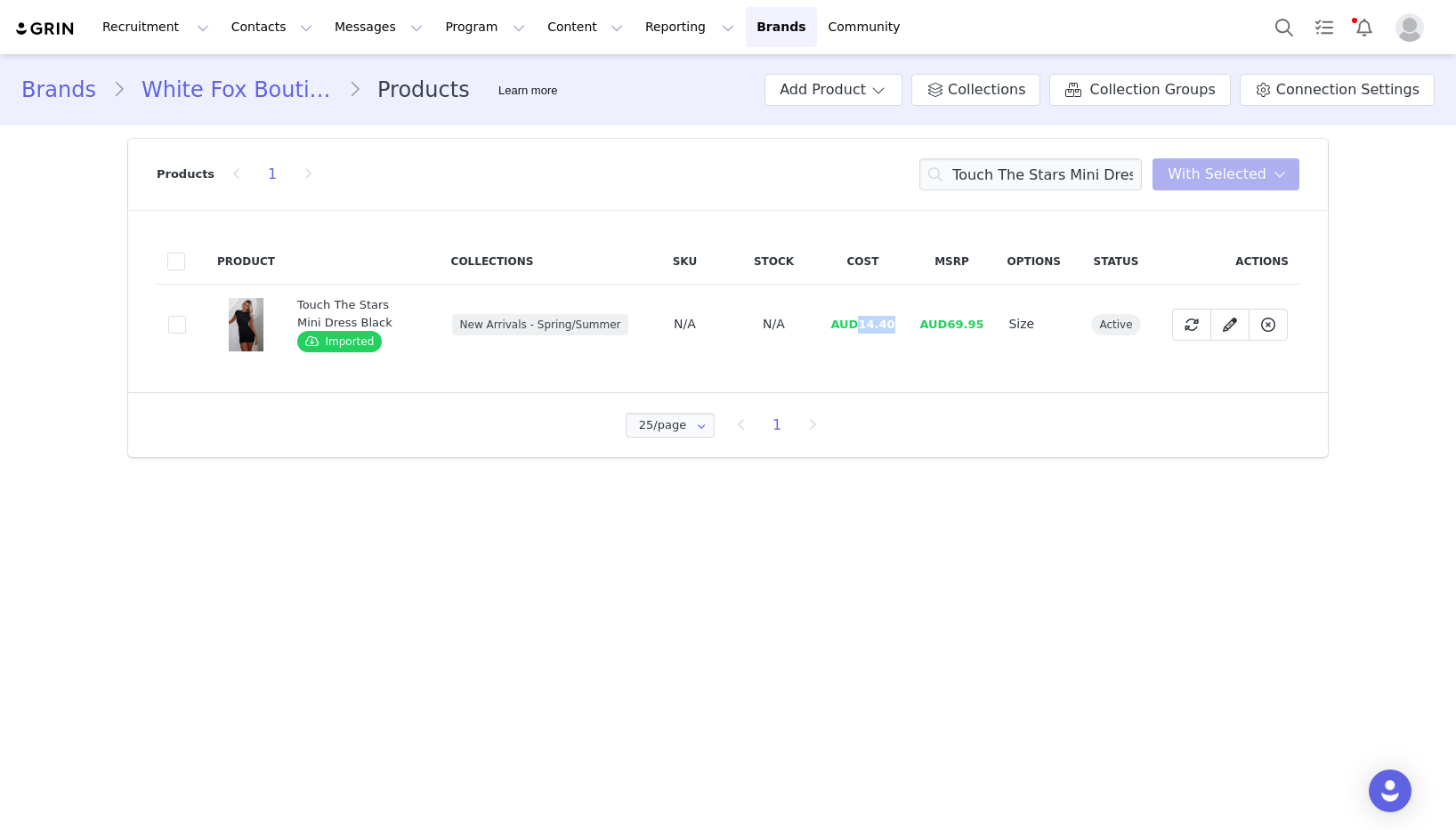
drag, startPoint x: 898, startPoint y: 323, endPoint x: 916, endPoint y: 333, distance: 20.6
click at [863, 324] on td "AUD14.40" at bounding box center [862, 324] width 89 height 80
click at [1079, 184] on input "Touch The Stars Mini Dress Black" at bounding box center [1030, 175] width 223 height 32
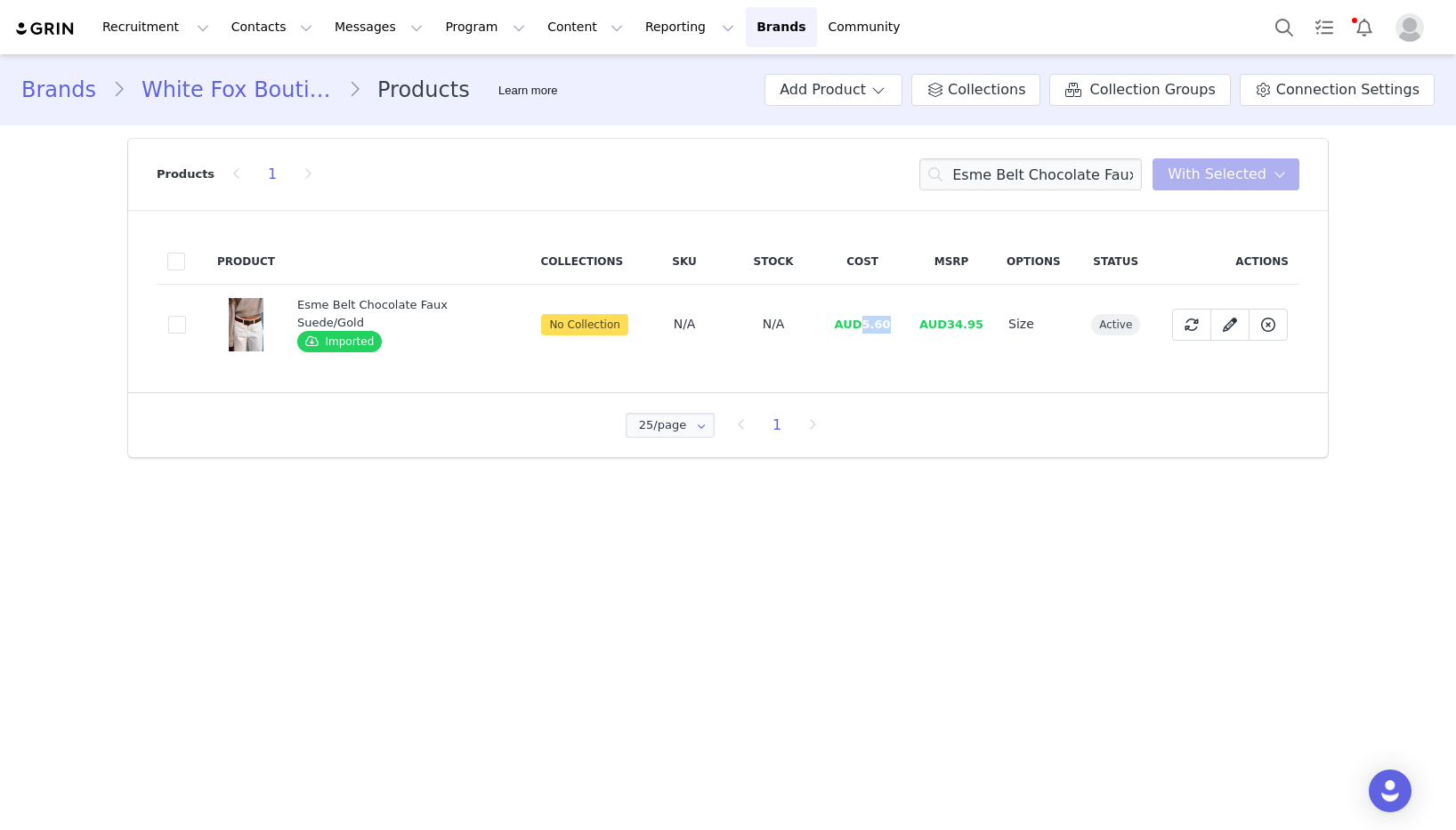
drag, startPoint x: 875, startPoint y: 324, endPoint x: 857, endPoint y: 325, distance: 18.0
click at [857, 325] on td "AUD5.60" at bounding box center [862, 324] width 89 height 80
click at [1017, 173] on input "Esme Belt Chocolate Faux Suede/Gold" at bounding box center [1030, 175] width 223 height 32
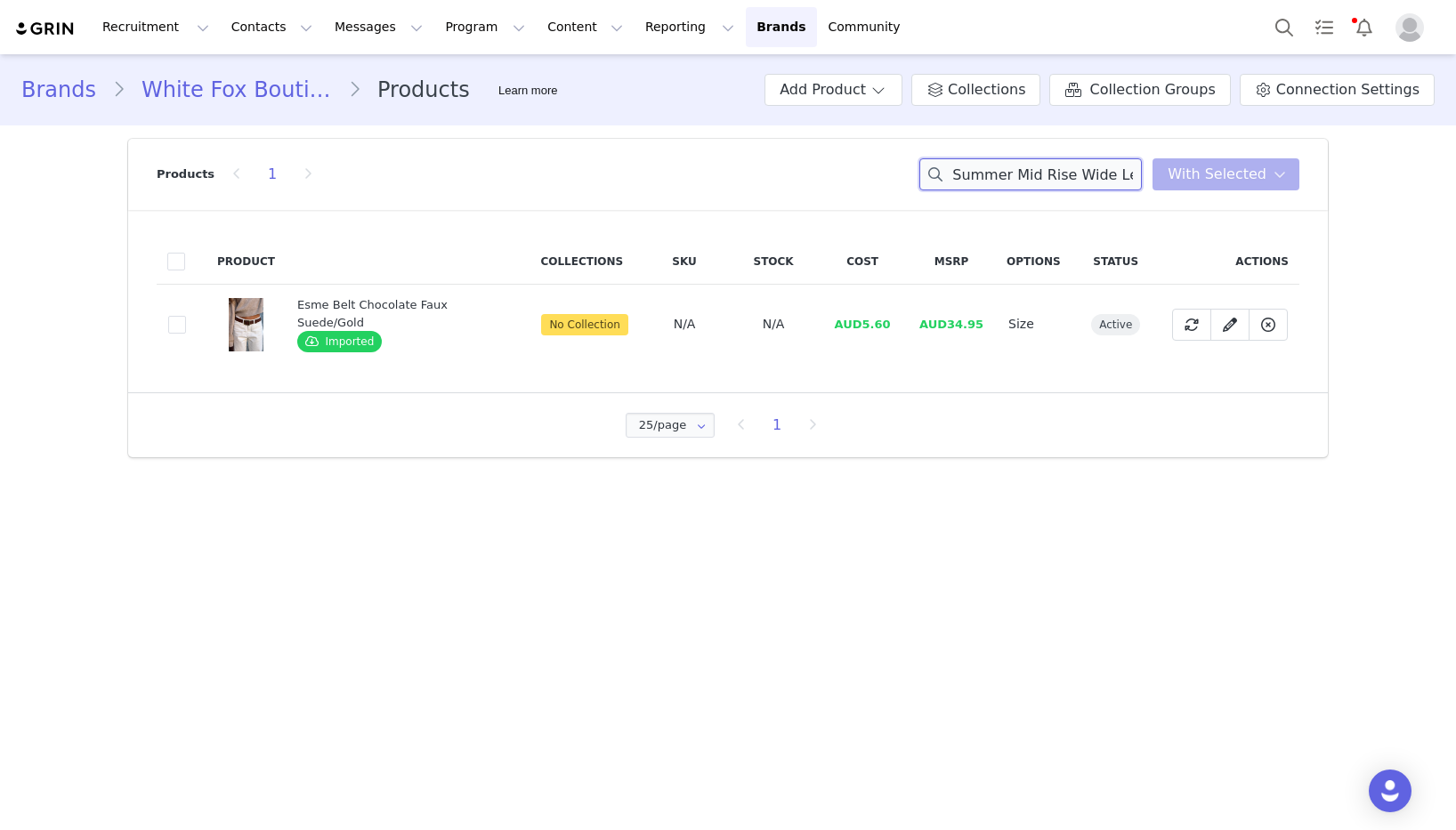
scroll to position [0, 83]
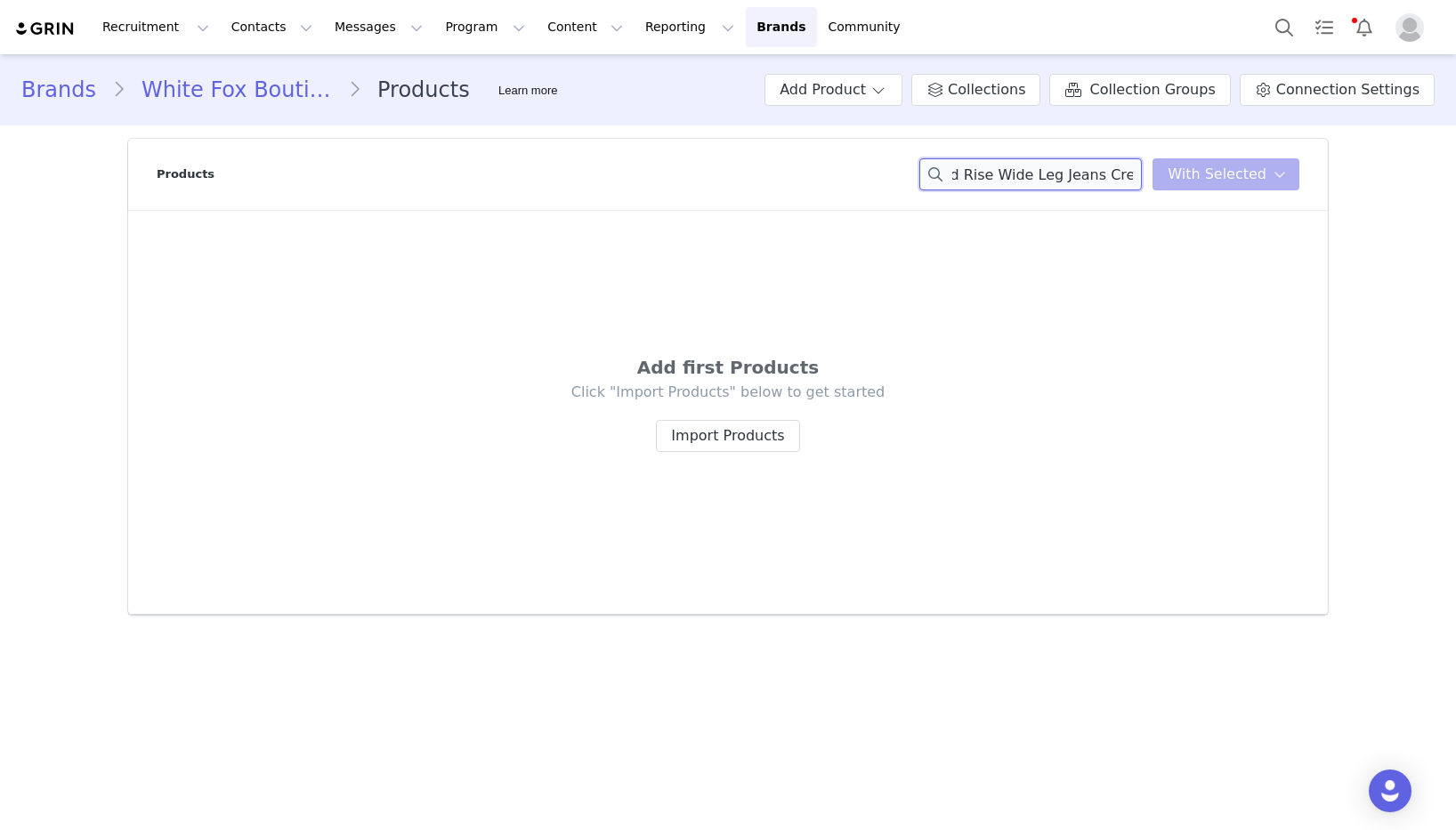
click at [1118, 175] on input "Summer Mid Rise Wide Leg Jeans Cream" at bounding box center [1030, 175] width 223 height 32
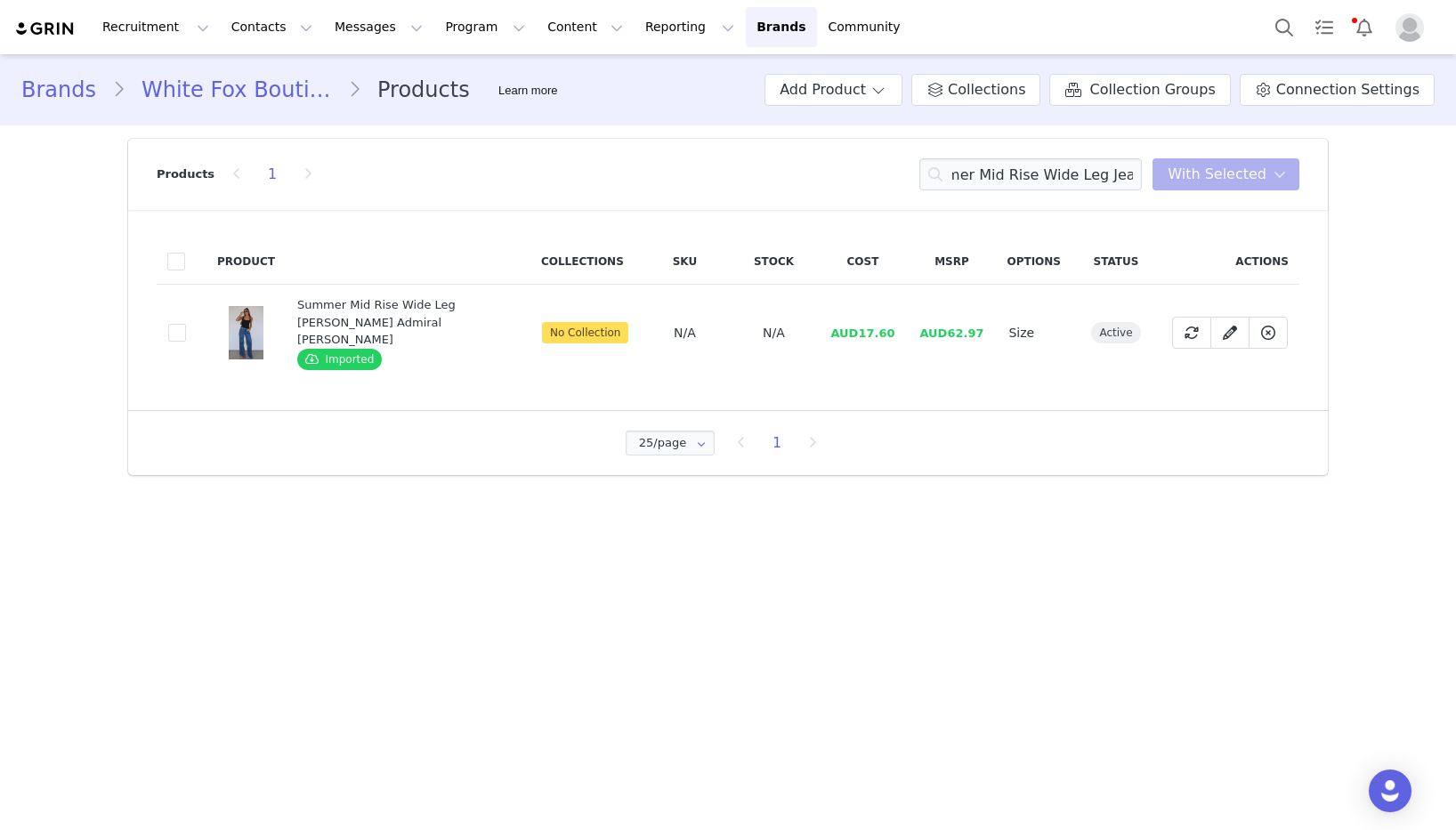
scroll to position [0, 0]
drag, startPoint x: 905, startPoint y: 324, endPoint x: 864, endPoint y: 328, distance: 41.2
click at [864, 328] on td "AUD17.60" at bounding box center [862, 333] width 89 height 97
click at [1014, 180] on input "Summer Mid Rise Wide Leg Jeans" at bounding box center [1030, 175] width 223 height 32
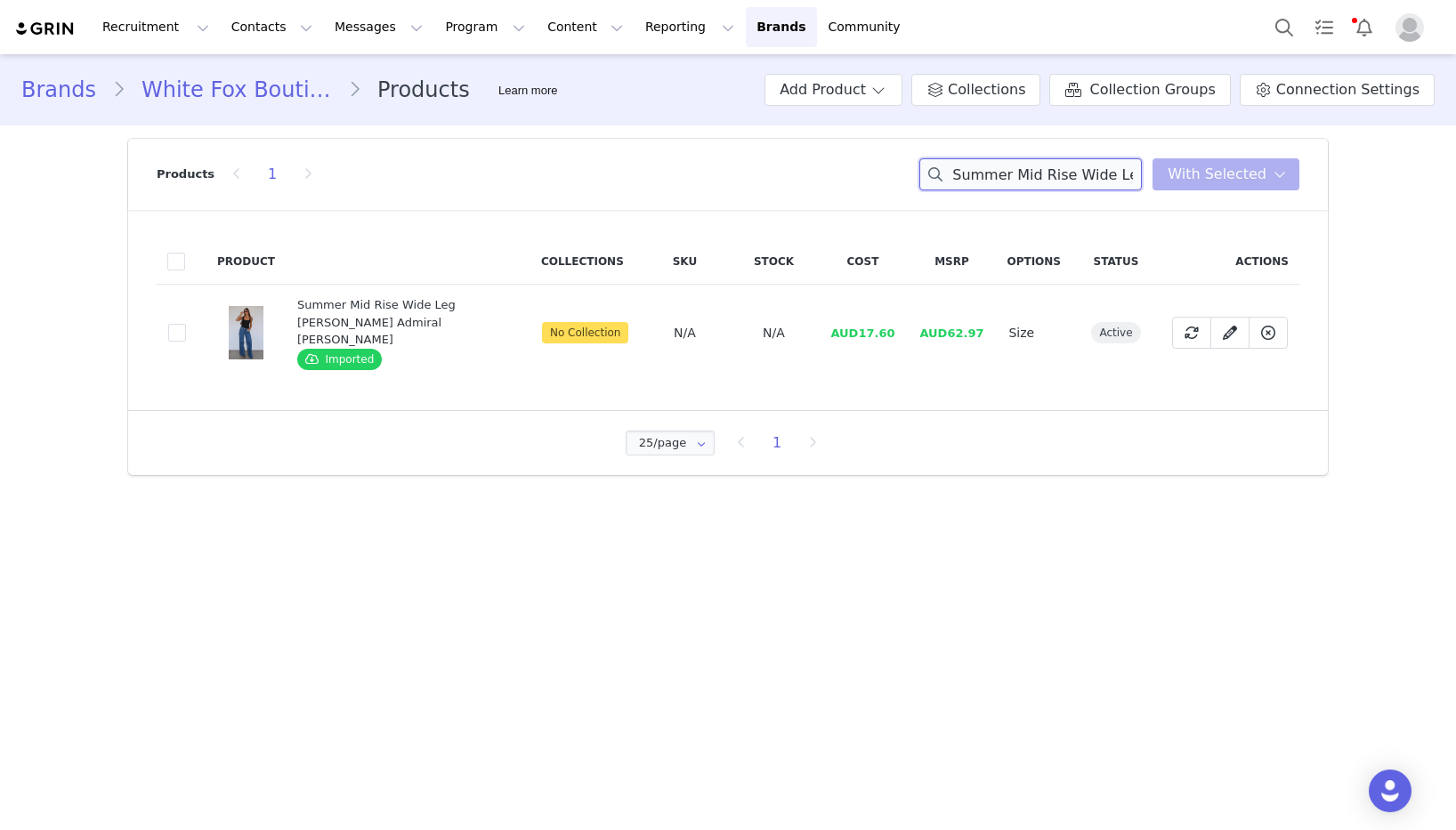
click at [1014, 180] on input "Summer Mid Rise Wide Leg Jeans" at bounding box center [1030, 175] width 223 height 32
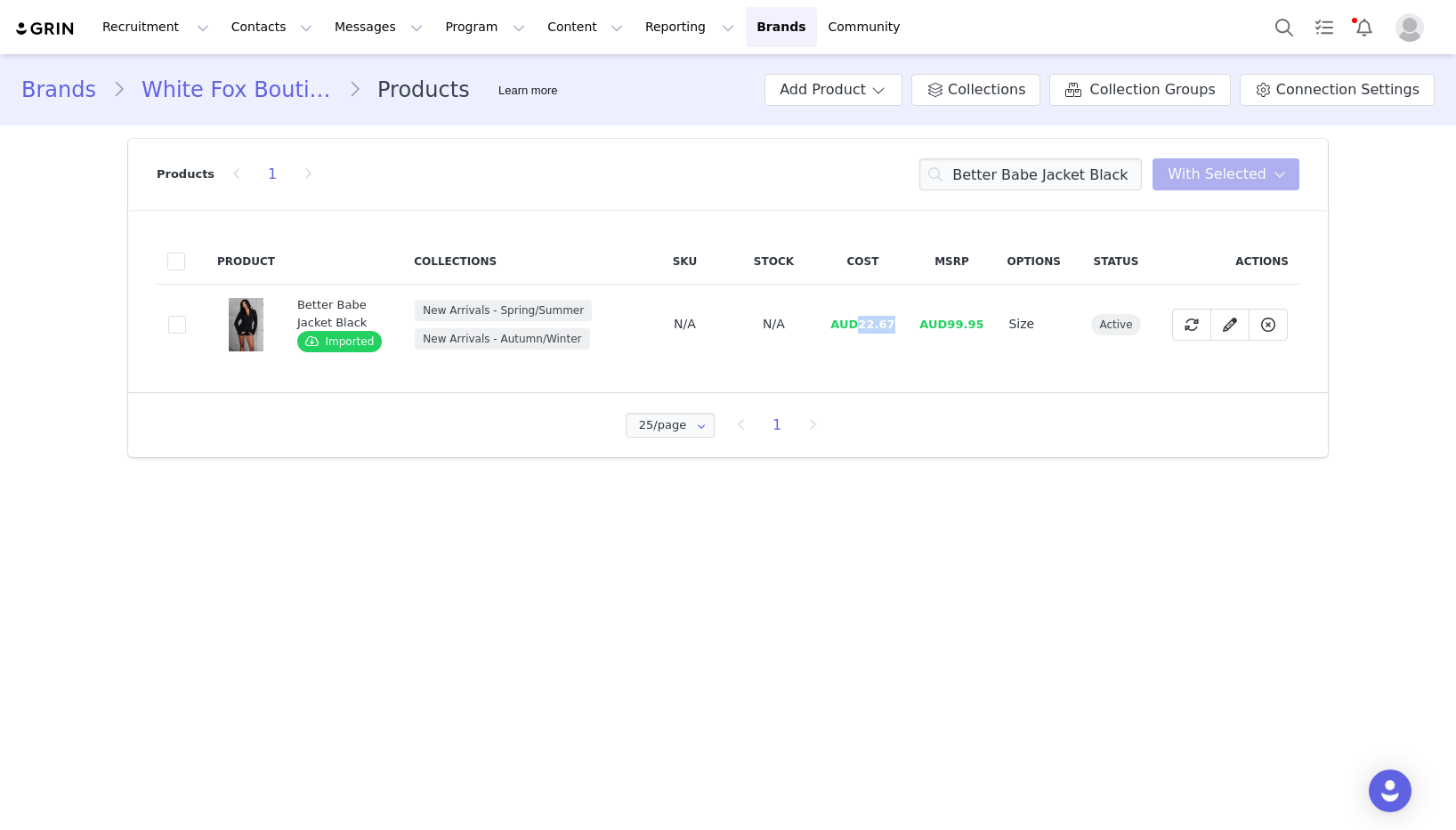
drag, startPoint x: 895, startPoint y: 328, endPoint x: 864, endPoint y: 328, distance: 31.0
click at [864, 328] on span "AUD22.67" at bounding box center [862, 324] width 65 height 13
click at [1026, 174] on input "Better Babe Jacket Black" at bounding box center [1030, 175] width 223 height 32
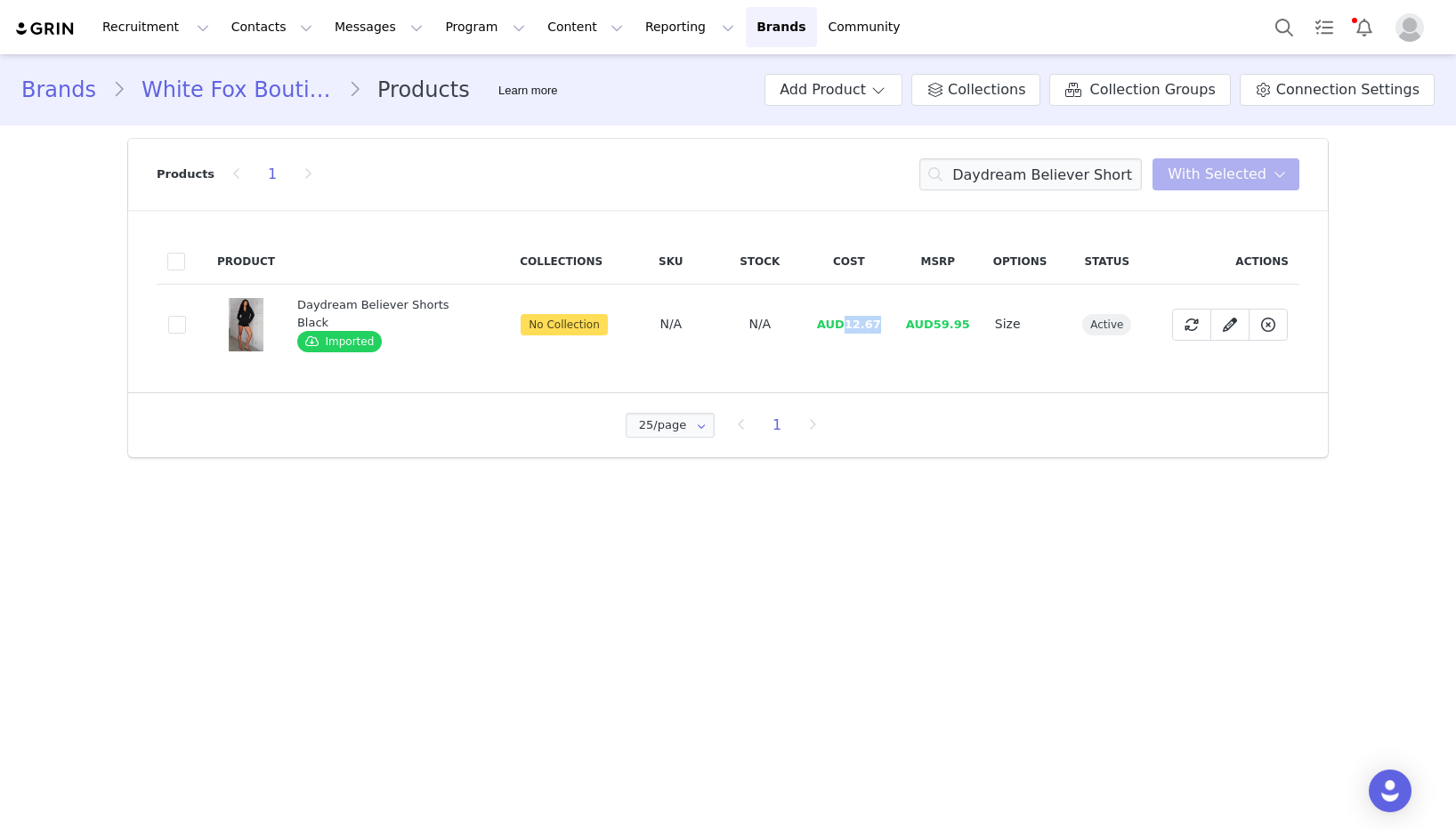
drag, startPoint x: 876, startPoint y: 324, endPoint x: 842, endPoint y: 325, distance: 34.0
click at [842, 325] on td "AUD12.67" at bounding box center [849, 324] width 89 height 80
click at [1108, 182] on input "Daydream Believer Shorts Black" at bounding box center [1030, 175] width 223 height 32
click at [1108, 182] on input "The Fast Life Halter Top Black" at bounding box center [1030, 175] width 223 height 32
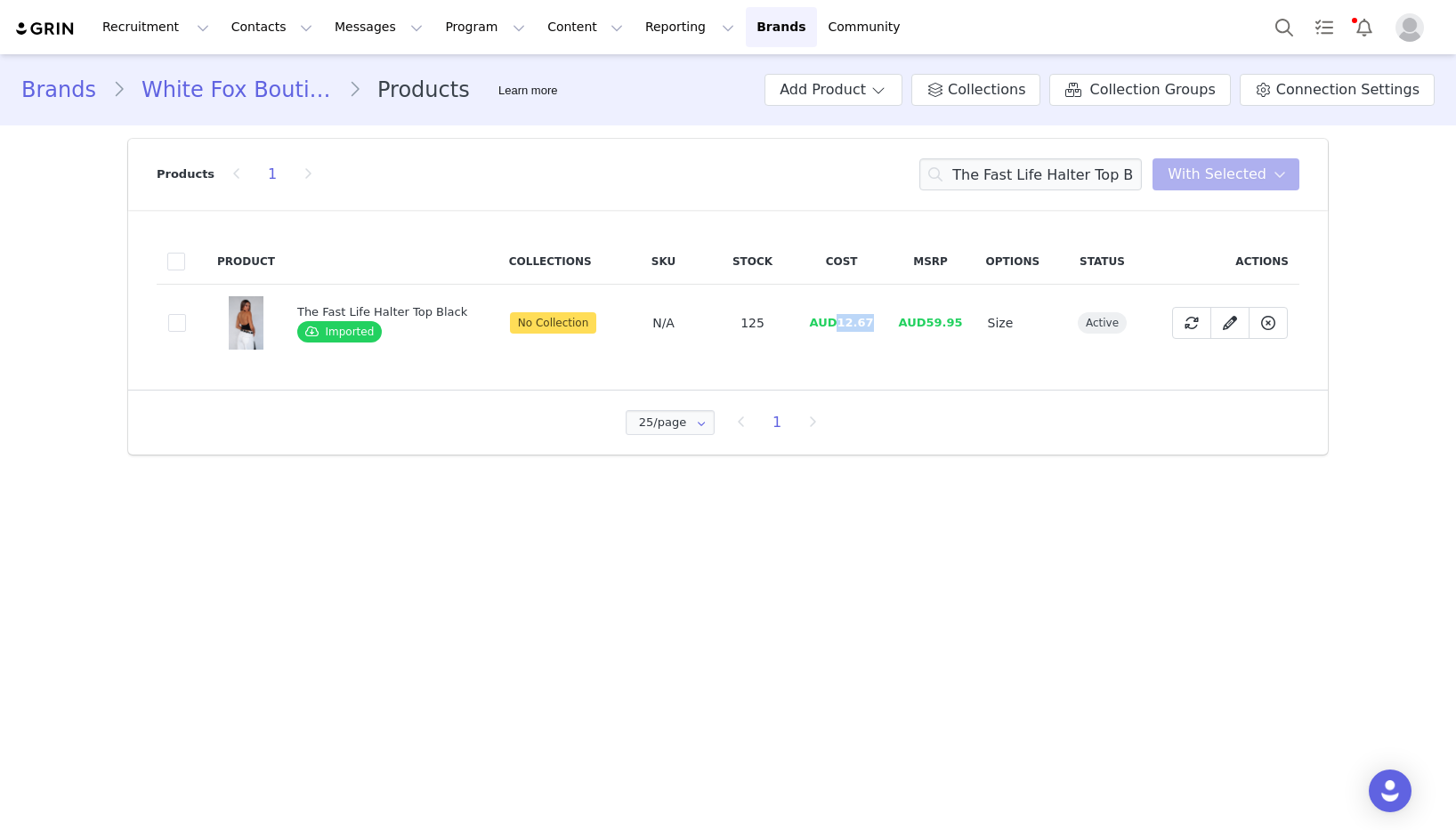
drag, startPoint x: 871, startPoint y: 320, endPoint x: 835, endPoint y: 323, distance: 36.1
click at [835, 323] on td "AUD12.67" at bounding box center [842, 323] width 89 height 78
click at [992, 170] on input "The Fast Life Halter Top Black" at bounding box center [1030, 175] width 223 height 32
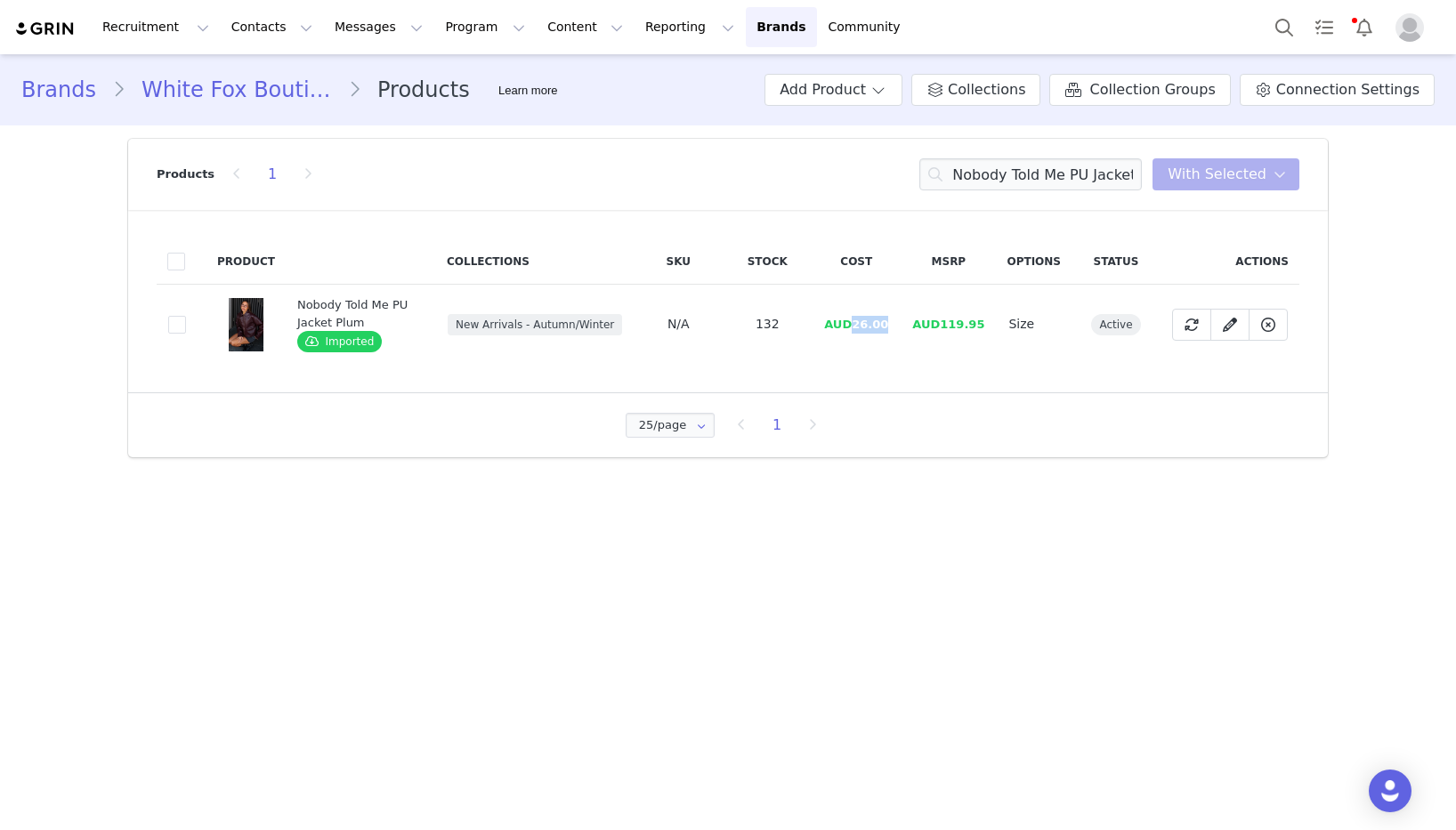
drag, startPoint x: 904, startPoint y: 324, endPoint x: 863, endPoint y: 324, distance: 41.0
click at [863, 324] on tr "66d78c19-1d82-482c-86c3-8759d96bb8df Nobody Told Me PU Jacket Plum Imported New…" at bounding box center [728, 324] width 1143 height 80
click at [1033, 168] on input "Nobody Told Me PU Jacket Plum" at bounding box center [1030, 175] width 223 height 32
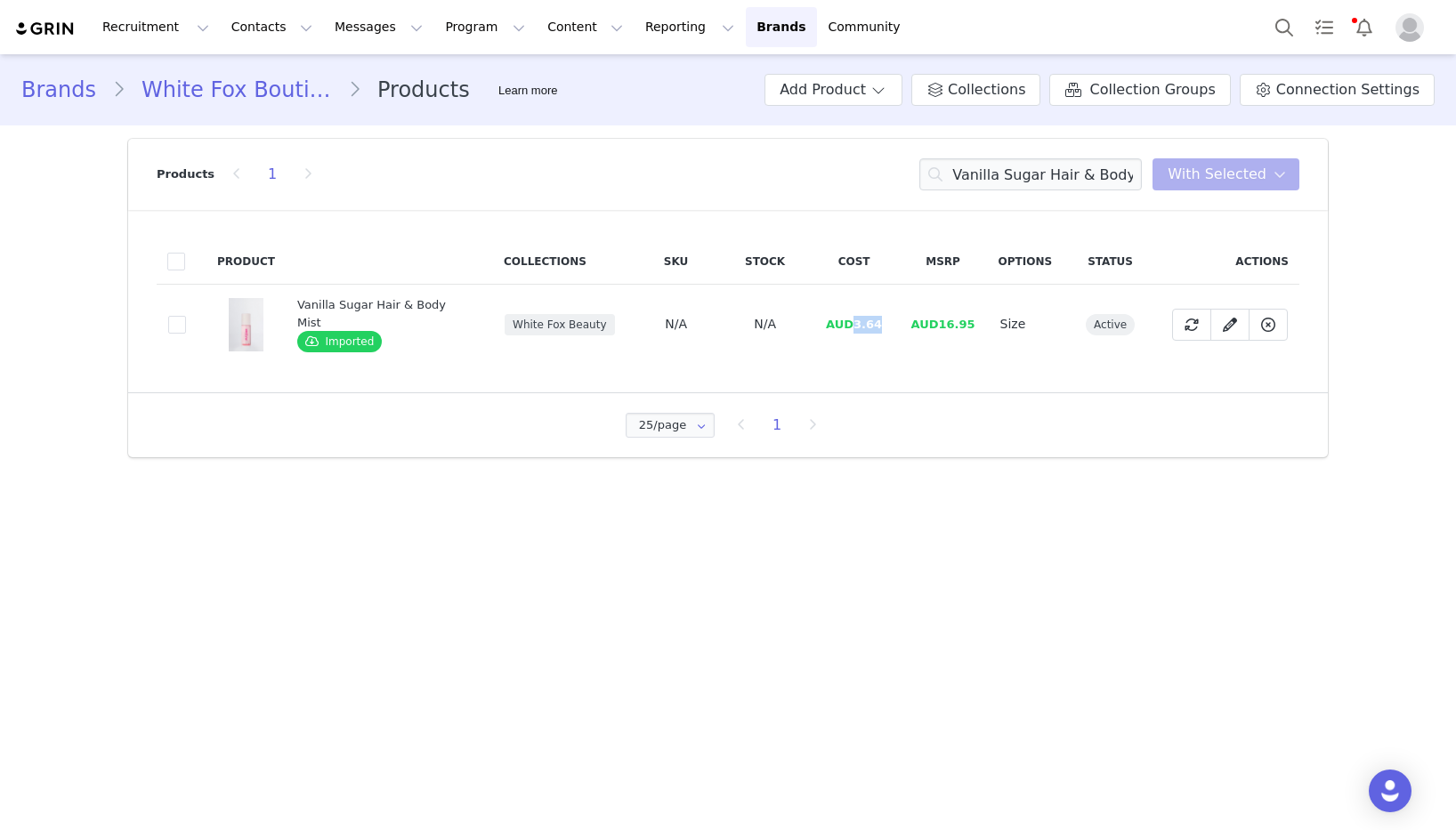
drag, startPoint x: 876, startPoint y: 326, endPoint x: 845, endPoint y: 327, distance: 31.0
click at [845, 327] on td "AUD3.64" at bounding box center [855, 324] width 89 height 80
click at [1017, 176] on input "Vanilla Sugar Hair & Body Mist" at bounding box center [1030, 175] width 223 height 32
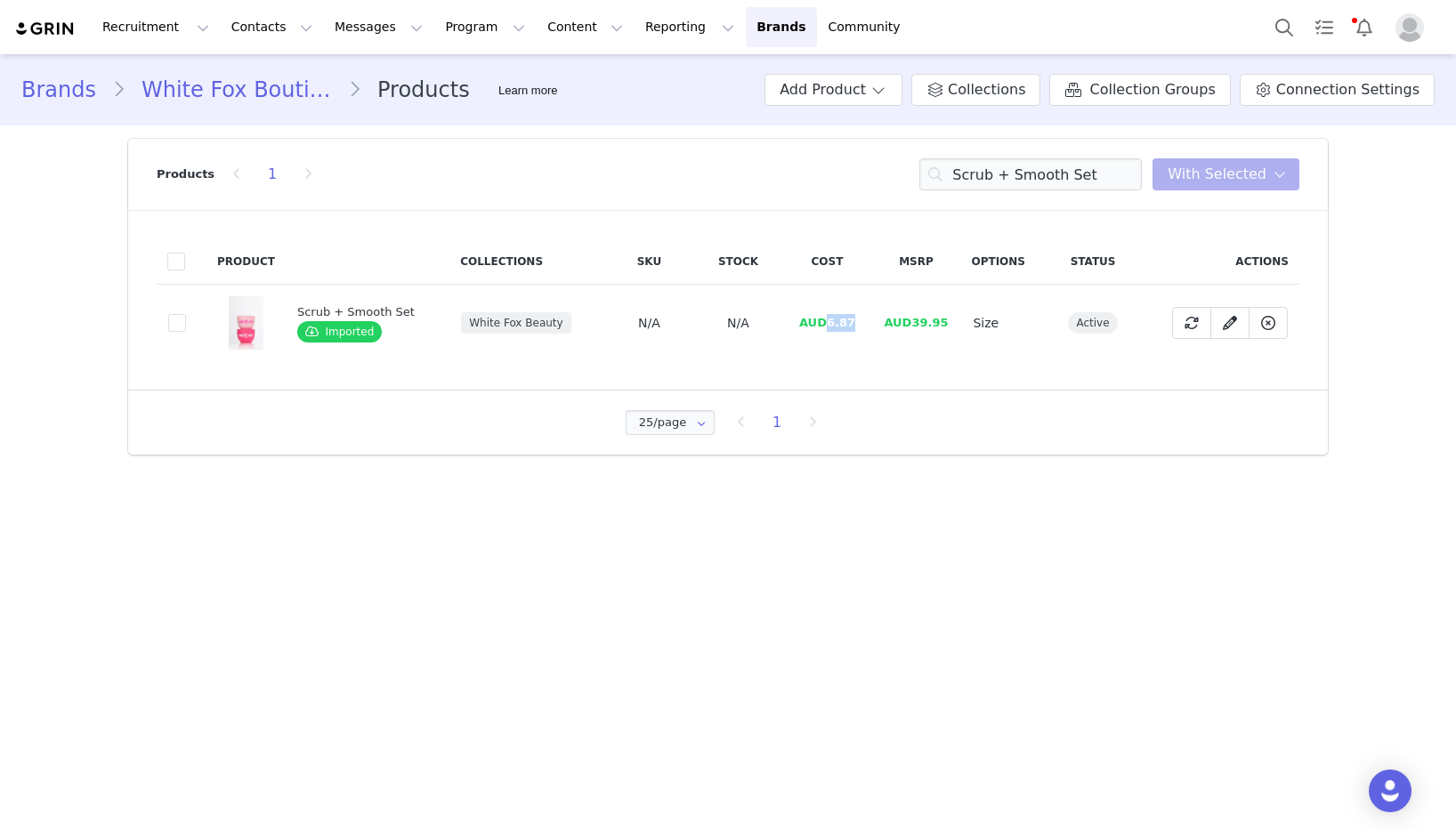
drag, startPoint x: 846, startPoint y: 323, endPoint x: 407, endPoint y: 357, distance: 440.3
click at [819, 324] on span "AUD6.87" at bounding box center [827, 323] width 56 height 13
click at [1032, 169] on input "Scrub + Smooth Set" at bounding box center [1030, 175] width 223 height 32
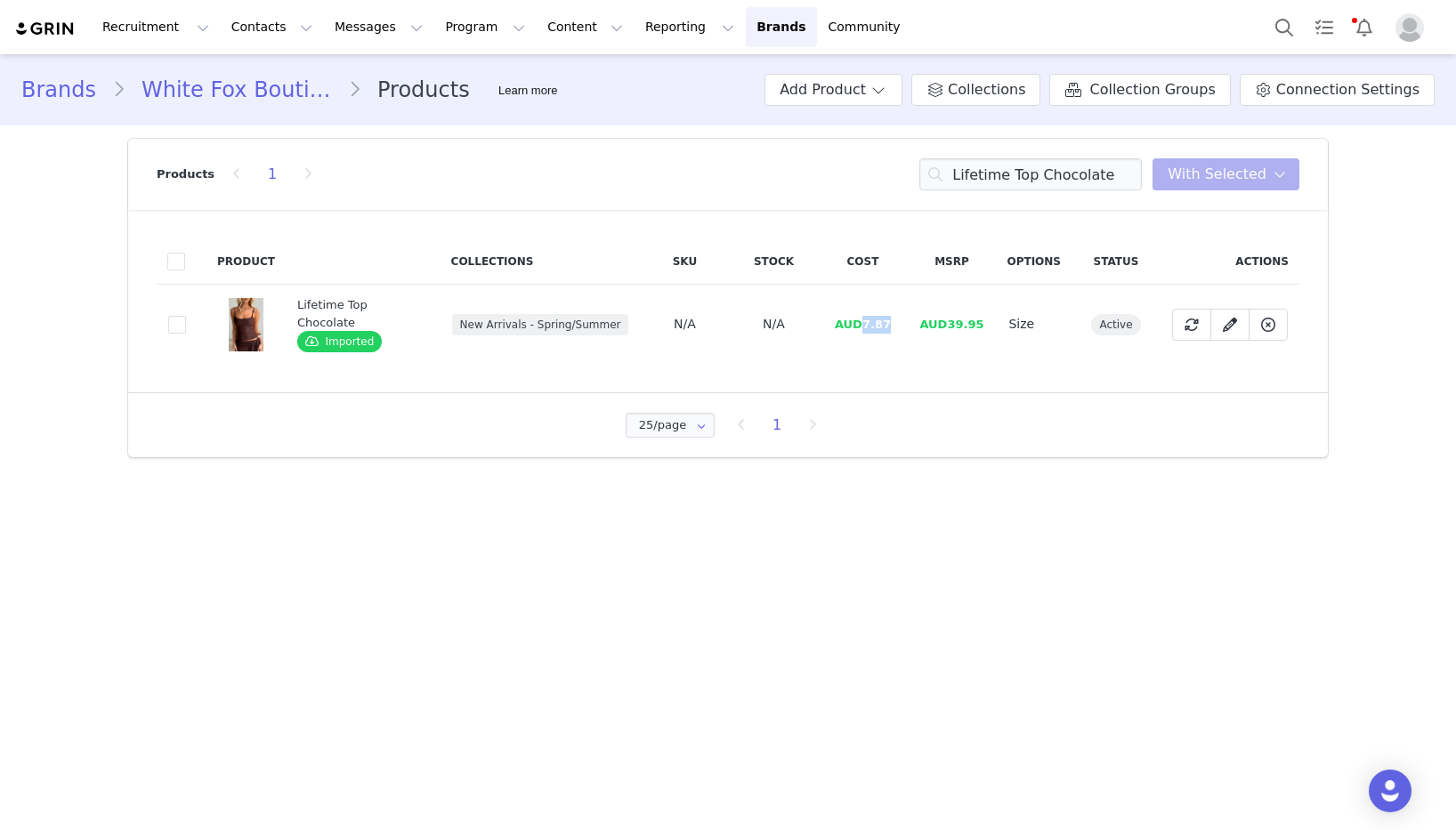
drag, startPoint x: 885, startPoint y: 327, endPoint x: 857, endPoint y: 327, distance: 28.0
click at [857, 327] on td "AUD7.87" at bounding box center [862, 324] width 89 height 80
click at [983, 175] on input "Lifetime Top Chocolate" at bounding box center [1030, 175] width 223 height 32
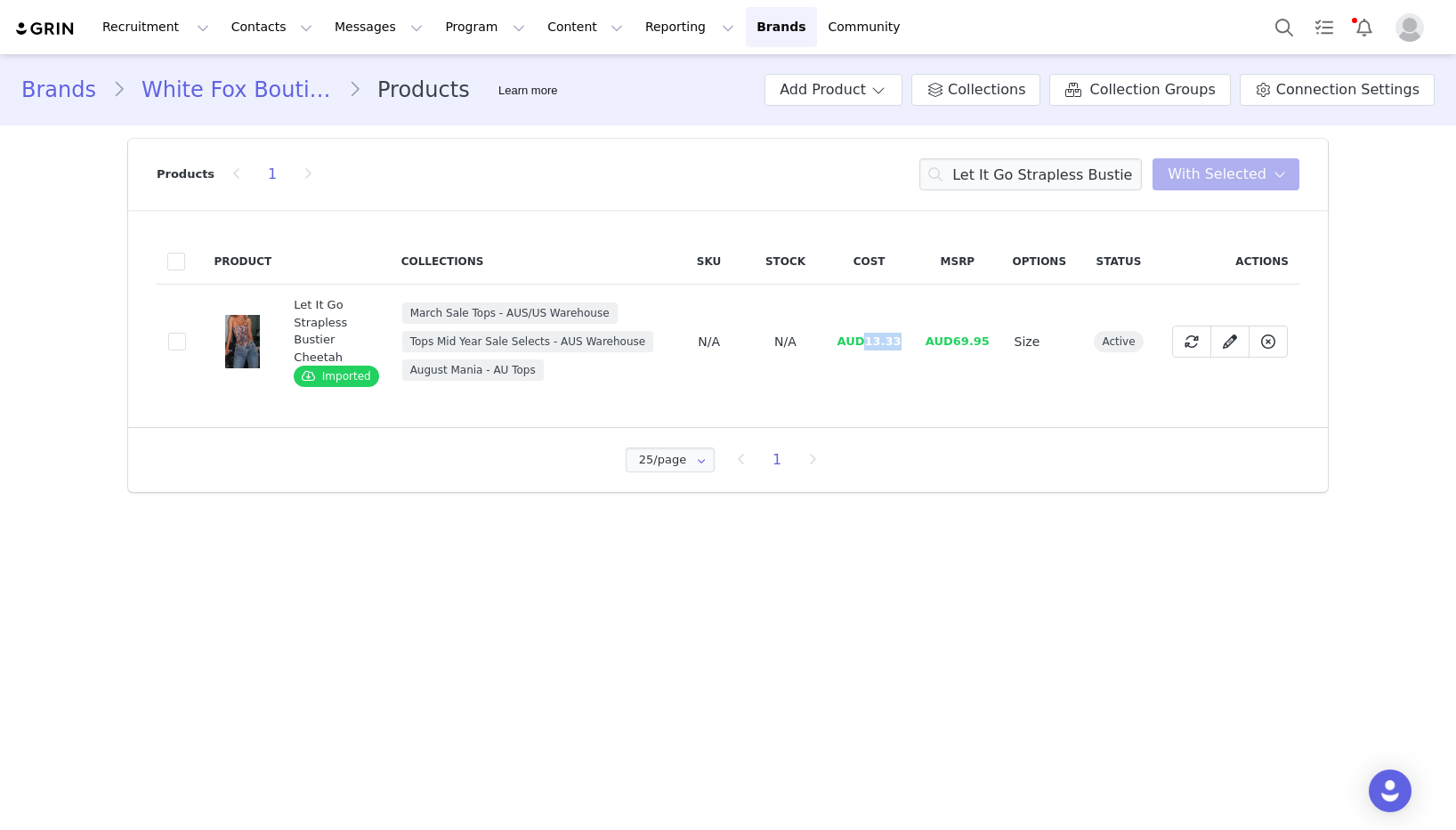
drag, startPoint x: 903, startPoint y: 346, endPoint x: 869, endPoint y: 345, distance: 34.0
click at [869, 345] on td "AUD13.33" at bounding box center [869, 341] width 88 height 115
click at [1101, 162] on input "Let It Go Strapless Bustier Cheetah" at bounding box center [1030, 175] width 223 height 32
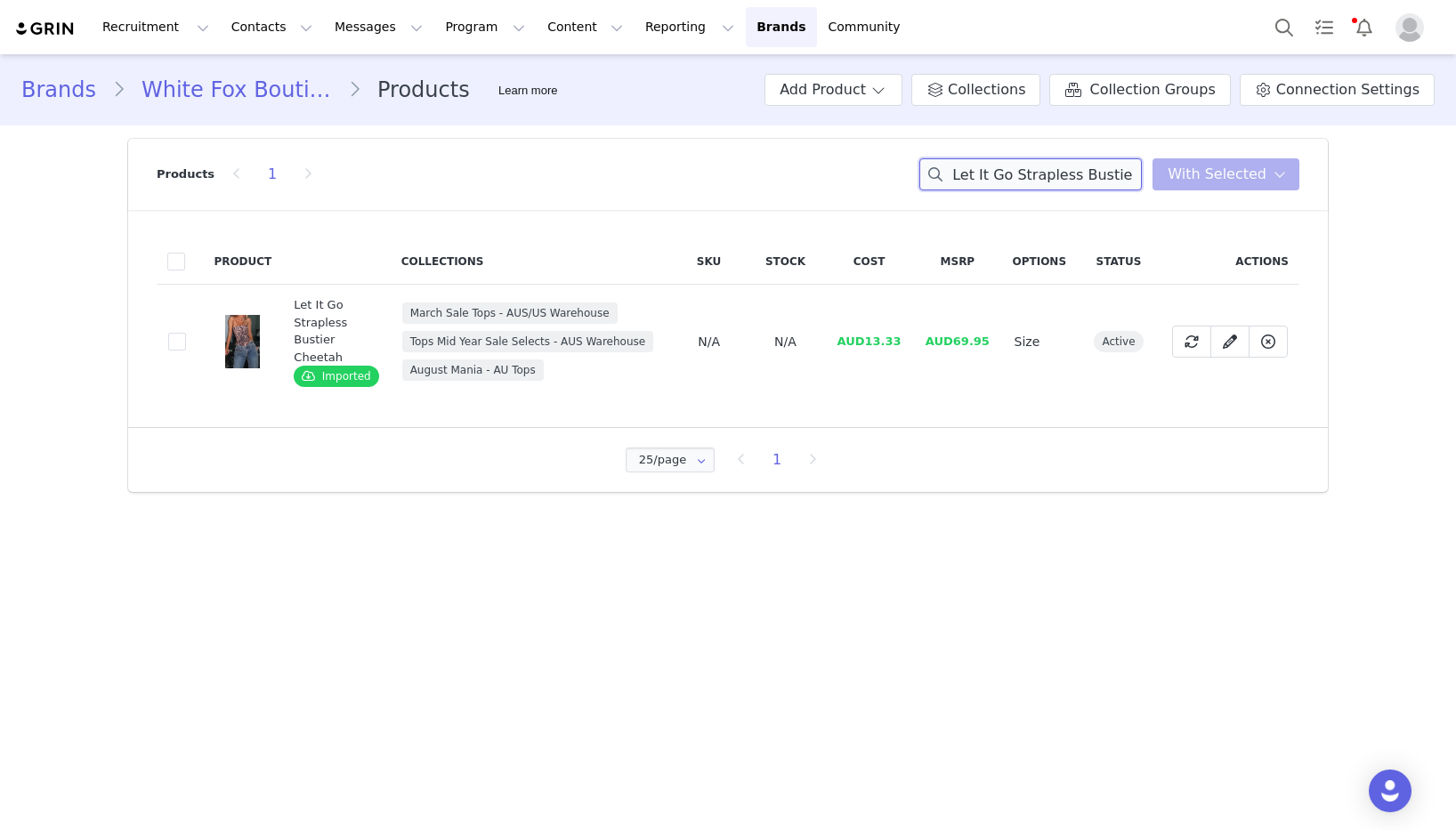
click at [1101, 162] on input "Let It Go Strapless Bustier Cheetah" at bounding box center [1030, 175] width 223 height 32
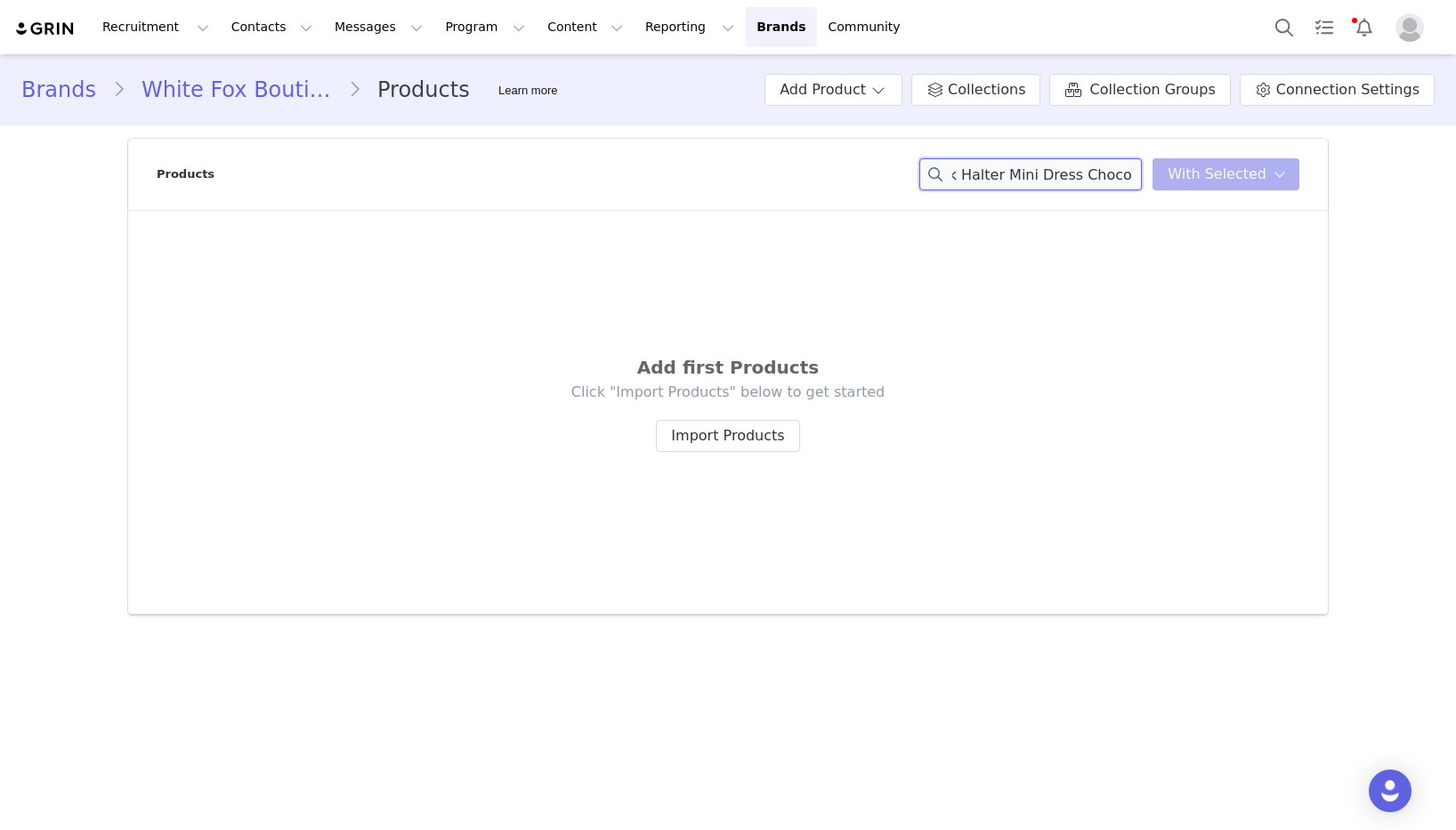
click at [1087, 180] on input "Just Small Talk Halter Mini Dress Chocolate" at bounding box center [1030, 175] width 223 height 32
click at [1117, 172] on input "Just Small Talk Halter Mini Dress Chocolate" at bounding box center [1030, 175] width 223 height 32
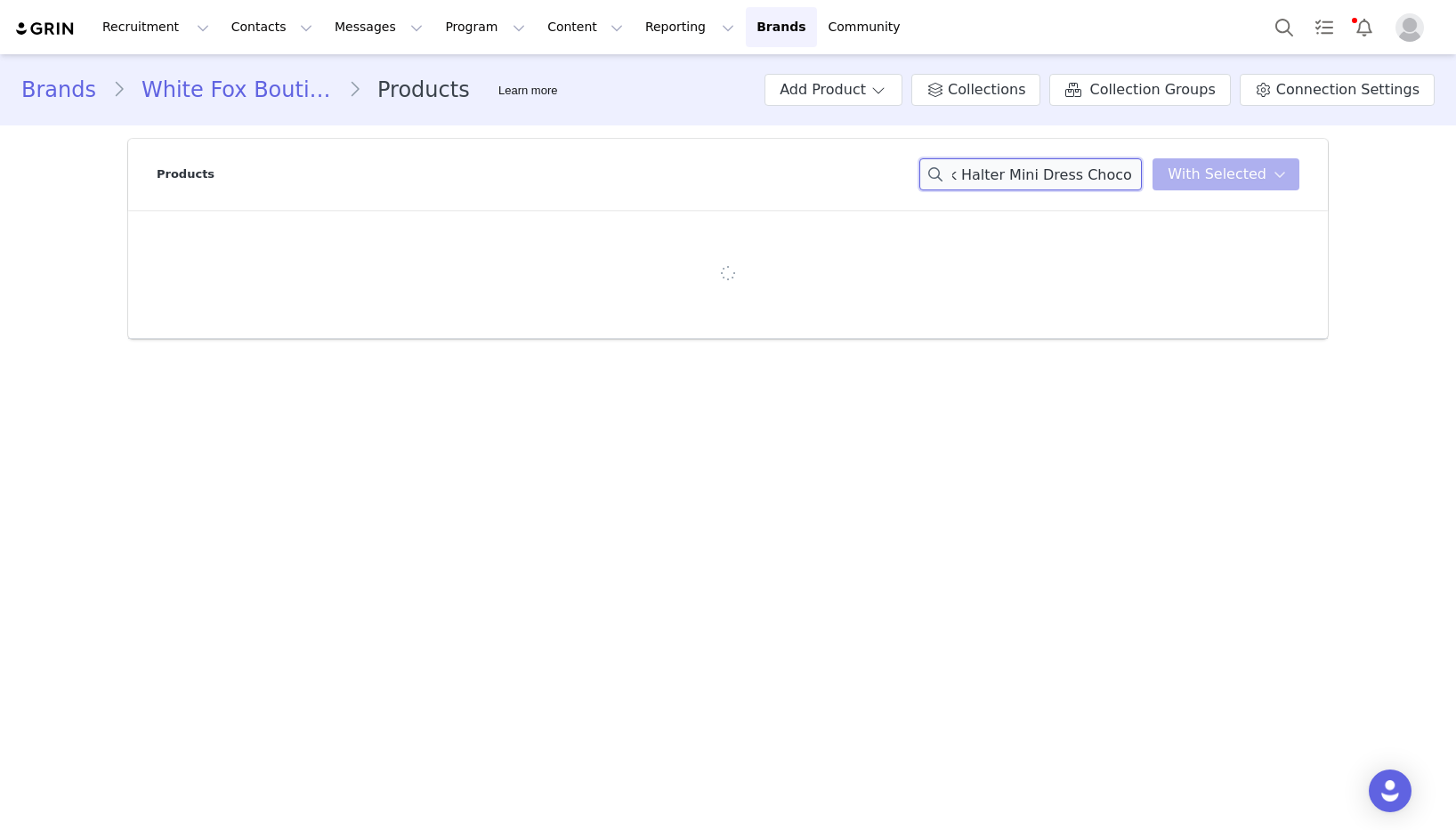
click at [1117, 172] on input "Just Small Talk Halter Mini Dress Chocolate" at bounding box center [1030, 175] width 223 height 32
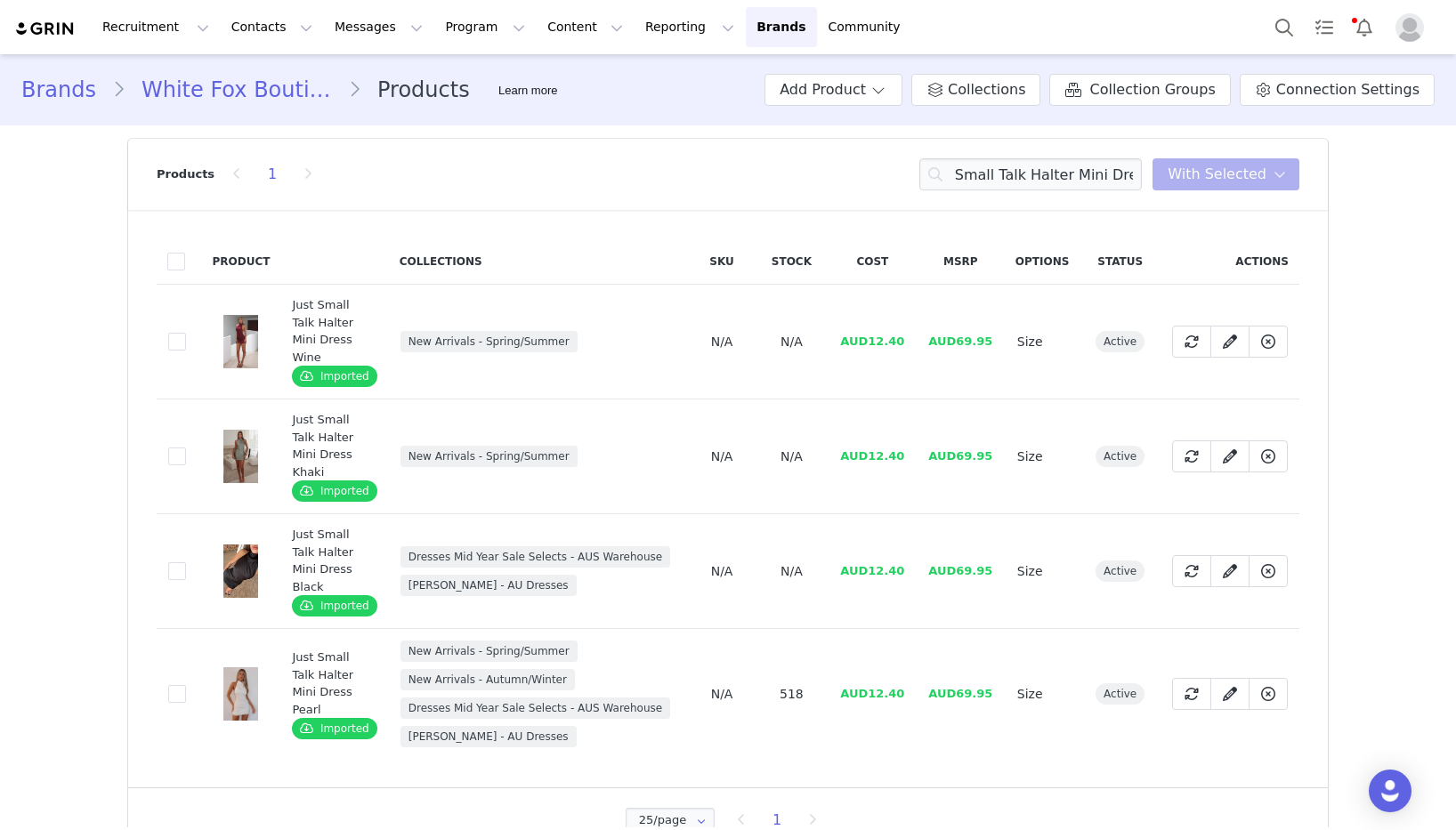
scroll to position [0, 0]
drag, startPoint x: 911, startPoint y: 342, endPoint x: 873, endPoint y: 347, distance: 38.3
click at [873, 346] on td "AUD12.40" at bounding box center [872, 341] width 88 height 115
click at [1108, 173] on input "Just Small Talk Halter Mini Dress" at bounding box center [1030, 175] width 223 height 32
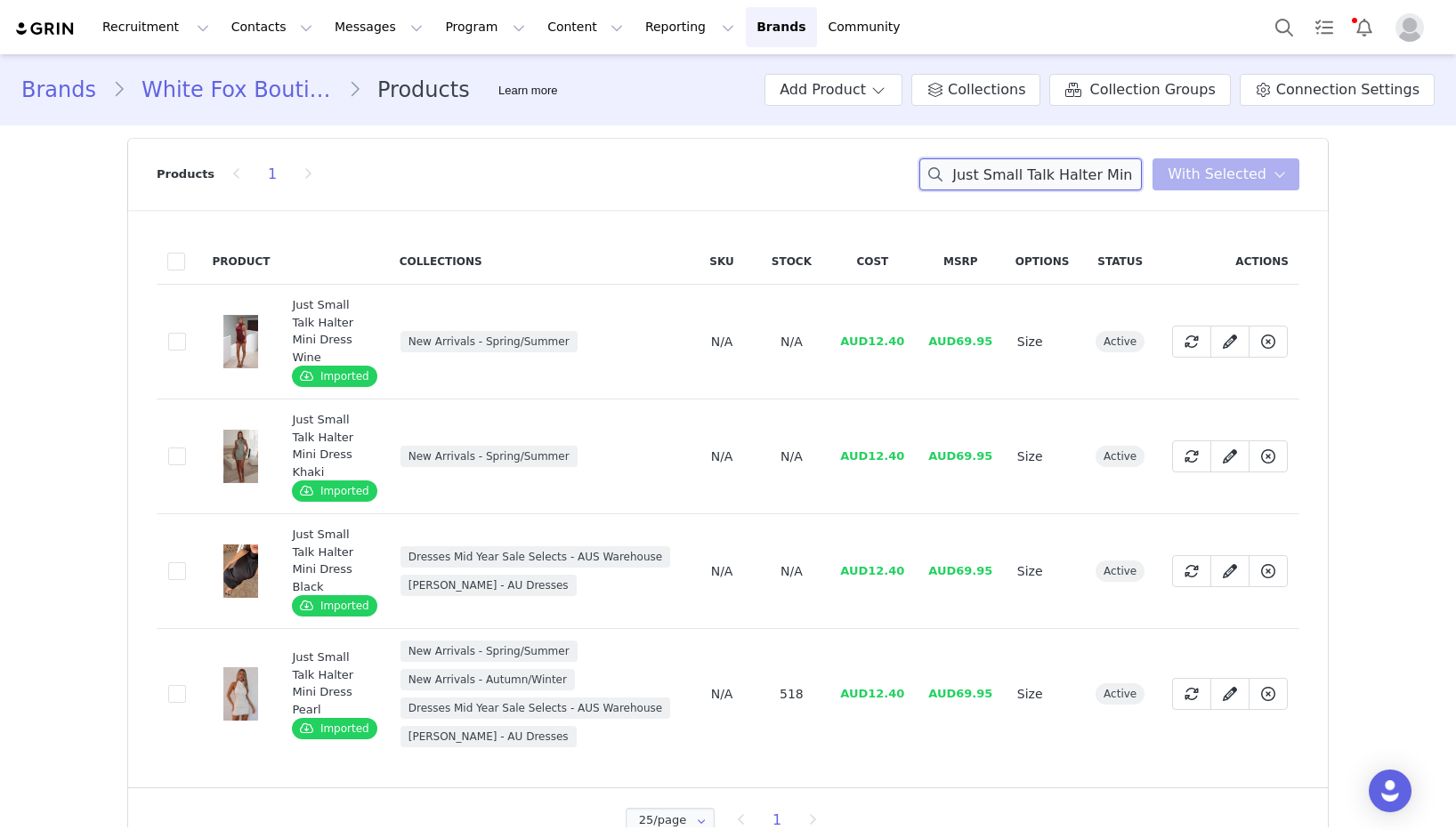
click at [1108, 173] on input "Just Small Talk Halter Mini Dress" at bounding box center [1030, 175] width 223 height 32
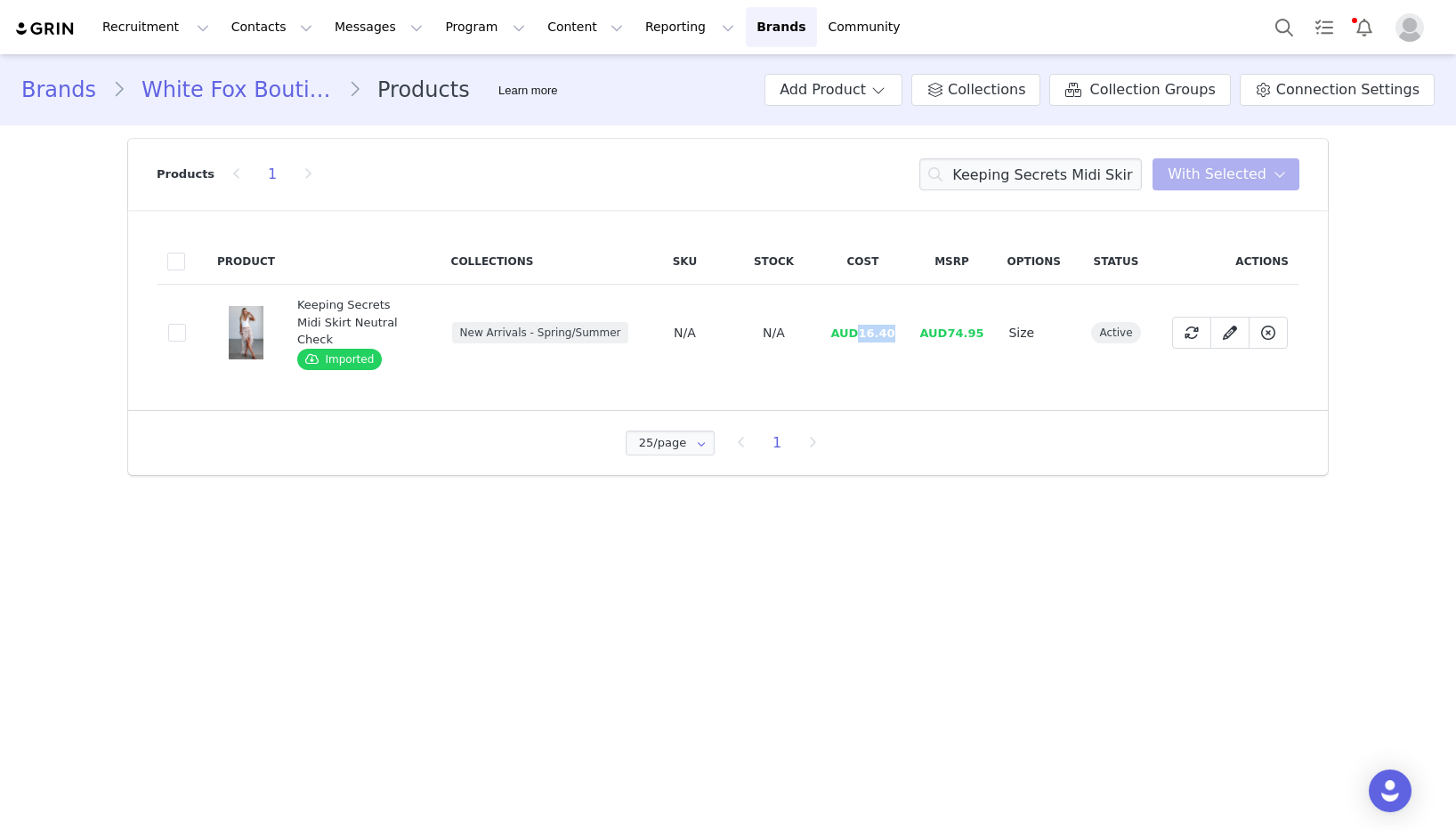
drag, startPoint x: 893, startPoint y: 324, endPoint x: 862, endPoint y: 323, distance: 31.0
click at [862, 323] on td "AUD16.40" at bounding box center [862, 333] width 89 height 97
click at [1061, 185] on input "Keeping Secrets Midi Skirt Neutral Check" at bounding box center [1030, 175] width 223 height 32
click at [1060, 185] on input "Keeping Secrets Midi Skirt Neutral Check" at bounding box center [1030, 175] width 223 height 32
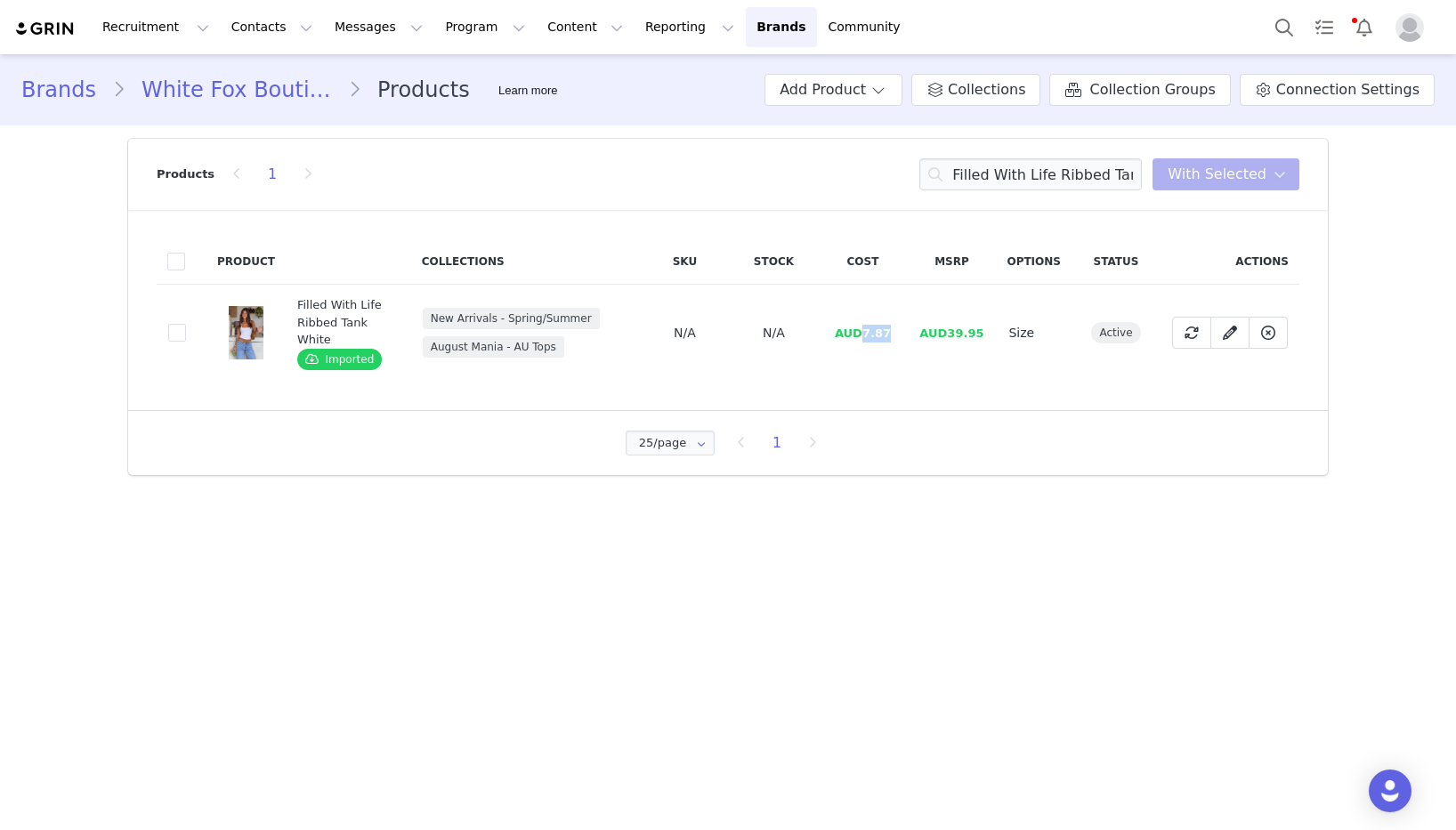
drag, startPoint x: 901, startPoint y: 334, endPoint x: 864, endPoint y: 338, distance: 37.2
click at [864, 338] on td "AUD7.87" at bounding box center [862, 333] width 89 height 97
click at [1074, 175] on input "Filled With Life Ribbed Tank White" at bounding box center [1030, 175] width 223 height 32
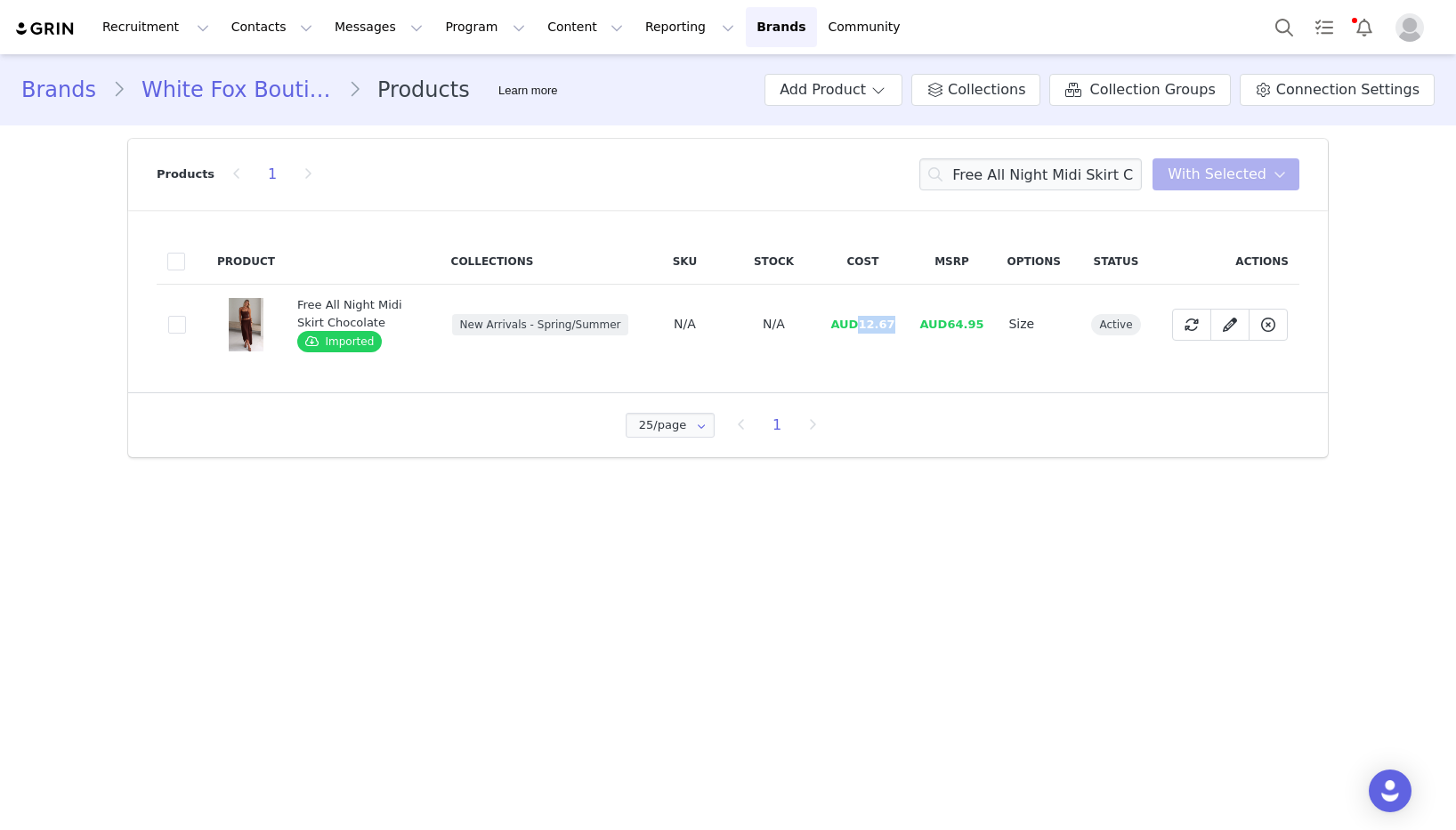
drag, startPoint x: 898, startPoint y: 332, endPoint x: 864, endPoint y: 331, distance: 34.0
click at [864, 331] on td "AUD12.67" at bounding box center [862, 324] width 89 height 80
click at [1116, 170] on input "Free All Night Midi Skirt Chocolate" at bounding box center [1030, 175] width 223 height 32
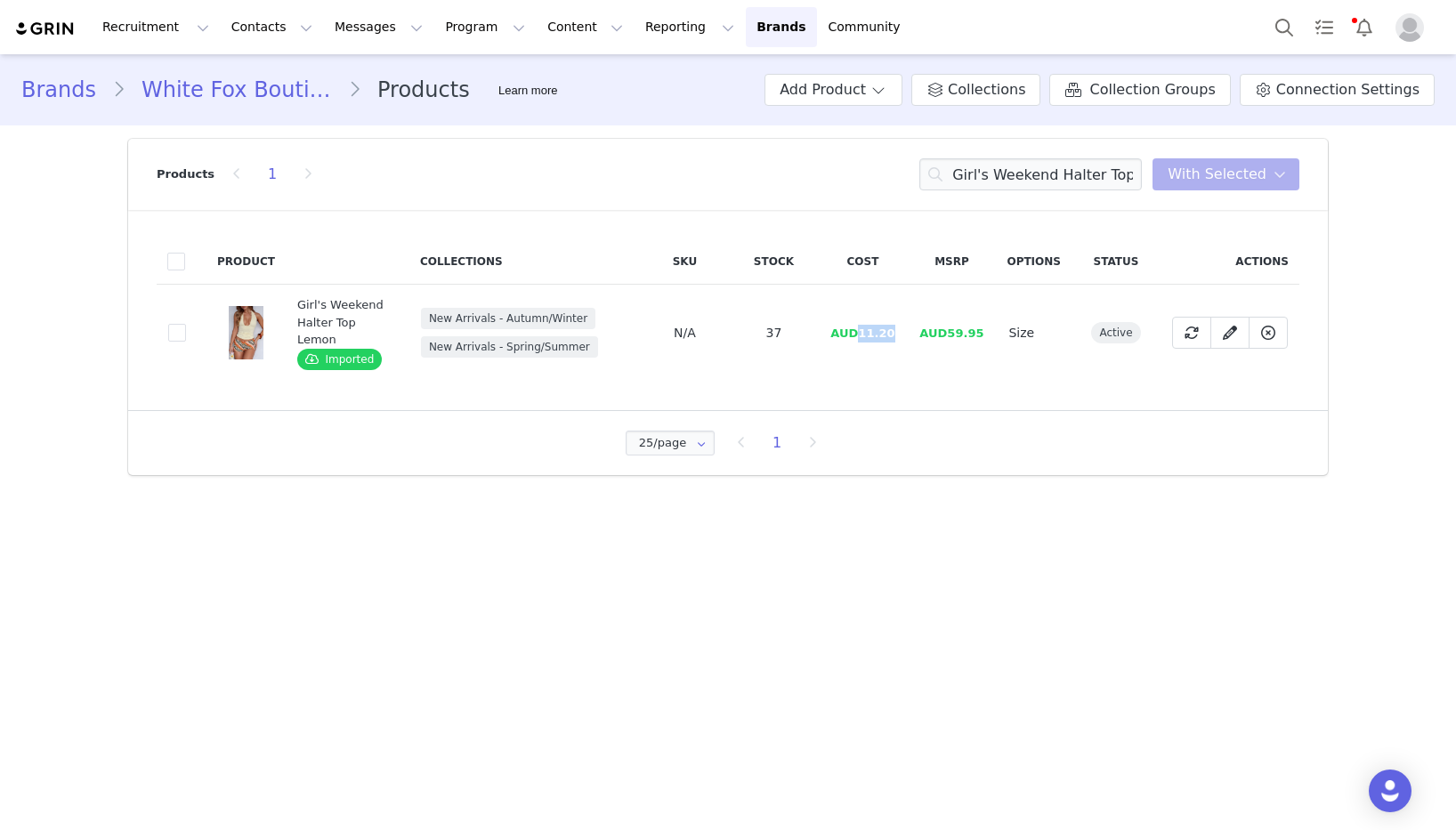
drag, startPoint x: 897, startPoint y: 335, endPoint x: 865, endPoint y: 338, distance: 32.1
click at [865, 338] on td "AUD11.20" at bounding box center [862, 333] width 89 height 97
click at [977, 178] on input "Girl's Weekend Halter Top Lemon" at bounding box center [1030, 175] width 223 height 32
click at [977, 178] on input "Homesick Cowl Neck Top Chocolate" at bounding box center [1030, 175] width 223 height 32
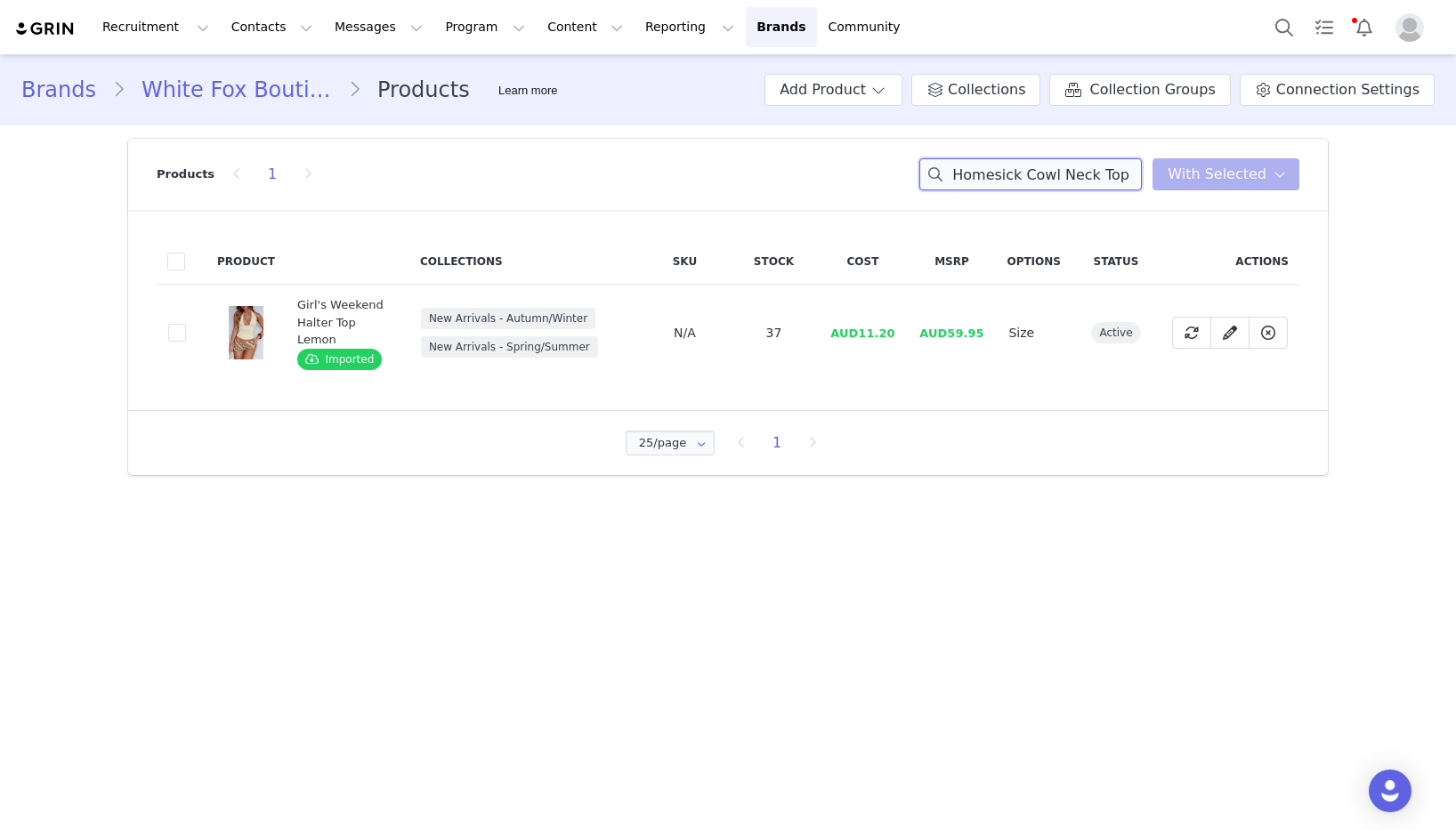
scroll to position [0, 52]
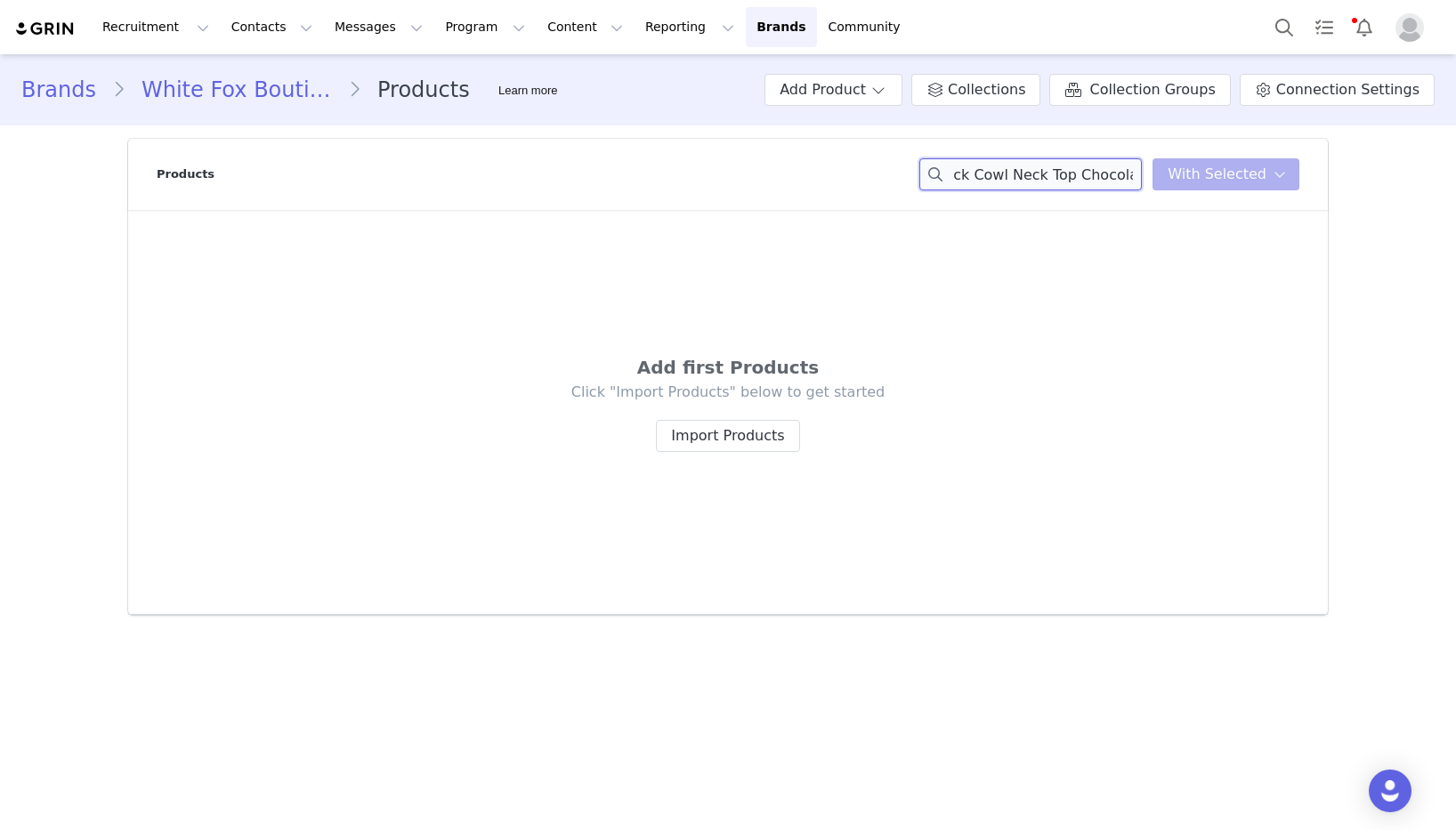
click at [1115, 168] on input "Homesick Cowl Neck Top Chocolate" at bounding box center [1030, 175] width 223 height 32
click at [1035, 173] on input "Homesick Cowl Neck Top" at bounding box center [1030, 175] width 223 height 32
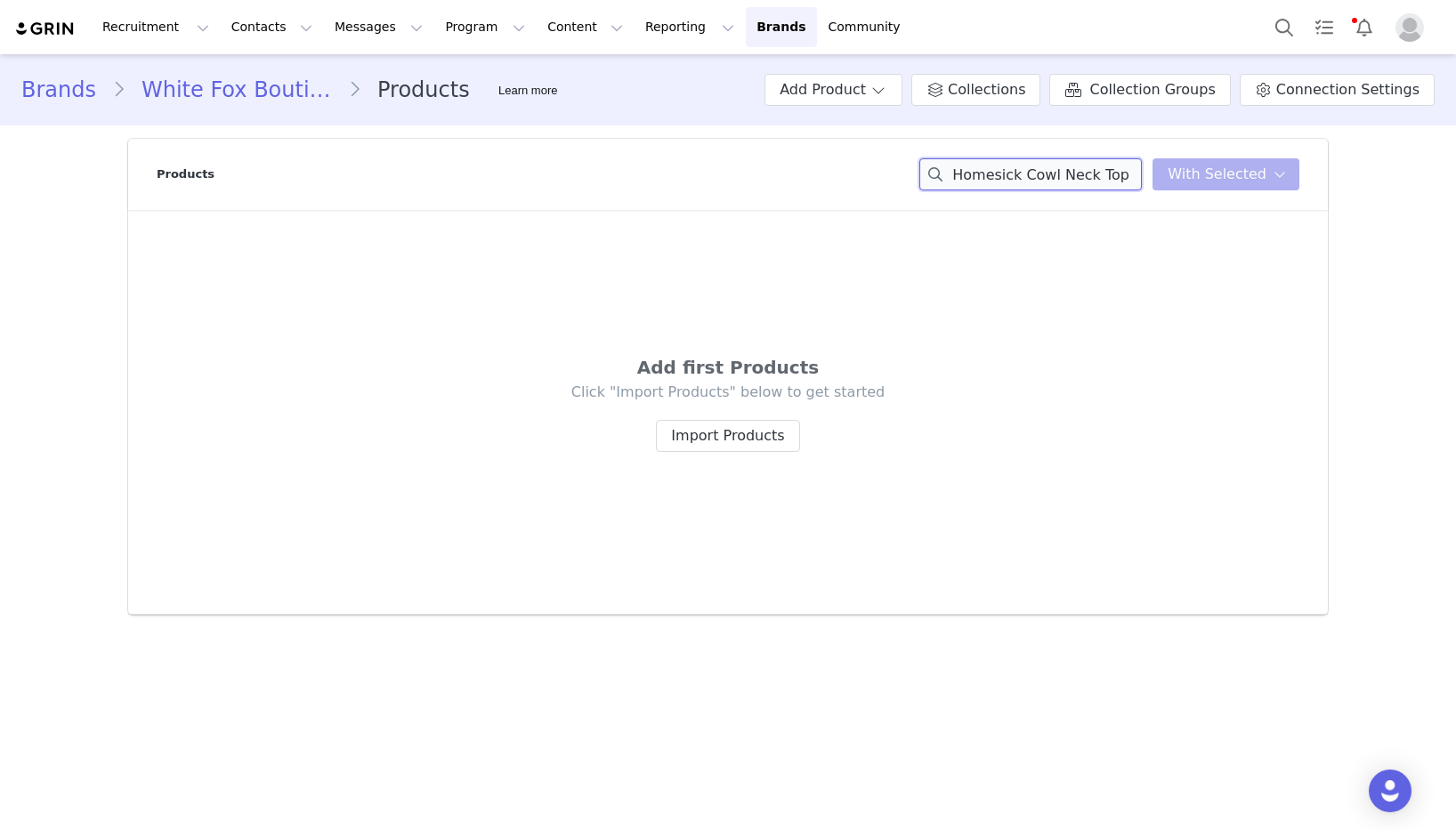
click at [1035, 173] on input "Homesick Cowl Neck Top" at bounding box center [1030, 175] width 223 height 32
click at [1123, 178] on input "Homesick Cowl Neck Top Chocolate" at bounding box center [1030, 175] width 223 height 32
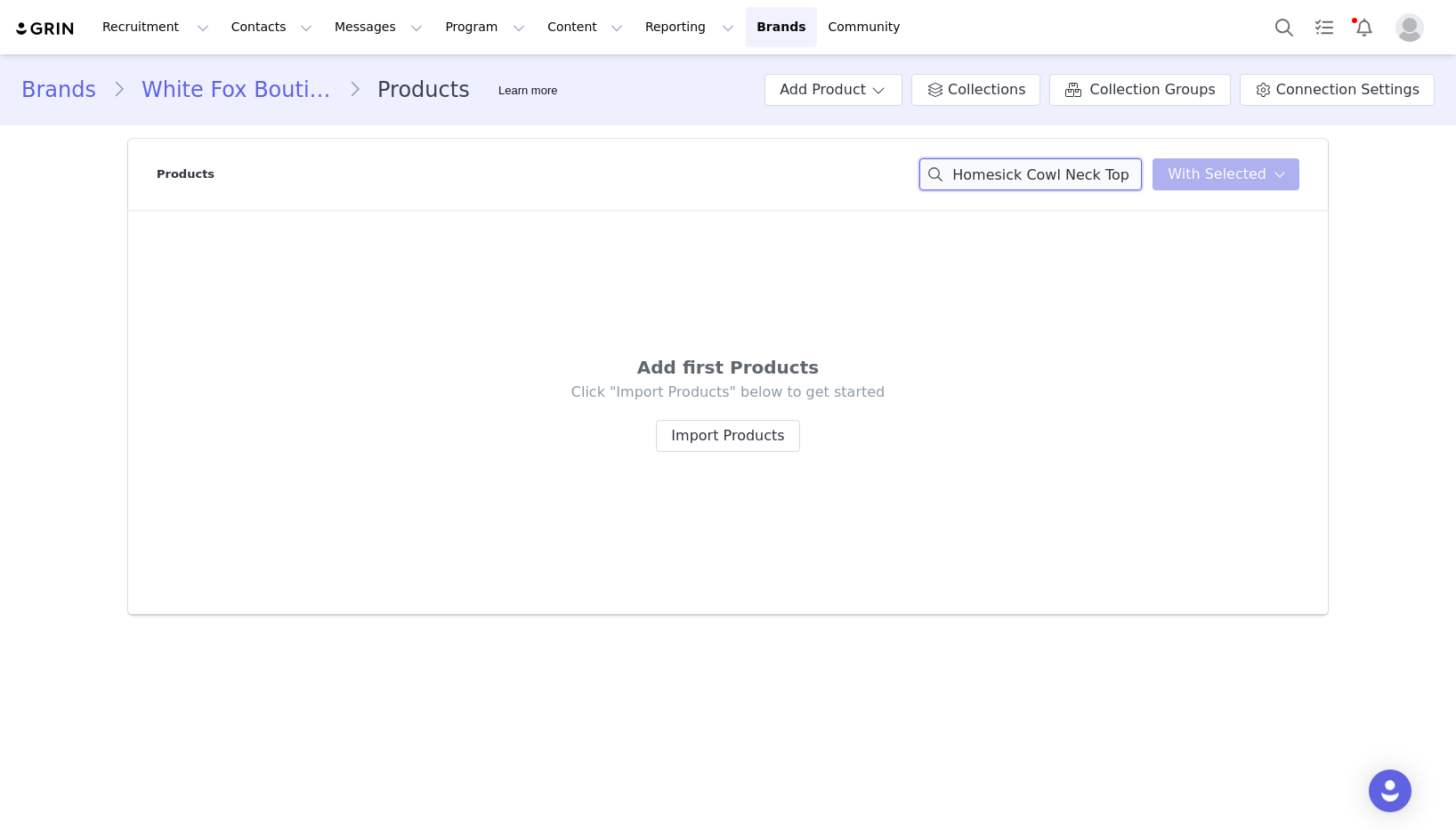
drag, startPoint x: 1029, startPoint y: 176, endPoint x: 917, endPoint y: 172, distance: 112.1
click at [890, 176] on div "Products Homesick Cowl Neck Top You have 0 product s selected Add to Collection…" at bounding box center [728, 174] width 1143 height 71
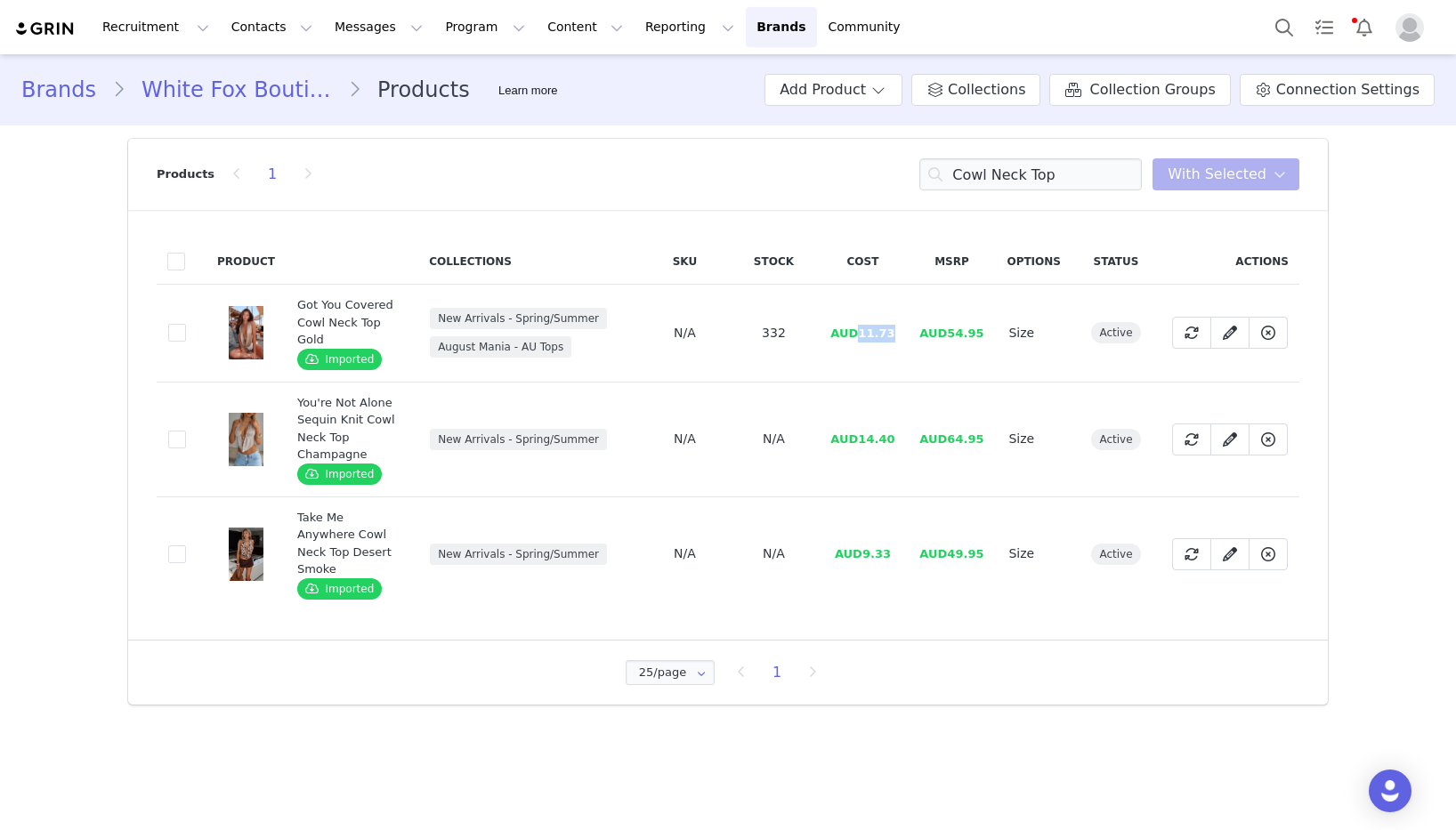
drag, startPoint x: 901, startPoint y: 337, endPoint x: 907, endPoint y: 363, distance: 26.7
click at [863, 338] on td "AUD11.73" at bounding box center [862, 333] width 89 height 98
click at [1078, 183] on input "Cowl Neck Top" at bounding box center [1030, 175] width 223 height 32
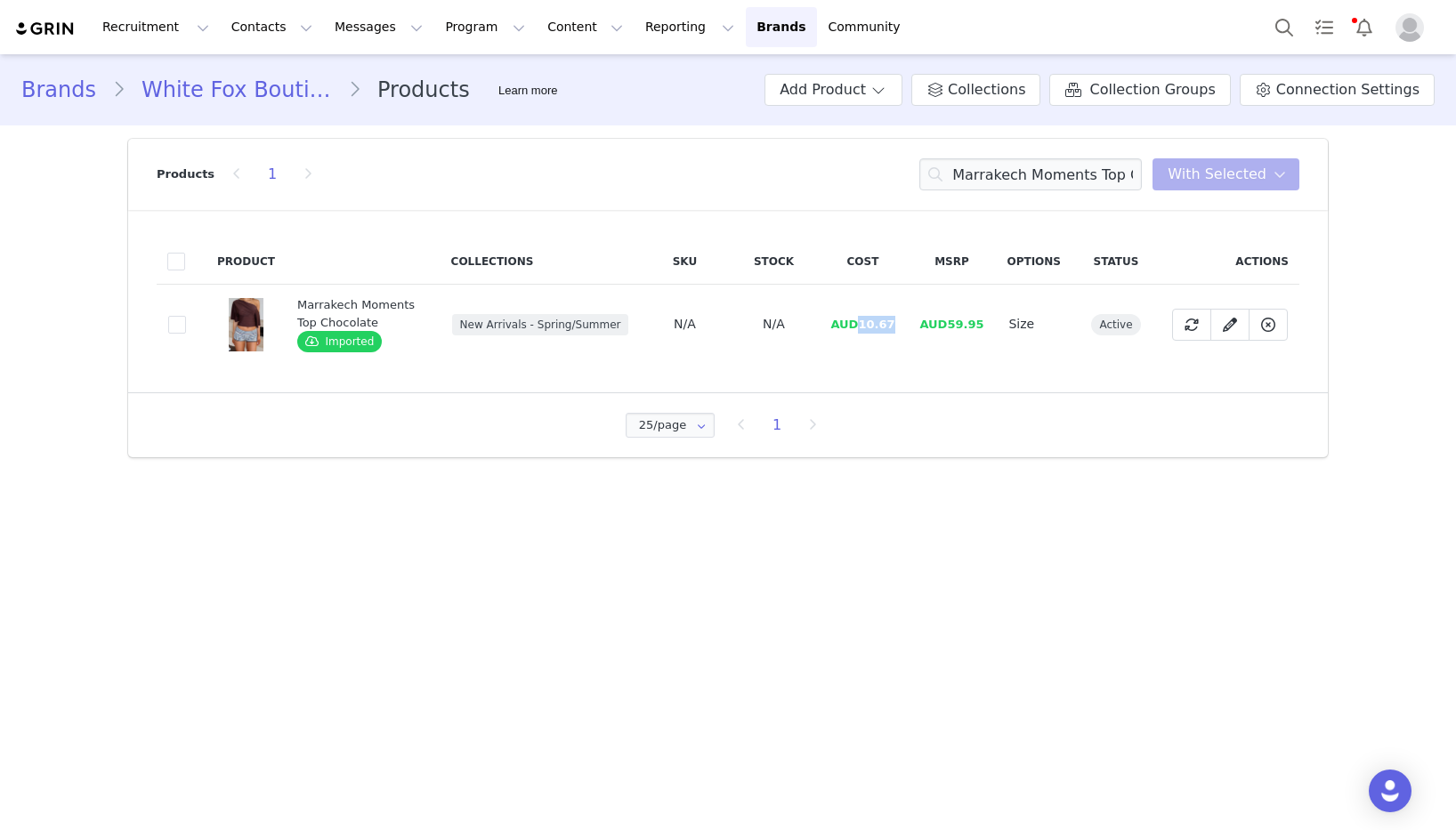
drag, startPoint x: 898, startPoint y: 327, endPoint x: 913, endPoint y: 342, distance: 21.2
click at [861, 326] on td "AUD10.67" at bounding box center [862, 324] width 89 height 80
click at [1038, 168] on input "Marrakech Moments Top Chocolate" at bounding box center [1030, 175] width 223 height 32
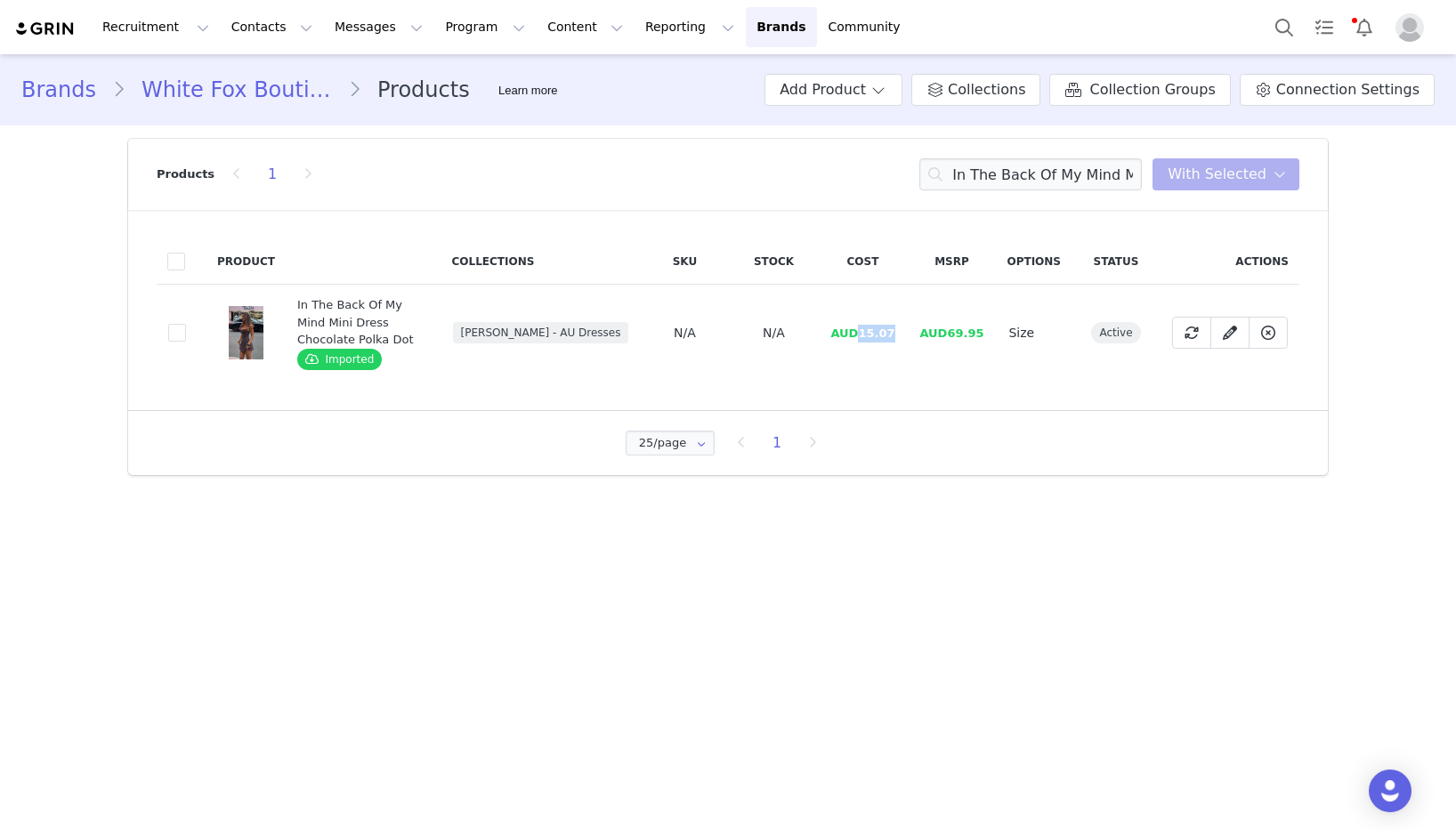
click at [864, 335] on td "AUD15.07" at bounding box center [862, 333] width 89 height 97
click at [1084, 173] on input "In The Back Of My Mind Mini Dress Chocolate Polka Dot" at bounding box center [1030, 175] width 223 height 32
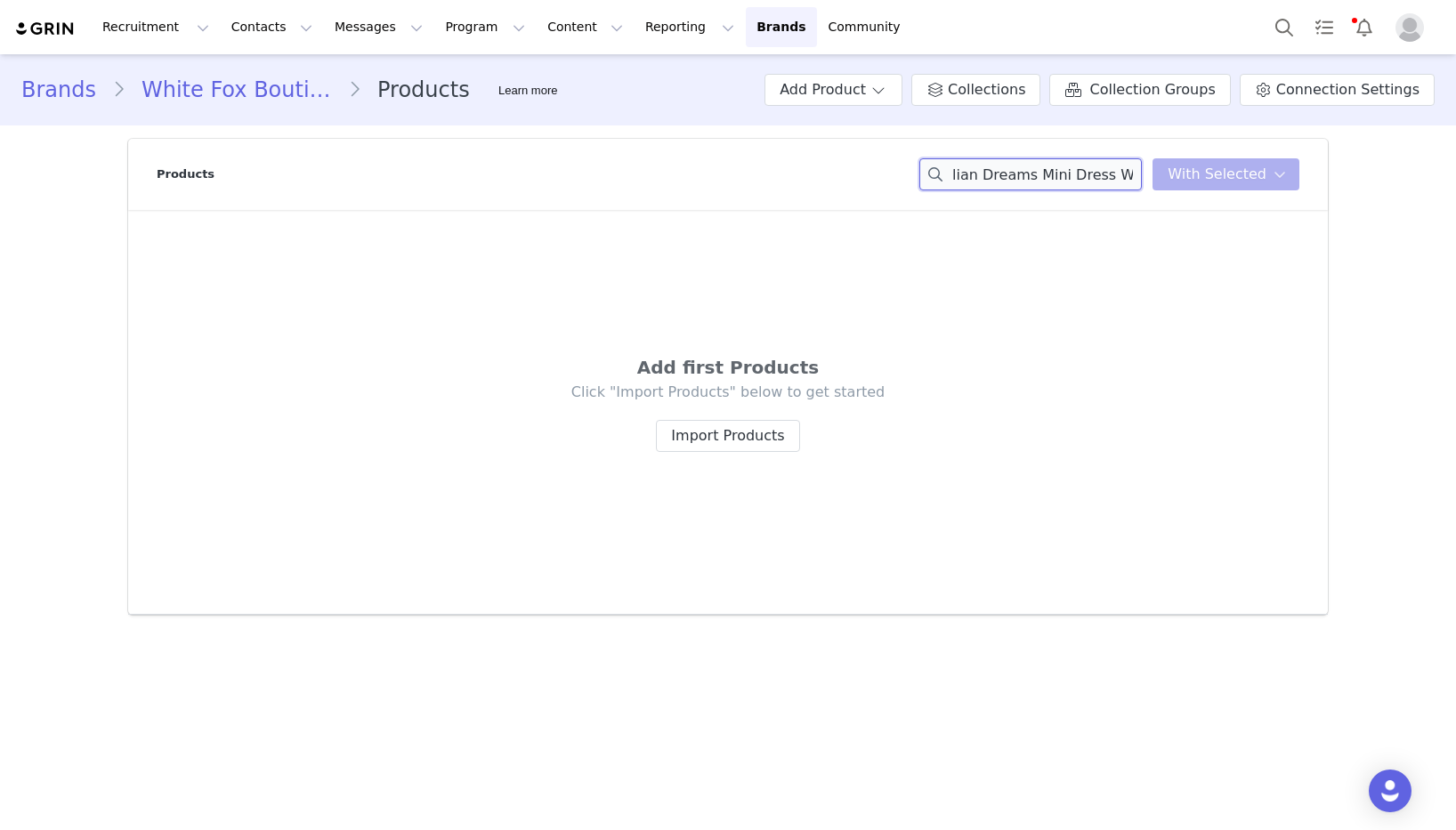
click at [1136, 173] on input "Sicilian Dreams Mini Dress Wine" at bounding box center [1030, 175] width 223 height 32
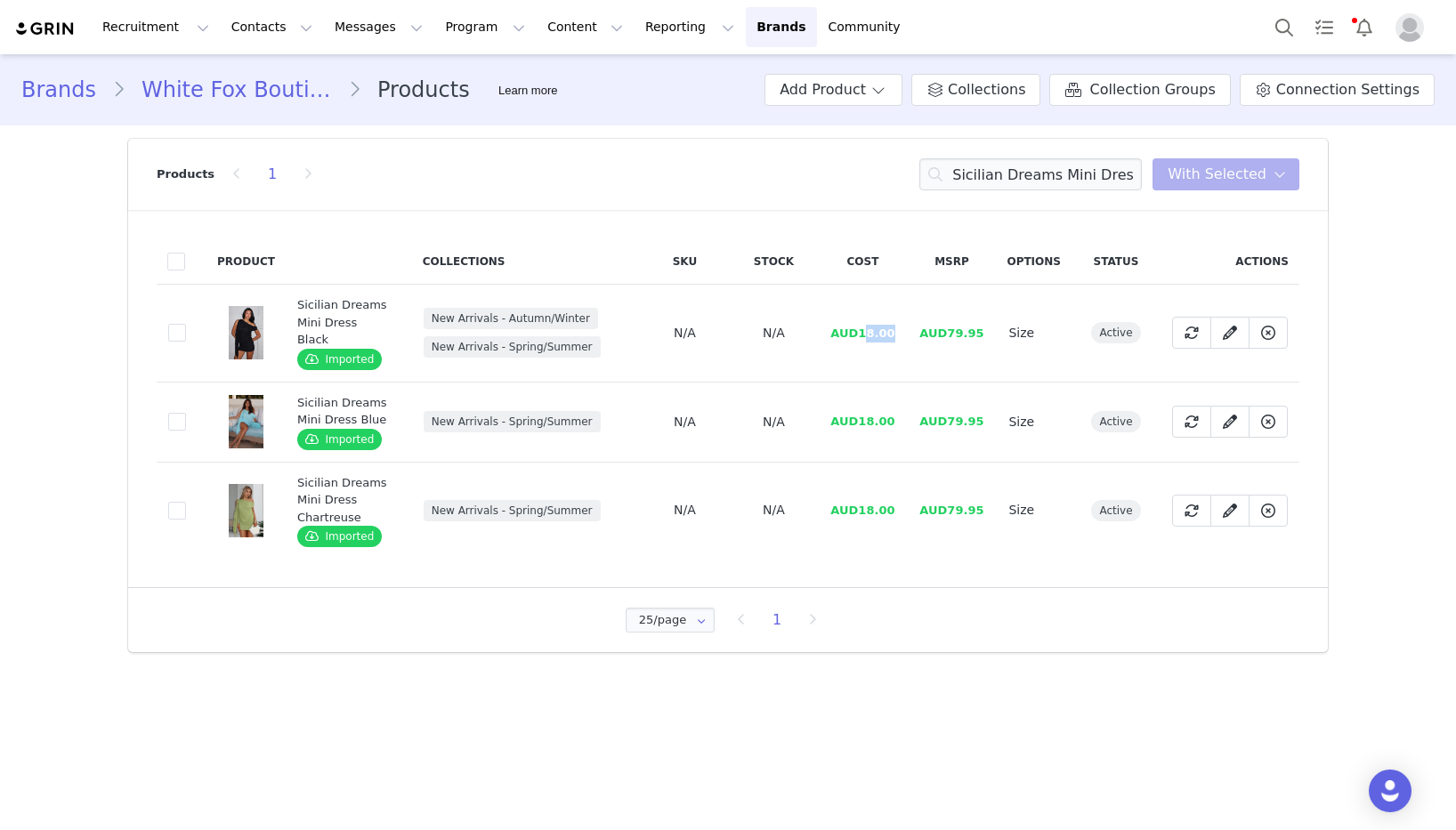
drag, startPoint x: 898, startPoint y: 324, endPoint x: 867, endPoint y: 324, distance: 31.0
click at [867, 324] on td "AUD18.00" at bounding box center [862, 333] width 89 height 98
click at [898, 324] on td "AUD18.00" at bounding box center [862, 333] width 89 height 98
drag, startPoint x: 899, startPoint y: 323, endPoint x: 864, endPoint y: 377, distance: 64.4
click at [862, 325] on td "AUD18.00" at bounding box center [862, 333] width 89 height 98
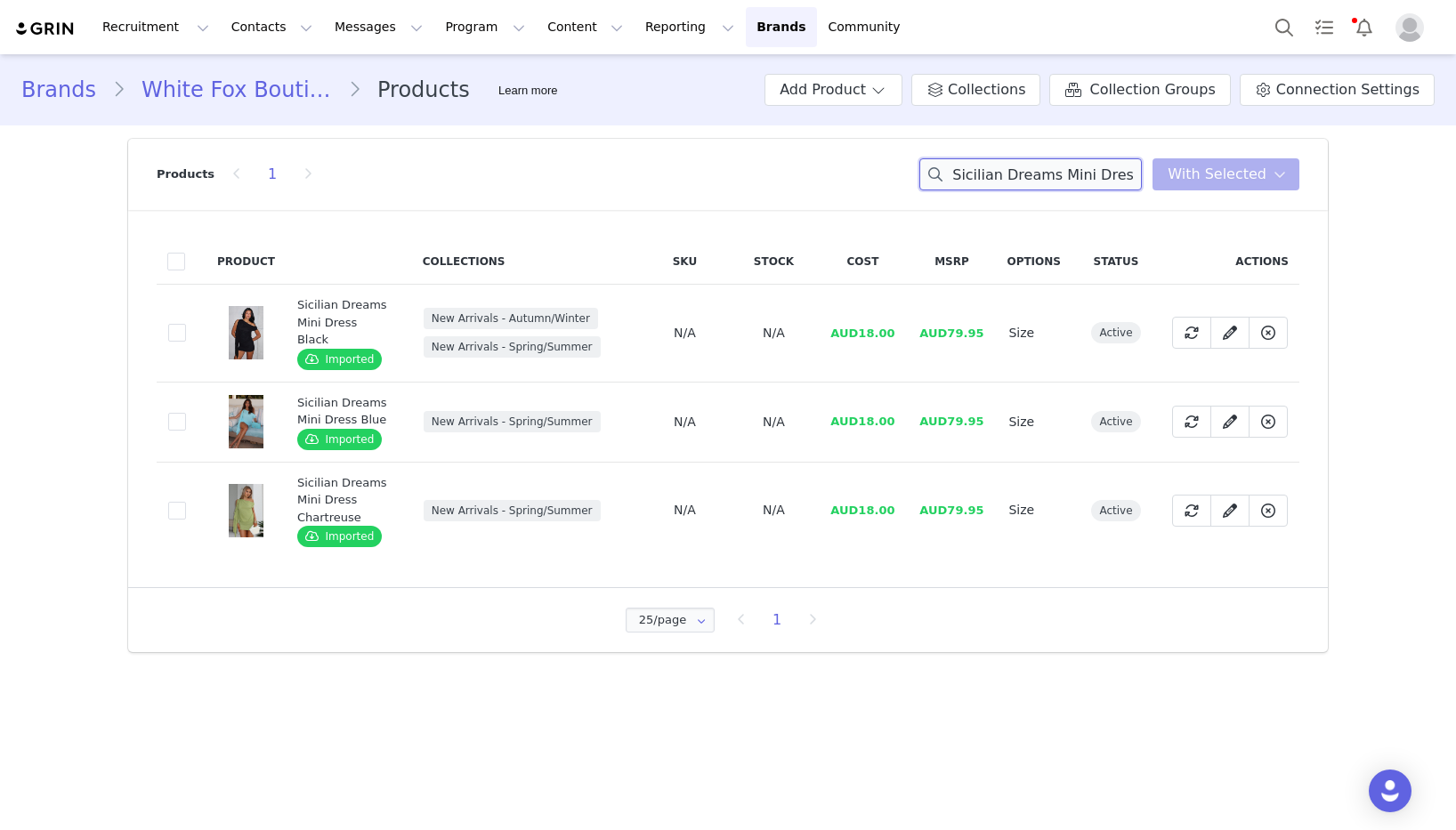
click at [1061, 172] on input "Sicilian Dreams Mini Dress" at bounding box center [1030, 175] width 223 height 32
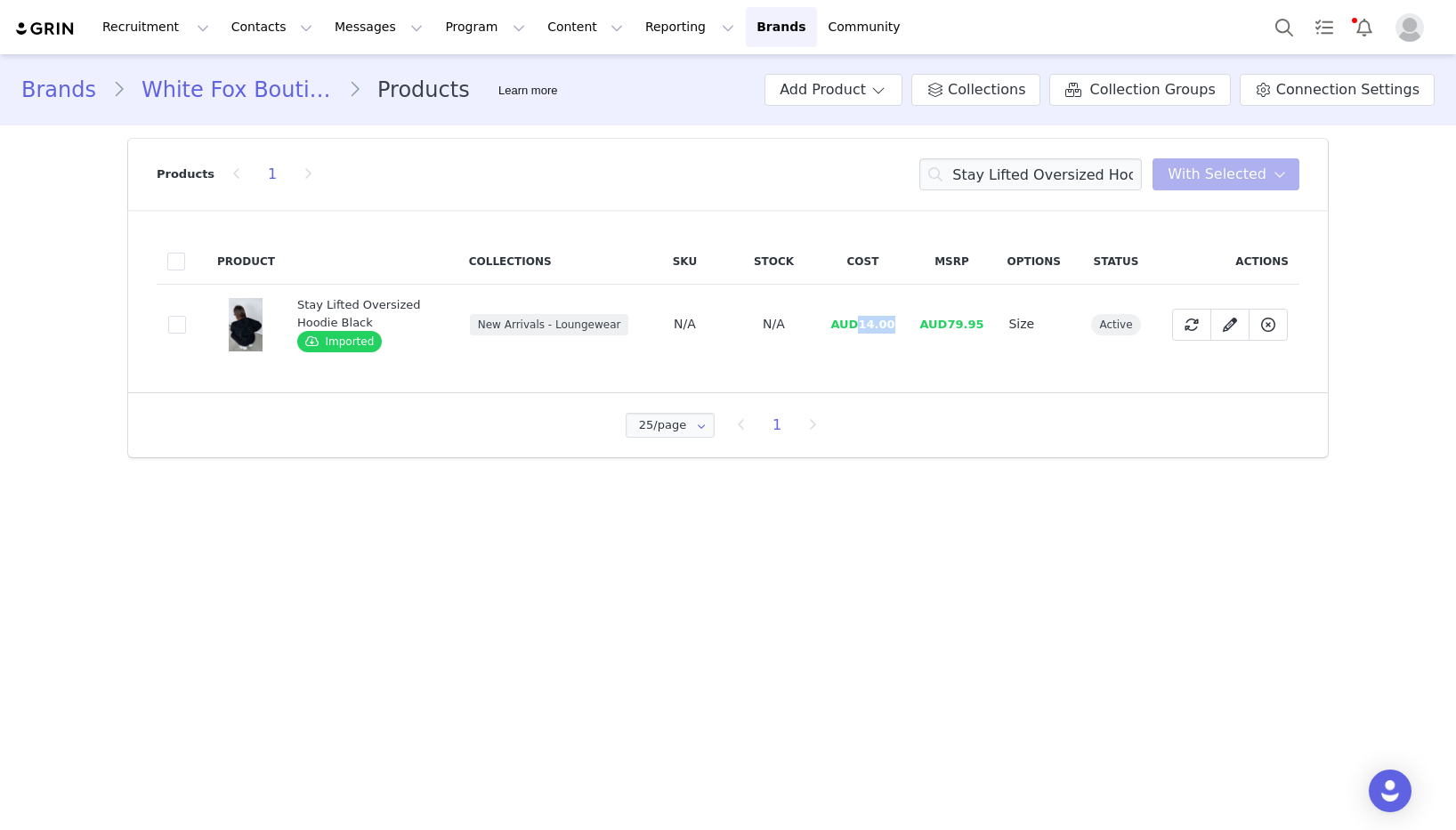
drag, startPoint x: 894, startPoint y: 324, endPoint x: 865, endPoint y: 323, distance: 29.0
click at [865, 323] on span "AUD14.00" at bounding box center [862, 324] width 65 height 13
click at [1069, 175] on input "Stay Lifted Oversized Hoodie Black" at bounding box center [1030, 175] width 223 height 32
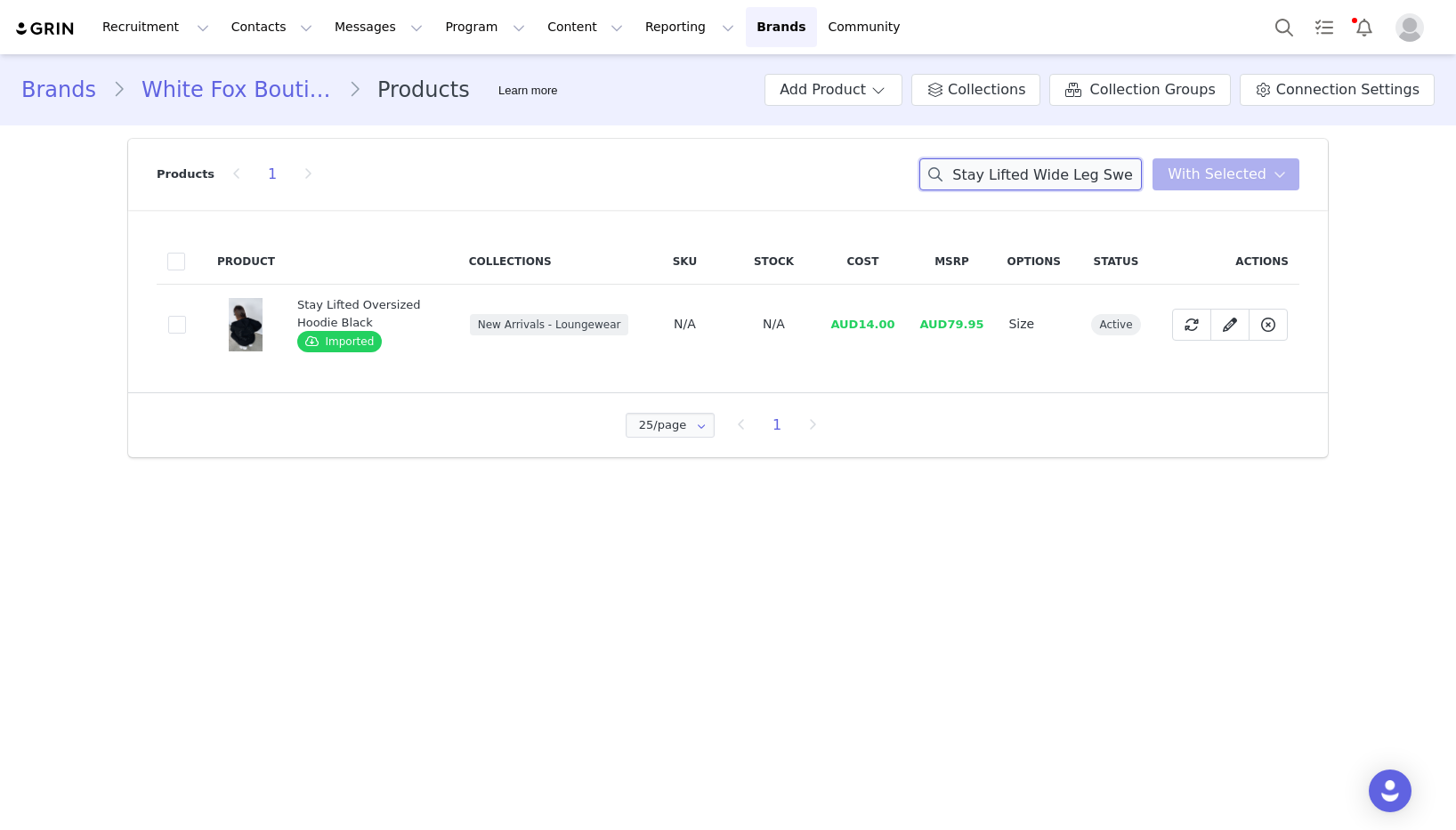
scroll to position [0, 70]
click at [1022, 399] on div "25/page 25/page 50/page 100/page 1" at bounding box center [728, 426] width 1200 height 65
drag, startPoint x: 905, startPoint y: 320, endPoint x: 894, endPoint y: 329, distance: 14.2
click at [862, 323] on td "AUD12.67" at bounding box center [862, 324] width 89 height 80
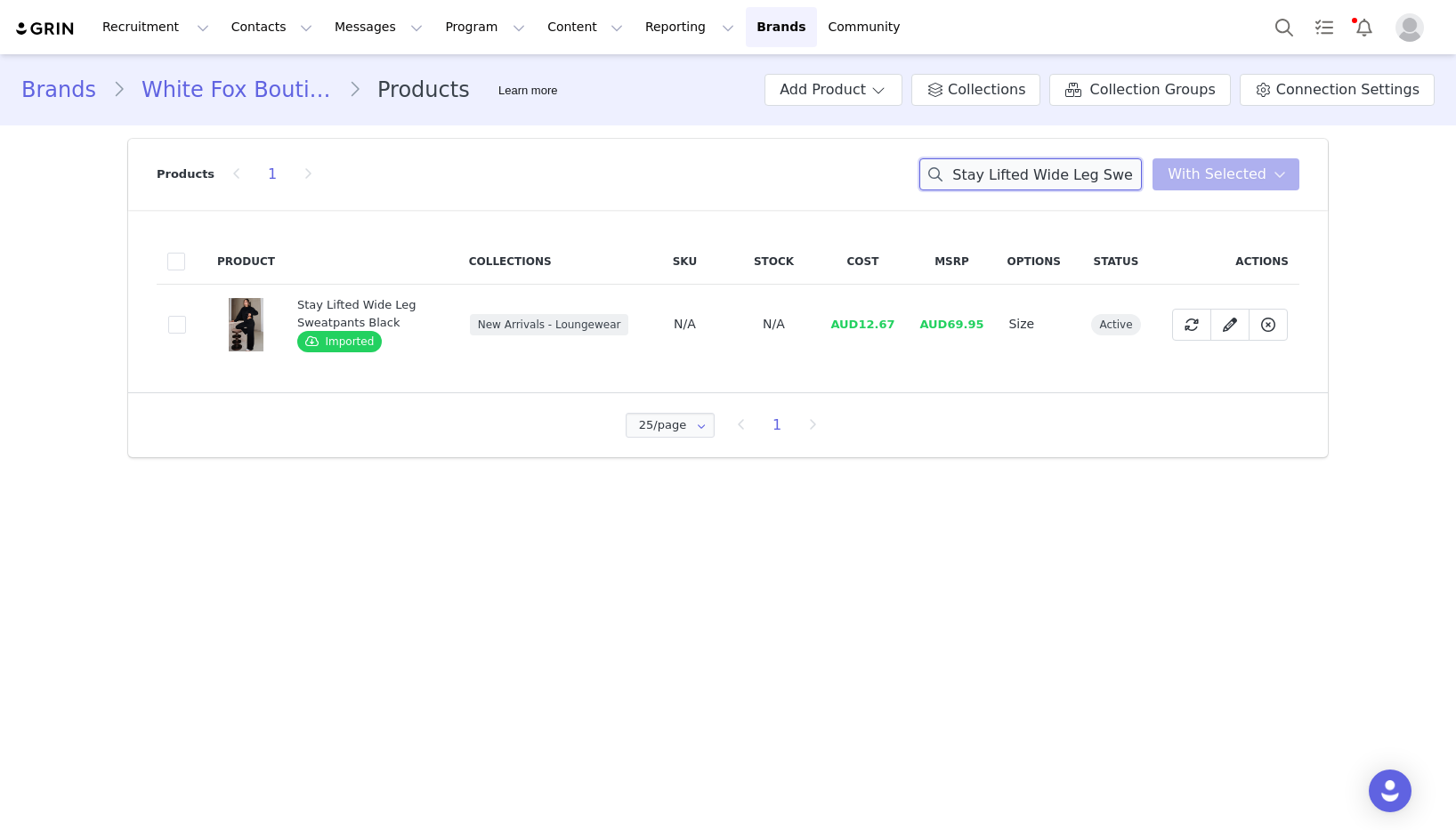
click at [1039, 178] on input "Stay Lifted Wide Leg Sweatpants Black" at bounding box center [1030, 175] width 223 height 32
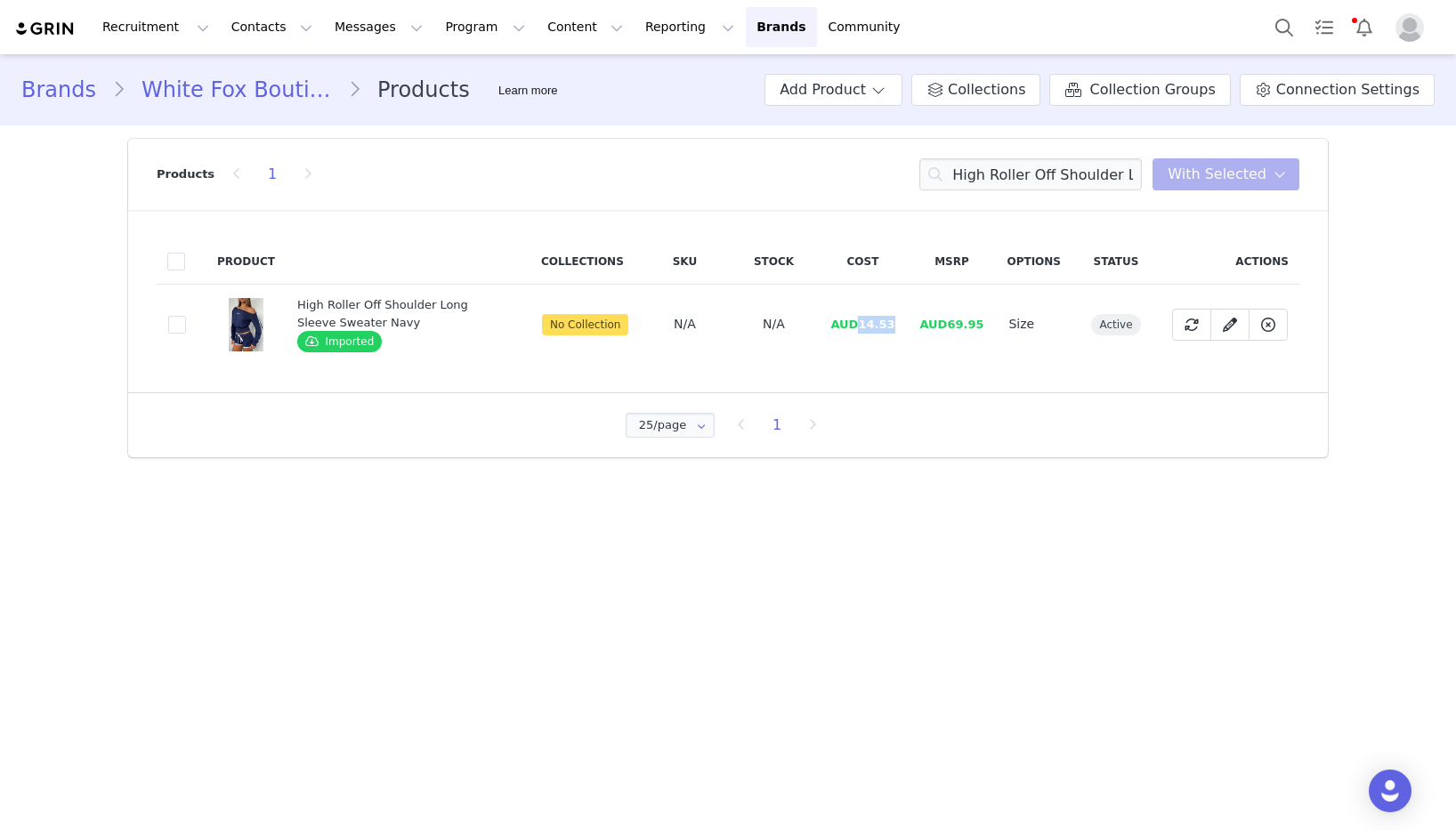
drag, startPoint x: 904, startPoint y: 324, endPoint x: 862, endPoint y: 324, distance: 42.0
click at [858, 324] on td "AUD14.53" at bounding box center [862, 324] width 89 height 80
click at [1033, 175] on input "High Roller Off Shoulder Long Sleeve Sweater Navy" at bounding box center [1030, 175] width 223 height 32
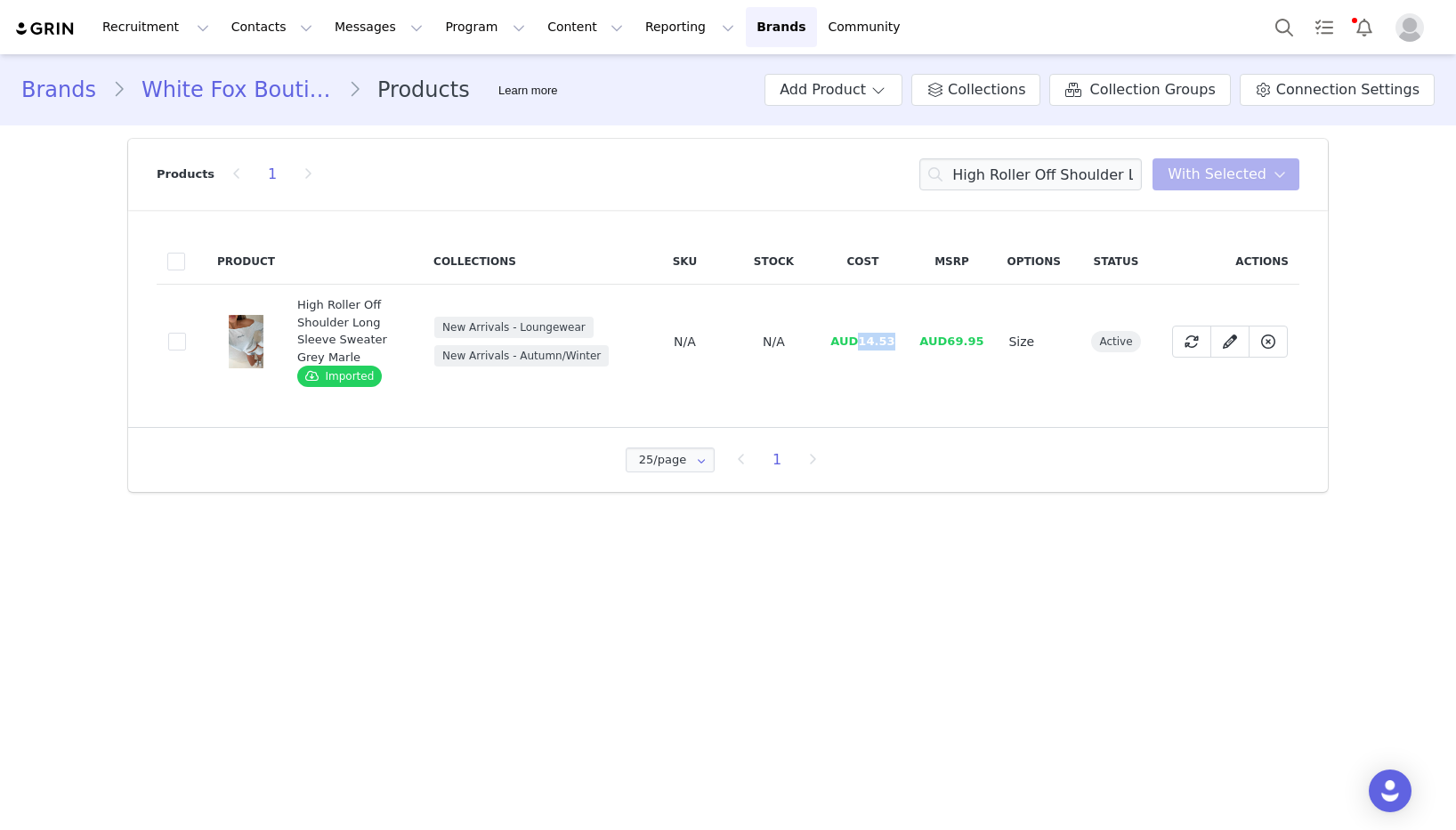
drag, startPoint x: 891, startPoint y: 343, endPoint x: 864, endPoint y: 343, distance: 27.0
click at [864, 343] on td "AUD14.53" at bounding box center [862, 341] width 89 height 115
click at [1005, 174] on input "High Roller Off Shoulder Long Sleeve Sweater Grey Marle" at bounding box center [1030, 175] width 223 height 32
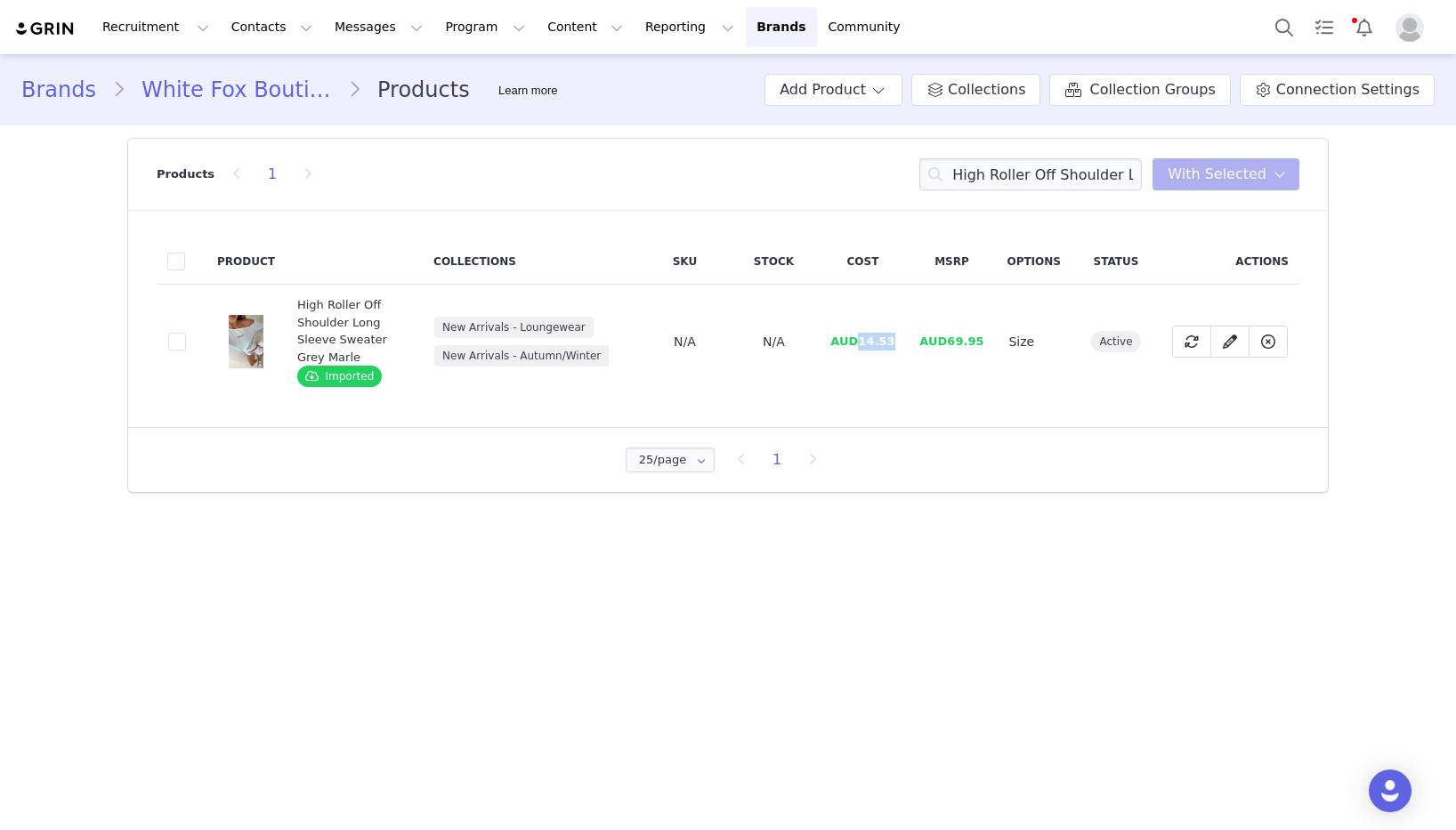
drag, startPoint x: 897, startPoint y: 341, endPoint x: 574, endPoint y: 367, distance: 324.0
click at [862, 342] on td "AUD14.53" at bounding box center [862, 341] width 89 height 115
click at [1018, 169] on input "High Roller Off Shoulder Long Sleeve Sweater Grey Marle" at bounding box center [1030, 175] width 223 height 32
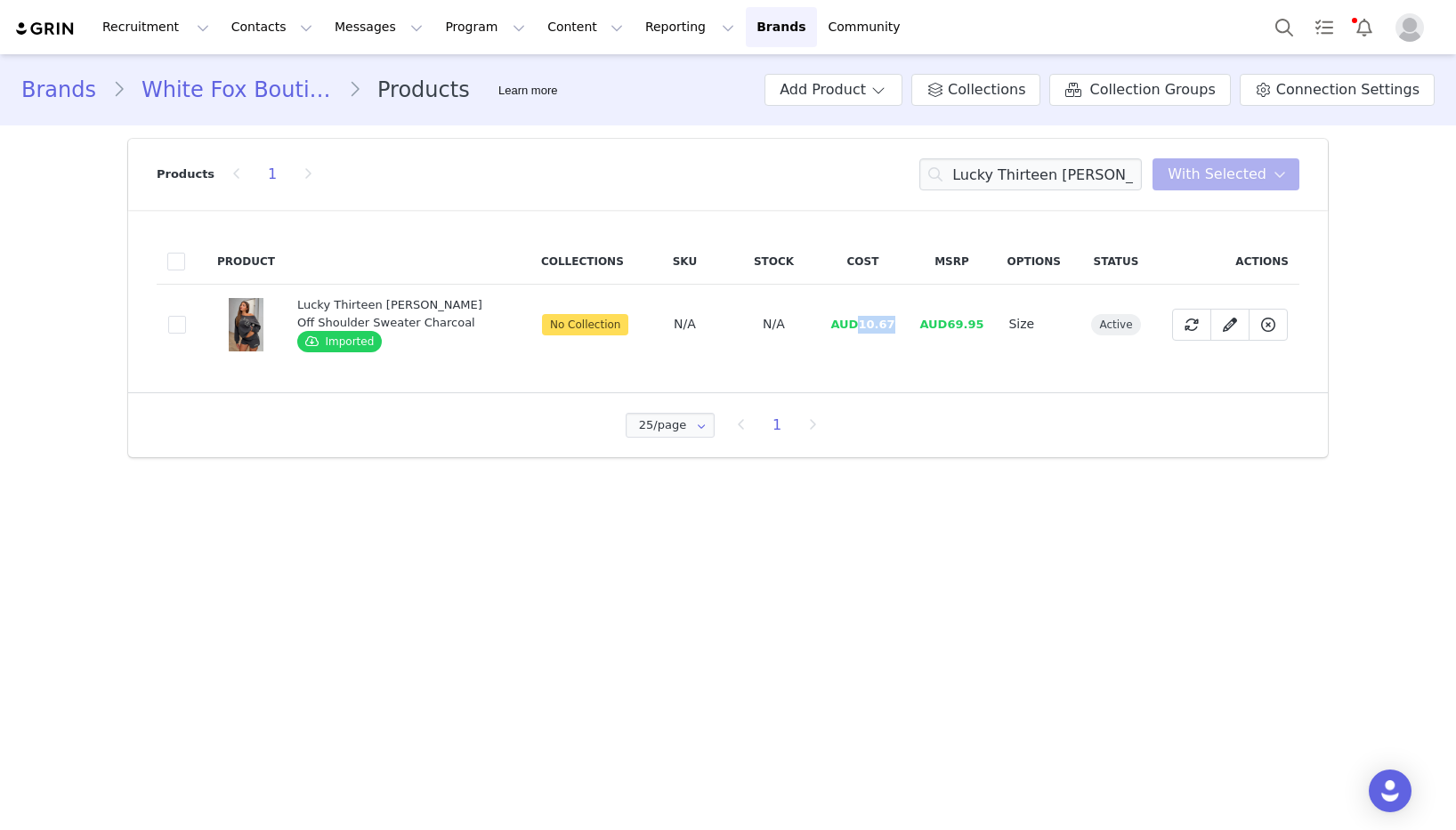
drag, startPoint x: 896, startPoint y: 323, endPoint x: 859, endPoint y: 324, distance: 37.0
click at [859, 324] on span "AUD10.67" at bounding box center [862, 324] width 65 height 13
click at [21, 324] on div "Brands White Fox Boutique AUS Products Learn more Add Product Collections Colle…" at bounding box center [728, 262] width 1456 height 416
click at [1067, 180] on input "Lucky Thirteen Elsa Off Shoulder Sweater Charcoal" at bounding box center [1030, 175] width 223 height 32
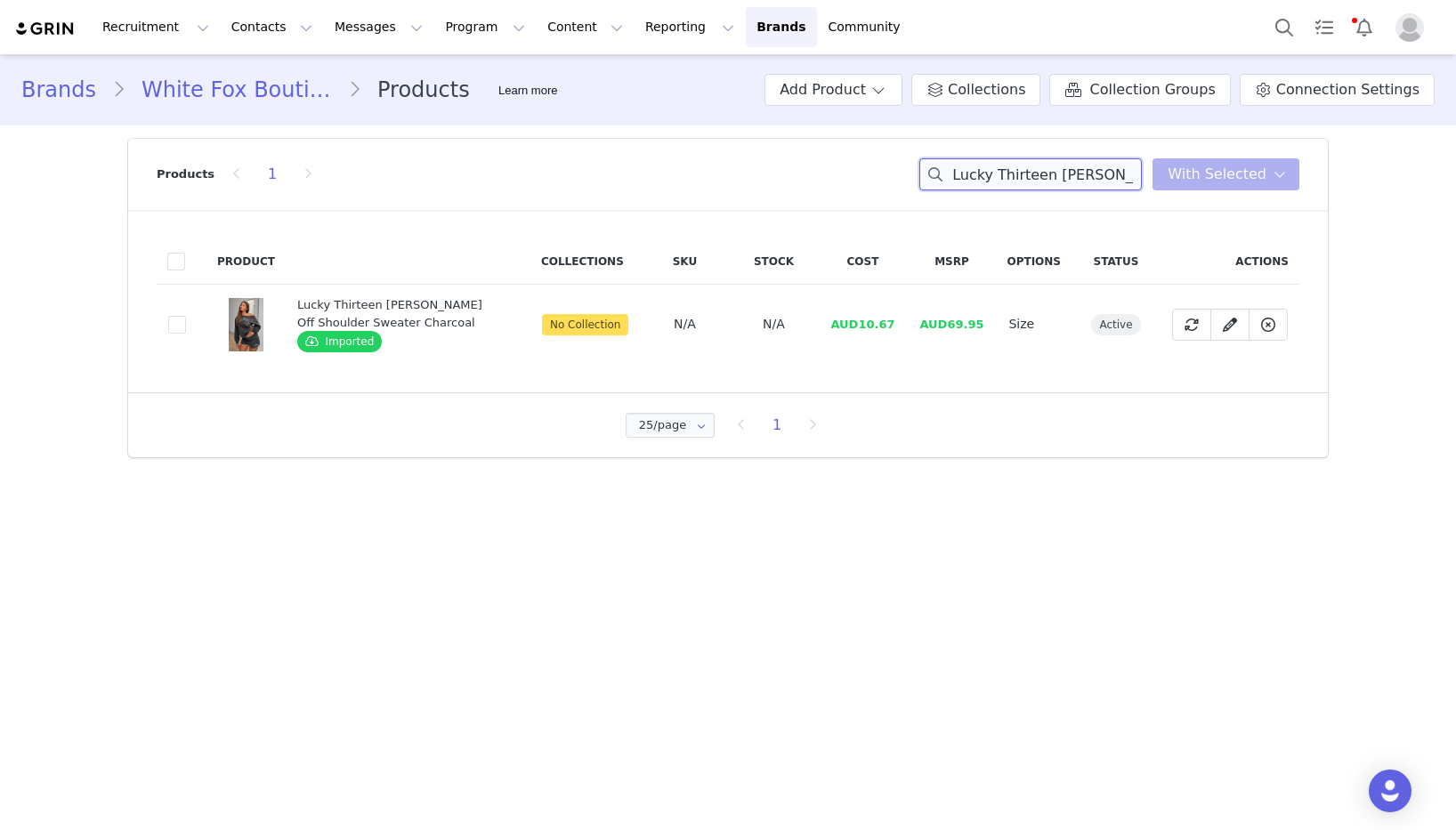
click at [1067, 180] on input "Lucky Thirteen Elsa Off Shoulder Sweater Charcoal" at bounding box center [1030, 175] width 223 height 32
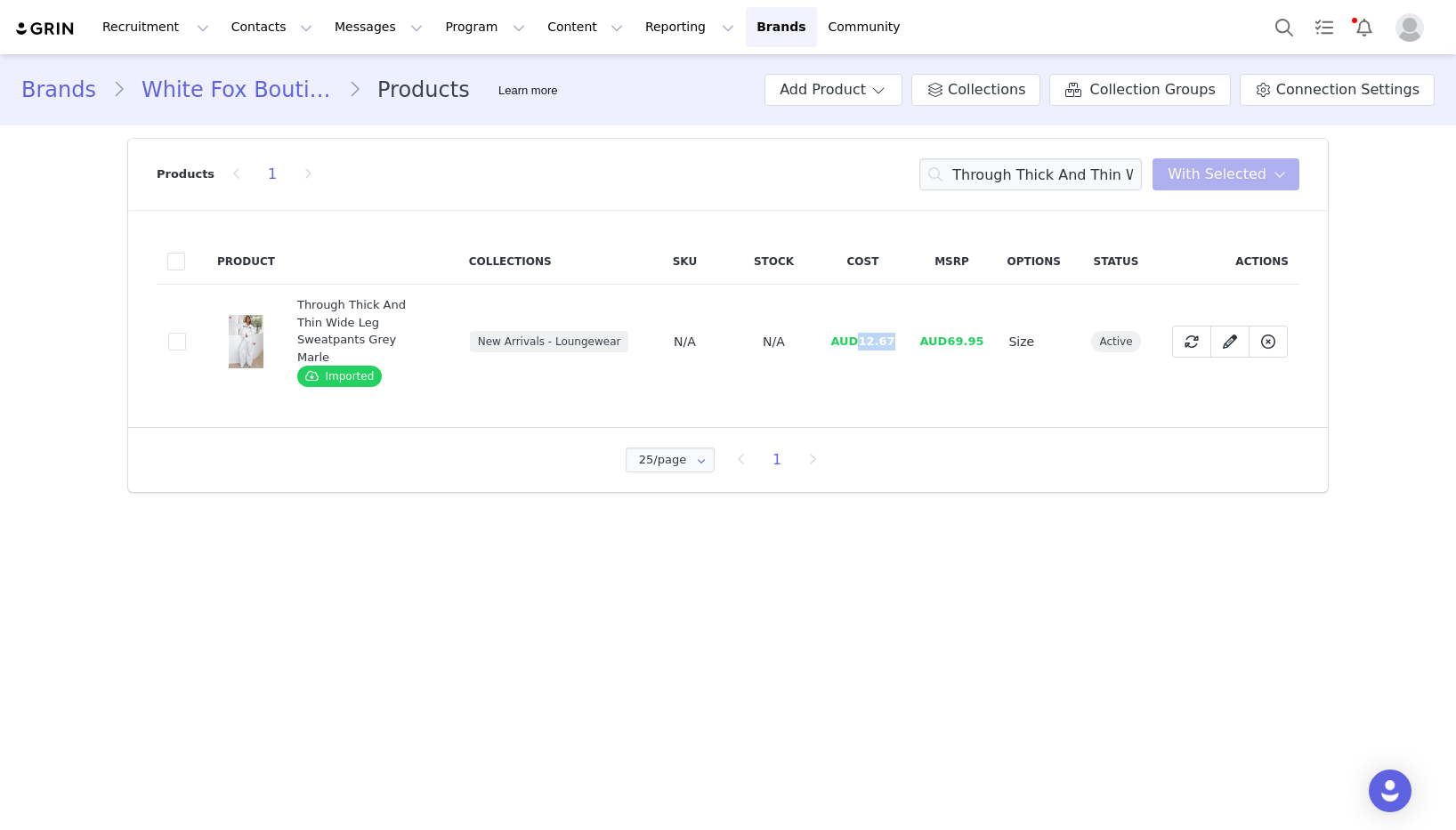
drag, startPoint x: 899, startPoint y: 334, endPoint x: 864, endPoint y: 335, distance: 35.0
click at [864, 335] on td "AUD12.67" at bounding box center [862, 341] width 89 height 115
click at [1009, 171] on input "Through Thick And Thin Wide Leg Sweatpants Grey Marle" at bounding box center [1030, 175] width 223 height 32
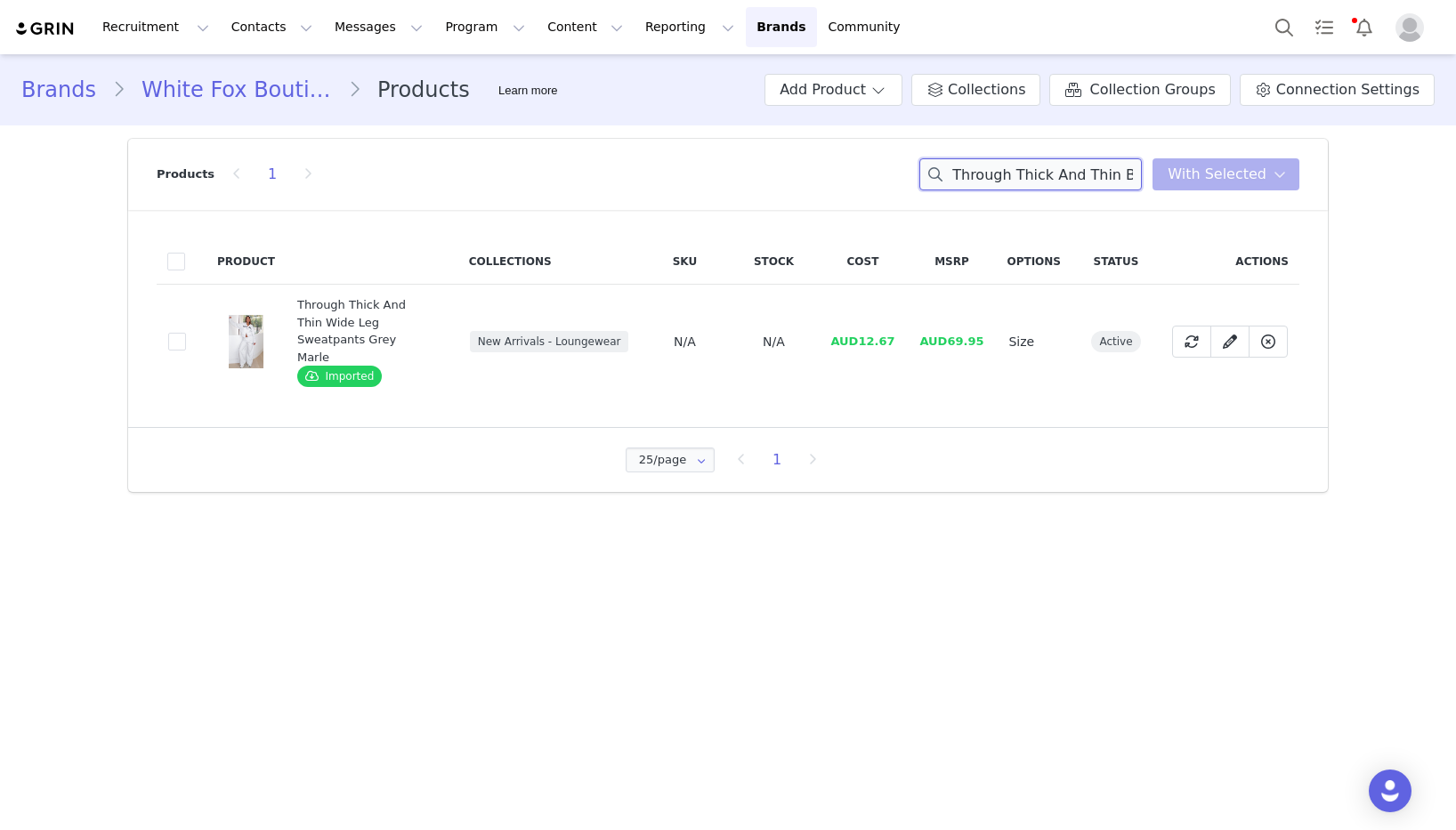
scroll to position [0, 194]
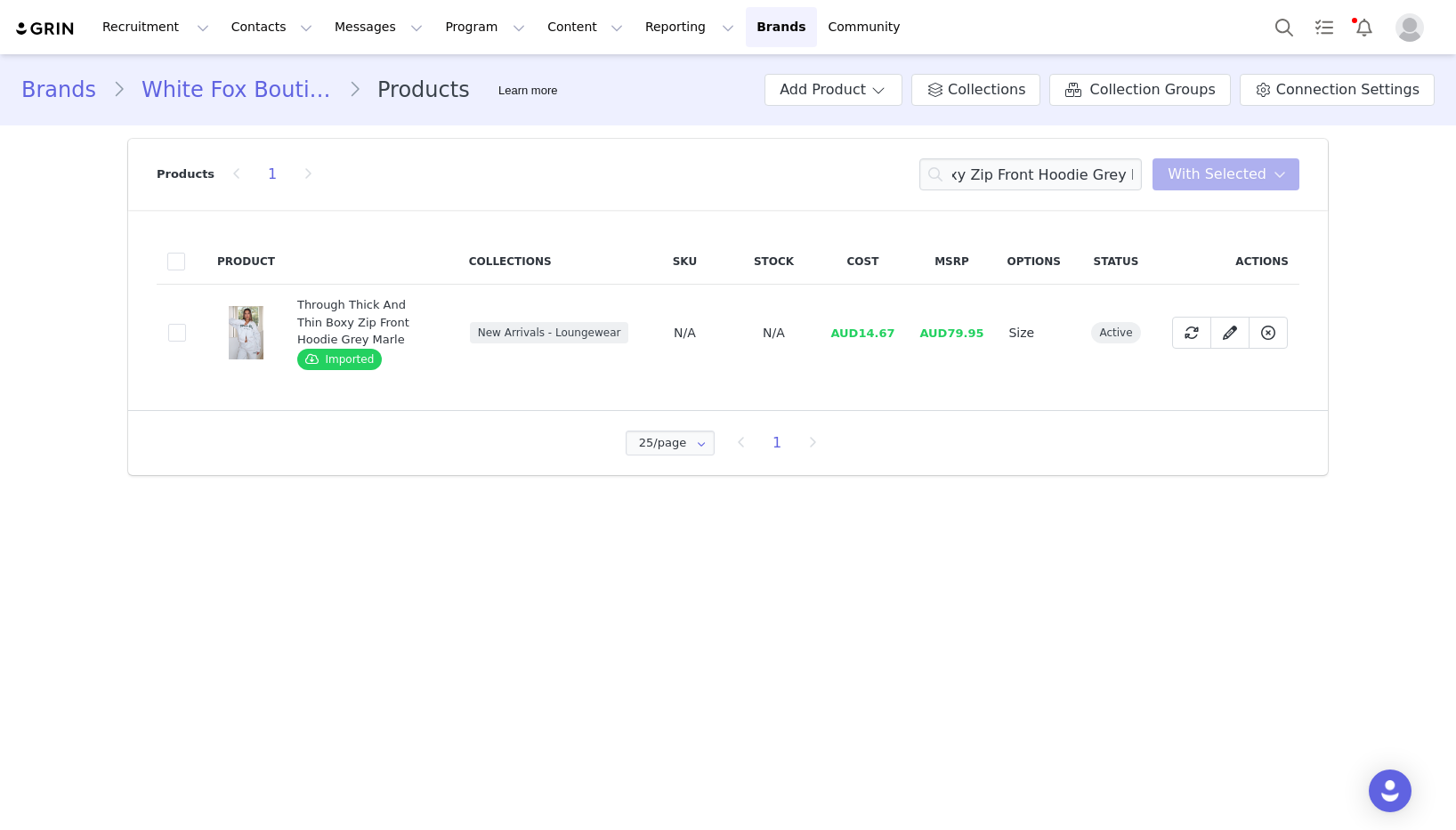
click at [893, 342] on td "AUD14.67" at bounding box center [862, 333] width 89 height 97
drag, startPoint x: 895, startPoint y: 334, endPoint x: 866, endPoint y: 335, distance: 29.0
click at [866, 335] on span "AUD14.67" at bounding box center [862, 333] width 65 height 13
drag, startPoint x: 863, startPoint y: 334, endPoint x: 905, endPoint y: 334, distance: 42.0
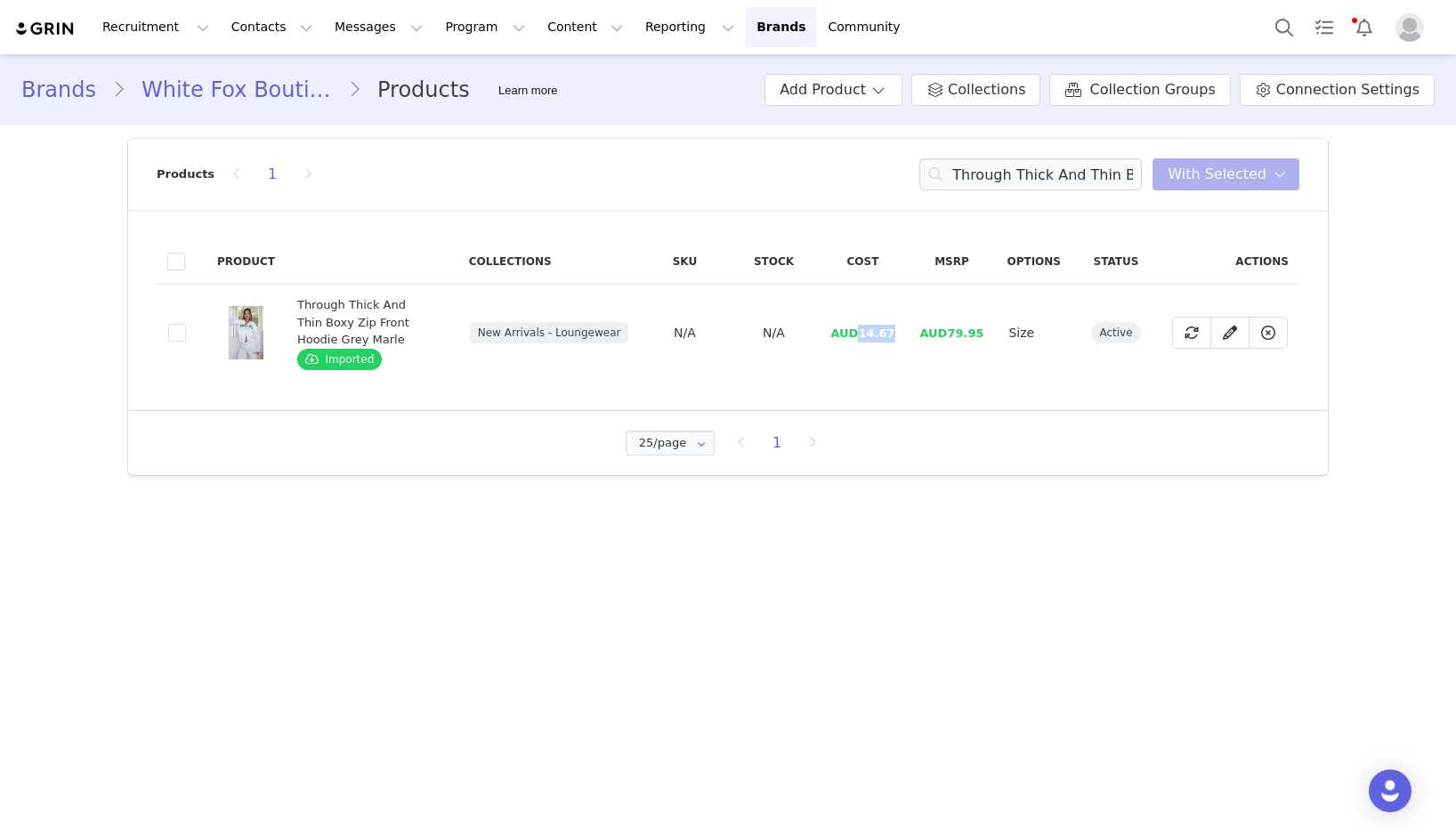
click at [905, 334] on td "AUD14.67" at bounding box center [862, 333] width 89 height 97
click at [1102, 169] on input "Through Thick And Thin Boxy Zip Front Hoodie Grey Marle" at bounding box center [1030, 175] width 223 height 32
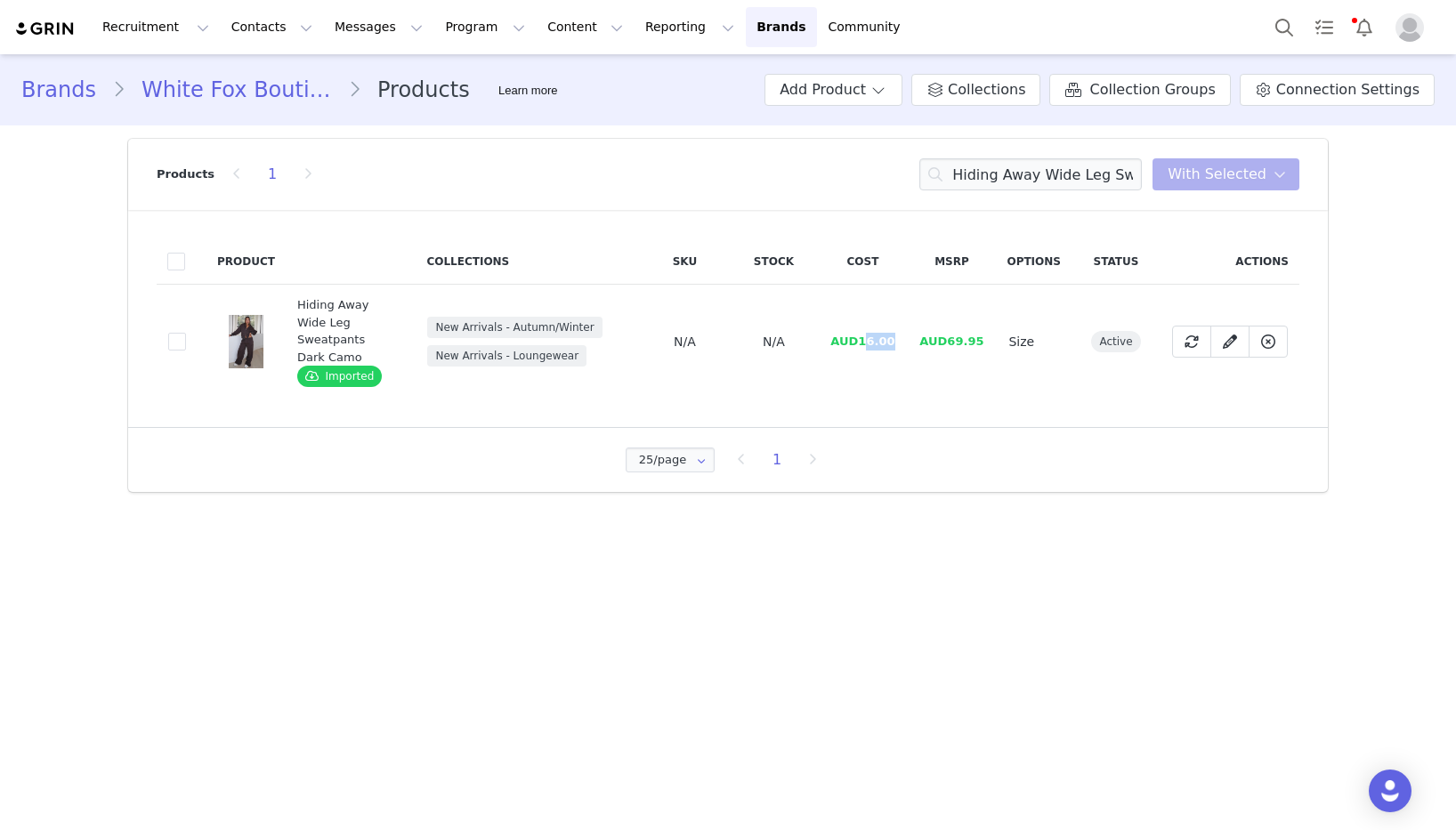
drag, startPoint x: 900, startPoint y: 335, endPoint x: 866, endPoint y: 335, distance: 34.0
click at [866, 335] on td "AUD16.00" at bounding box center [862, 341] width 89 height 115
click at [886, 339] on span "AUD16.00" at bounding box center [862, 341] width 65 height 13
drag, startPoint x: 860, startPoint y: 329, endPoint x: 925, endPoint y: 336, distance: 65.4
click at [912, 331] on tr "99f34972-bafe-4fc3-88d7-a4f80aa38283 Hiding Away Wide Leg Sweatpants Dark Camo …" at bounding box center [728, 341] width 1143 height 115
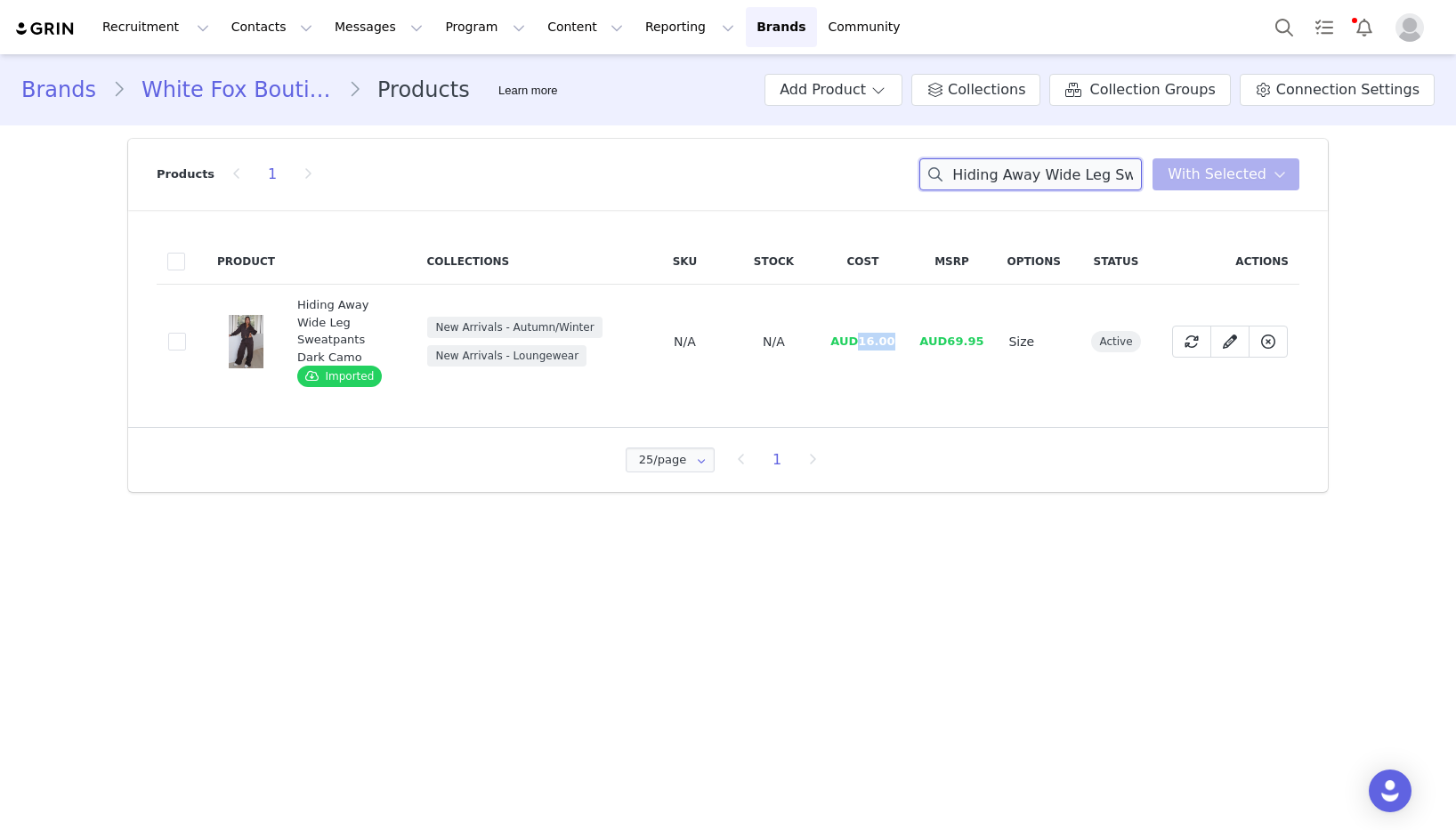
click at [1088, 174] on input "Hiding Away Wide Leg Sweatpants Dark Camo" at bounding box center [1030, 175] width 223 height 32
drag, startPoint x: 861, startPoint y: 332, endPoint x: 586, endPoint y: 317, distance: 275.4
click at [931, 333] on tr "b7be8836-6f7a-46a7-a322-eeb2ed0339c5 Hiding Away Boxy Zip Front Hoodie Dark Cam…" at bounding box center [728, 341] width 1143 height 115
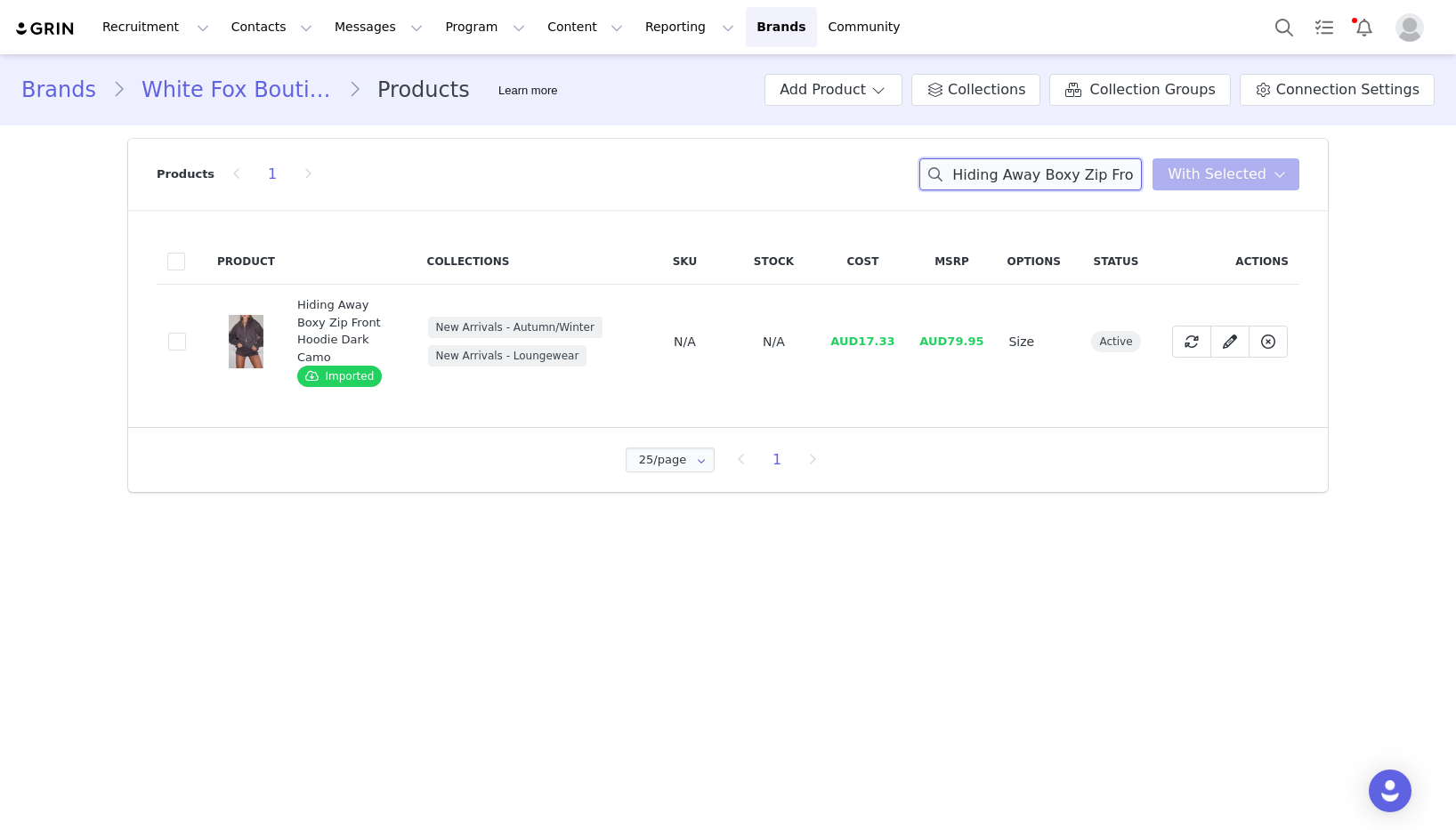
click at [1127, 176] on input "Hiding Away Boxy Zip Front Hoodie Dark Camo" at bounding box center [1030, 175] width 223 height 32
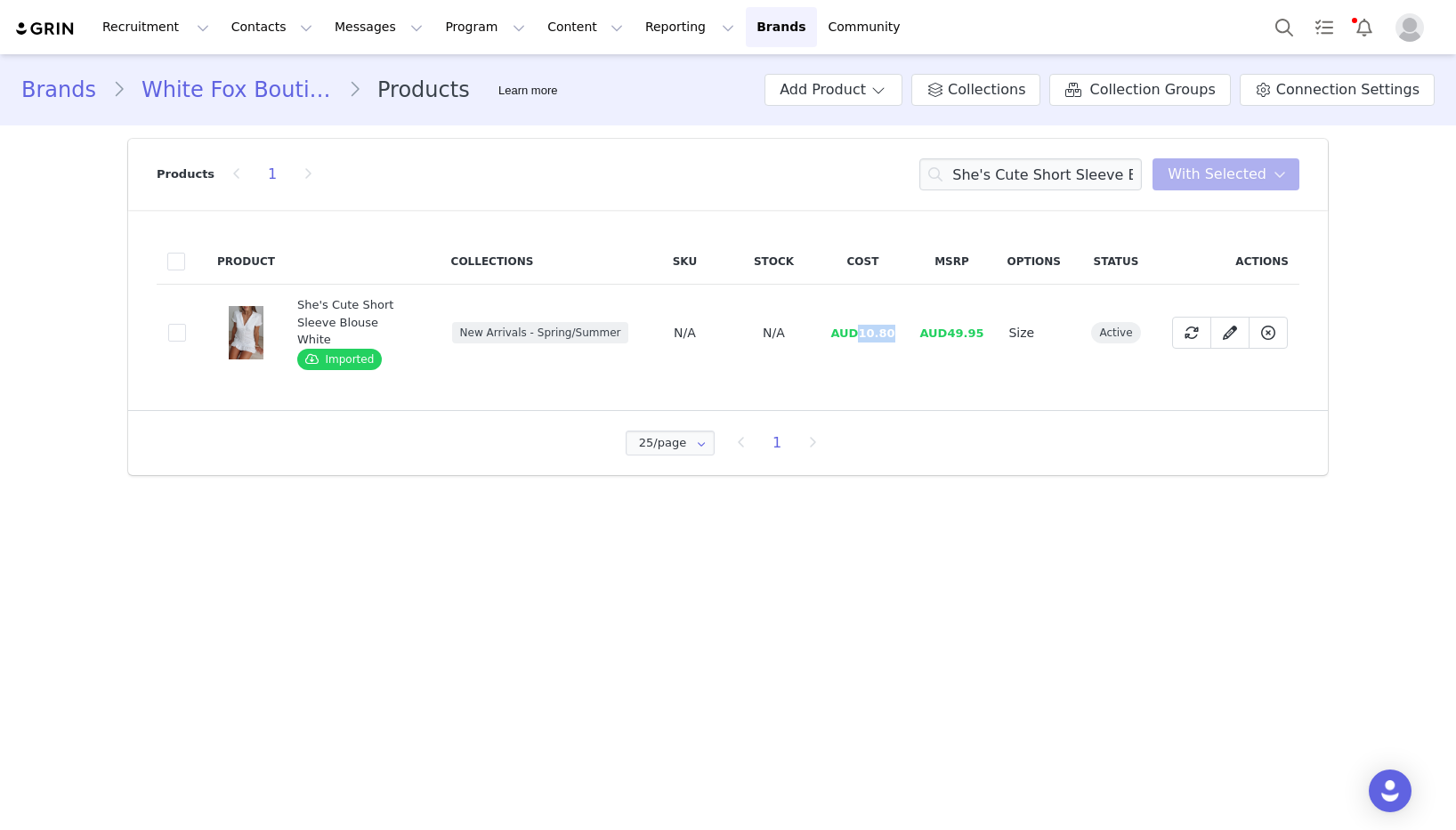
drag, startPoint x: 859, startPoint y: 322, endPoint x: 128, endPoint y: 249, distance: 734.6
click at [900, 323] on td "AUD10.80" at bounding box center [862, 333] width 89 height 97
click at [1031, 174] on input "She's Cute Short Sleeve Blouse White" at bounding box center [1030, 175] width 223 height 32
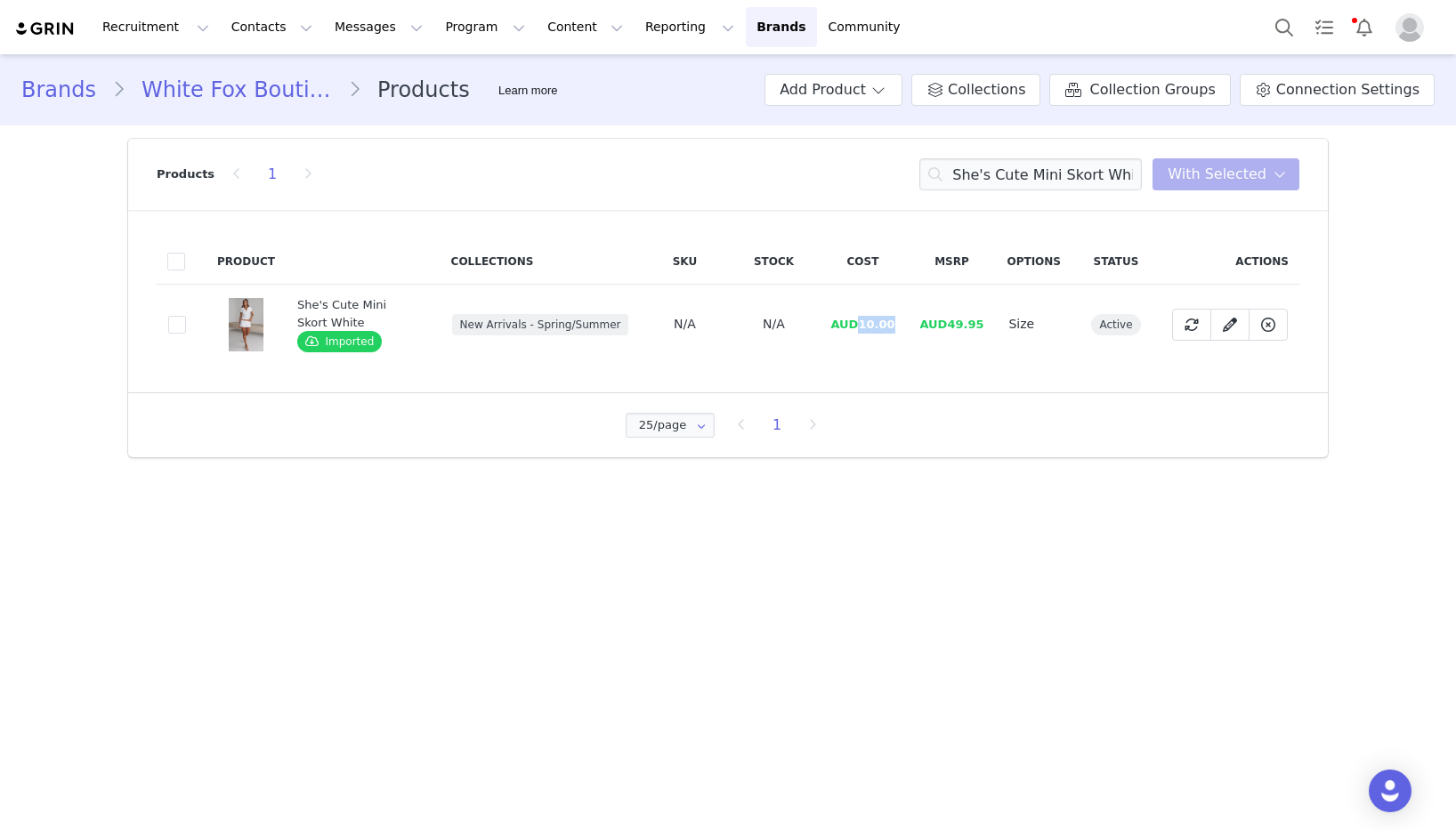
drag, startPoint x: 864, startPoint y: 325, endPoint x: 611, endPoint y: 325, distance: 253.0
click at [900, 325] on td "AUD10.00" at bounding box center [862, 324] width 89 height 80
click at [1102, 175] on input "She's Cute Mini Skort White" at bounding box center [1030, 175] width 223 height 32
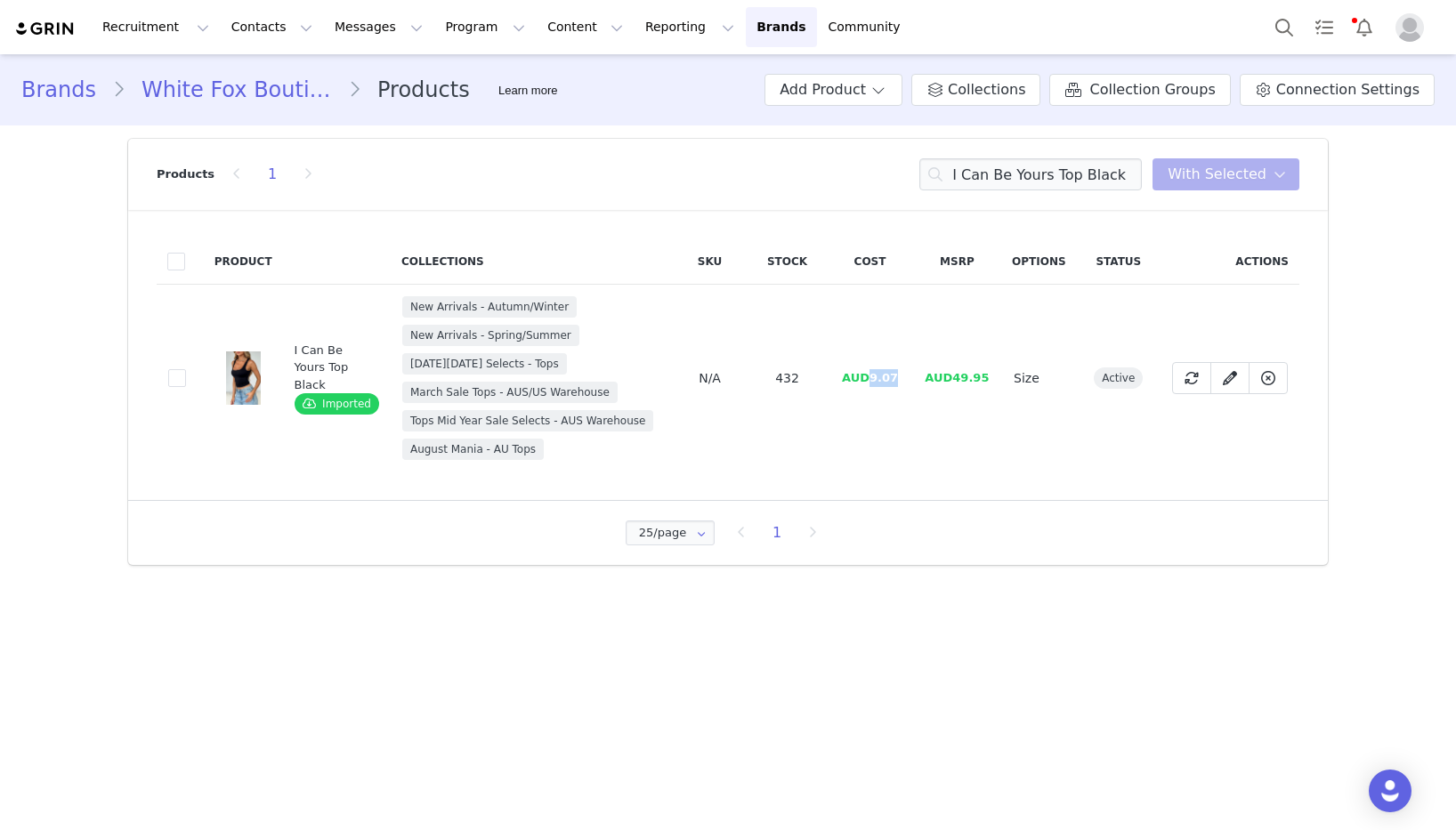
drag, startPoint x: 898, startPoint y: 382, endPoint x: 872, endPoint y: 382, distance: 26.0
click at [870, 382] on td "AUD9.07" at bounding box center [870, 378] width 85 height 188
click at [1072, 171] on input "I Can Be Yours Top Black" at bounding box center [1030, 175] width 223 height 32
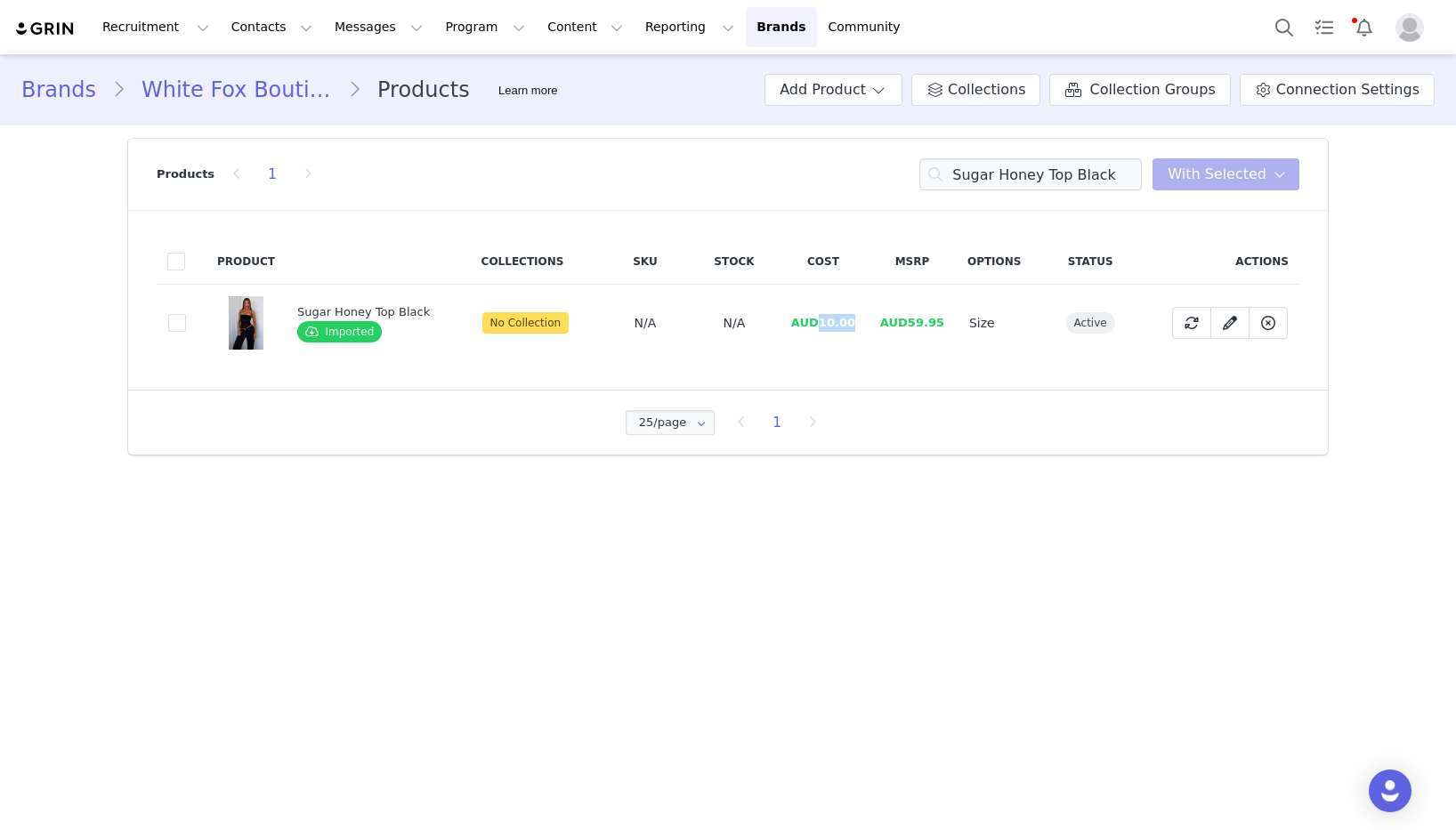
click at [860, 322] on td "AUD10.00" at bounding box center [823, 323] width 89 height 78
click at [1049, 166] on input "Sugar Honey Top Black" at bounding box center [1030, 175] width 223 height 32
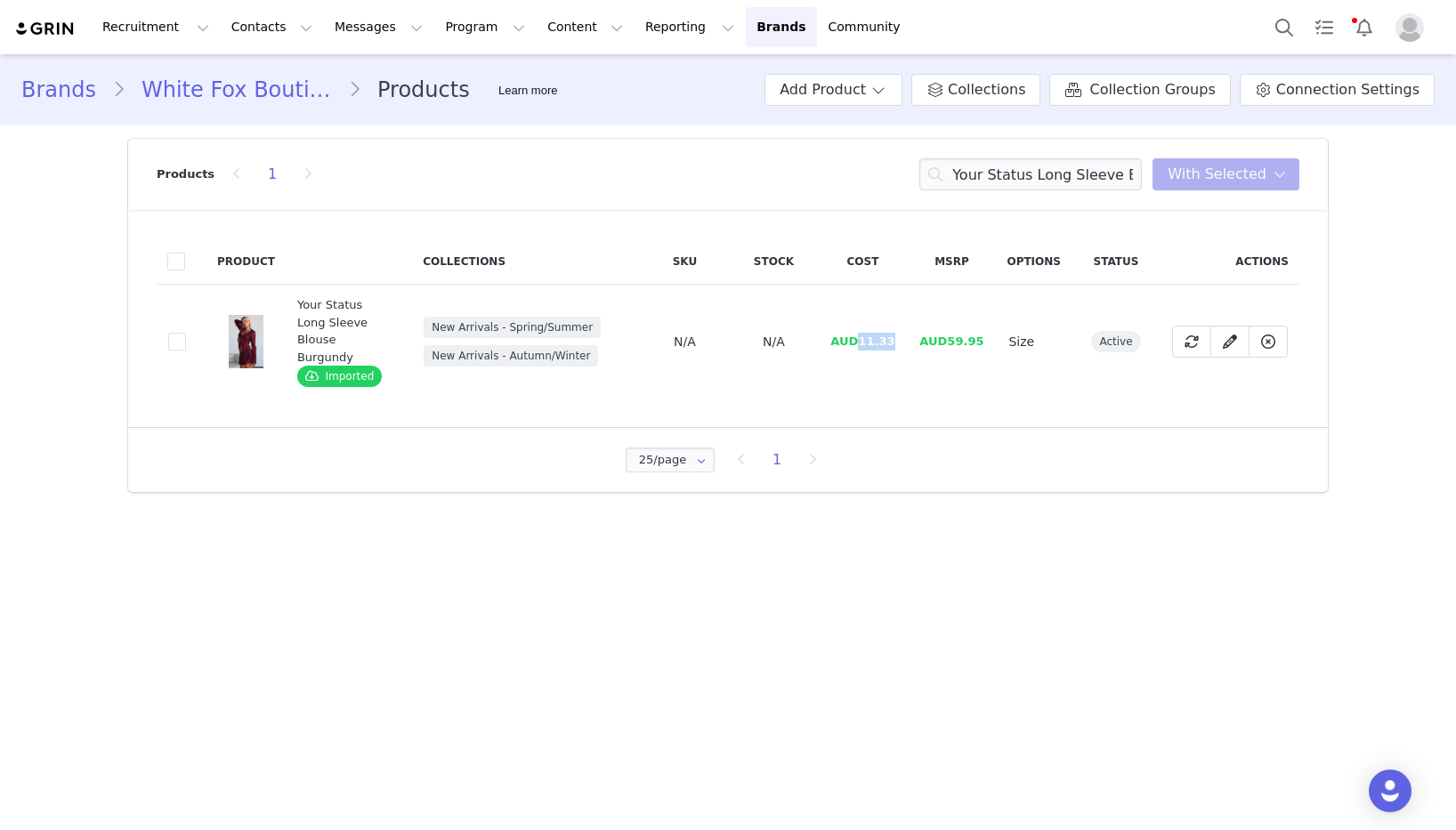
drag, startPoint x: 860, startPoint y: 330, endPoint x: 904, endPoint y: 330, distance: 44.0
click at [904, 330] on td "AUD11.33" at bounding box center [862, 341] width 89 height 115
click at [1073, 175] on input "Your Status Long Sleeve Blouse Burgundy" at bounding box center [1030, 175] width 223 height 32
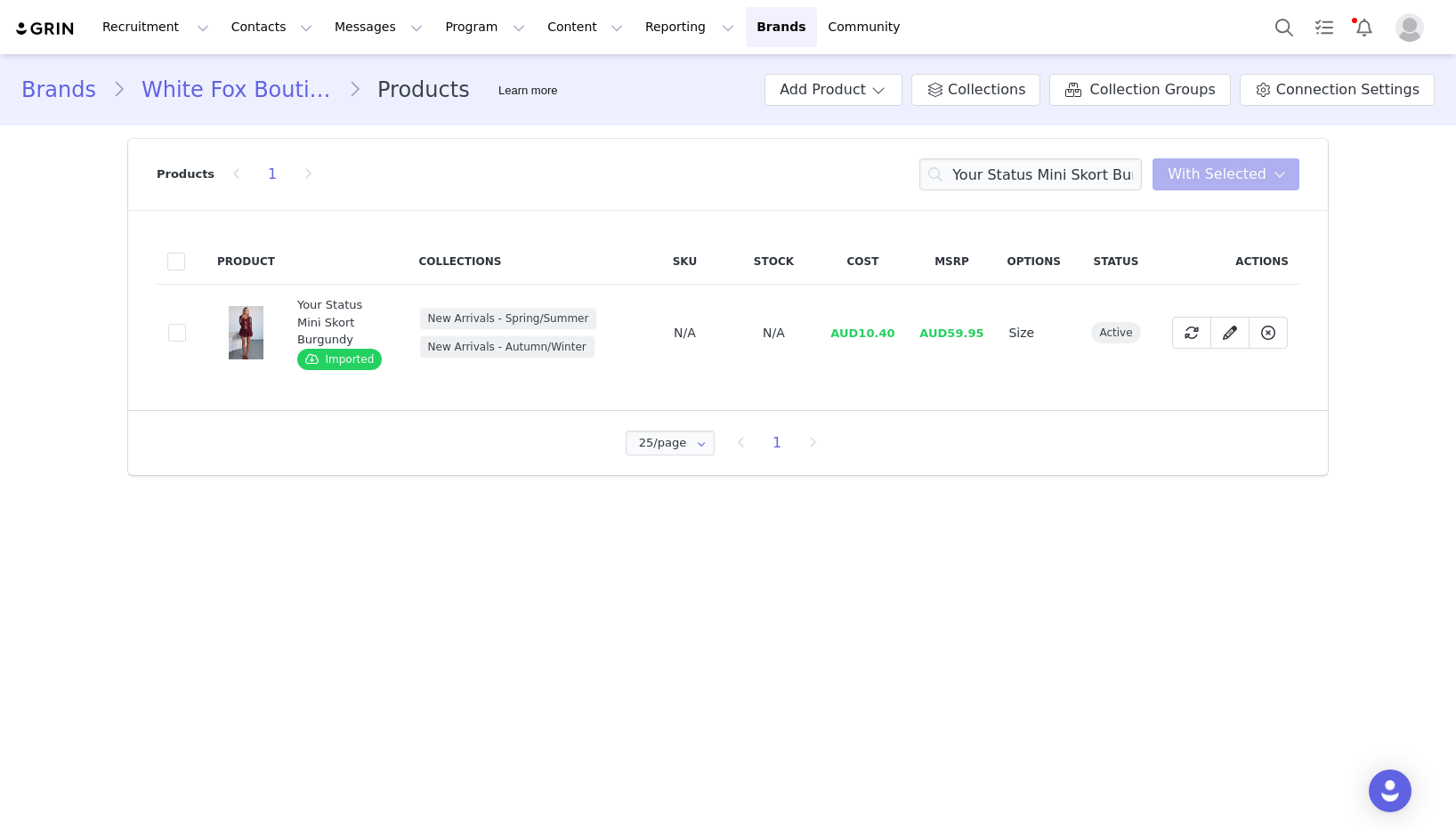
drag, startPoint x: 866, startPoint y: 324, endPoint x: 903, endPoint y: 321, distance: 37.1
click at [903, 321] on td "AUD10.40" at bounding box center [862, 333] width 89 height 97
drag, startPoint x: 894, startPoint y: 325, endPoint x: 862, endPoint y: 327, distance: 32.1
click at [862, 327] on td "AUD10.40" at bounding box center [862, 333] width 89 height 97
click at [1019, 176] on input "Your Status Mini Skort Burgundy" at bounding box center [1030, 175] width 223 height 32
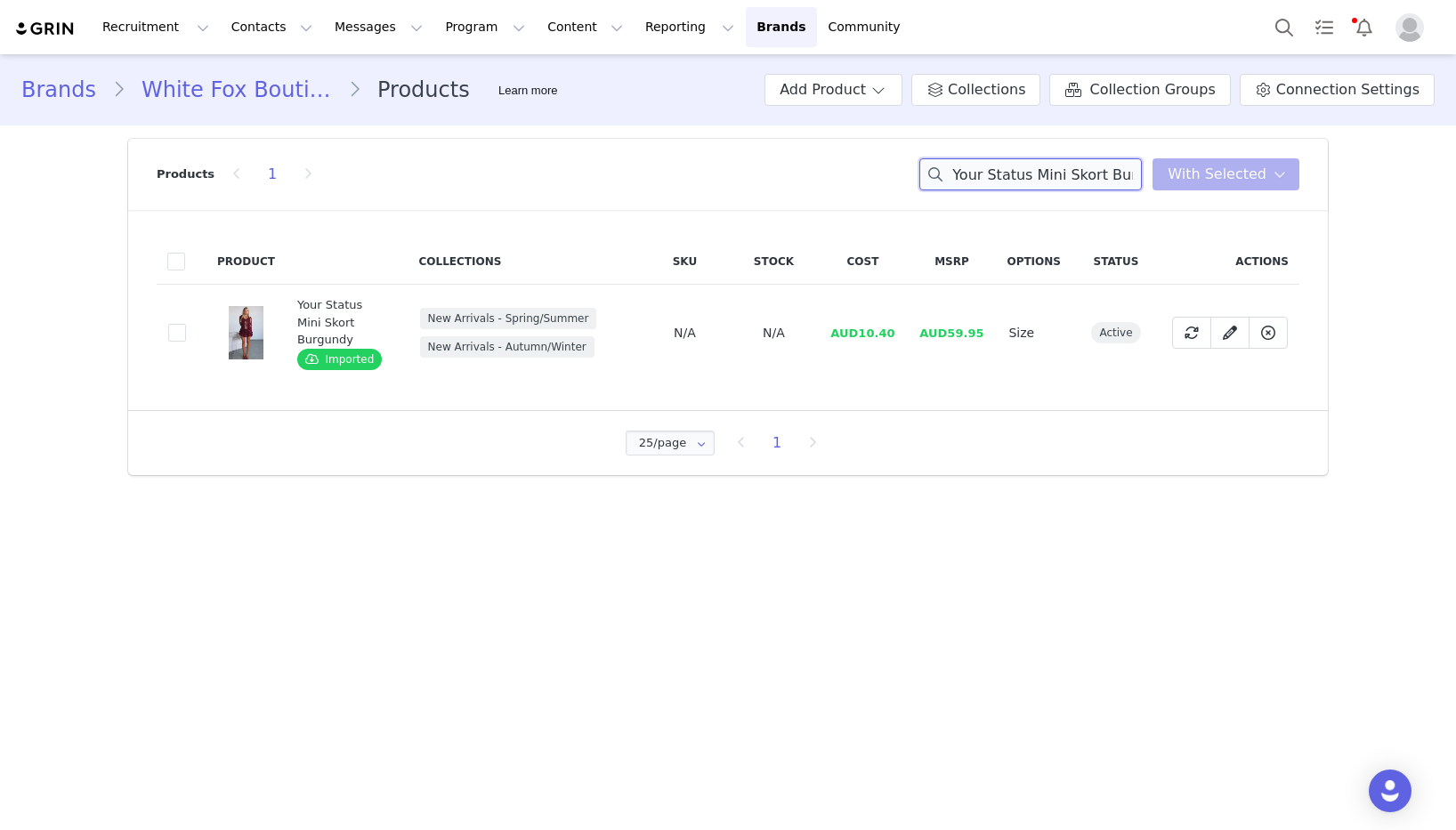
click at [1019, 176] on input "Your Status Mini Skort Burgundy" at bounding box center [1030, 175] width 223 height 32
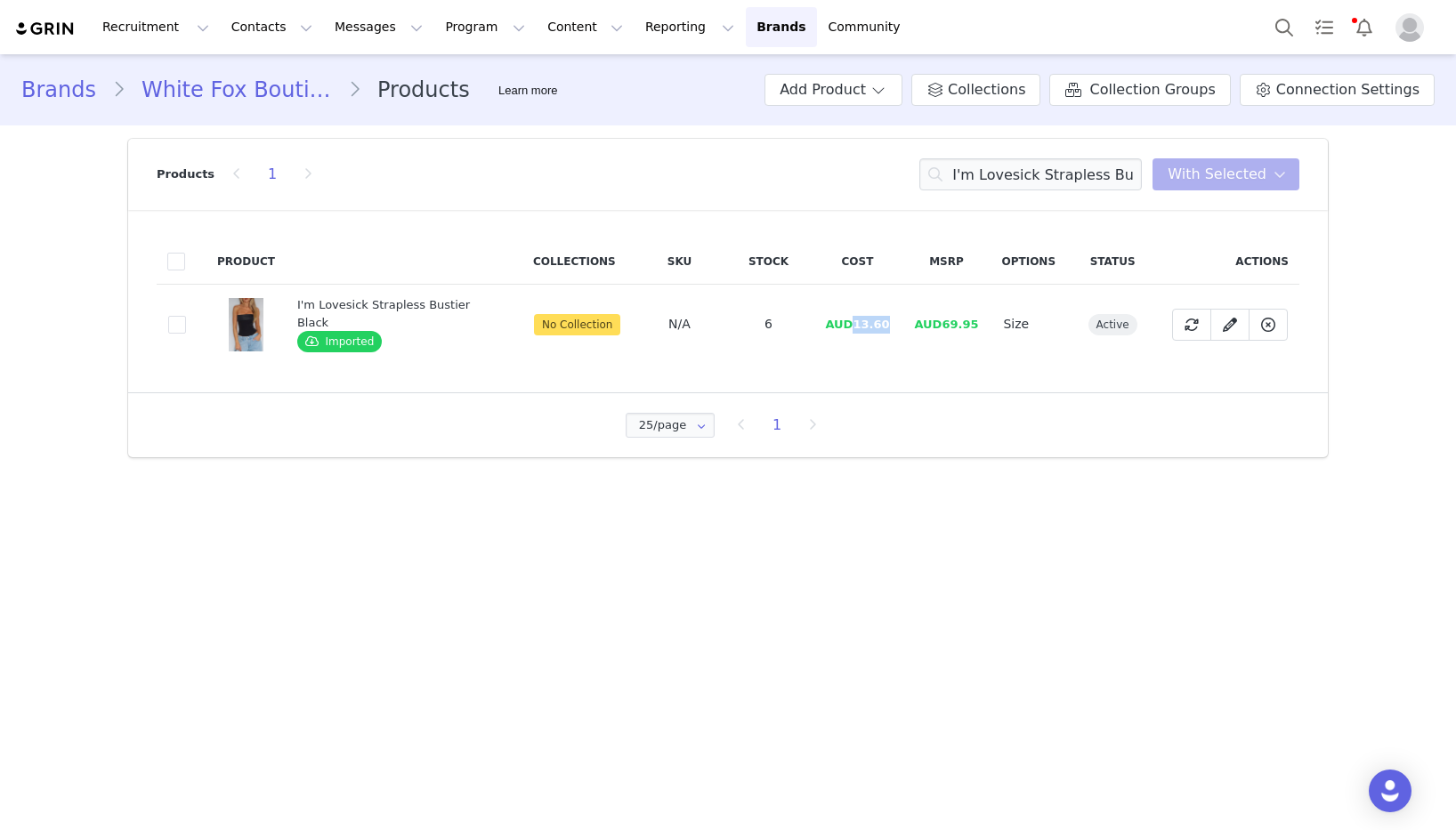
drag, startPoint x: 891, startPoint y: 323, endPoint x: 876, endPoint y: 332, distance: 17.5
click at [849, 324] on td "AUD13.60" at bounding box center [857, 324] width 89 height 80
click at [985, 175] on input "I'm Lovesick Strapless Bustier Black" at bounding box center [1030, 175] width 223 height 32
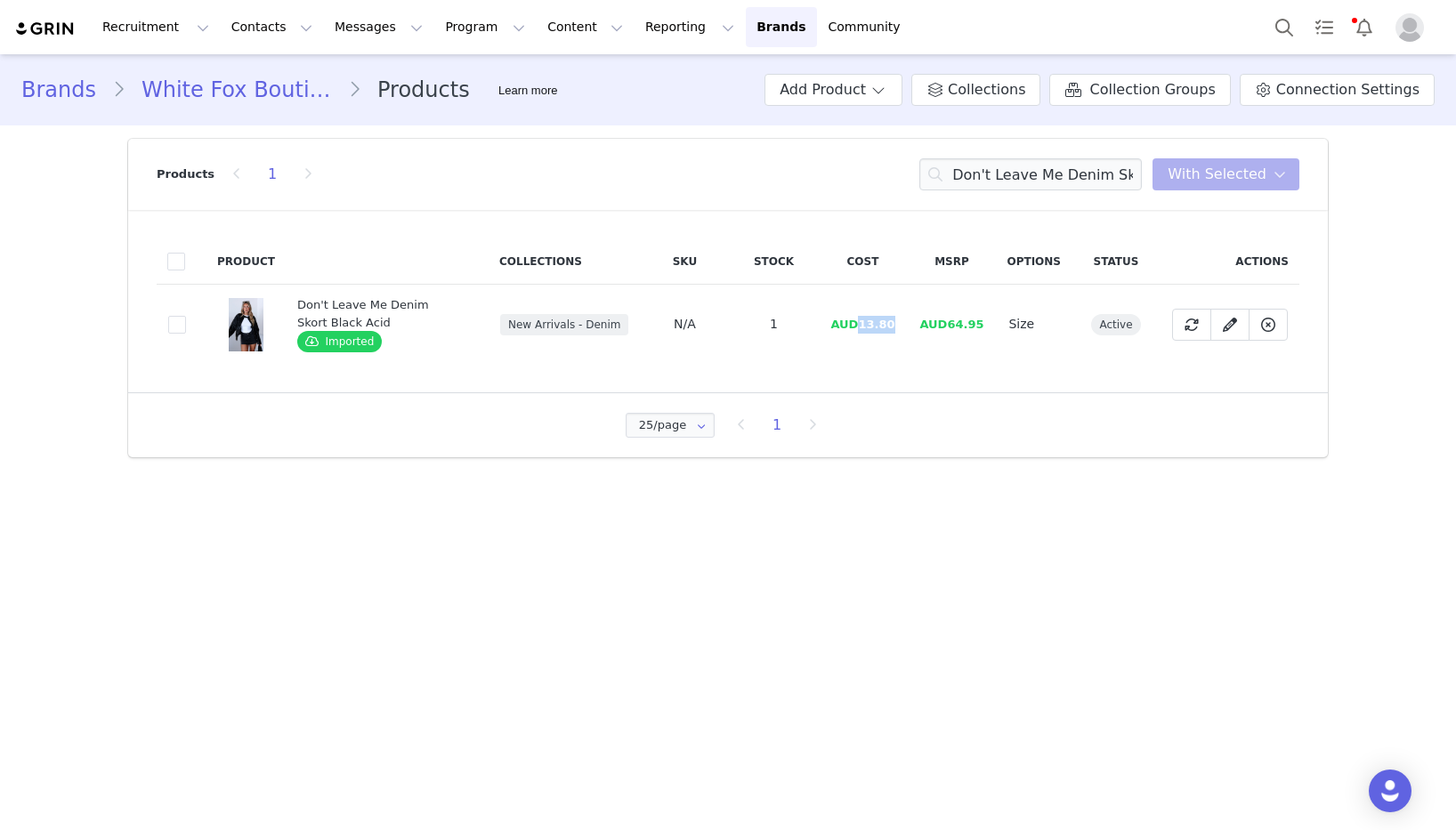
drag, startPoint x: 894, startPoint y: 324, endPoint x: 865, endPoint y: 325, distance: 29.0
click at [865, 325] on td "AUD13.80" at bounding box center [862, 324] width 89 height 80
click at [1023, 169] on input "Don't Leave Me Denim Skort Black Acid" at bounding box center [1030, 175] width 223 height 32
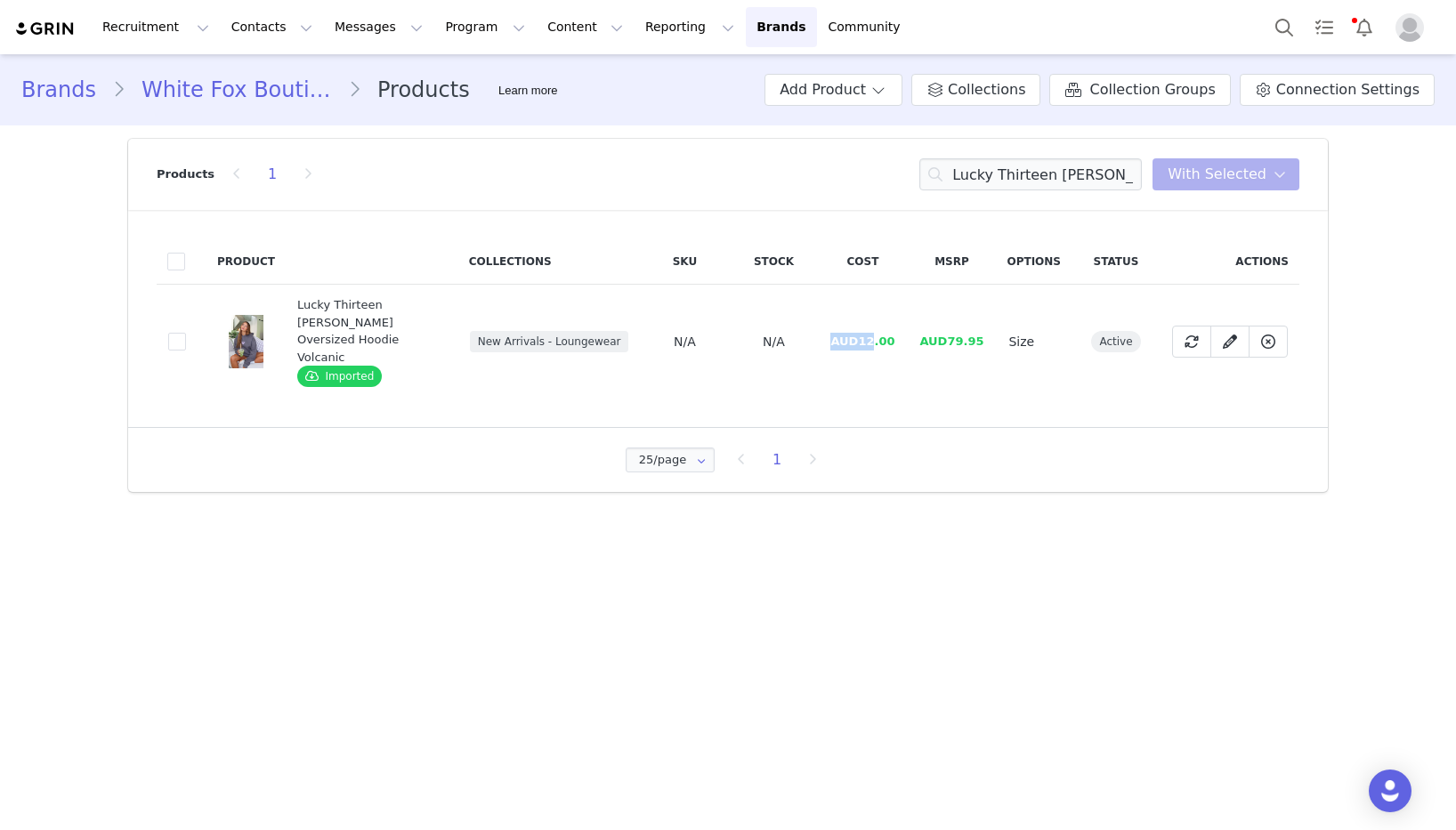
drag, startPoint x: 904, startPoint y: 315, endPoint x: 893, endPoint y: 329, distance: 17.8
click at [875, 329] on td "AUD12.00" at bounding box center [862, 341] width 89 height 115
click at [894, 335] on span "AUD12.00" at bounding box center [862, 341] width 65 height 13
click at [862, 335] on span "AUD12.00" at bounding box center [862, 341] width 65 height 13
click at [1038, 183] on input "Lucky Thirteen Stephanie Oversized Hoodie Volcanic" at bounding box center [1030, 175] width 223 height 32
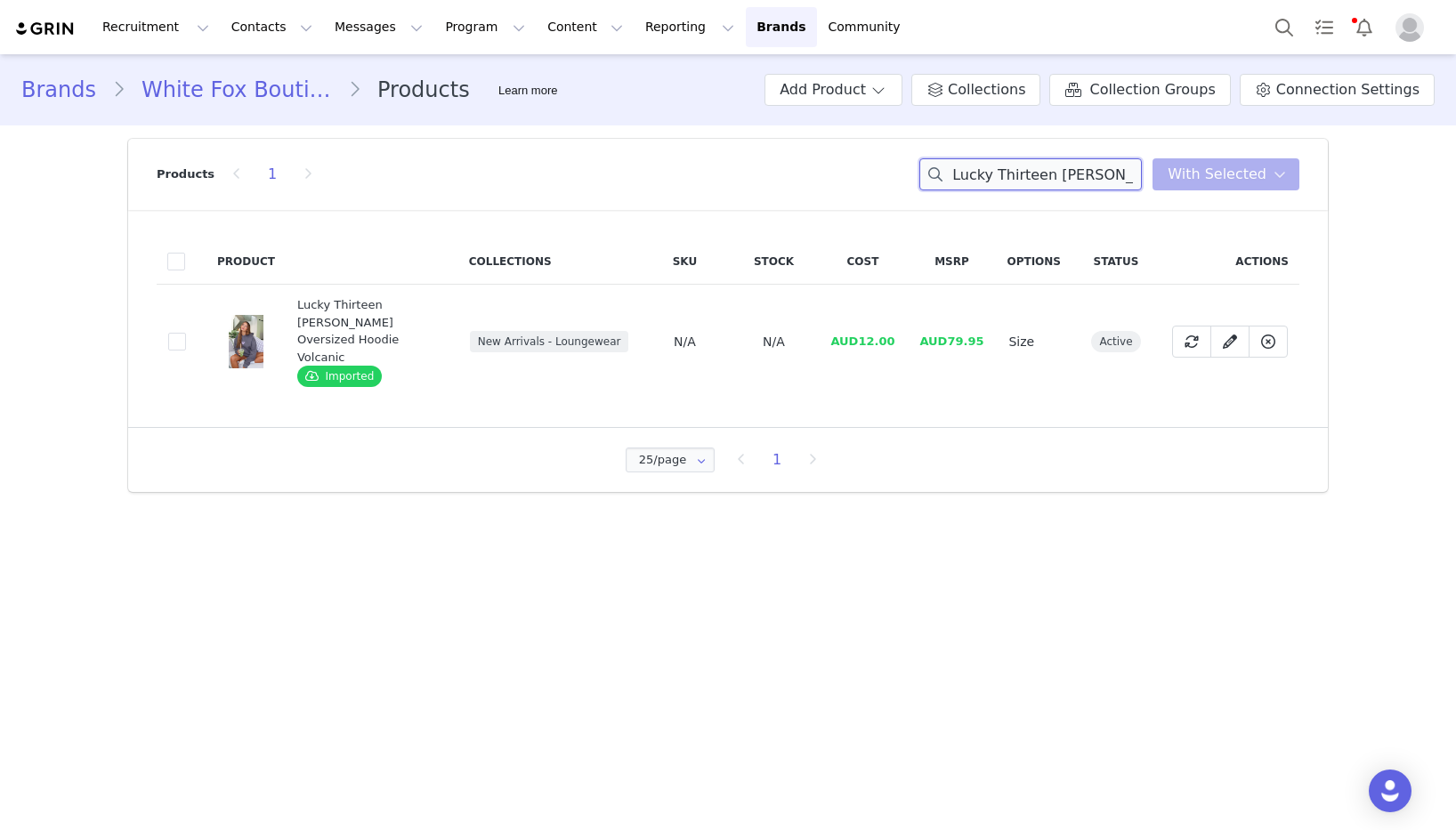
click at [1038, 183] on input "Lucky Thirteen Stephanie Oversized Hoodie Volcanic" at bounding box center [1030, 175] width 223 height 32
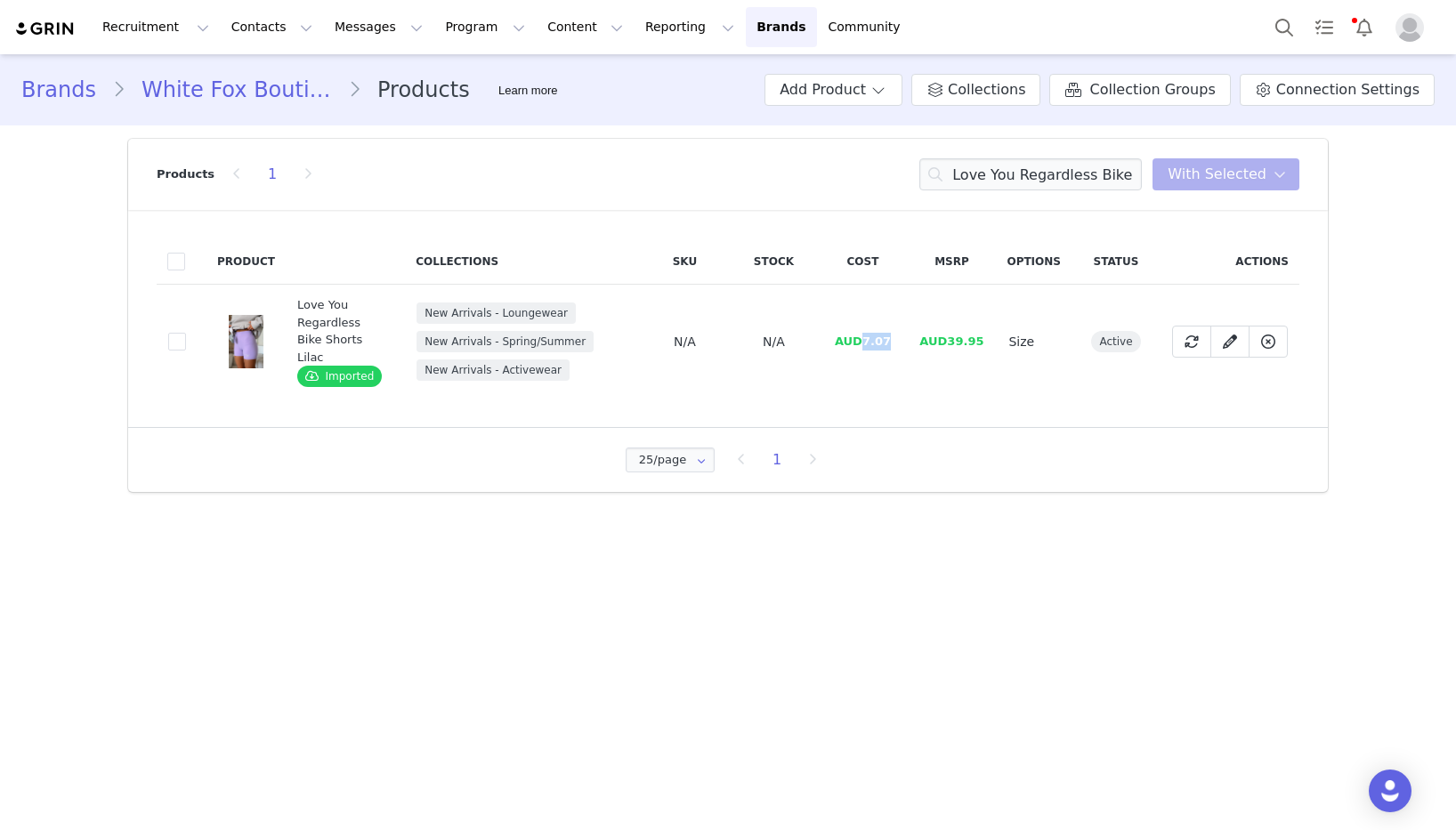
drag, startPoint x: 894, startPoint y: 329, endPoint x: 900, endPoint y: 339, distance: 11.7
click at [868, 333] on td "AUD7.07" at bounding box center [862, 341] width 89 height 115
click at [1042, 173] on input "Love You Regardless Bike Shorts Lilac" at bounding box center [1030, 175] width 223 height 32
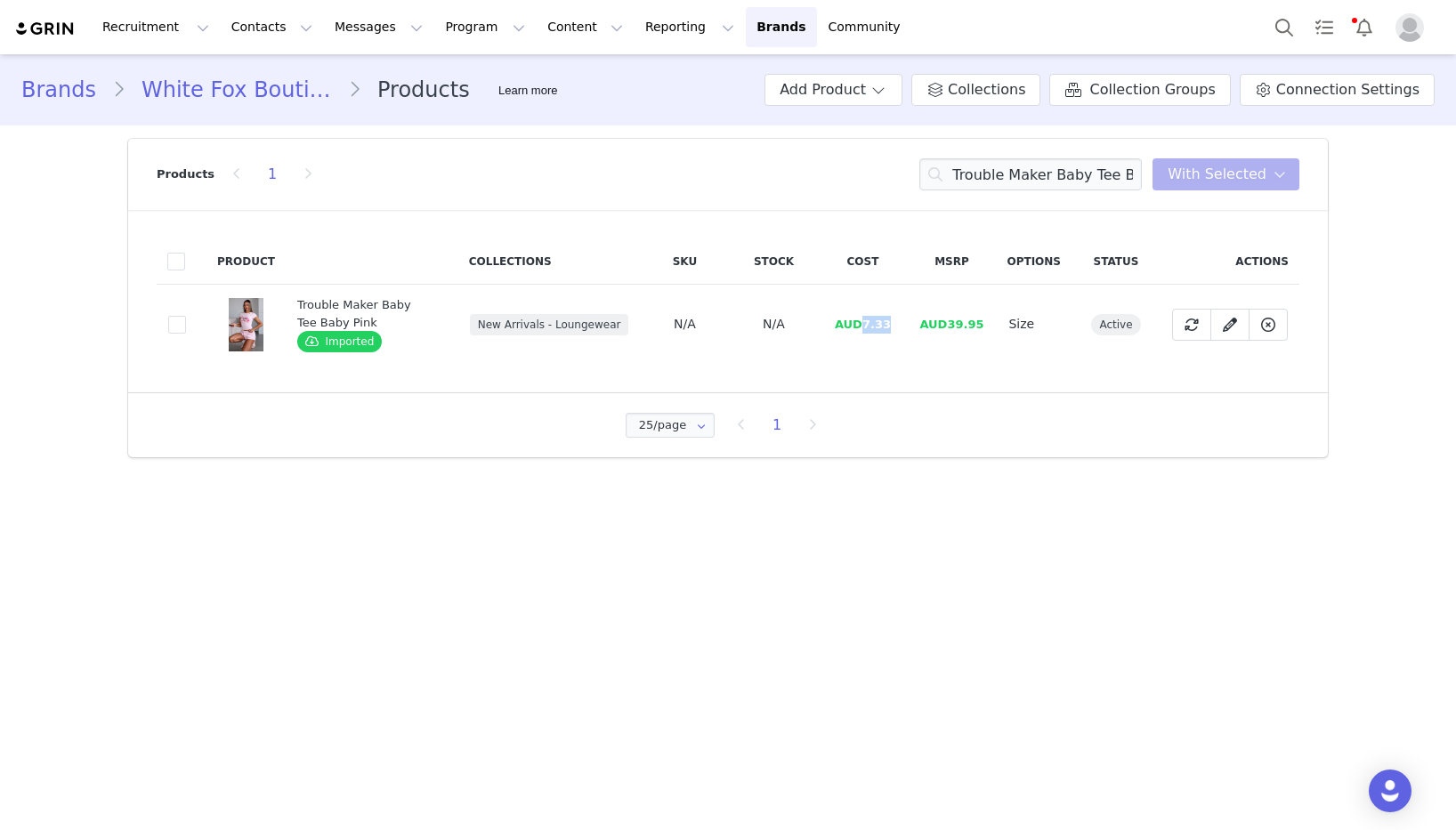
drag, startPoint x: 897, startPoint y: 325, endPoint x: 863, endPoint y: 326, distance: 34.0
click at [863, 326] on td "AUD7.33" at bounding box center [862, 324] width 89 height 80
click at [1039, 175] on input "Trouble Maker Baby Tee Baby Pink" at bounding box center [1030, 175] width 223 height 32
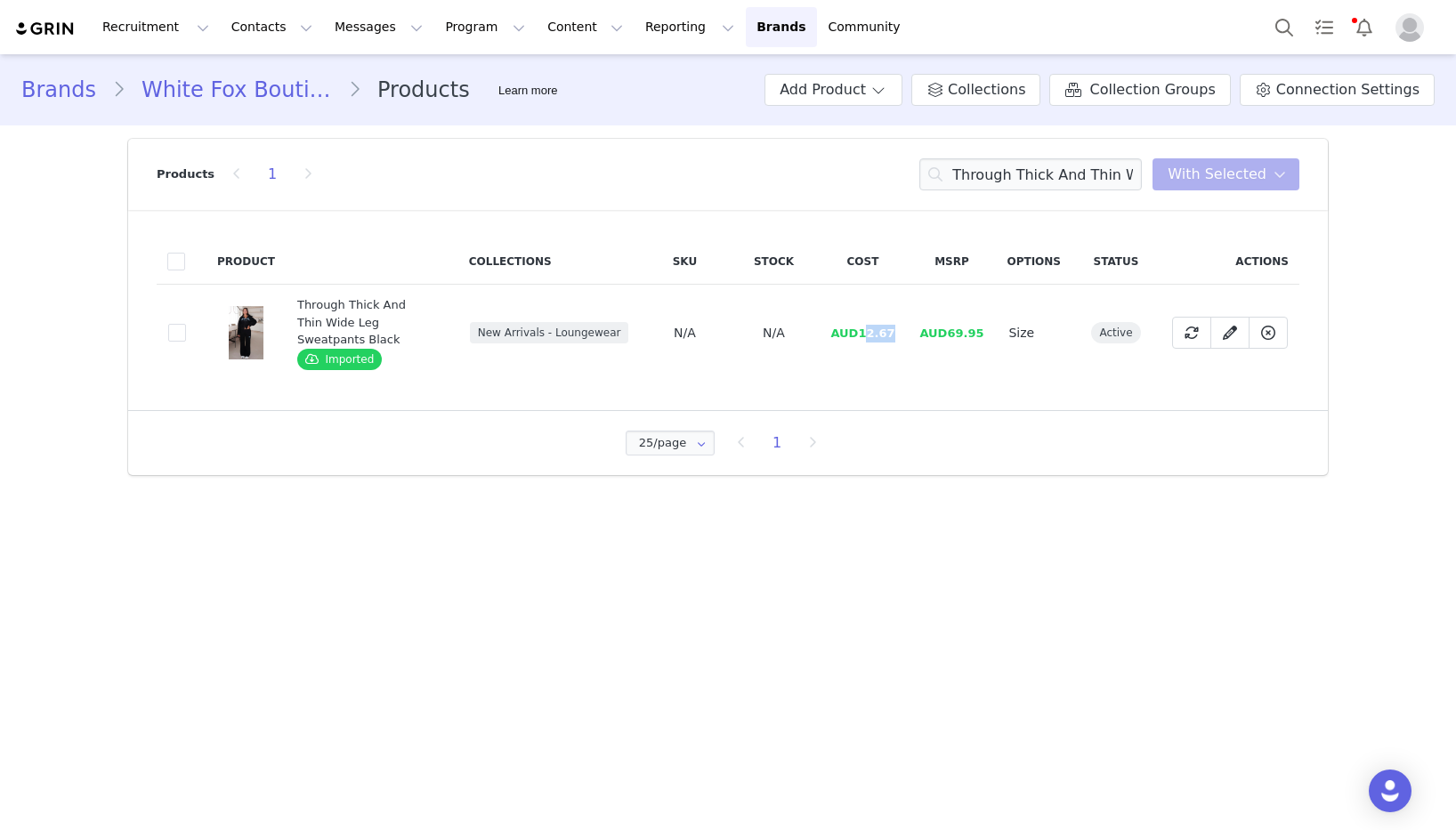
drag, startPoint x: 905, startPoint y: 332, endPoint x: 866, endPoint y: 331, distance: 39.0
click at [866, 331] on td "AUD12.67" at bounding box center [862, 333] width 89 height 97
click at [869, 339] on span "AUD12.67" at bounding box center [862, 333] width 65 height 13
drag, startPoint x: 864, startPoint y: 337, endPoint x: 901, endPoint y: 339, distance: 37.1
click at [901, 339] on td "AUD12.67" at bounding box center [862, 333] width 89 height 97
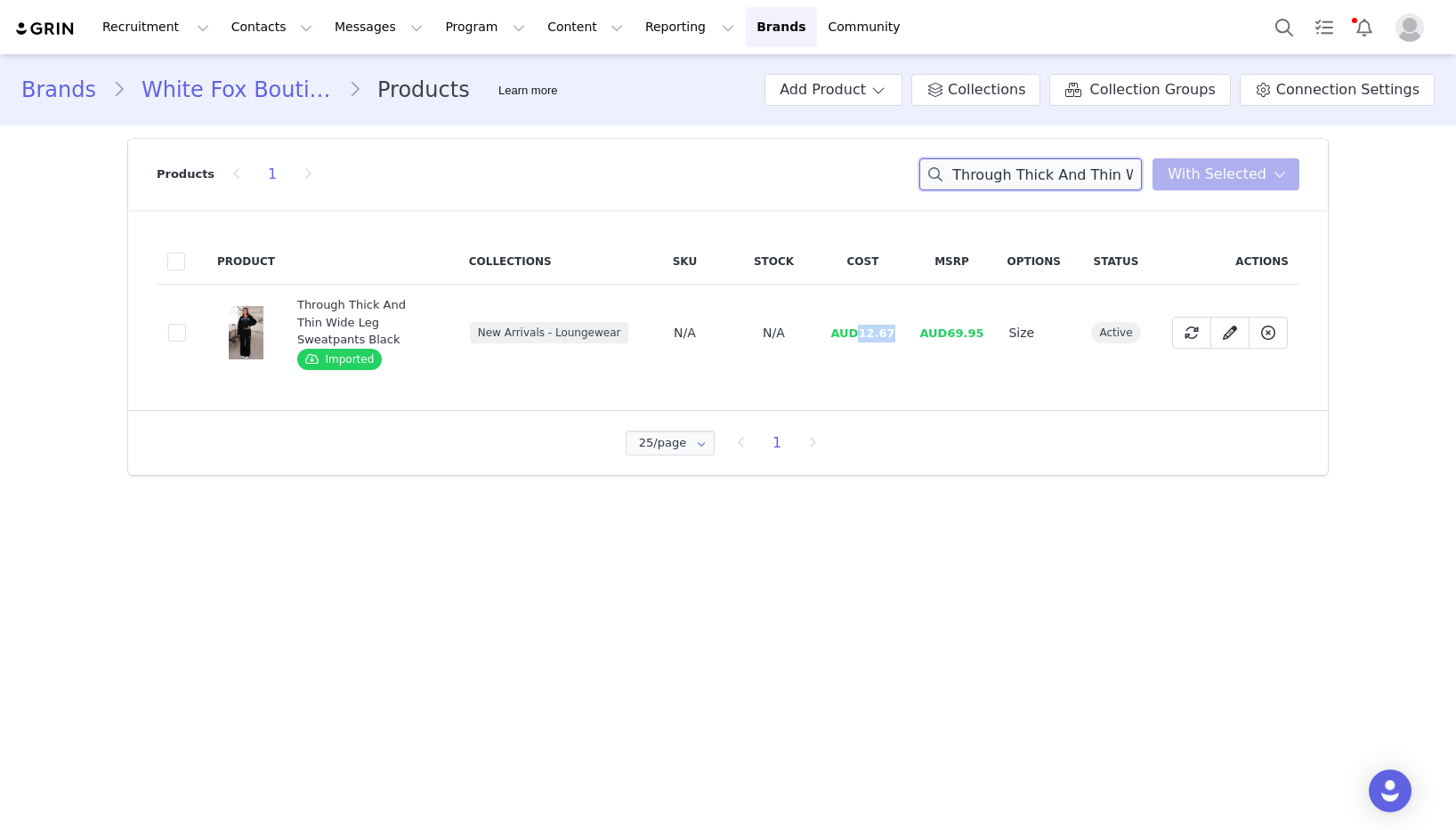
click at [1092, 167] on input "Through Thick And Thin Wide Leg Sweatpants Black" at bounding box center [1030, 175] width 223 height 32
drag, startPoint x: 863, startPoint y: 330, endPoint x: 705, endPoint y: 313, distance: 158.9
click at [899, 334] on td "AUD14.67" at bounding box center [862, 333] width 89 height 97
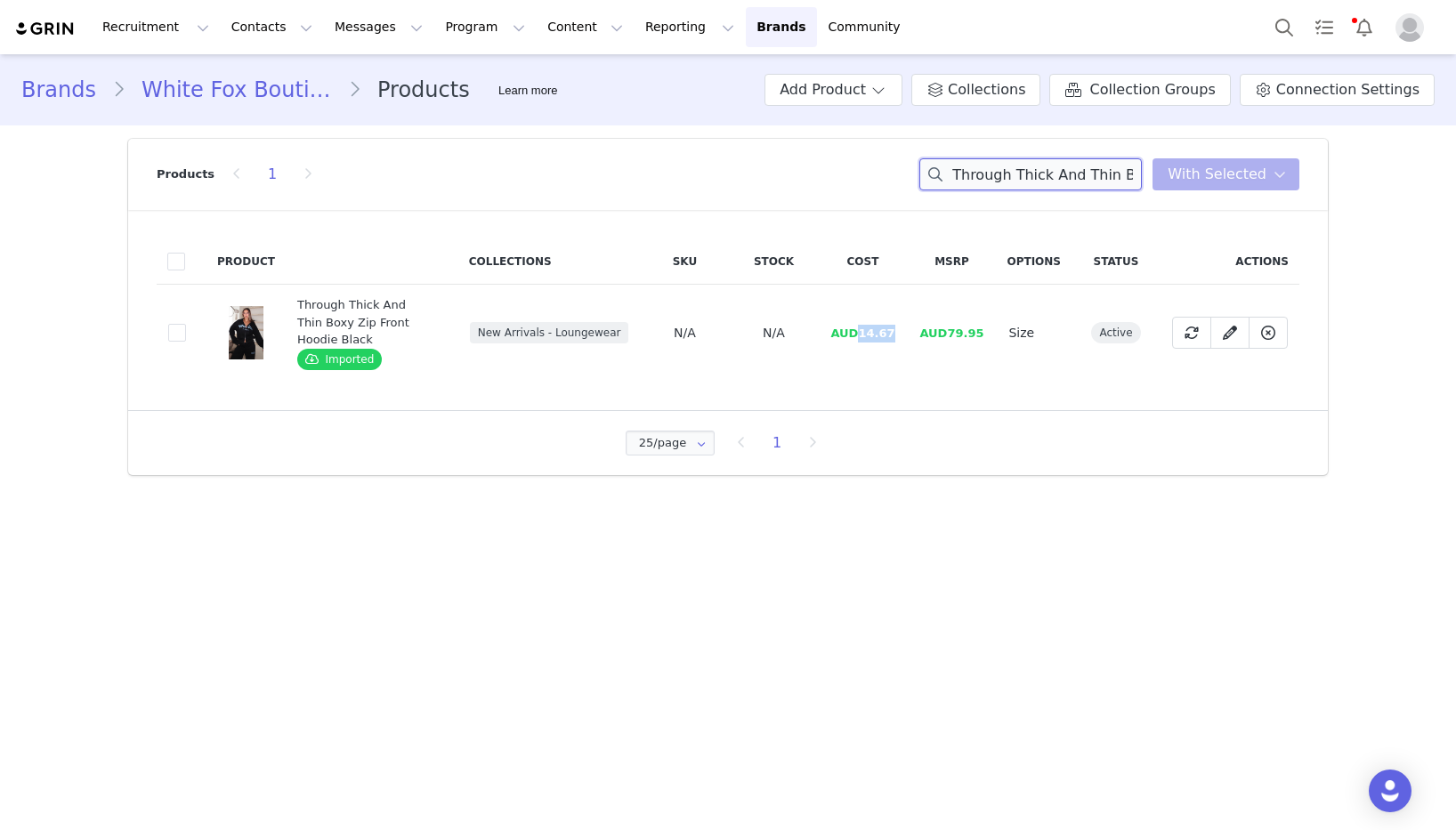
click at [1007, 170] on input "Through Thick And Thin Boxy Zip Front Hoodie Black" at bounding box center [1030, 175] width 223 height 32
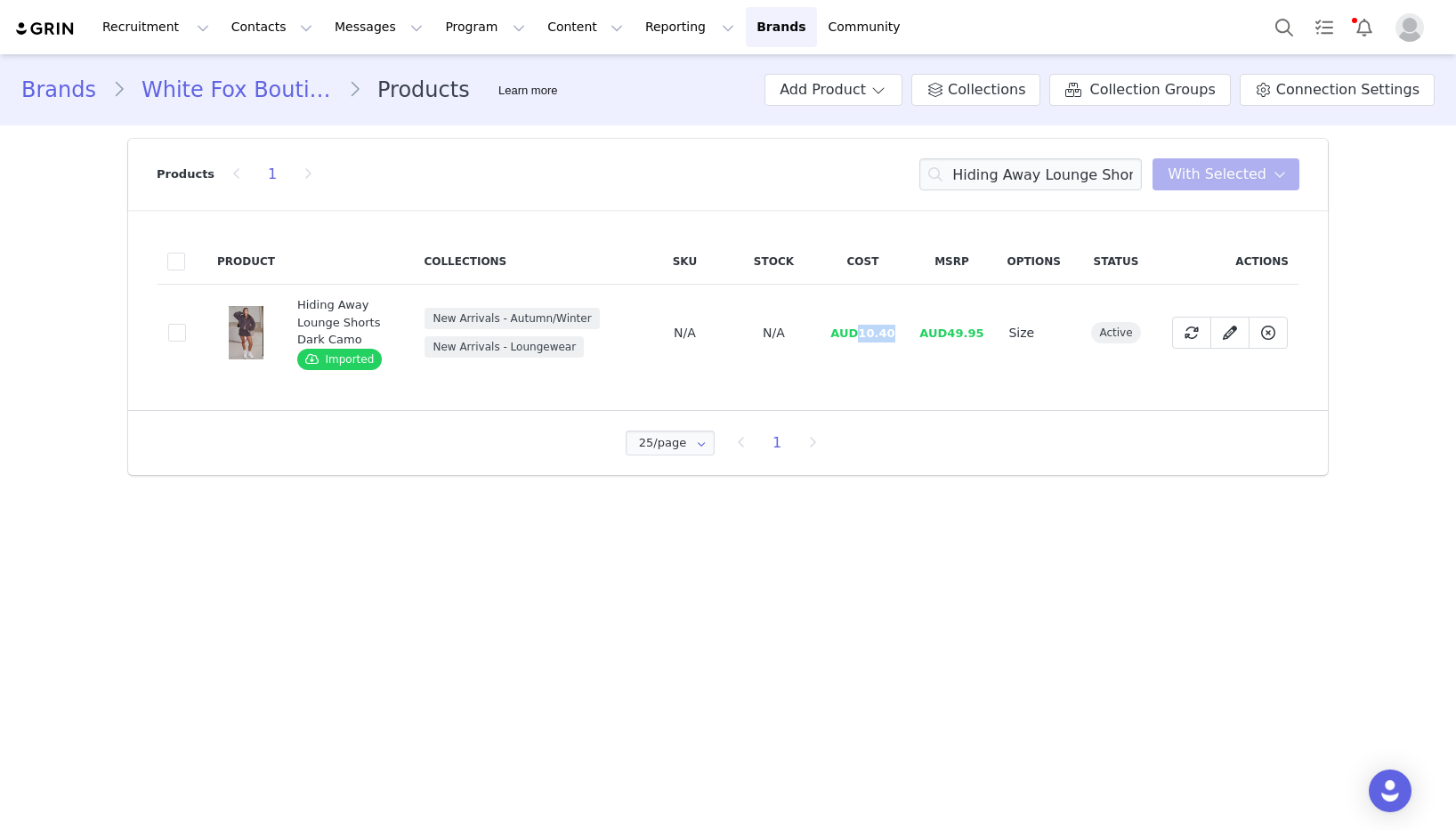
drag, startPoint x: 865, startPoint y: 334, endPoint x: 899, endPoint y: 334, distance: 34.0
click at [899, 334] on td "AUD10.40" at bounding box center [862, 333] width 89 height 97
click at [1004, 175] on input "Hiding Away Lounge Shorts Dark Camo" at bounding box center [1030, 175] width 223 height 32
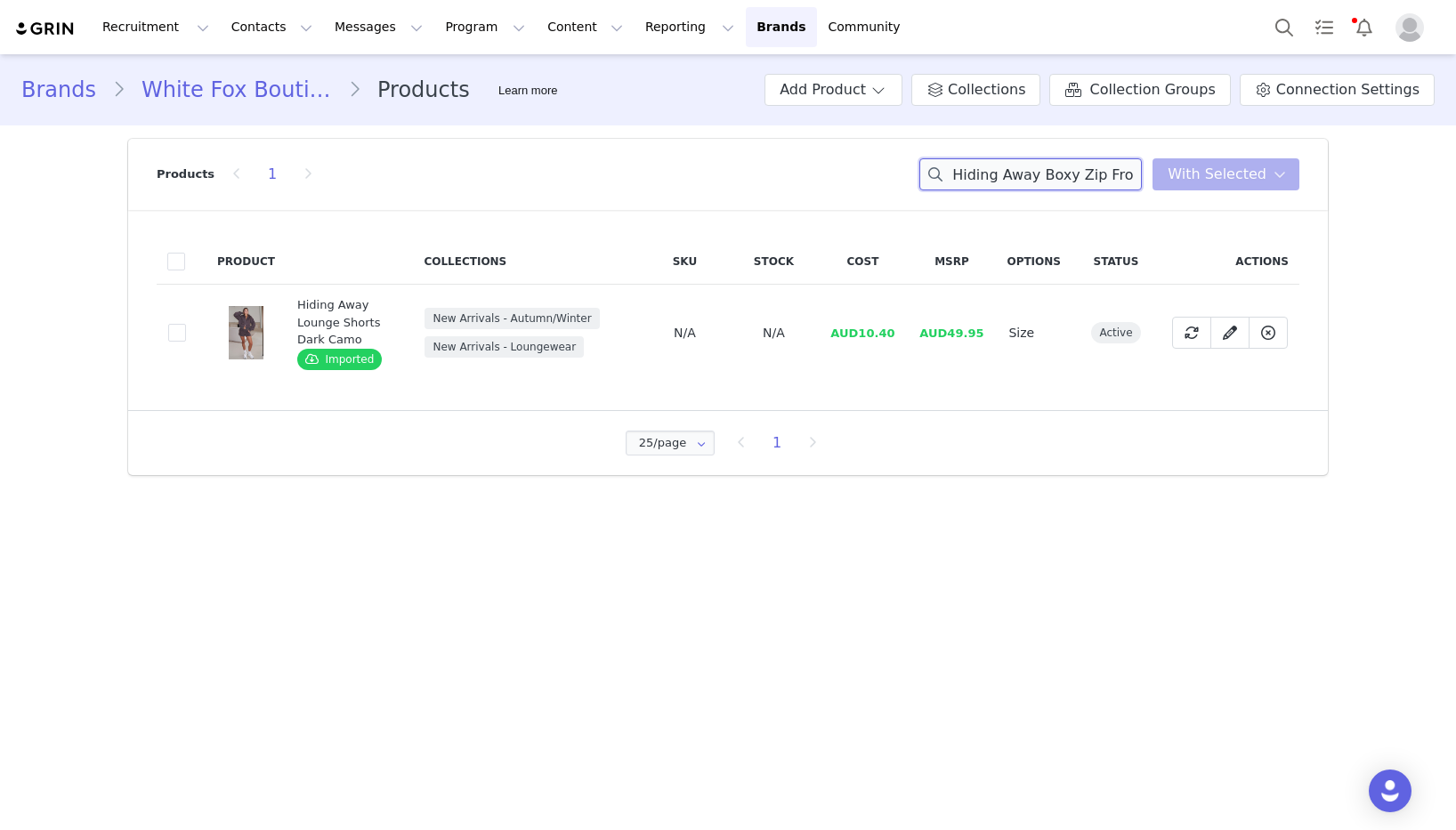
scroll to position [0, 120]
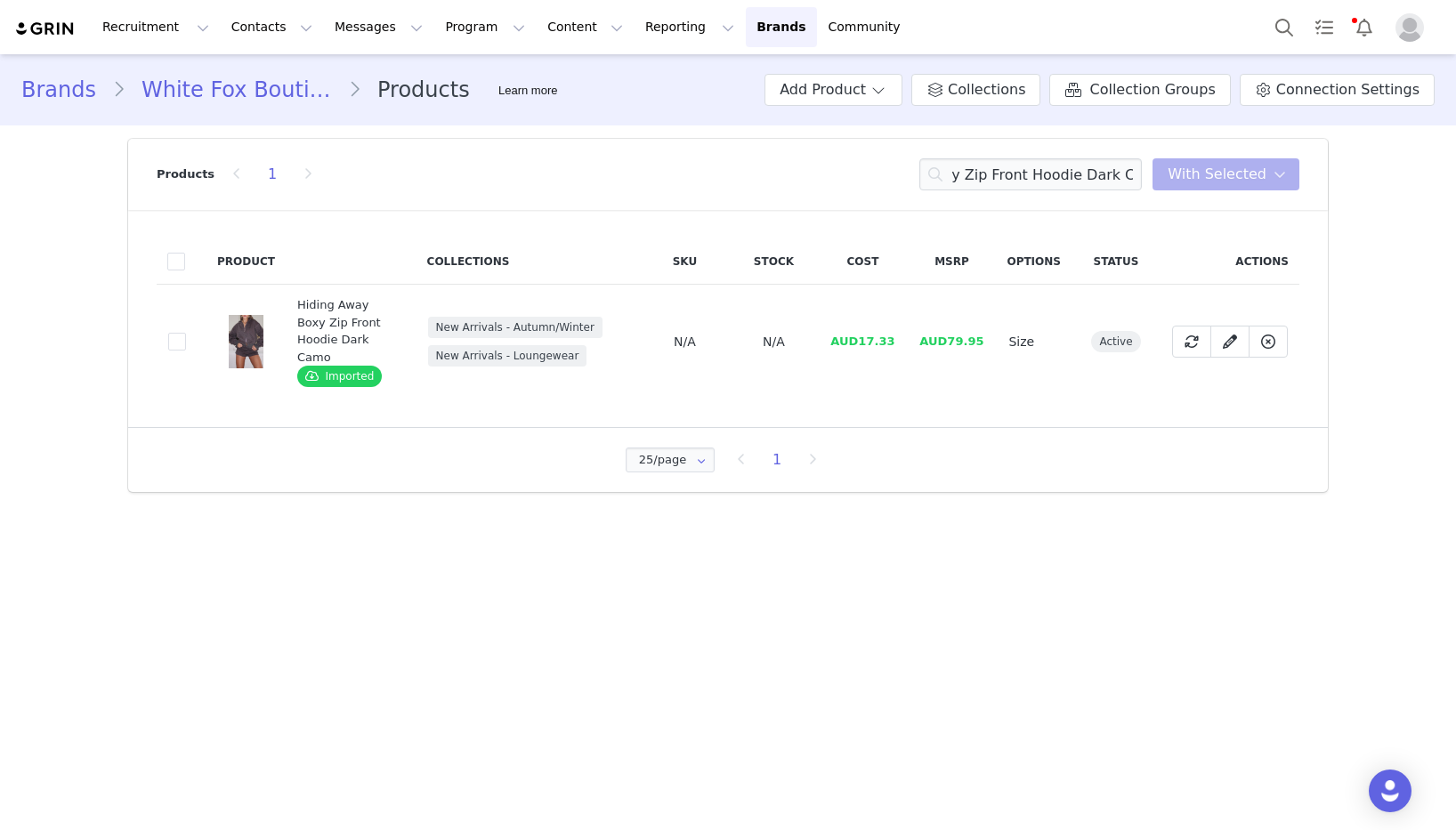
drag, startPoint x: 927, startPoint y: 413, endPoint x: 874, endPoint y: 353, distance: 80.1
click at [925, 428] on div "25/page 25/page 50/page 100/page 1" at bounding box center [728, 460] width 1200 height 65
drag, startPoint x: 862, startPoint y: 335, endPoint x: 896, endPoint y: 334, distance: 34.0
click at [896, 334] on td "AUD17.33" at bounding box center [862, 341] width 89 height 115
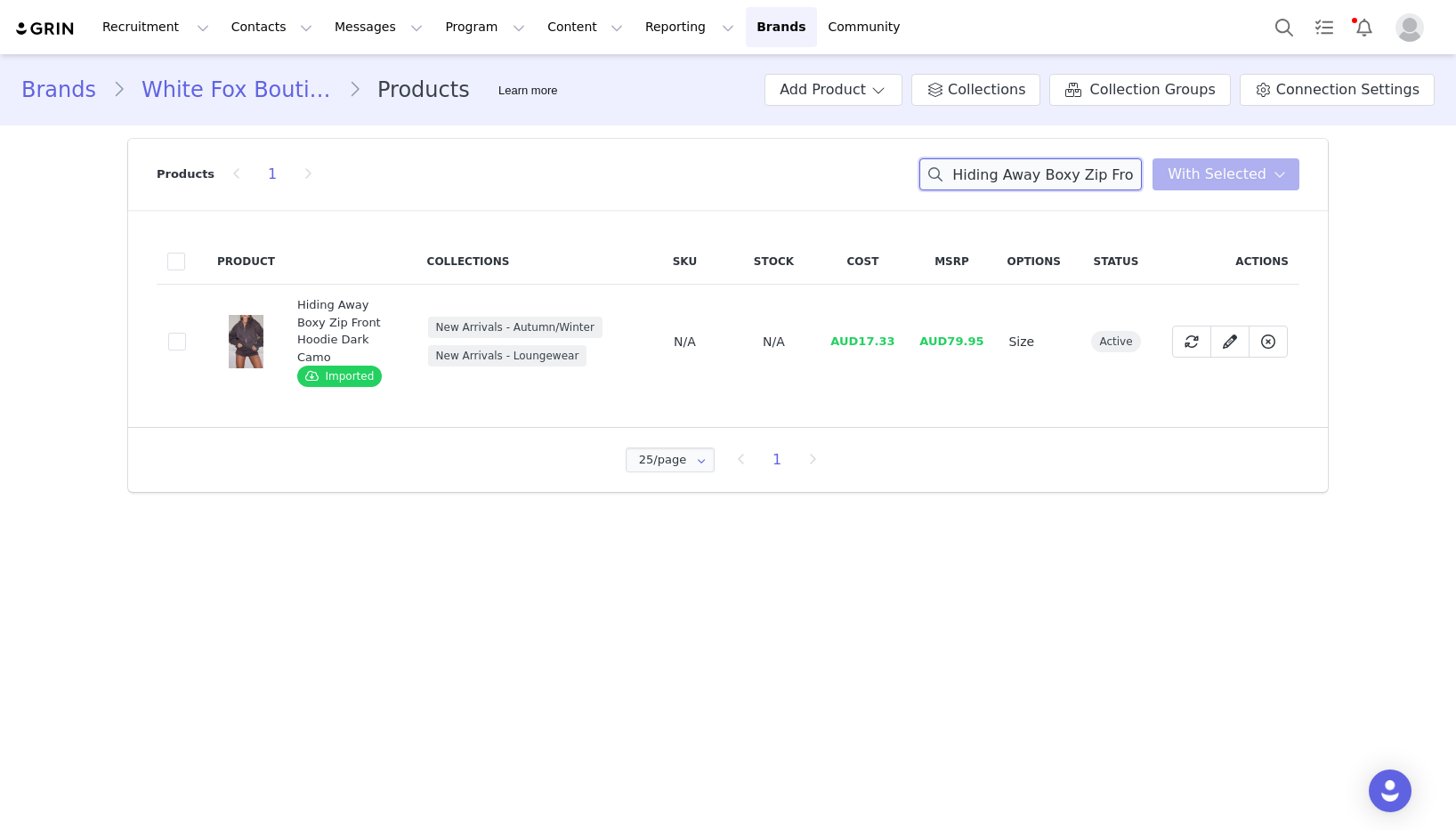
click at [1117, 175] on input "Hiding Away Boxy Zip Front Hoodie Dark Camo" at bounding box center [1030, 175] width 223 height 32
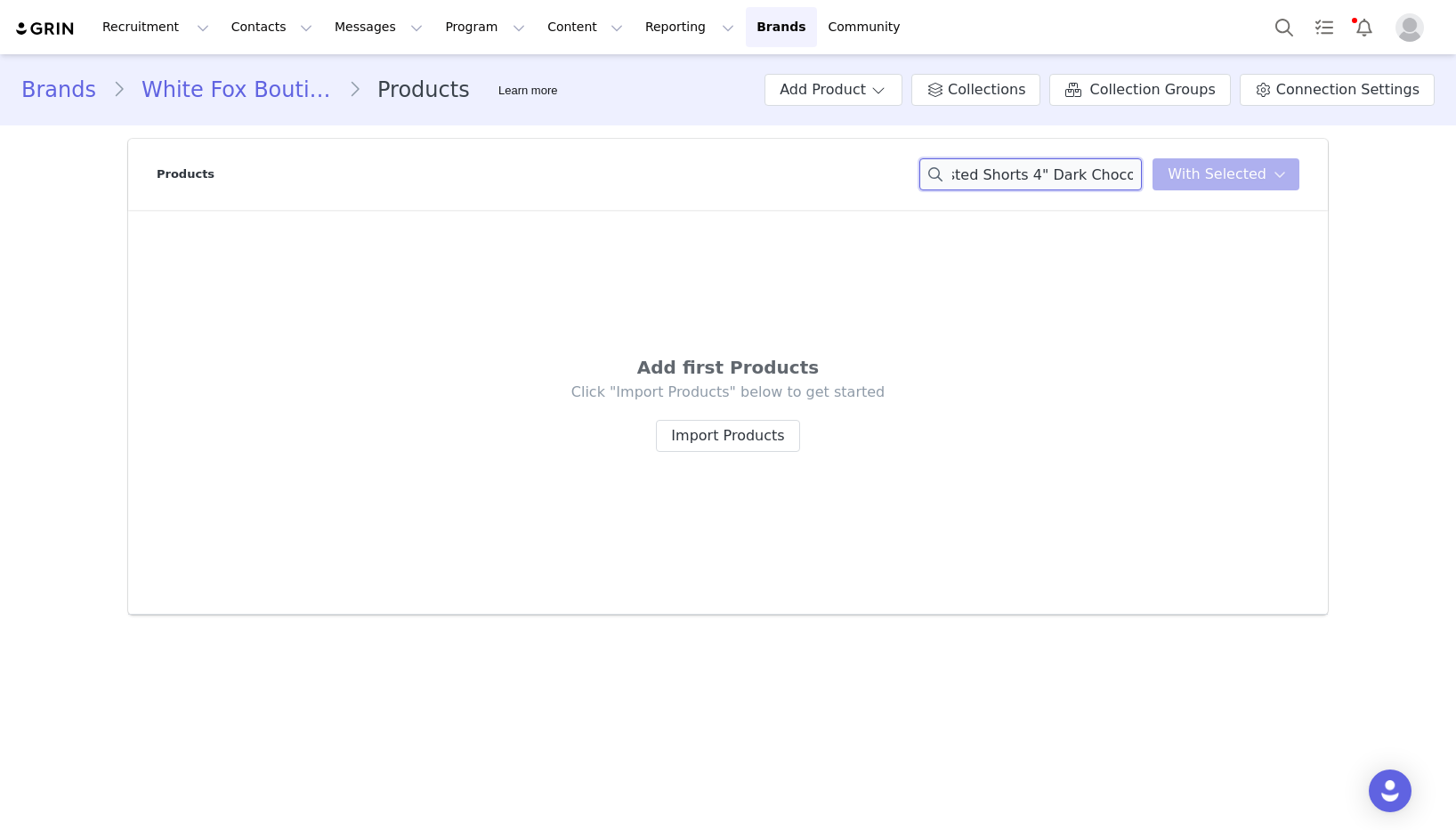
click at [1126, 176] on input "Keep Up High Waisted Shorts 4" Dark Chocolate" at bounding box center [1030, 175] width 223 height 32
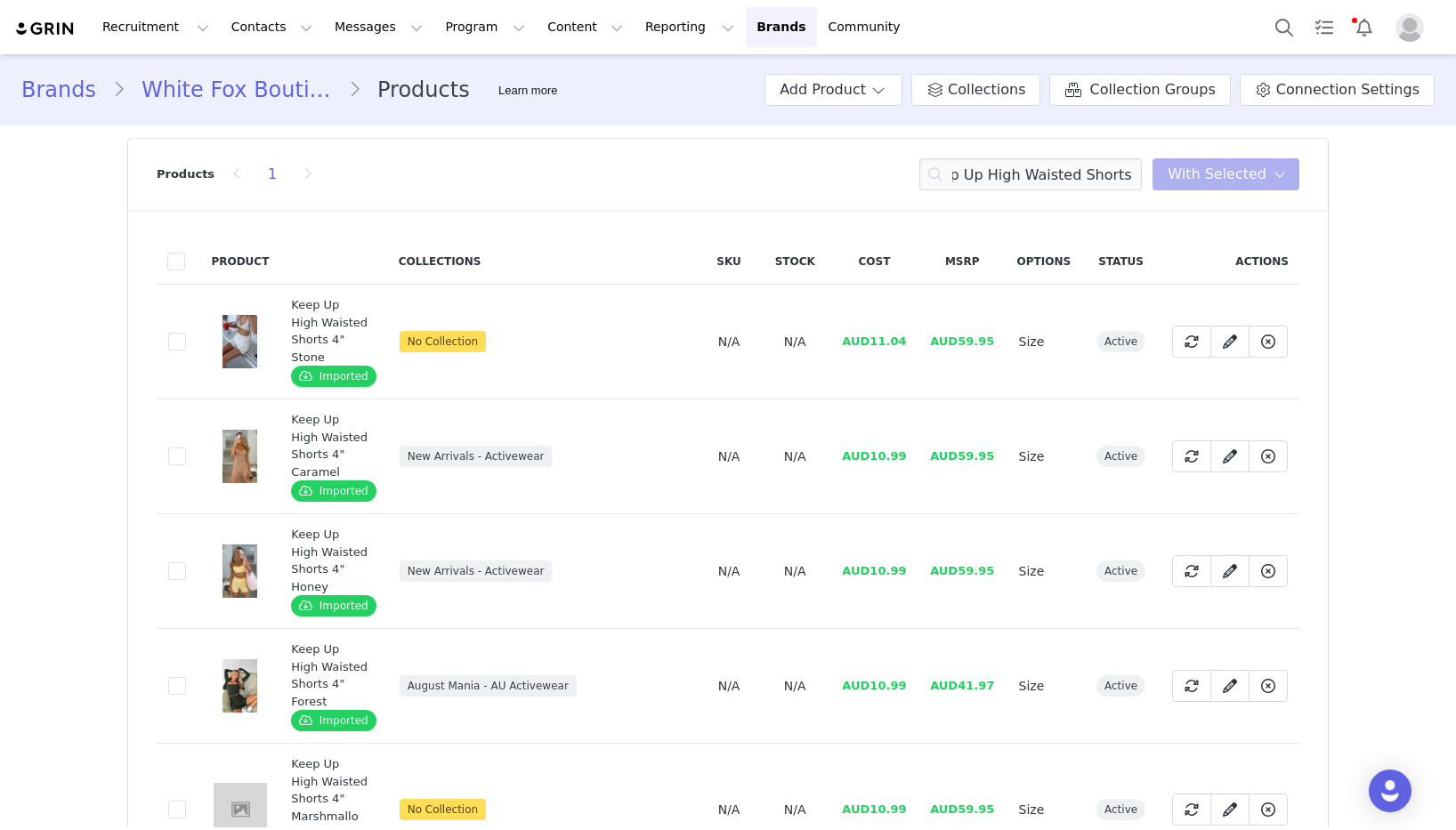
scroll to position [0, 0]
drag, startPoint x: 873, startPoint y: 341, endPoint x: 910, endPoint y: 341, distance: 37.0
click at [910, 341] on td "AUD11.04" at bounding box center [874, 341] width 88 height 115
click at [975, 180] on input "Keep Up High Waisted Shorts 4"" at bounding box center [1030, 175] width 223 height 32
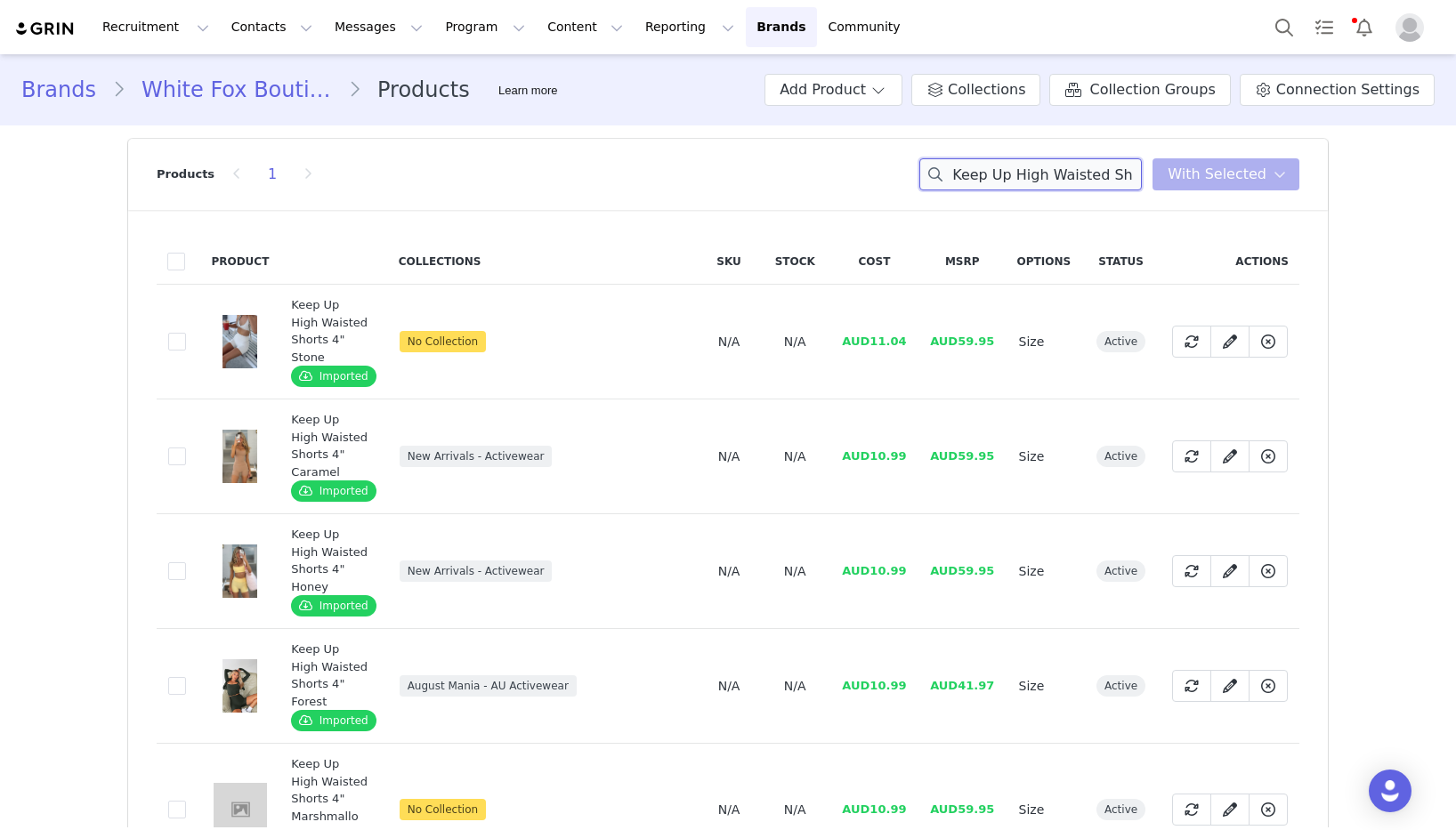
click at [975, 180] on input "Keep Up High Waisted Shorts 4"" at bounding box center [1030, 175] width 223 height 32
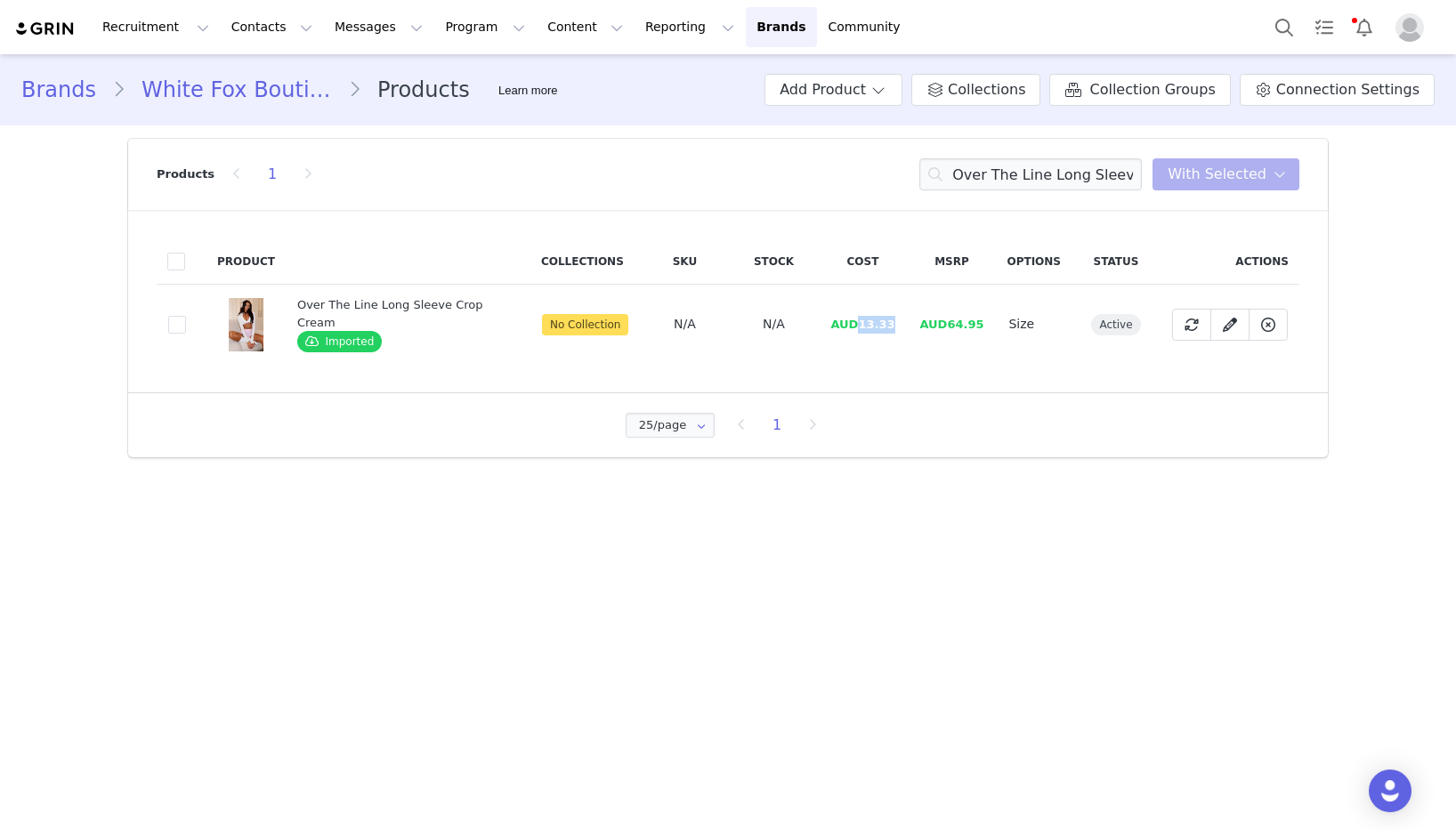
drag, startPoint x: 890, startPoint y: 320, endPoint x: 857, endPoint y: 324, distance: 33.2
click at [857, 324] on td "AUD13.33" at bounding box center [862, 324] width 89 height 80
click at [990, 179] on input "Over The Line Long Sleeve Crop Cream" at bounding box center [1030, 175] width 223 height 32
click at [990, 179] on input "Energize Me Sports Bra Cream" at bounding box center [1030, 175] width 223 height 32
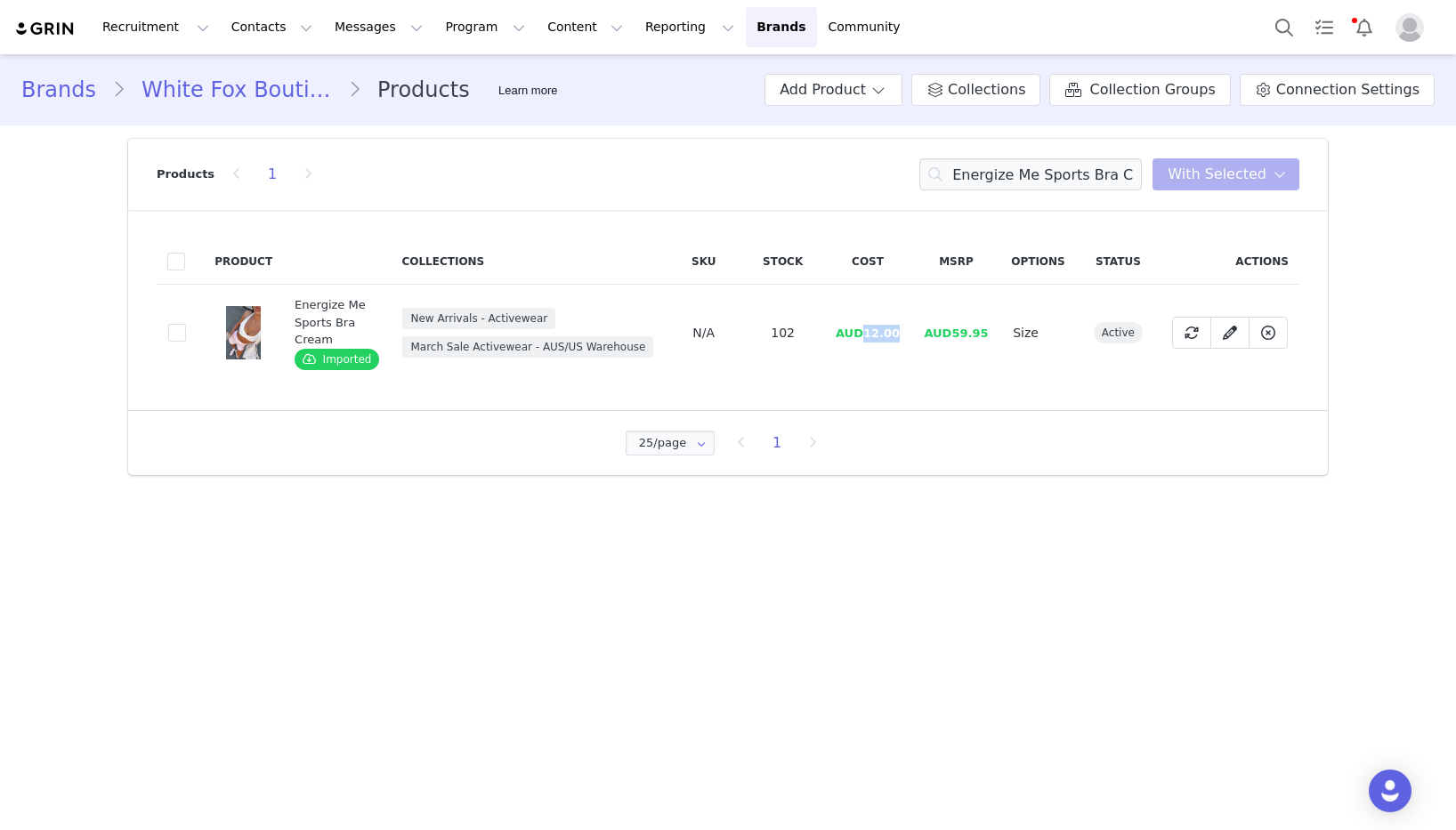
drag, startPoint x: 866, startPoint y: 336, endPoint x: 766, endPoint y: 328, distance: 100.3
click at [897, 337] on span "AUD12.00" at bounding box center [868, 333] width 65 height 13
click at [992, 186] on input "Energize Me Sports Bra Cream" at bounding box center [1030, 175] width 223 height 32
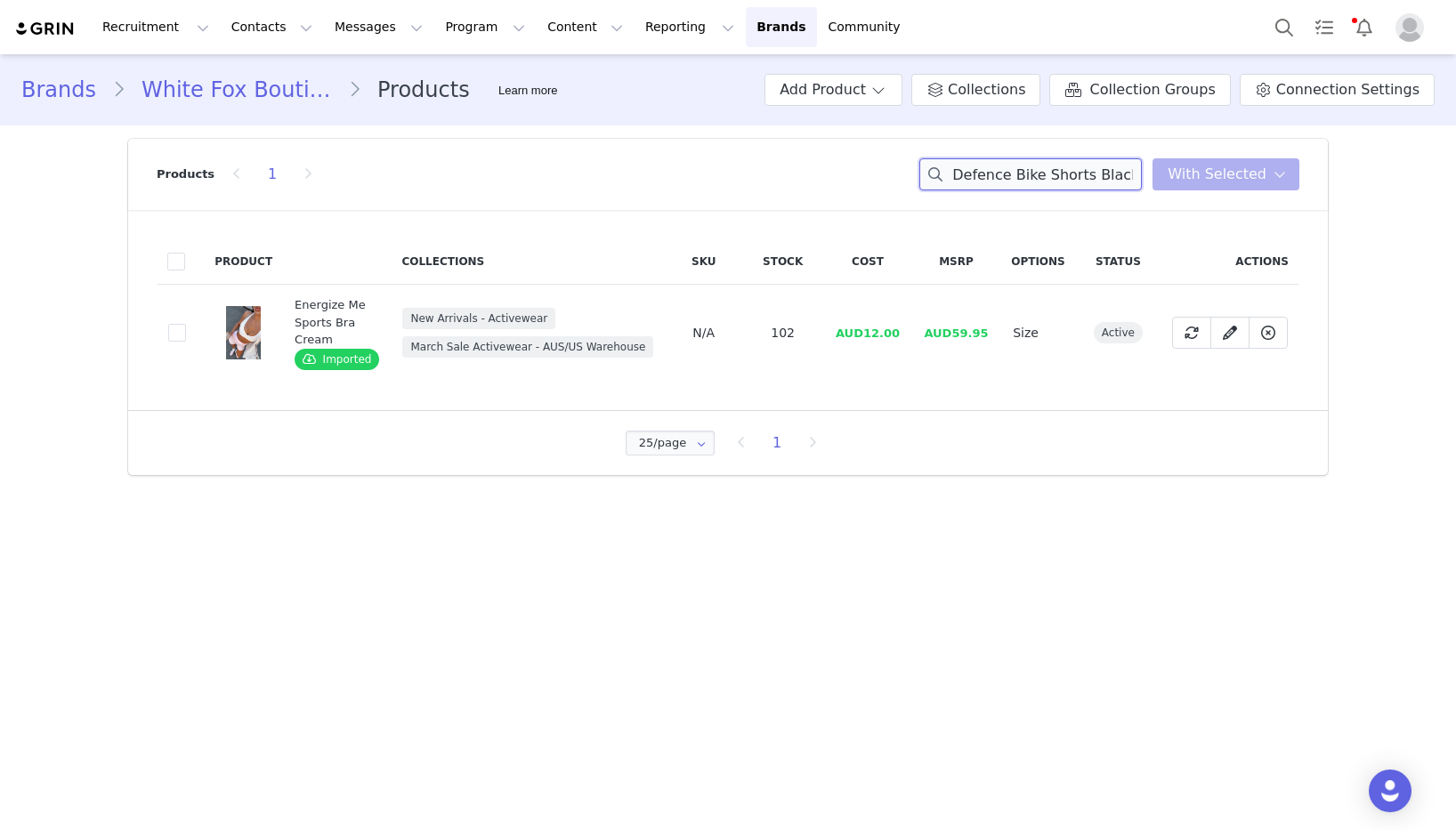
scroll to position [0, 30]
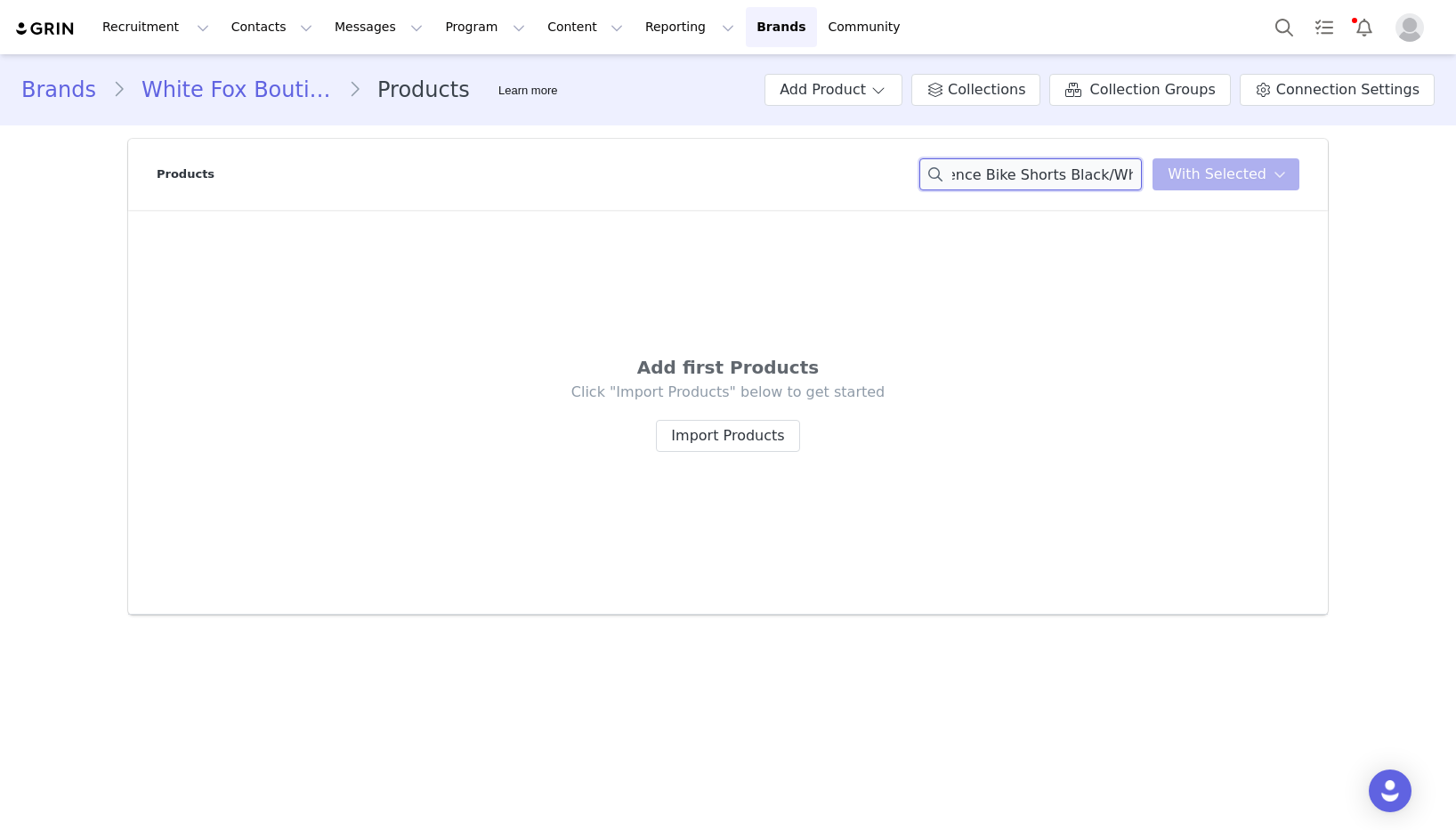
click at [1161, 179] on div "Defence Bike Shorts Black/White You have 0 product s selected Add to Collection…" at bounding box center [1109, 175] width 380 height 32
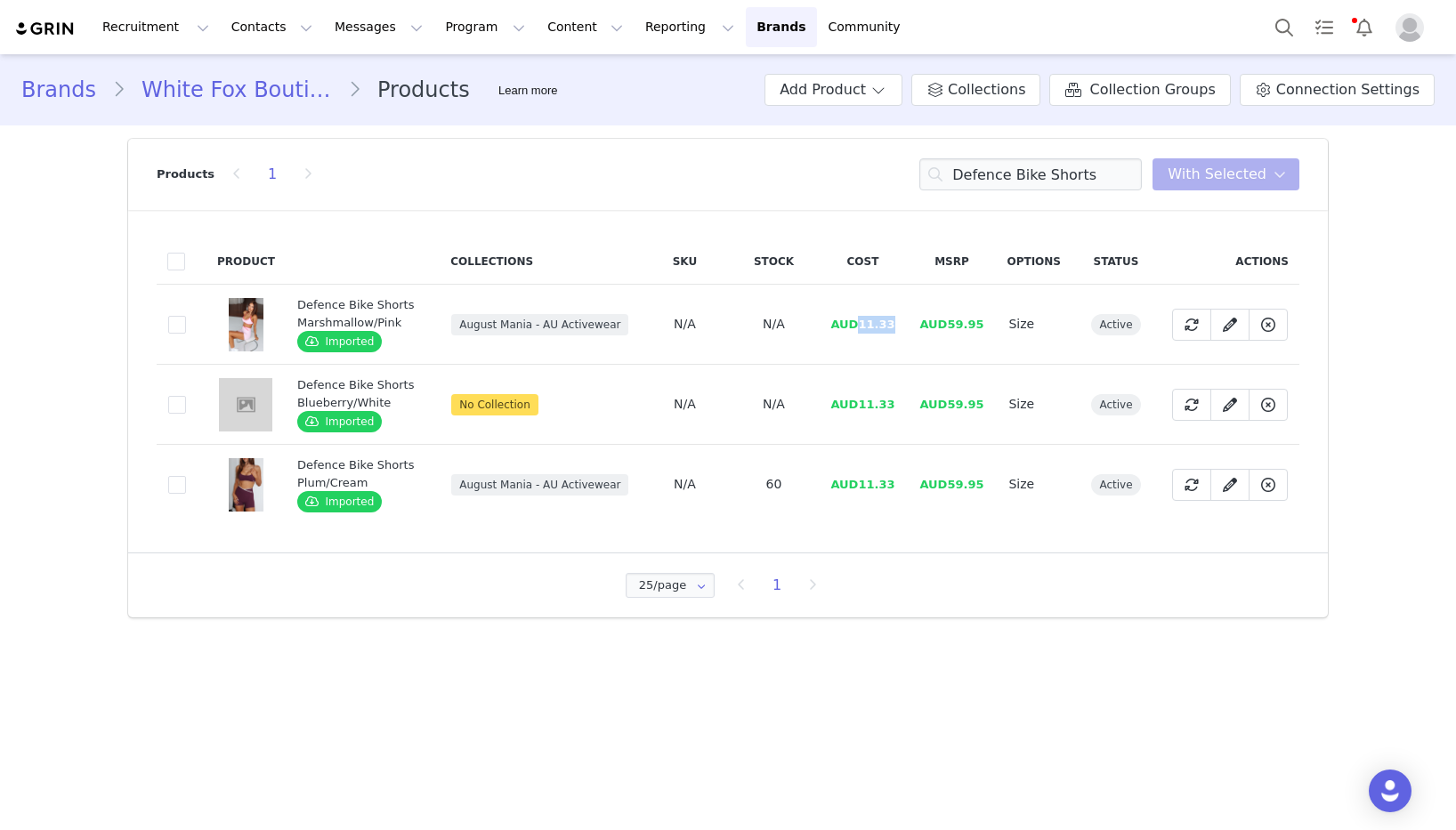
drag, startPoint x: 909, startPoint y: 326, endPoint x: 867, endPoint y: 327, distance: 42.0
click at [861, 326] on td "AUD11.33" at bounding box center [862, 324] width 89 height 80
click at [1025, 156] on div "Products 1 Defence Bike Shorts You have 0 product s selected Add to Collections…" at bounding box center [728, 174] width 1143 height 71
click at [1028, 178] on input "Defence Bike Shorts" at bounding box center [1030, 175] width 223 height 32
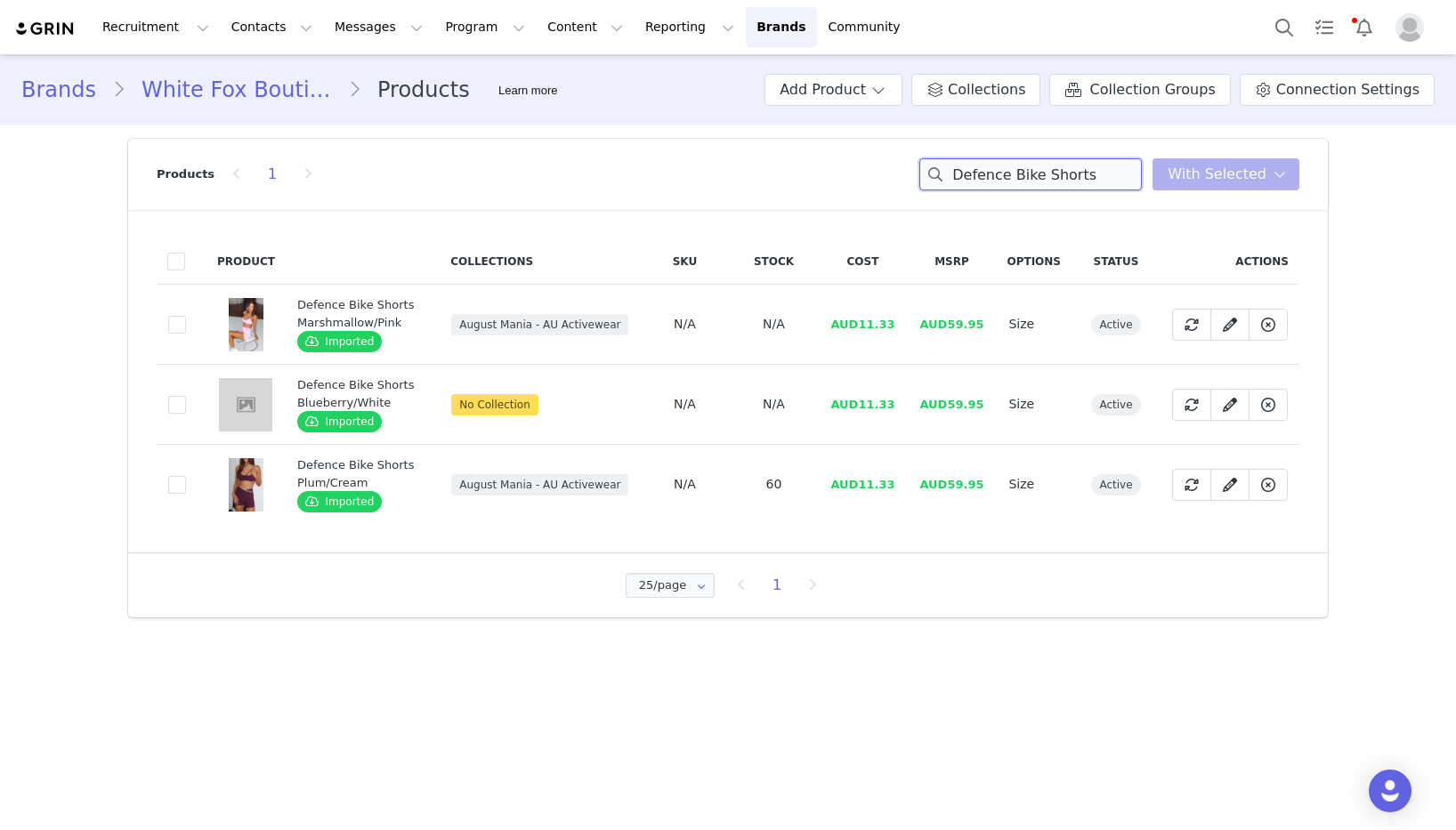
click at [1028, 178] on input "Defence Bike Shorts" at bounding box center [1030, 175] width 223 height 32
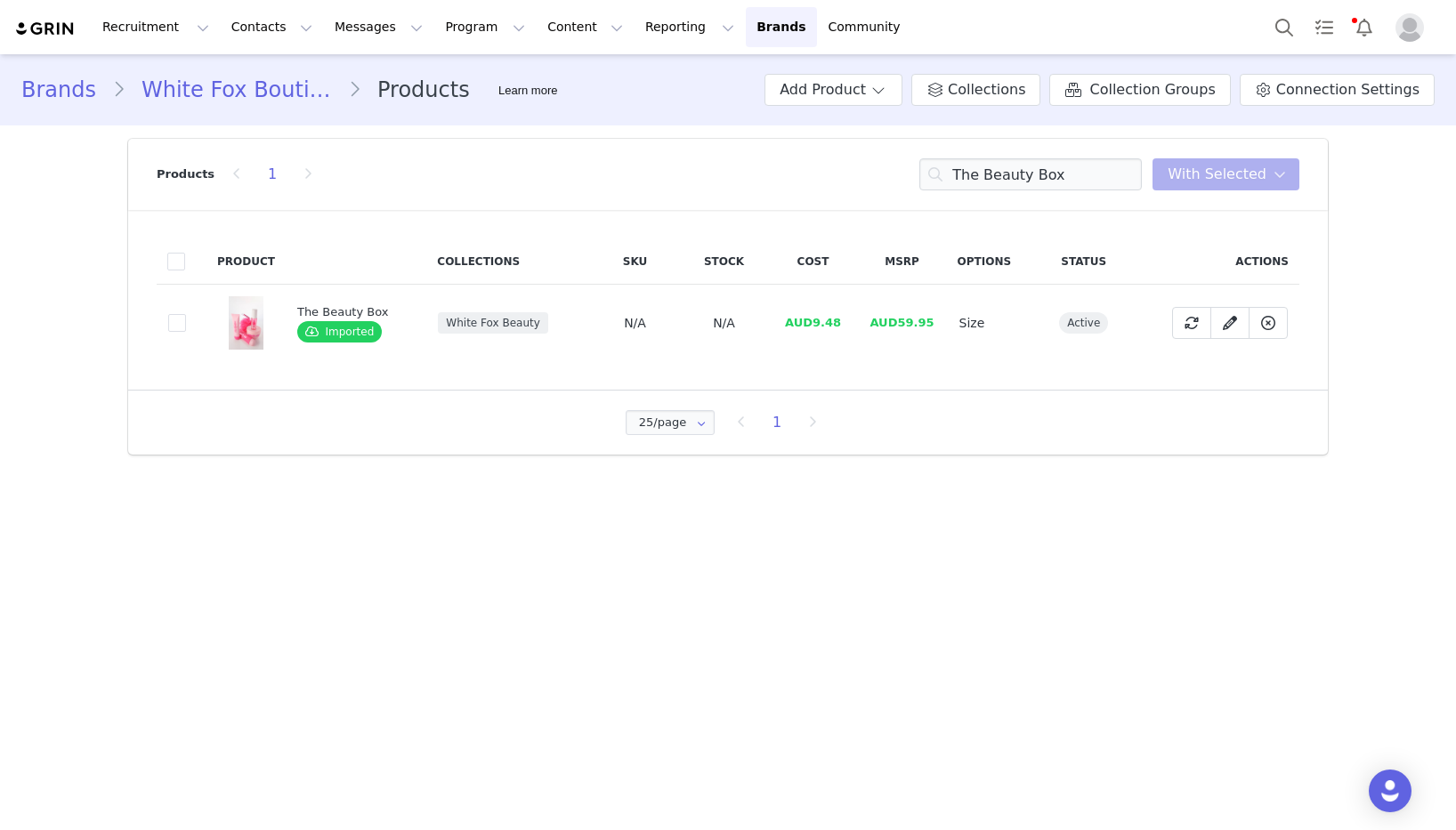
drag, startPoint x: 841, startPoint y: 354, endPoint x: 840, endPoint y: 336, distance: 18.0
click at [841, 353] on td "AUD9.48" at bounding box center [814, 323] width 89 height 78
drag, startPoint x: 833, startPoint y: 327, endPoint x: 803, endPoint y: 327, distance: 30.0
click at [803, 327] on td "AUD9.48" at bounding box center [814, 323] width 89 height 78
click at [1026, 179] on input "The Beauty Box" at bounding box center [1030, 175] width 223 height 32
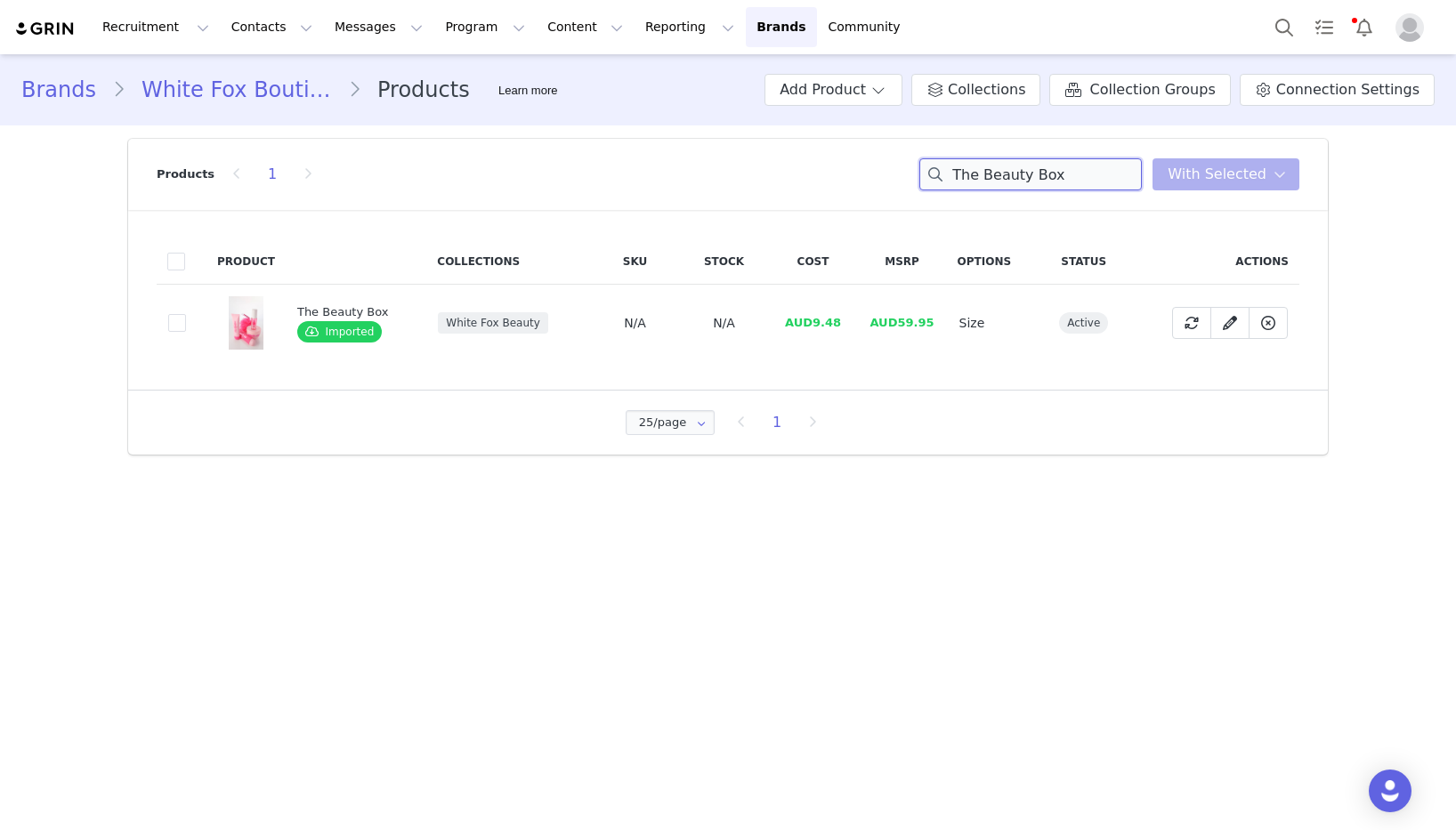
click at [1026, 179] on input "The Beauty Box" at bounding box center [1030, 175] width 223 height 32
drag, startPoint x: 810, startPoint y: 323, endPoint x: 884, endPoint y: 324, distance: 74.0
click at [884, 324] on tr "2d34bf7a-7e52-46e1-8937-36986ccc85bf GRWM Brush Set Imported White Fox Beauty N…" at bounding box center [728, 323] width 1143 height 78
click at [1093, 171] on input "GRWM Brush Set" at bounding box center [1030, 175] width 223 height 32
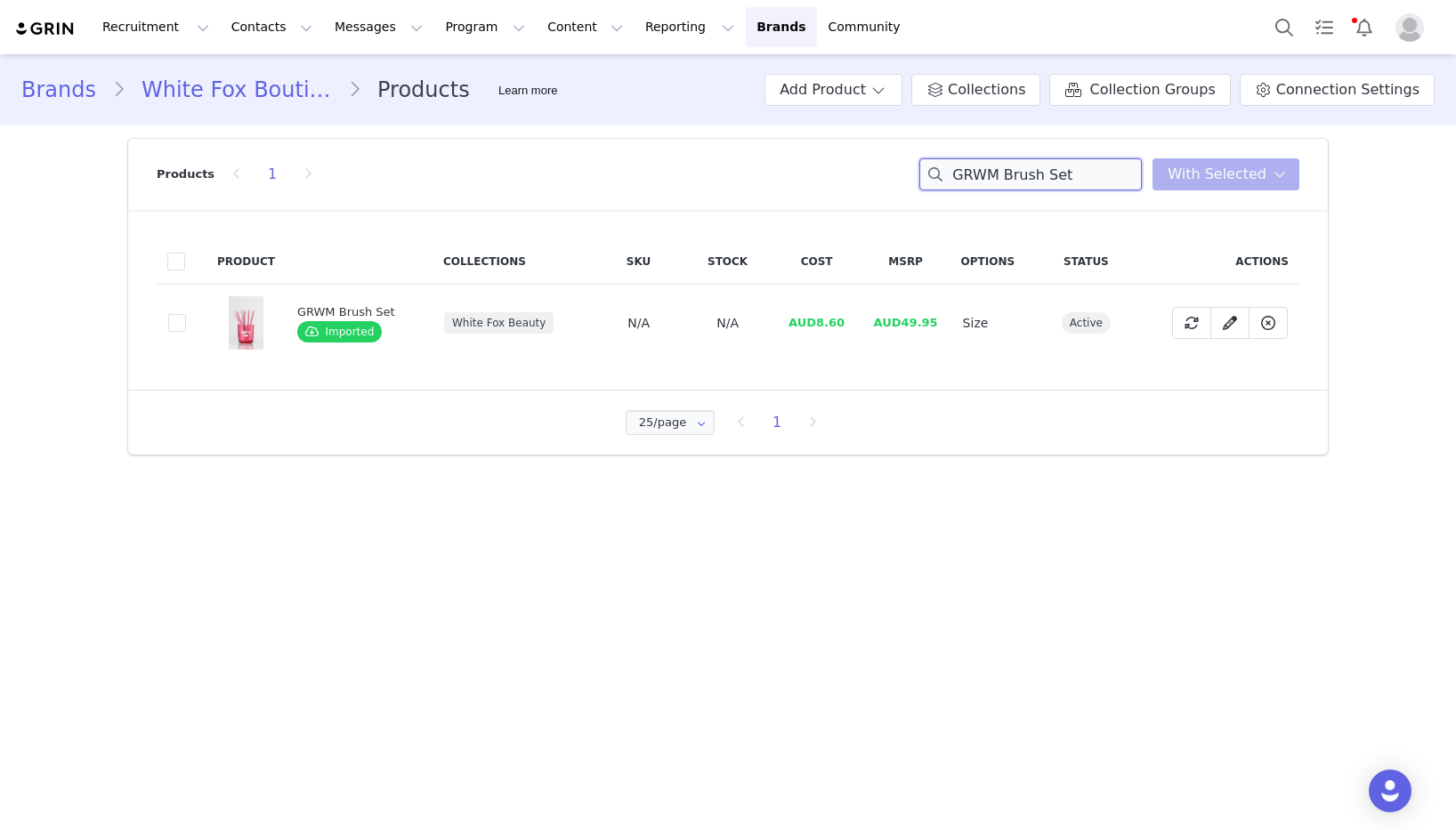
click at [1093, 171] on input "GRWM Brush Set" at bounding box center [1030, 175] width 223 height 32
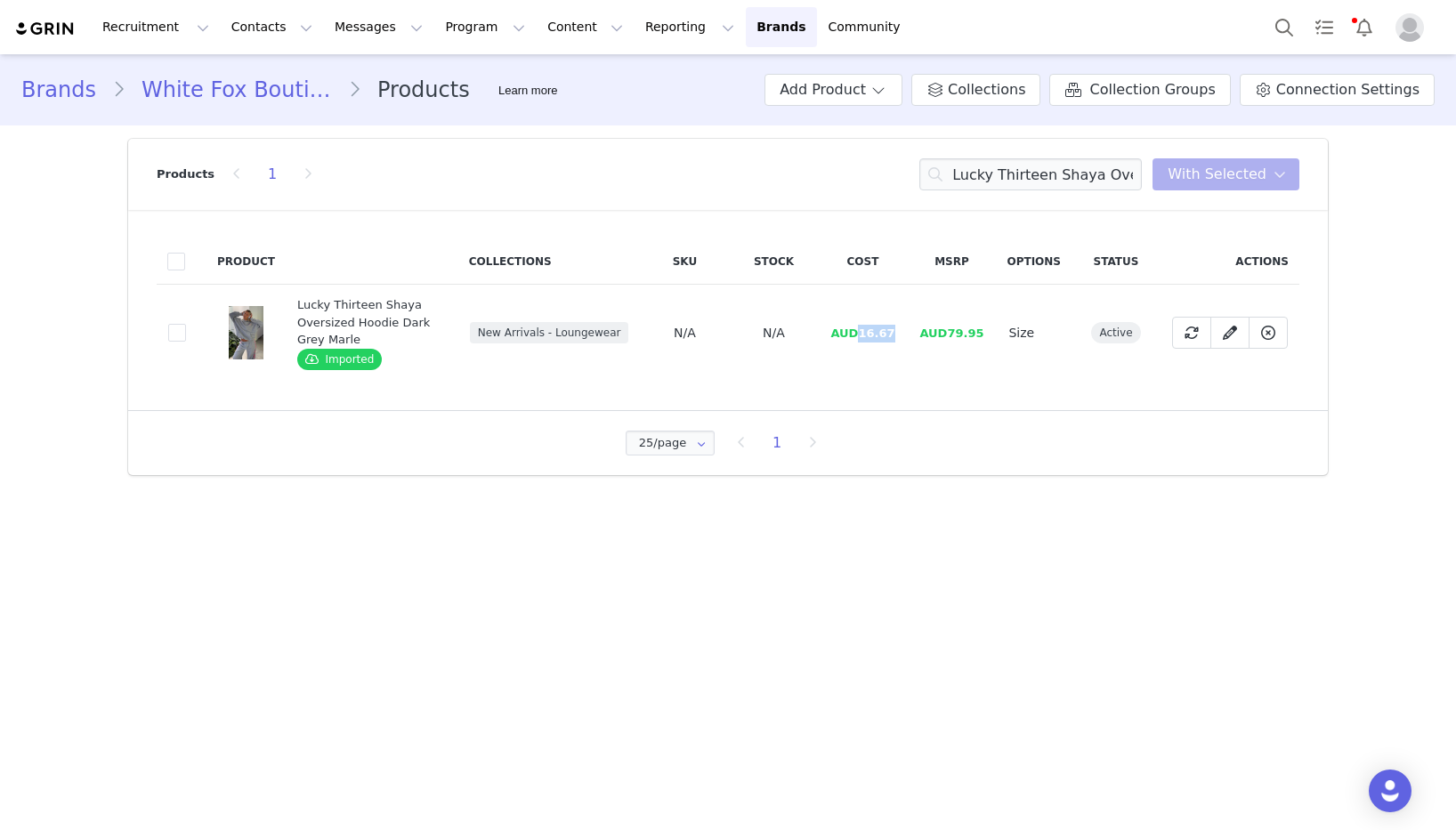
drag, startPoint x: 861, startPoint y: 333, endPoint x: 894, endPoint y: 329, distance: 33.2
click at [894, 329] on span "AUD16.67" at bounding box center [862, 333] width 65 height 13
click at [1023, 180] on input "Lucky Thirteen Shaya Oversized Hoodie Dark Grey Marle" at bounding box center [1030, 175] width 223 height 32
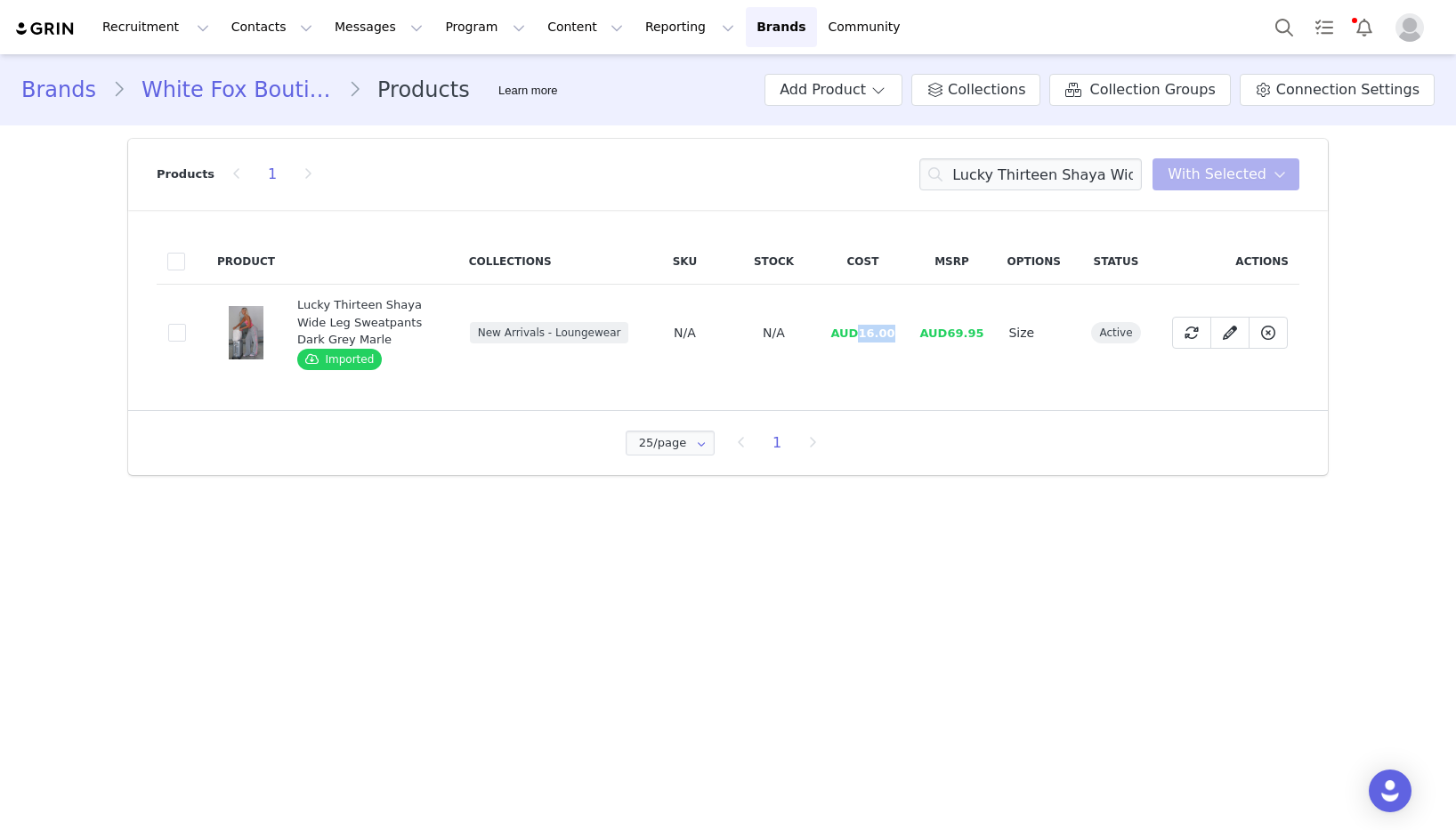
drag, startPoint x: 863, startPoint y: 333, endPoint x: 901, endPoint y: 336, distance: 38.1
click at [901, 336] on td "AUD16.00" at bounding box center [862, 333] width 89 height 97
click at [971, 169] on input "Lucky Thirteen Shaya Wide Leg Sweatpants Dark Grey Marle" at bounding box center [1030, 175] width 223 height 32
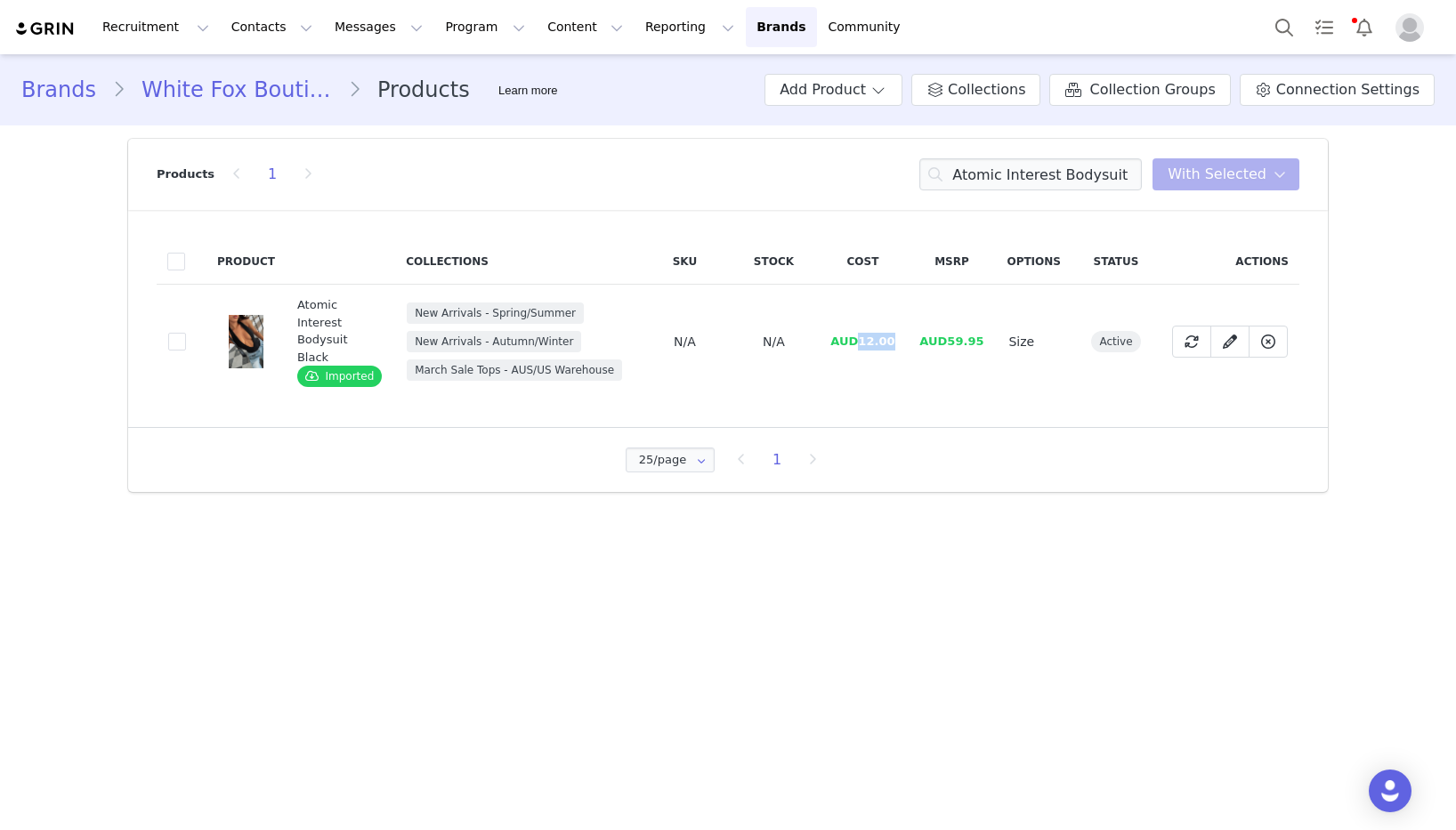
drag, startPoint x: 861, startPoint y: 339, endPoint x: 908, endPoint y: 341, distance: 47.0
click at [907, 341] on td "AUD12.00" at bounding box center [862, 341] width 89 height 115
click at [1044, 176] on input "Atomic Interest Bodysuit Black" at bounding box center [1030, 175] width 223 height 32
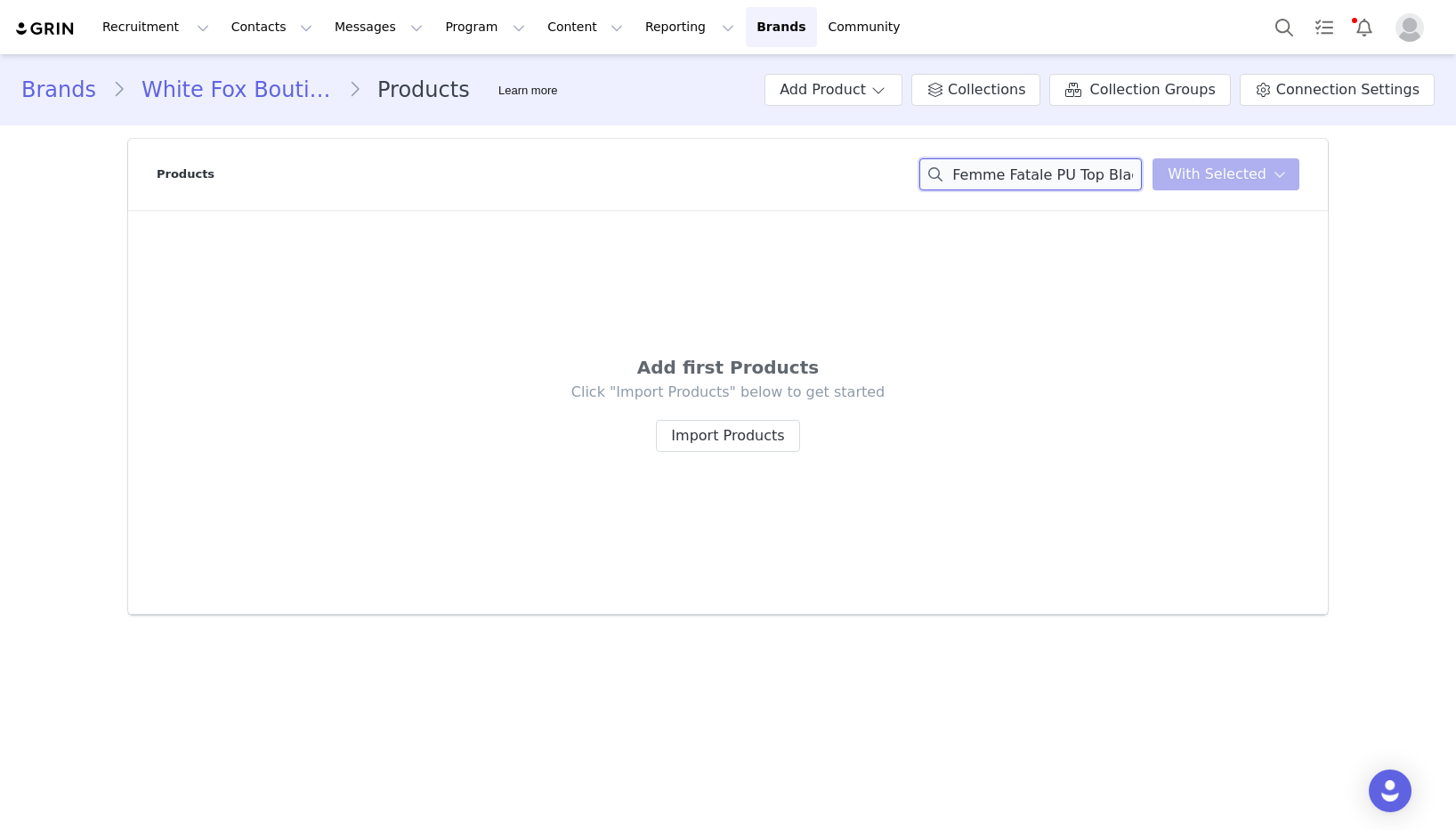
click at [1111, 180] on input "Femme Fatale PU Top Black" at bounding box center [1030, 175] width 223 height 32
click at [1082, 166] on input "Femme Fatale PU Top" at bounding box center [1030, 175] width 223 height 32
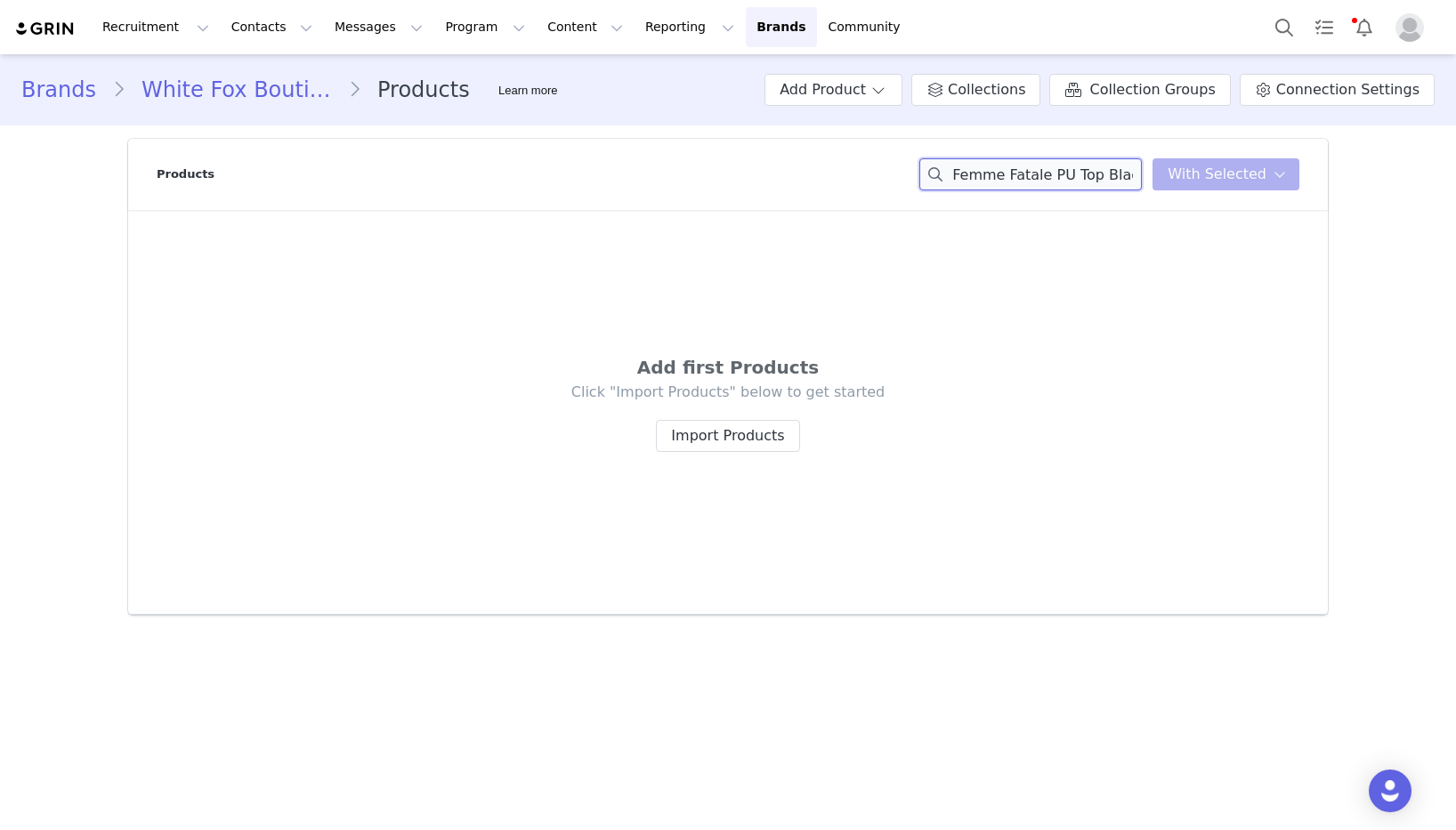
click at [1116, 171] on input "Femme Fatale PU Top Black" at bounding box center [1030, 175] width 223 height 32
drag, startPoint x: 1056, startPoint y: 175, endPoint x: 1022, endPoint y: 176, distance: 34.0
click at [1022, 176] on input "Femme Fatale PU Top" at bounding box center [1030, 175] width 223 height 32
click at [1015, 176] on input "Femme Fatale PU Top" at bounding box center [1030, 175] width 223 height 32
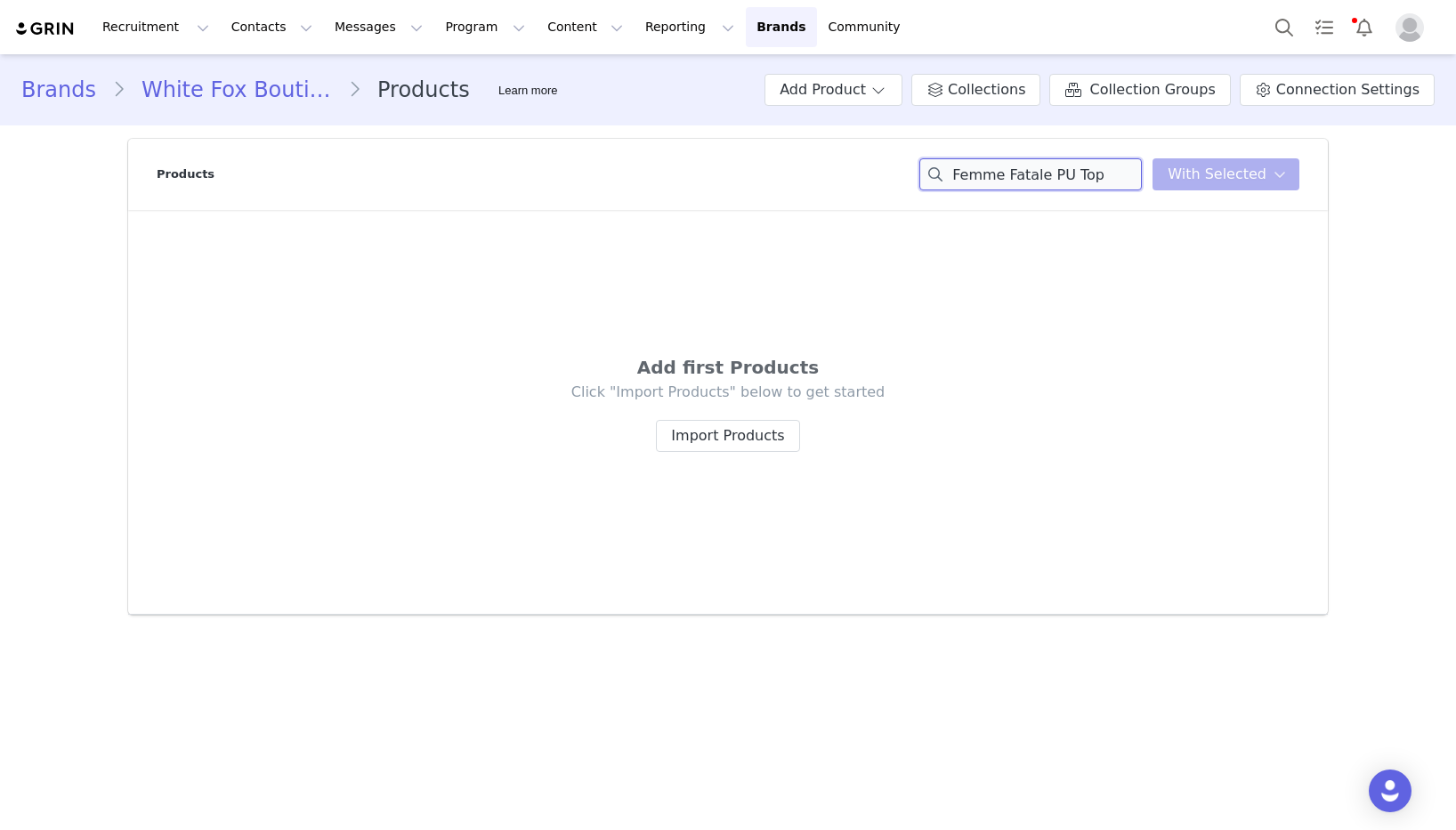
drag, startPoint x: 1015, startPoint y: 176, endPoint x: 737, endPoint y: 173, distance: 278.0
click at [737, 173] on div "Products Femme Fatale PU Top You have 0 product s selected Add to Collections R…" at bounding box center [728, 174] width 1143 height 71
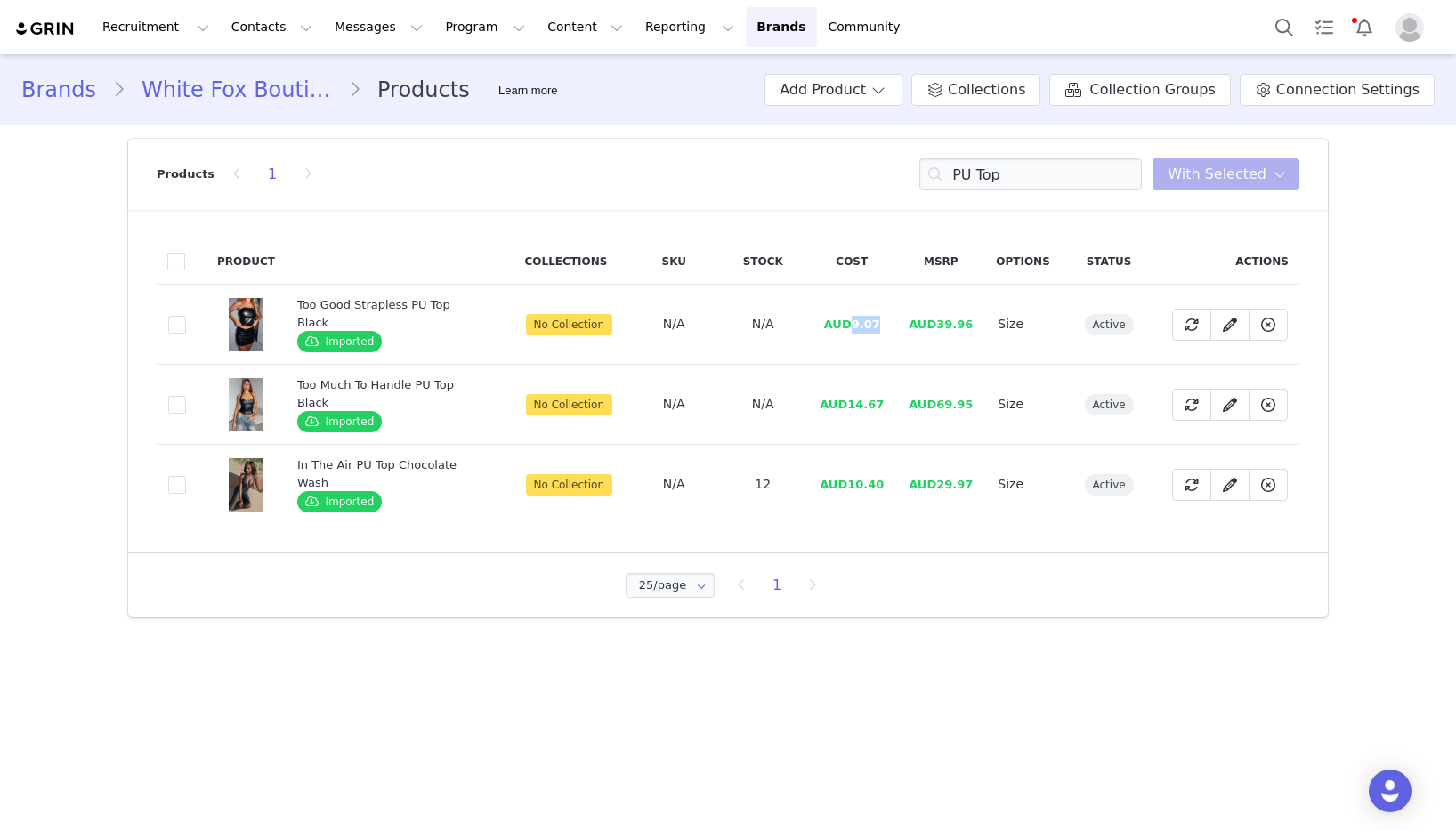
drag, startPoint x: 880, startPoint y: 314, endPoint x: 850, endPoint y: 315, distance: 30.0
click at [850, 315] on td "AUD9.07" at bounding box center [852, 324] width 89 height 80
drag, startPoint x: 755, startPoint y: 403, endPoint x: 822, endPoint y: 400, distance: 67.1
click at [755, 403] on span "N/A" at bounding box center [763, 403] width 22 height 14
drag, startPoint x: 878, startPoint y: 400, endPoint x: 841, endPoint y: 397, distance: 37.1
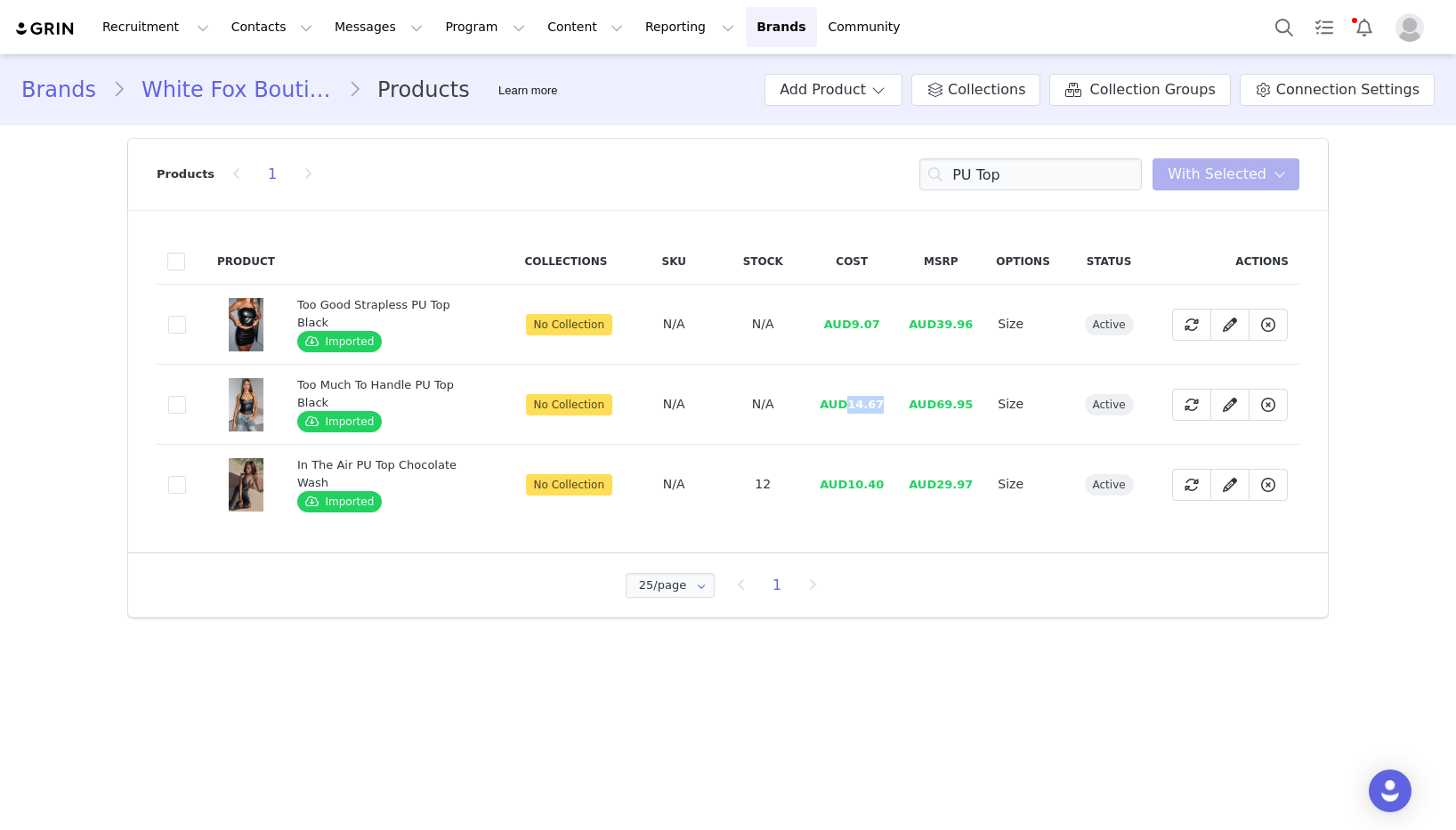
click at [841, 397] on td "AUD14.67" at bounding box center [852, 405] width 89 height 80
click at [1065, 175] on input "PU Top" at bounding box center [1030, 175] width 223 height 32
click at [1065, 175] on input "PU Top" at bounding box center [1030, 175] width 223 height 32
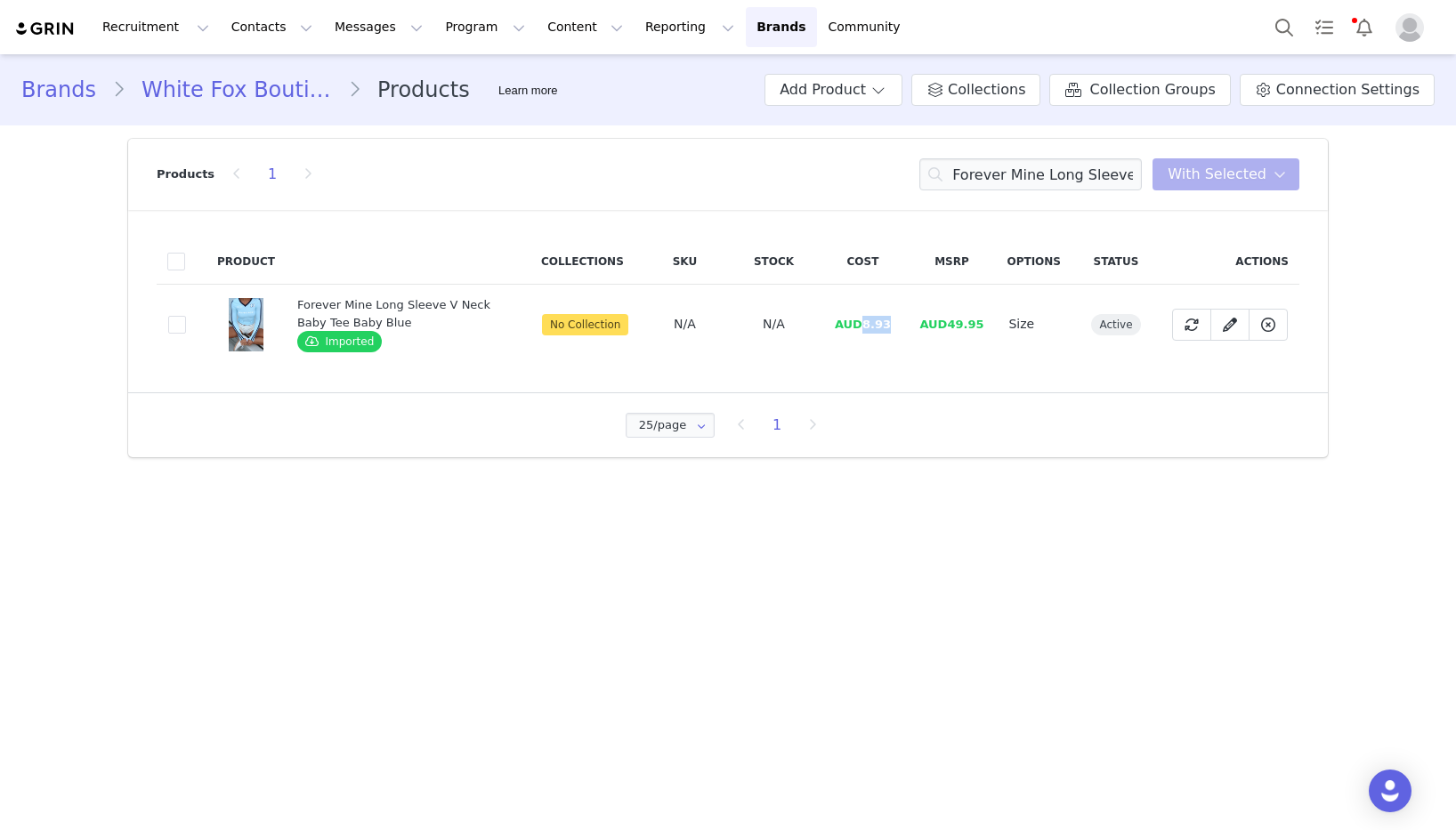
drag, startPoint x: 885, startPoint y: 323, endPoint x: 871, endPoint y: 323, distance: 14.0
click at [868, 323] on td "AUD8.93" at bounding box center [862, 324] width 89 height 80
click at [1043, 180] on input "Forever Mine Long Sleeve V Neck Baby Tee Baby Blue" at bounding box center [1030, 175] width 223 height 32
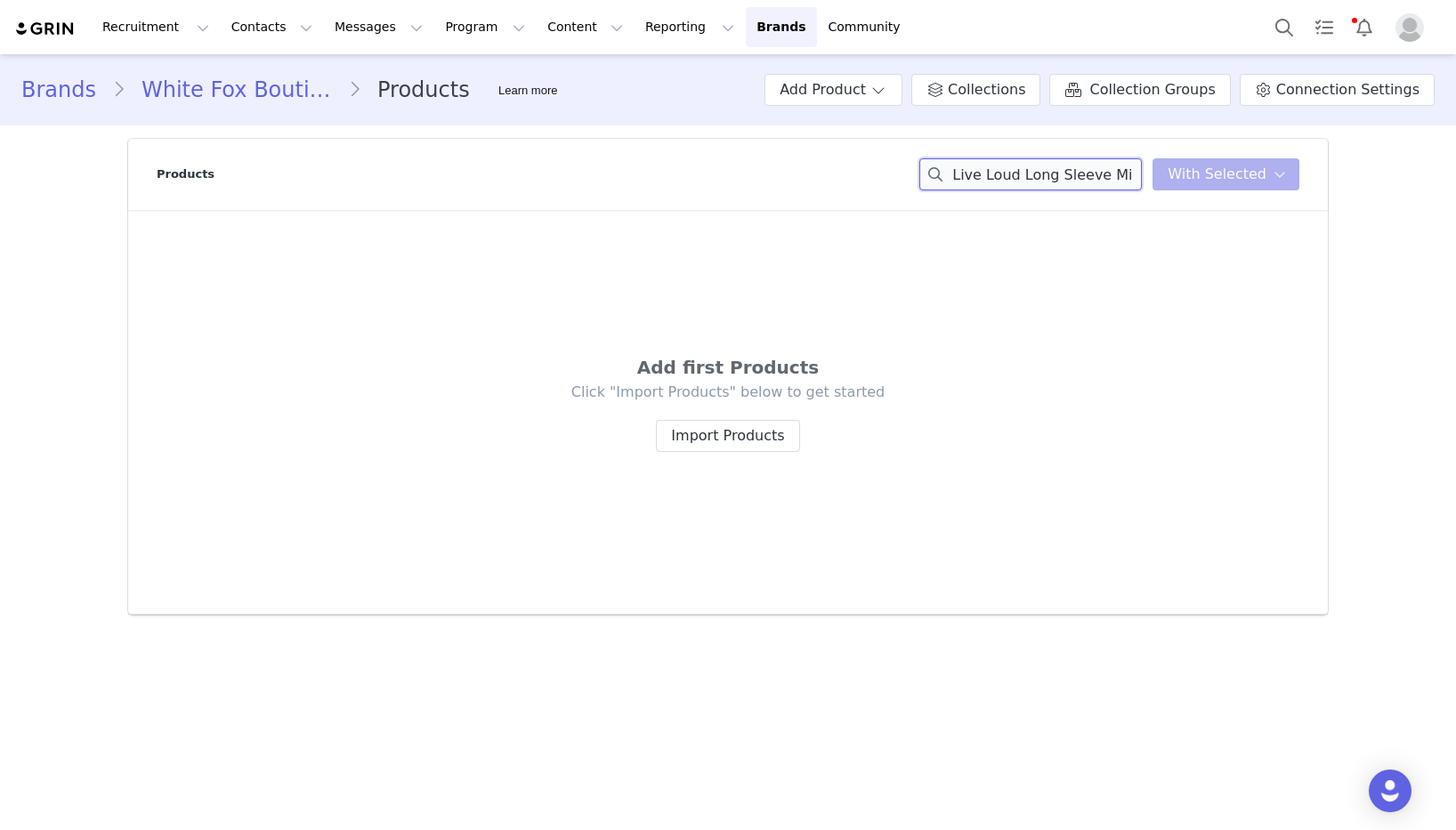
drag, startPoint x: 1087, startPoint y: 168, endPoint x: 882, endPoint y: 166, distance: 205.0
click at [882, 166] on div "Products Live Loud Long Sleeve Mini Dress Charcoal You have 0 product s selecte…" at bounding box center [728, 174] width 1143 height 71
click at [1057, 180] on input "Live Loud Long Sleeve Mini Dress Charcoal" at bounding box center [1030, 175] width 223 height 32
click at [1166, 174] on div "Live Loud Long Sleeve Mini Dress Charcoal You have 0 product s selected Add to …" at bounding box center [1109, 175] width 380 height 32
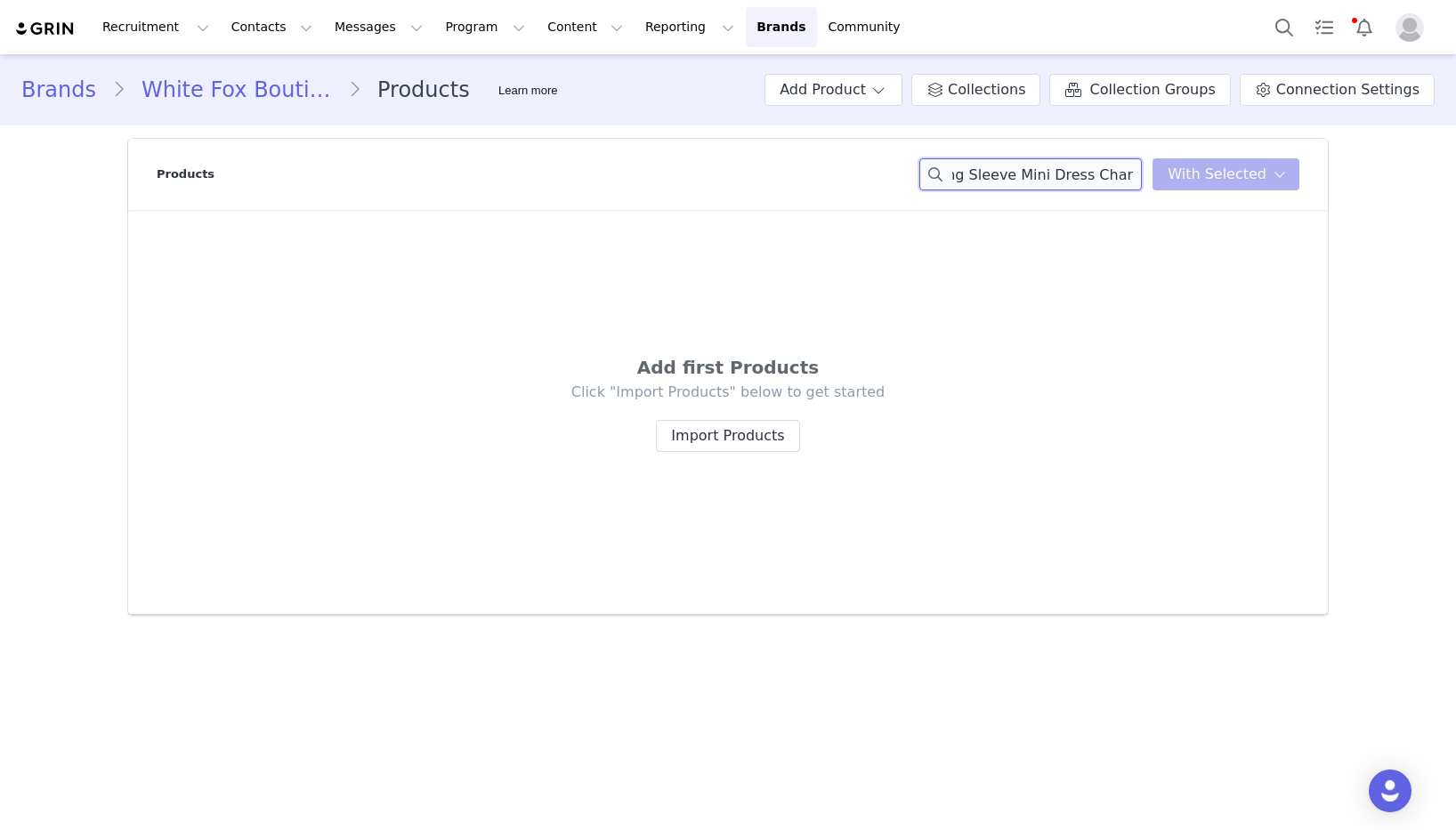
click at [1132, 173] on input "Live Loud Long Sleeve Mini Dress Charcoal" at bounding box center [1030, 175] width 223 height 32
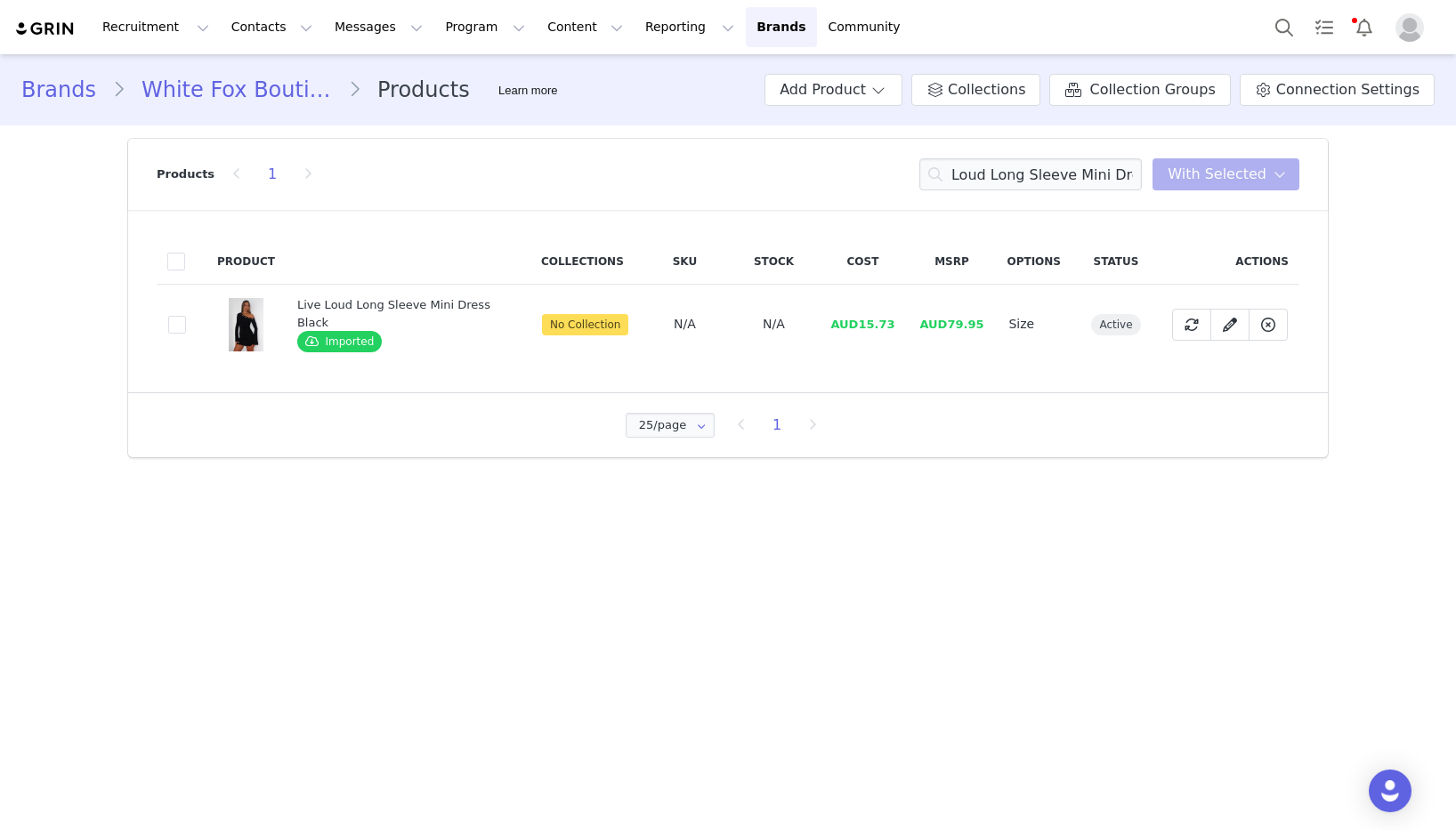
scroll to position [0, 0]
drag, startPoint x: 894, startPoint y: 323, endPoint x: 857, endPoint y: 324, distance: 37.0
click at [857, 324] on td "AUD15.73" at bounding box center [862, 324] width 89 height 80
click at [1093, 180] on input "Live Loud Long Sleeve Mini Dress" at bounding box center [1030, 175] width 223 height 32
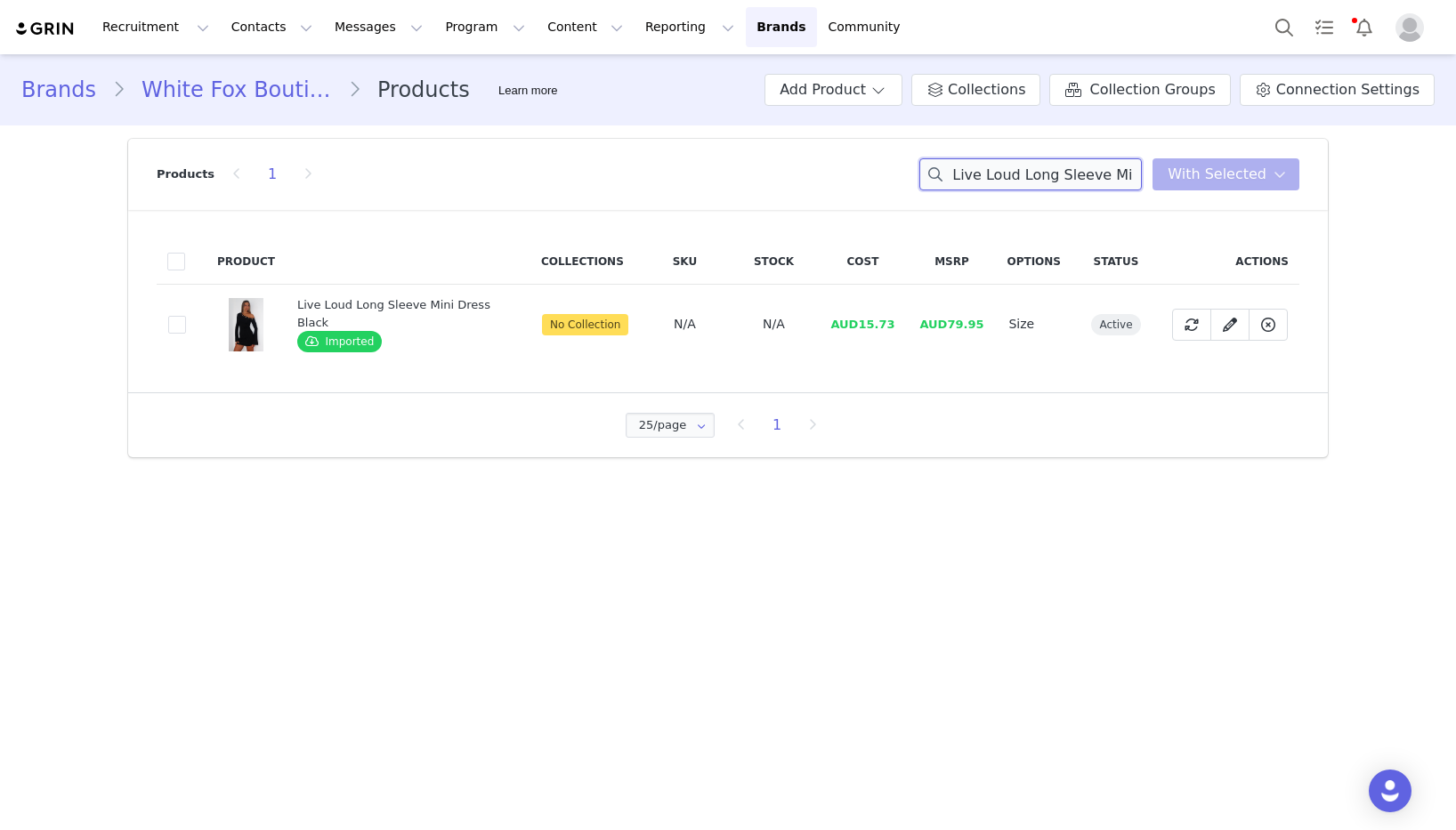
click at [1093, 180] on input "Live Loud Long Sleeve Mini Dress" at bounding box center [1030, 175] width 223 height 32
drag, startPoint x: 862, startPoint y: 324, endPoint x: 909, endPoint y: 324, distance: 47.0
click at [907, 324] on td "AUD13.87" at bounding box center [862, 324] width 89 height 80
click at [1001, 181] on input "Everything To Everybody Sweater Burgundy Stripe" at bounding box center [1030, 175] width 223 height 32
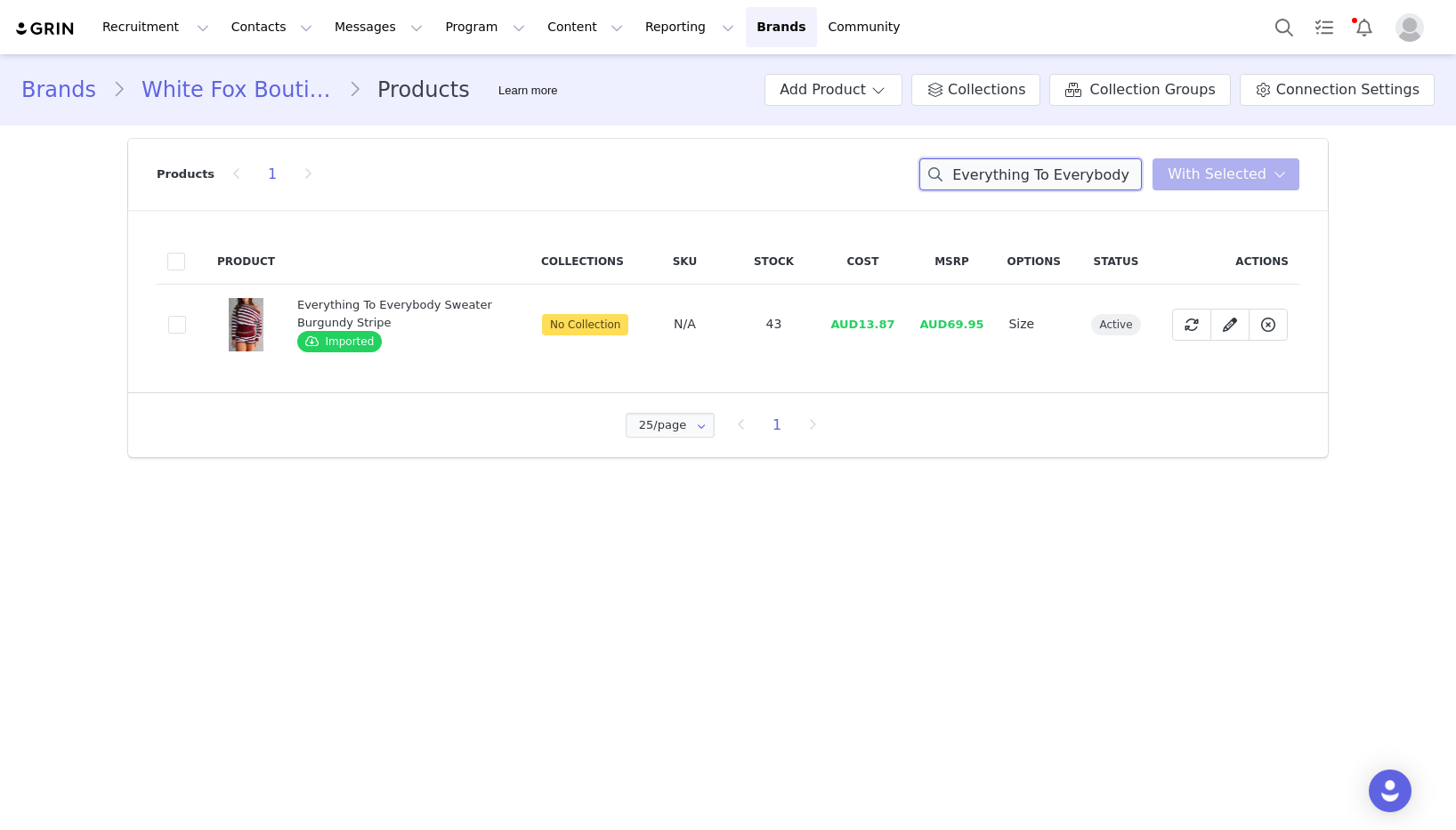
click at [1001, 181] on input "Everything To Everybody Sweater Burgundy Stripe" at bounding box center [1030, 175] width 223 height 32
drag, startPoint x: 866, startPoint y: 327, endPoint x: 910, endPoint y: 324, distance: 44.1
click at [907, 324] on td "AUD9.73" at bounding box center [862, 324] width 89 height 80
click at [1063, 173] on input "Everything To Everybody Booty Shorts Burgundy Stripe" at bounding box center [1030, 175] width 223 height 32
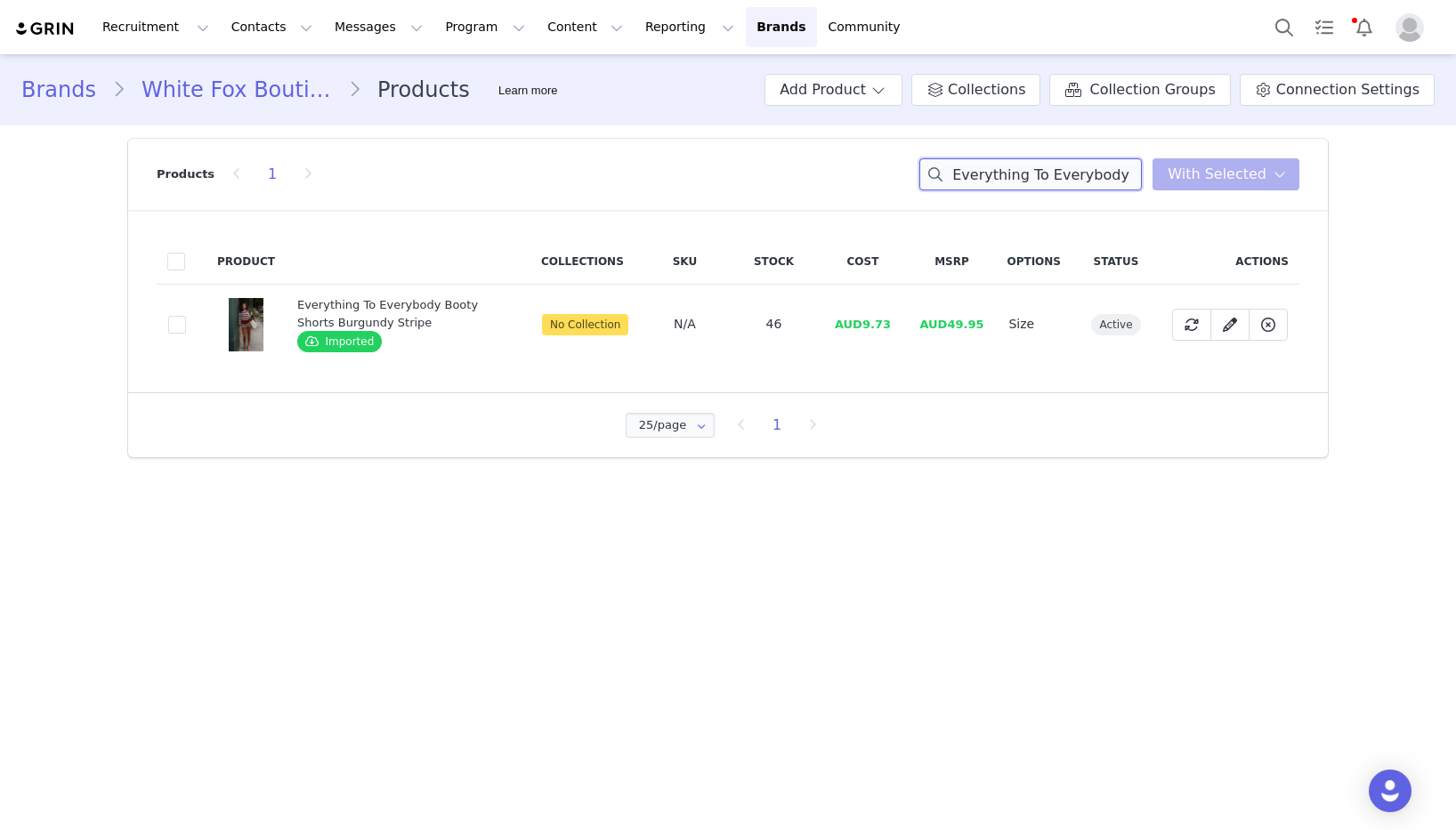
click at [1063, 173] on input "Everything To Everybody Booty Shorts Burgundy Stripe" at bounding box center [1030, 175] width 223 height 32
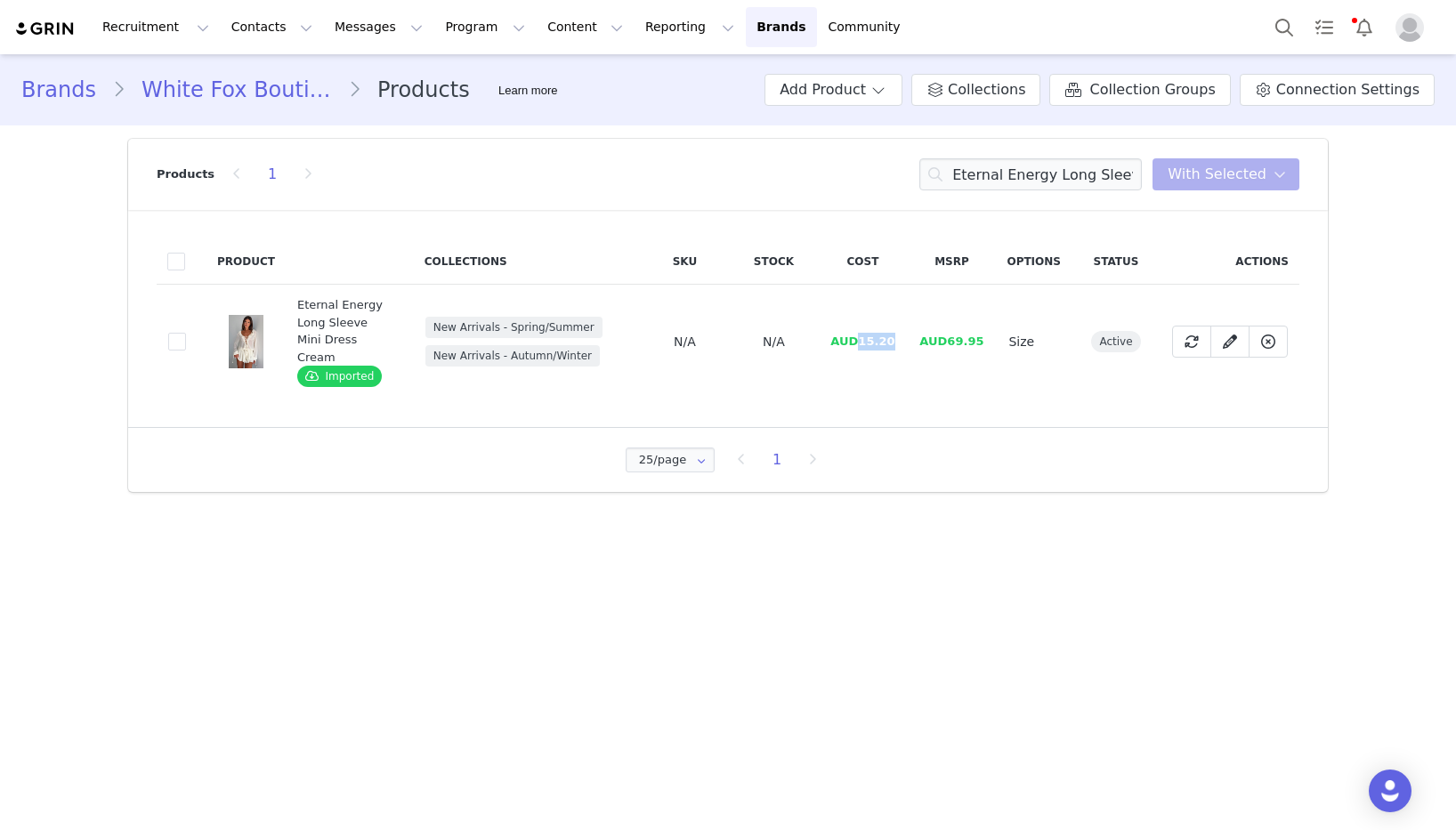
drag, startPoint x: 862, startPoint y: 331, endPoint x: 302, endPoint y: 260, distance: 564.5
click at [897, 331] on td "AUD15.20" at bounding box center [862, 341] width 89 height 115
click at [1042, 179] on input "Eternal Energy Long Sleeve Mini Dress Cream" at bounding box center [1030, 175] width 223 height 32
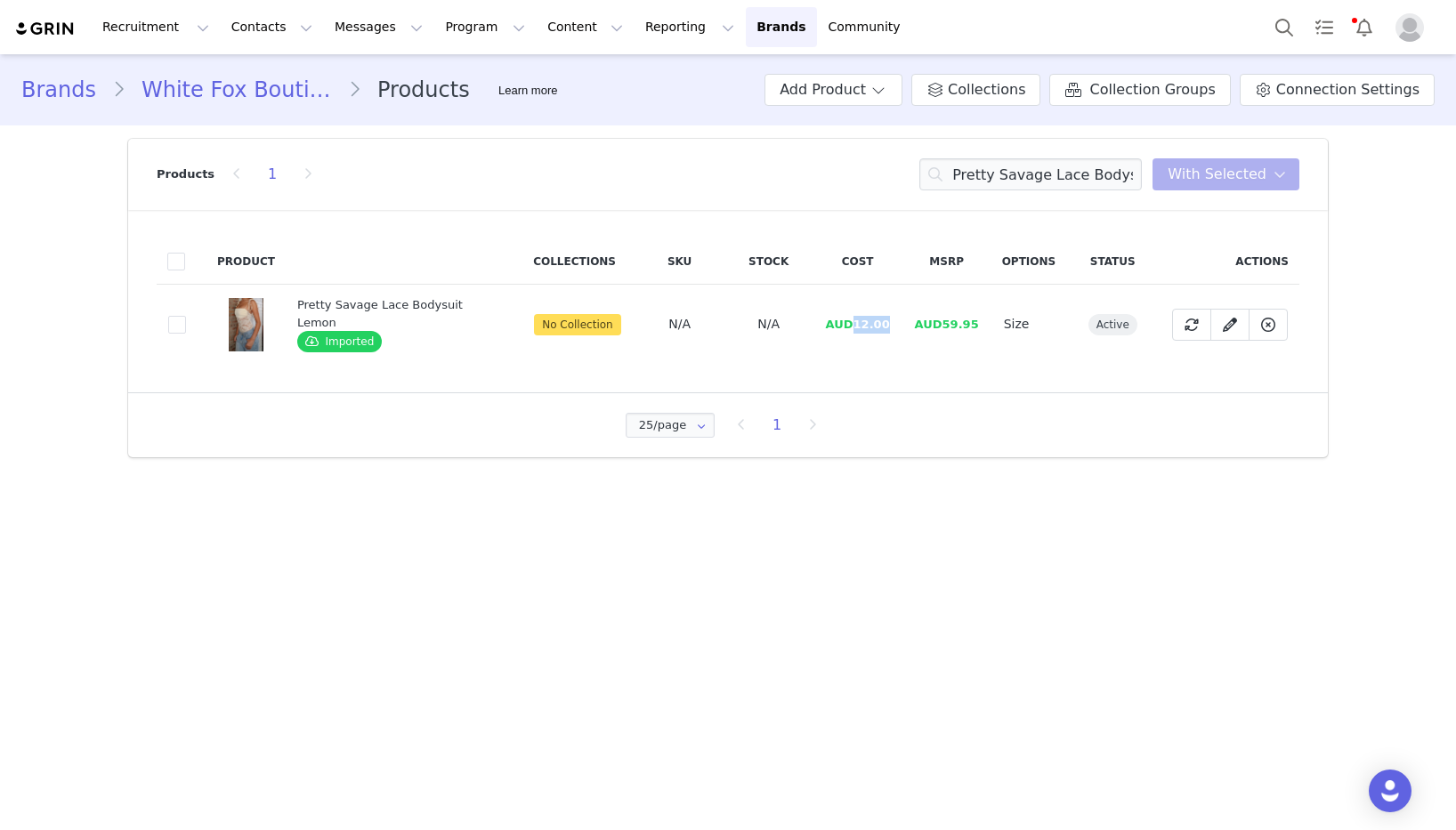
drag, startPoint x: 848, startPoint y: 324, endPoint x: 896, endPoint y: 323, distance: 48.0
click at [896, 323] on tr "57417aee-bfc3-4ede-9b61-49a989b100bc Pretty Savage Lace Bodysuit Lemon Imported…" at bounding box center [728, 324] width 1143 height 80
click at [1035, 175] on input "Pretty Savage Lace Bodysuit Lemon" at bounding box center [1030, 175] width 223 height 32
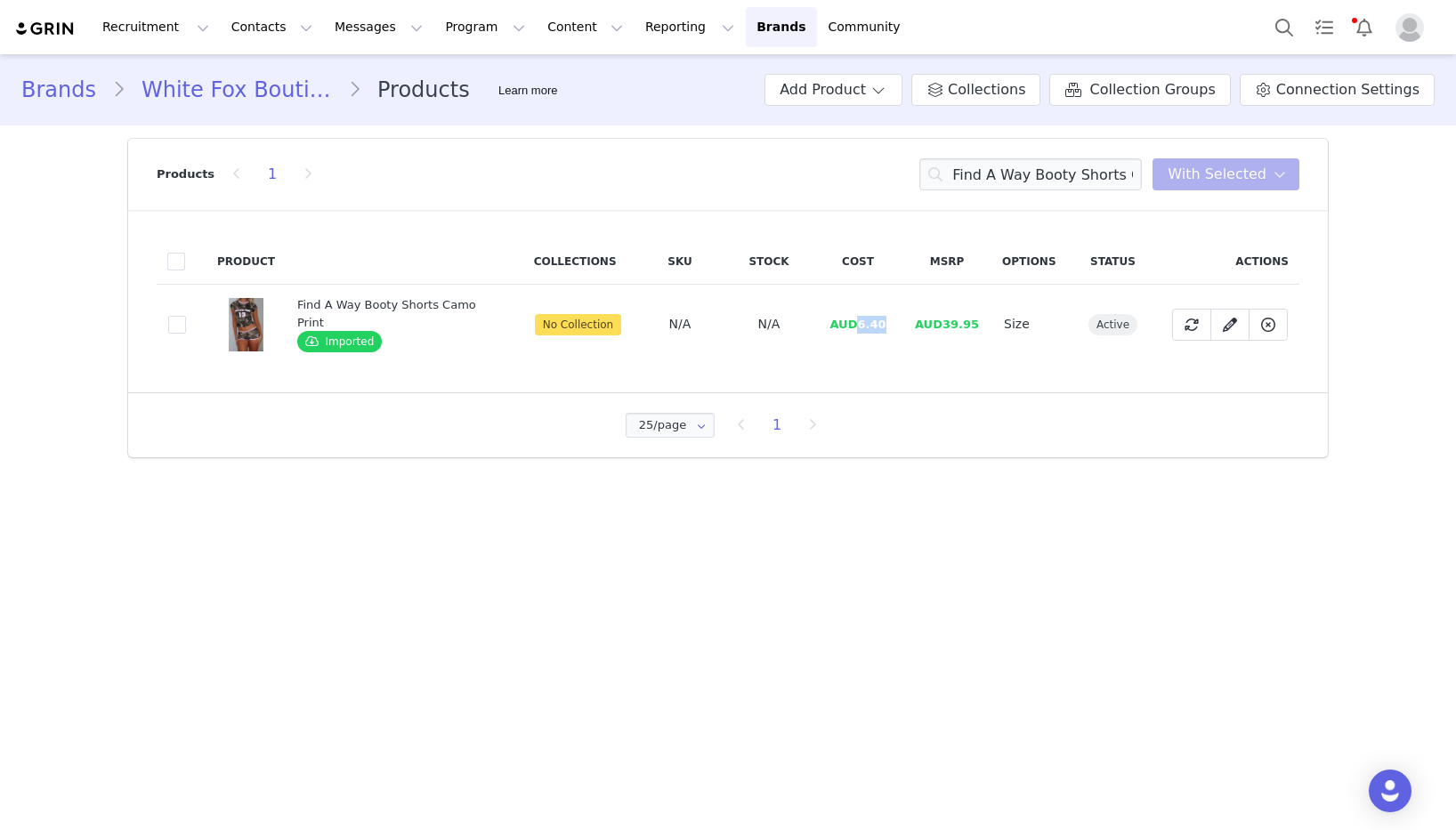
drag, startPoint x: 856, startPoint y: 324, endPoint x: 886, endPoint y: 324, distance: 30.0
click at [886, 324] on td "AUD6.40" at bounding box center [858, 324] width 89 height 80
click at [1014, 175] on input "Find A Way Booty Shorts Camo Print" at bounding box center [1030, 175] width 223 height 32
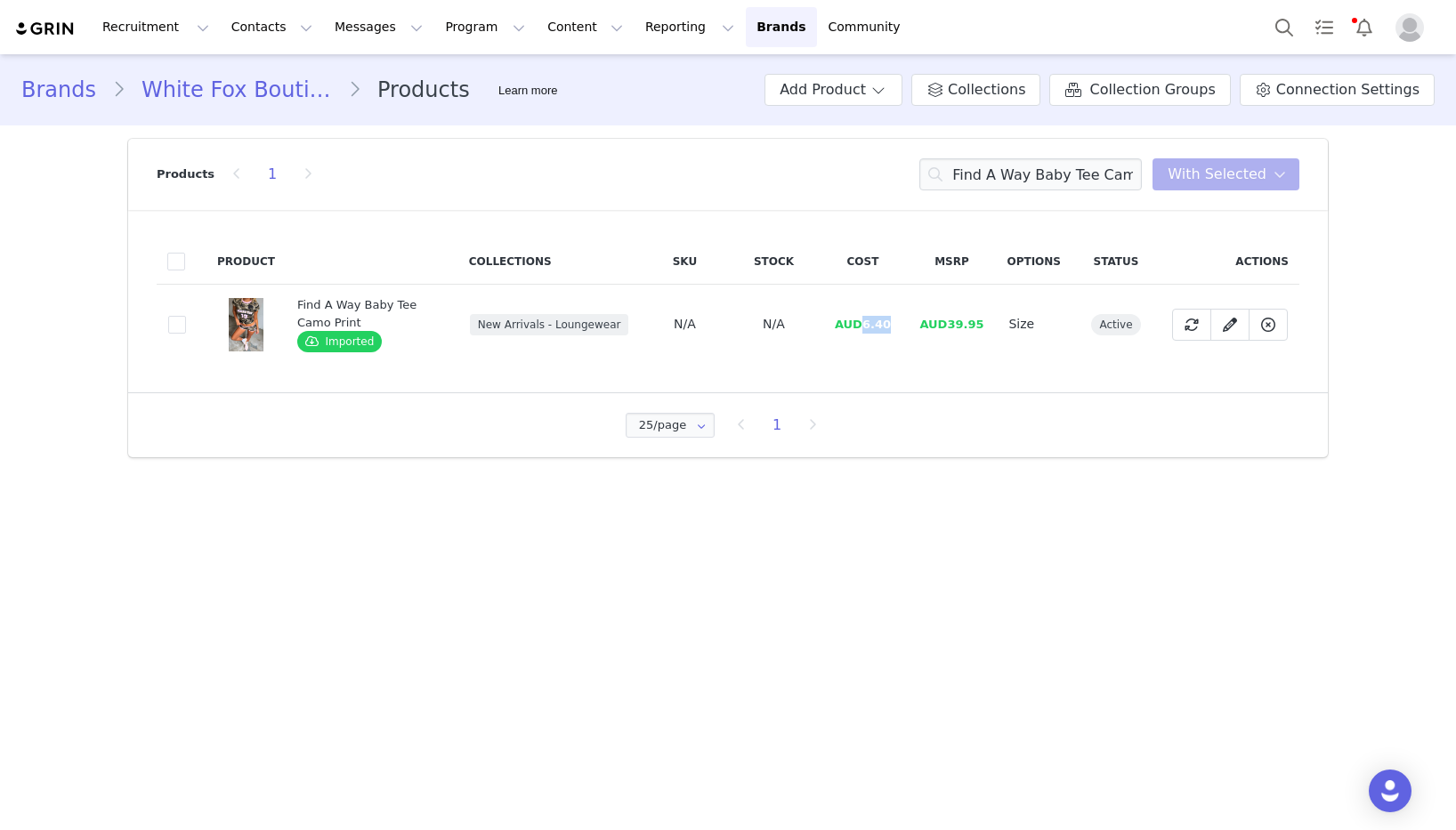
drag, startPoint x: 866, startPoint y: 325, endPoint x: 903, endPoint y: 324, distance: 37.0
click at [903, 324] on td "AUD6.40" at bounding box center [862, 324] width 89 height 80
click at [1094, 172] on input "Find A Way Baby Tee Camo Print" at bounding box center [1030, 175] width 223 height 32
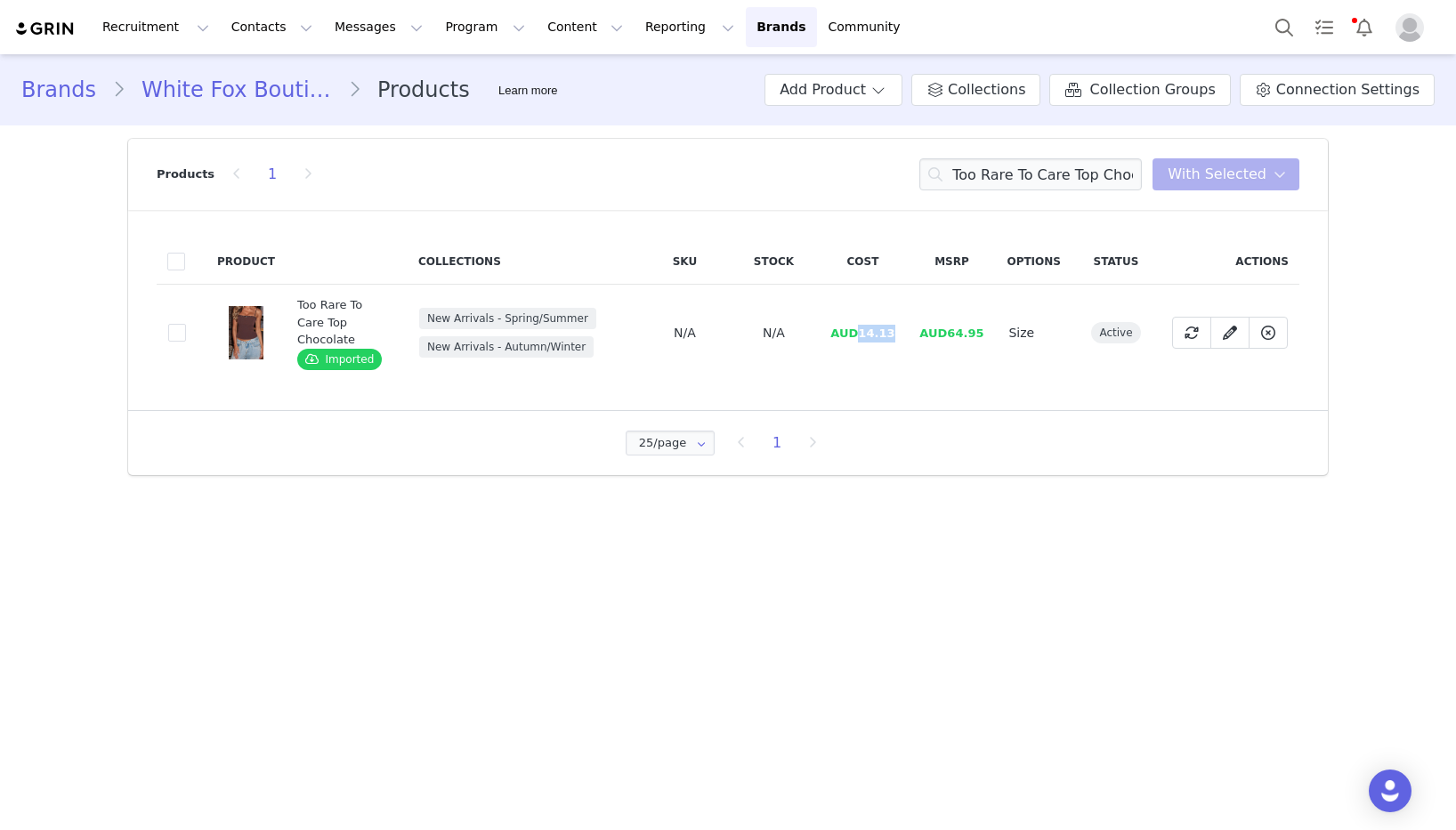
drag, startPoint x: 862, startPoint y: 329, endPoint x: 908, endPoint y: 330, distance: 46.0
click at [907, 330] on td "AUD14.13" at bounding box center [862, 333] width 89 height 97
click at [1004, 175] on input "Too Rare To Care Top Chocolate" at bounding box center [1030, 175] width 223 height 32
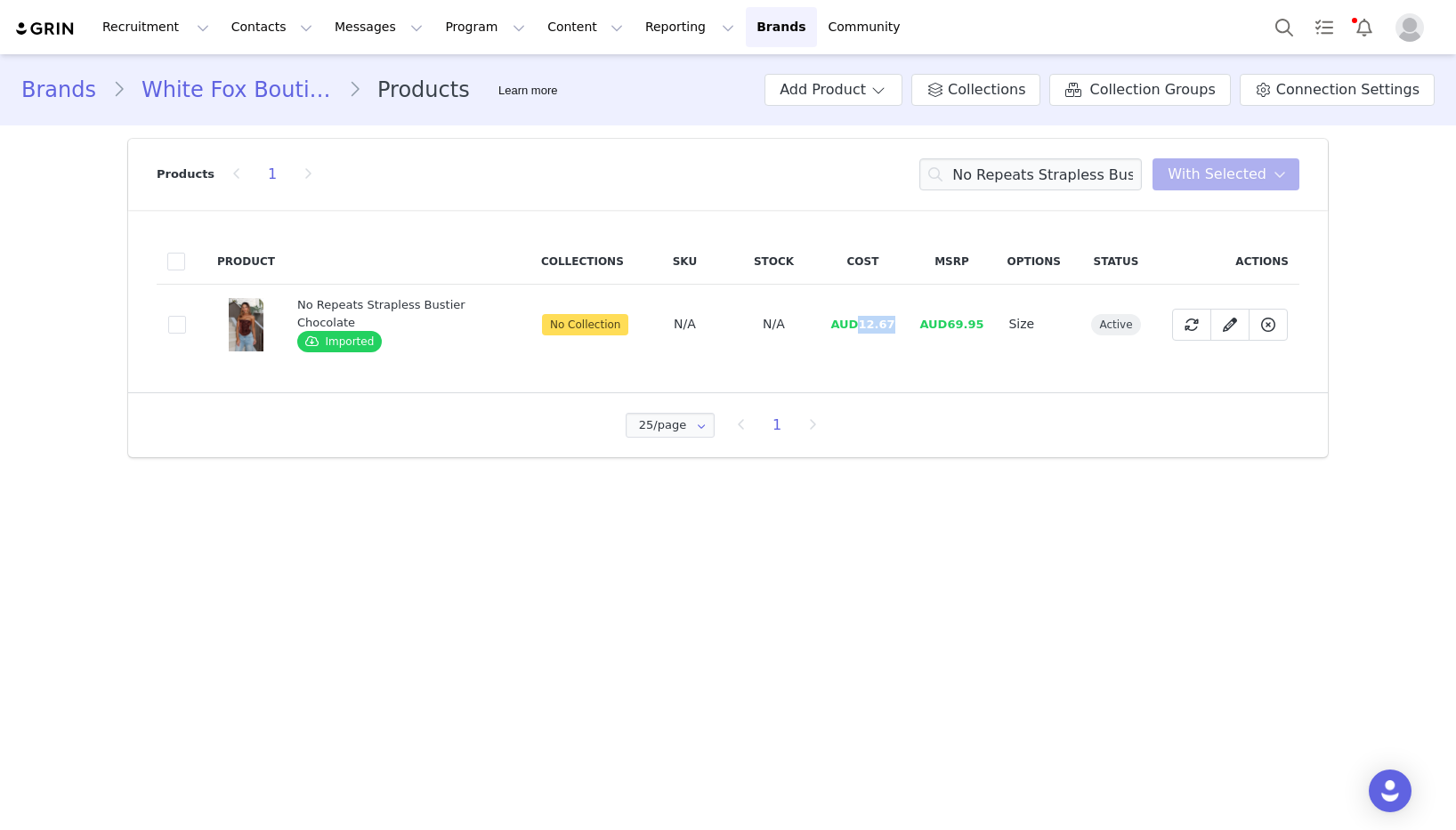
drag, startPoint x: 857, startPoint y: 324, endPoint x: 906, endPoint y: 324, distance: 49.0
click at [911, 323] on tr "35d8c35c-9853-4207-8715-67f21416ec2b No Repeats Strapless Bustier Chocolate Imp…" at bounding box center [728, 324] width 1143 height 80
click at [1100, 176] on input "No Repeats Strapless Bustier Chocolate" at bounding box center [1030, 175] width 223 height 32
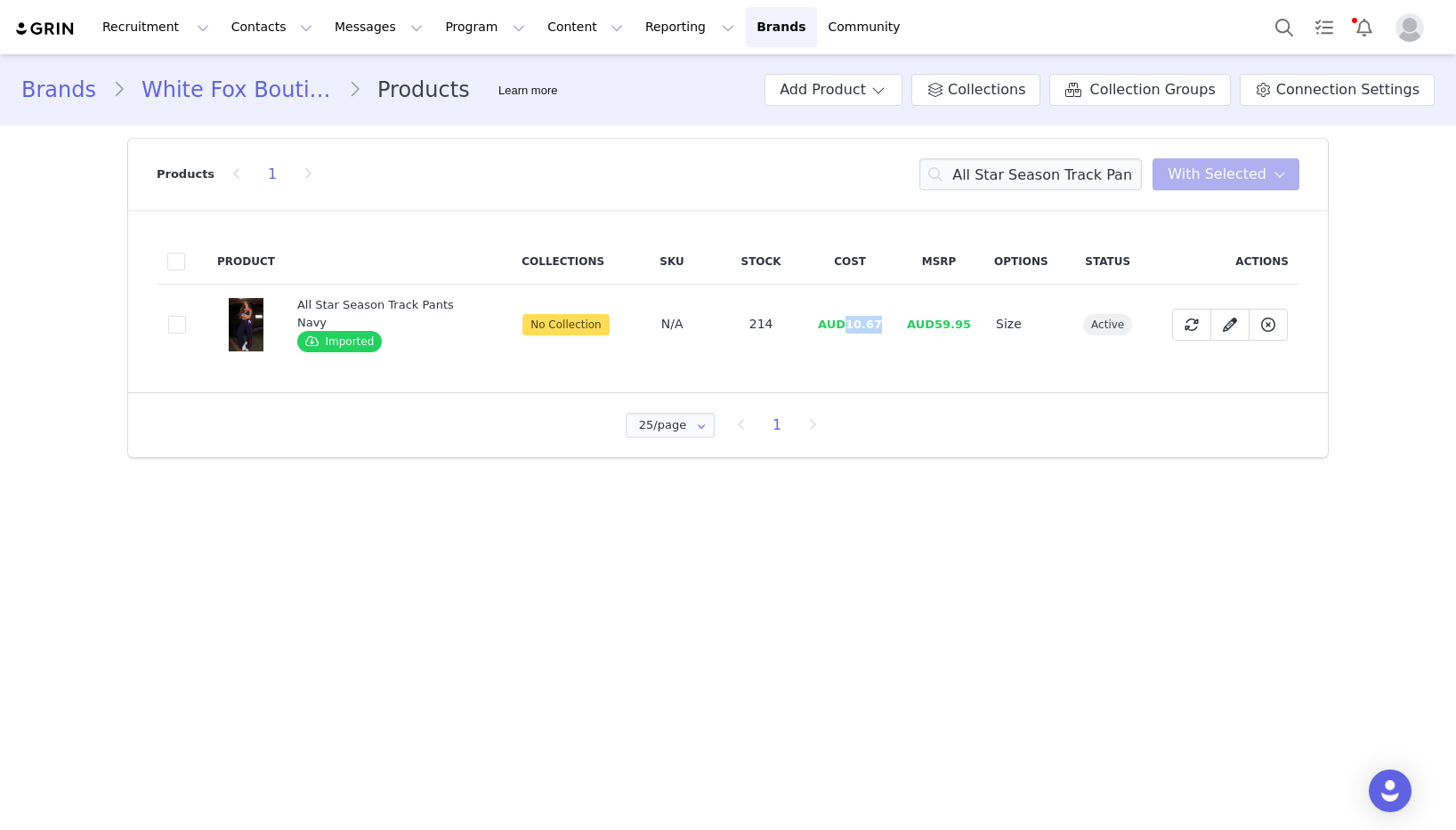
drag, startPoint x: 842, startPoint y: 324, endPoint x: 894, endPoint y: 326, distance: 52.0
click at [894, 326] on tr "35b059ab-8af0-49d5-ad5a-957466f24558 All Star Season Track Pants Navy Imported …" at bounding box center [728, 324] width 1143 height 80
click at [1016, 166] on input "All Star Season Track Pants Navy" at bounding box center [1030, 175] width 223 height 32
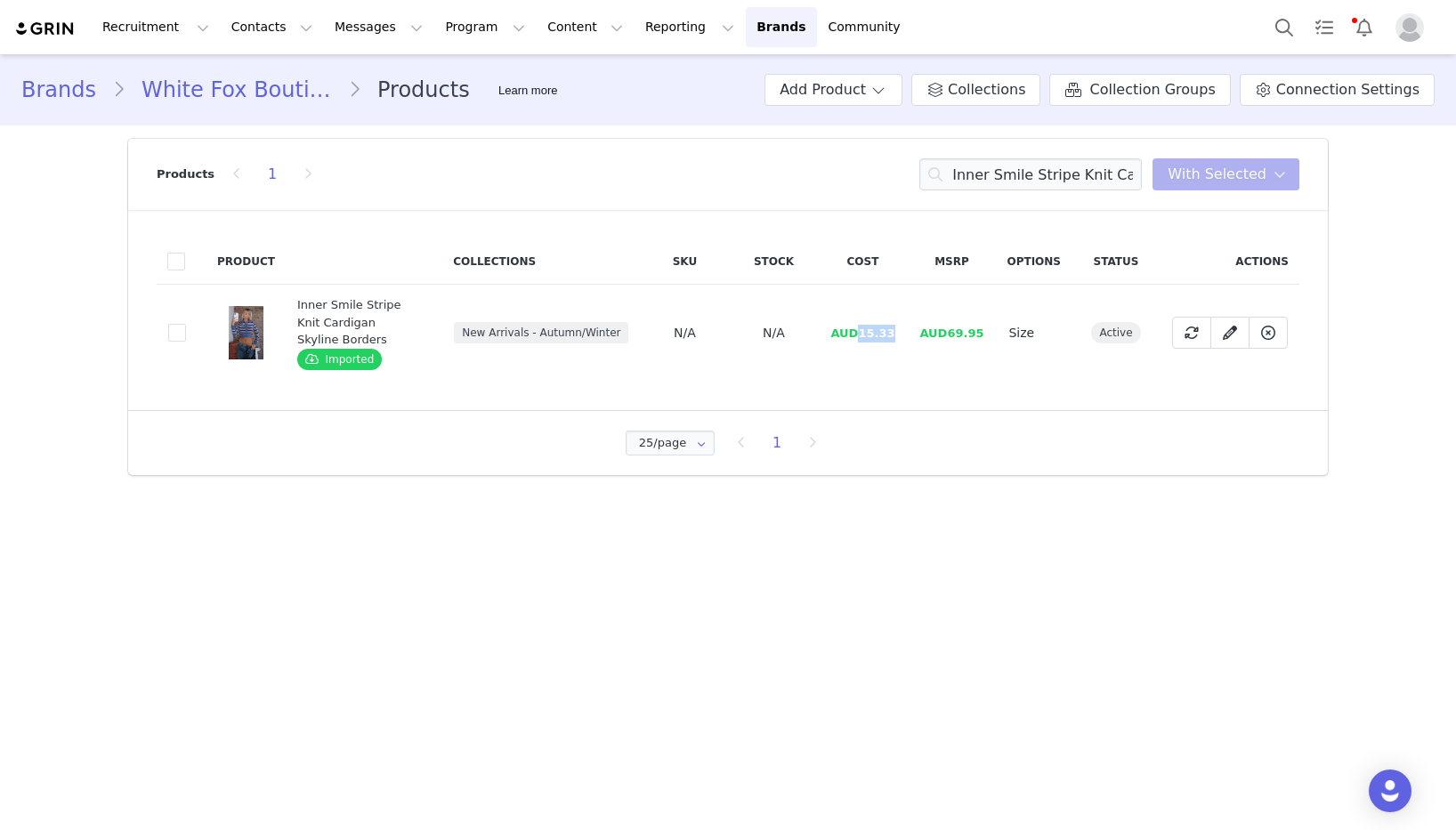
drag, startPoint x: 864, startPoint y: 333, endPoint x: 920, endPoint y: 333, distance: 56.0
click at [918, 333] on tr "6335a45f-efaf-455d-b1d0-ead1c321d494 Inner Smile Stripe Knit Cardigan Skyline B…" at bounding box center [728, 333] width 1143 height 97
click at [995, 178] on input "Inner Smile Stripe Knit Cardigan Skyline Borders" at bounding box center [1030, 175] width 223 height 32
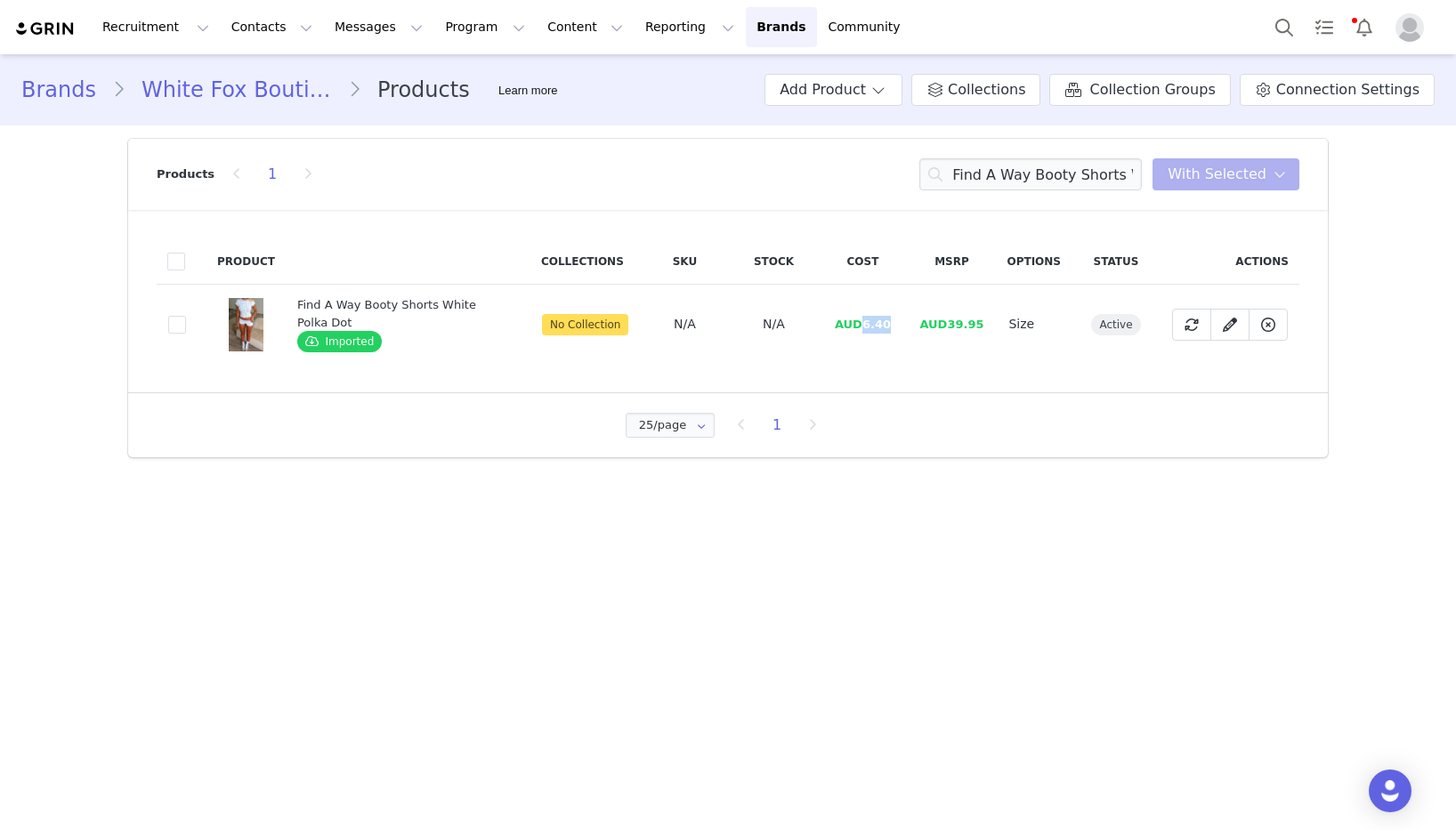
drag, startPoint x: 860, startPoint y: 323, endPoint x: 95, endPoint y: 255, distance: 768.0
click at [913, 321] on tr "c8c68a5e-6912-48da-990a-ccae35092ce3 Find A Way Booty Shorts White Polka Dot Im…" at bounding box center [728, 324] width 1143 height 80
click at [1026, 165] on input "Find A Way Booty Shorts White Polka Dot" at bounding box center [1030, 175] width 223 height 32
click at [1026, 166] on input "Find A Way Booty Shorts White Polka Dot" at bounding box center [1030, 175] width 223 height 32
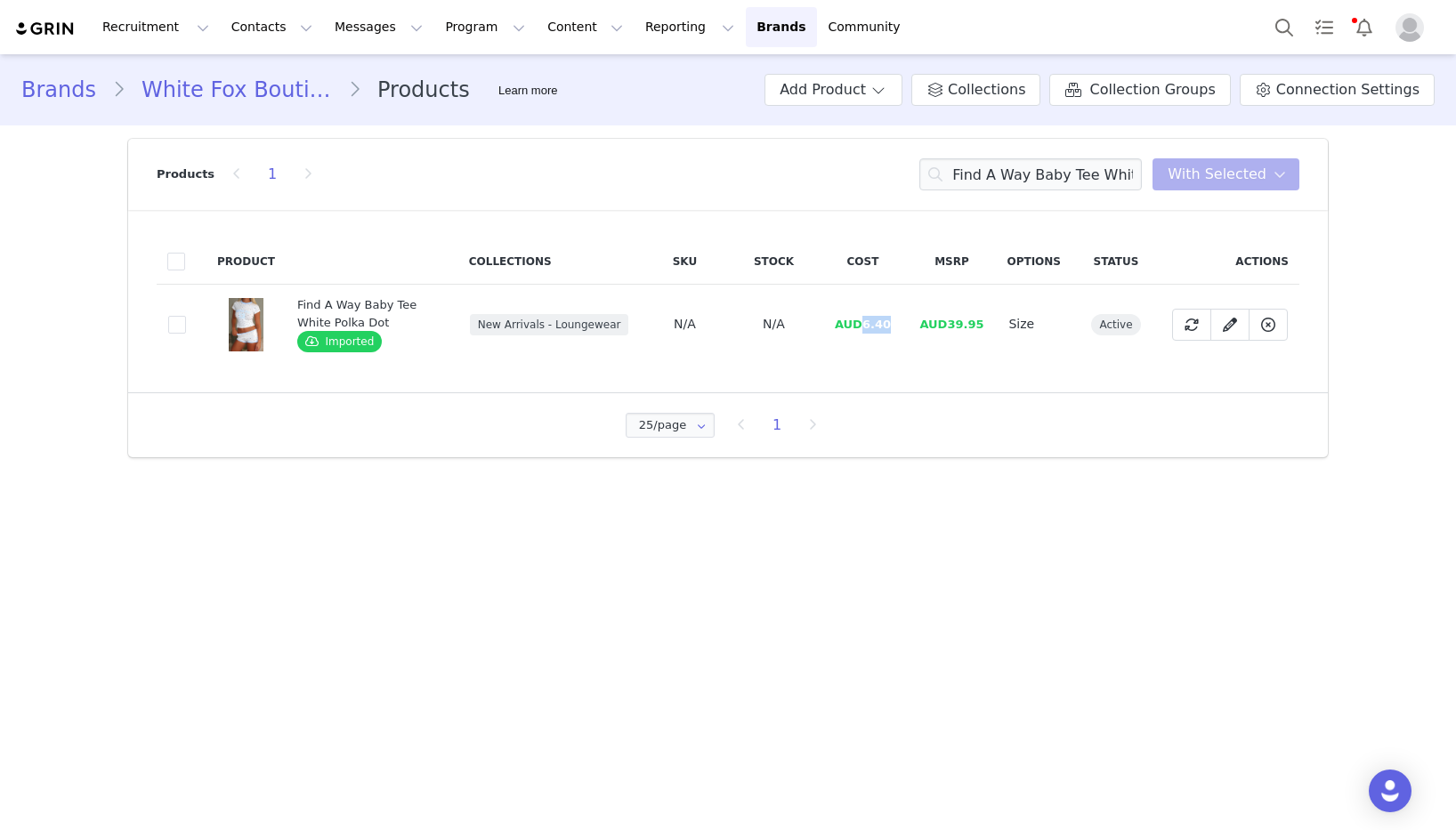
drag, startPoint x: 866, startPoint y: 325, endPoint x: 884, endPoint y: 326, distance: 18.0
click at [891, 327] on span "AUD6.40" at bounding box center [862, 324] width 56 height 13
click at [1104, 191] on div "Products 1 Find A Way Baby Tee White Polka Dot You have 0 product s selected Ad…" at bounding box center [728, 174] width 1143 height 71
click at [1099, 179] on input "Find A Way Baby Tee White Polka Dot" at bounding box center [1030, 175] width 223 height 32
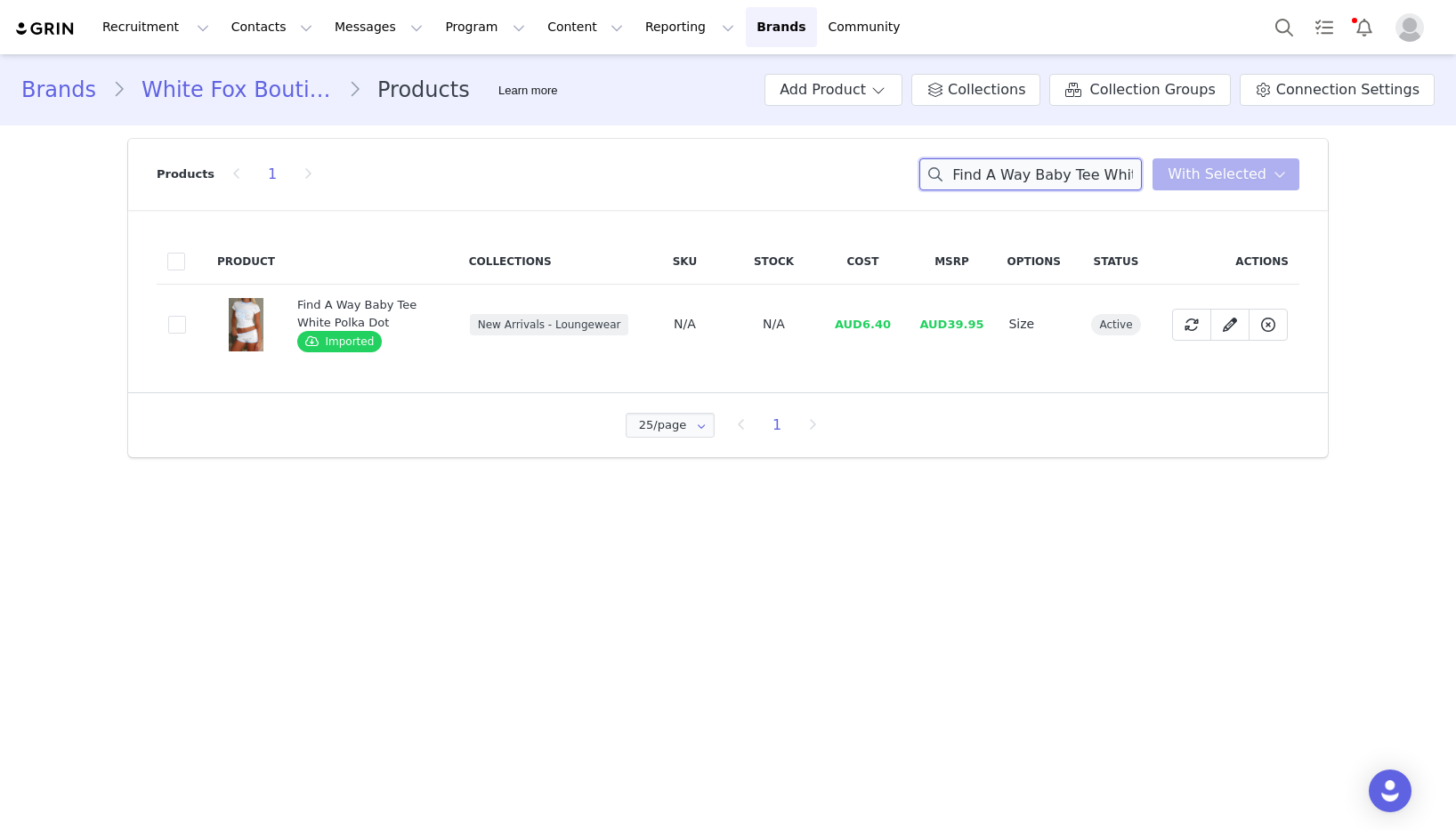
click at [1099, 179] on input "Find A Way Baby Tee White Polka Dot" at bounding box center [1030, 175] width 223 height 32
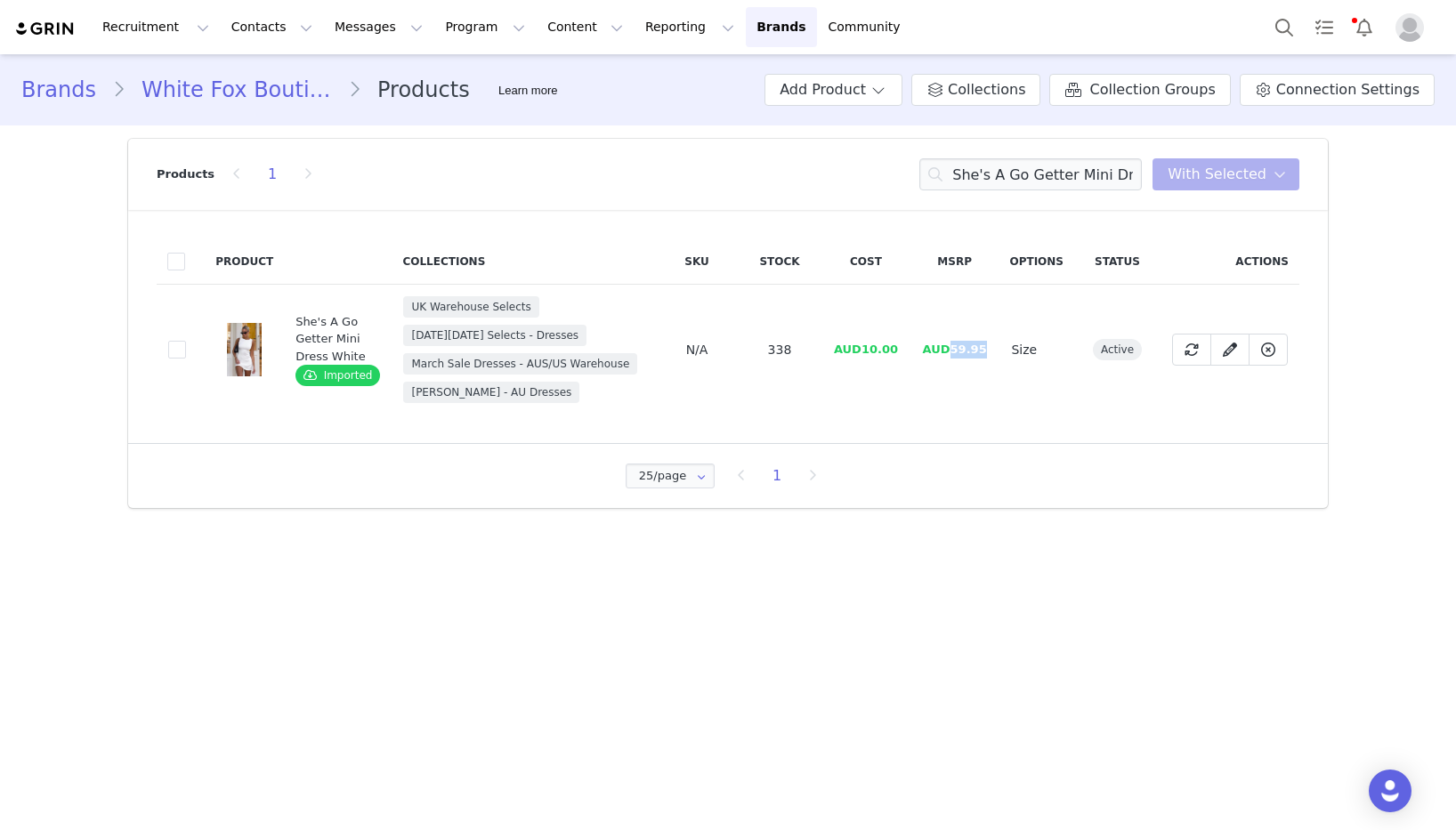
drag, startPoint x: 952, startPoint y: 350, endPoint x: 989, endPoint y: 348, distance: 37.1
click at [989, 348] on td "AUD59.95" at bounding box center [955, 350] width 89 height 131
click at [1038, 184] on input "She's A Go Getter Mini Dress White" at bounding box center [1030, 175] width 223 height 32
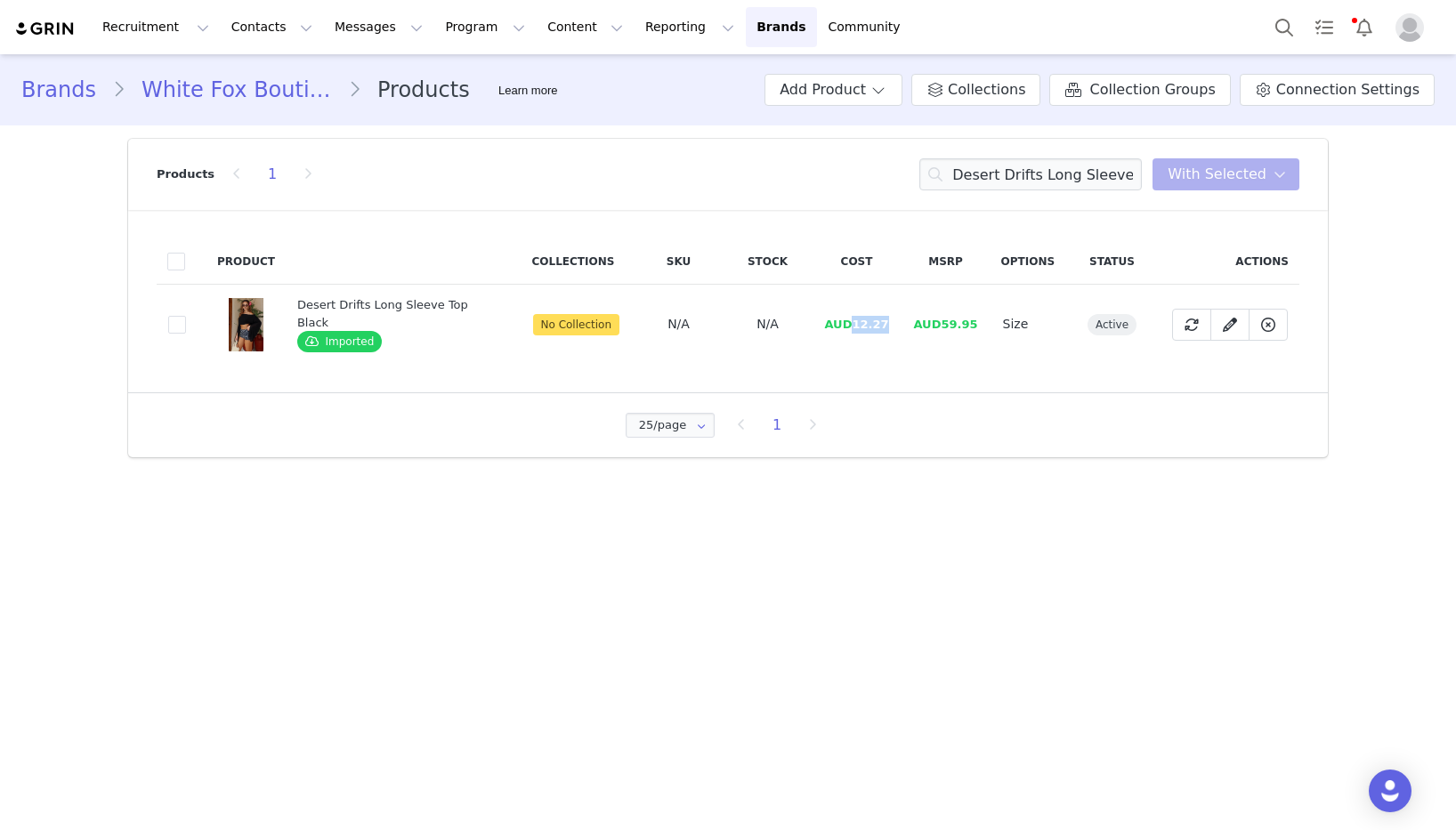
drag, startPoint x: 850, startPoint y: 322, endPoint x: 893, endPoint y: 326, distance: 43.2
click at [893, 326] on td "AUD12.27" at bounding box center [857, 324] width 89 height 80
click at [1115, 179] on input "Desert Drifts Long Sleeve Top Black" at bounding box center [1030, 175] width 223 height 32
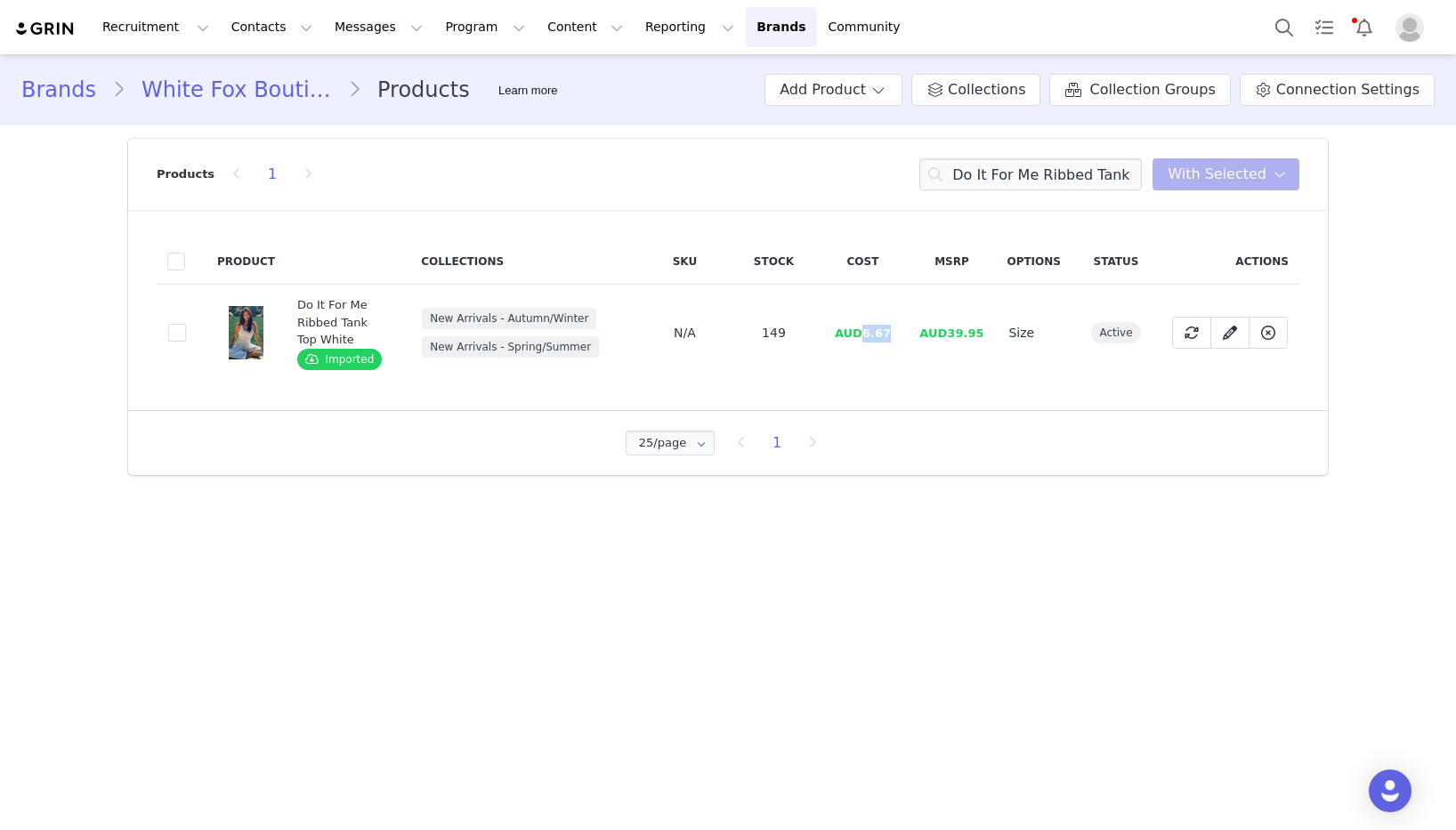
drag, startPoint x: 863, startPoint y: 336, endPoint x: 148, endPoint y: 277, distance: 717.4
click at [882, 332] on span "AUD6.67" at bounding box center [862, 333] width 56 height 13
click at [1038, 181] on input "Do It For Me Ribbed Tank Top White" at bounding box center [1030, 175] width 223 height 32
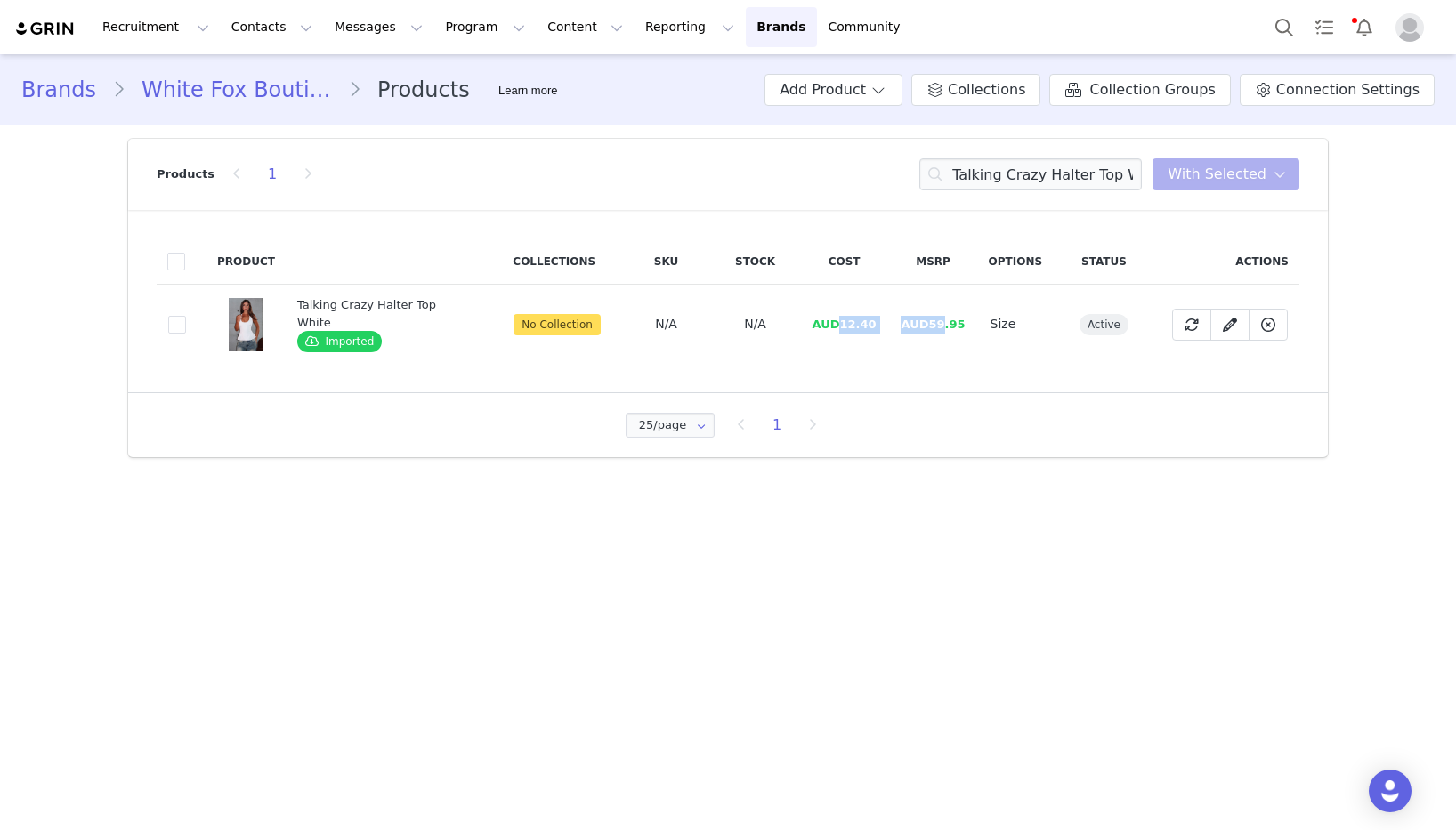
drag, startPoint x: 833, startPoint y: 323, endPoint x: 821, endPoint y: 323, distance: 12.0
click at [936, 323] on tr "97886d0e-2316-4fe2-a0c2-25d7a54e31ce Talking Crazy Halter Top White Imported No…" at bounding box center [728, 324] width 1143 height 80
drag, startPoint x: 846, startPoint y: 328, endPoint x: 858, endPoint y: 326, distance: 12.2
click at [846, 328] on span "AUD12.40" at bounding box center [844, 324] width 65 height 13
drag, startPoint x: 869, startPoint y: 324, endPoint x: 837, endPoint y: 324, distance: 32.0
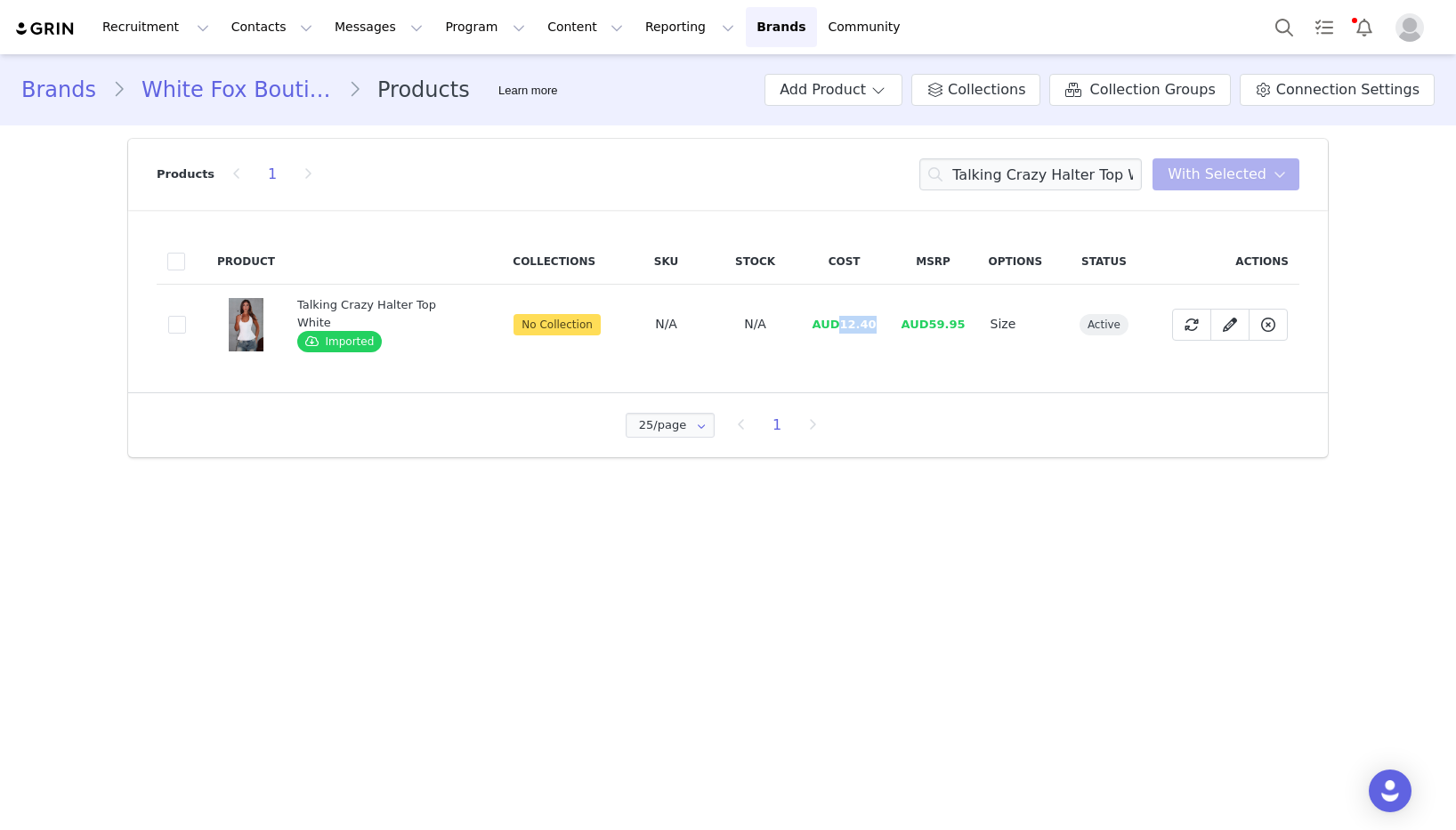
click at [837, 324] on span "AUD12.40" at bounding box center [844, 324] width 65 height 13
click at [1015, 179] on input "Talking Crazy Halter Top White" at bounding box center [1030, 175] width 223 height 32
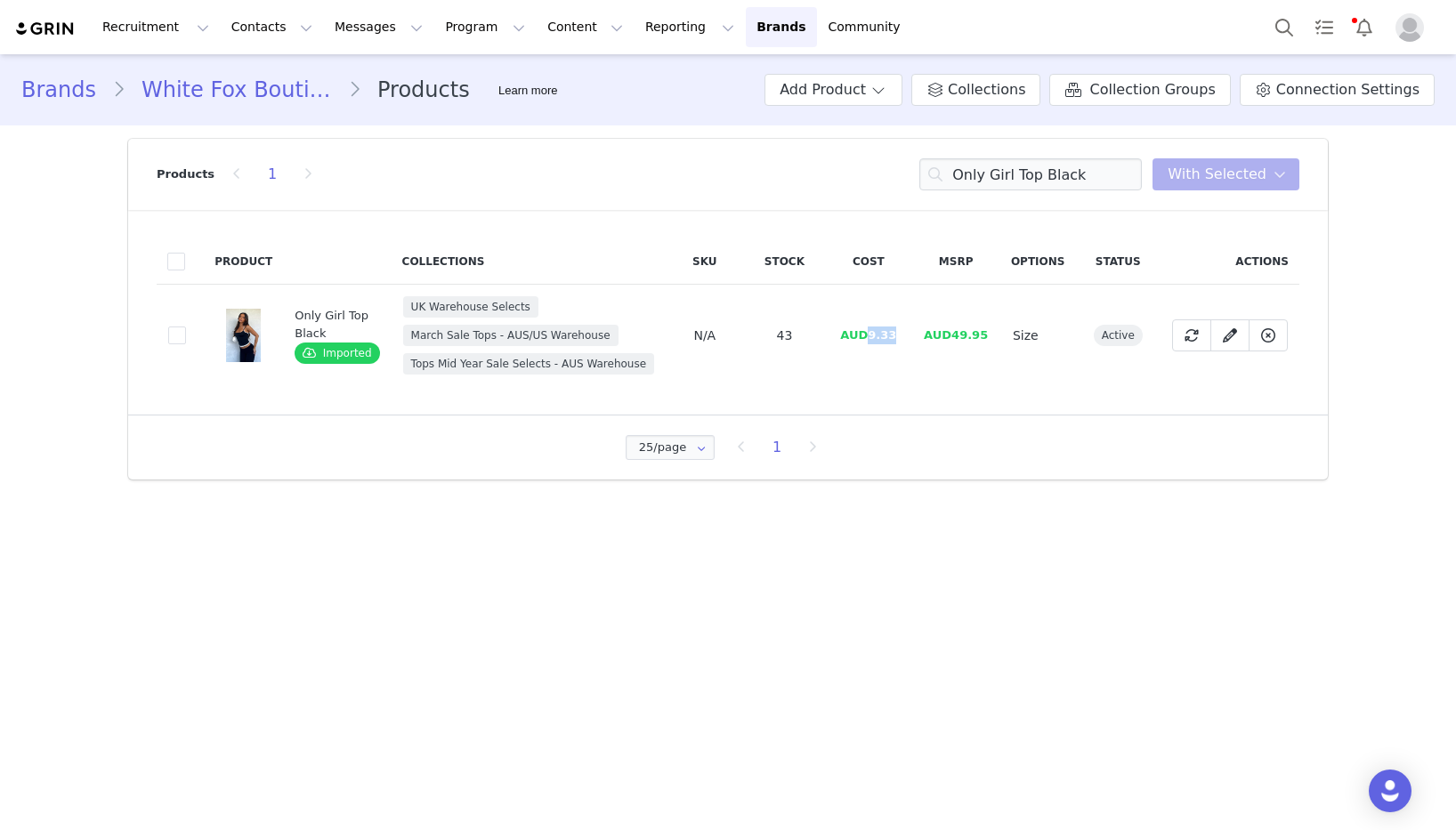
drag, startPoint x: 867, startPoint y: 337, endPoint x: 900, endPoint y: 338, distance: 33.0
click at [900, 338] on td "AUD9.33" at bounding box center [868, 336] width 86 height 102
click at [1061, 170] on input "Only Girl Top Black" at bounding box center [1030, 175] width 223 height 32
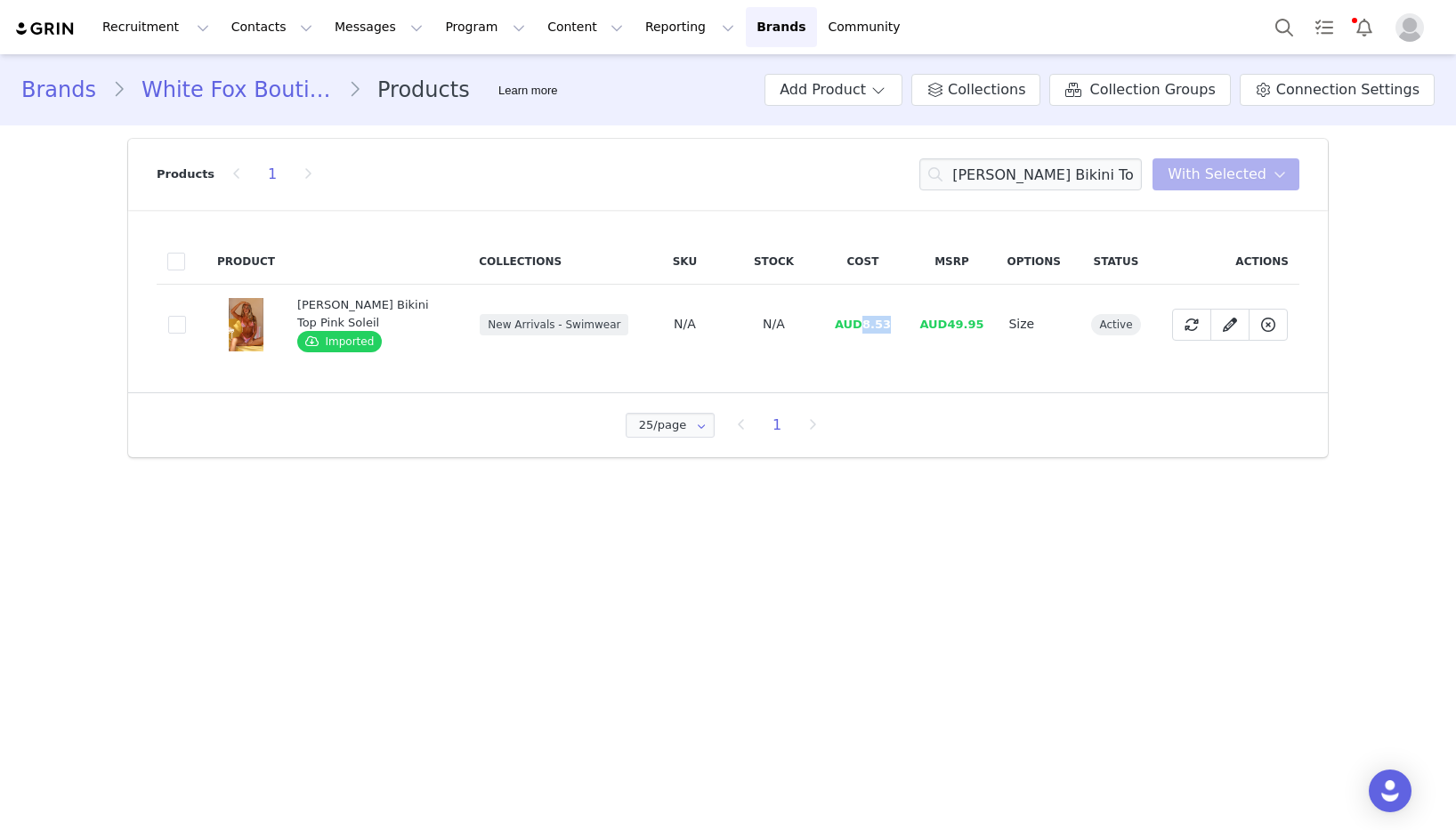
drag, startPoint x: 858, startPoint y: 324, endPoint x: 884, endPoint y: 324, distance: 26.0
click at [884, 324] on span "AUD8.53" at bounding box center [862, 324] width 56 height 13
click at [1020, 180] on input "Bardos Bikini Top Pink Soleil" at bounding box center [1030, 175] width 223 height 32
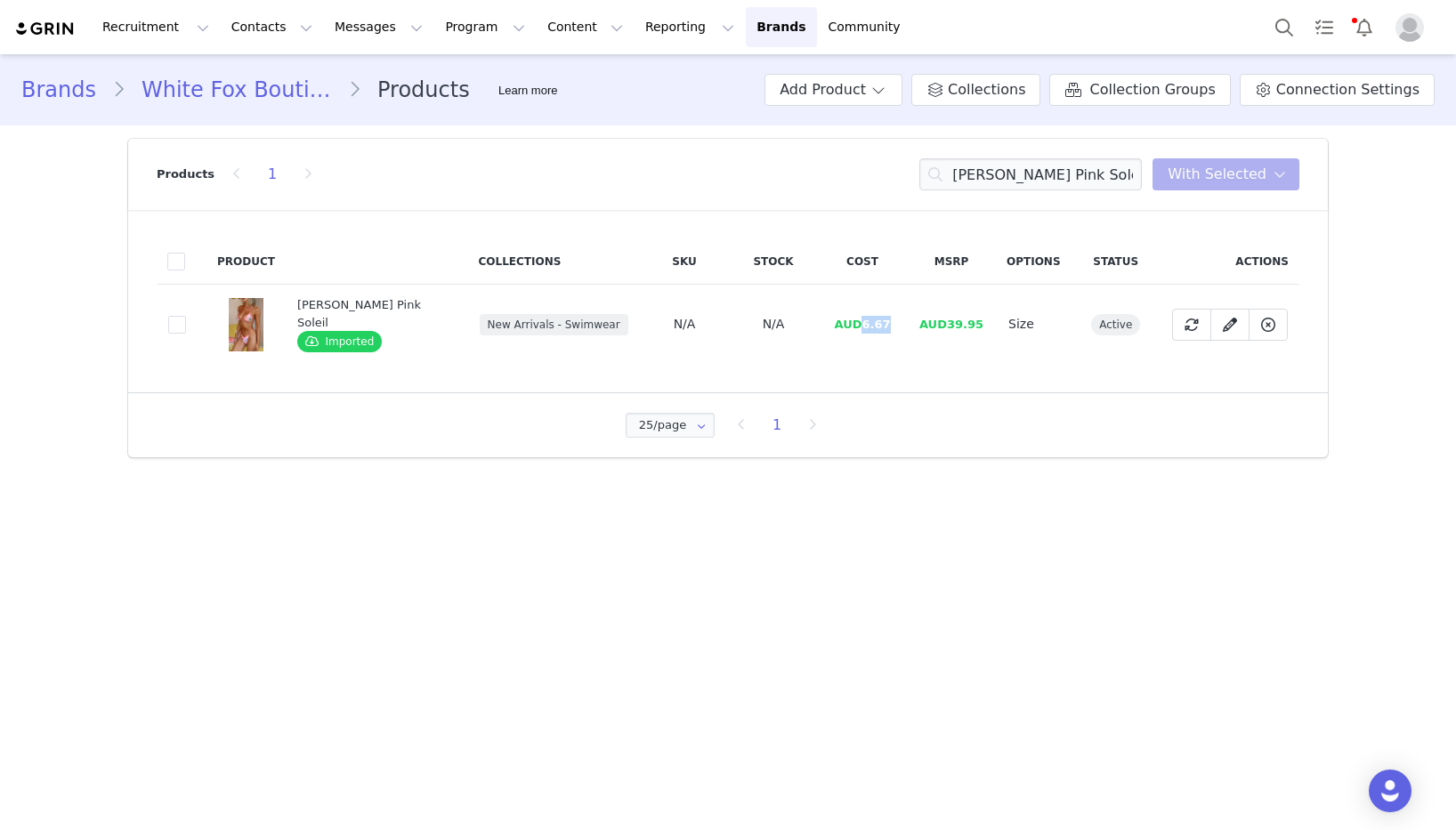
drag, startPoint x: 855, startPoint y: 327, endPoint x: 883, endPoint y: 324, distance: 28.2
click at [883, 324] on td "AUD6.67" at bounding box center [862, 324] width 89 height 80
click at [1073, 171] on input "Eralia Bottoms Pink Soleil" at bounding box center [1030, 175] width 223 height 32
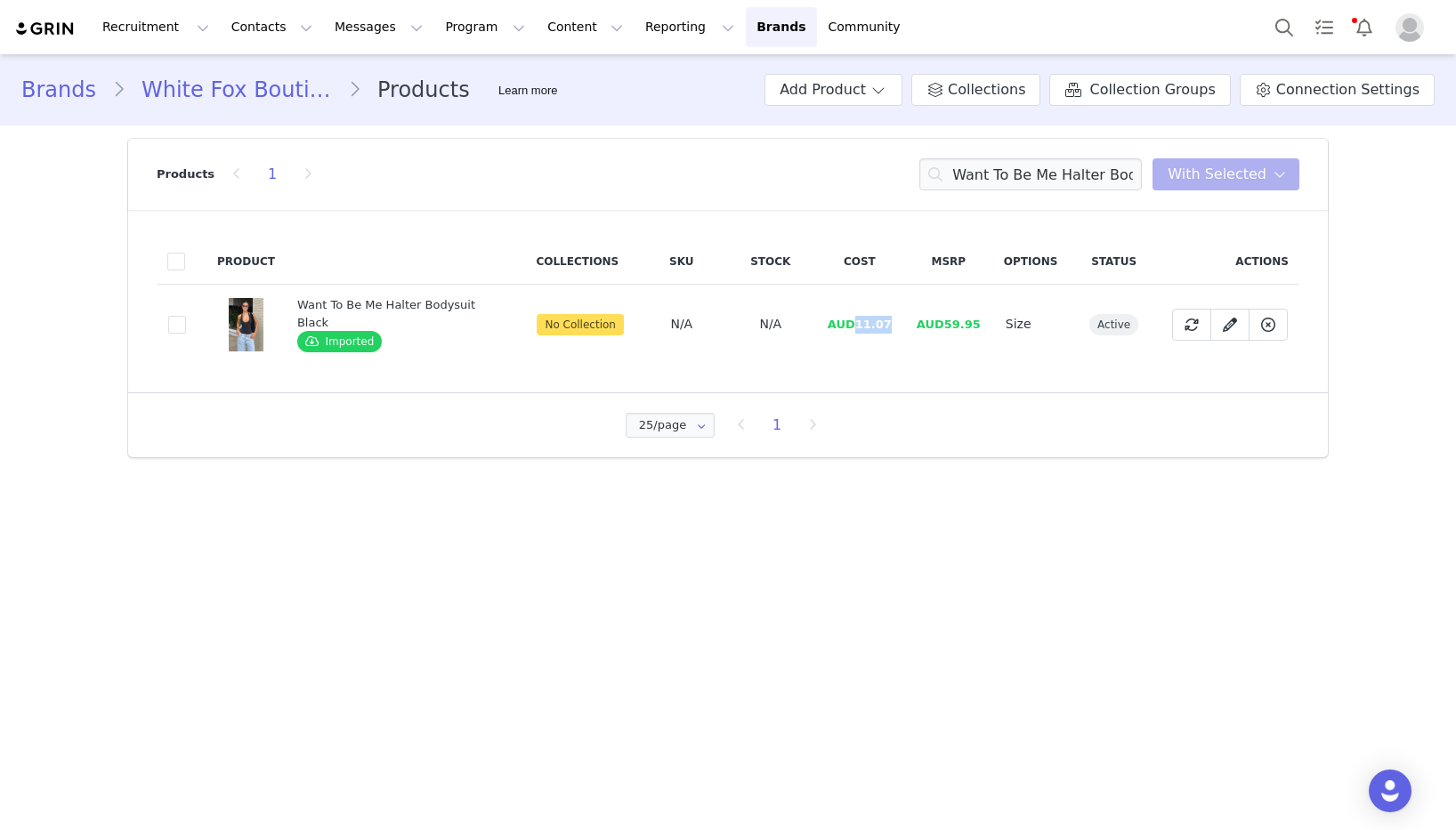
drag, startPoint x: 888, startPoint y: 323, endPoint x: 852, endPoint y: 324, distance: 36.0
click at [852, 324] on td "AUD11.07" at bounding box center [859, 324] width 89 height 80
click at [991, 179] on input "Want To Be Me Halter Bodysuit Black" at bounding box center [1030, 175] width 223 height 32
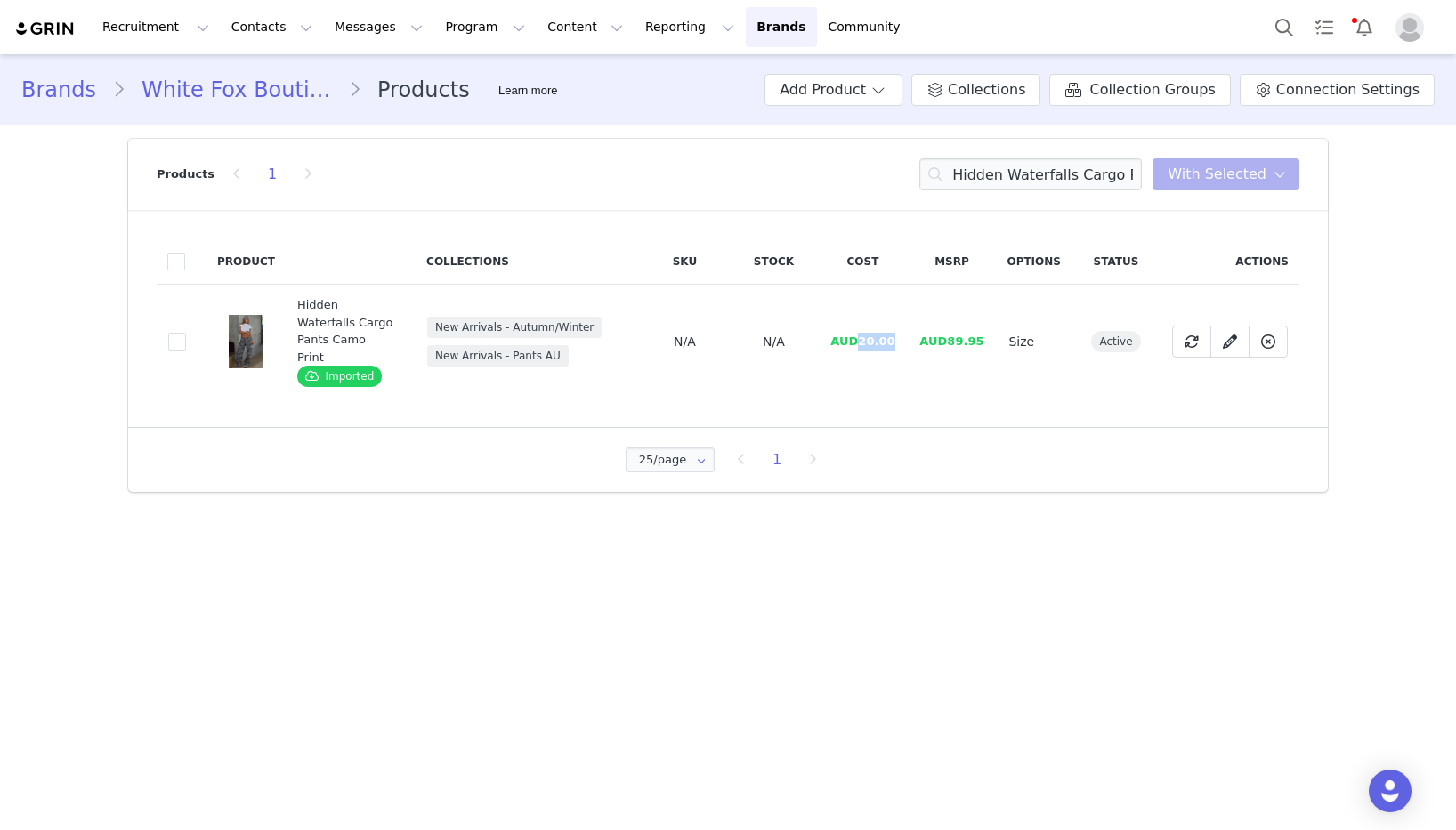
drag, startPoint x: 865, startPoint y: 335, endPoint x: 899, endPoint y: 333, distance: 34.1
click at [899, 333] on td "AUD20.00" at bounding box center [862, 341] width 89 height 115
click at [995, 173] on input "Hidden Waterfalls Cargo Pants Camo Print" at bounding box center [1030, 175] width 223 height 32
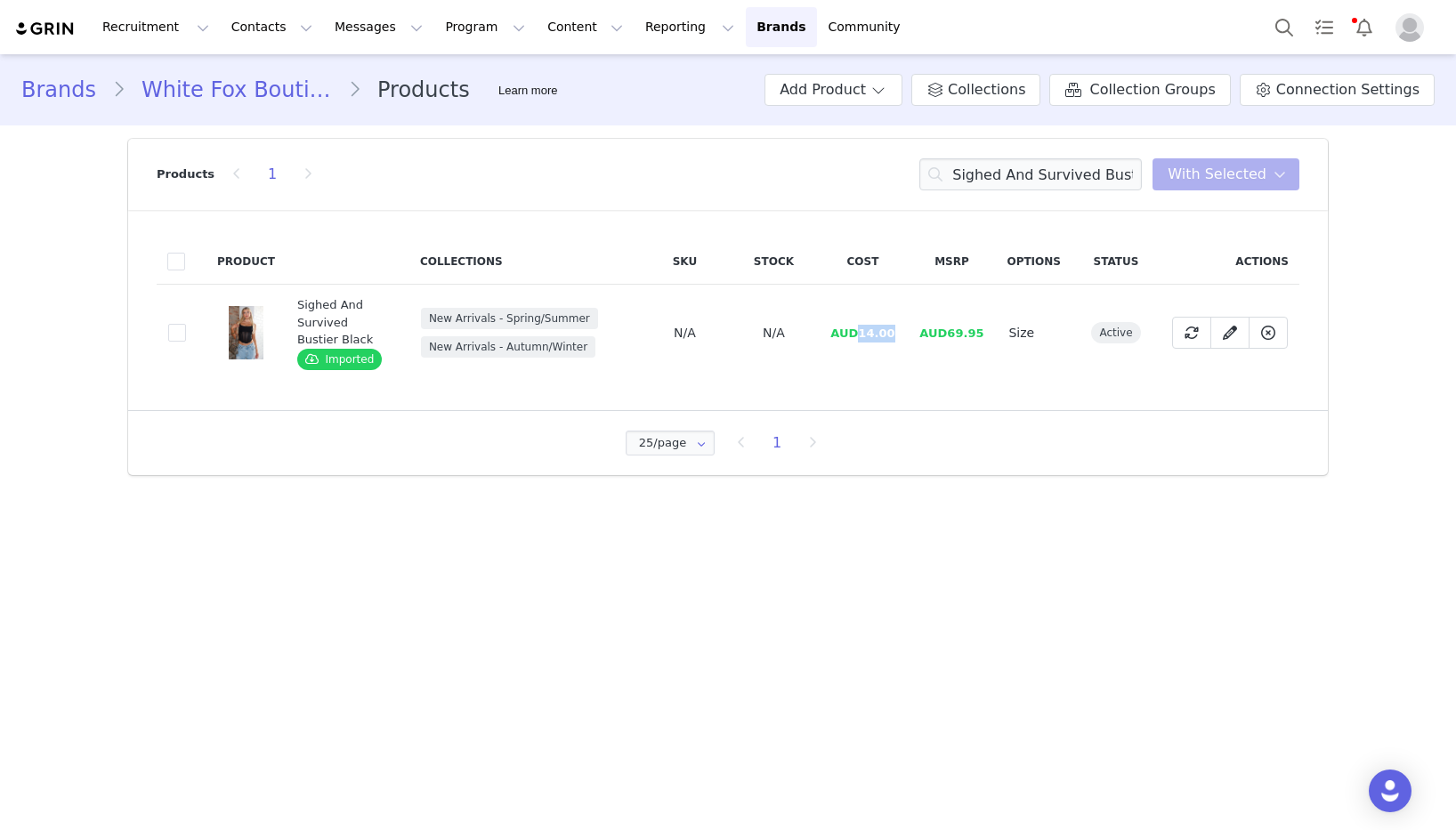
drag, startPoint x: 864, startPoint y: 334, endPoint x: 413, endPoint y: 325, distance: 451.1
click at [897, 335] on td "AUD14.00" at bounding box center [862, 333] width 89 height 97
click at [993, 166] on input "Sighed And Survived Bustier Black" at bounding box center [1030, 175] width 223 height 32
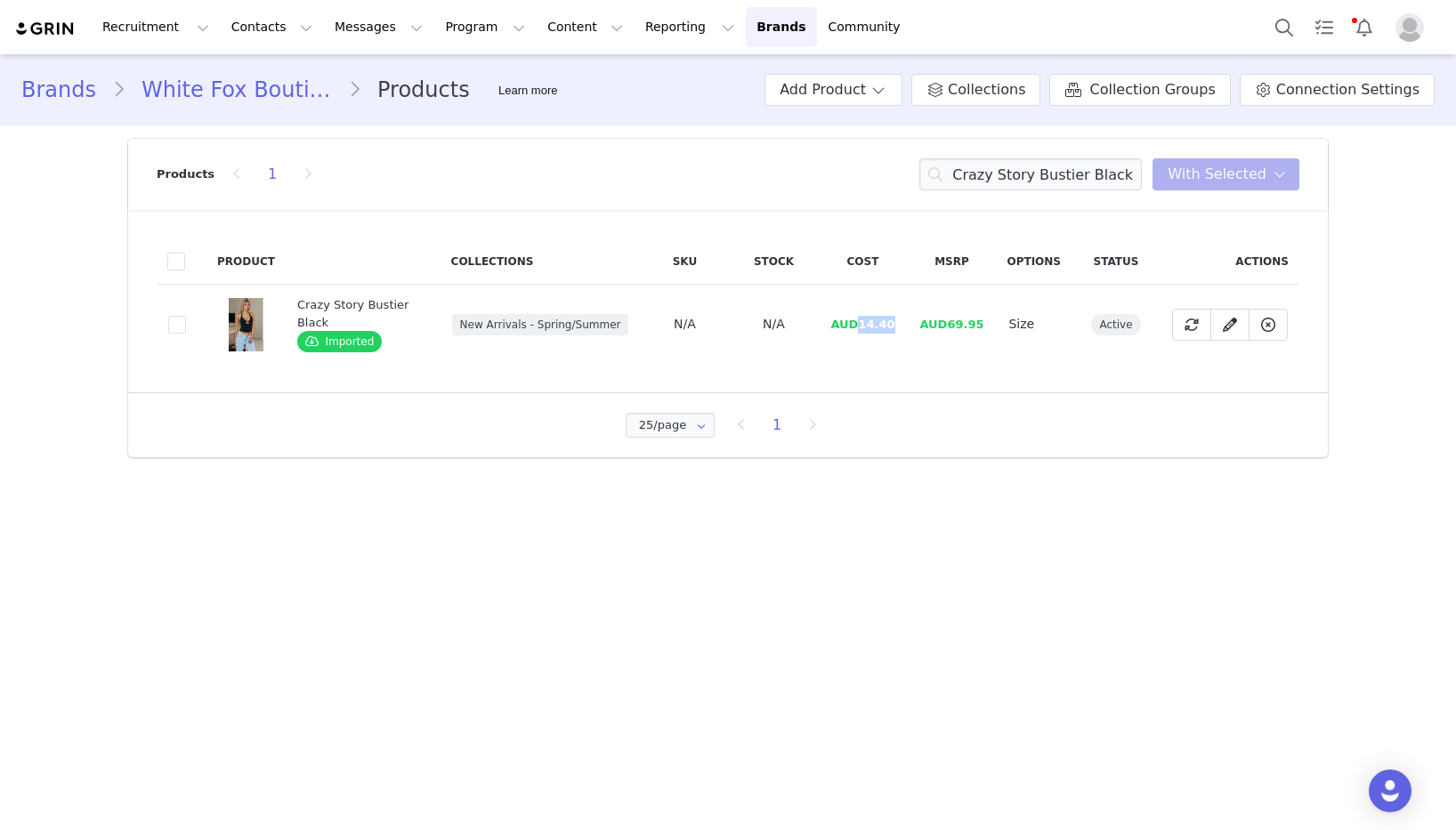
drag, startPoint x: 859, startPoint y: 324, endPoint x: 218, endPoint y: 331, distance: 641.0
click at [894, 323] on td "AUD14.40" at bounding box center [862, 324] width 89 height 80
click at [1046, 167] on input "Crazy Story Bustier Black" at bounding box center [1030, 175] width 223 height 32
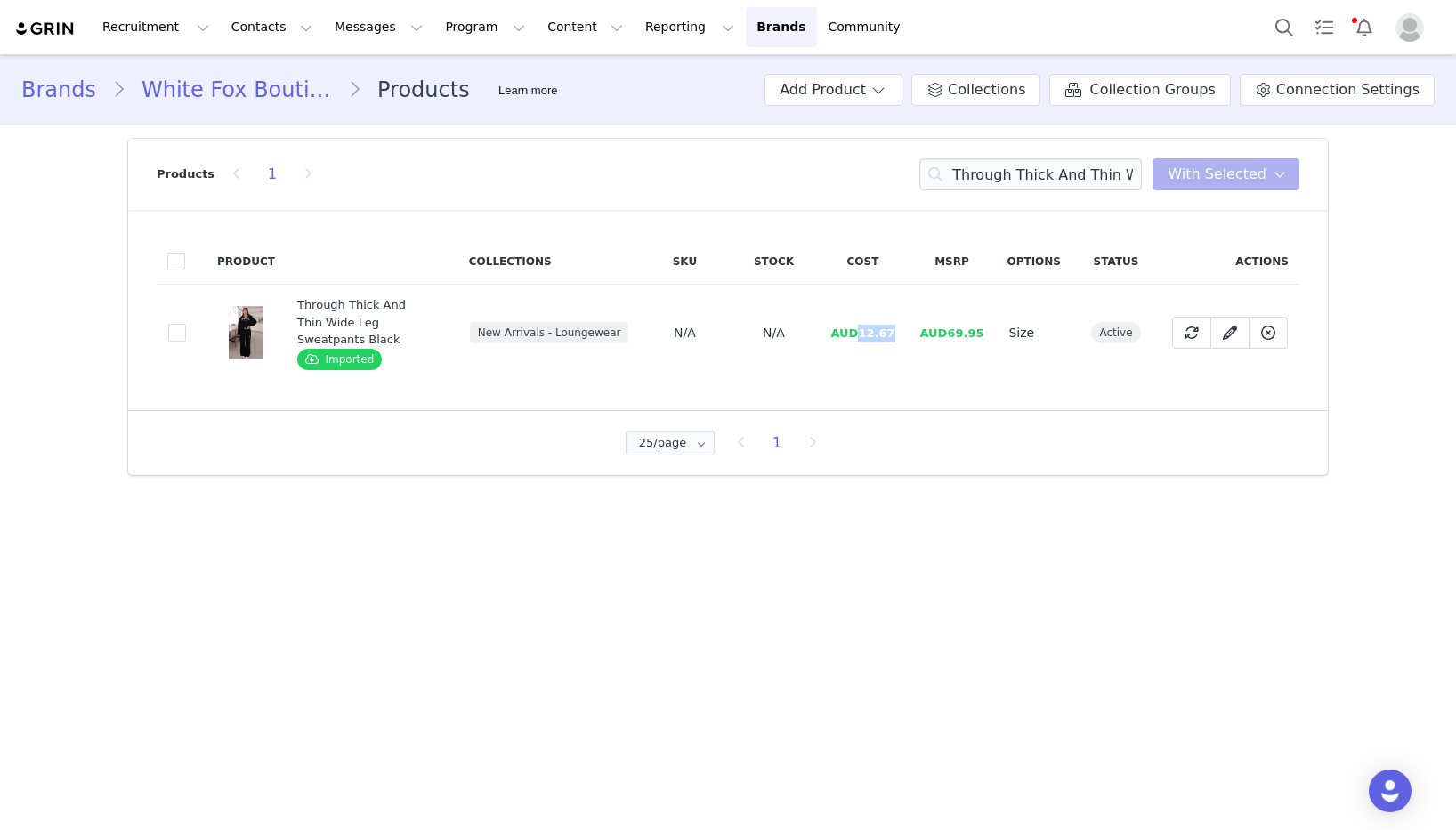
drag, startPoint x: 864, startPoint y: 336, endPoint x: 262, endPoint y: 308, distance: 602.7
click at [894, 336] on span "AUD12.67" at bounding box center [862, 333] width 65 height 13
click at [1004, 180] on input "Through Thick And Thin Wide Leg Sweatpants Black" at bounding box center [1030, 175] width 223 height 32
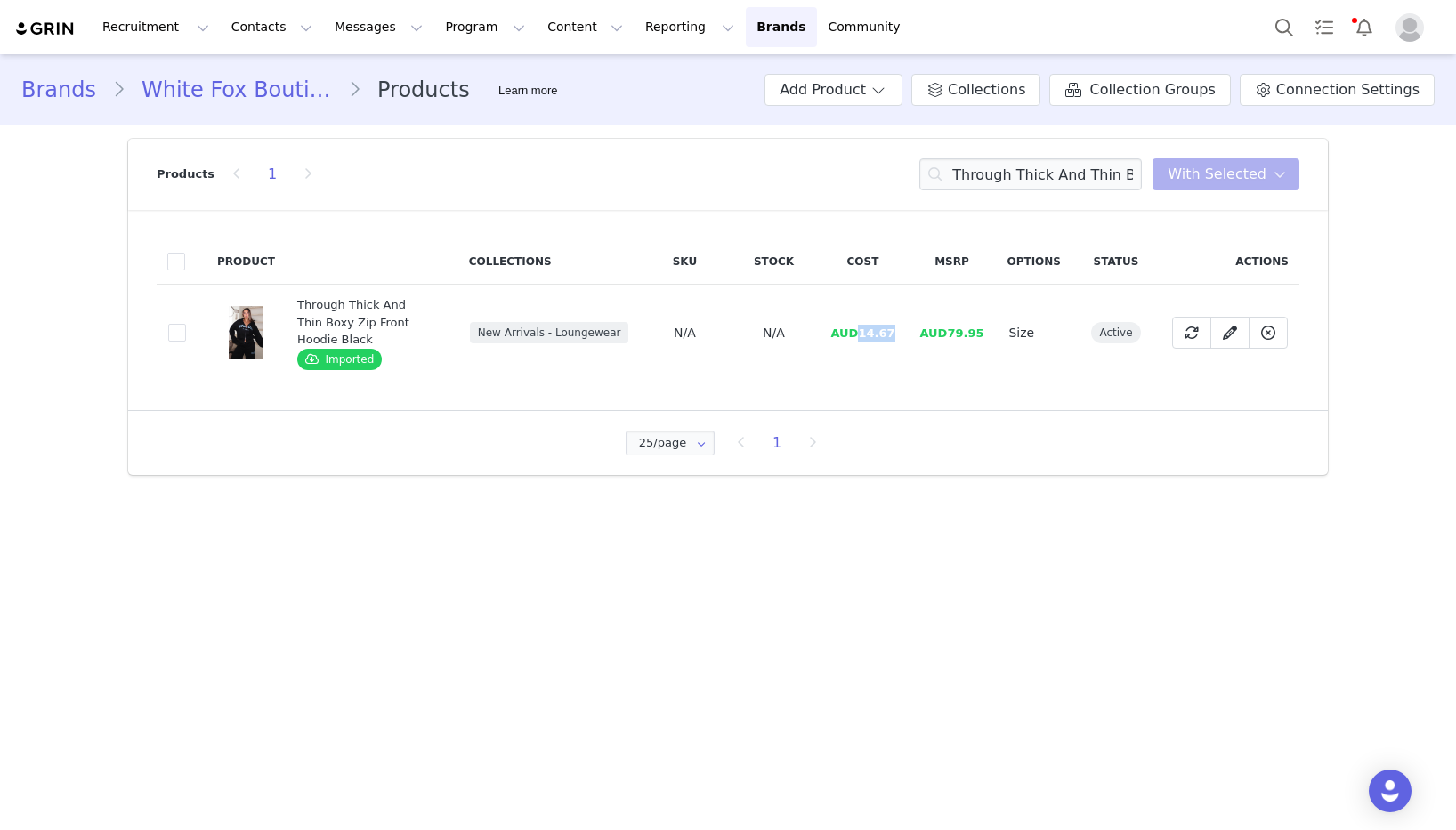
drag, startPoint x: 863, startPoint y: 334, endPoint x: 900, endPoint y: 334, distance: 37.0
click at [900, 334] on td "AUD14.67" at bounding box center [862, 333] width 89 height 97
click at [1025, 175] on input "Through Thick And Thin Boxy Zip Front Hoodie Black" at bounding box center [1030, 175] width 223 height 32
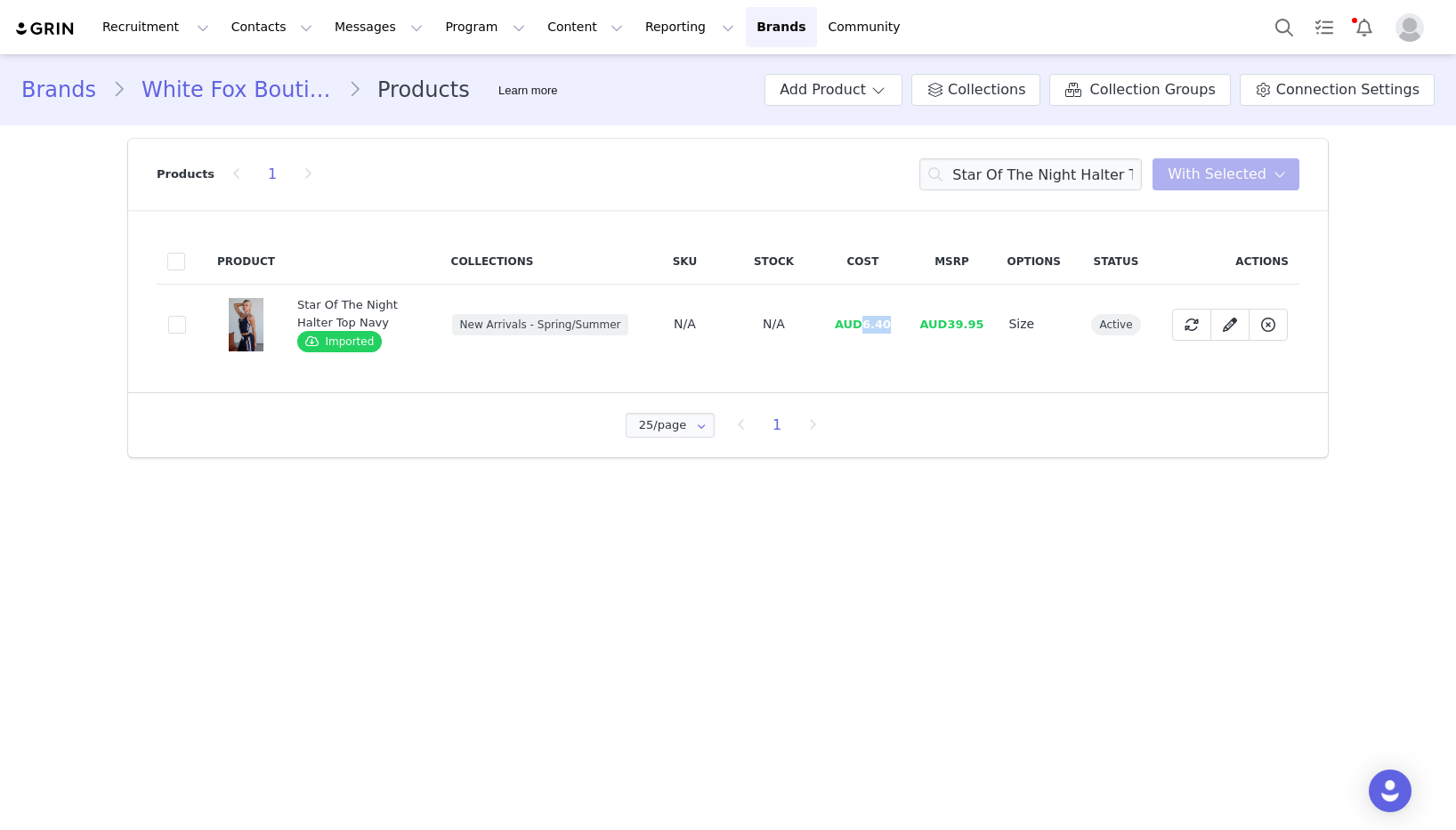
drag, startPoint x: 866, startPoint y: 323, endPoint x: 898, endPoint y: 324, distance: 32.0
click at [898, 324] on td "AUD6.40" at bounding box center [862, 324] width 89 height 80
click at [1037, 177] on input "Star Of The Night Halter Top Navy" at bounding box center [1030, 175] width 223 height 32
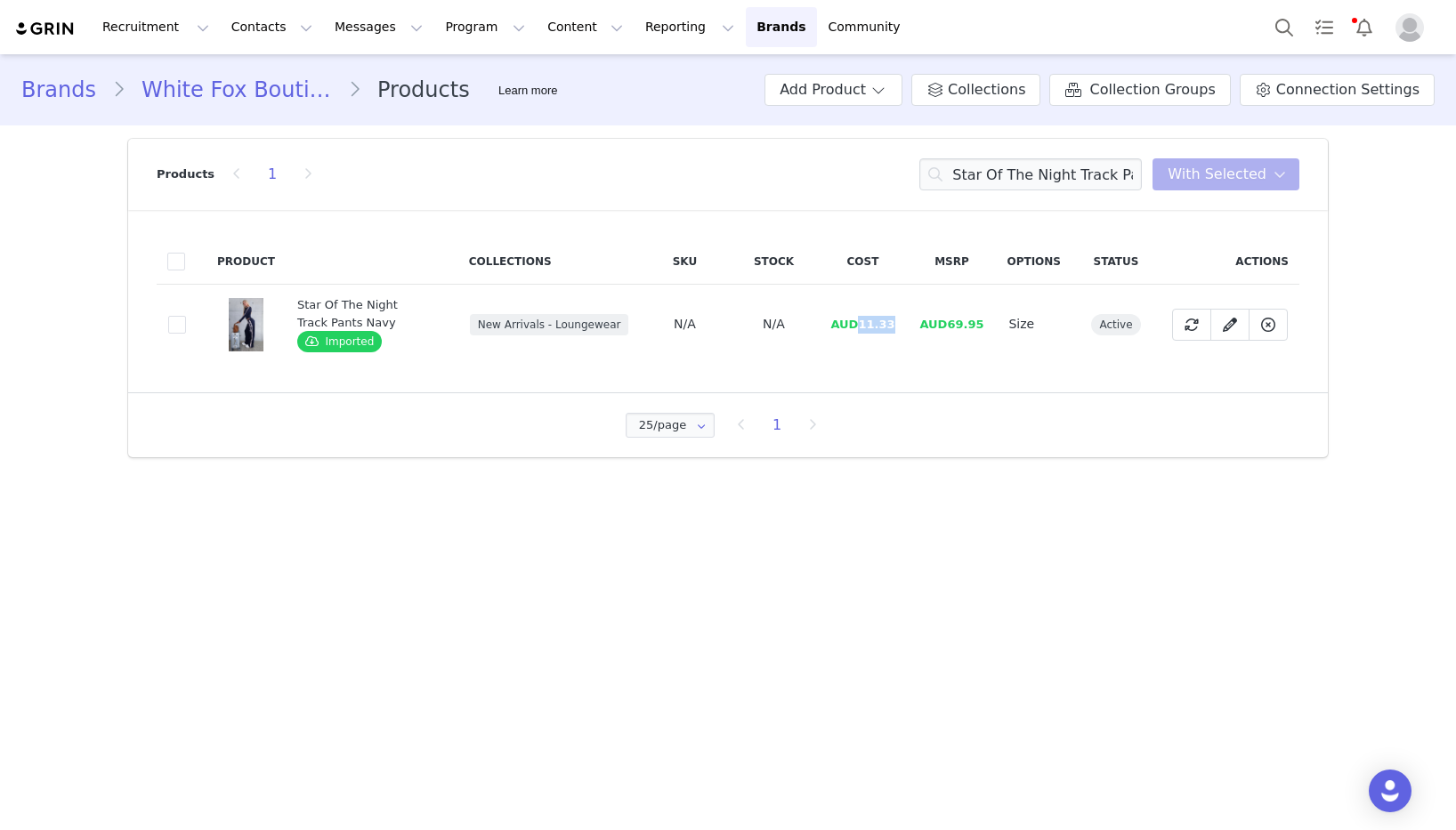
drag, startPoint x: 864, startPoint y: 324, endPoint x: 897, endPoint y: 323, distance: 33.0
click at [897, 323] on td "AUD11.33" at bounding box center [862, 324] width 89 height 80
click at [1050, 168] on input "Star Of The Night Track Pants Navy" at bounding box center [1030, 175] width 223 height 32
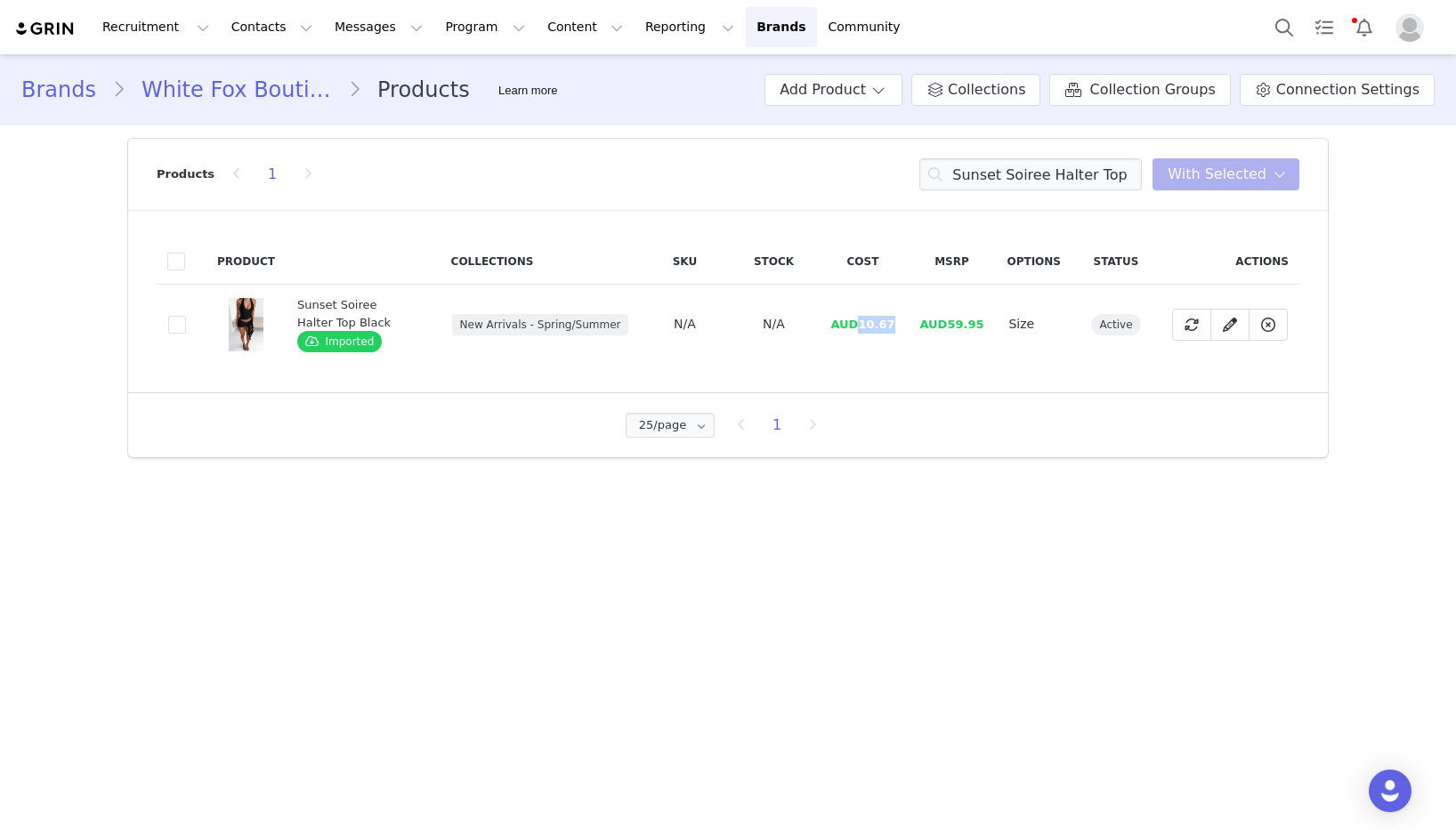
drag, startPoint x: 862, startPoint y: 324, endPoint x: 47, endPoint y: 306, distance: 815.2
click at [917, 323] on tr "2ecacddd-0c41-4ec8-8ecc-ebeac24ed005 Sunset Soiree Halter Top Black Imported Ne…" at bounding box center [728, 324] width 1143 height 80
click at [1080, 163] on input "Sunset Soiree Halter Top Black" at bounding box center [1030, 175] width 223 height 32
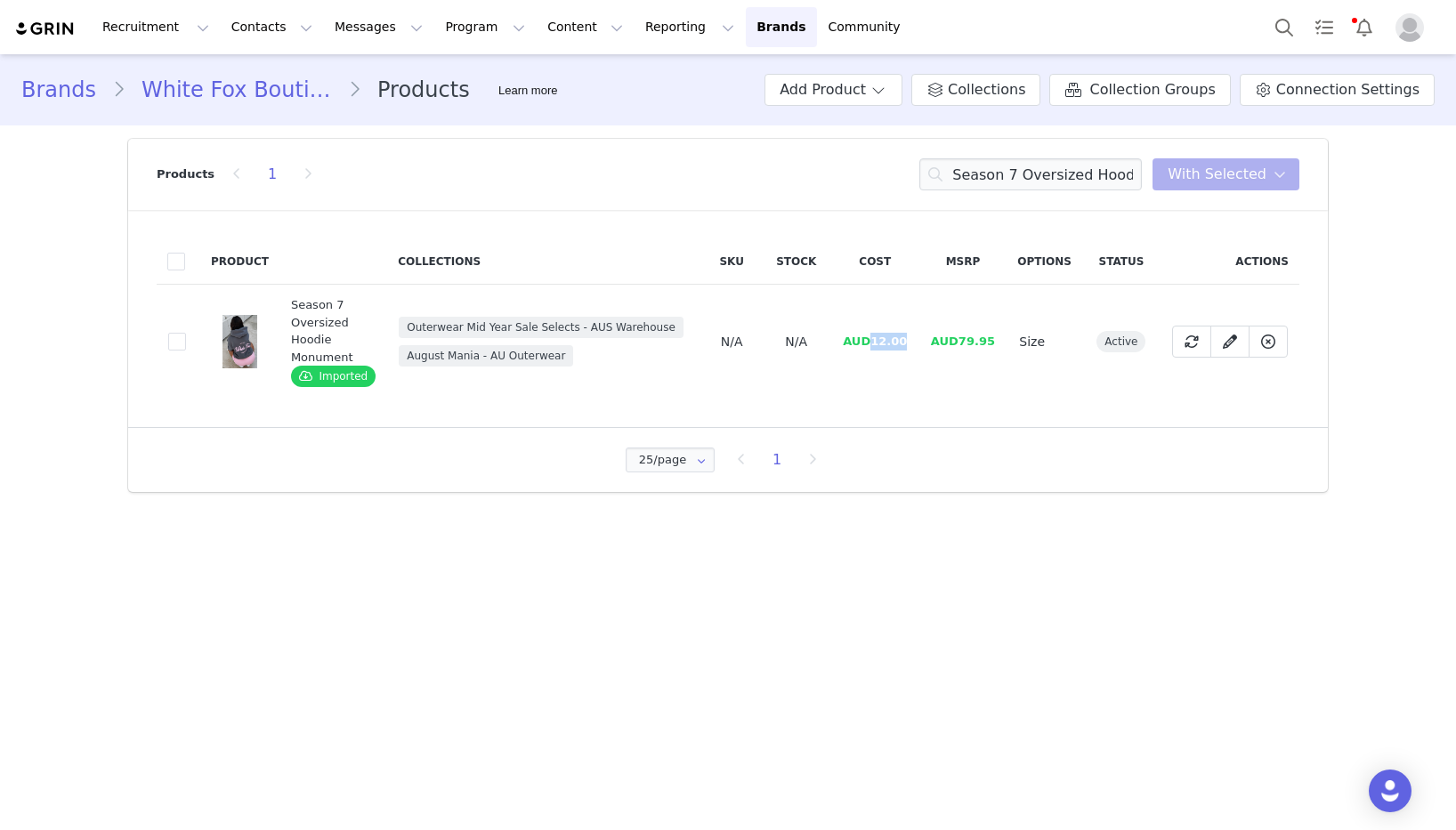
drag, startPoint x: 871, startPoint y: 342, endPoint x: 352, endPoint y: 349, distance: 519.0
click at [921, 341] on tr "da21a28f-1f94-4e77-b9e6-e80cd5bd44e4 Season 7 Oversized Hoodie Monument Importe…" at bounding box center [728, 341] width 1143 height 115
click at [985, 172] on input "Season 7 Oversized Hoodie Monument" at bounding box center [1030, 175] width 223 height 32
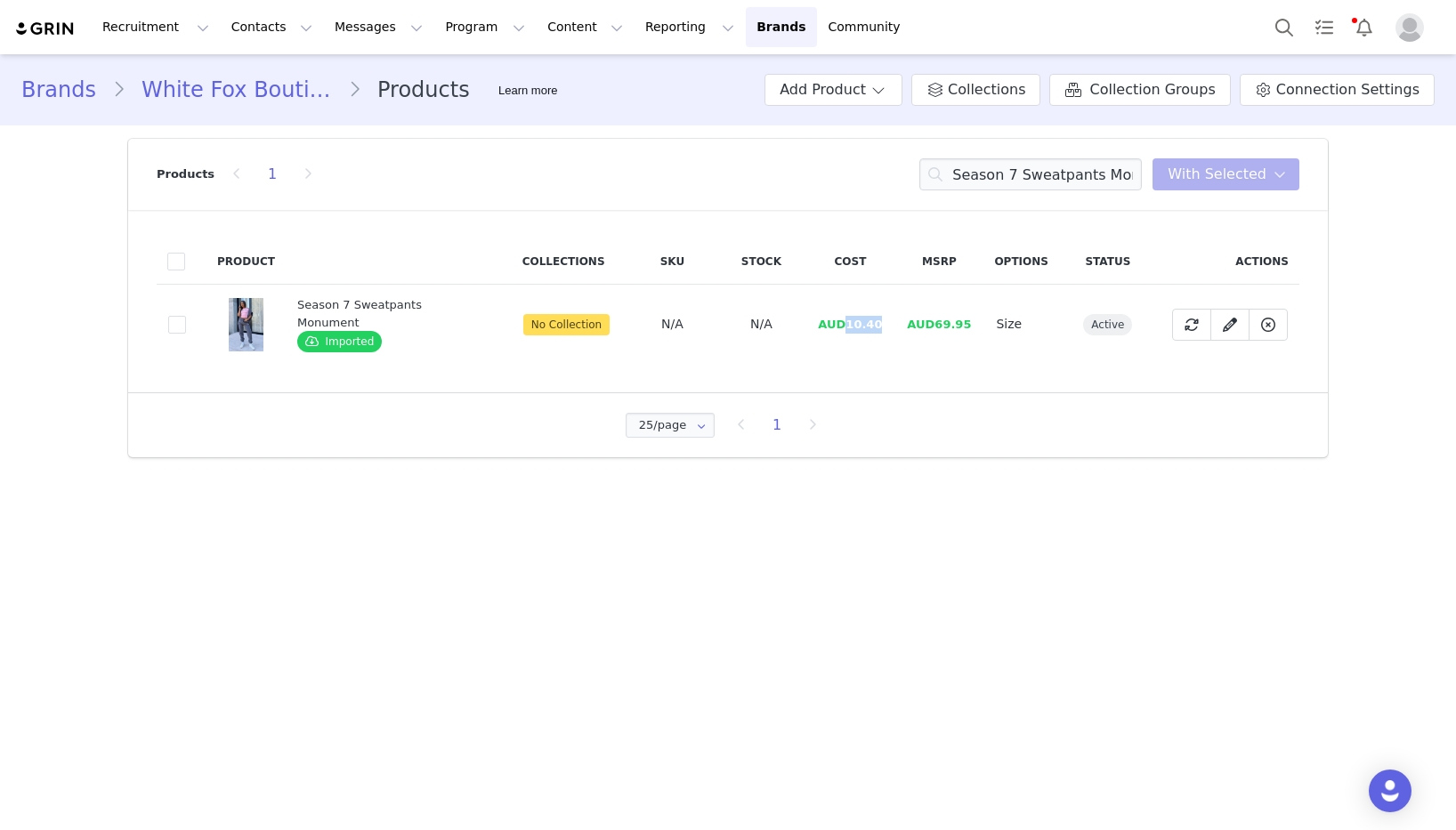
drag, startPoint x: 841, startPoint y: 323, endPoint x: 963, endPoint y: 337, distance: 122.8
click at [874, 324] on span "AUD10.40" at bounding box center [850, 324] width 65 height 13
click at [1035, 177] on input "Season 7 Sweatpants Monument" at bounding box center [1030, 175] width 223 height 32
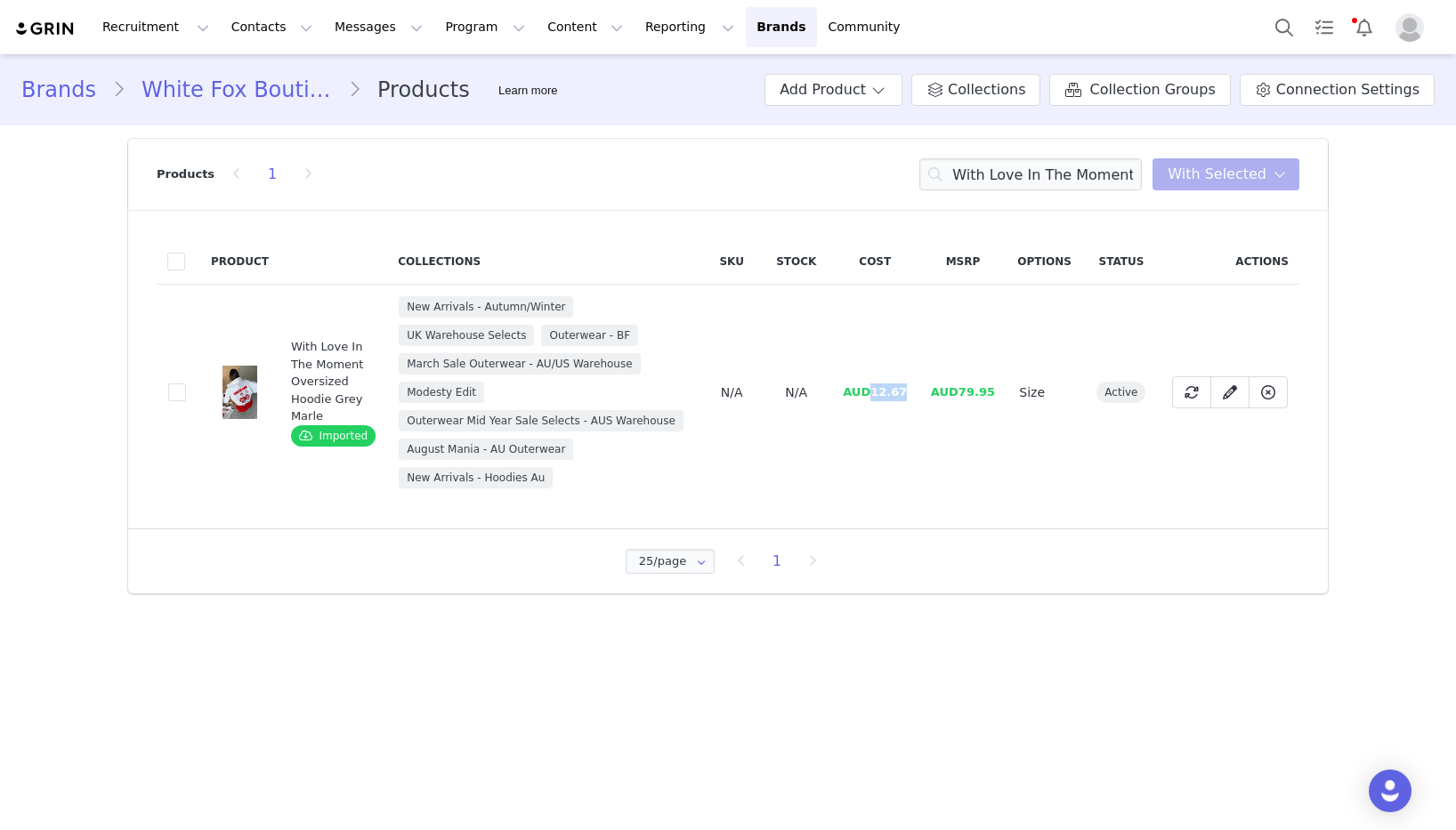
drag, startPoint x: 871, startPoint y: 388, endPoint x: 930, endPoint y: 388, distance: 59.0
click at [930, 388] on tr "9345b1cf-151a-4004-adec-46ca7eae52c3 With Love In The Moment Oversized Hoodie G…" at bounding box center [728, 393] width 1143 height 216
click at [1097, 178] on input "With Love In The Moment Oversized Hoodie Grey Marle" at bounding box center [1030, 175] width 223 height 32
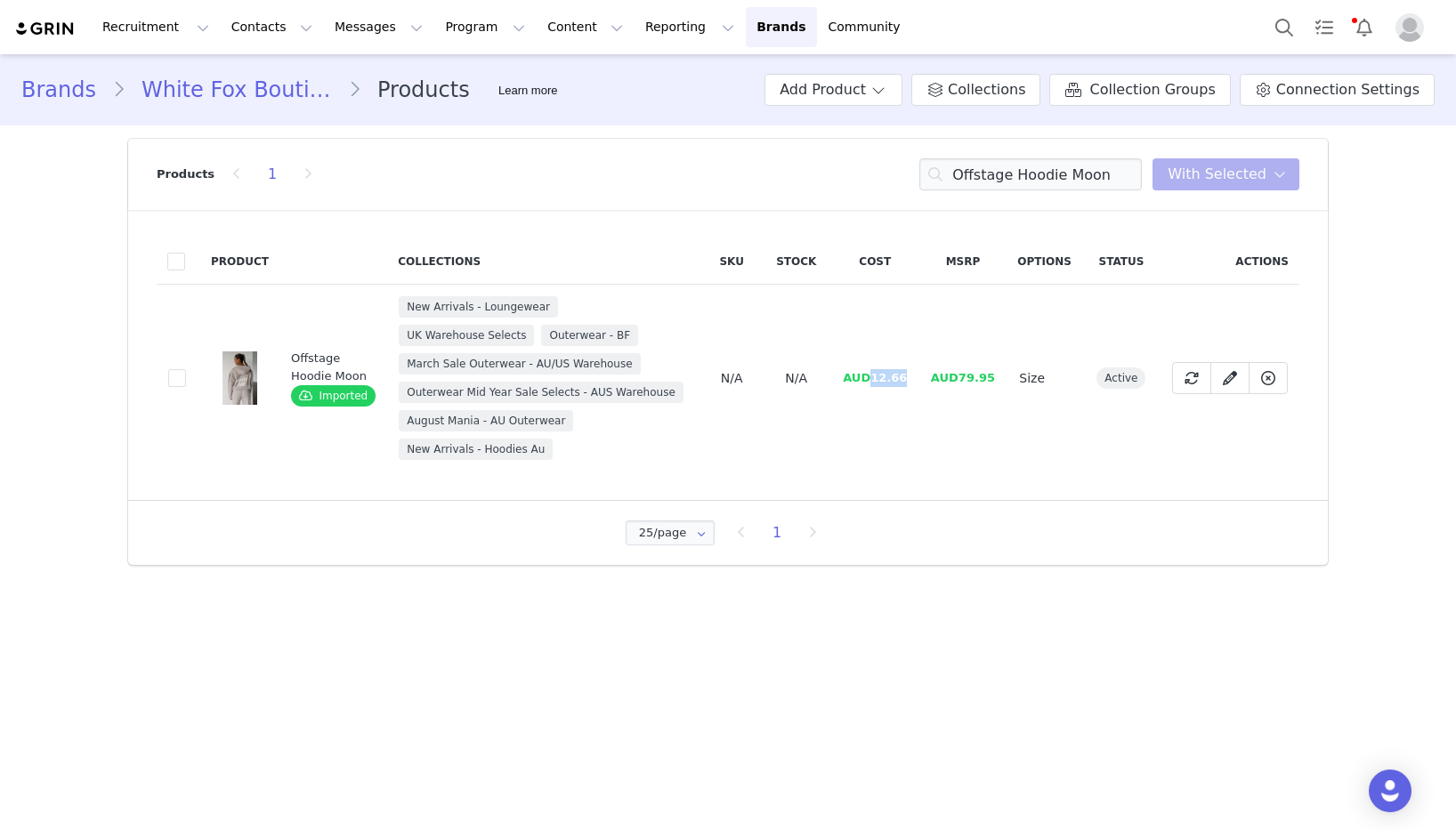
drag, startPoint x: 873, startPoint y: 378, endPoint x: 903, endPoint y: 380, distance: 30.1
click at [903, 380] on span "AUD12.66" at bounding box center [875, 378] width 65 height 13
click at [1001, 168] on input "Offstage Hoodie Moon" at bounding box center [1030, 175] width 223 height 32
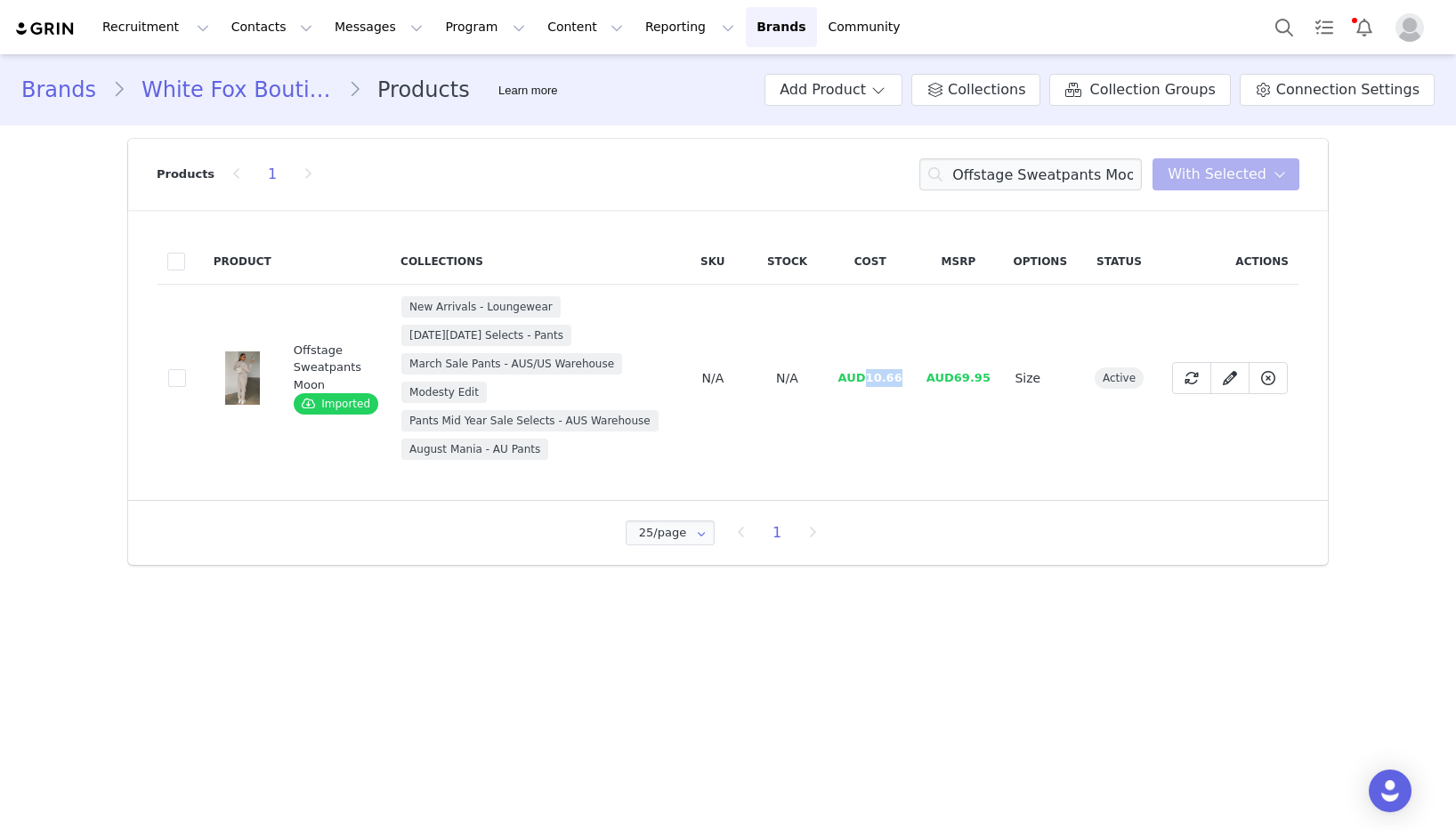
drag, startPoint x: 867, startPoint y: 378, endPoint x: 912, endPoint y: 379, distance: 45.0
click at [912, 379] on td "AUD10.66" at bounding box center [870, 378] width 88 height 188
click at [1015, 173] on input "Offstage Sweatpants Moon" at bounding box center [1030, 175] width 223 height 32
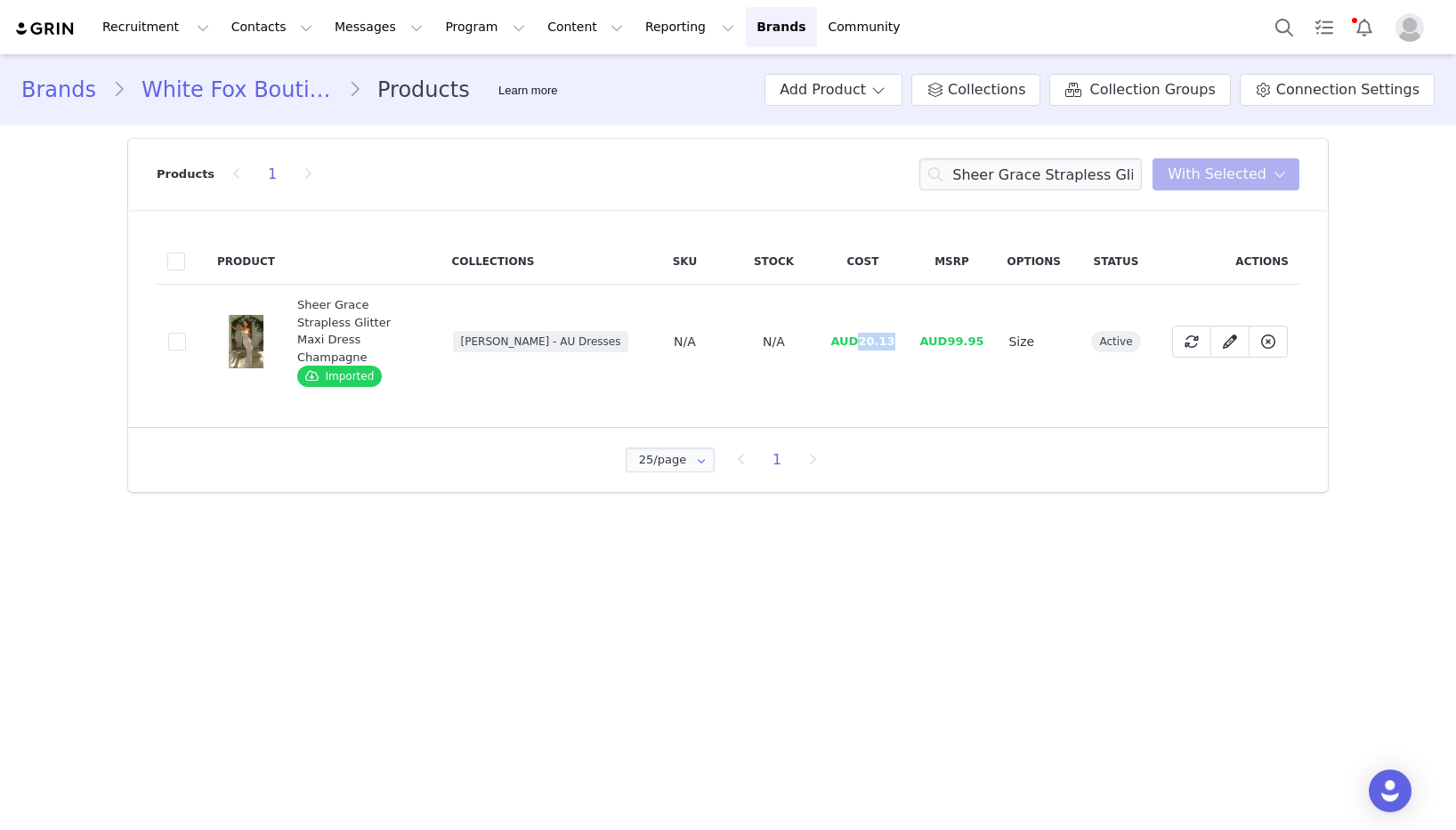
drag, startPoint x: 865, startPoint y: 331, endPoint x: 918, endPoint y: 328, distance: 53.1
click at [918, 328] on tr "15bc53b9-1fd4-4862-8ee3-d4dac41f450e Sheer Grace Strapless Glitter Maxi Dress C…" at bounding box center [728, 341] width 1143 height 115
click at [982, 174] on input "Sheer Grace Strapless Glitter Maxi Dress Champagne" at bounding box center [1030, 175] width 223 height 32
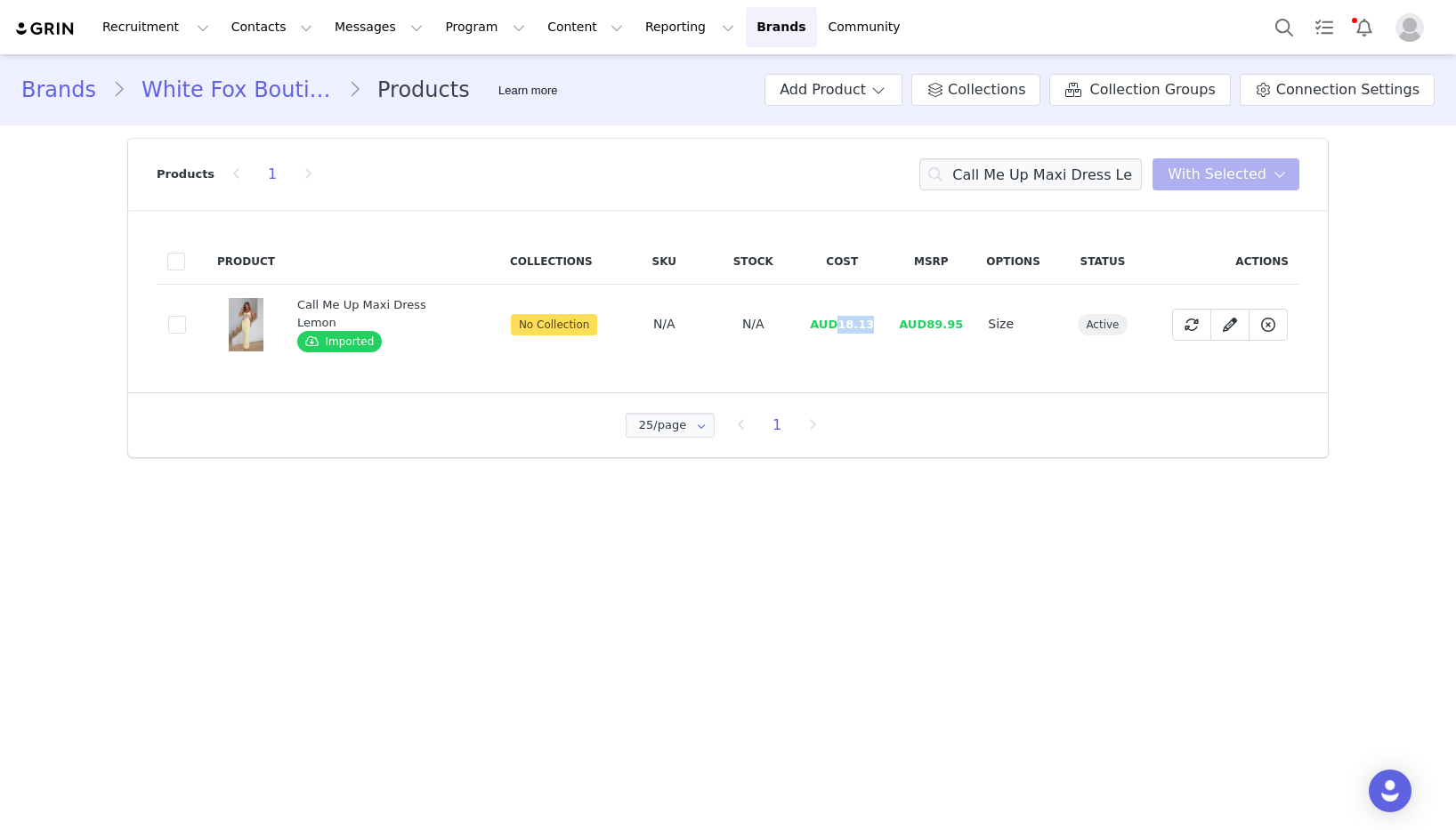
drag, startPoint x: 835, startPoint y: 323, endPoint x: 879, endPoint y: 320, distance: 44.1
click at [879, 320] on td "AUD18.13" at bounding box center [842, 324] width 89 height 80
click at [998, 168] on input "Call Me Up Maxi Dress Lemon" at bounding box center [1030, 175] width 223 height 32
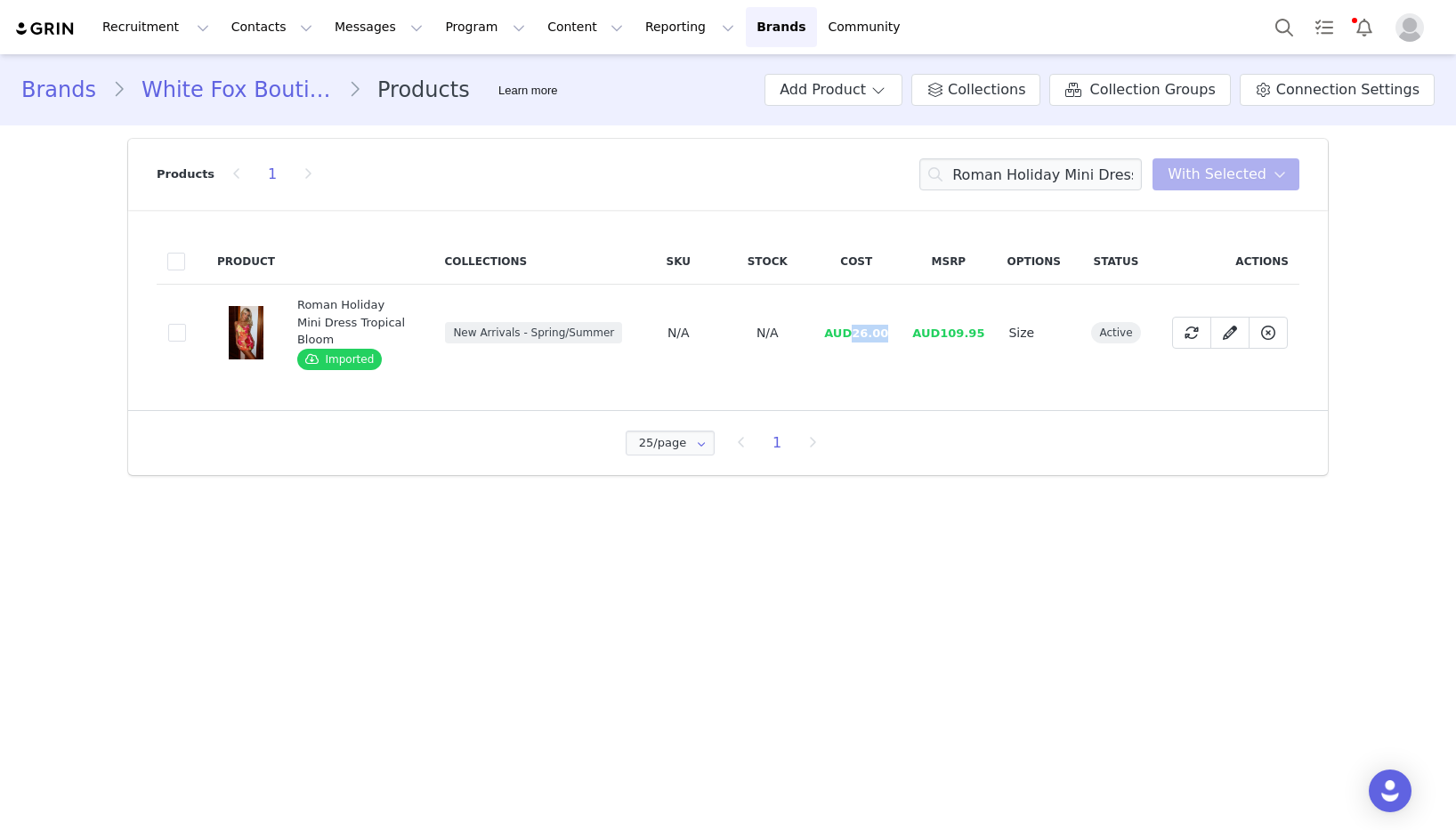
drag, startPoint x: 860, startPoint y: 322, endPoint x: 680, endPoint y: 339, distance: 180.8
click at [898, 323] on td "AUD26.00" at bounding box center [857, 333] width 89 height 97
click at [1029, 169] on input "Roman Holiday Mini Dress Tropical Bloom" at bounding box center [1030, 175] width 223 height 32
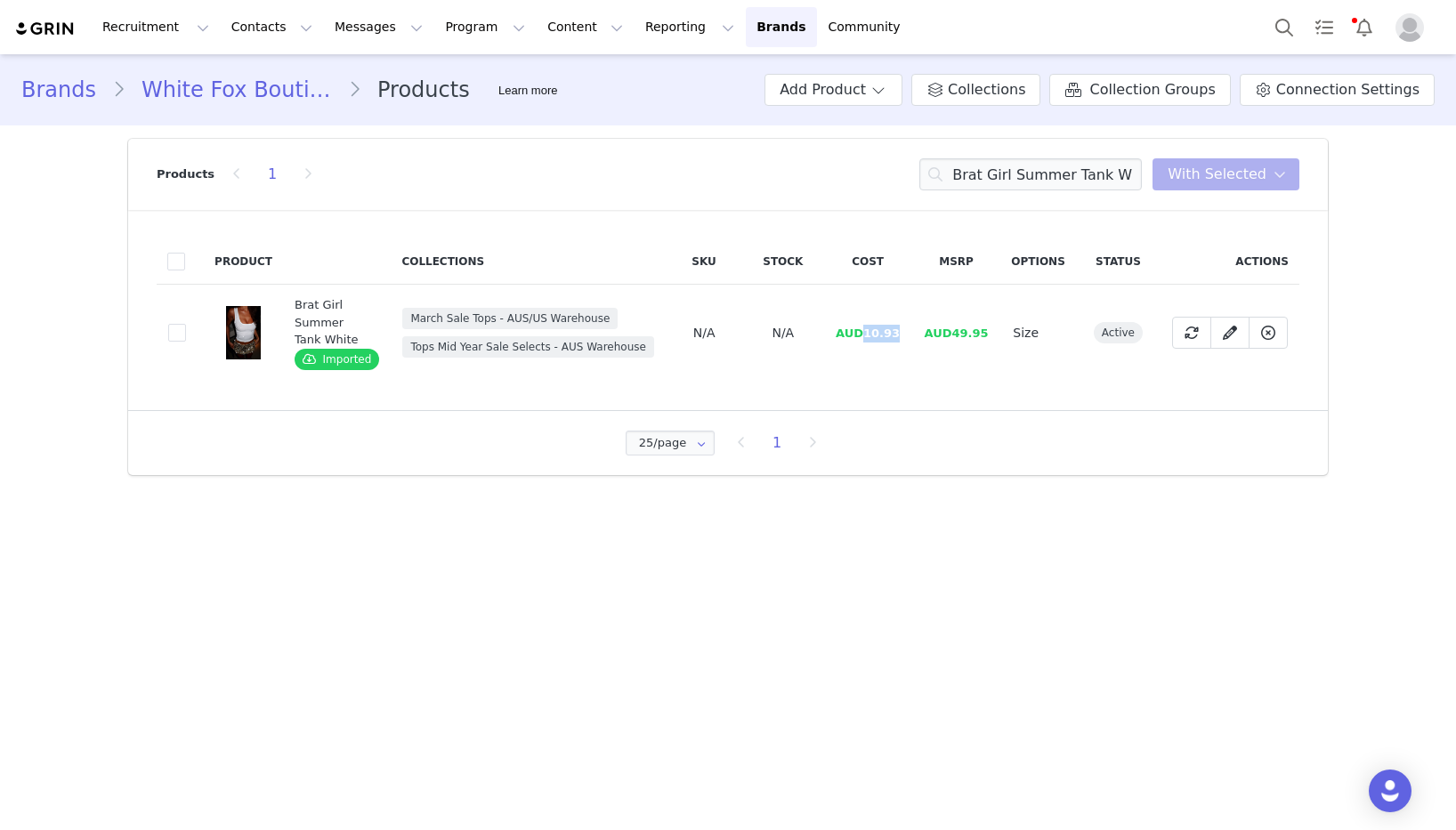
drag, startPoint x: 863, startPoint y: 335, endPoint x: 902, endPoint y: 334, distance: 39.0
click at [902, 334] on td "AUD10.93" at bounding box center [867, 333] width 88 height 97
click at [1089, 174] on input "Brat Girl Summer Tank White" at bounding box center [1030, 175] width 223 height 32
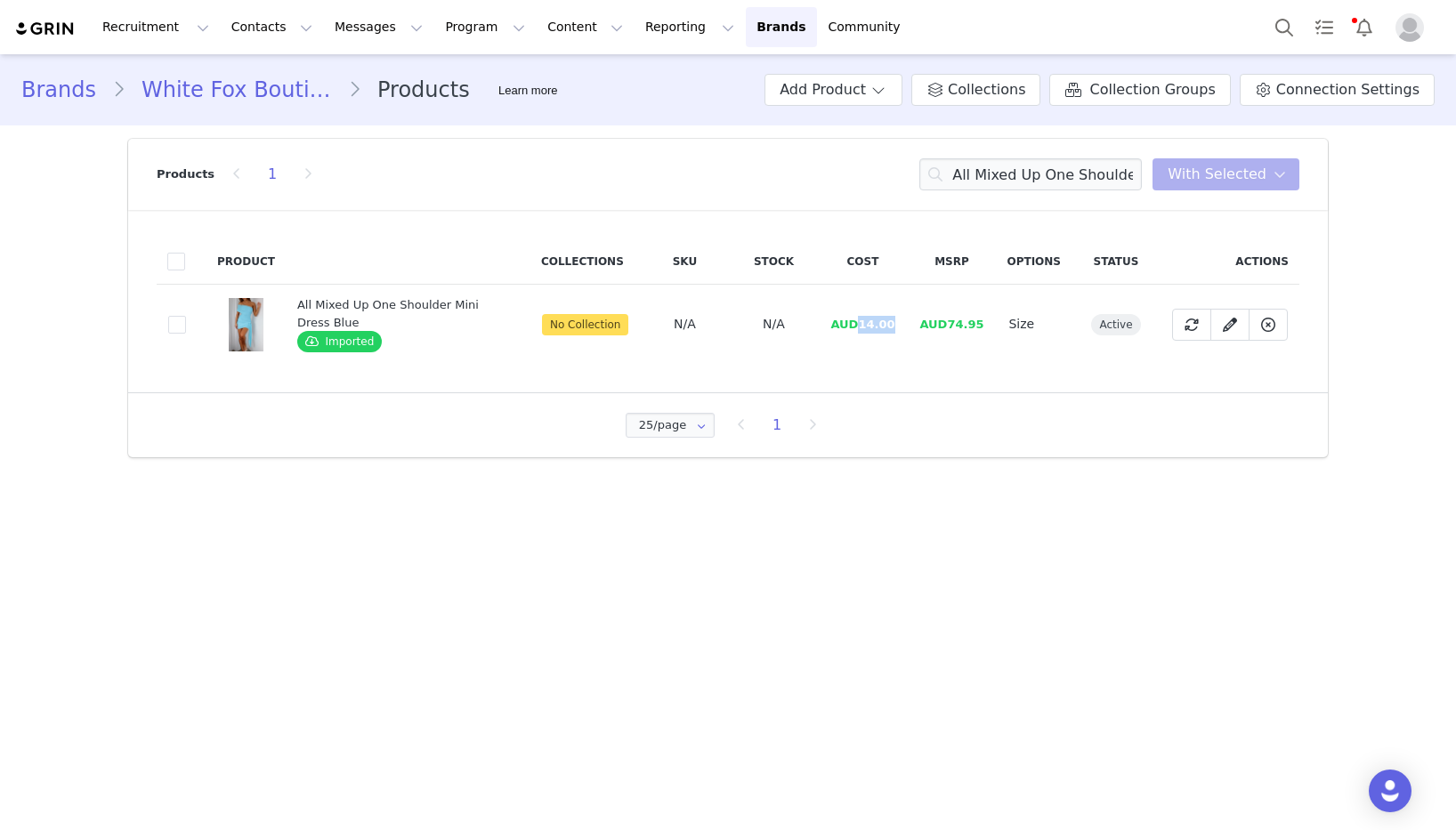
drag, startPoint x: 895, startPoint y: 328, endPoint x: 882, endPoint y: 329, distance: 13.0
click at [861, 326] on span "AUD14.00" at bounding box center [862, 324] width 65 height 13
click at [1059, 178] on input "All Mixed Up One Shoulder Mini Dress Blue" at bounding box center [1030, 175] width 223 height 32
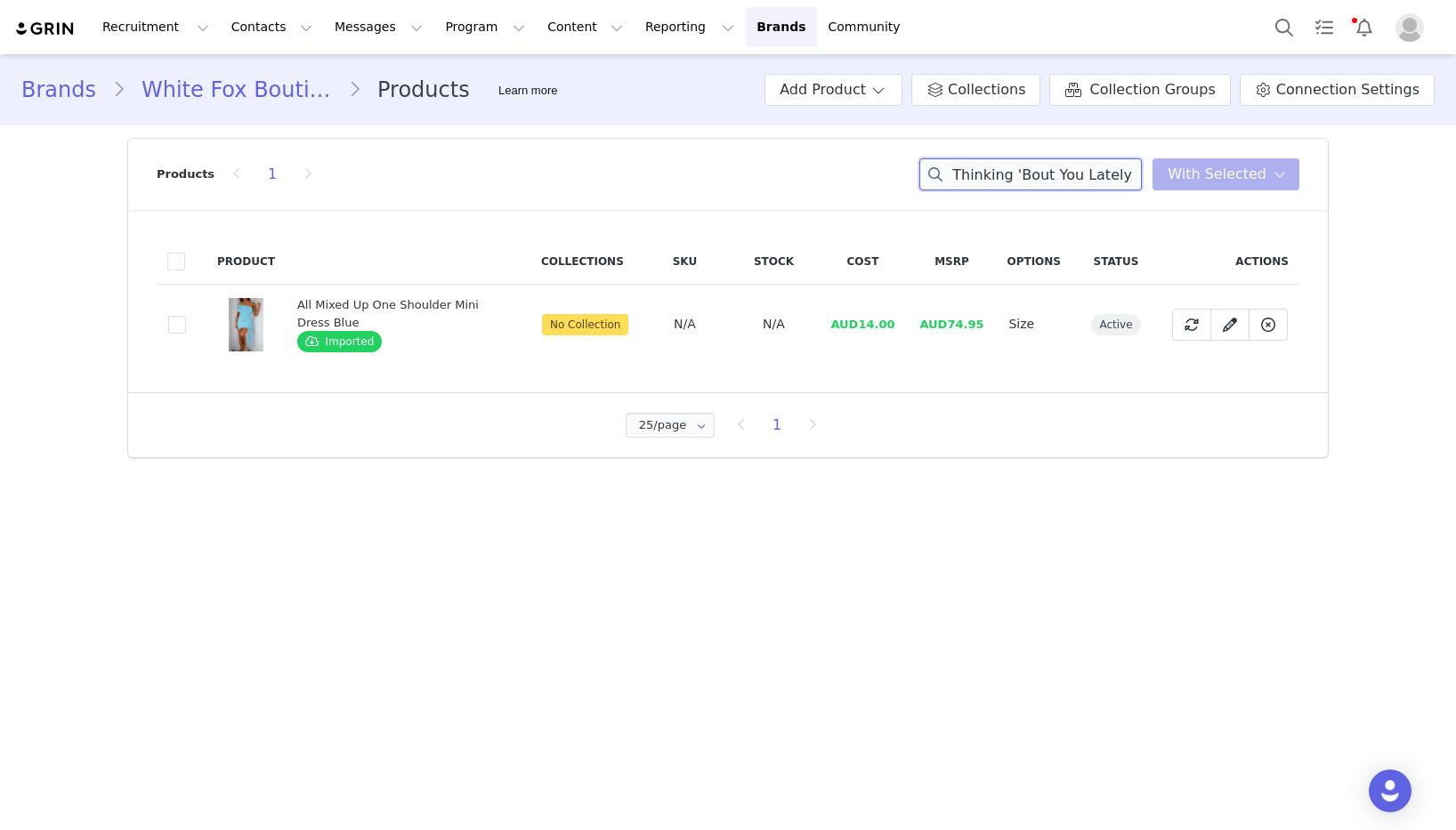
scroll to position [0, 135]
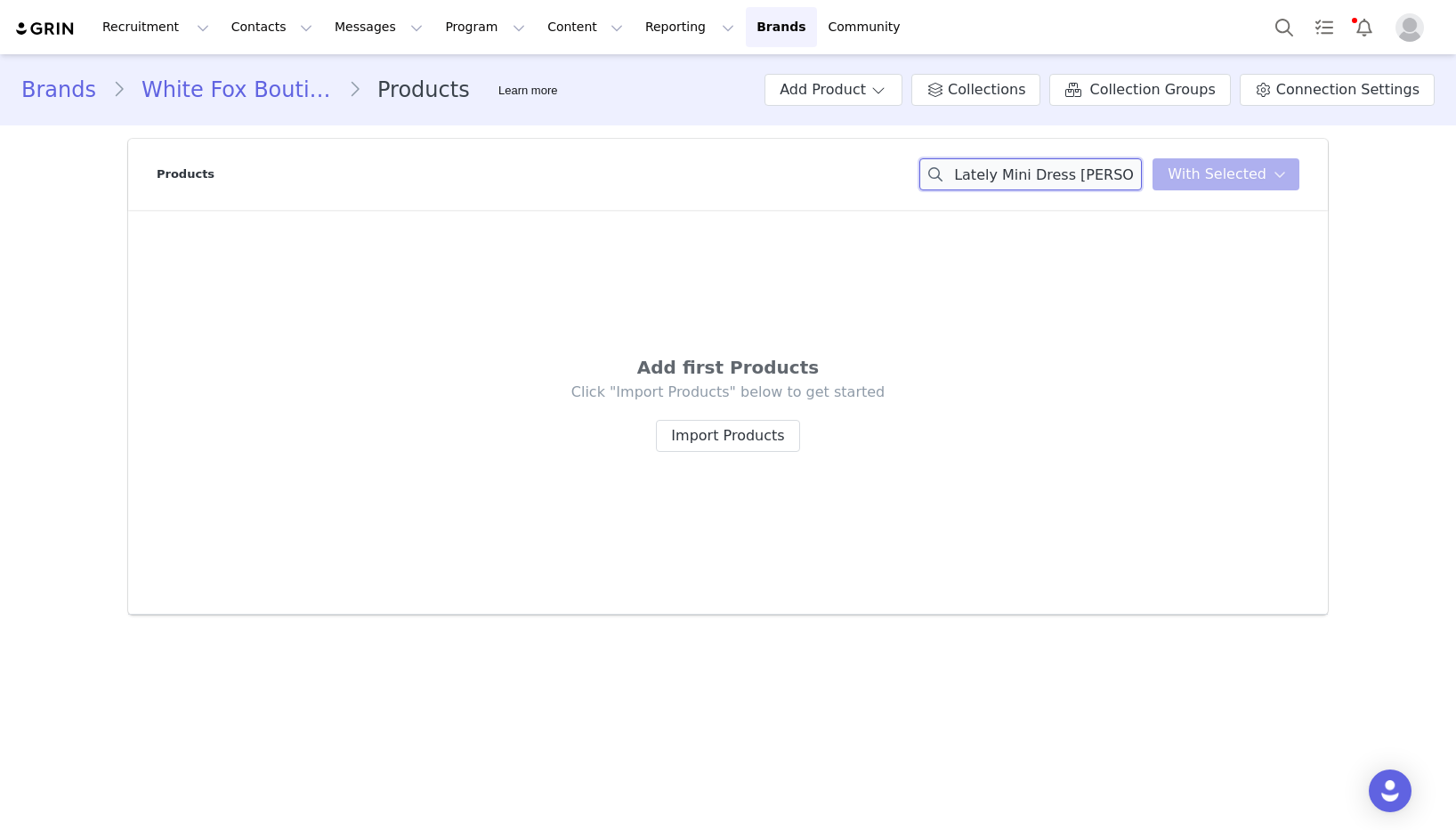
drag, startPoint x: 1063, startPoint y: 175, endPoint x: 1137, endPoint y: 172, distance: 74.1
click at [1142, 171] on input "Thinking 'Bout You Lately Mini Dress Berry Stripe" at bounding box center [1030, 175] width 223 height 32
click at [800, 175] on div "Products Thinking 'Bout You Lately Mini Dress You have 0 product s selected Add…" at bounding box center [728, 174] width 1143 height 71
click at [1036, 175] on input "Thinking 'Bout You Lately Mini Dress" at bounding box center [1030, 175] width 223 height 32
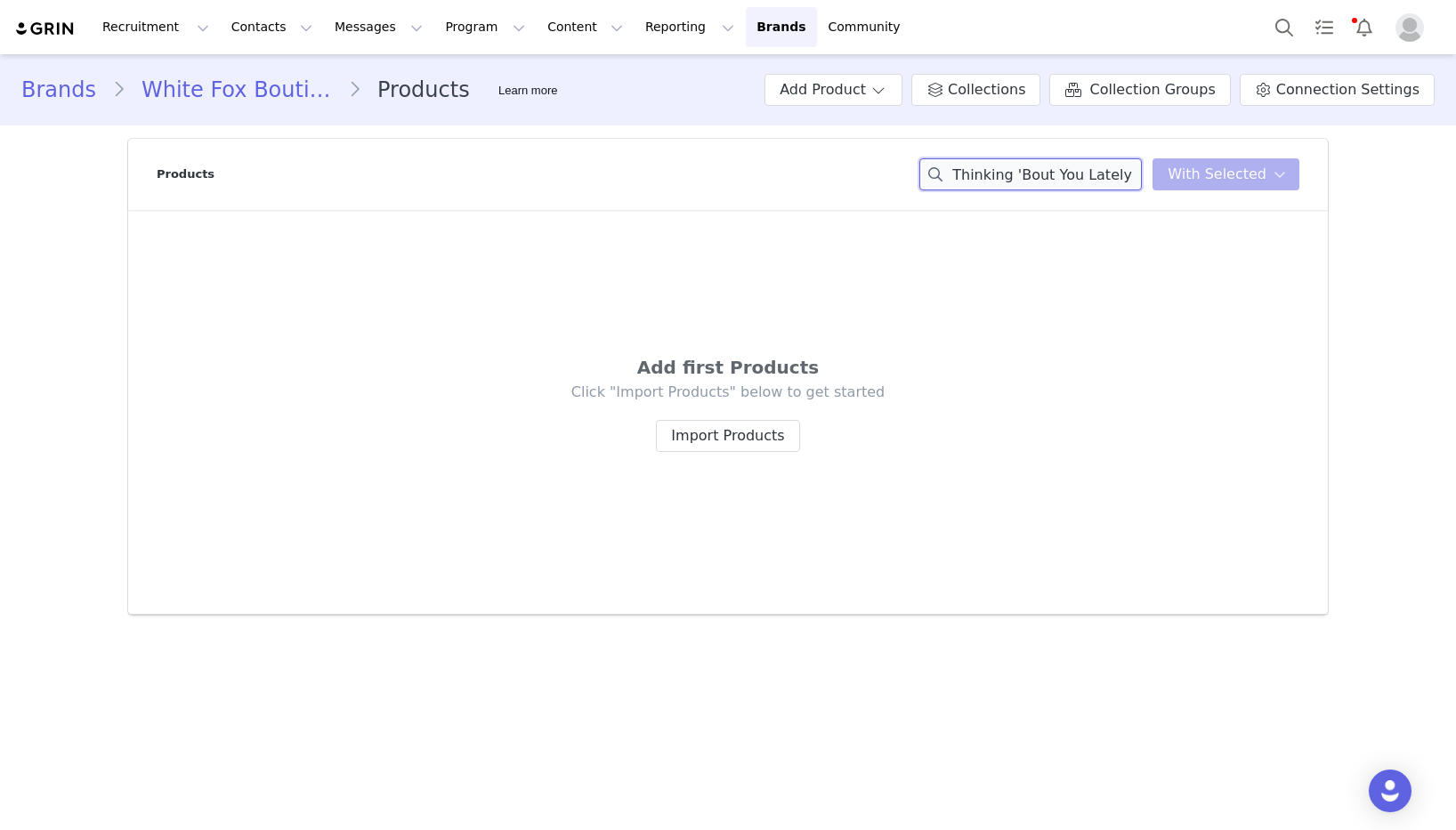
drag, startPoint x: 1027, startPoint y: 175, endPoint x: 1017, endPoint y: 200, distance: 26.9
click at [1027, 176] on input "Thinking 'Bout You Lately Mini Dress" at bounding box center [1030, 175] width 223 height 32
drag, startPoint x: 1024, startPoint y: 179, endPoint x: 841, endPoint y: 190, distance: 183.3
click at [841, 190] on div "Products Thinking Bout You Lately Mini Dress You have 0 product s selected Add …" at bounding box center [728, 174] width 1143 height 71
drag, startPoint x: 1051, startPoint y: 168, endPoint x: 1093, endPoint y: 171, distance: 42.1
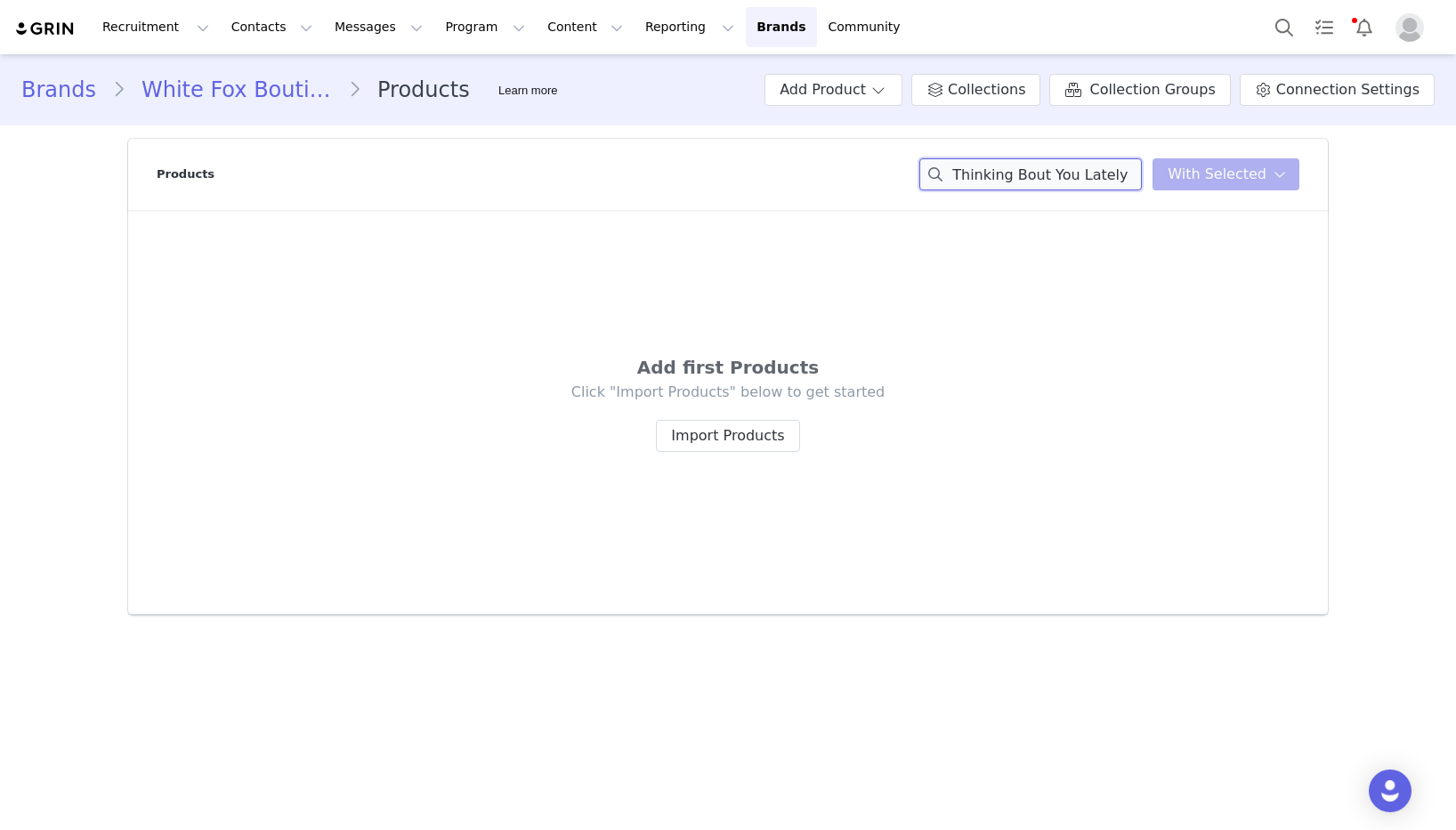
click at [1052, 169] on input "Thinking Bout You Lately Mini Dress" at bounding box center [1030, 175] width 223 height 32
drag, startPoint x: 1119, startPoint y: 176, endPoint x: 913, endPoint y: 180, distance: 206.0
click at [913, 180] on div "Products Thinking Bout You Lately Mini Dress You have 0 product s selected Add …" at bounding box center [728, 174] width 1143 height 71
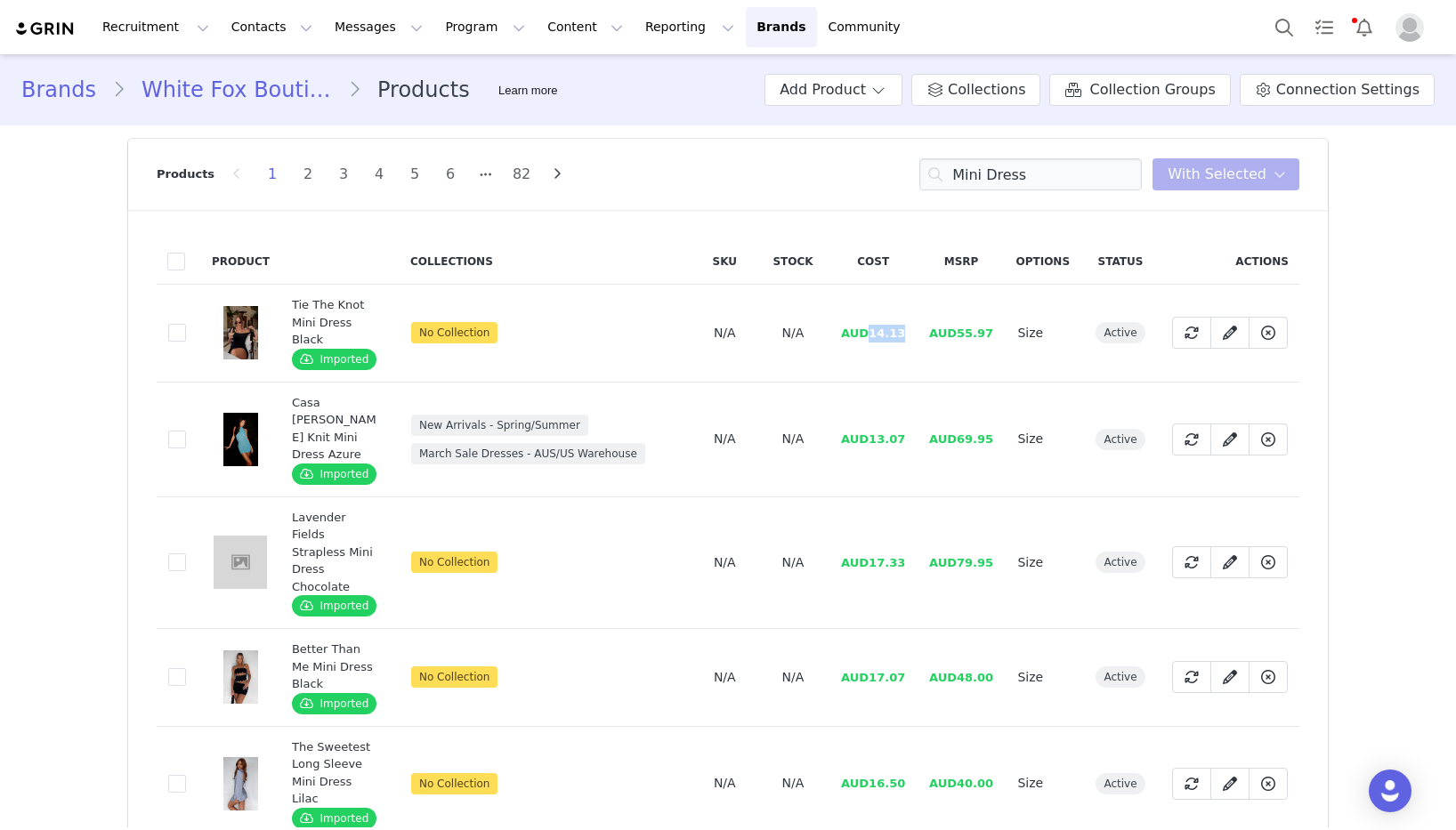
drag, startPoint x: 903, startPoint y: 330, endPoint x: 91, endPoint y: 374, distance: 813.2
click at [869, 332] on td "AUD14.13" at bounding box center [873, 333] width 88 height 98
click at [1014, 176] on input "Mini Dress" at bounding box center [1030, 175] width 223 height 32
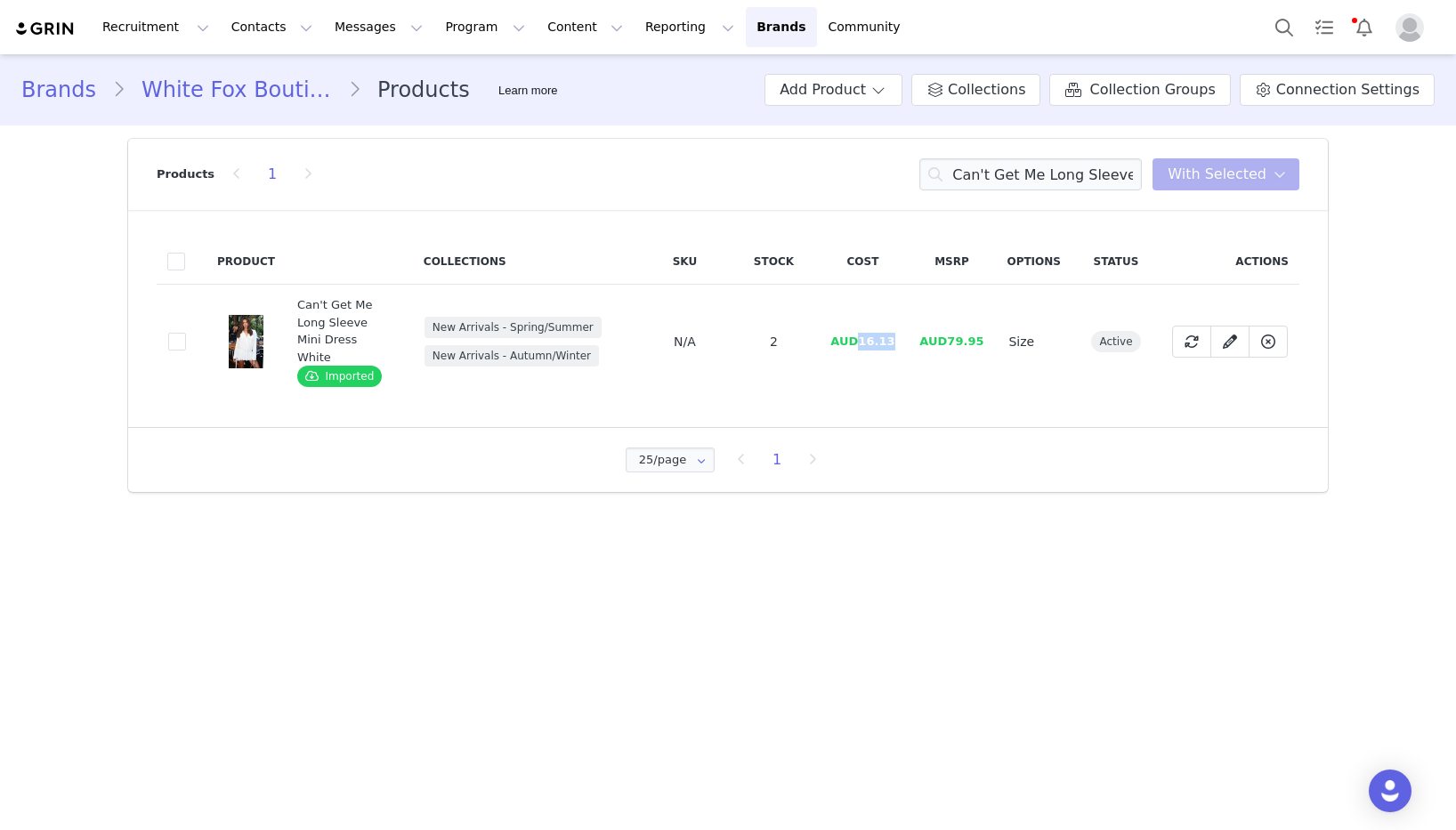
drag, startPoint x: 895, startPoint y: 335, endPoint x: 862, endPoint y: 335, distance: 33.0
click at [862, 335] on span "AUD16.13" at bounding box center [862, 341] width 65 height 13
click at [1033, 173] on input "Can't Get Me Long Sleeve Mini Dress White" at bounding box center [1030, 175] width 223 height 32
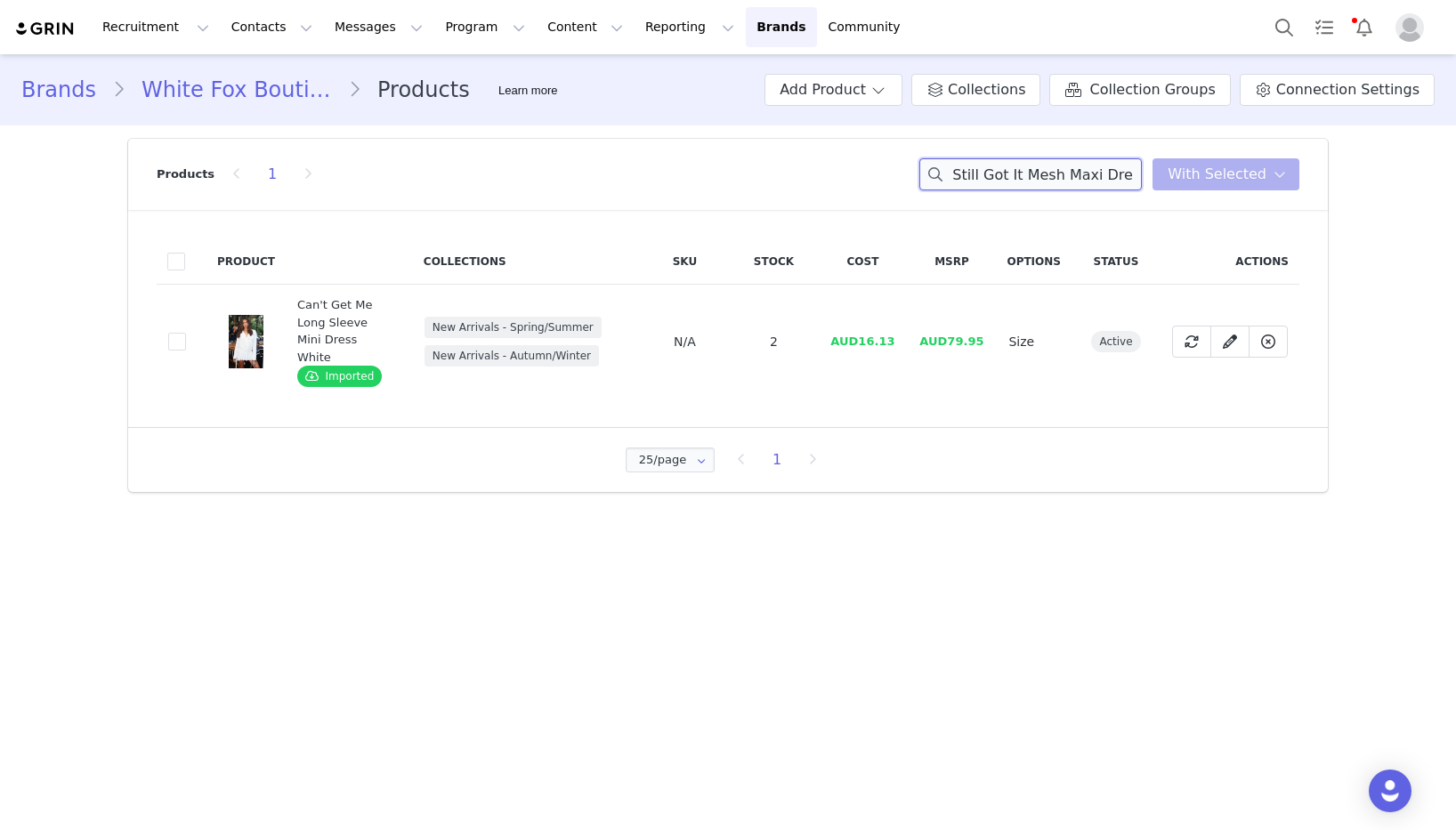
scroll to position [0, 55]
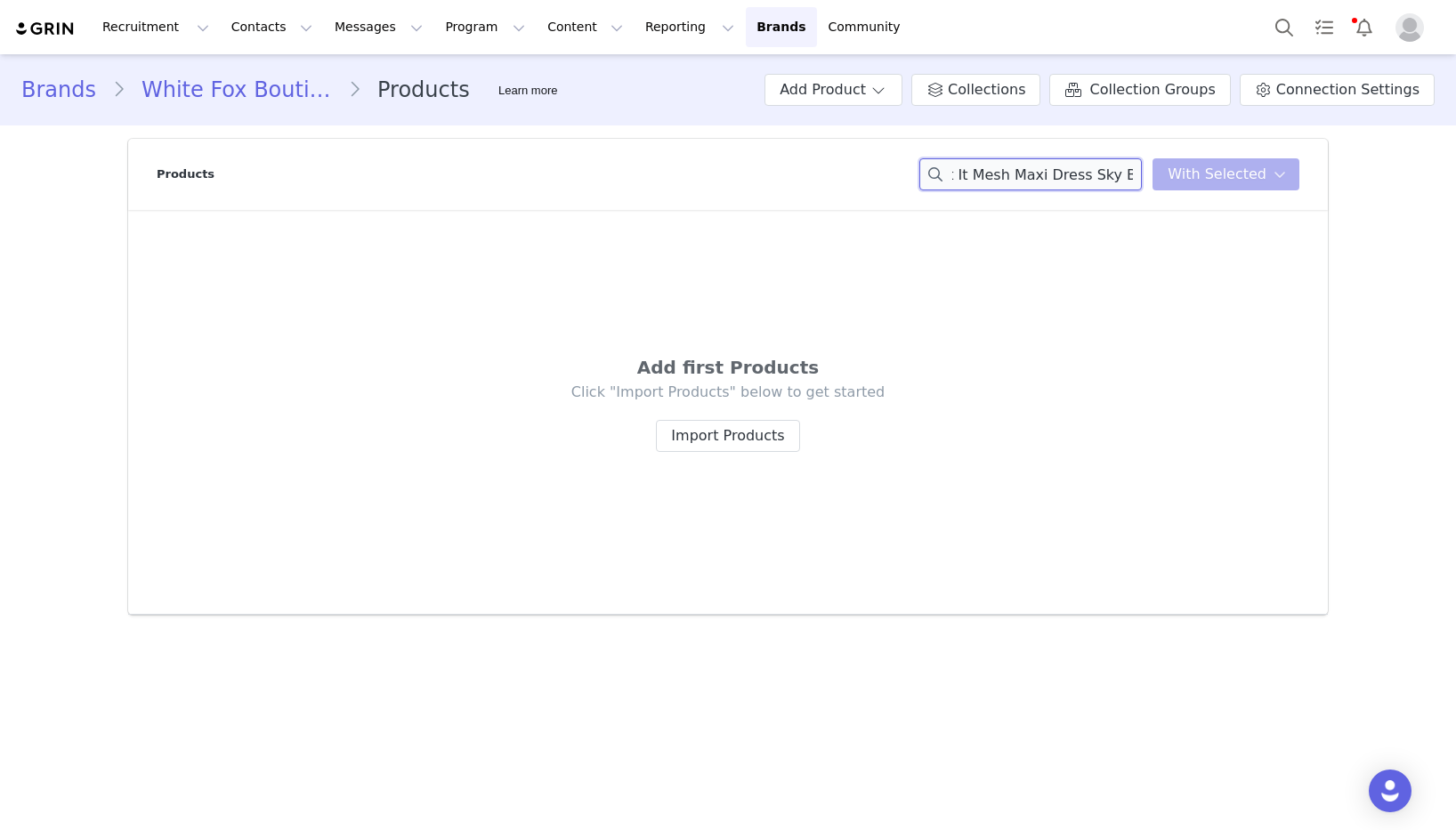
click at [1124, 170] on input "Still Got It Mesh Maxi Dress Sky Blue" at bounding box center [1030, 175] width 223 height 32
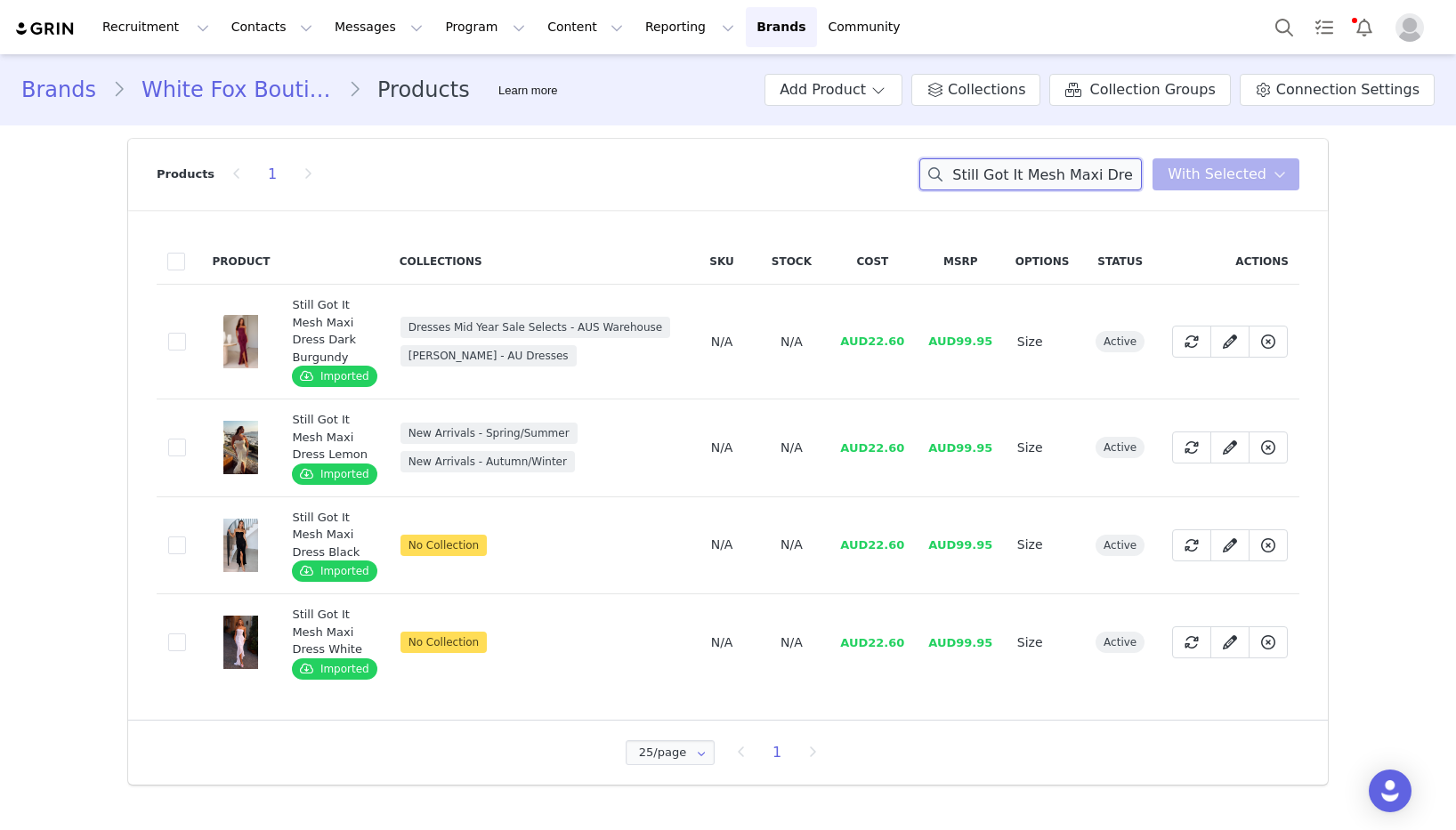
type input "Still Got It Mesh Maxi Dres"
click at [871, 342] on td "AUD22.60" at bounding box center [872, 341] width 88 height 115
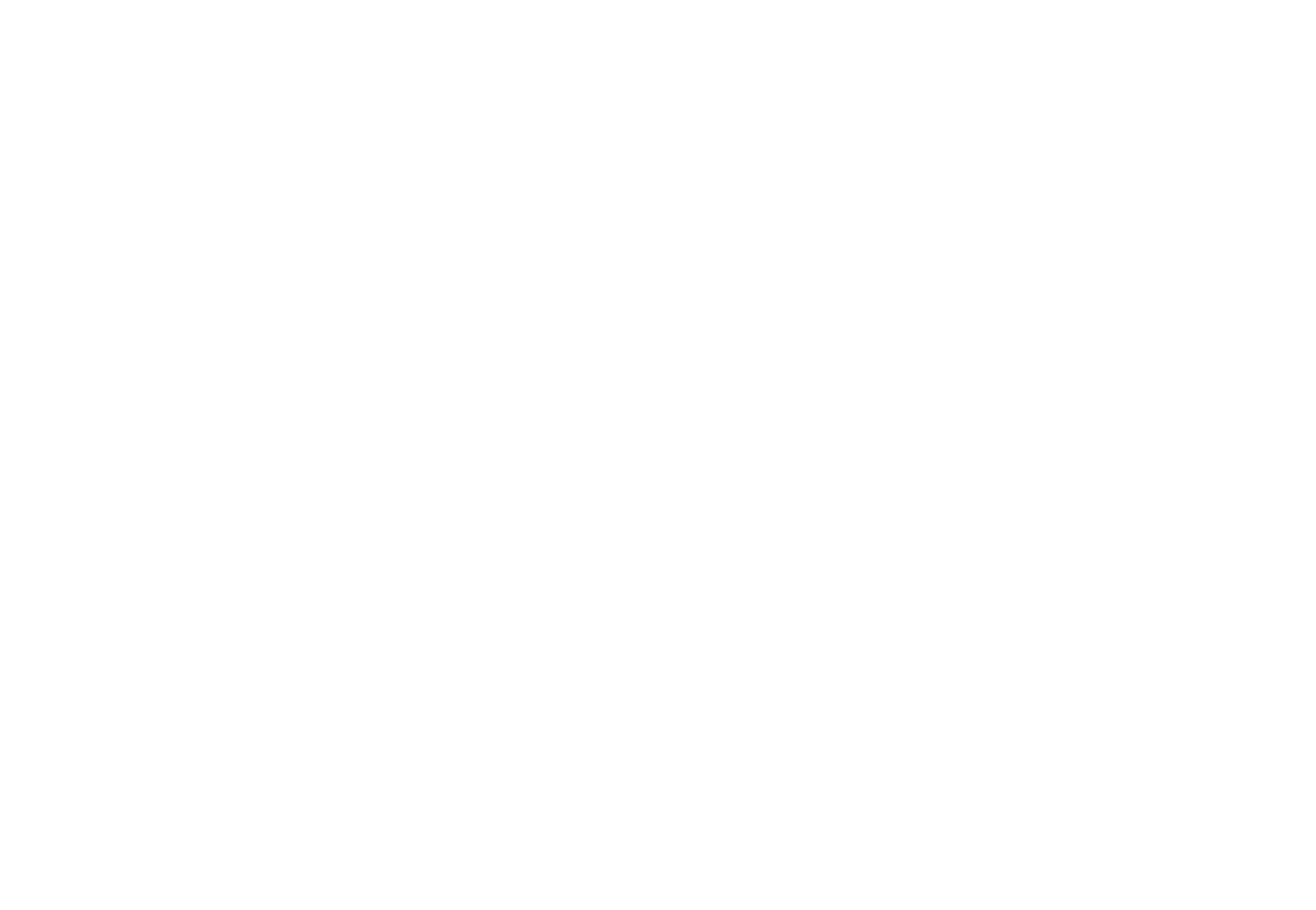
click at [677, 369] on div at bounding box center [658, 455] width 1316 height 910
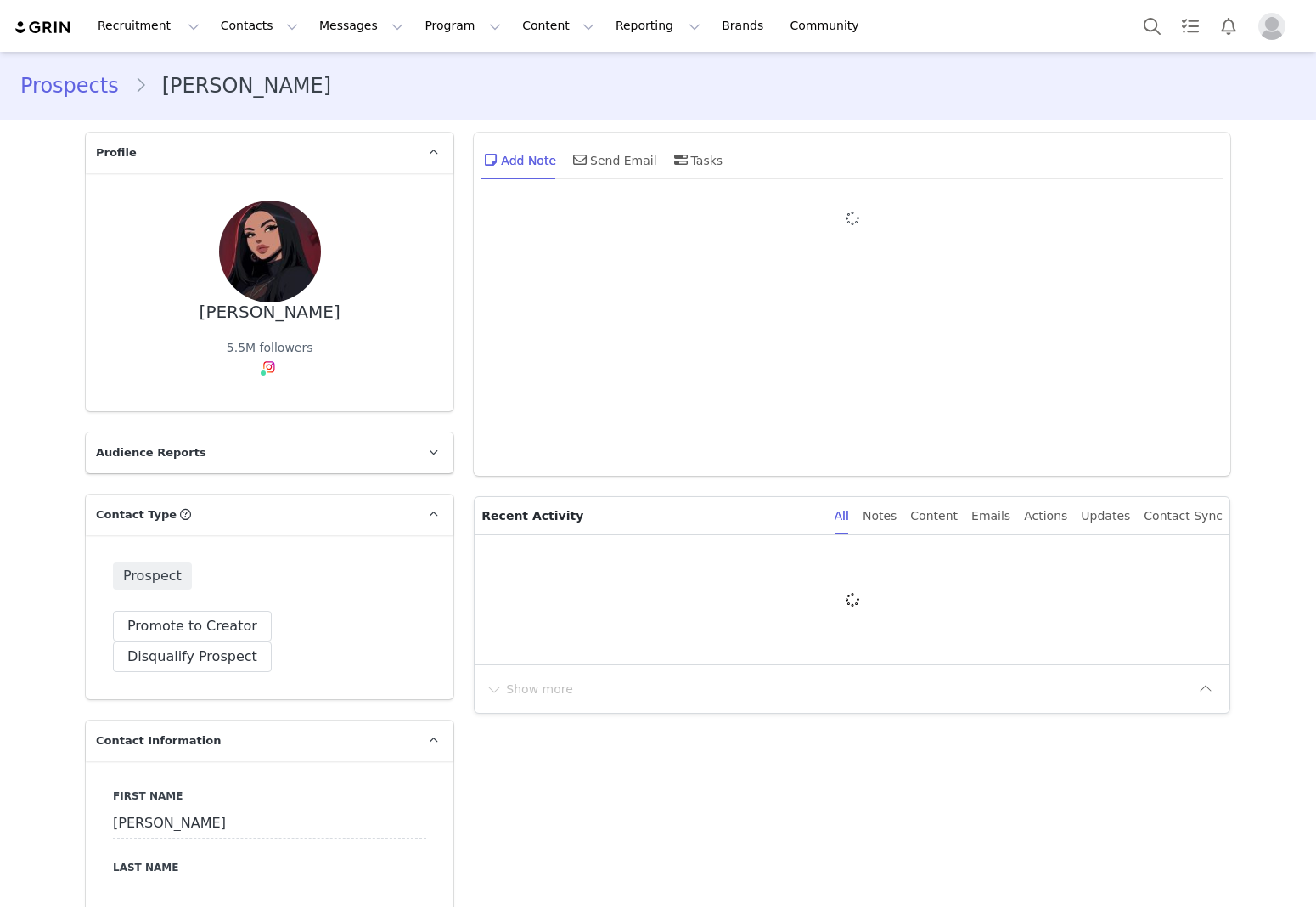
type input "+1 ([GEOGRAPHIC_DATA])"
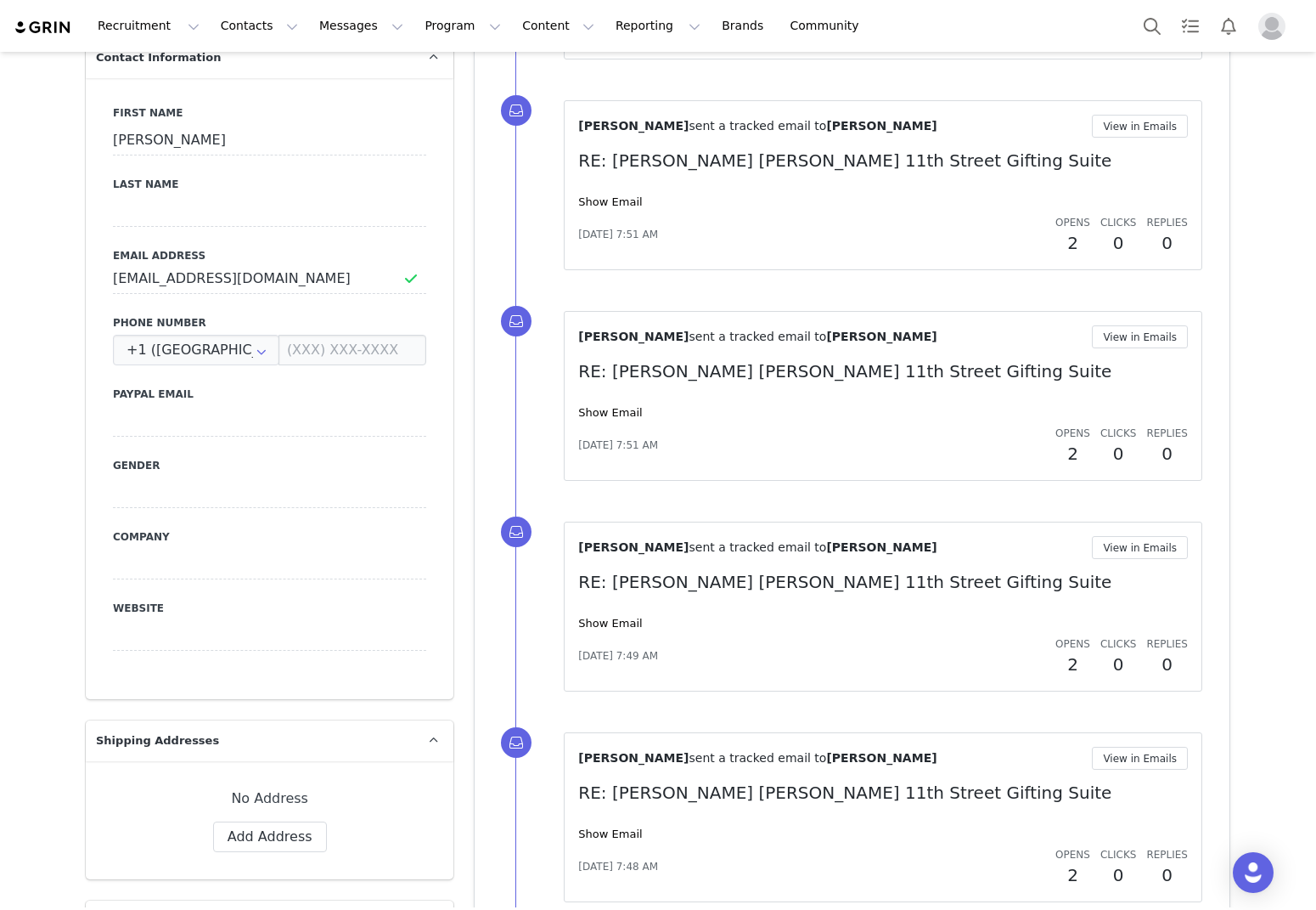
scroll to position [452, 0]
